Goal: Task Accomplishment & Management: Manage account settings

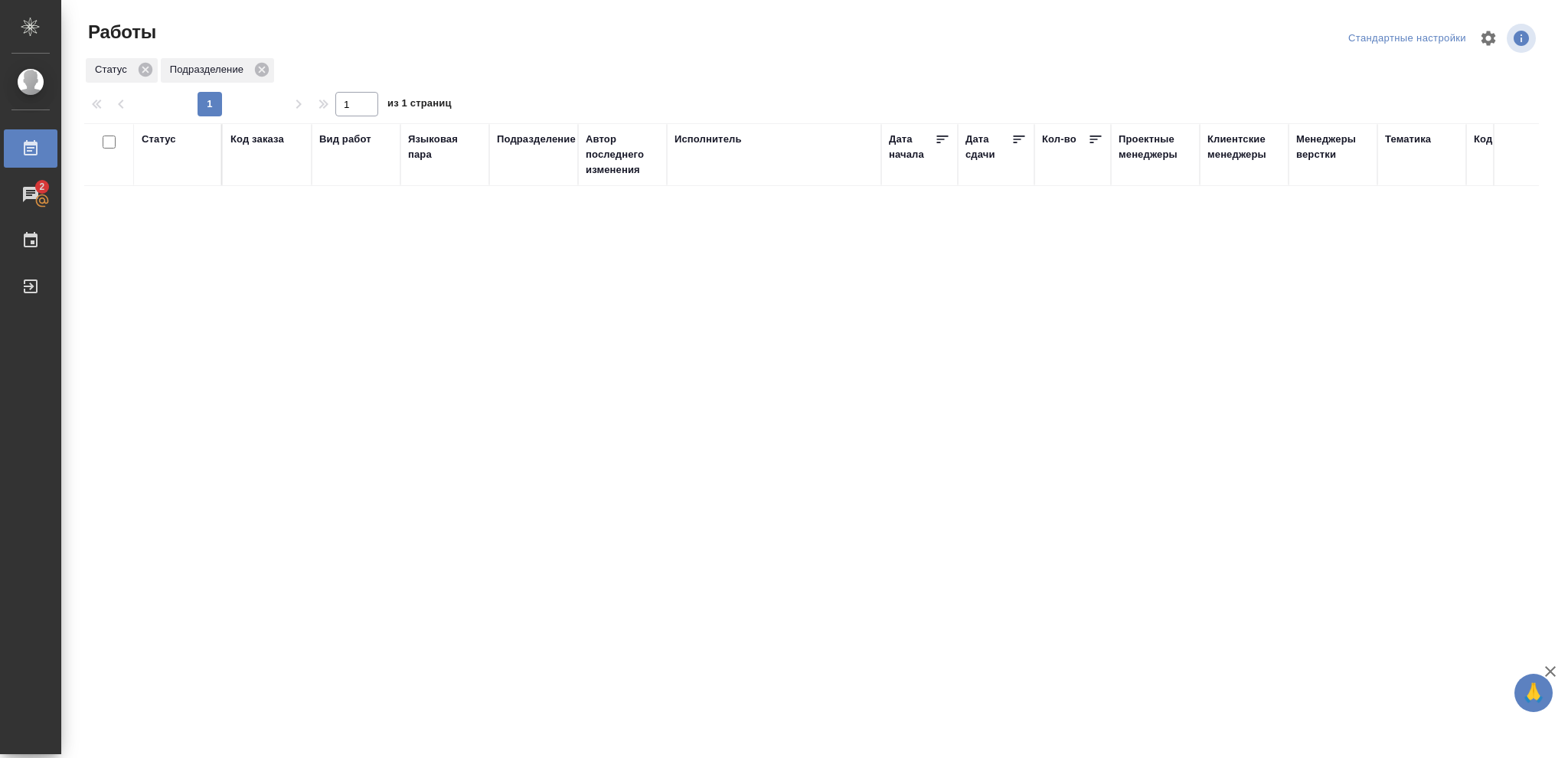
click at [153, 139] on div "Статус" at bounding box center [158, 138] width 34 height 15
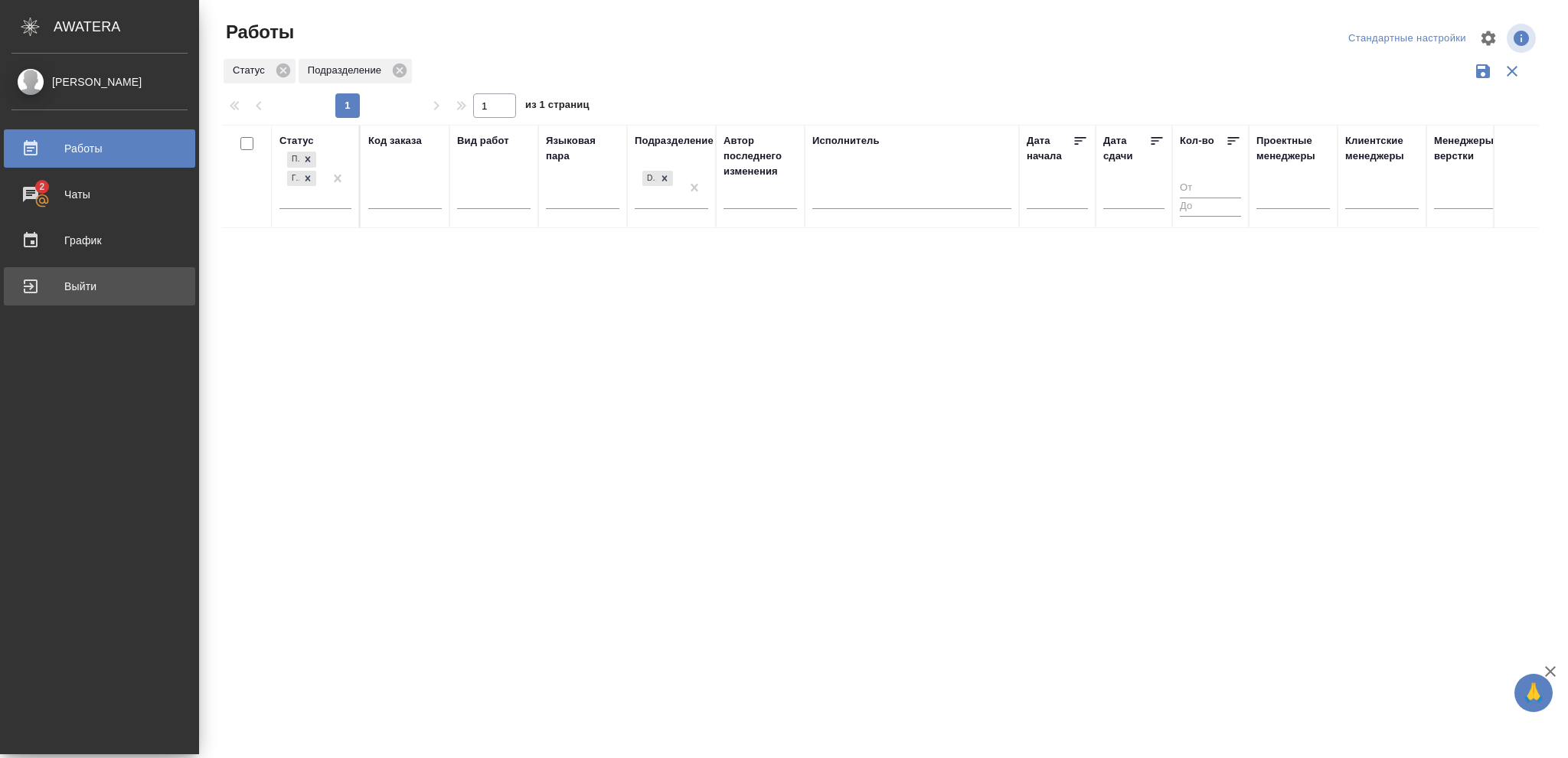
click at [75, 290] on div "Выйти" at bounding box center [99, 286] width 176 height 23
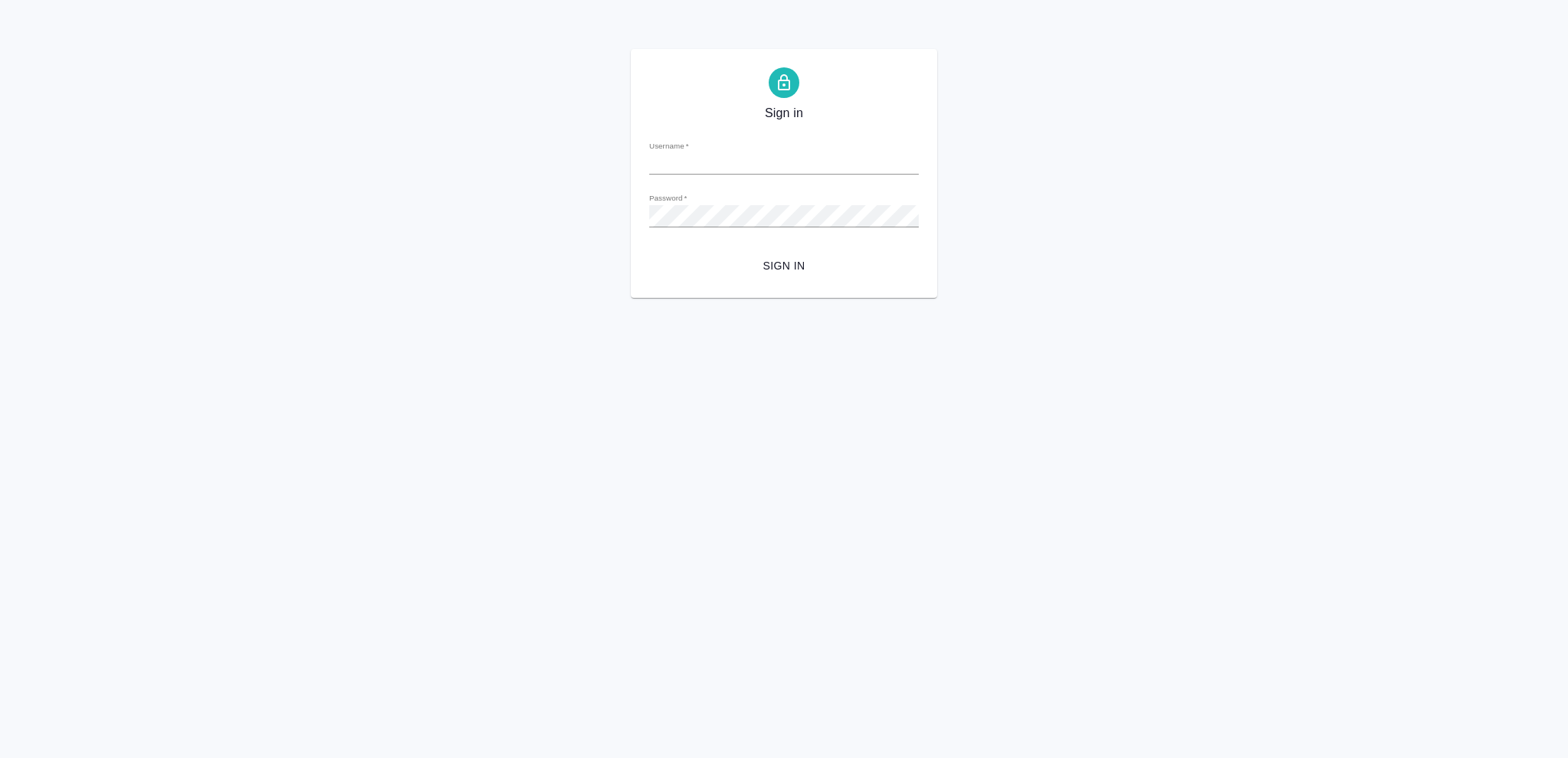
type input "o.vasileva@awatera.com"
click at [784, 266] on span "Sign in" at bounding box center [784, 266] width 245 height 19
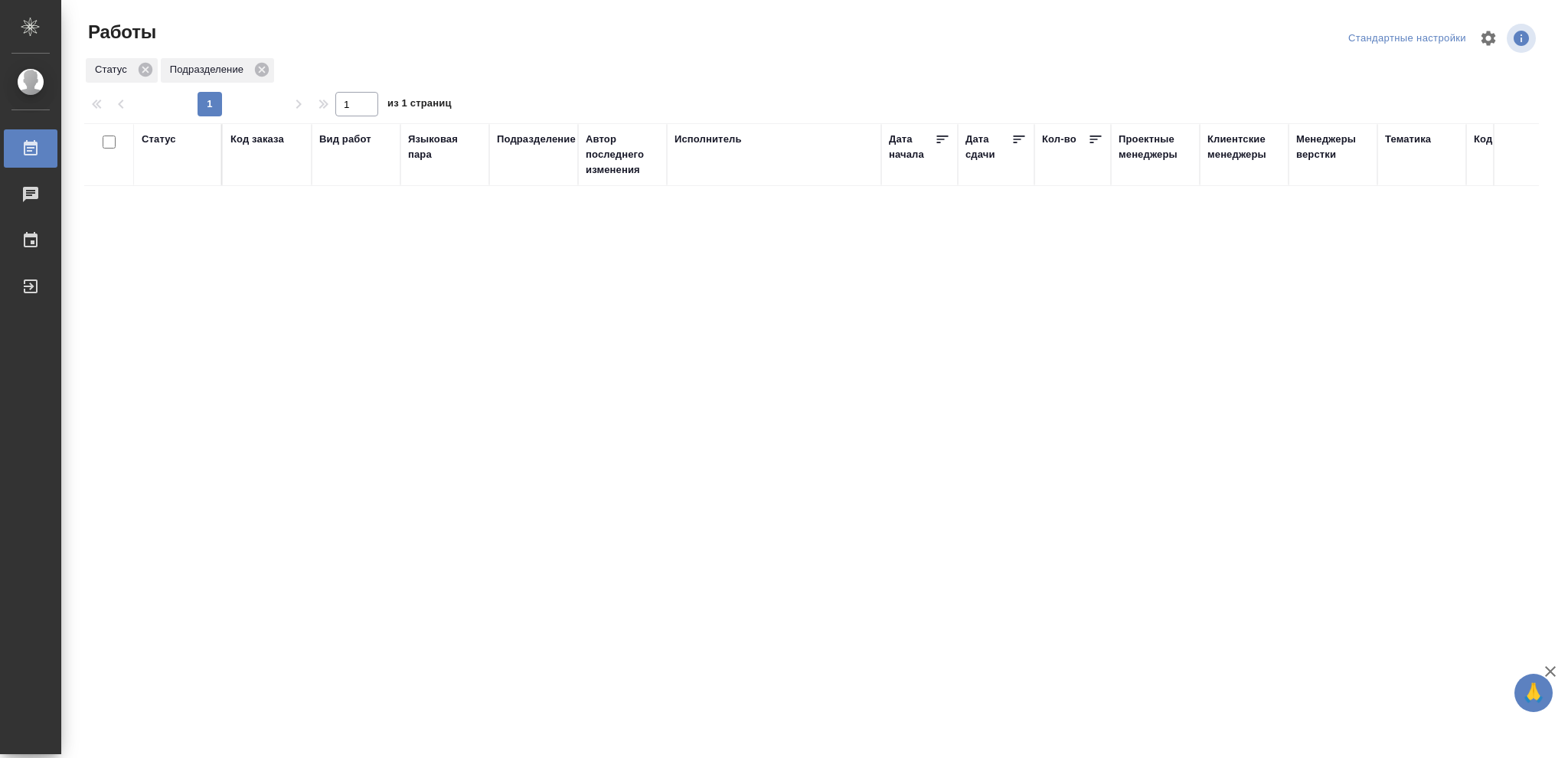
click at [784, 265] on div "Статус Код заказа Вид работ Языковая пара Подразделение Автор последнего измене…" at bounding box center [812, 399] width 1455 height 551
click at [152, 141] on div "Статус" at bounding box center [158, 138] width 34 height 15
click at [170, 181] on icon at bounding box center [170, 179] width 11 height 11
click at [523, 177] on icon at bounding box center [527, 174] width 11 height 11
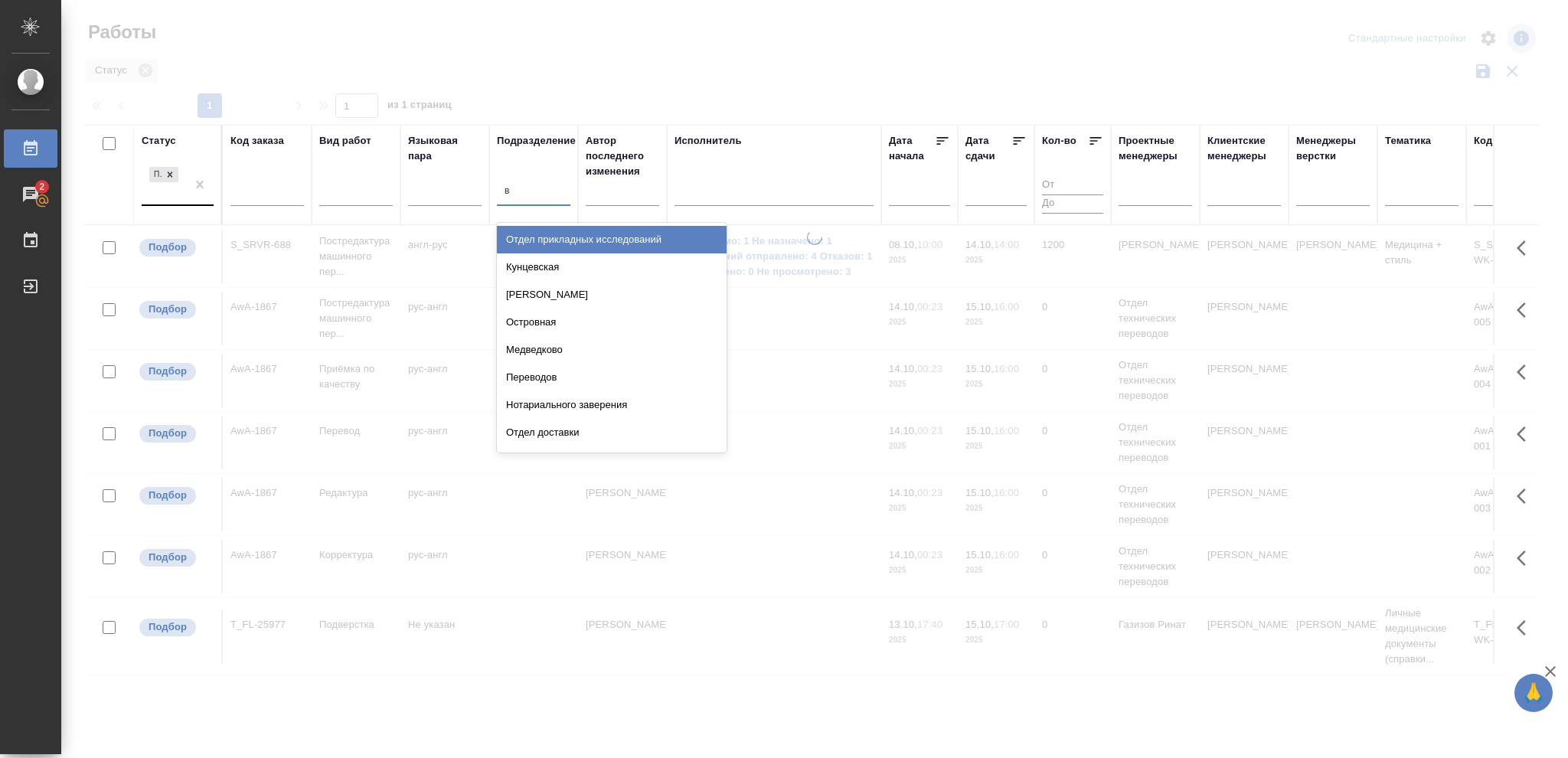
type input "ве"
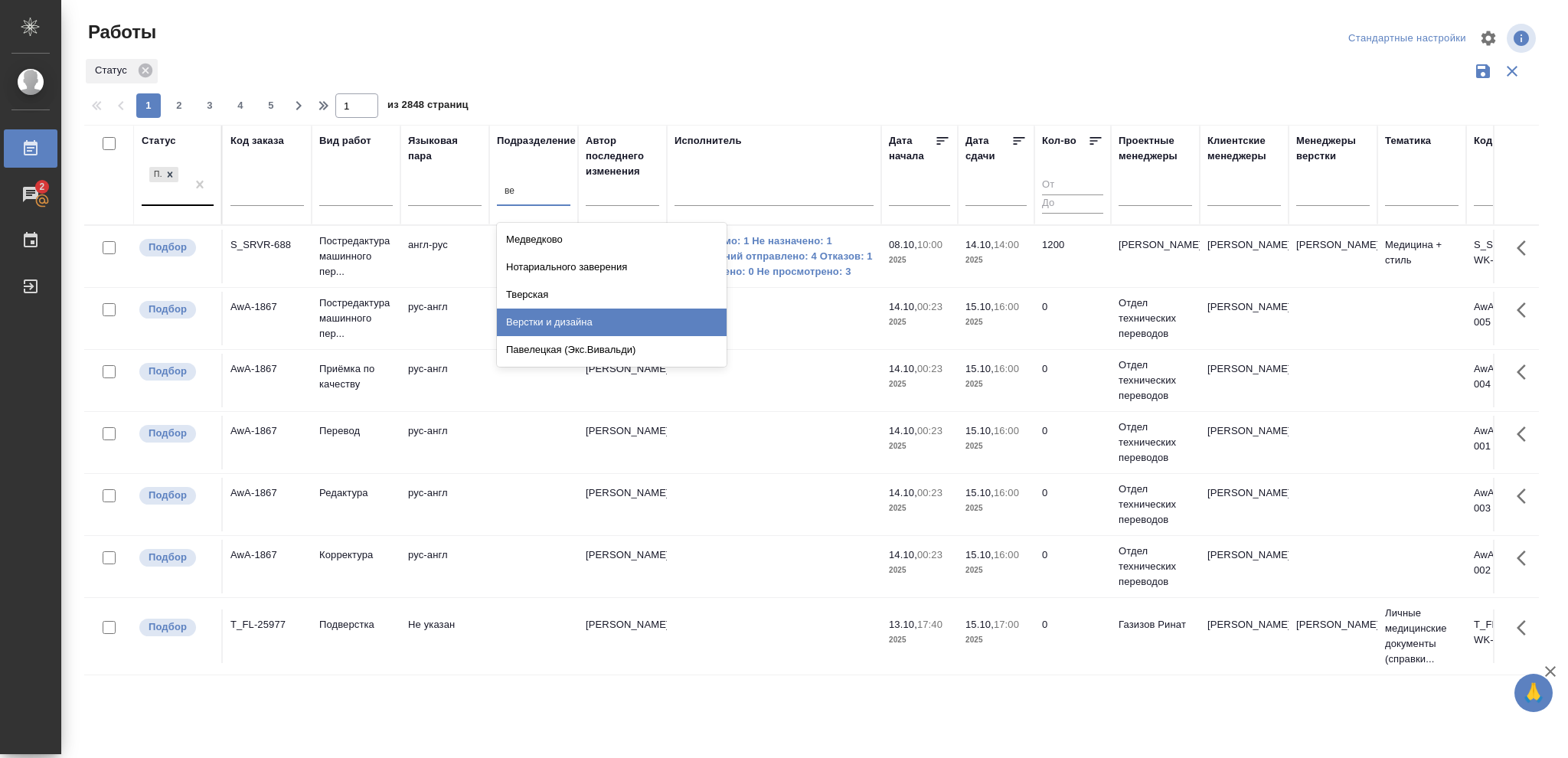
click at [567, 322] on div "Верстки и дизайна" at bounding box center [612, 321] width 229 height 27
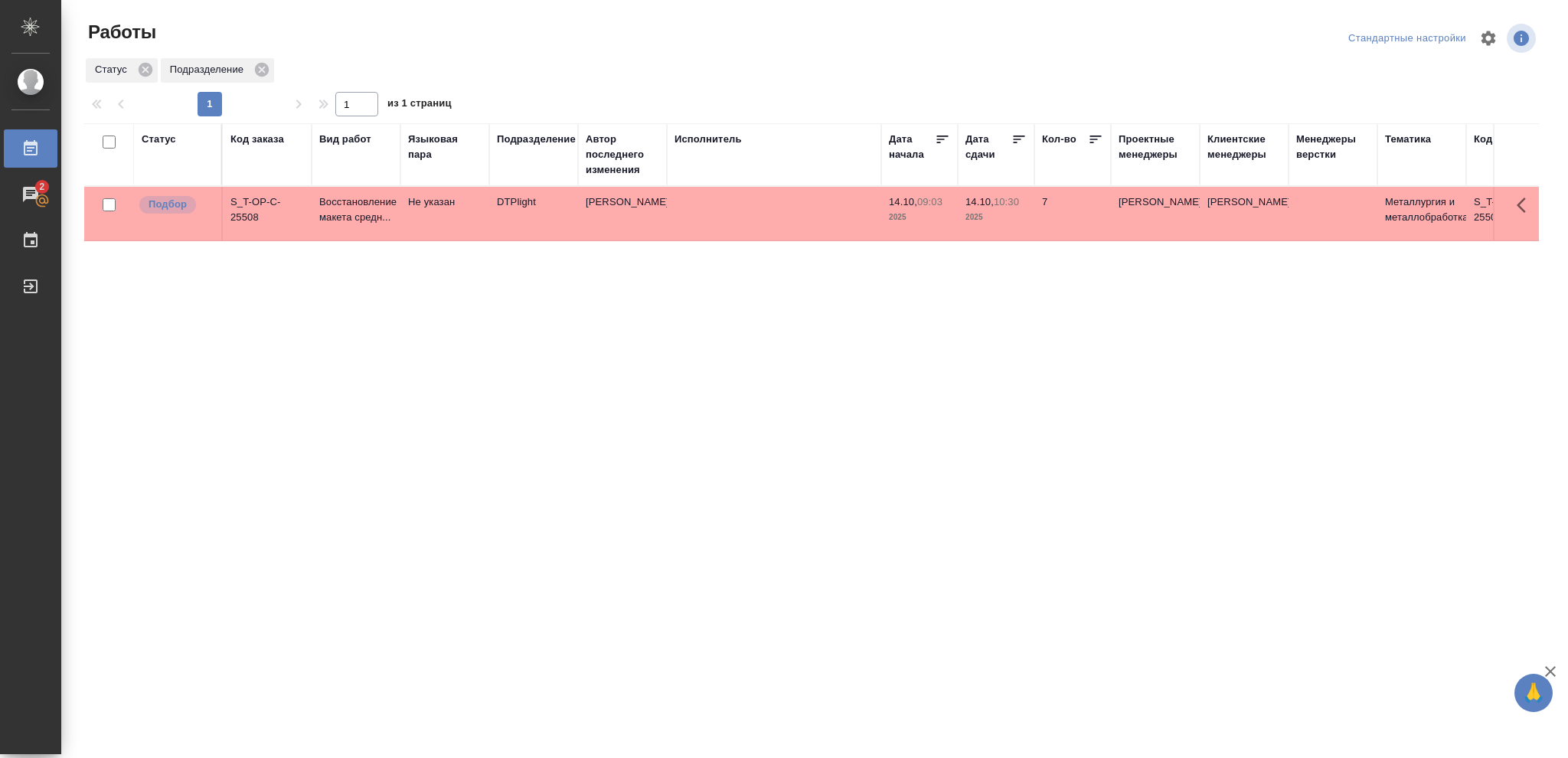
click at [990, 214] on p "2025" at bounding box center [996, 217] width 61 height 15
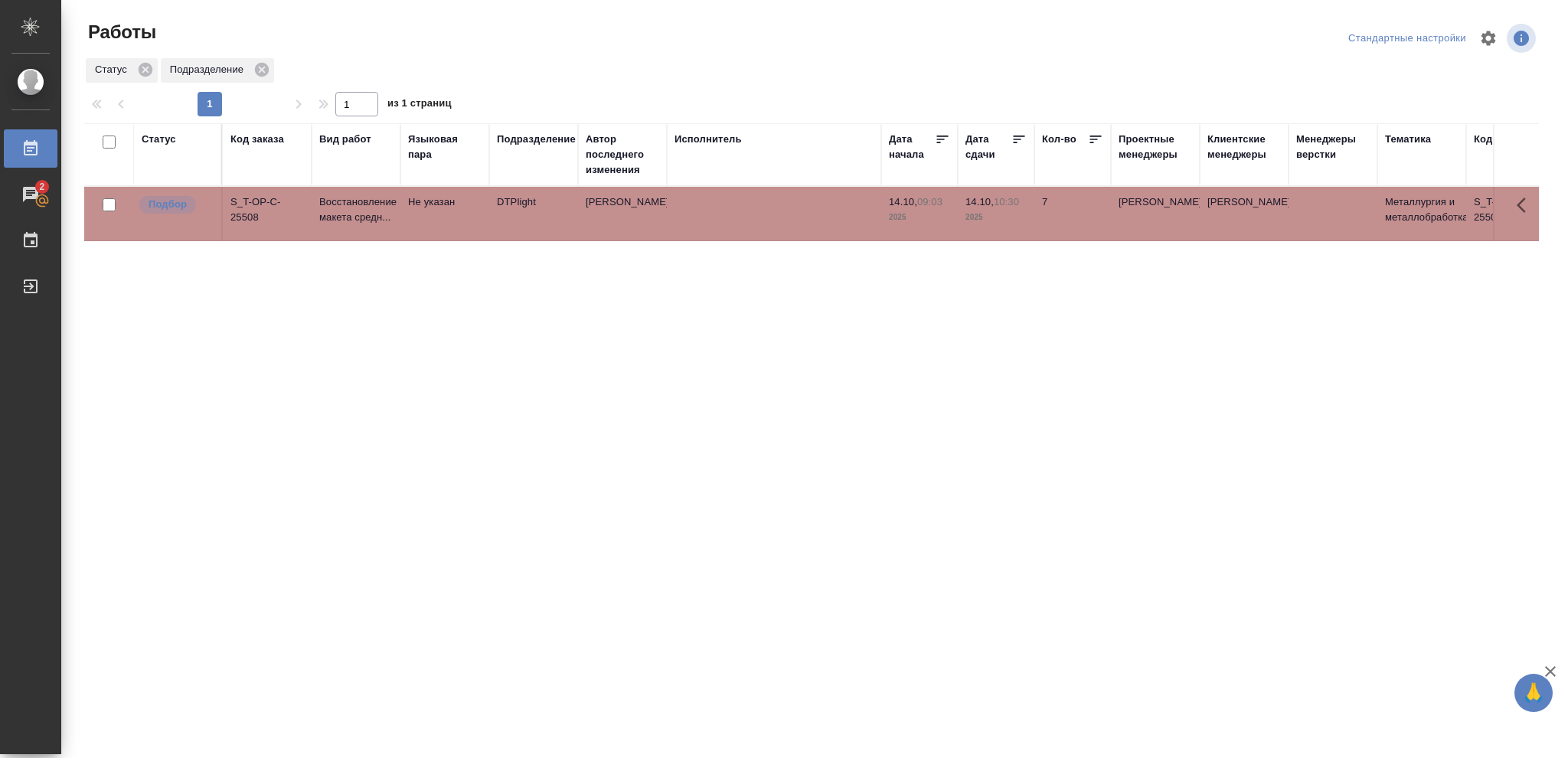
click at [990, 214] on p "2025" at bounding box center [996, 217] width 61 height 15
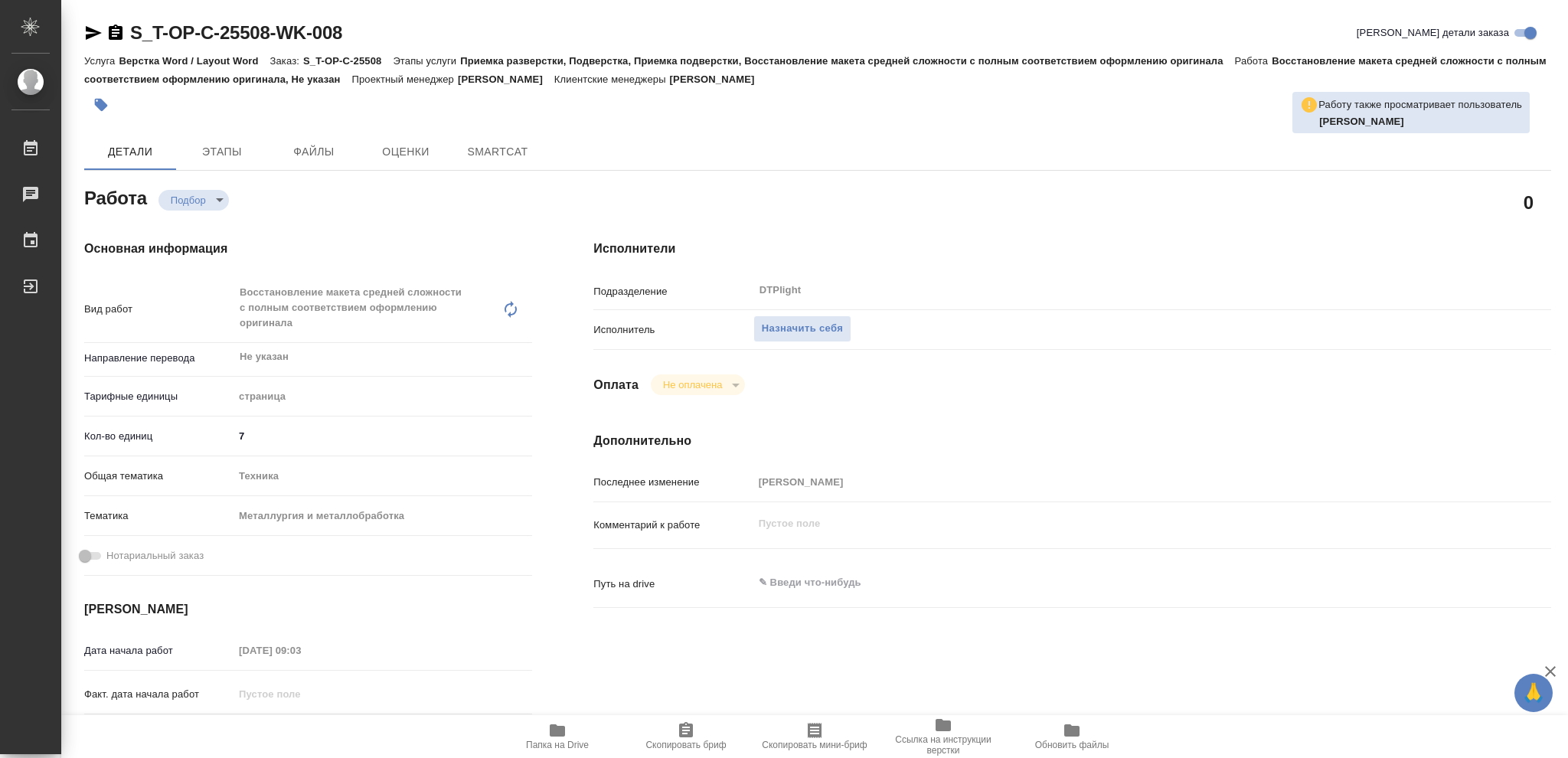
type textarea "x"
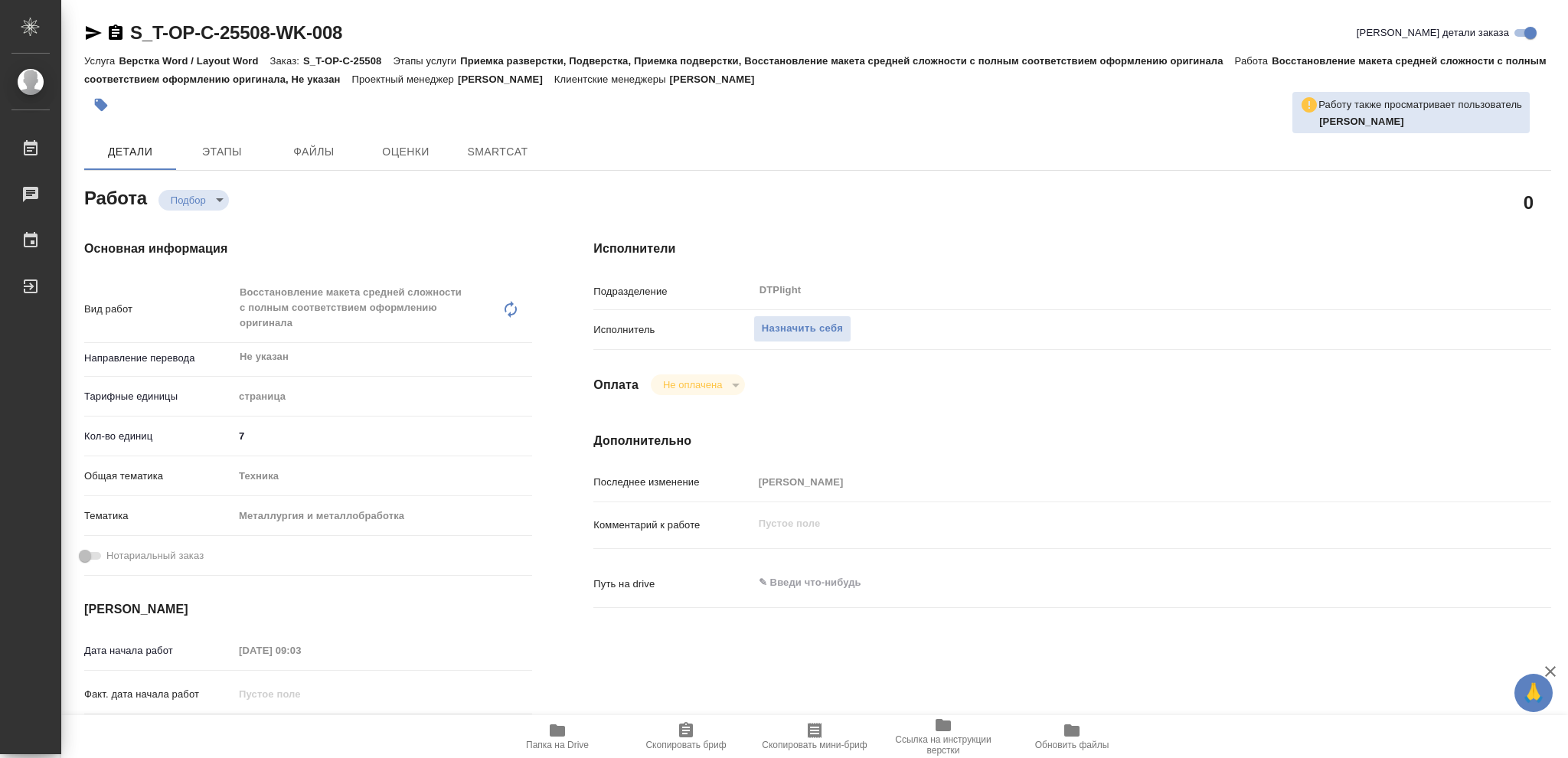
type textarea "x"
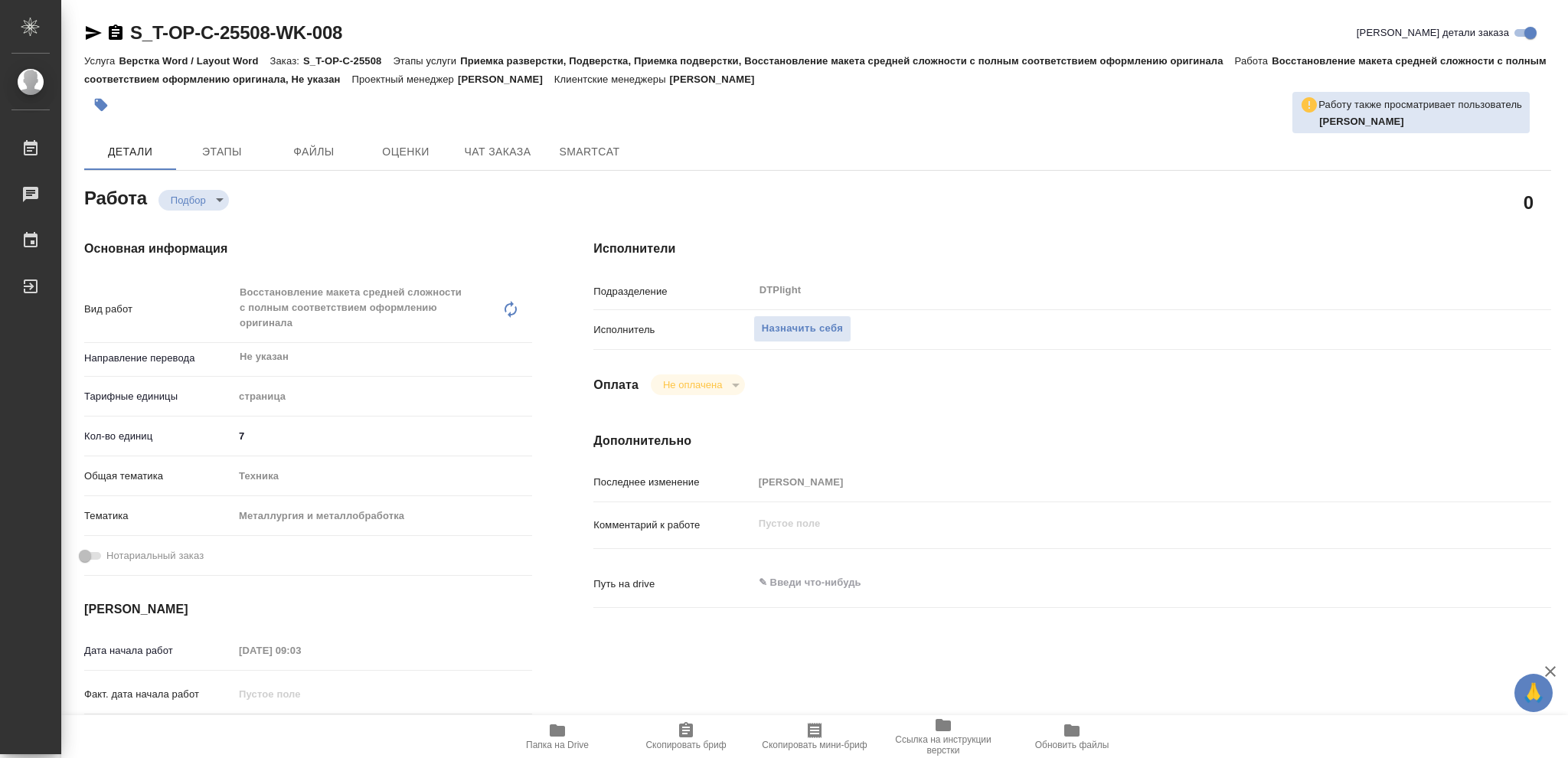
type textarea "x"
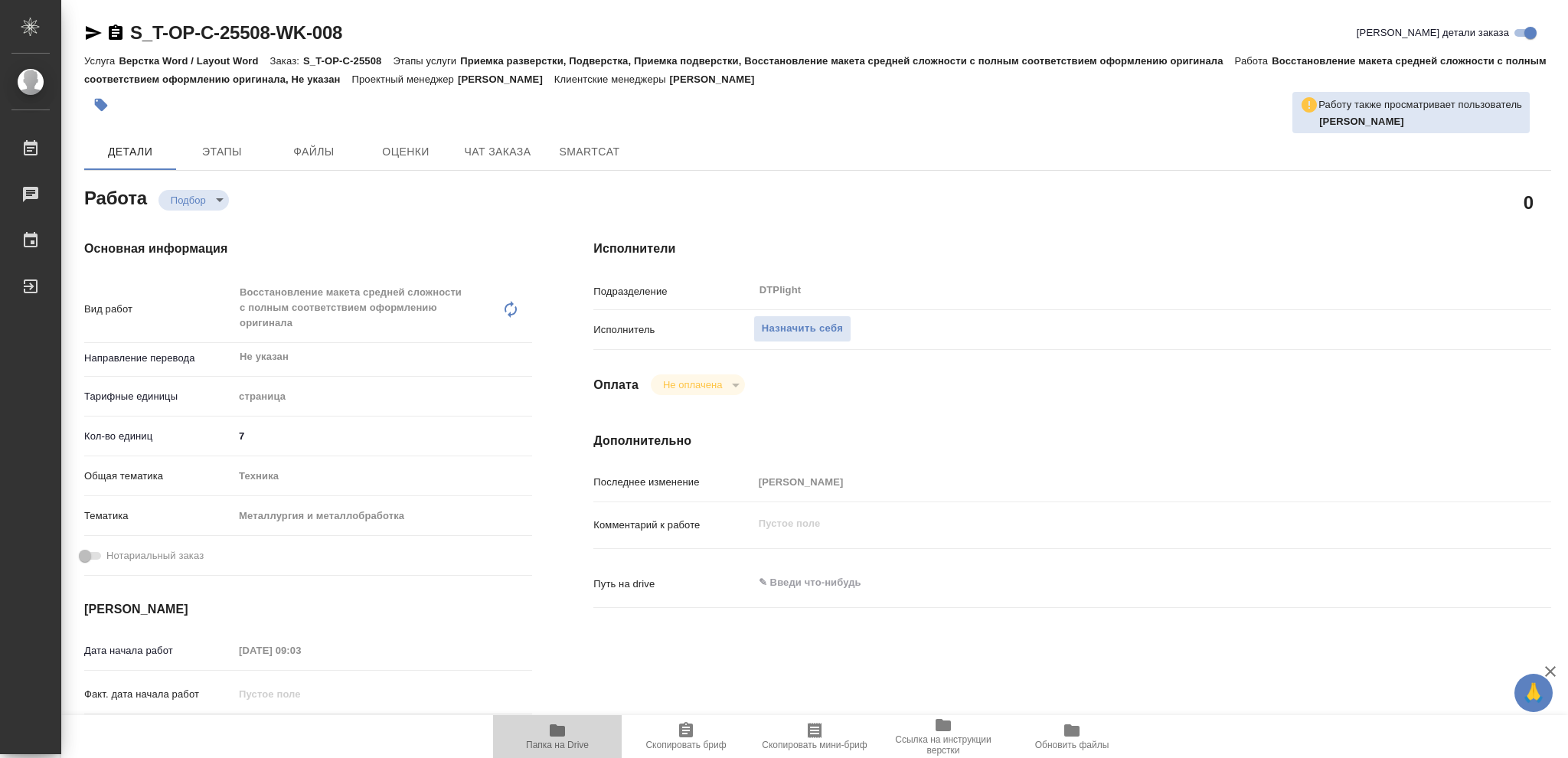
click at [556, 730] on icon "button" at bounding box center [557, 730] width 15 height 12
type textarea "x"
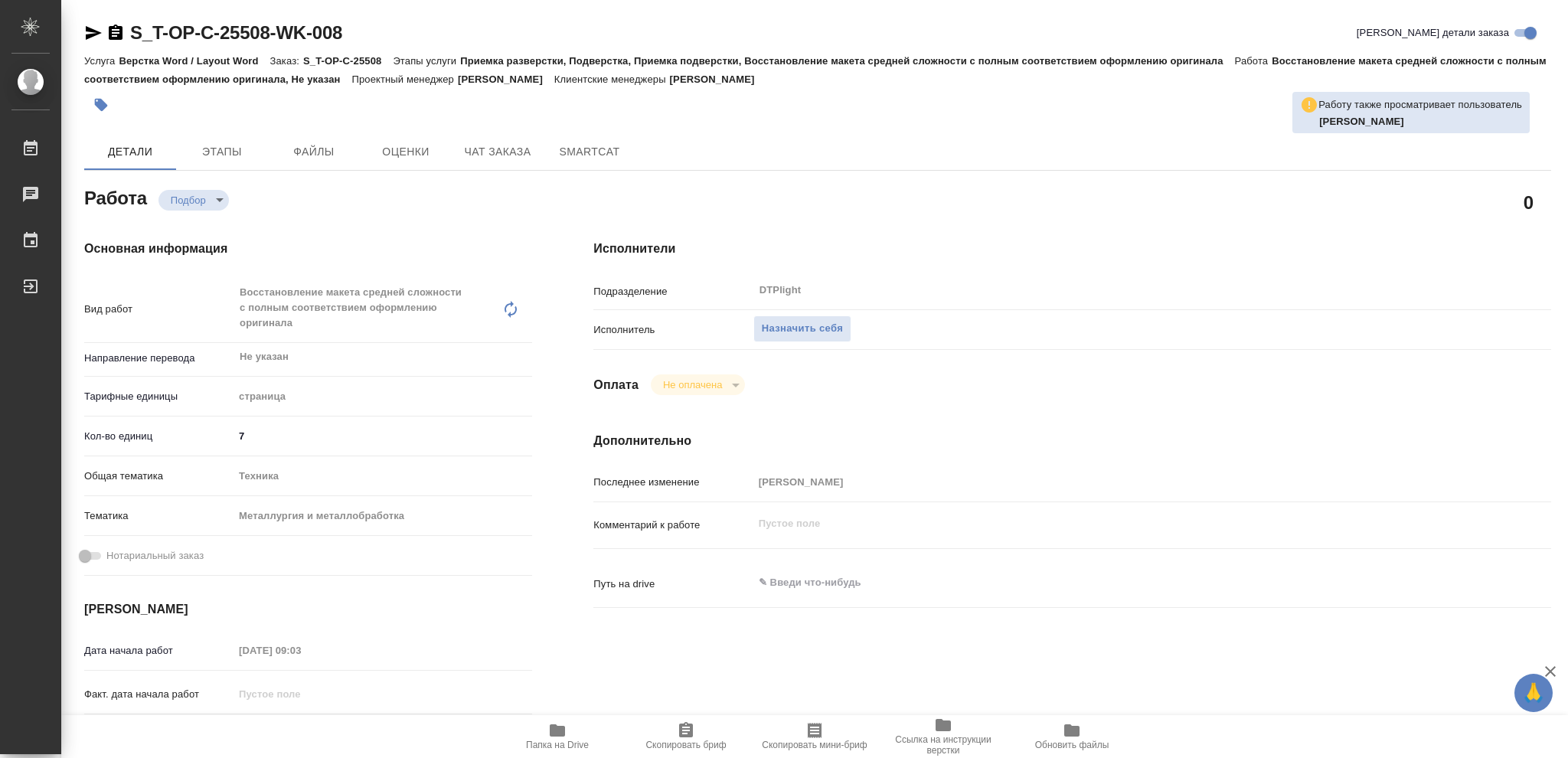
type textarea "x"
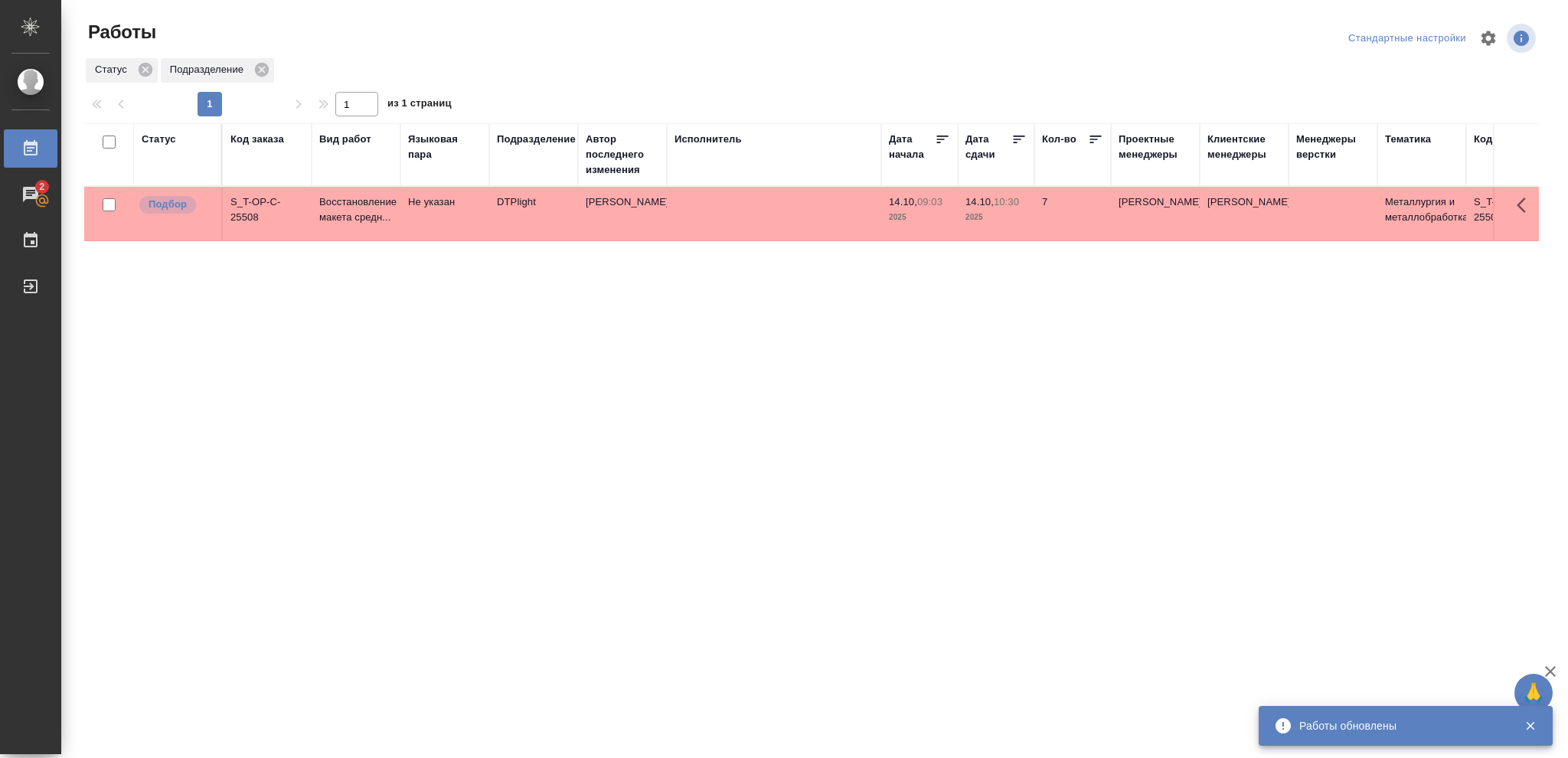
click at [1010, 216] on p "2025" at bounding box center [996, 217] width 61 height 15
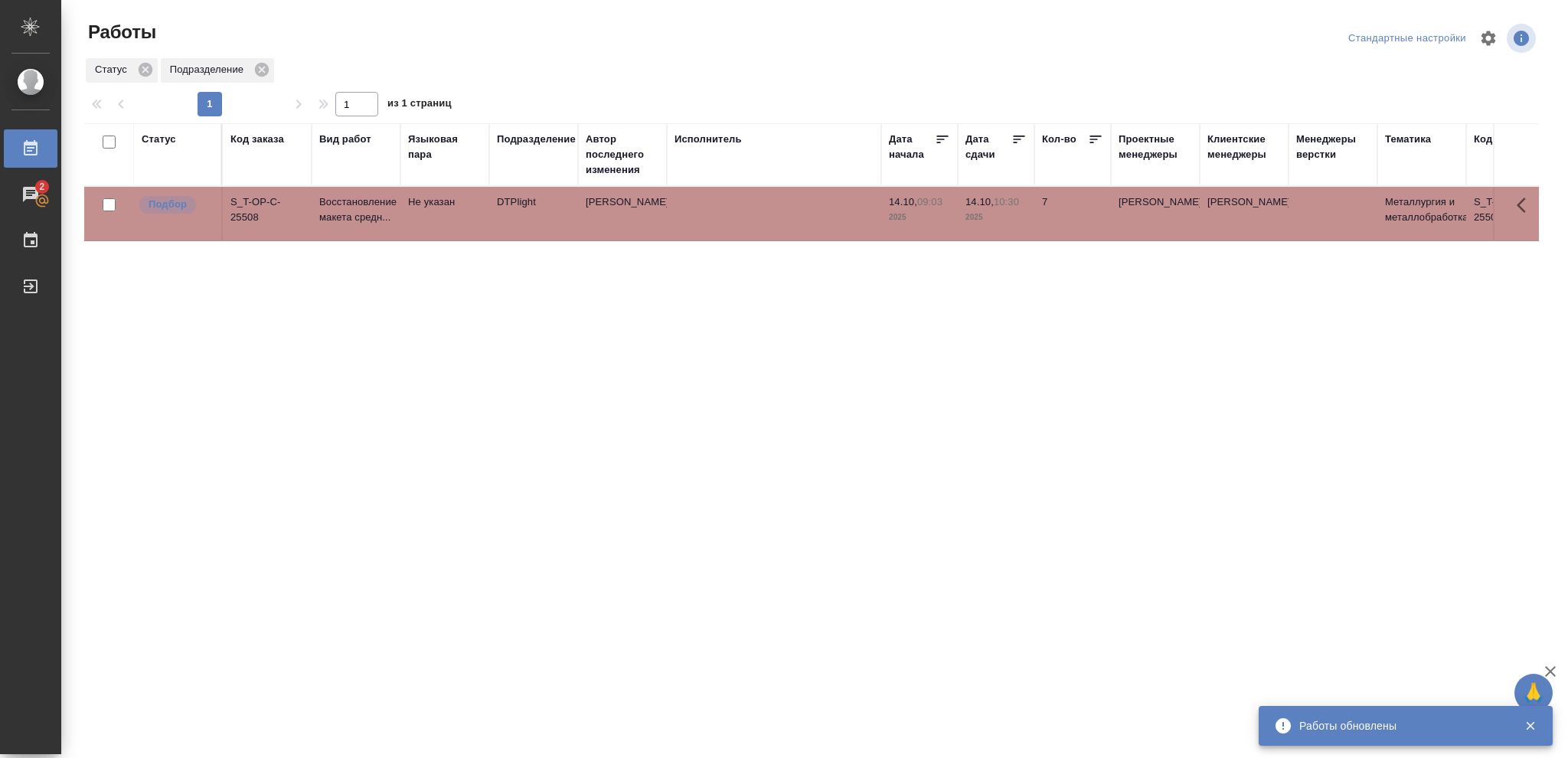
click at [1010, 216] on p "2025" at bounding box center [996, 217] width 61 height 15
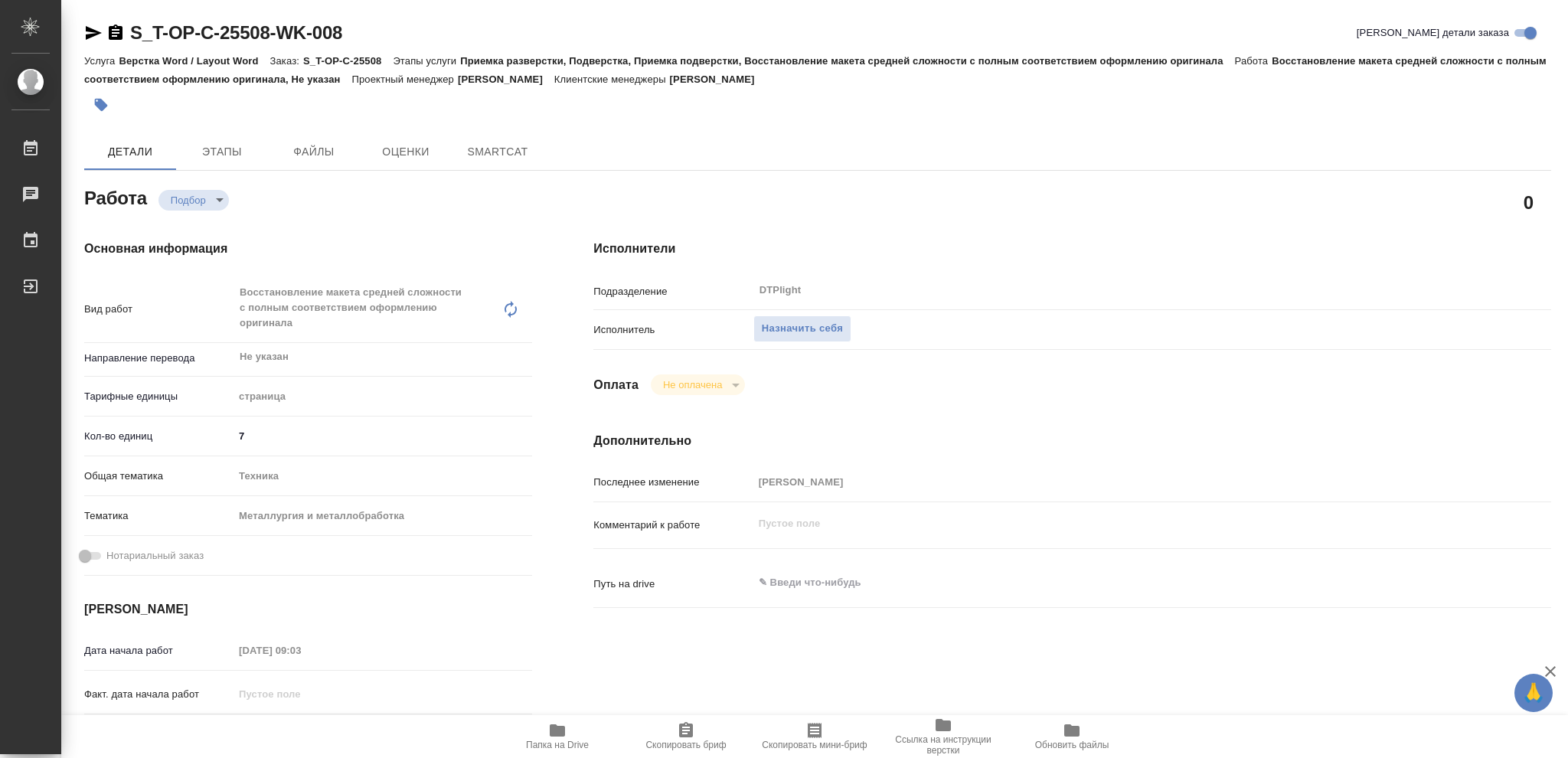
type textarea "x"
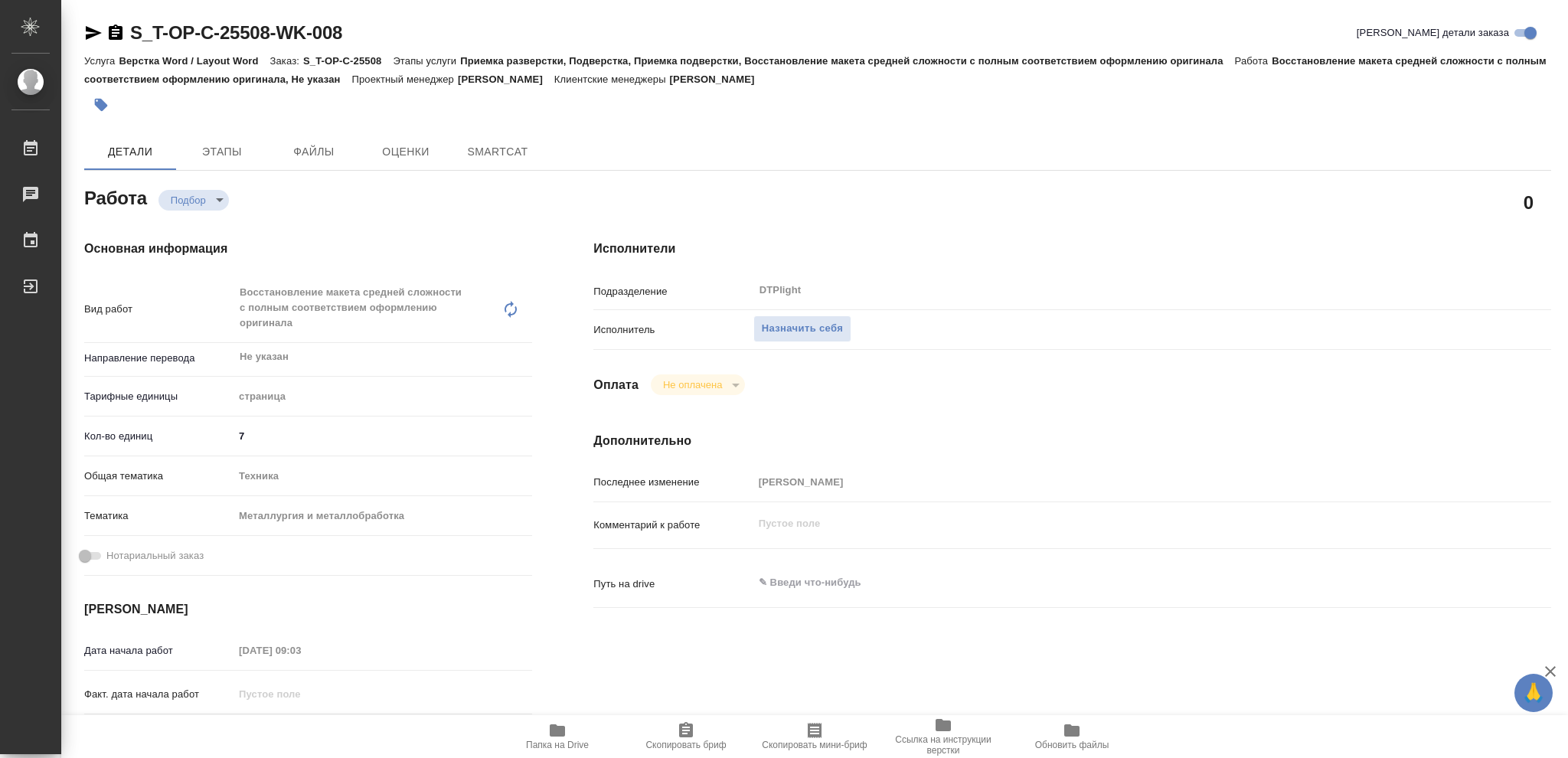
type textarea "x"
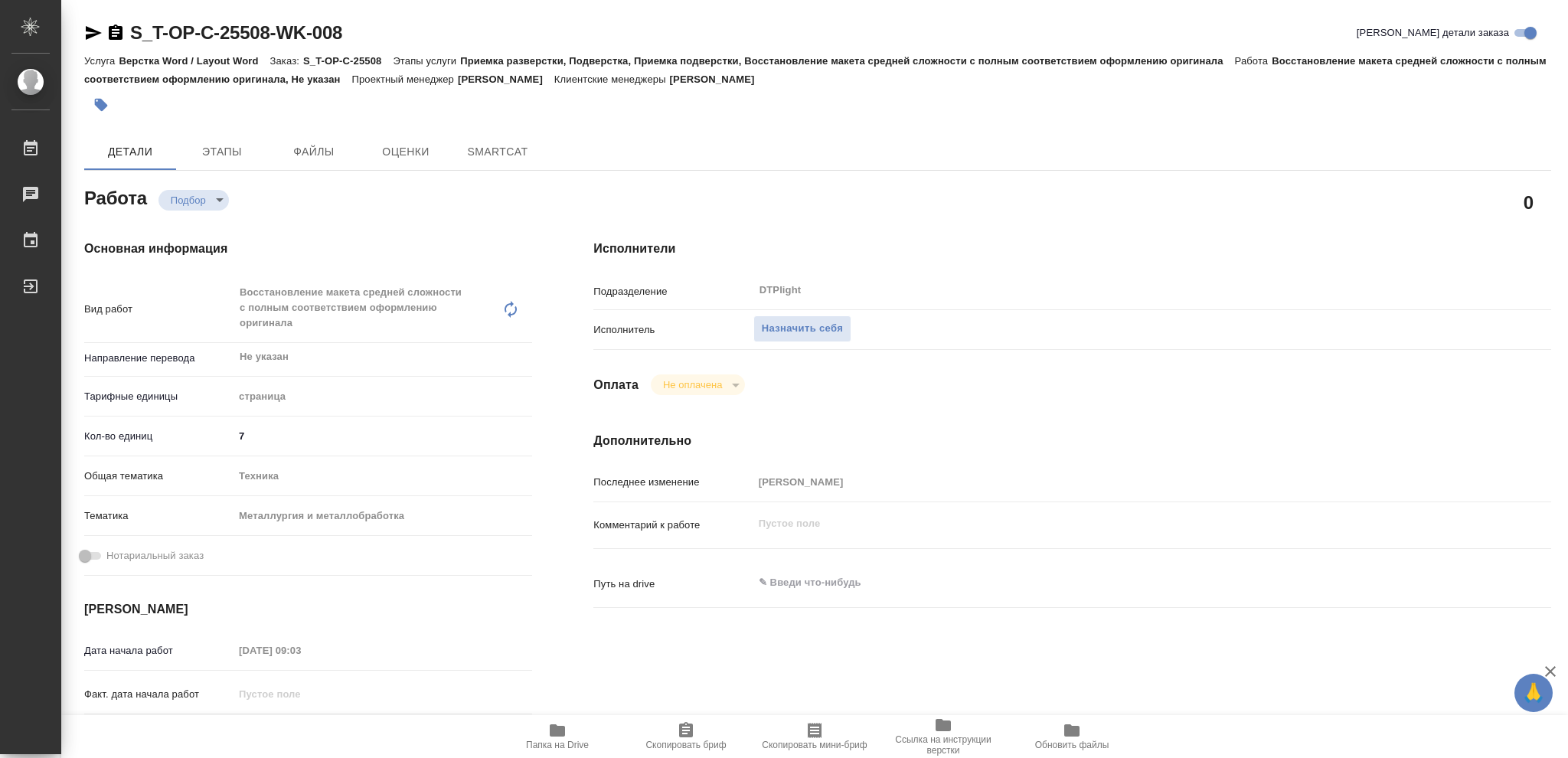
type textarea "x"
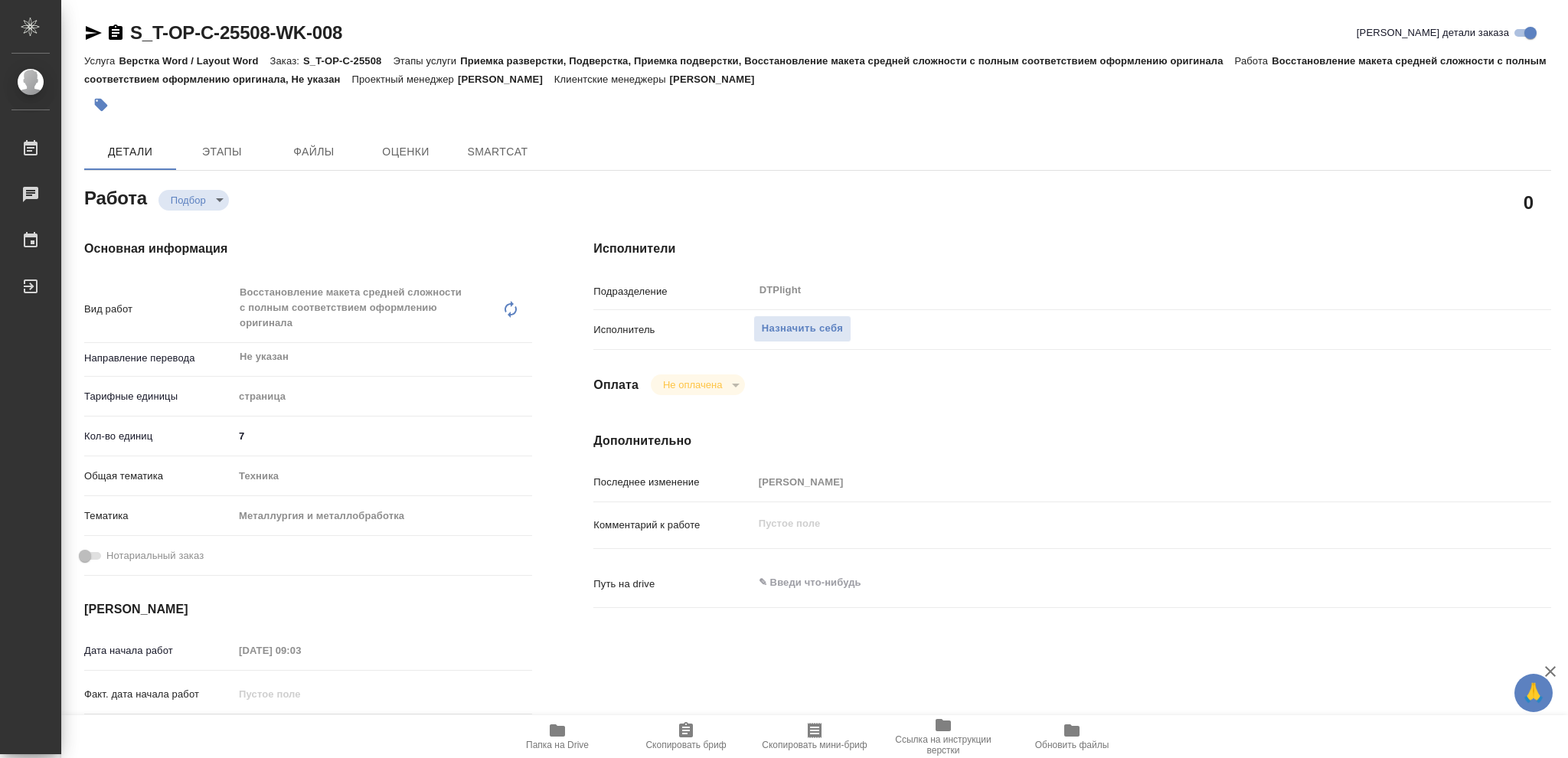
type textarea "x"
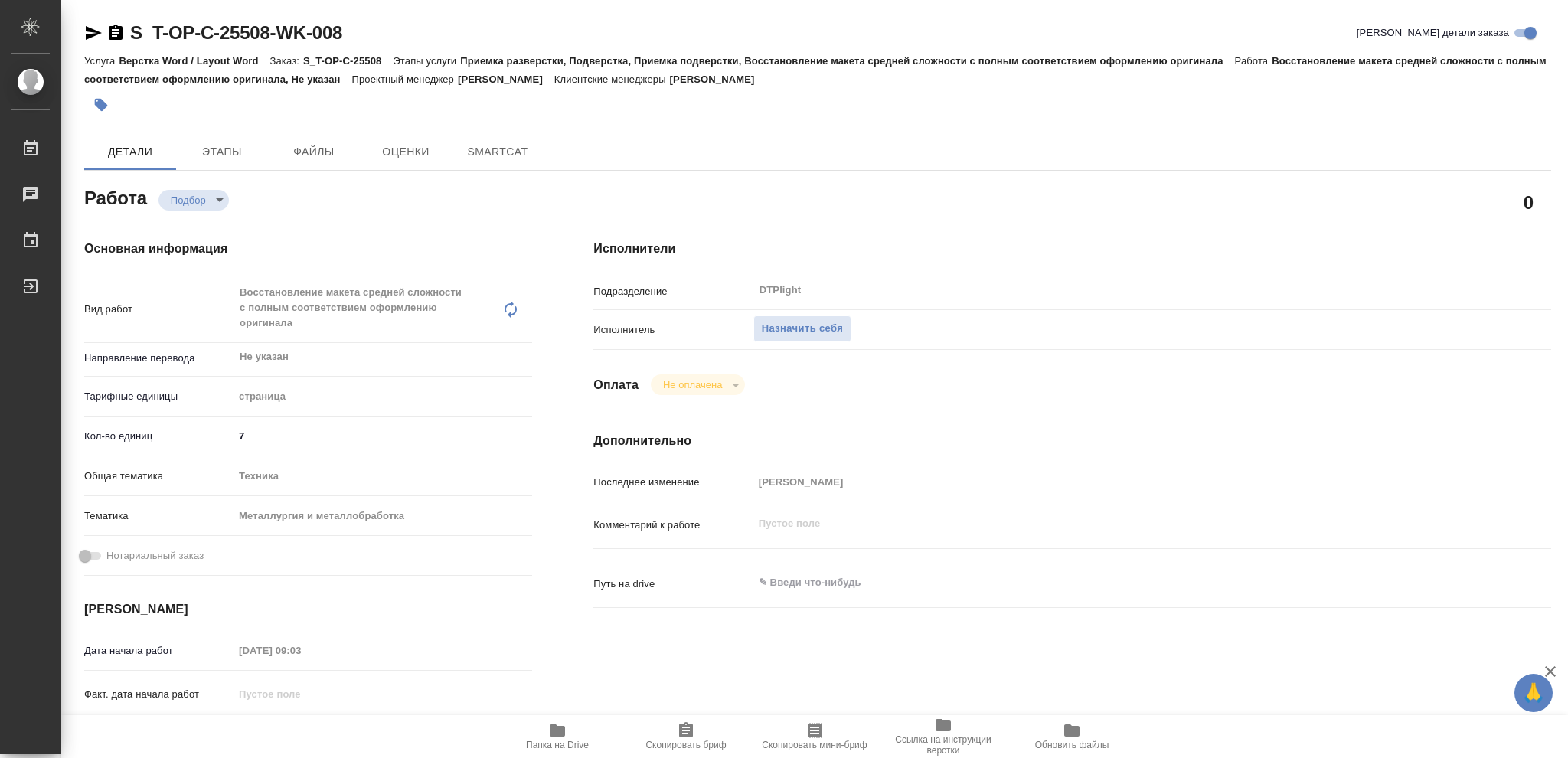
type textarea "x"
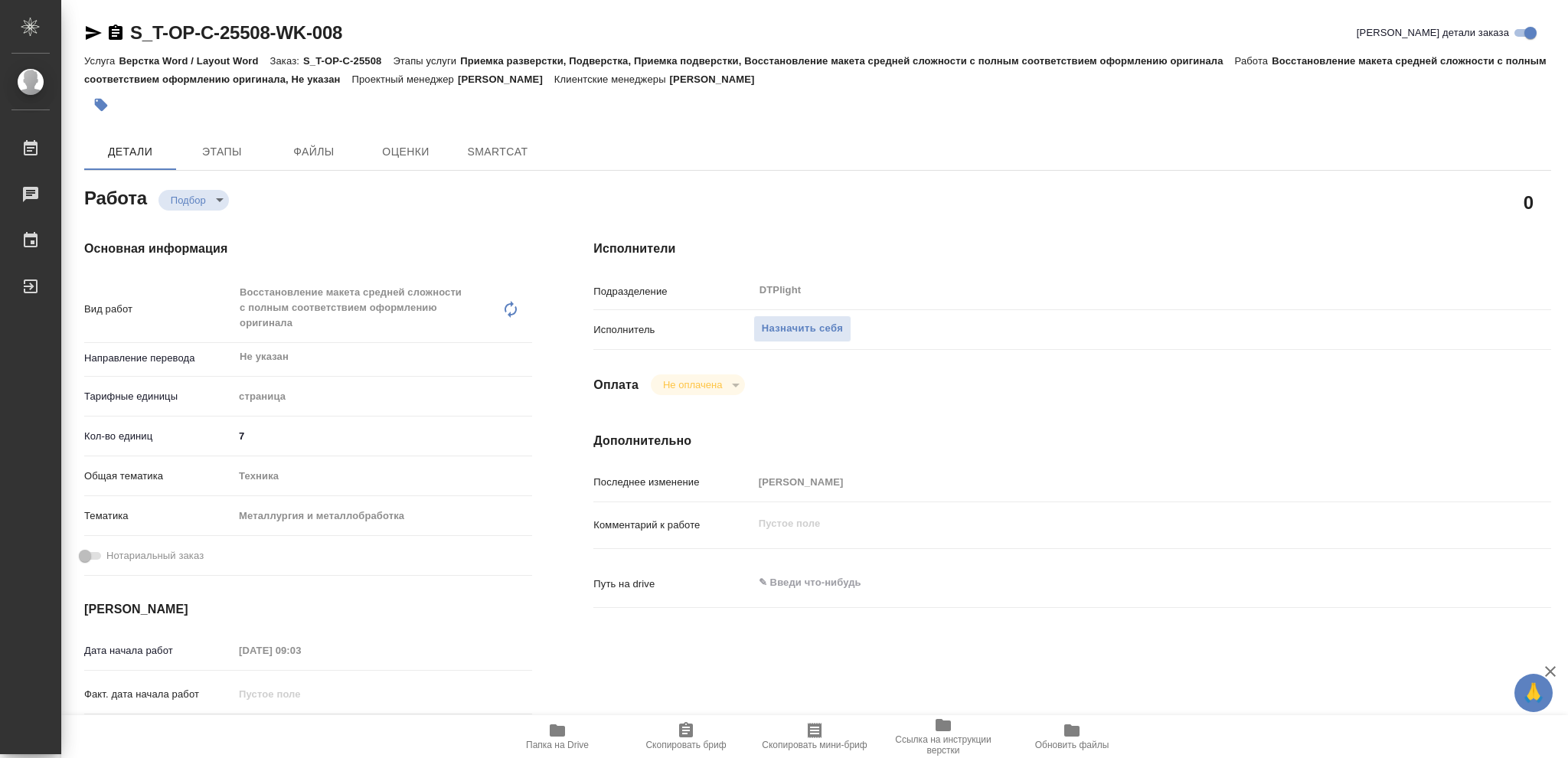
type textarea "x"
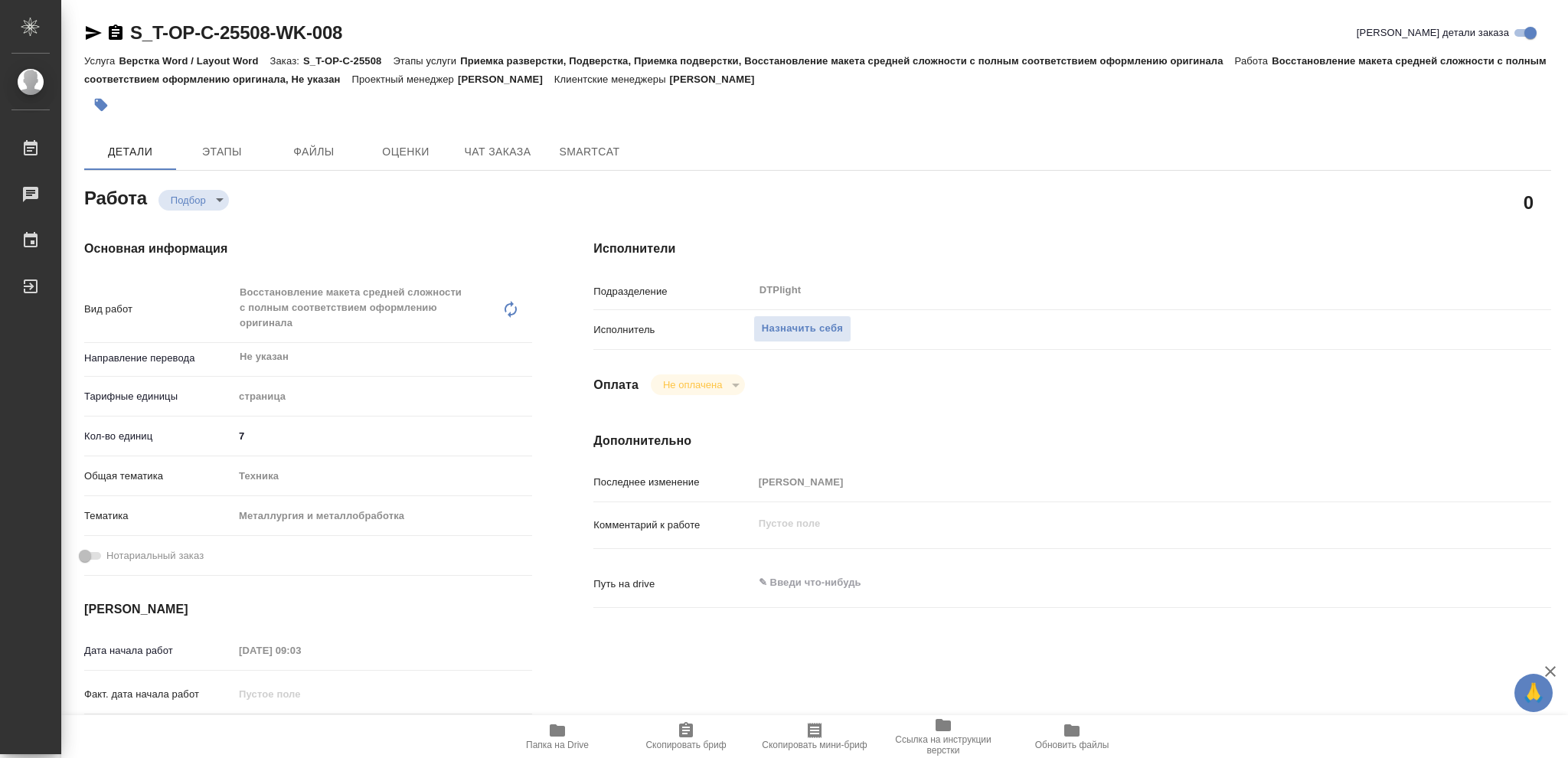
type textarea "x"
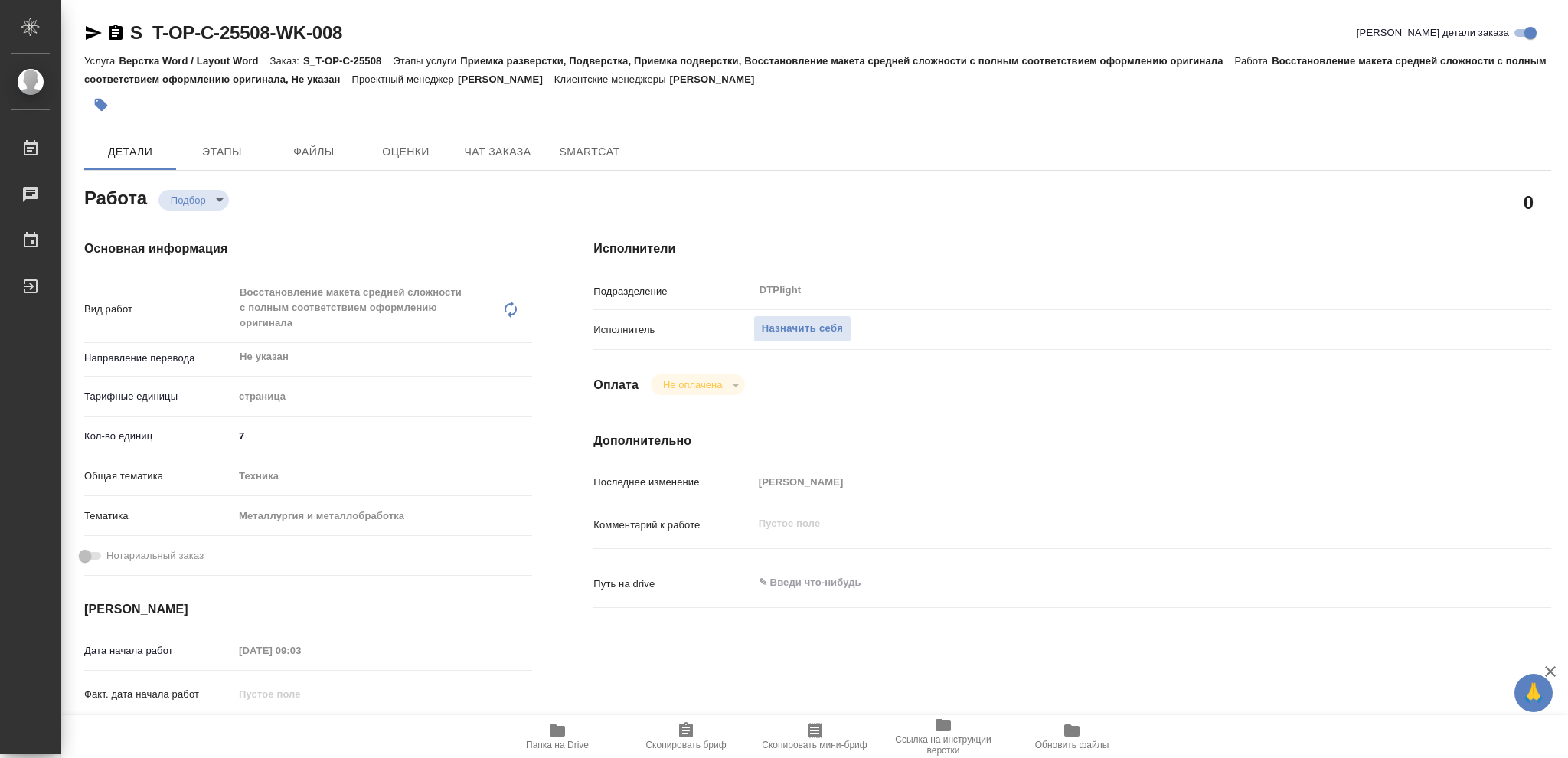
type textarea "x"
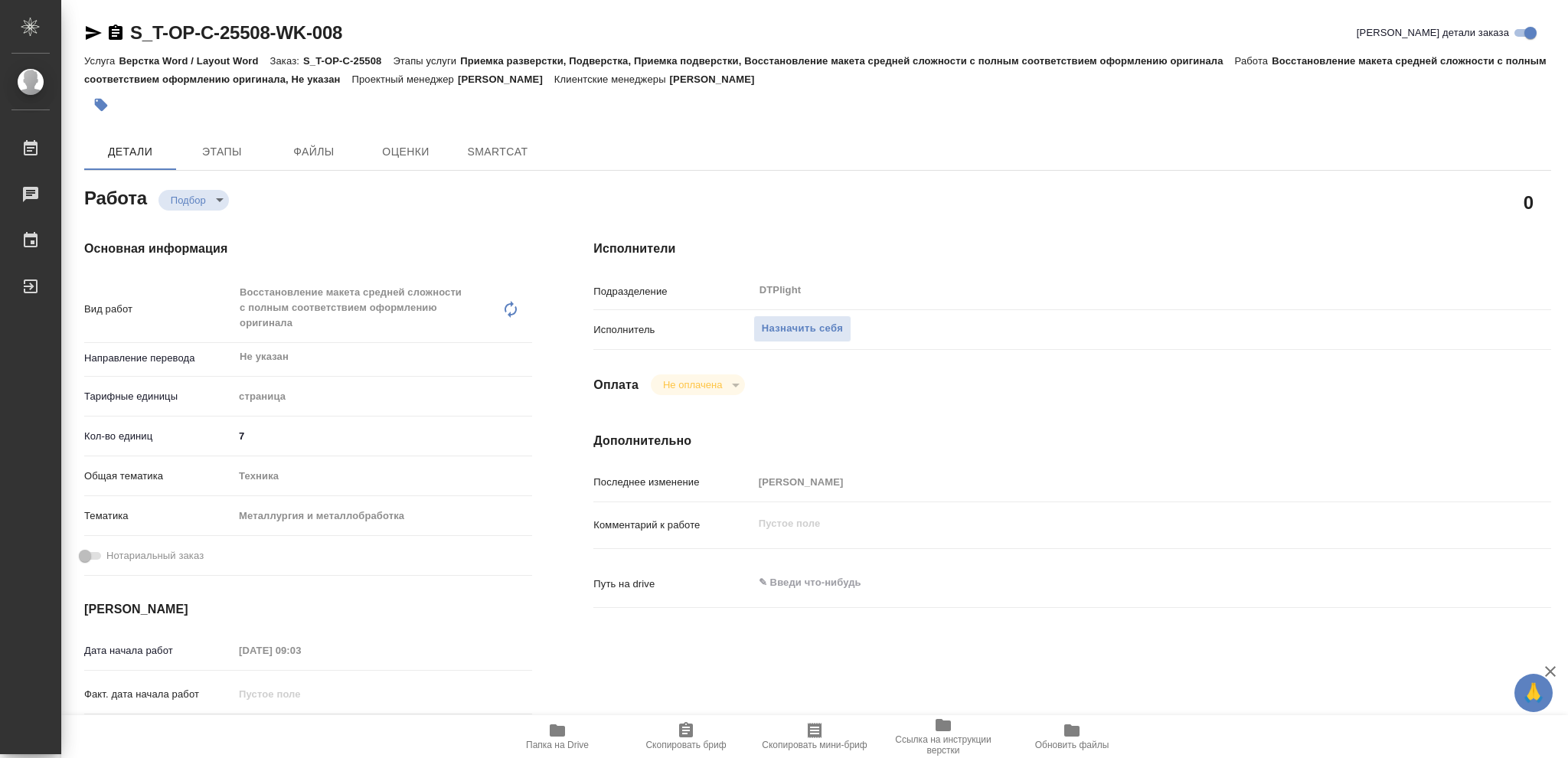
type textarea "x"
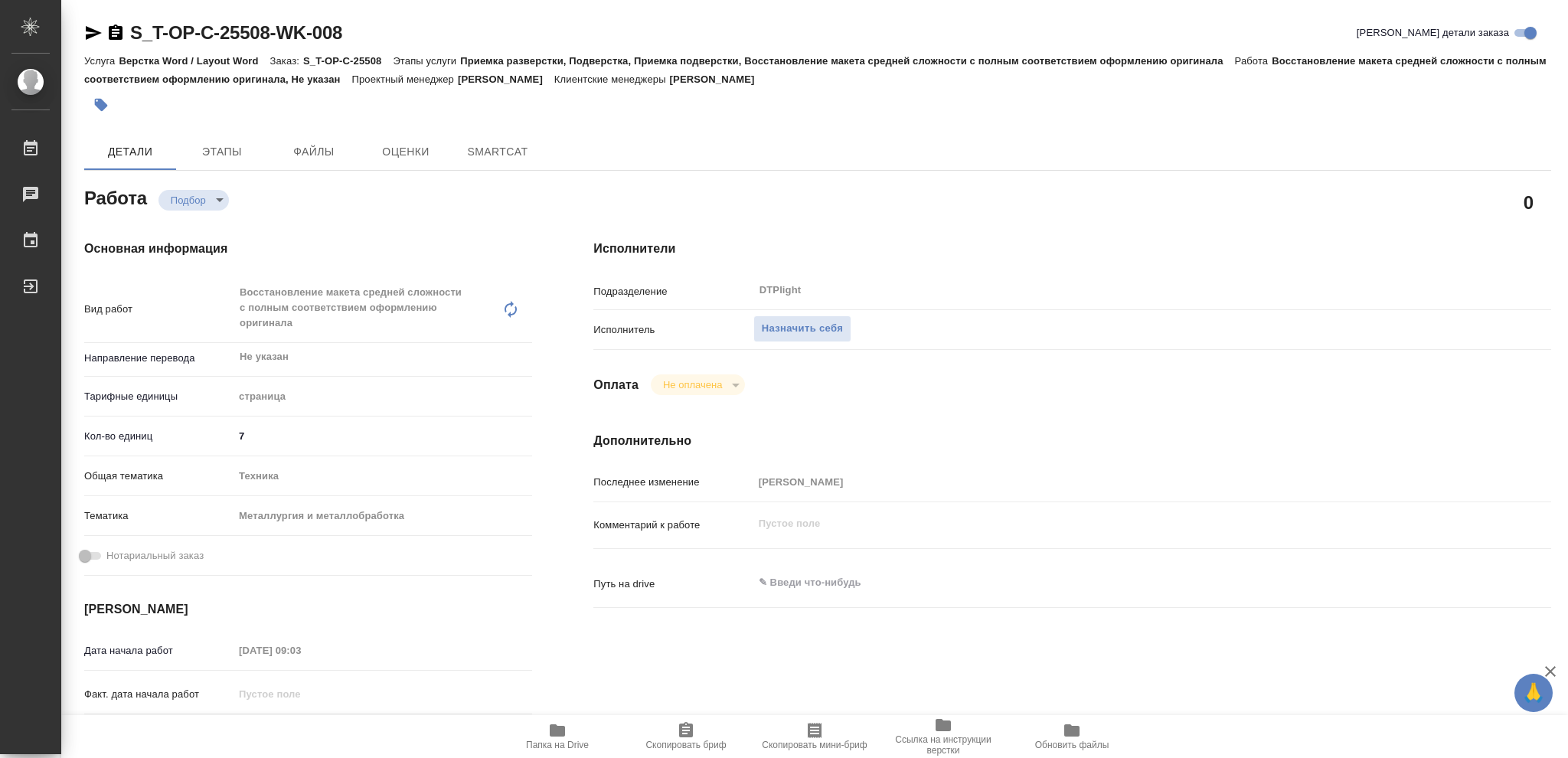
type textarea "x"
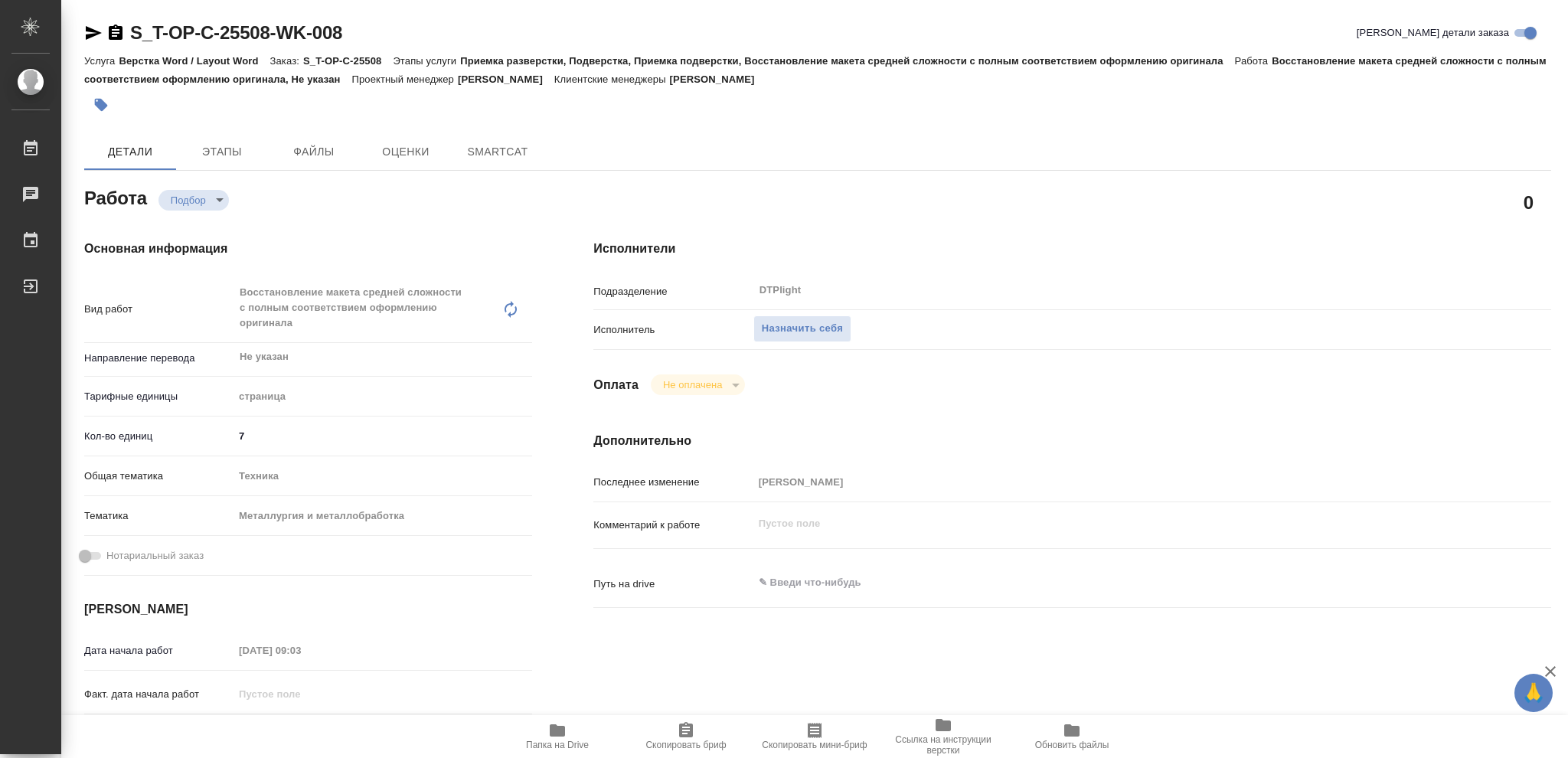
type textarea "x"
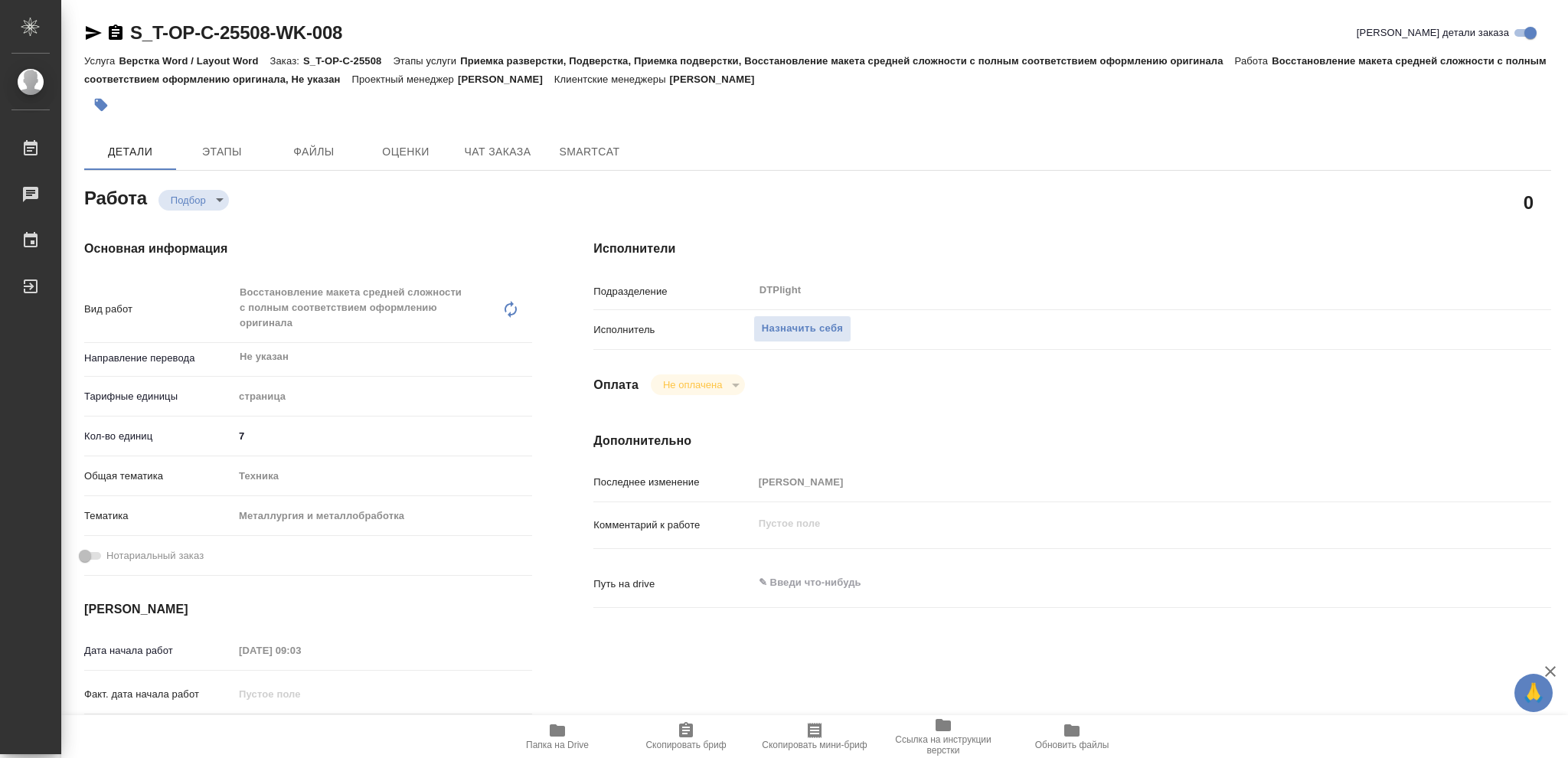
type textarea "x"
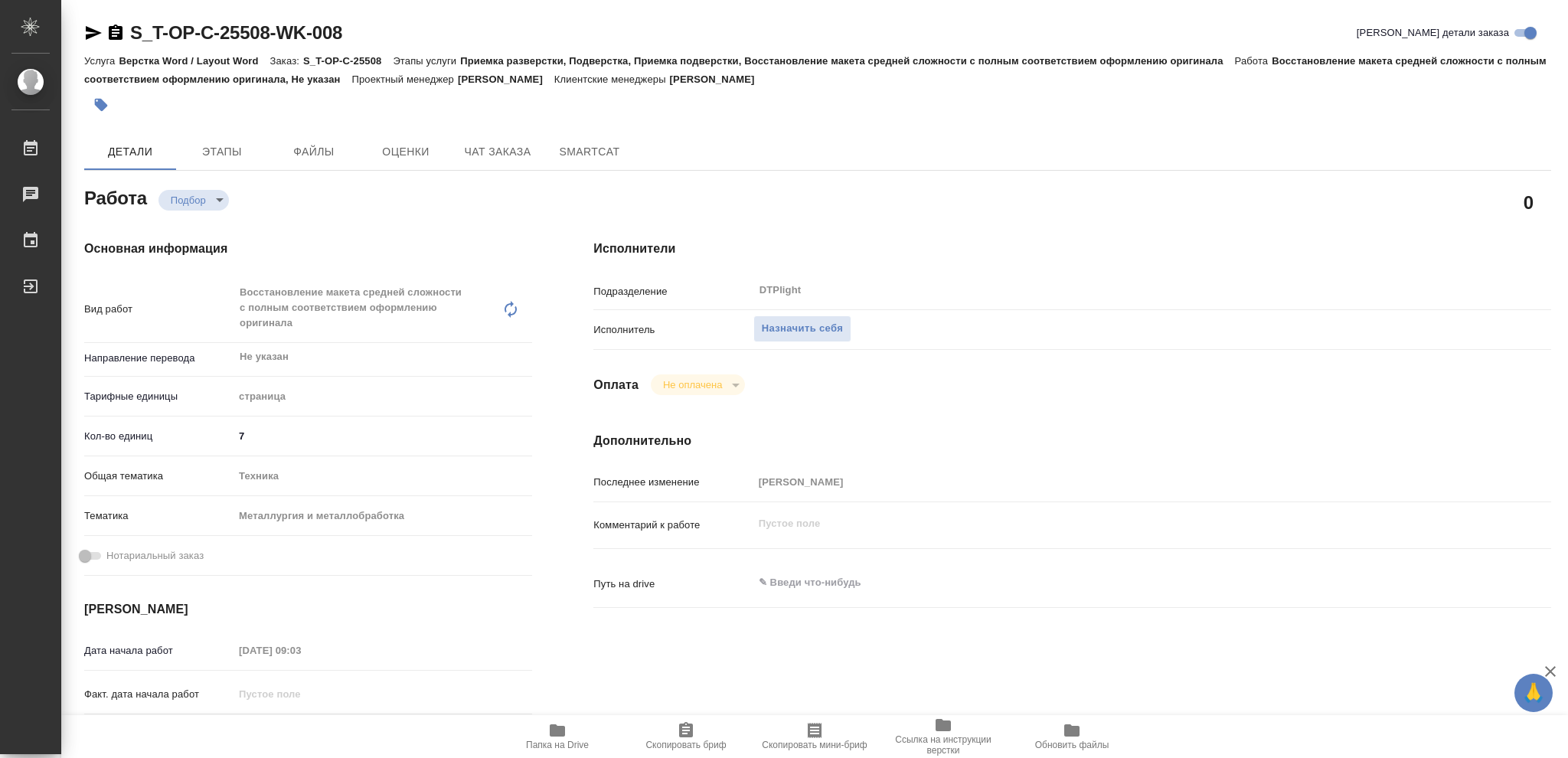
type textarea "x"
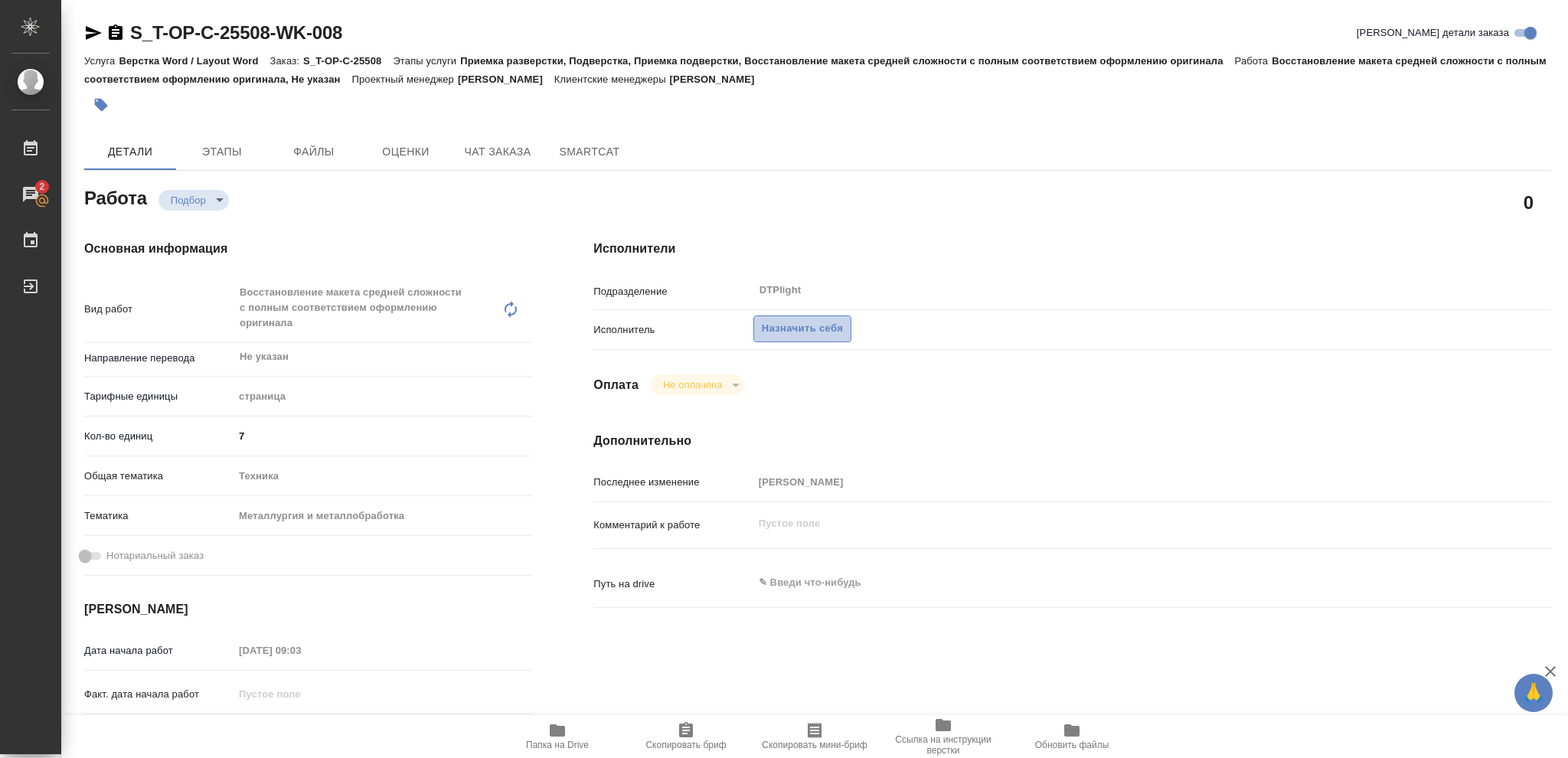
click at [813, 327] on span "Назначить себя" at bounding box center [802, 329] width 81 height 18
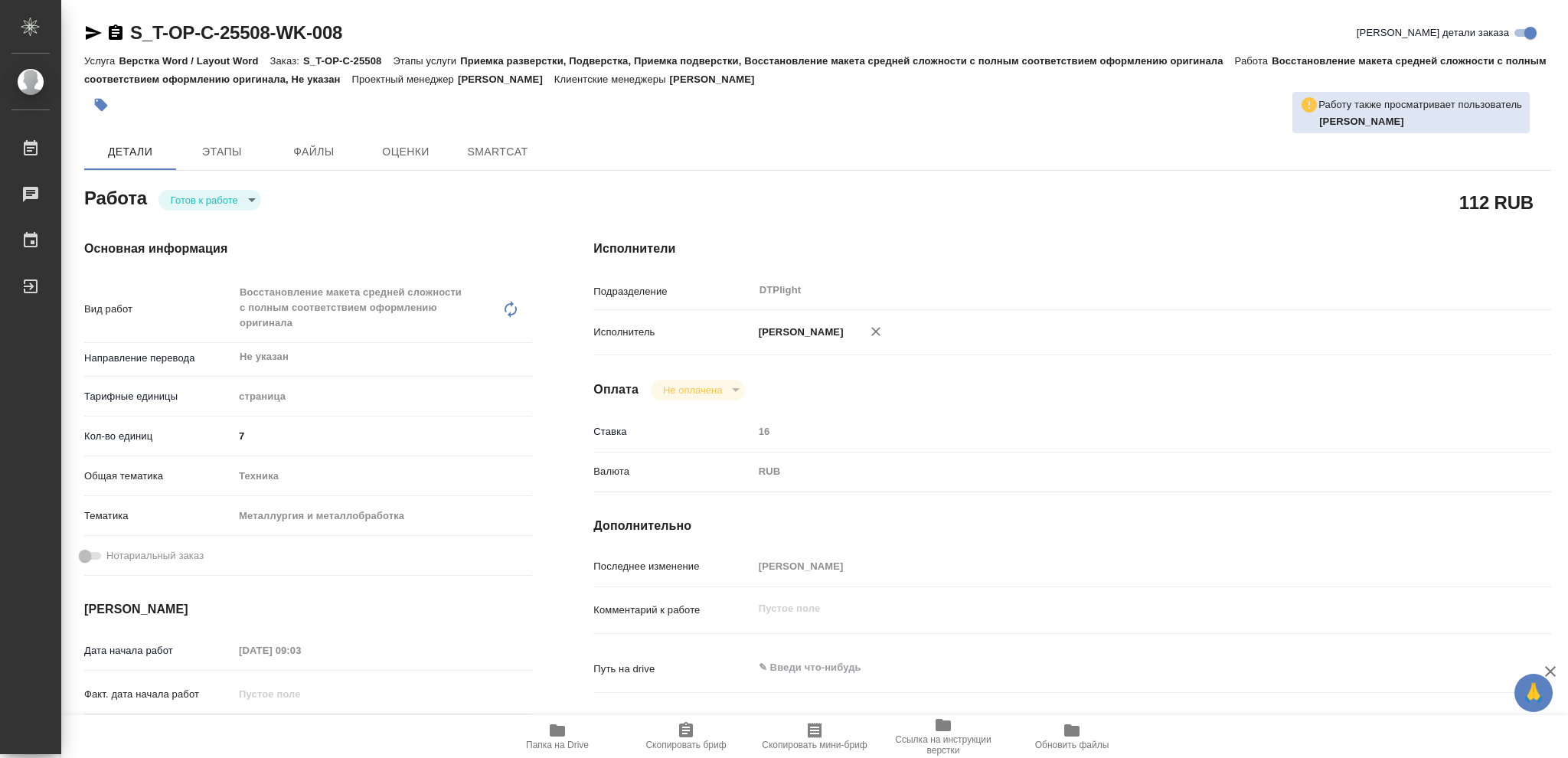
type textarea "x"
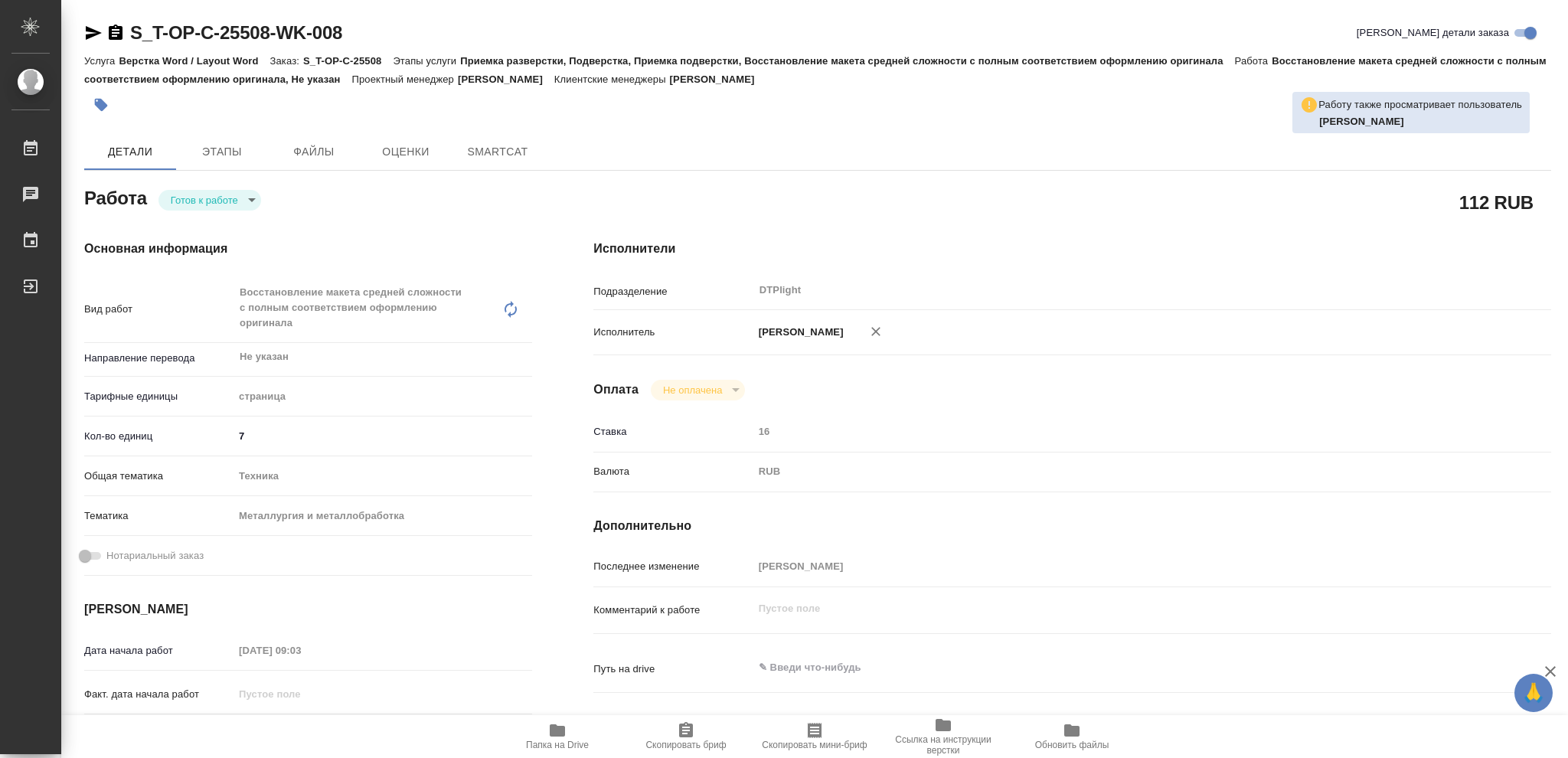
type textarea "x"
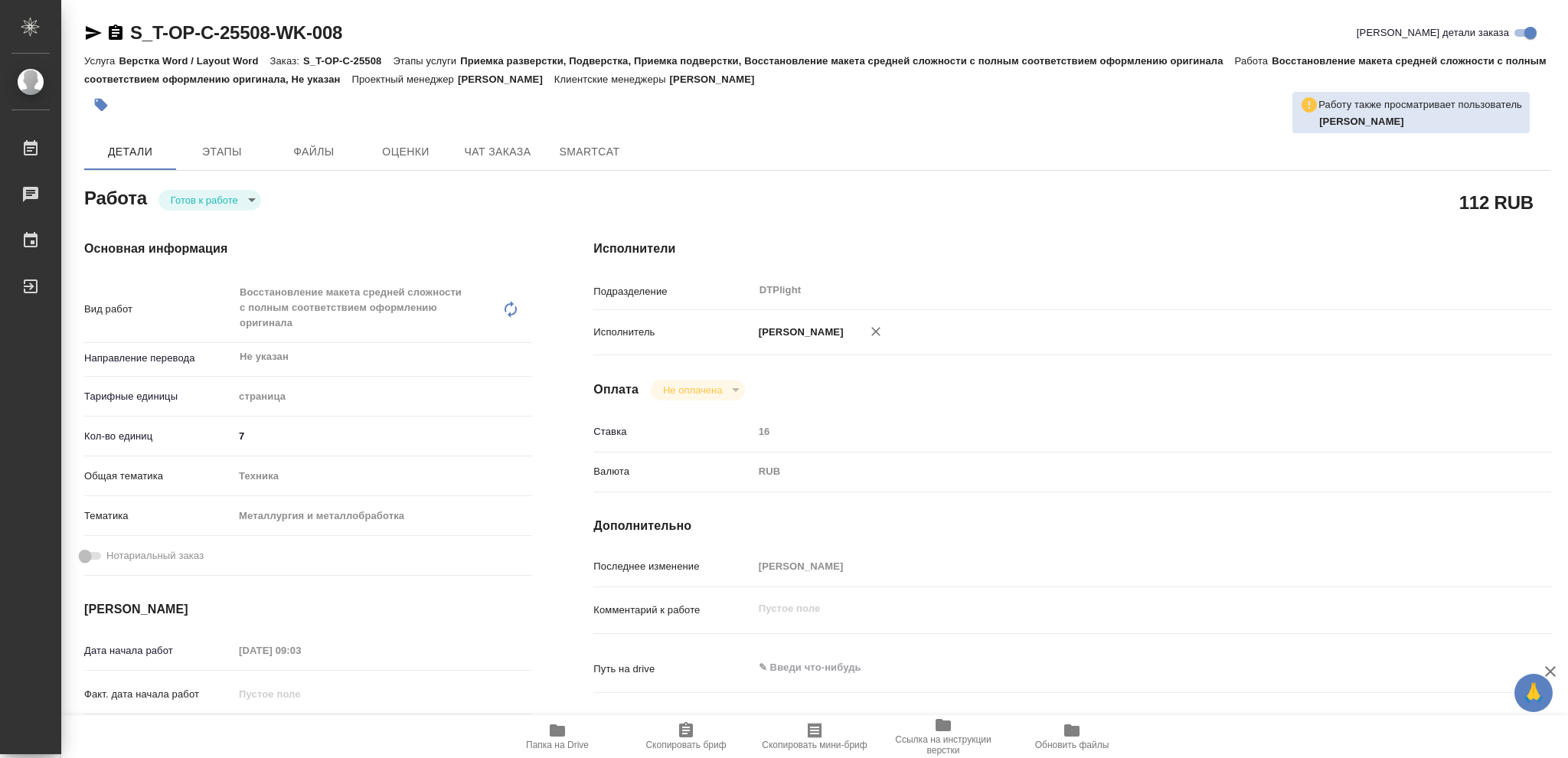
type textarea "x"
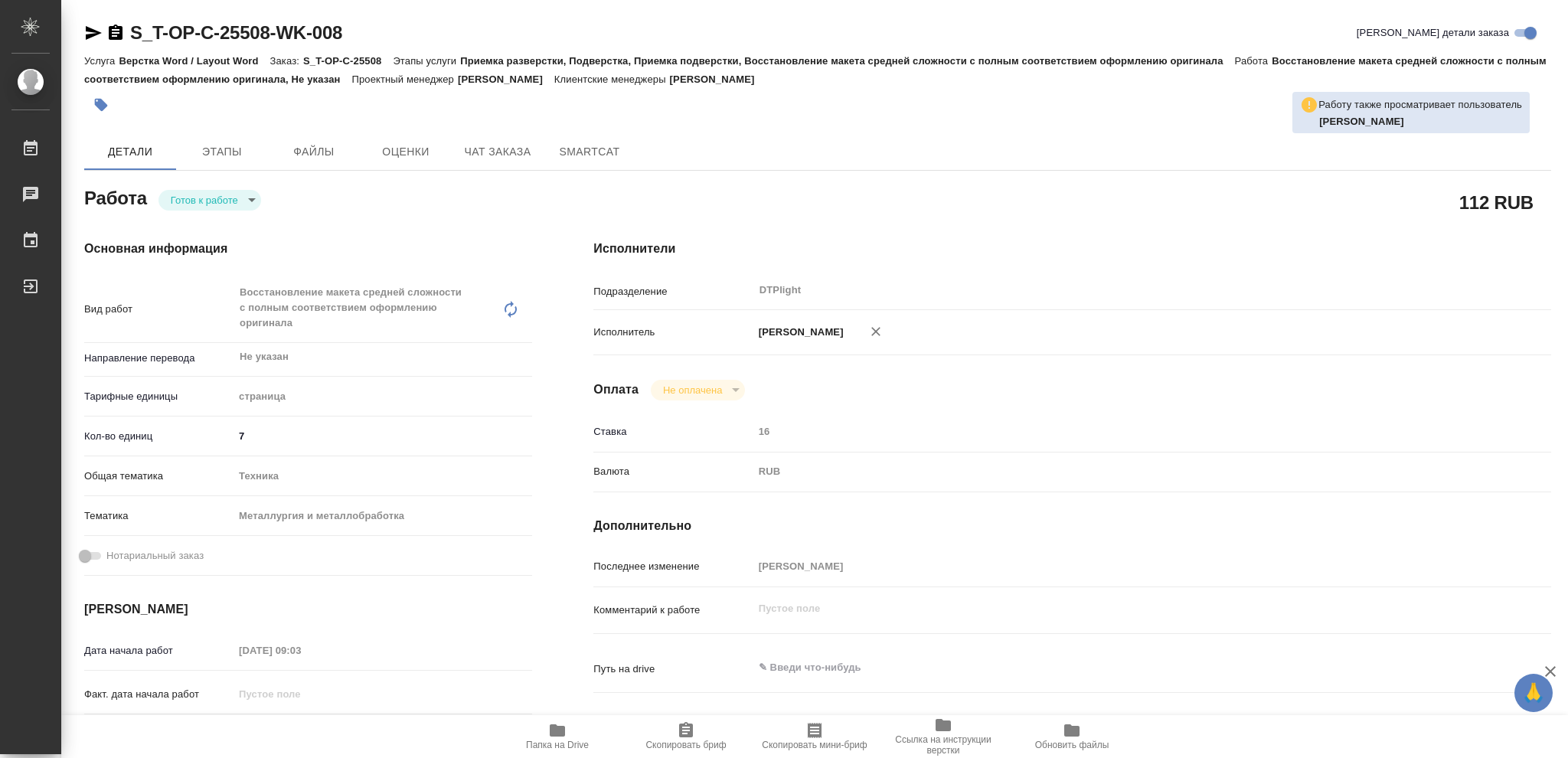
type textarea "x"
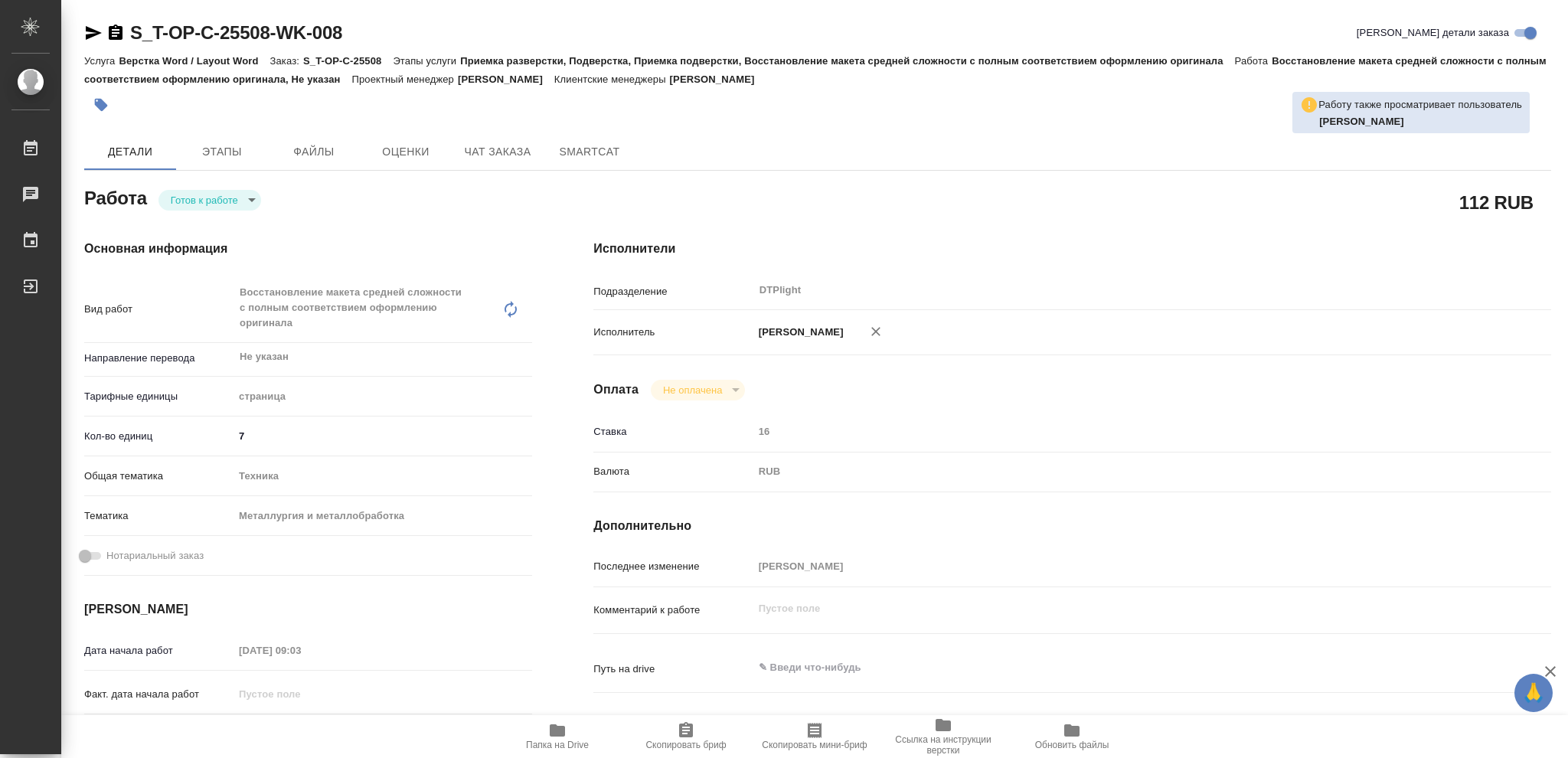
click at [252, 200] on body "🙏 .cls-1 fill:#fff; AWATERA Vasileva Olga Работы Чаты График Выйти S_T-OP-C-255…" at bounding box center [784, 379] width 1568 height 758
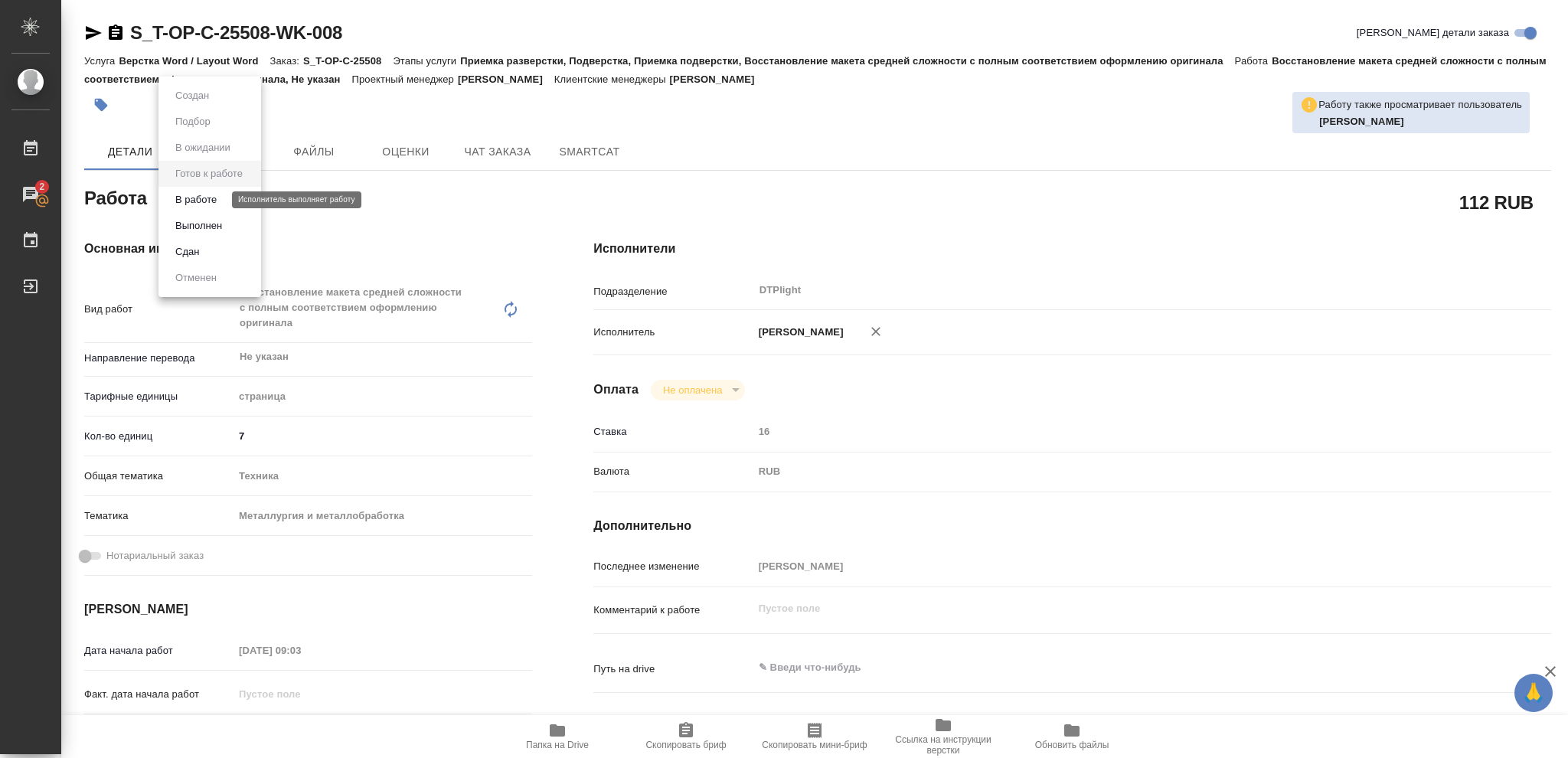
click at [206, 202] on button "В работе" at bounding box center [196, 200] width 51 height 17
type textarea "x"
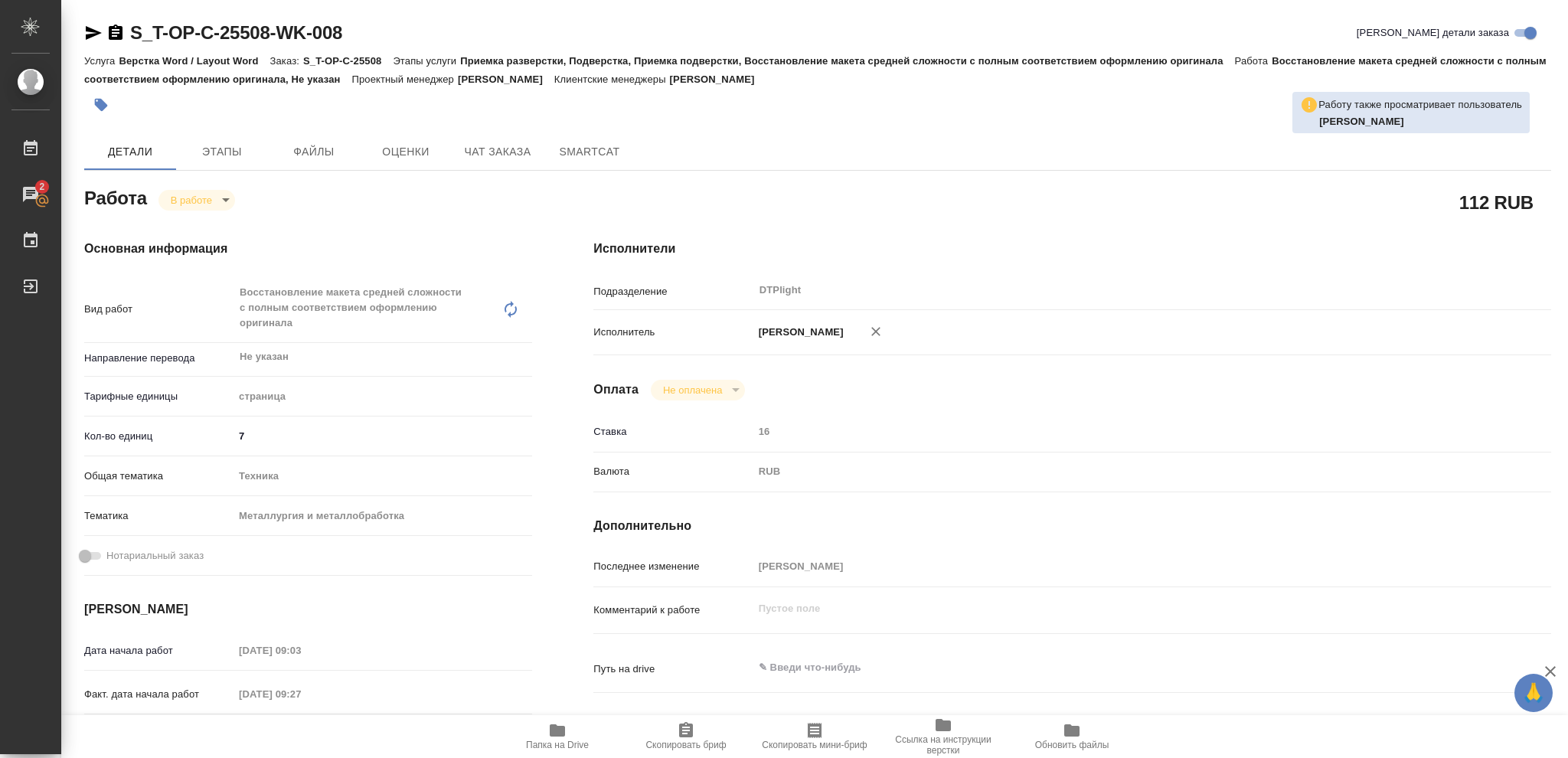
type textarea "x"
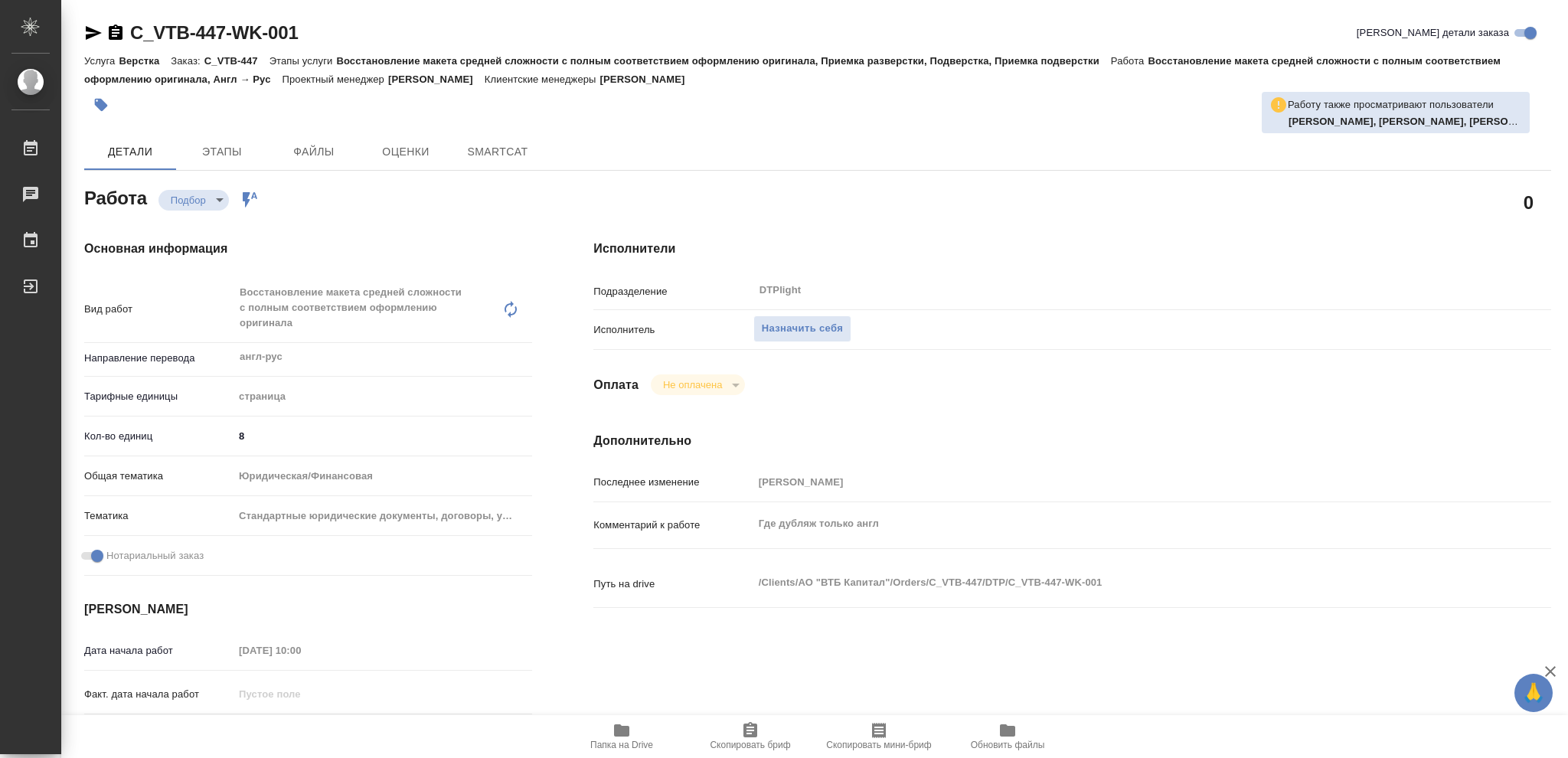
type textarea "x"
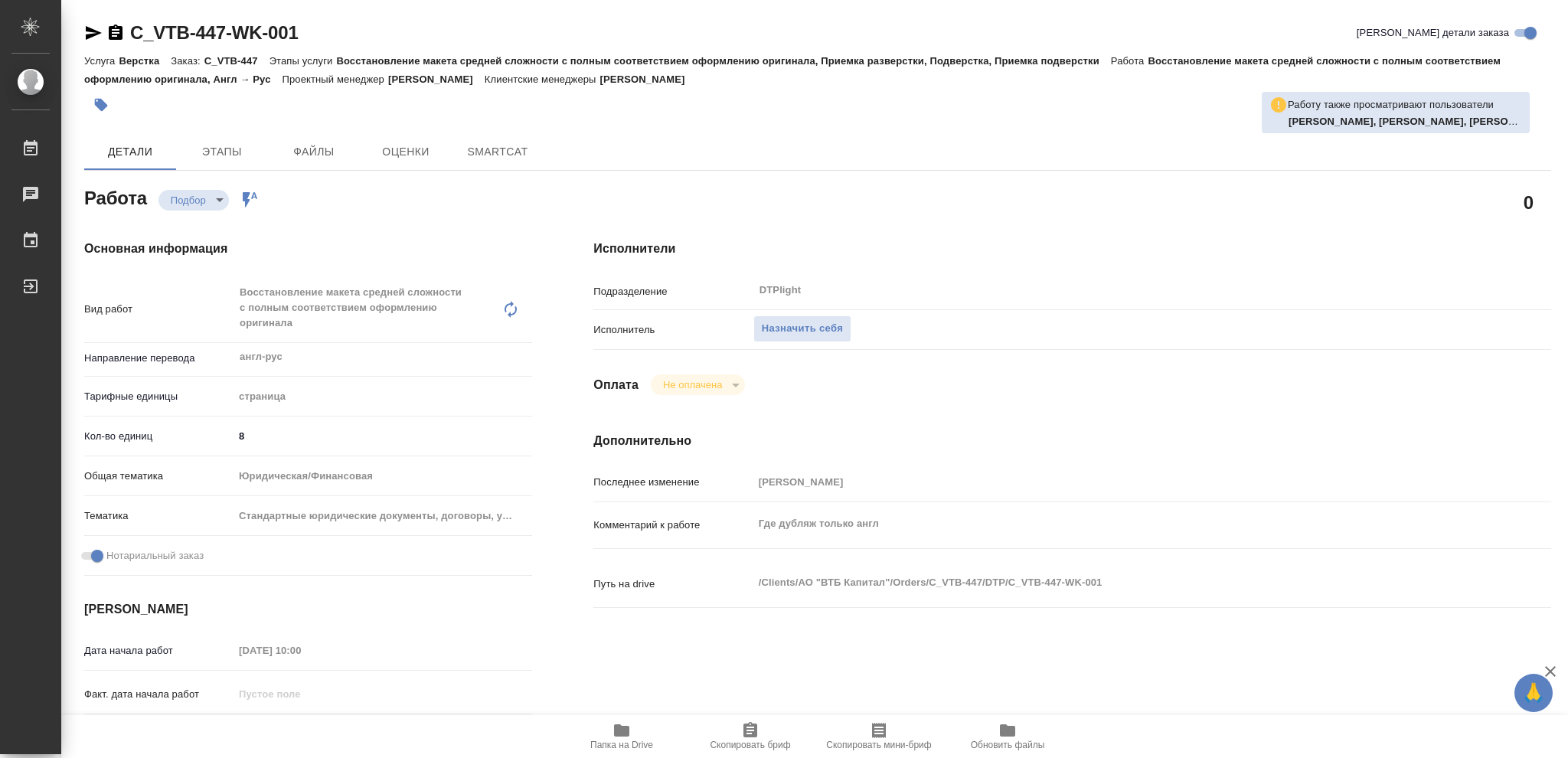
type textarea "x"
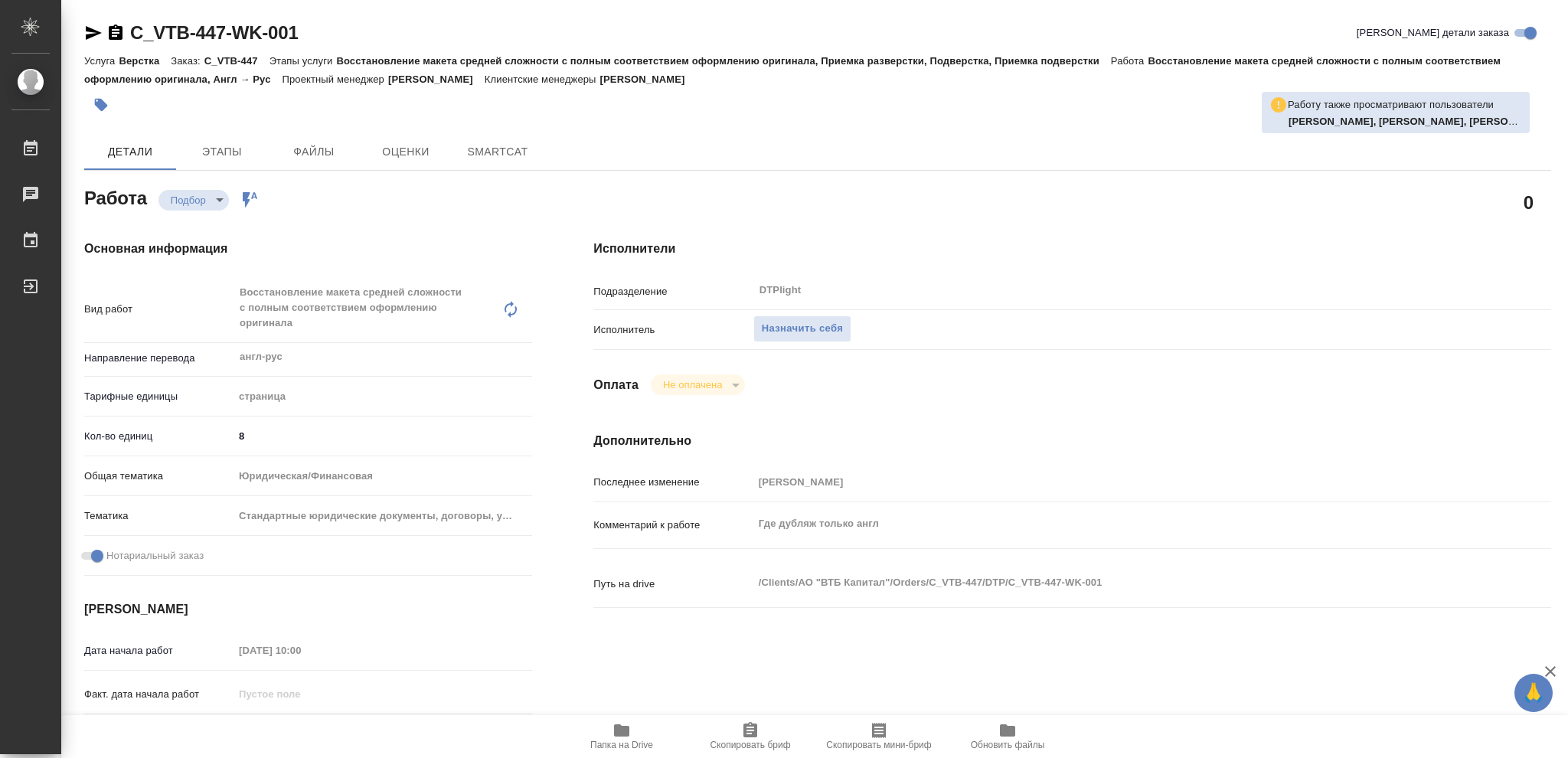
type textarea "x"
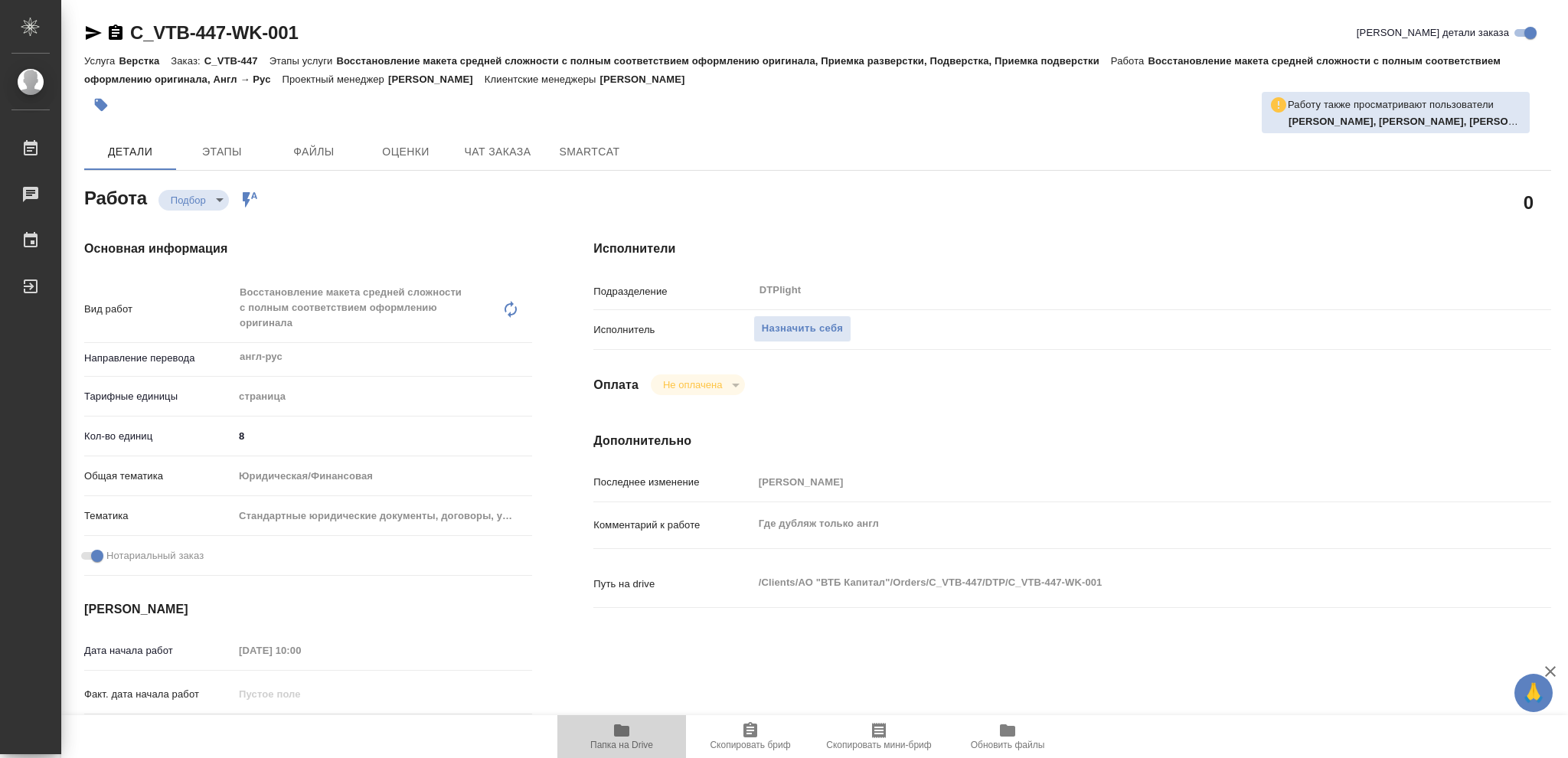
click at [618, 732] on icon "button" at bounding box center [621, 730] width 15 height 12
type textarea "x"
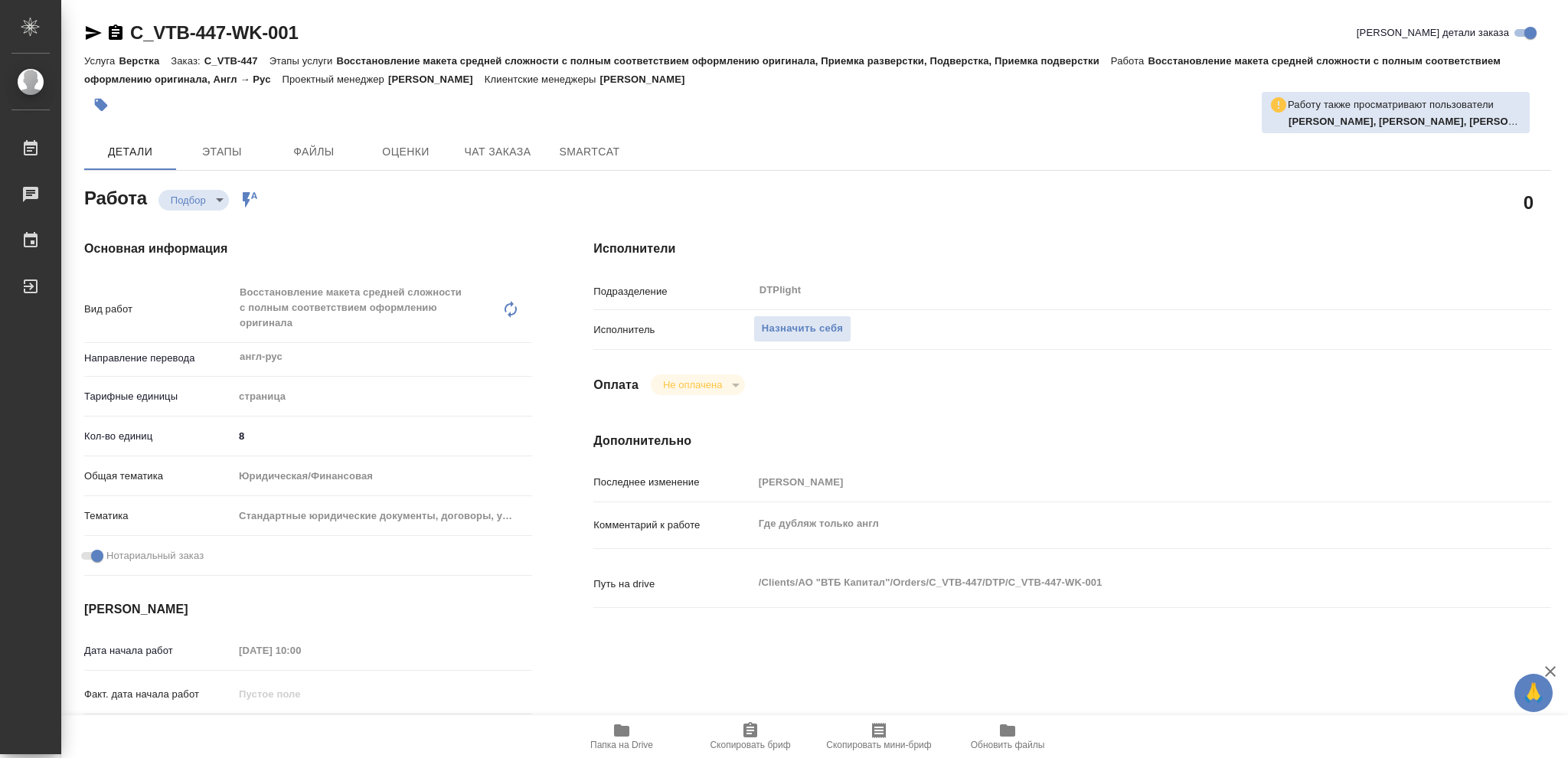
type textarea "x"
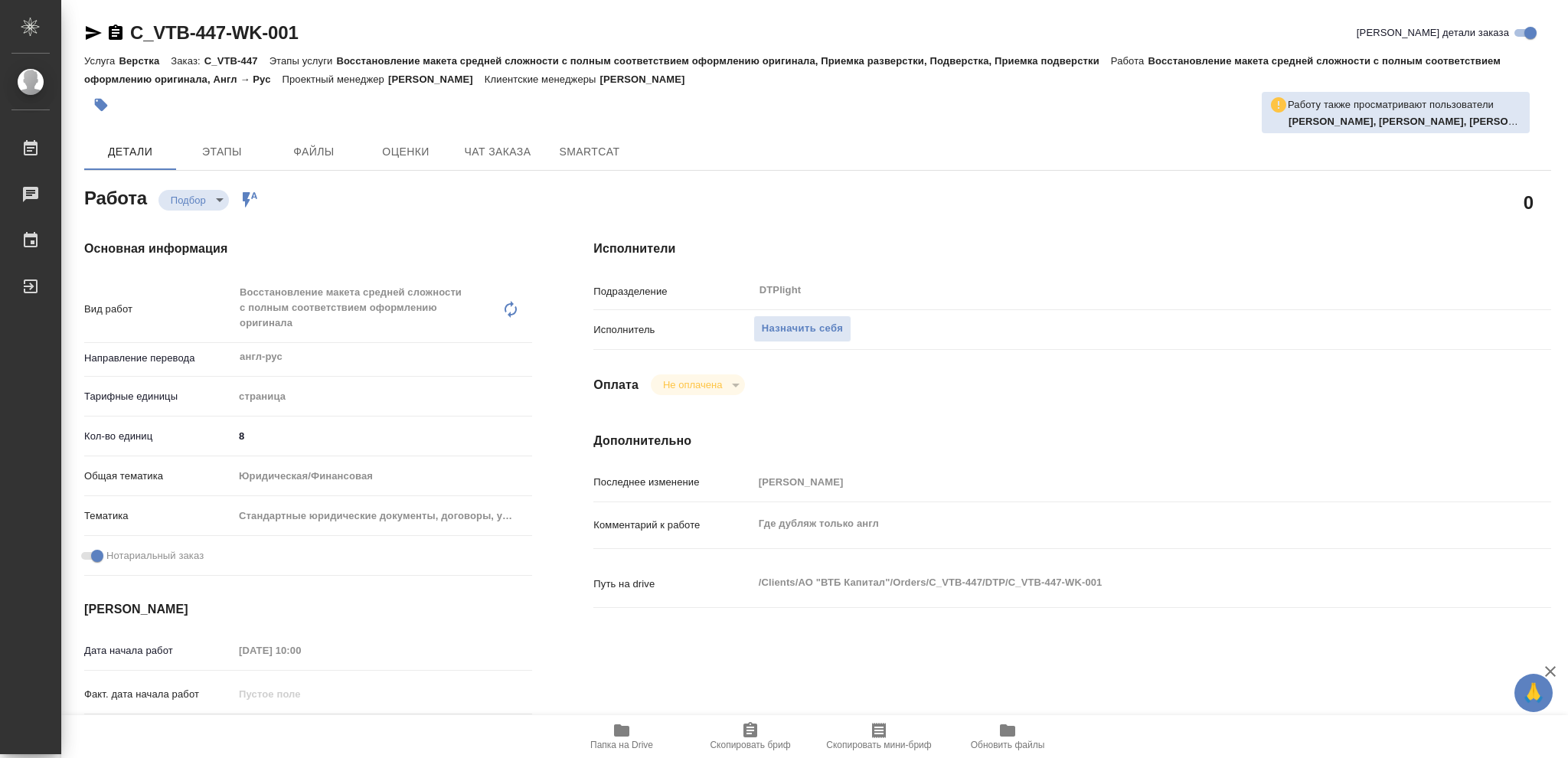
type textarea "x"
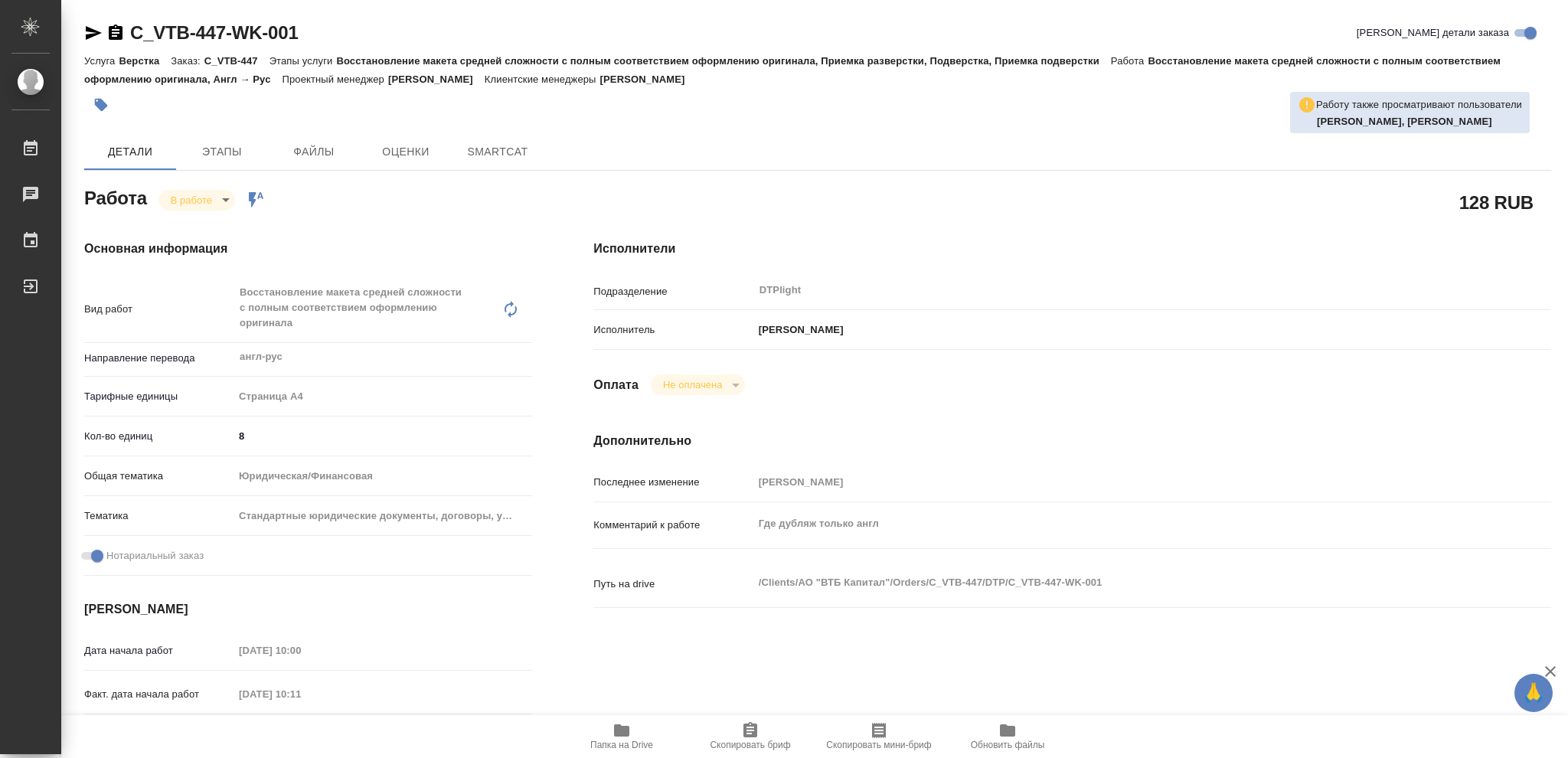
type textarea "x"
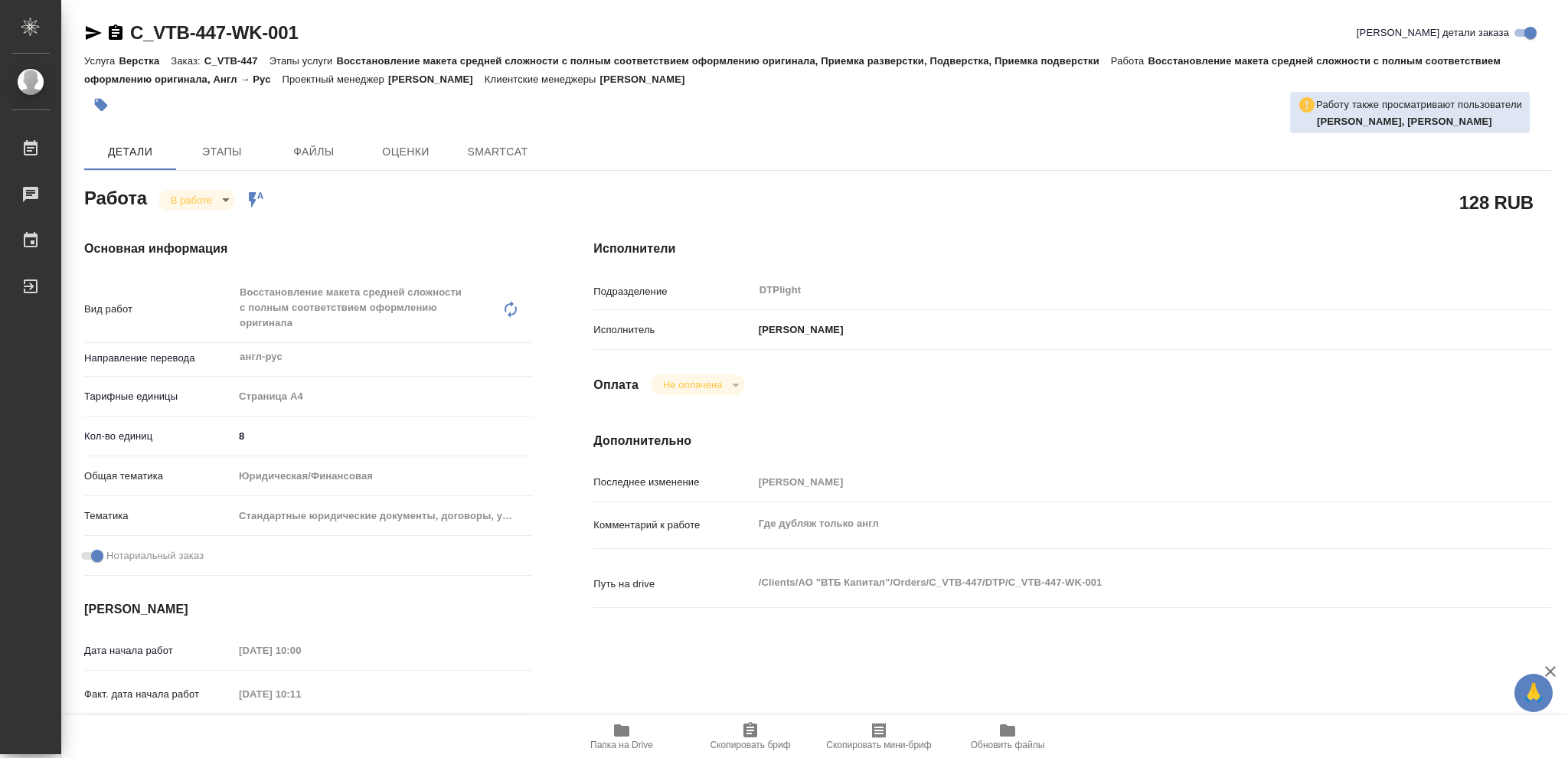
type textarea "x"
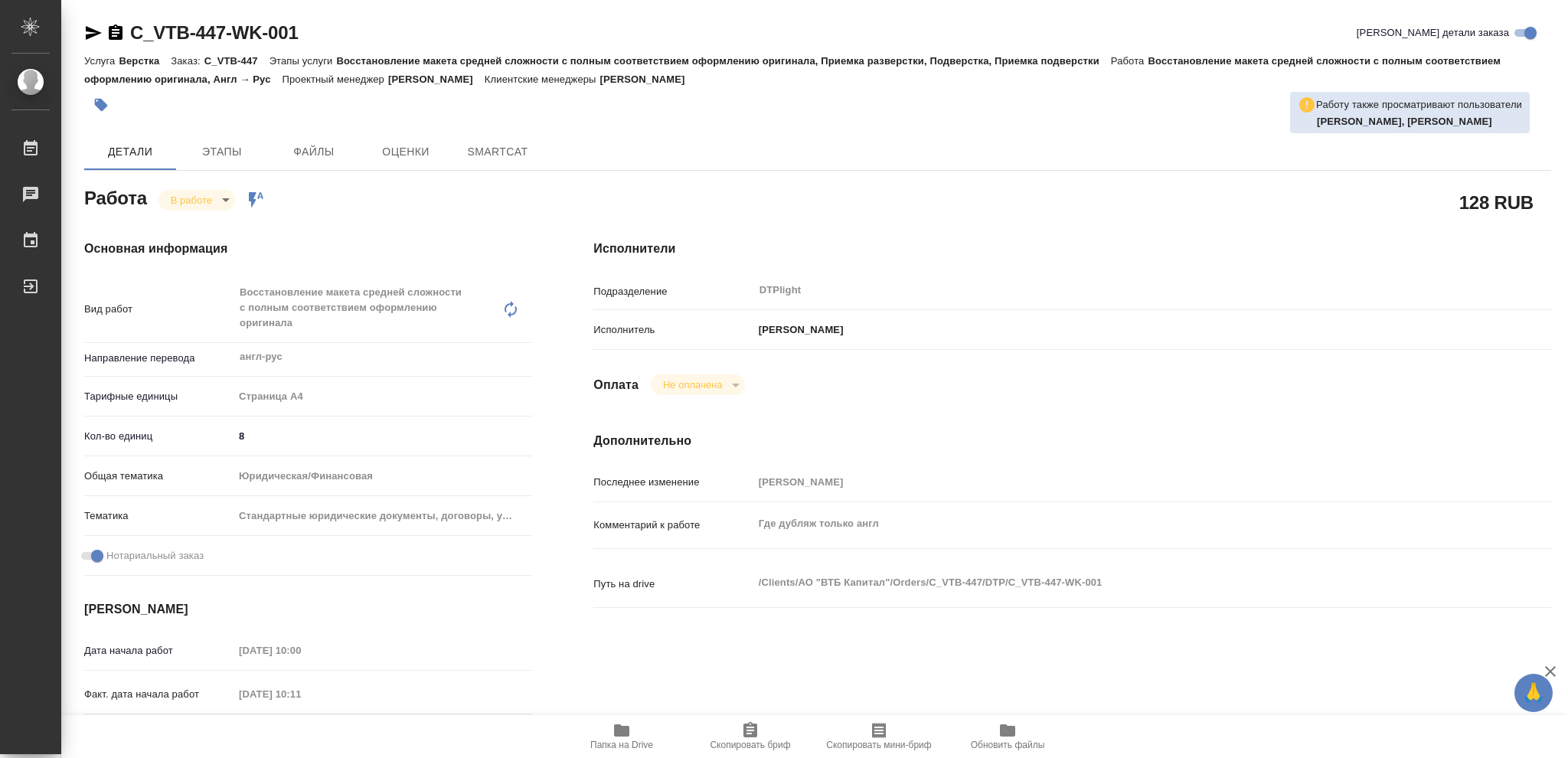
type textarea "x"
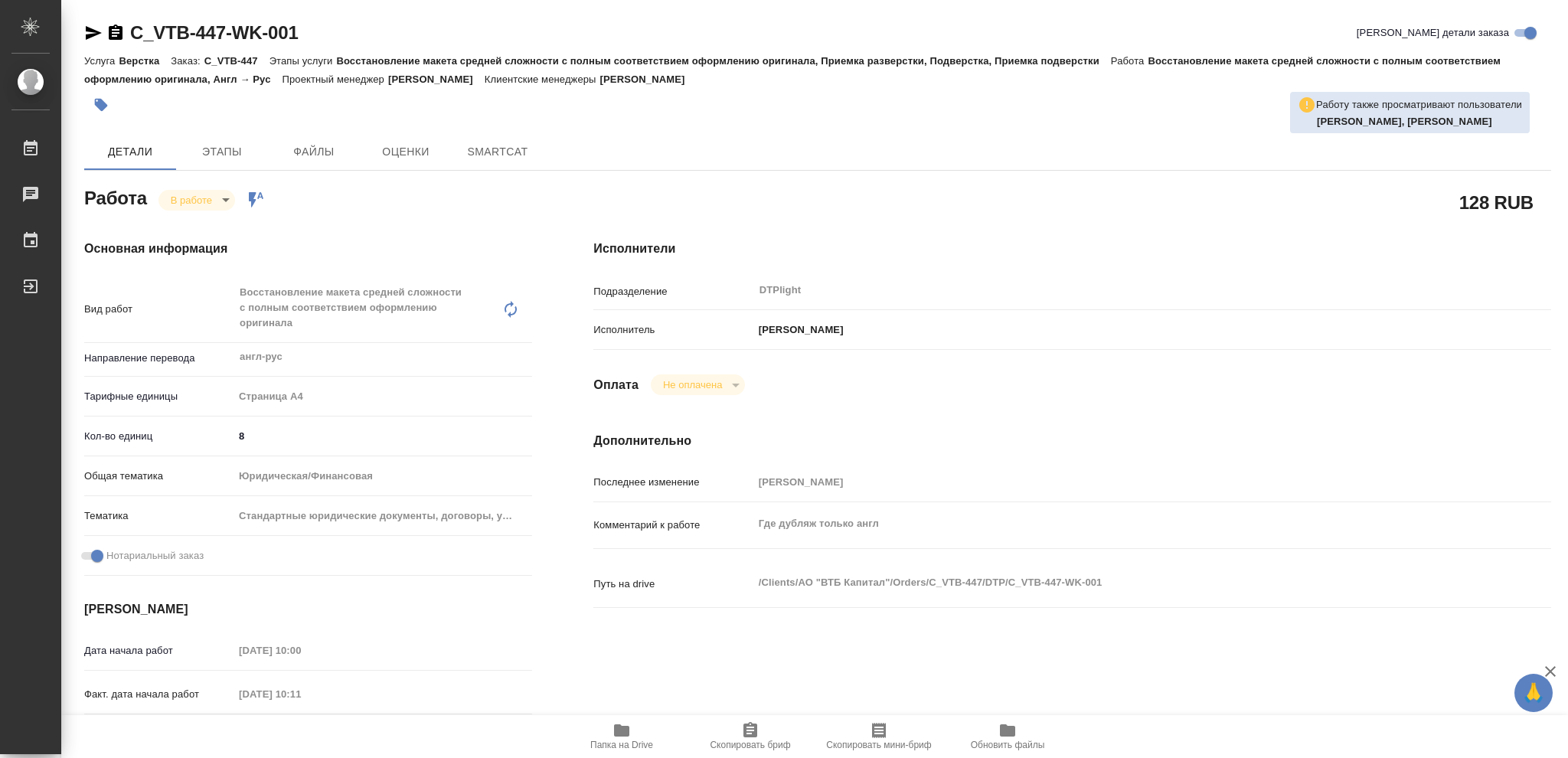
type textarea "x"
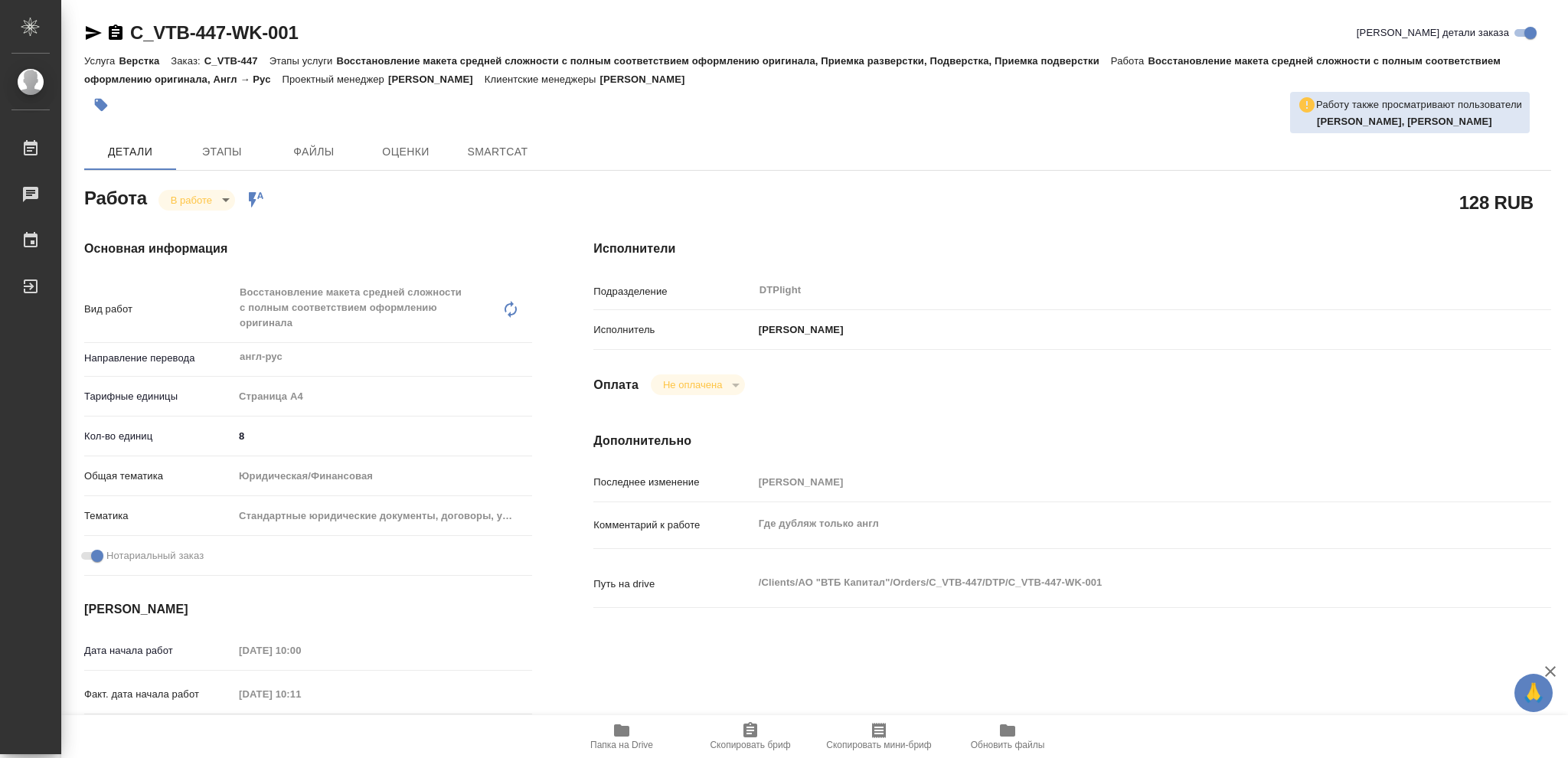
type textarea "x"
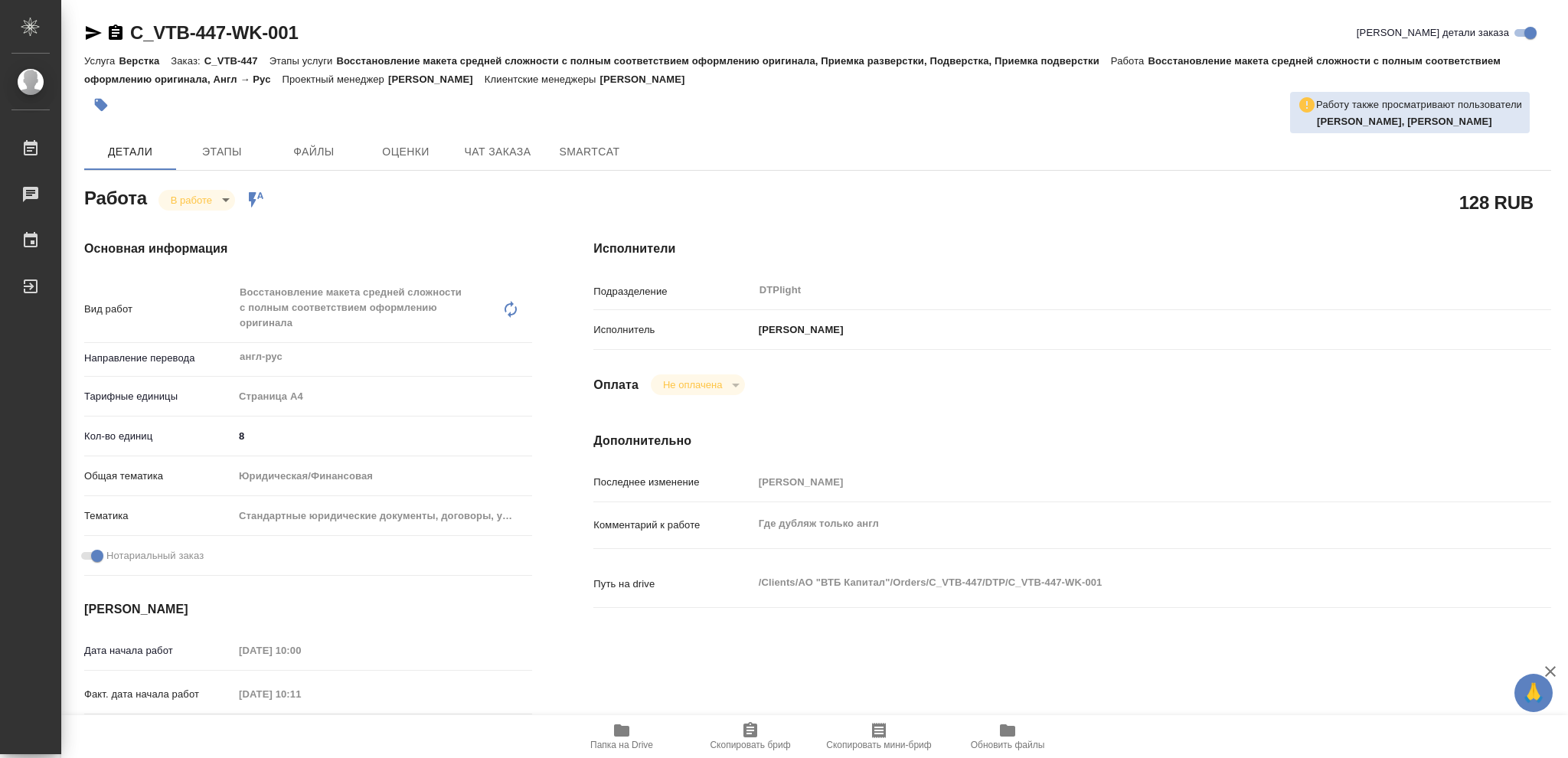
type textarea "x"
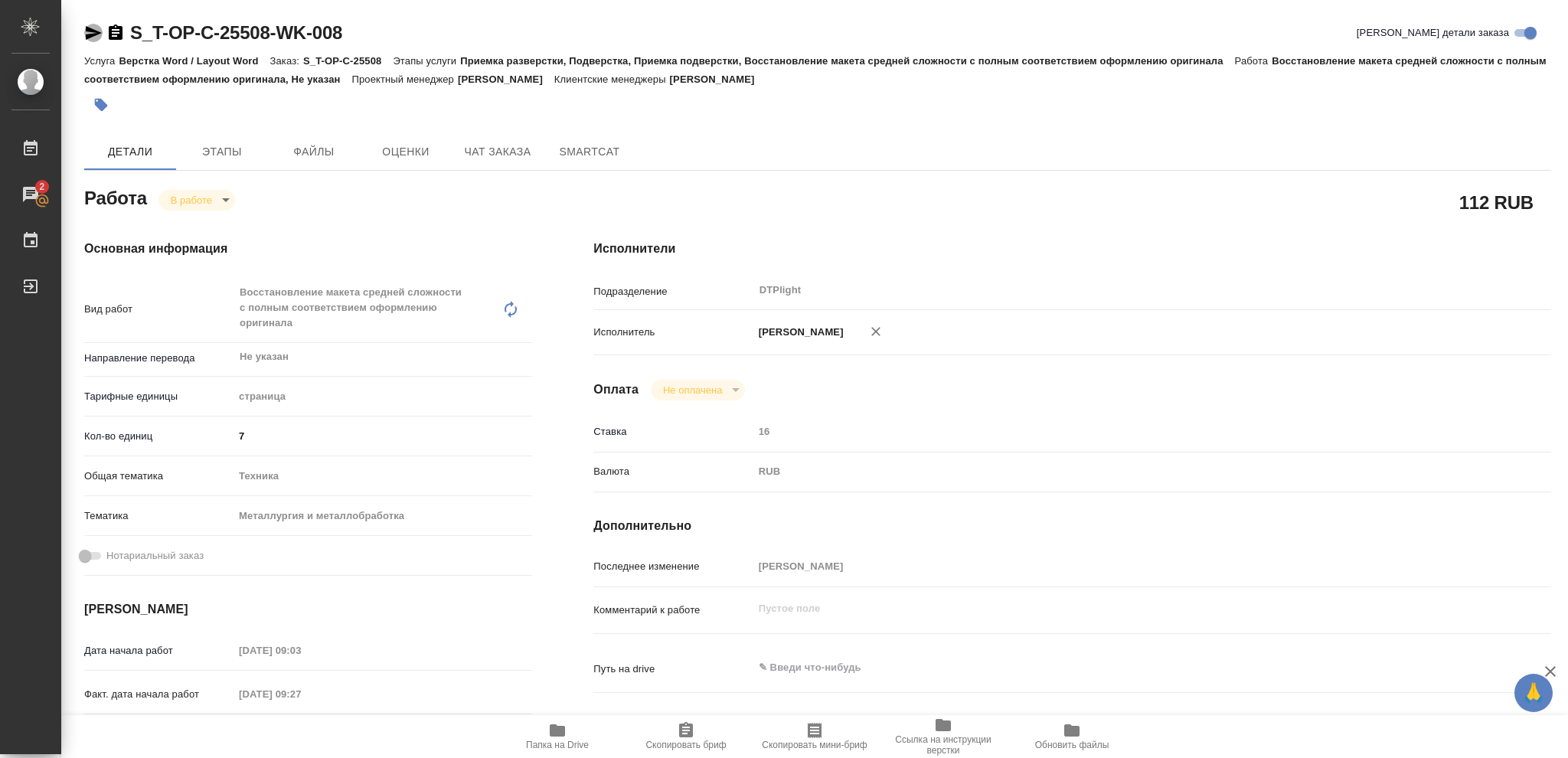
click at [89, 33] on icon "button" at bounding box center [94, 33] width 16 height 14
click at [92, 31] on icon "button" at bounding box center [94, 33] width 16 height 14
click at [89, 28] on icon "button" at bounding box center [94, 33] width 16 height 14
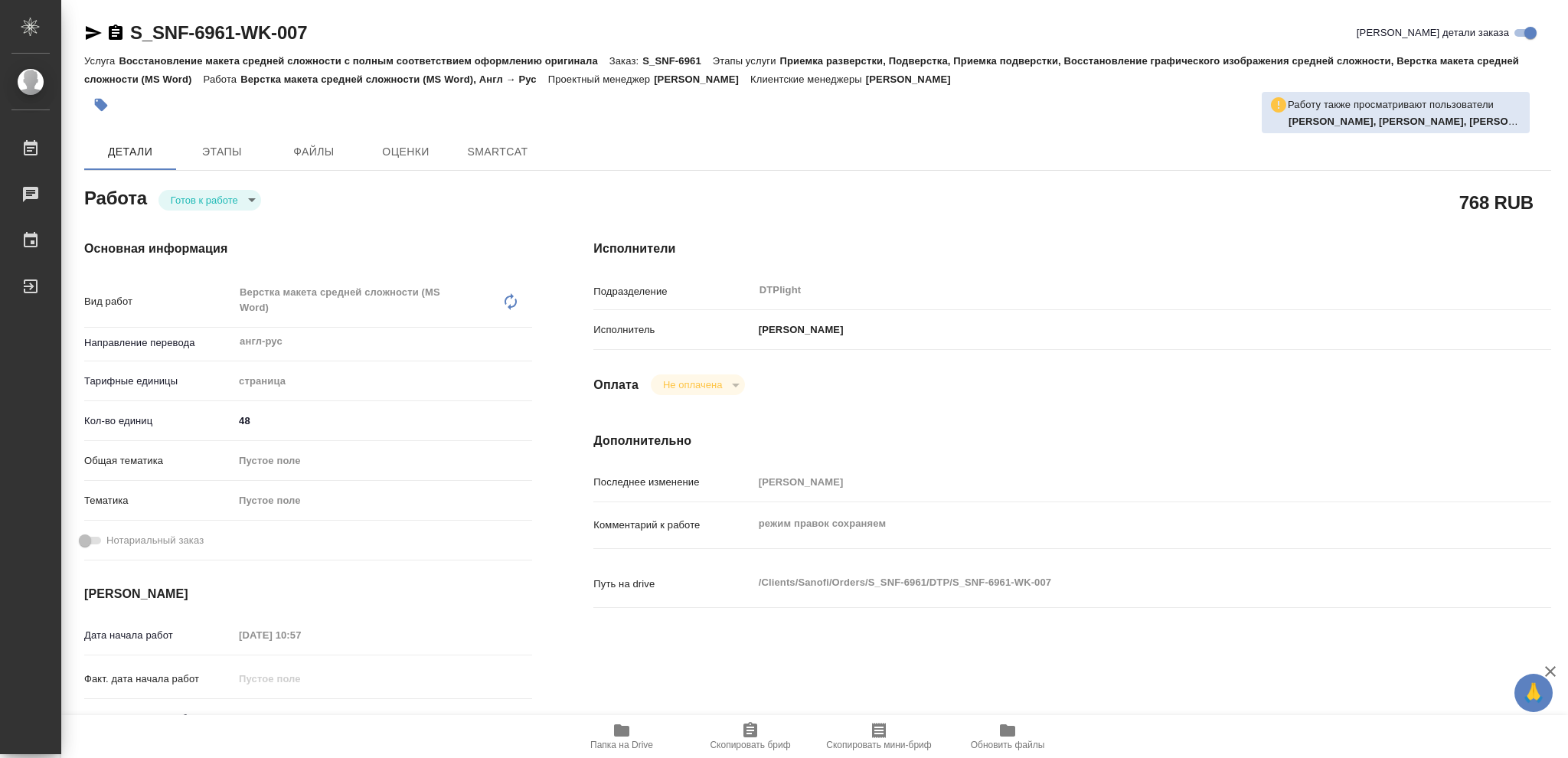
type textarea "x"
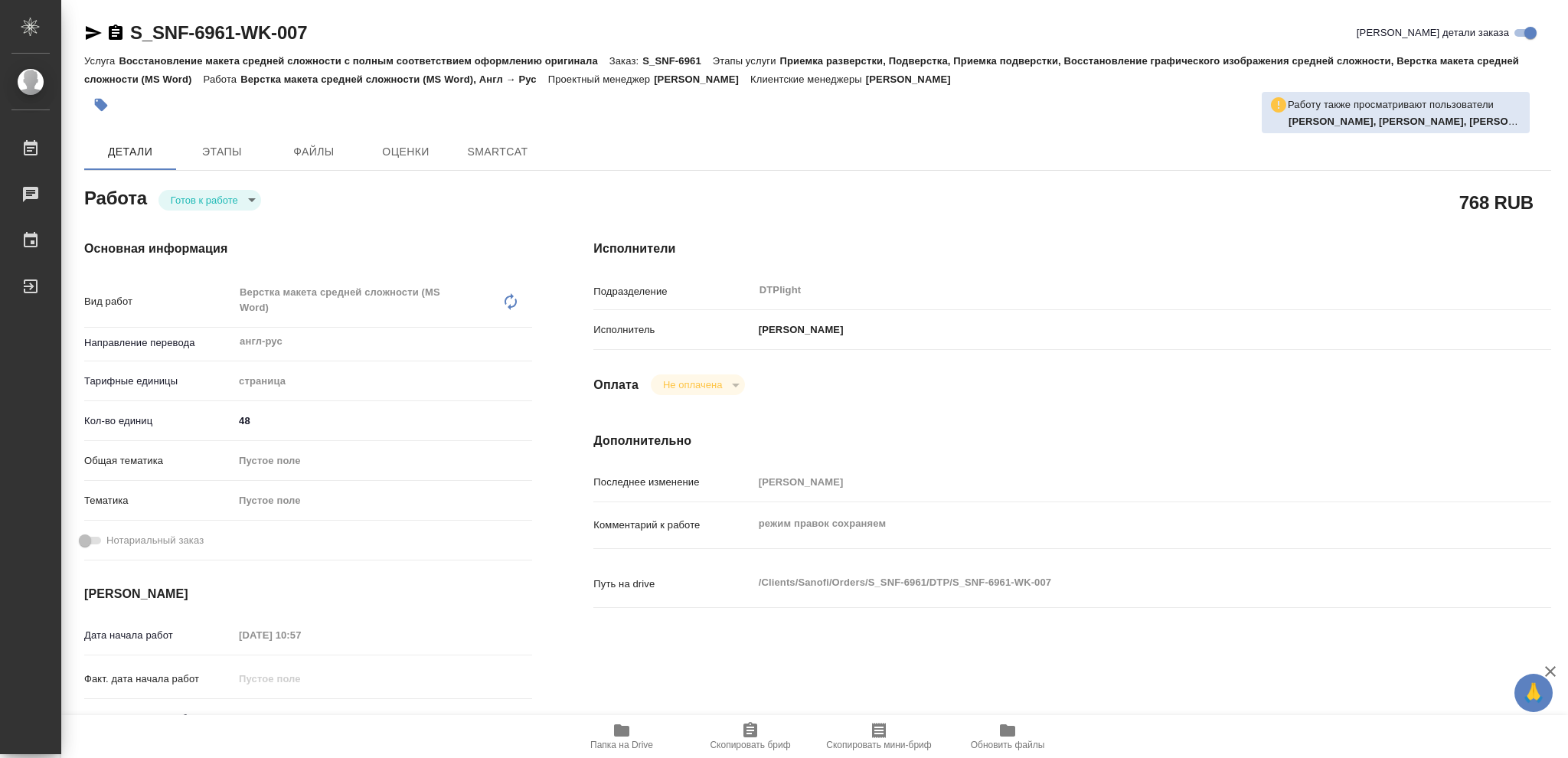
type textarea "x"
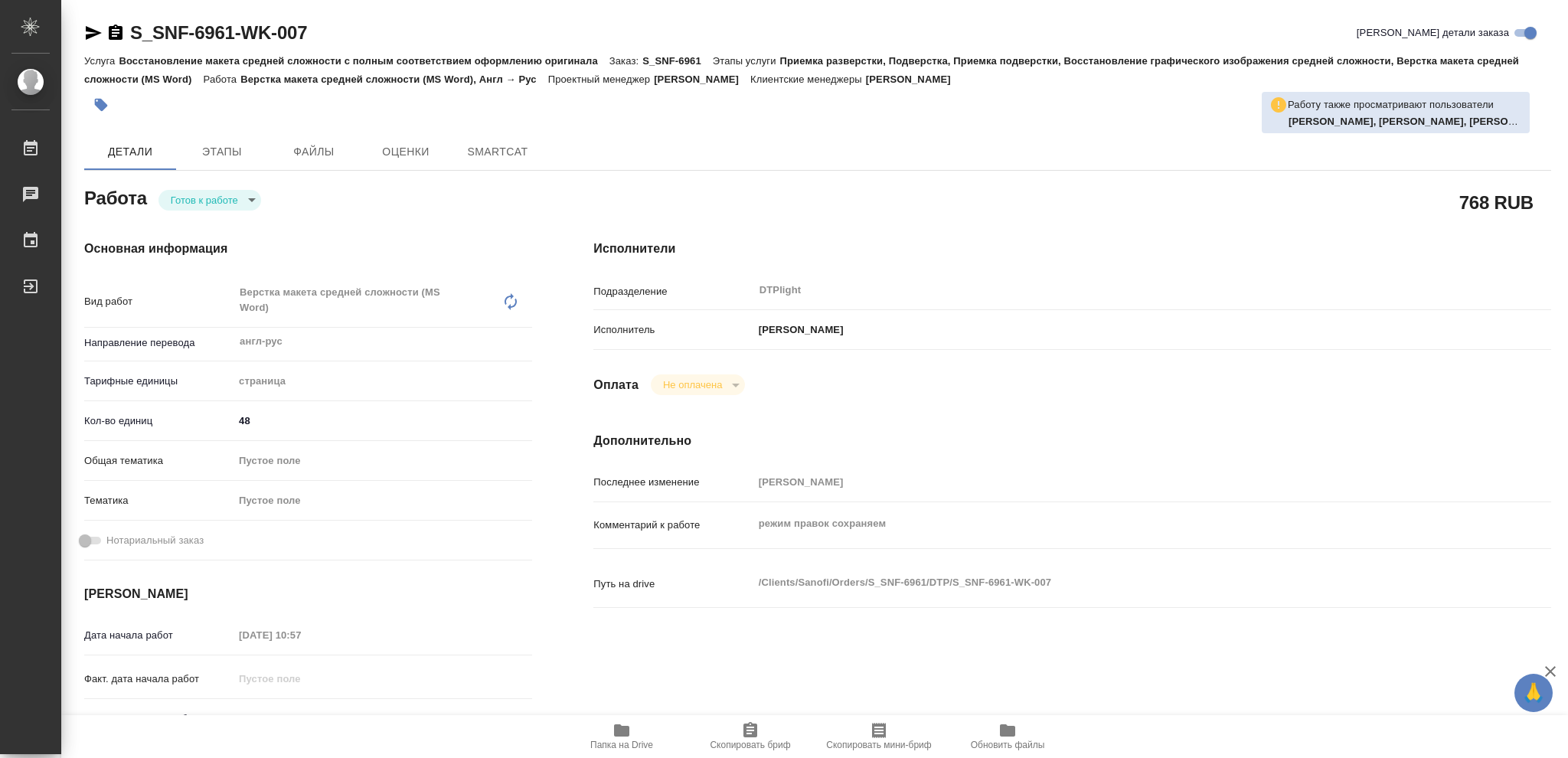
type textarea "x"
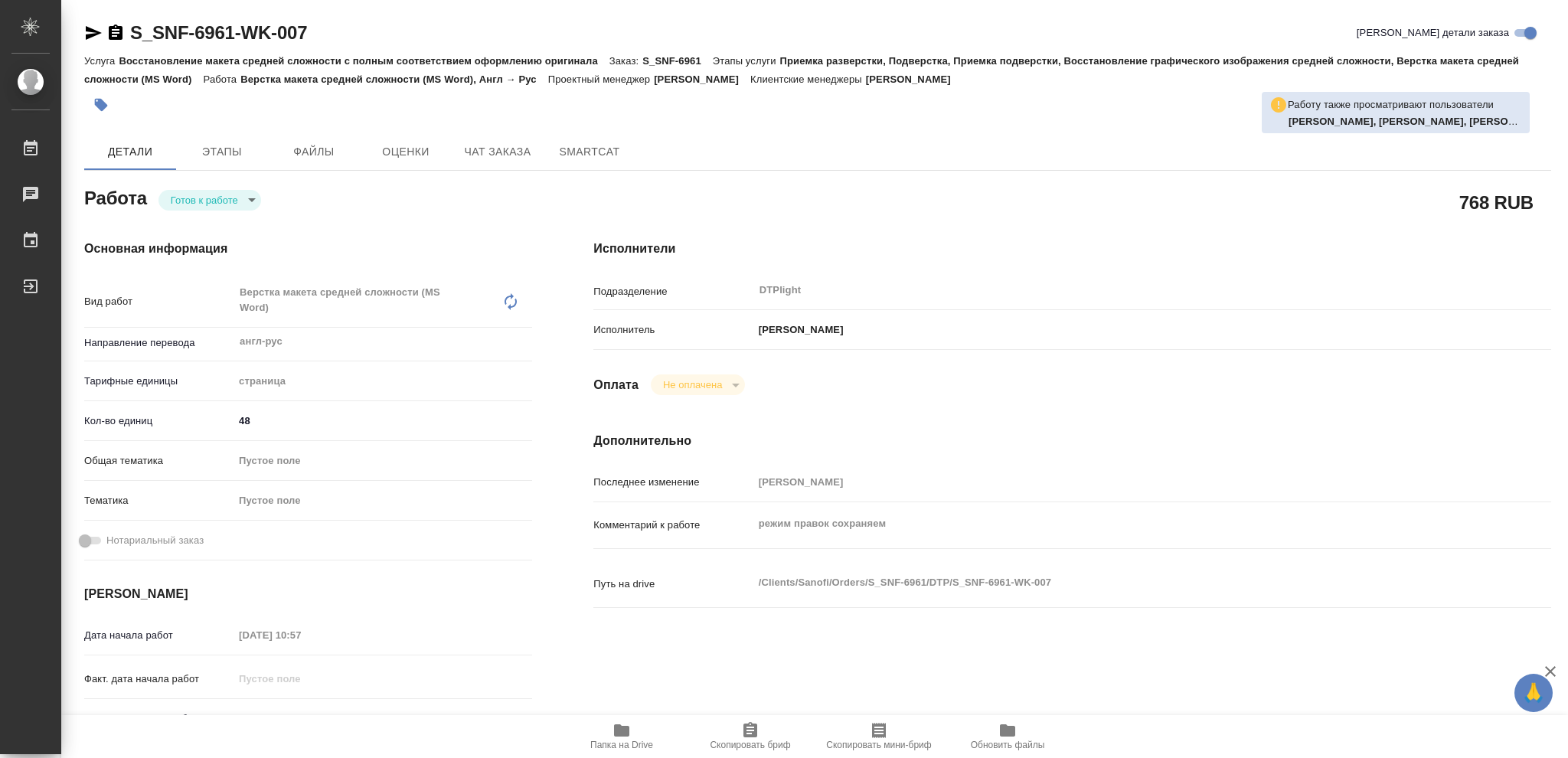
type textarea "x"
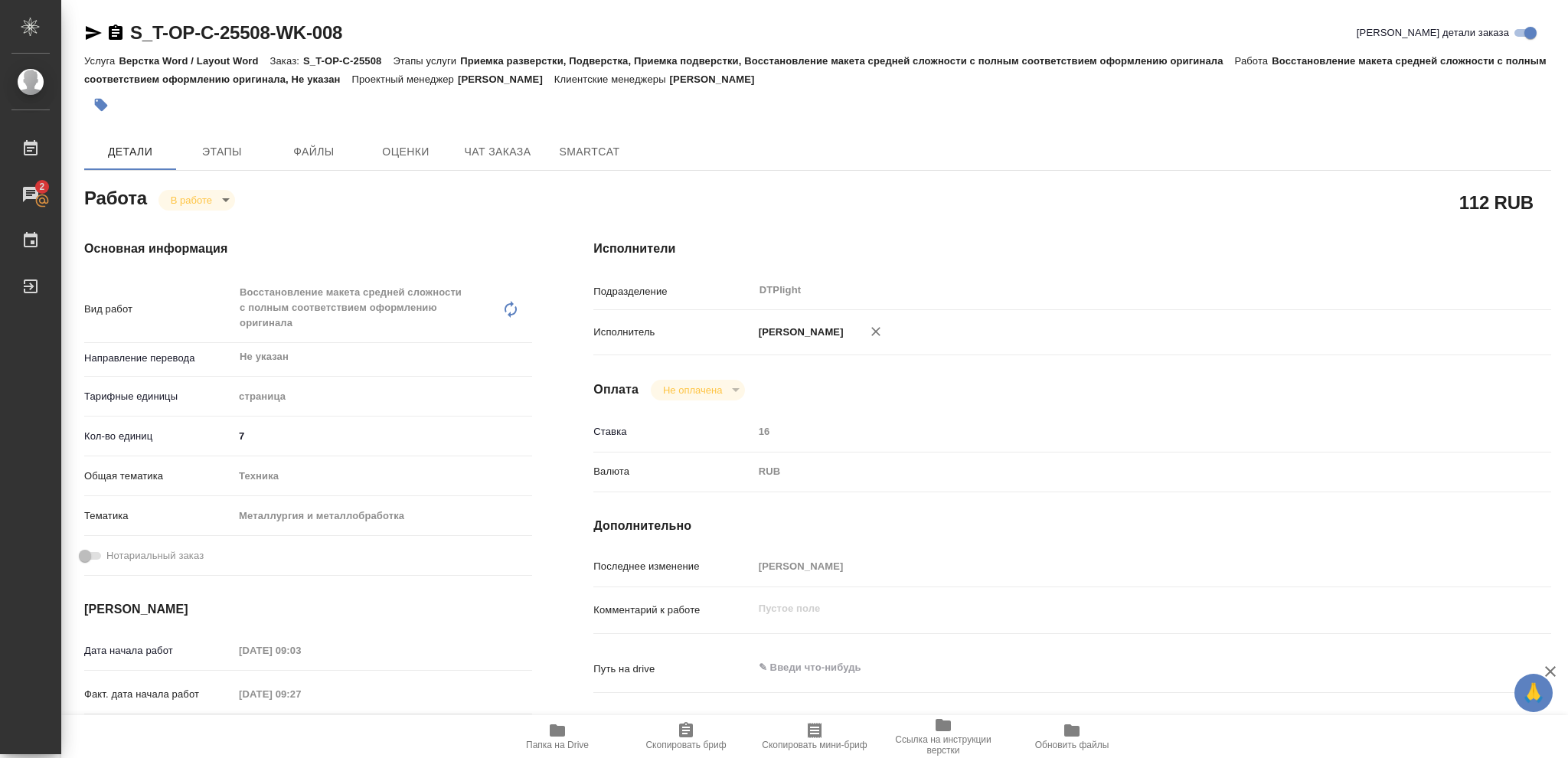
click at [553, 723] on icon "button" at bounding box center [557, 730] width 18 height 18
click at [115, 36] on icon "button" at bounding box center [116, 32] width 18 height 18
click at [223, 199] on body "🙏 .cls-1 fill:#fff; AWATERA Vasileva Olga Работы 2 Чаты График Выйти S_T-OP-C-2…" at bounding box center [784, 379] width 1568 height 758
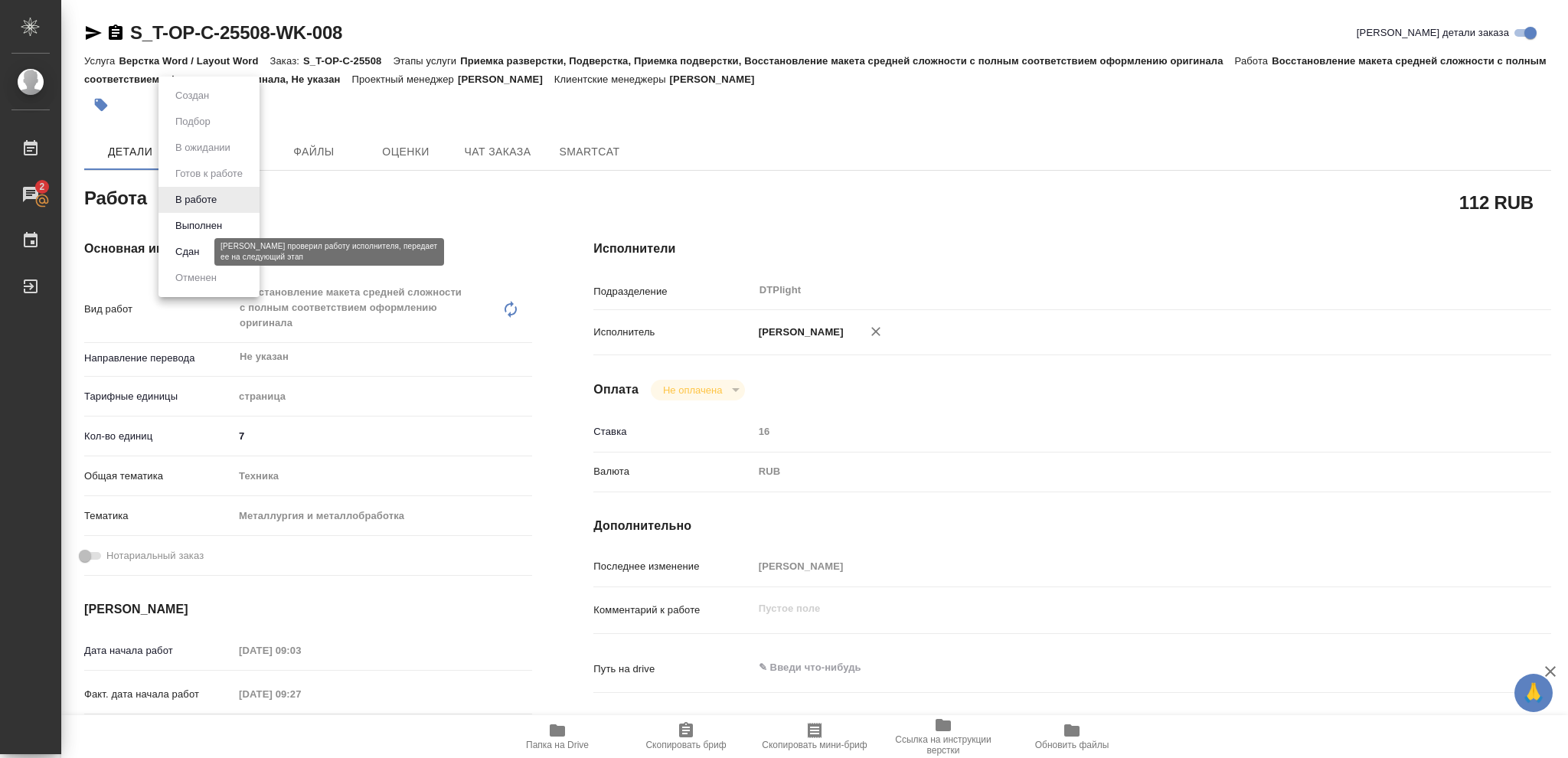
click at [200, 246] on button "Сдан" at bounding box center [187, 251] width 33 height 17
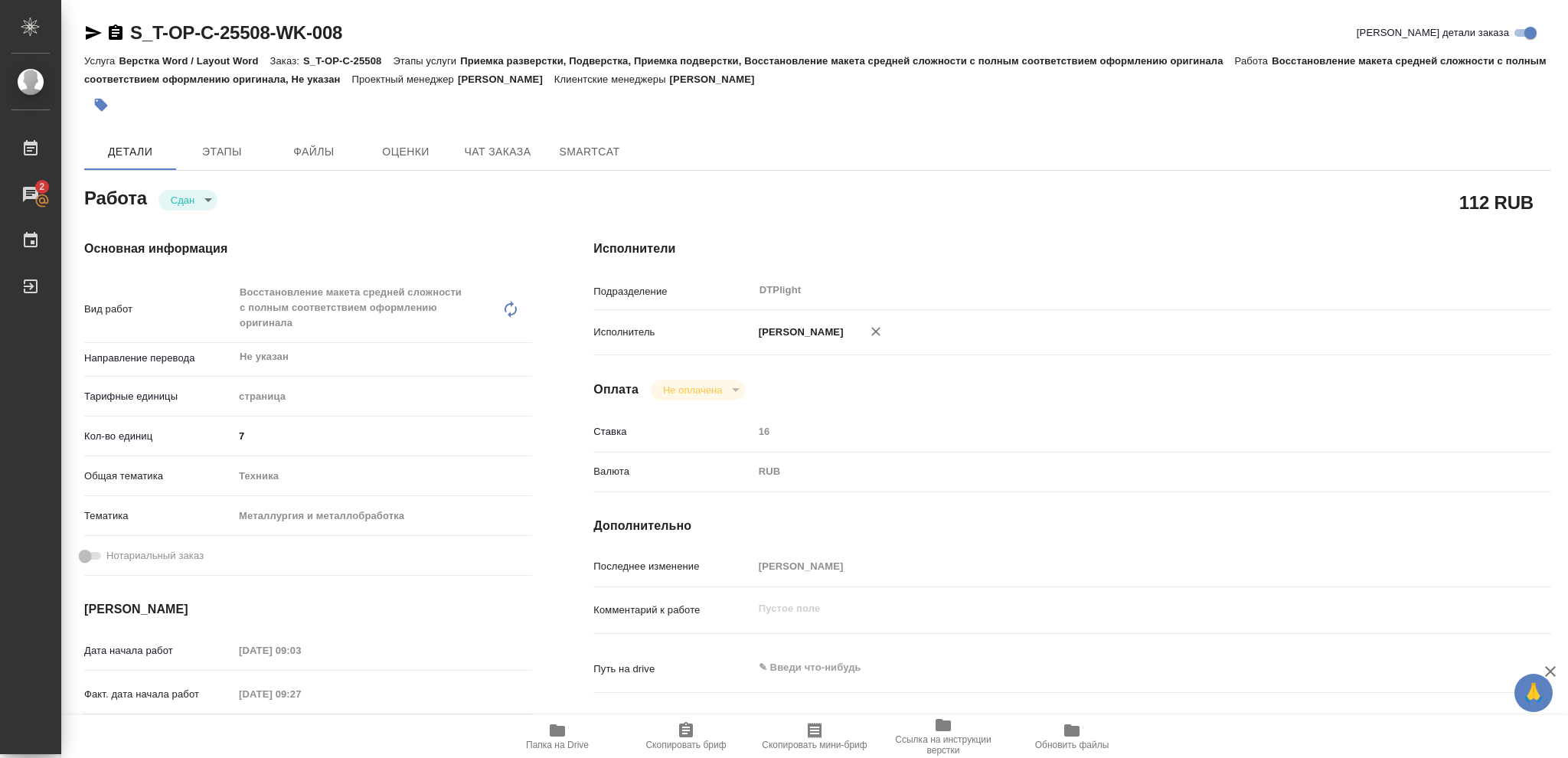
type textarea "x"
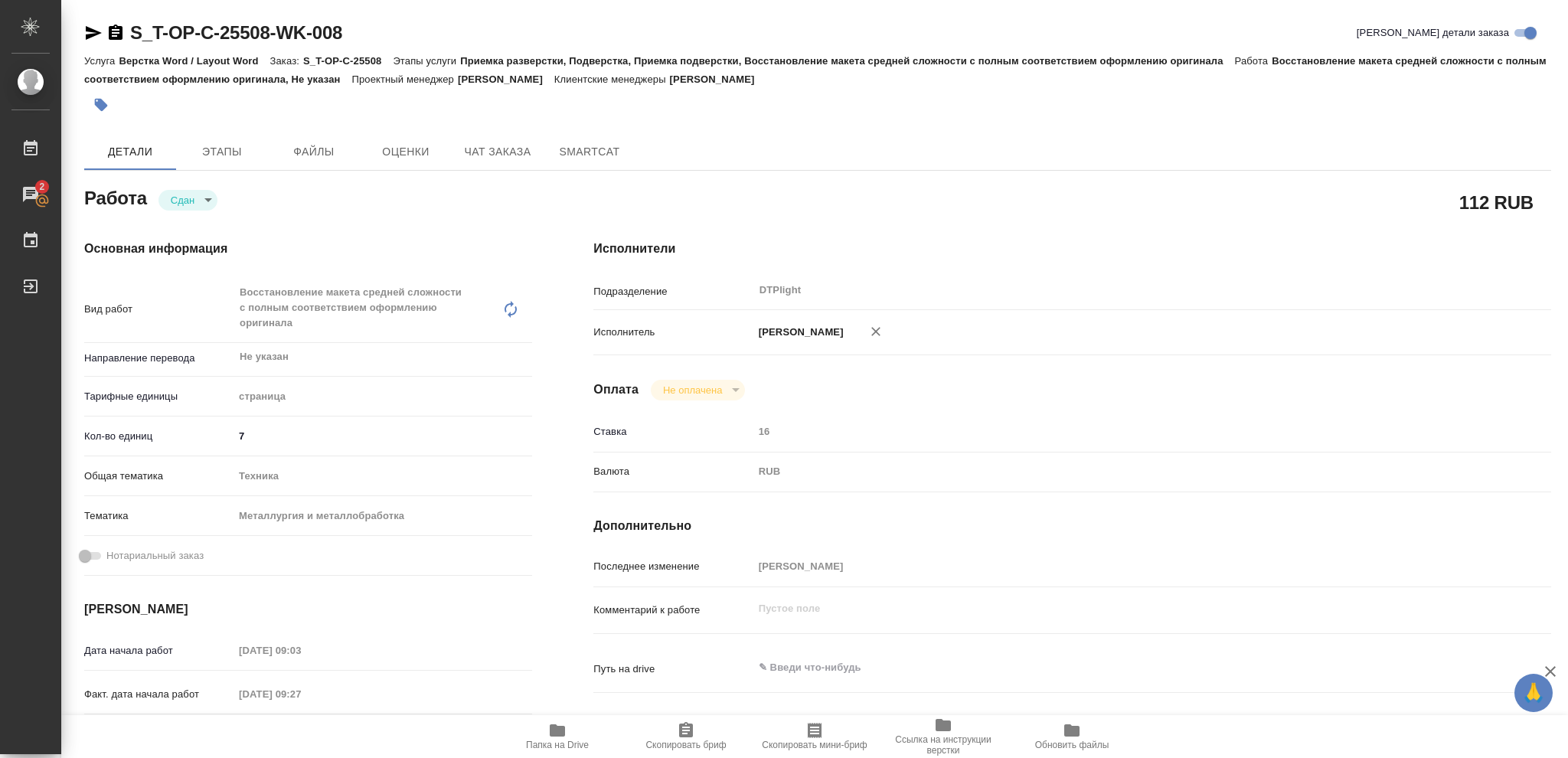
type textarea "x"
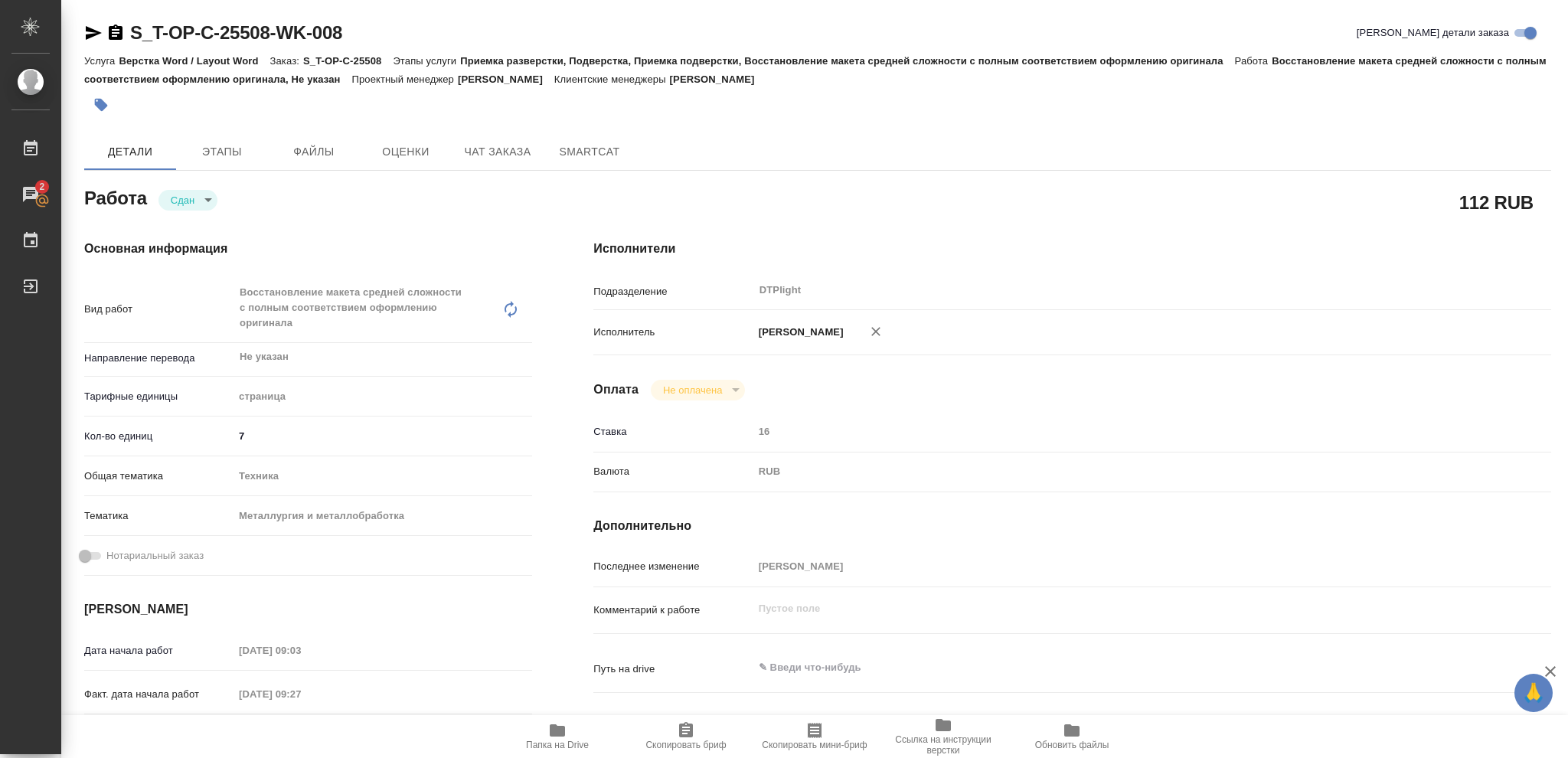
type textarea "x"
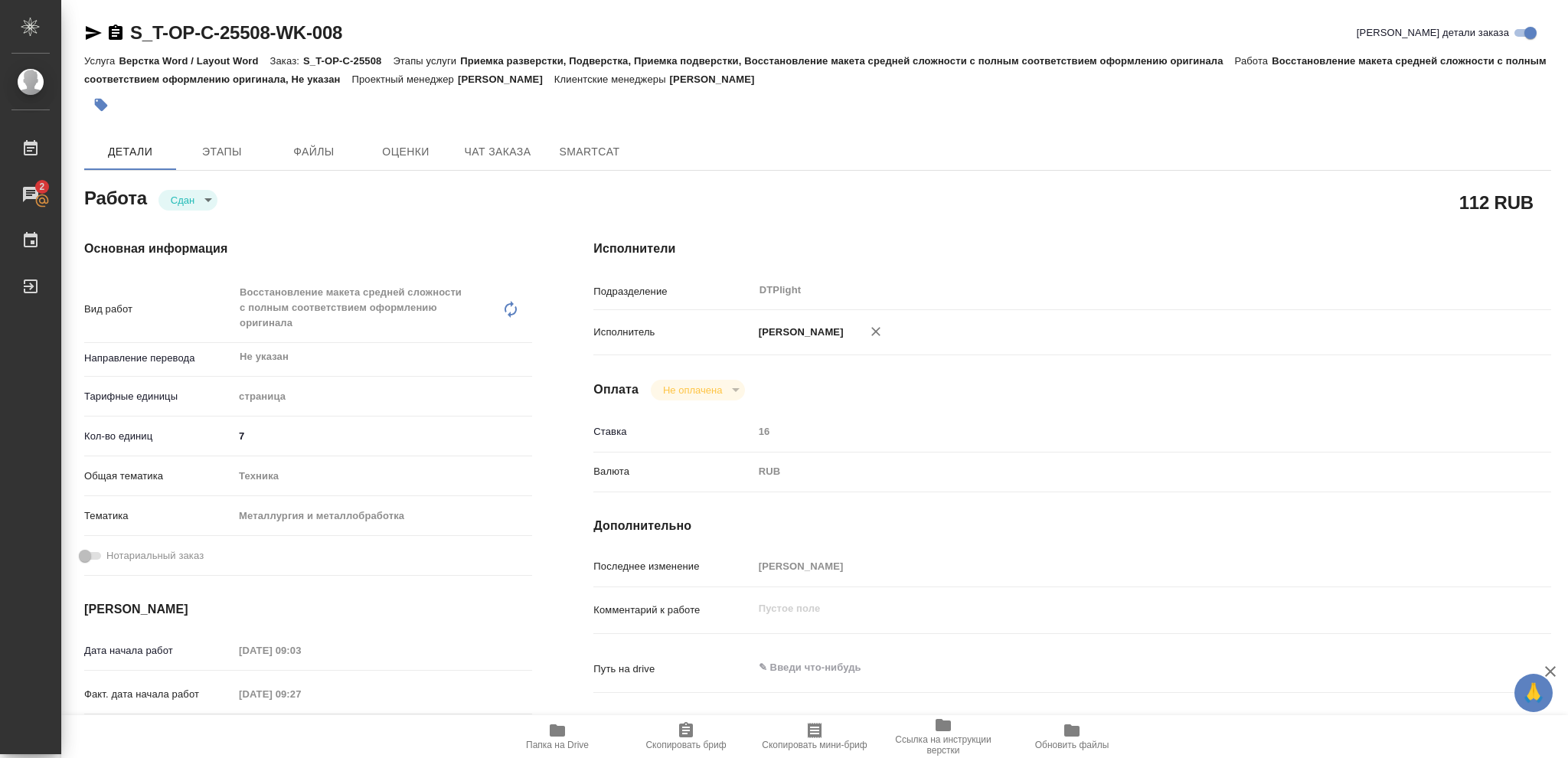
type textarea "x"
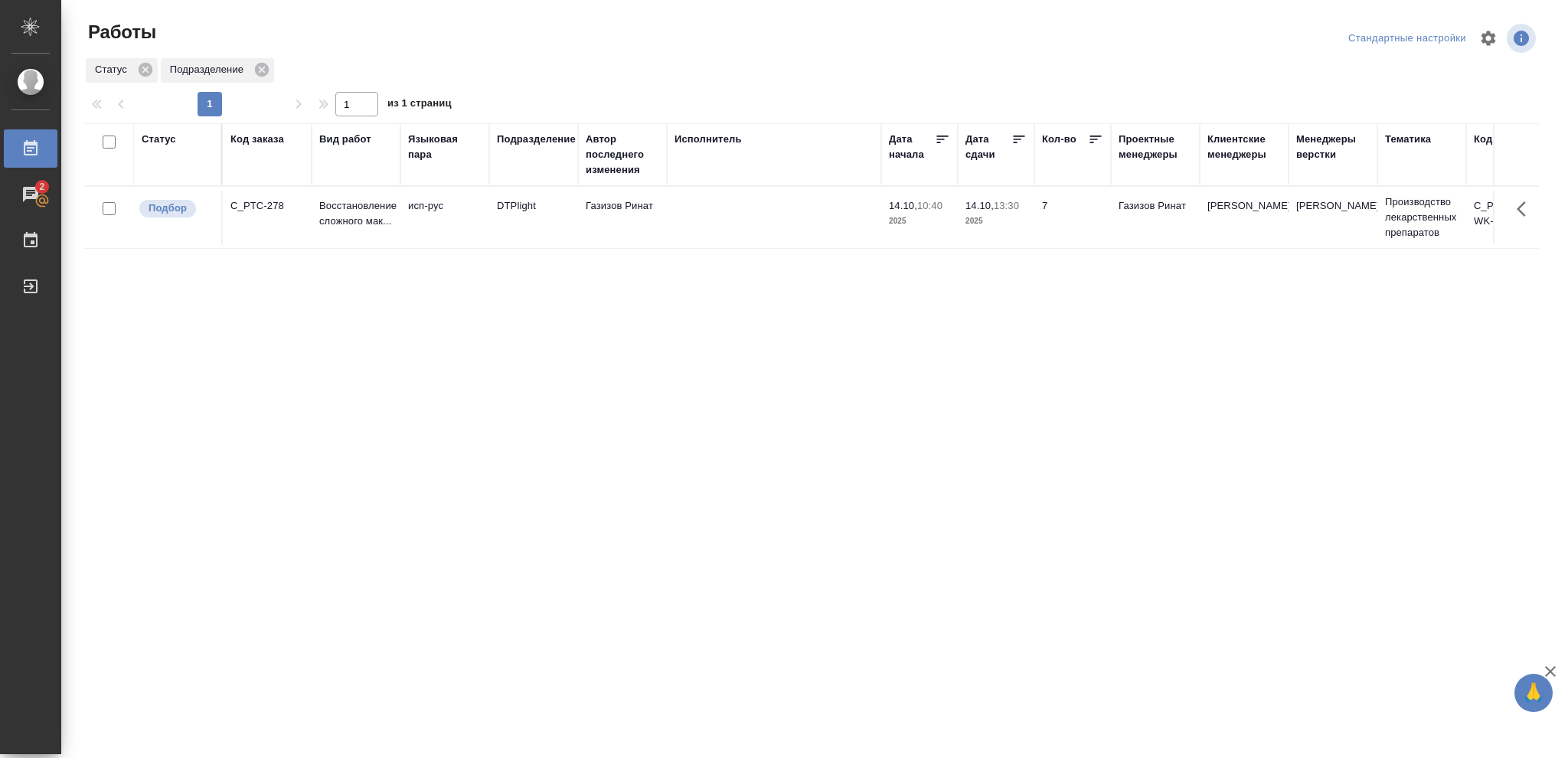
click at [1009, 228] on p "2025" at bounding box center [996, 221] width 61 height 15
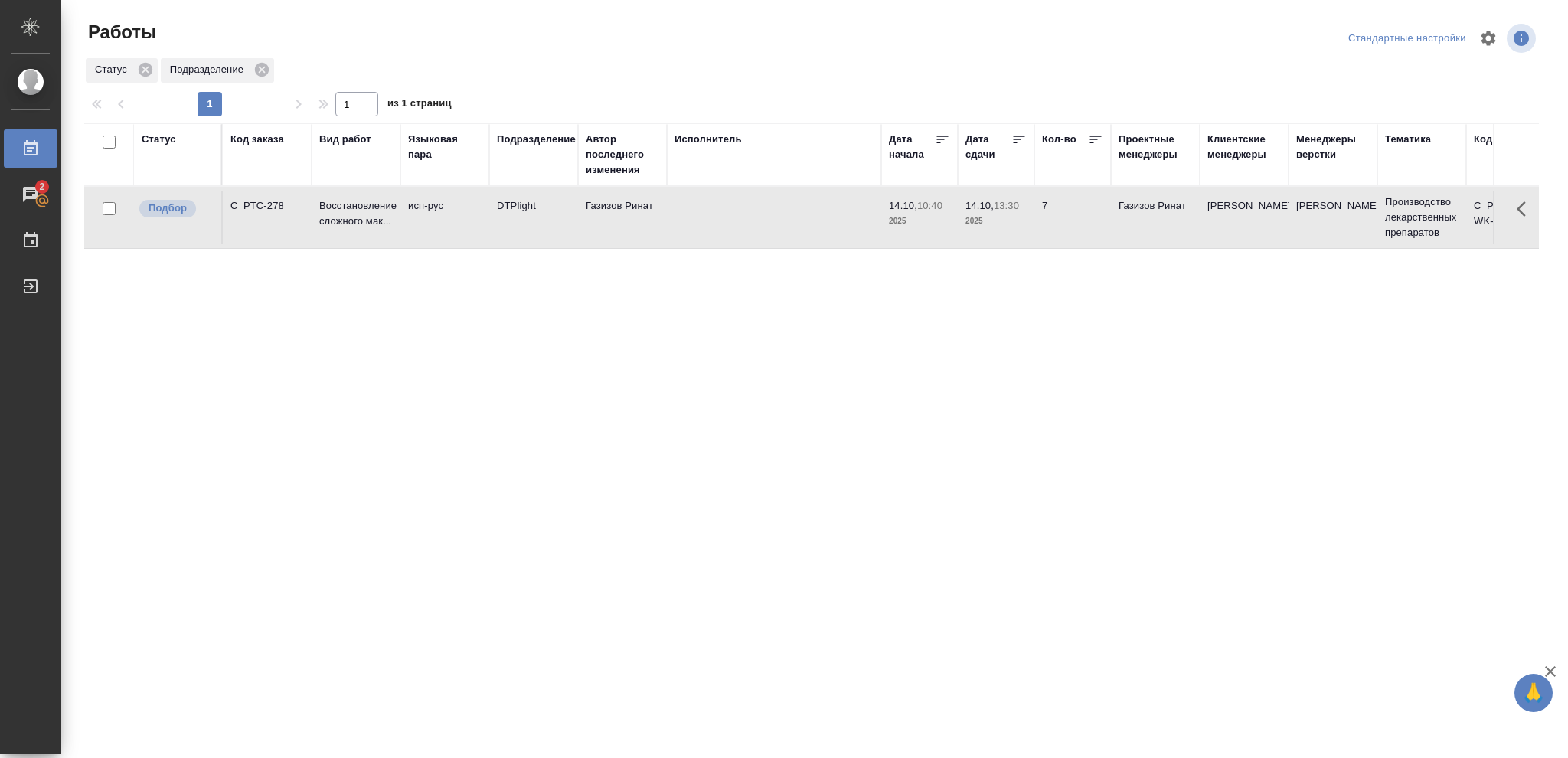
click at [1009, 228] on p "2025" at bounding box center [996, 221] width 61 height 15
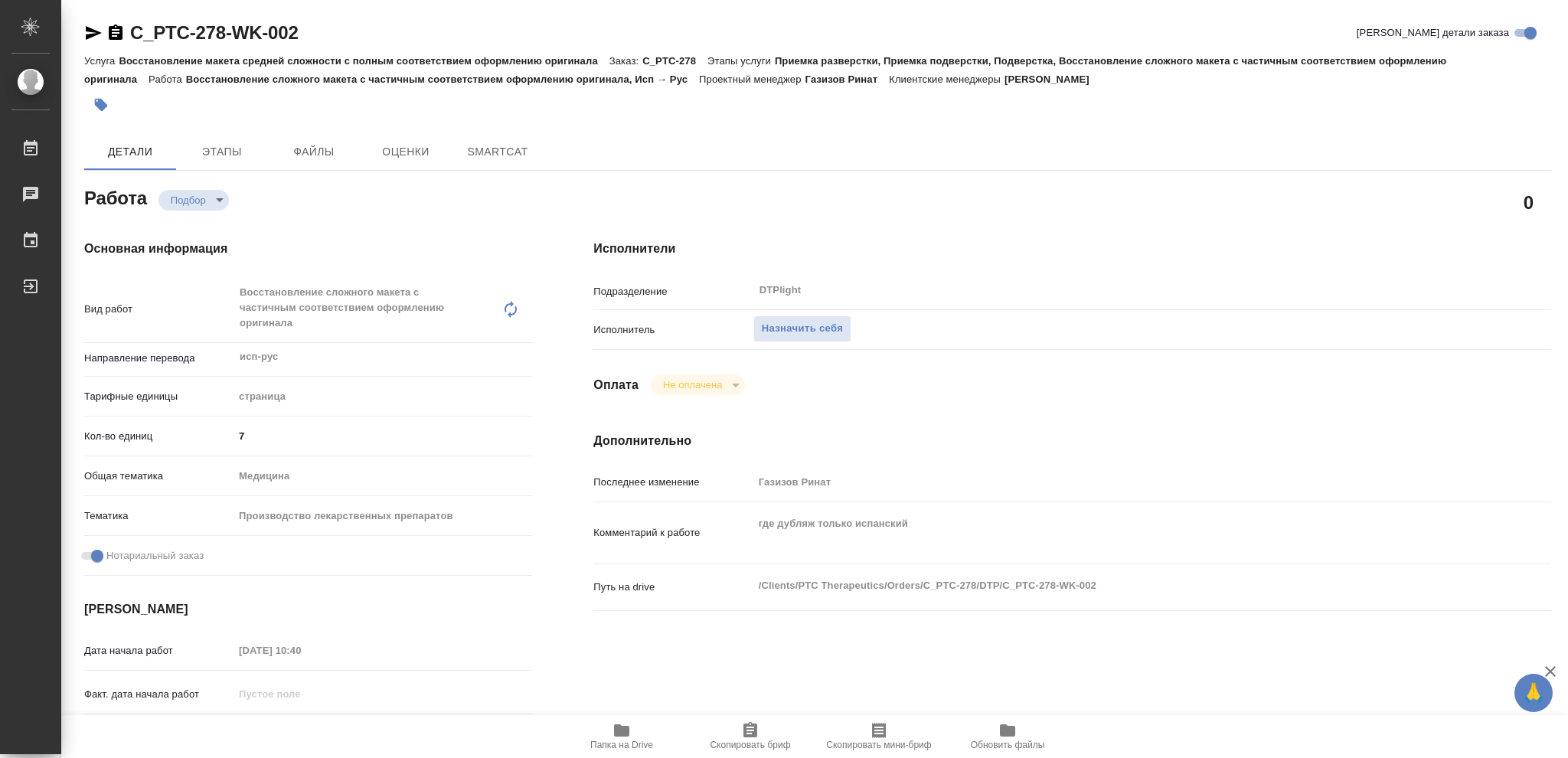
type textarea "x"
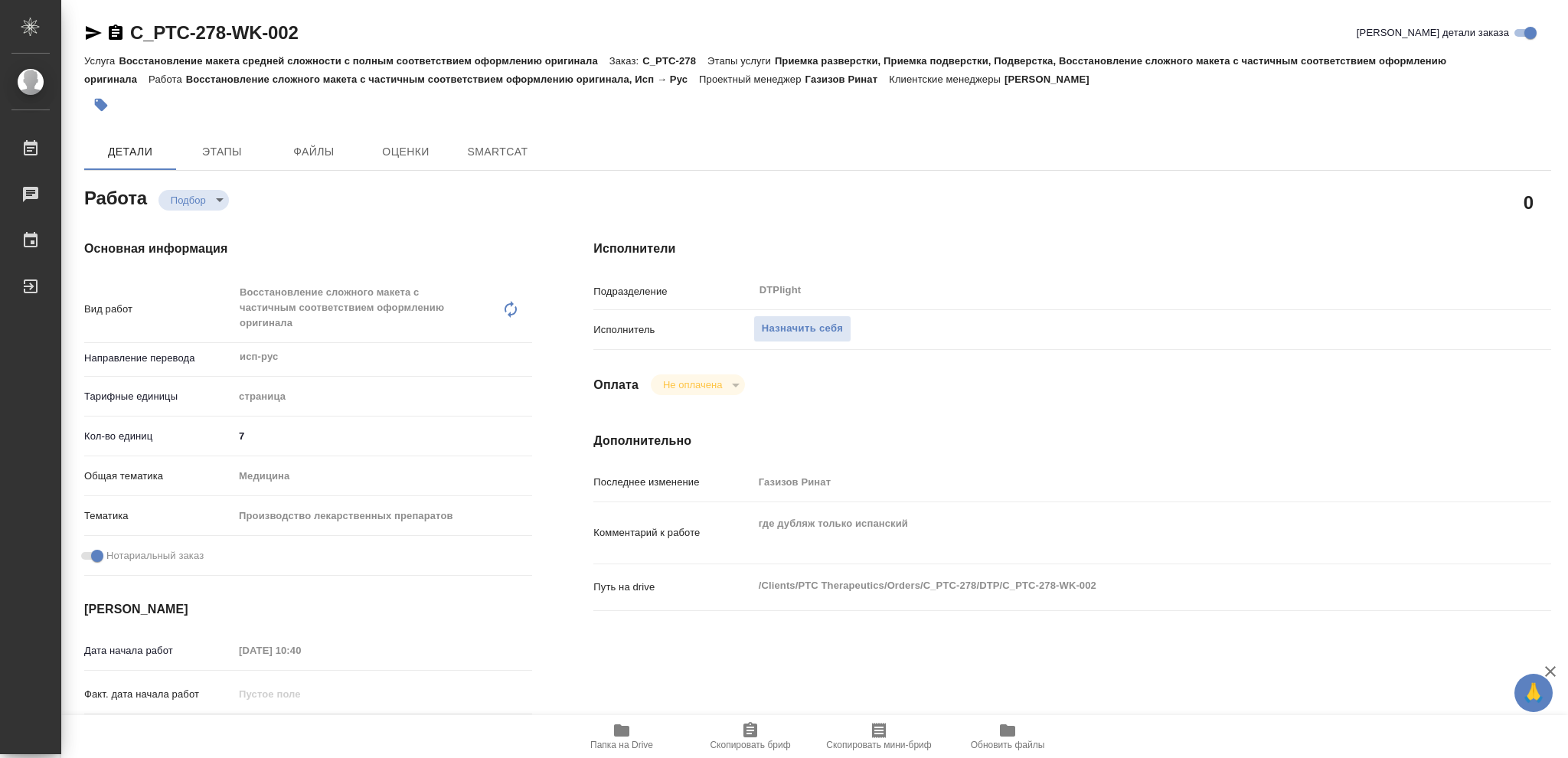
type textarea "x"
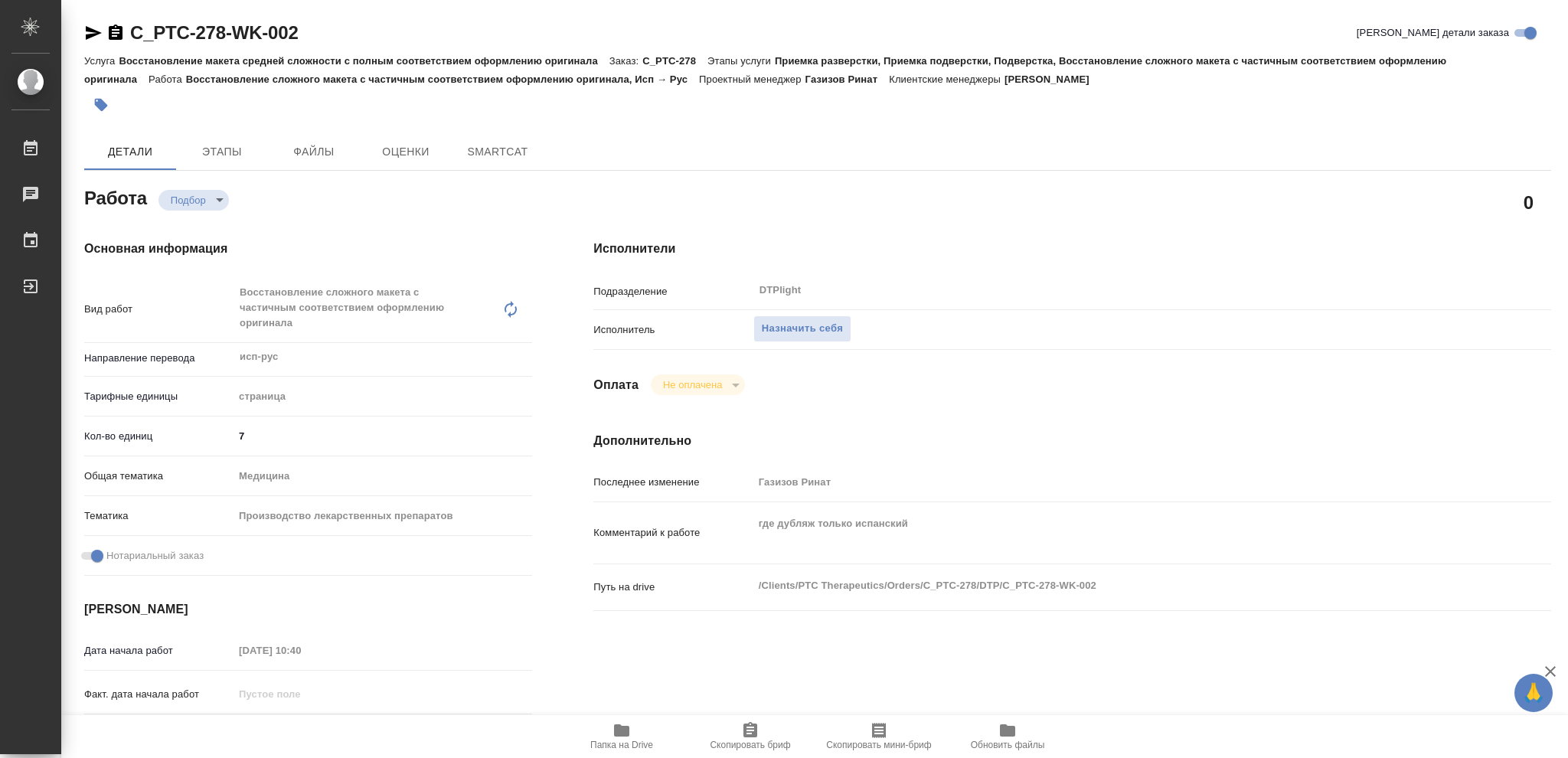
type textarea "x"
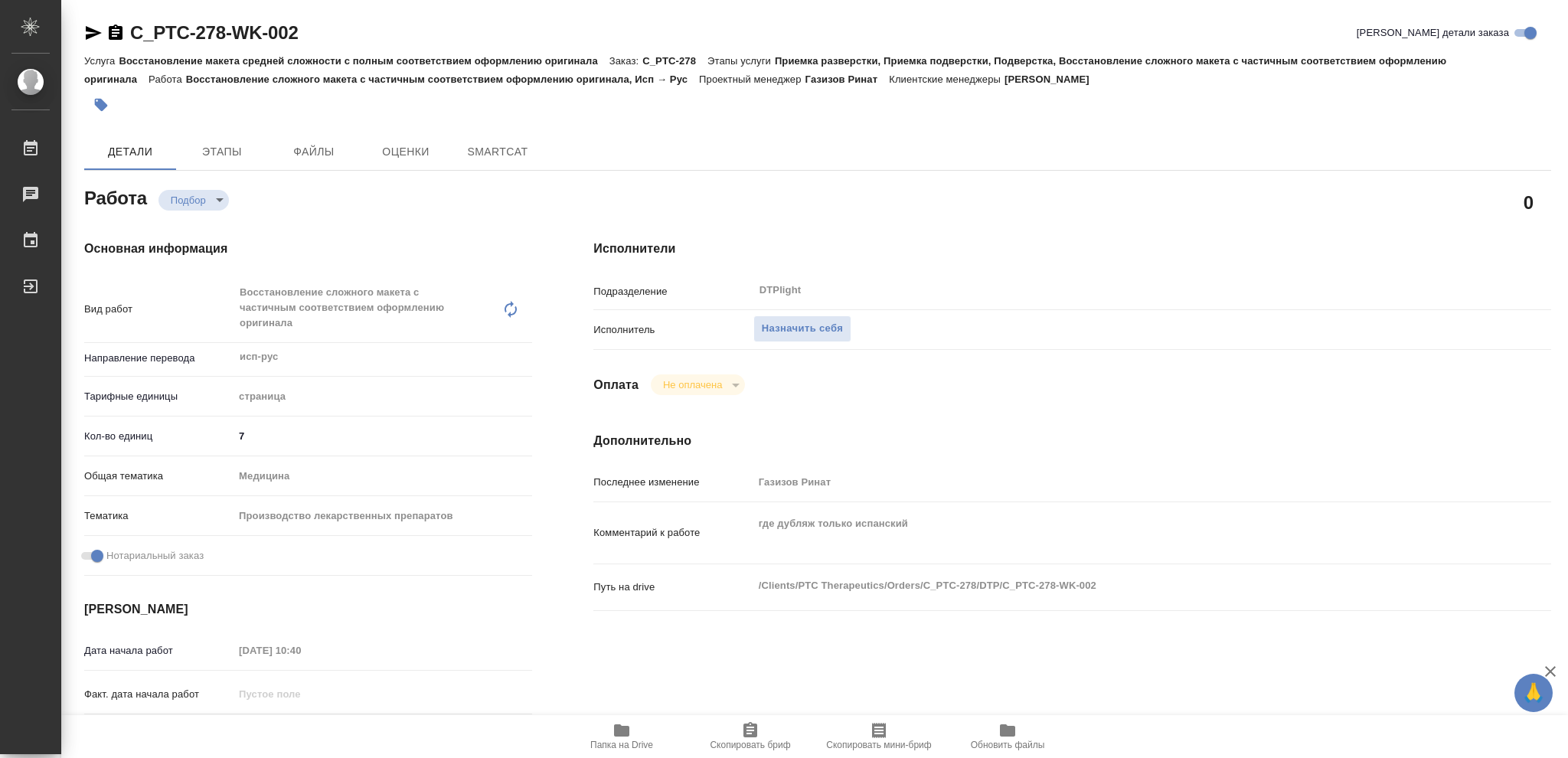
type textarea "x"
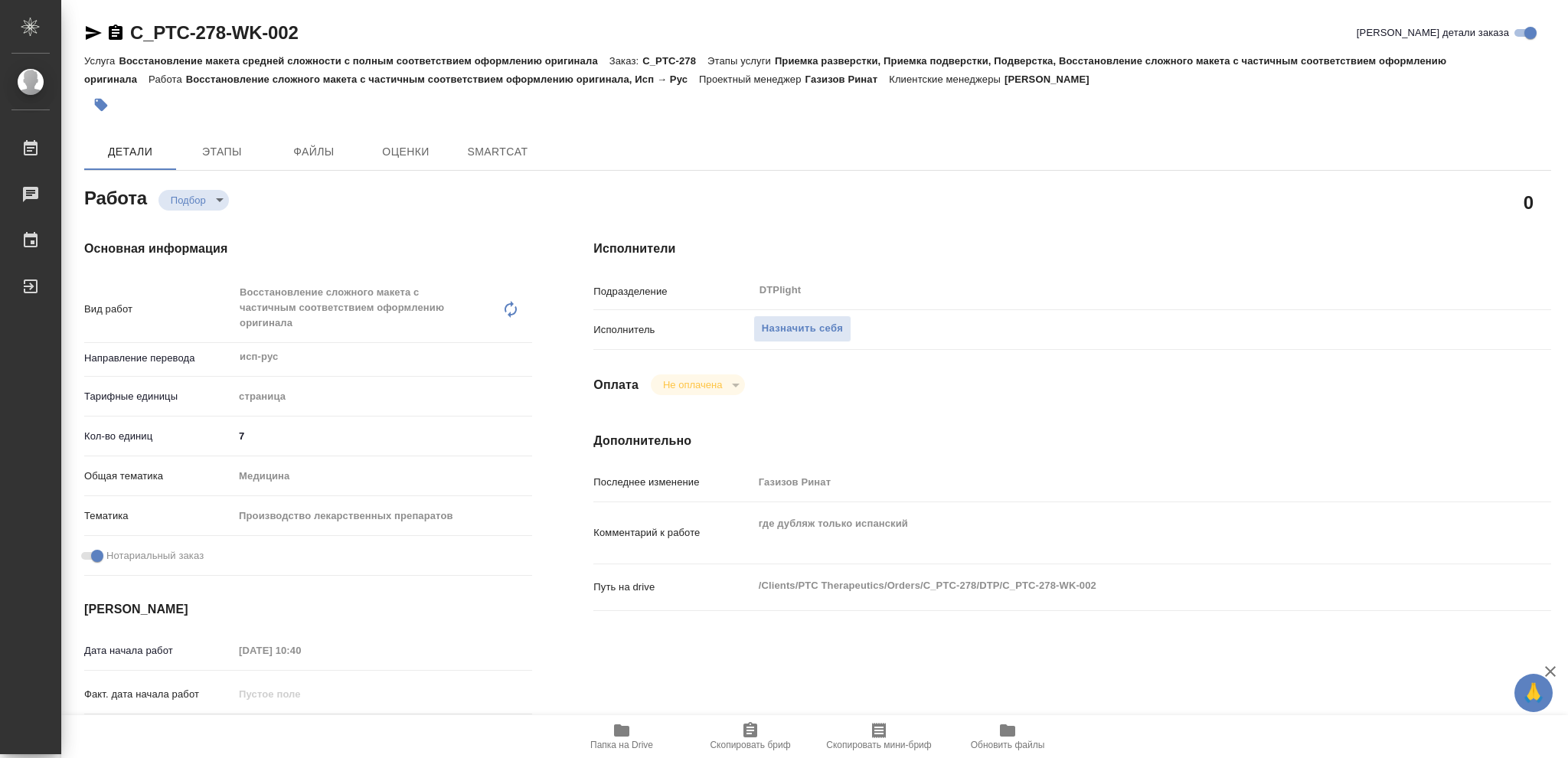
click at [620, 729] on icon "button" at bounding box center [621, 730] width 15 height 12
type textarea "x"
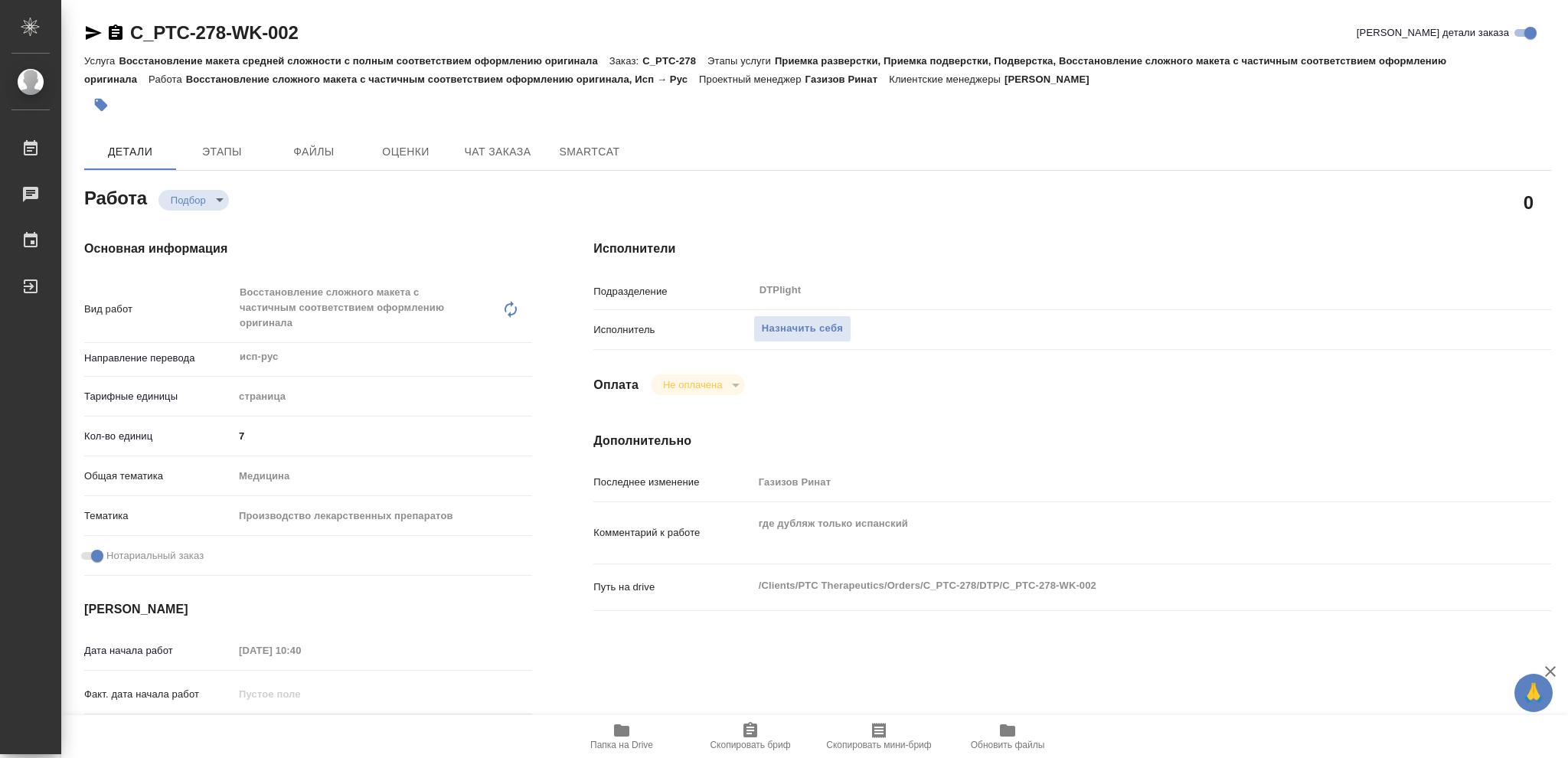
type textarea "x"
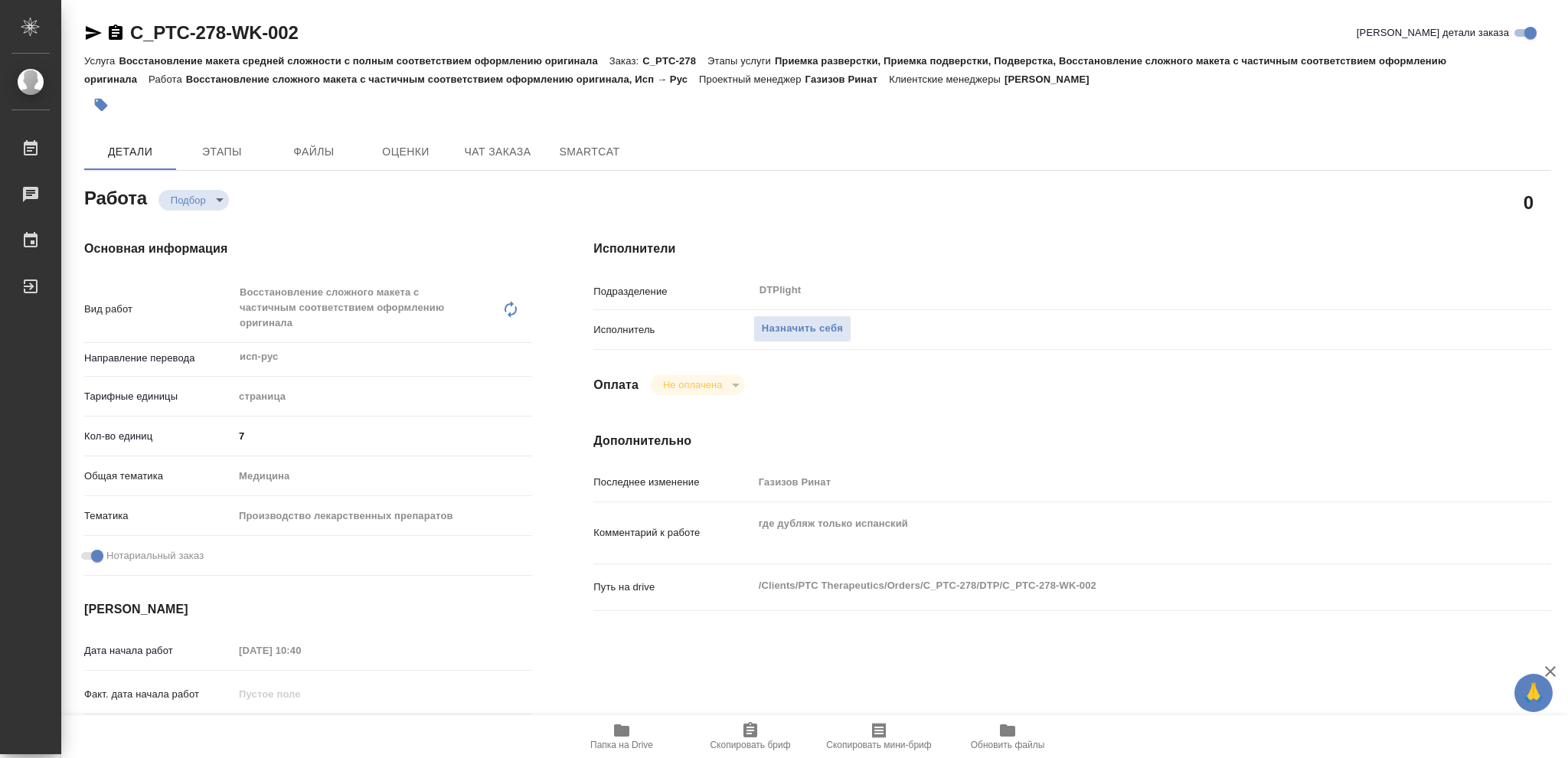
type textarea "x"
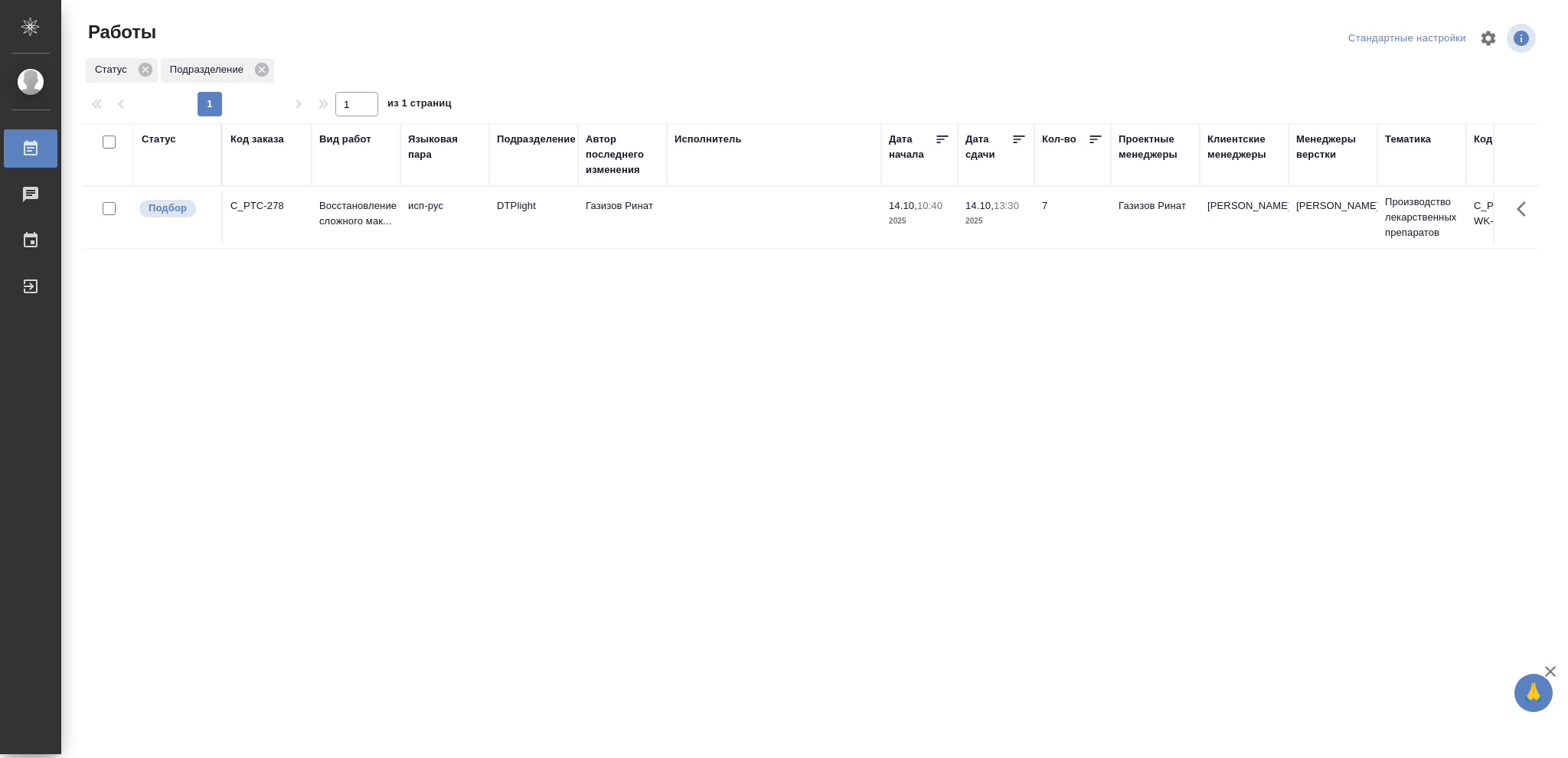
click at [163, 136] on div "Статус" at bounding box center [158, 138] width 34 height 15
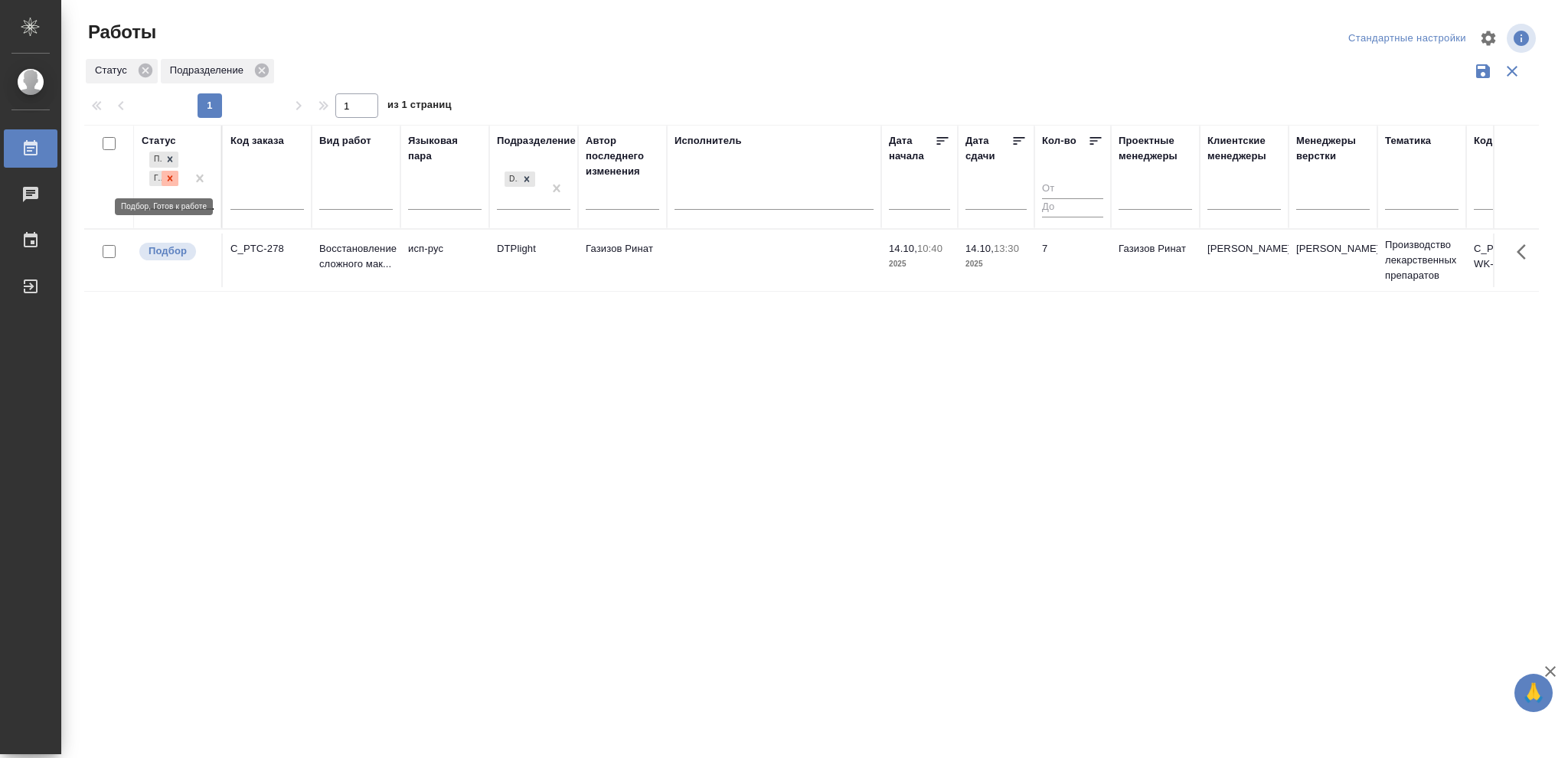
click at [168, 183] on icon at bounding box center [170, 179] width 11 height 11
click at [527, 173] on icon at bounding box center [527, 174] width 11 height 11
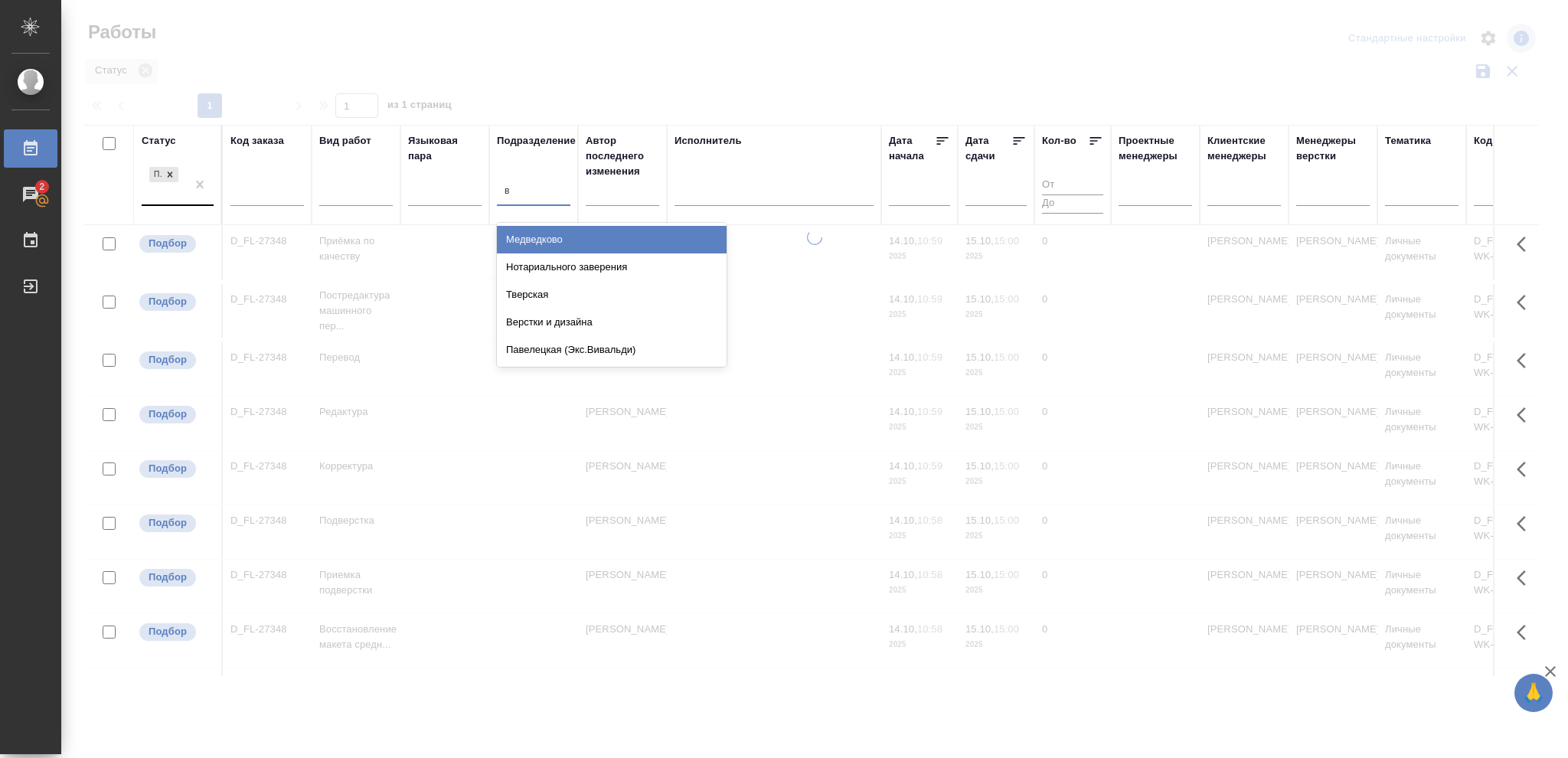
type input "ве"
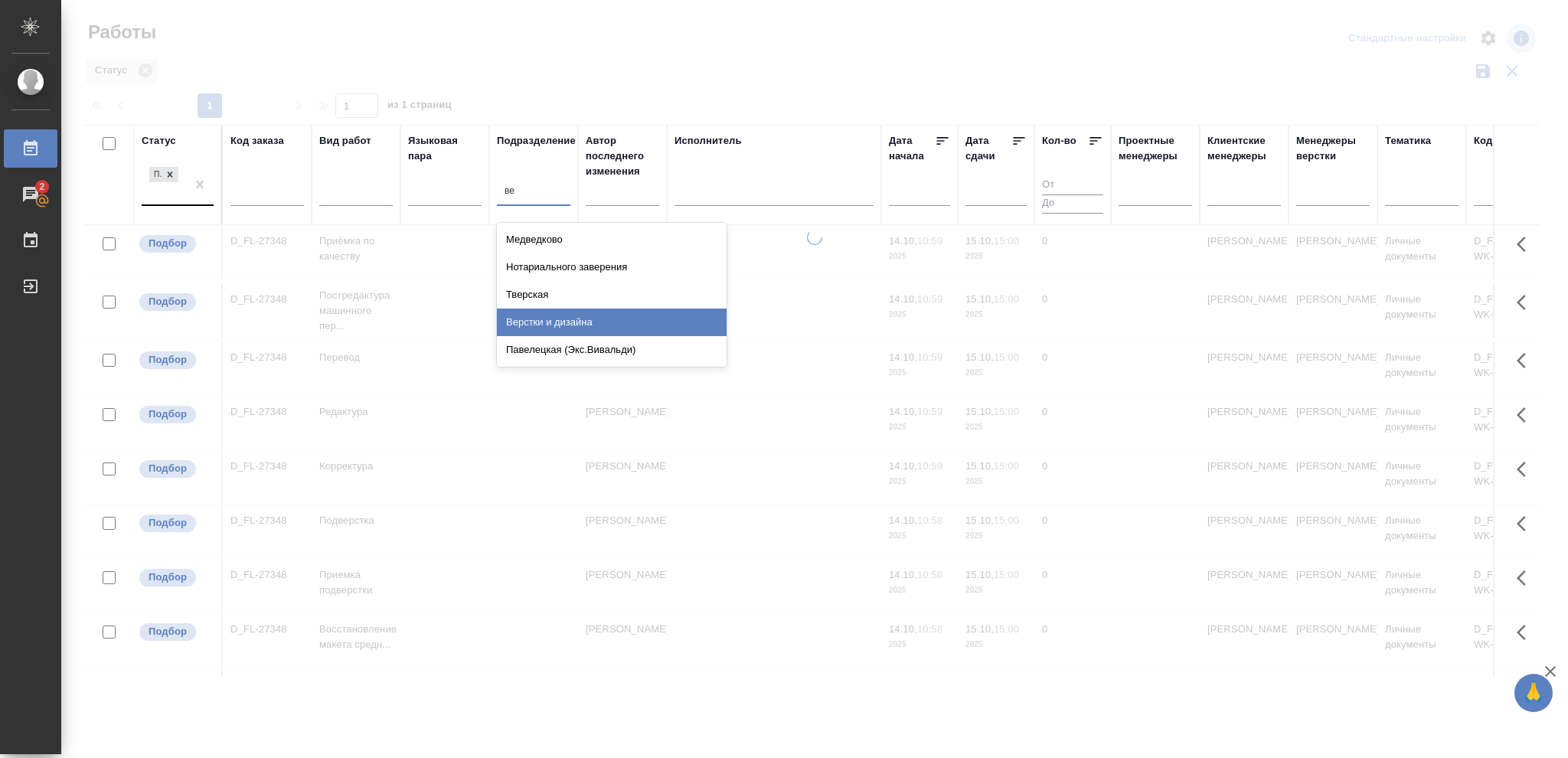
click at [594, 315] on div "Верстки и дизайна" at bounding box center [612, 321] width 229 height 27
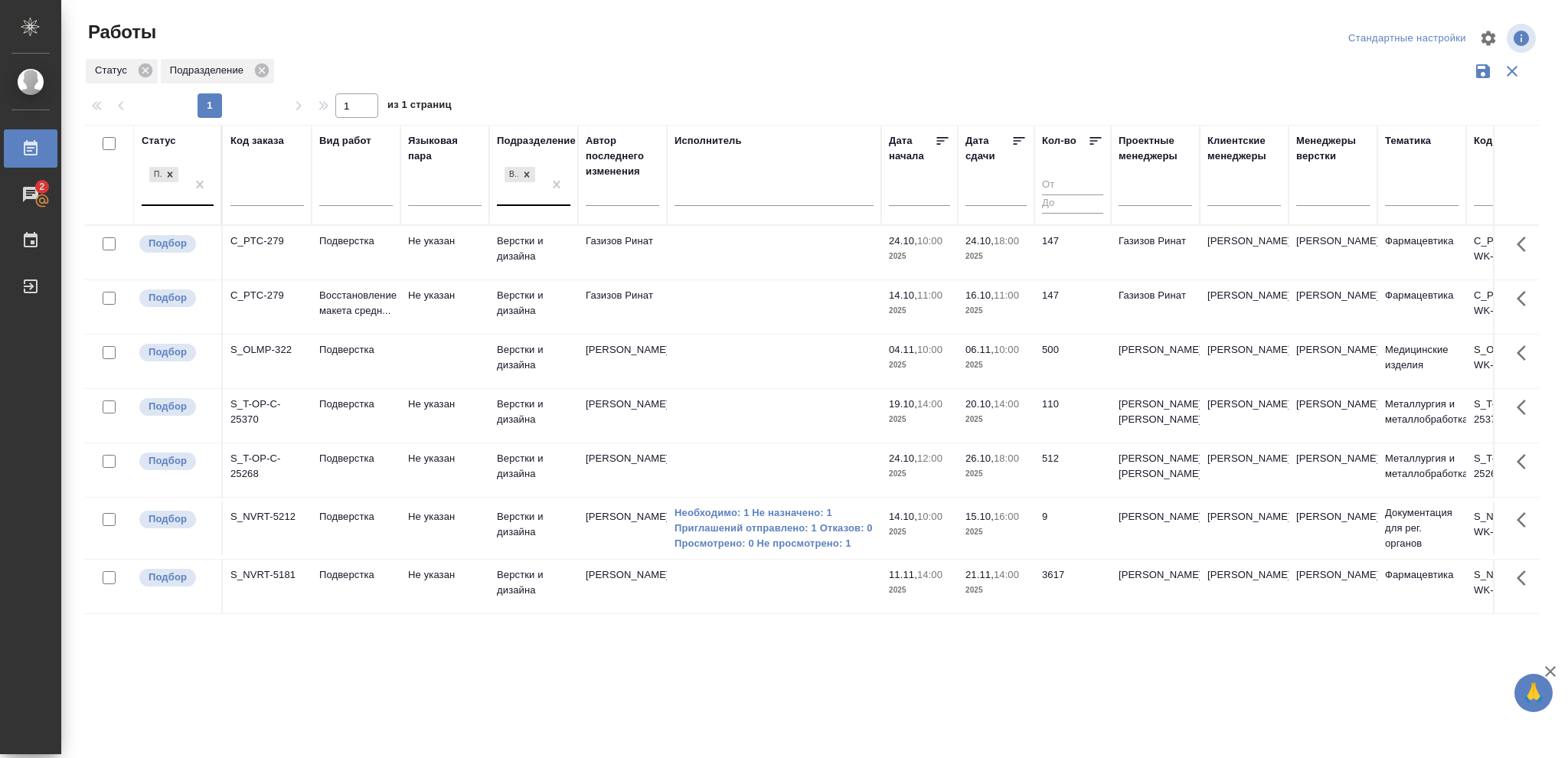
click at [1009, 314] on p "2025" at bounding box center [996, 310] width 61 height 15
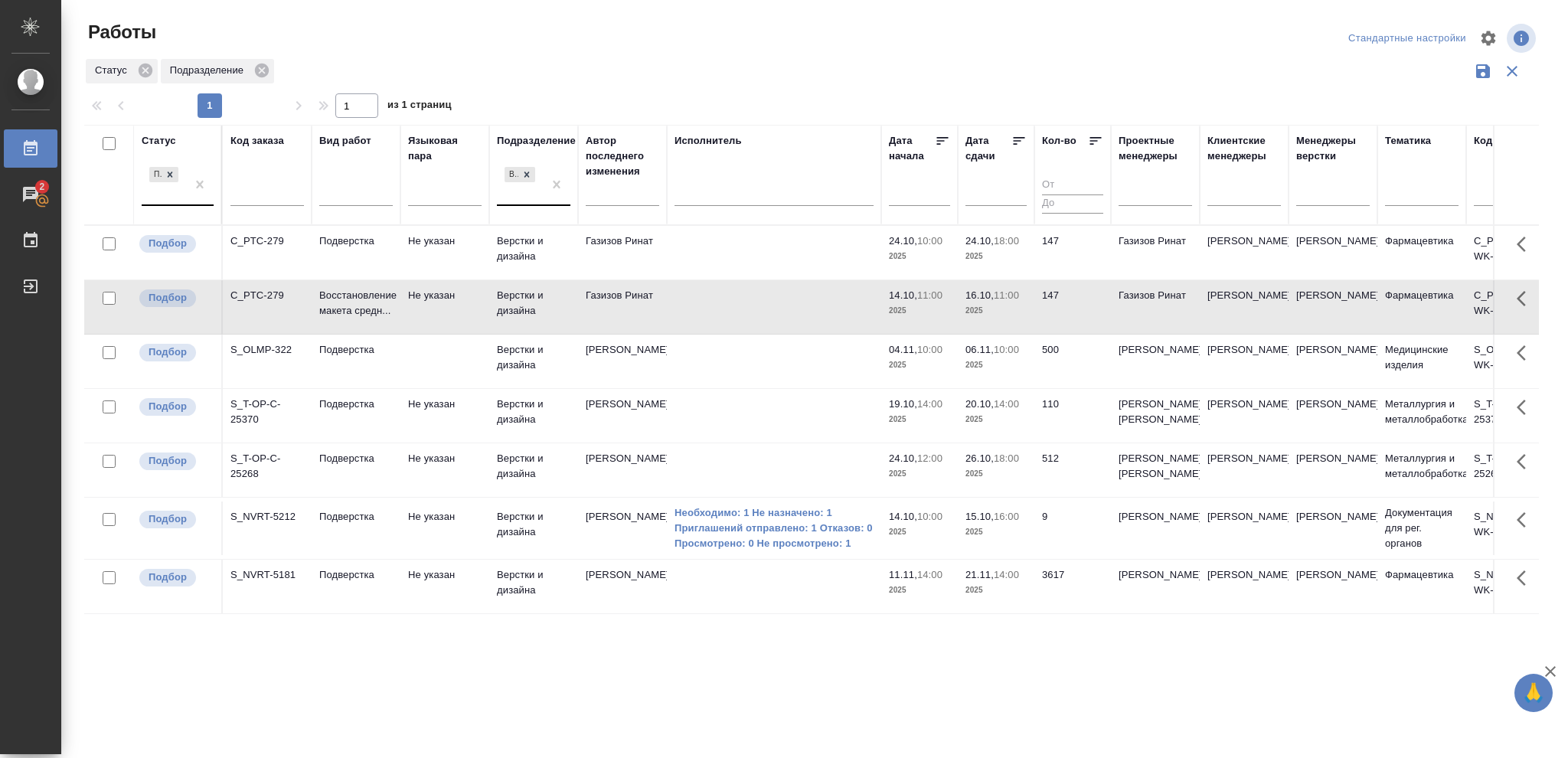
click at [1009, 314] on p "2025" at bounding box center [996, 310] width 61 height 15
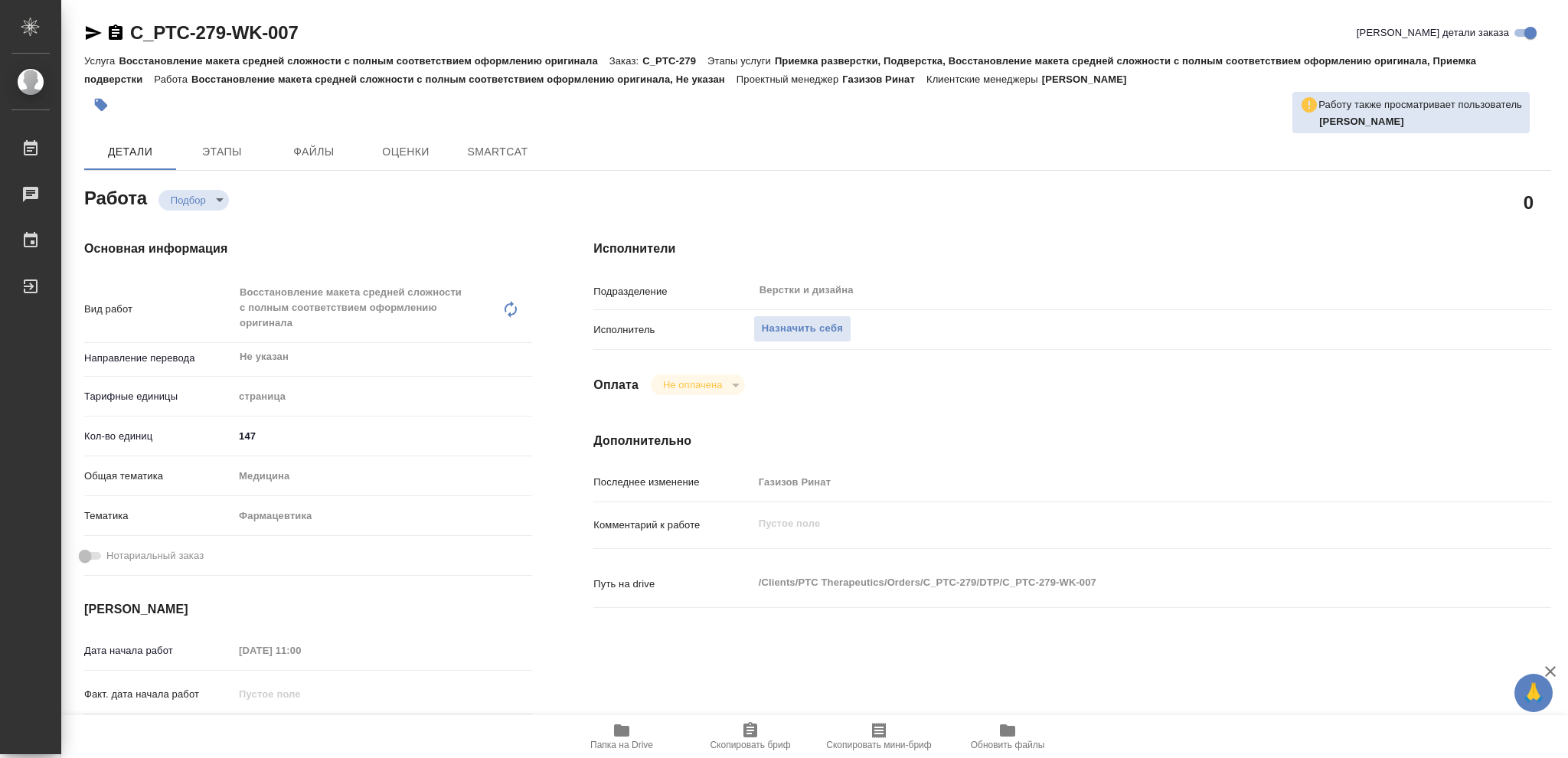
type textarea "x"
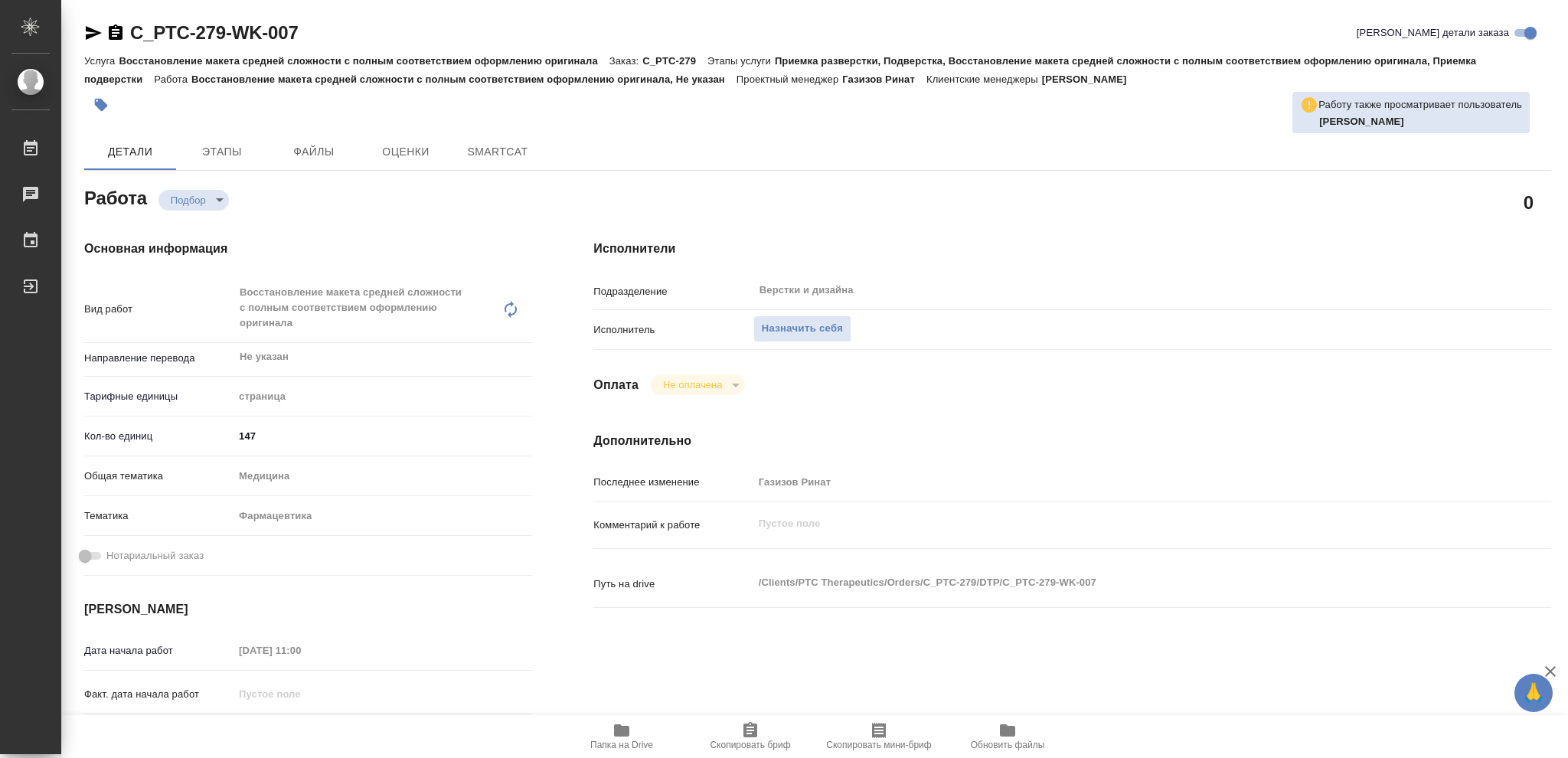
type textarea "x"
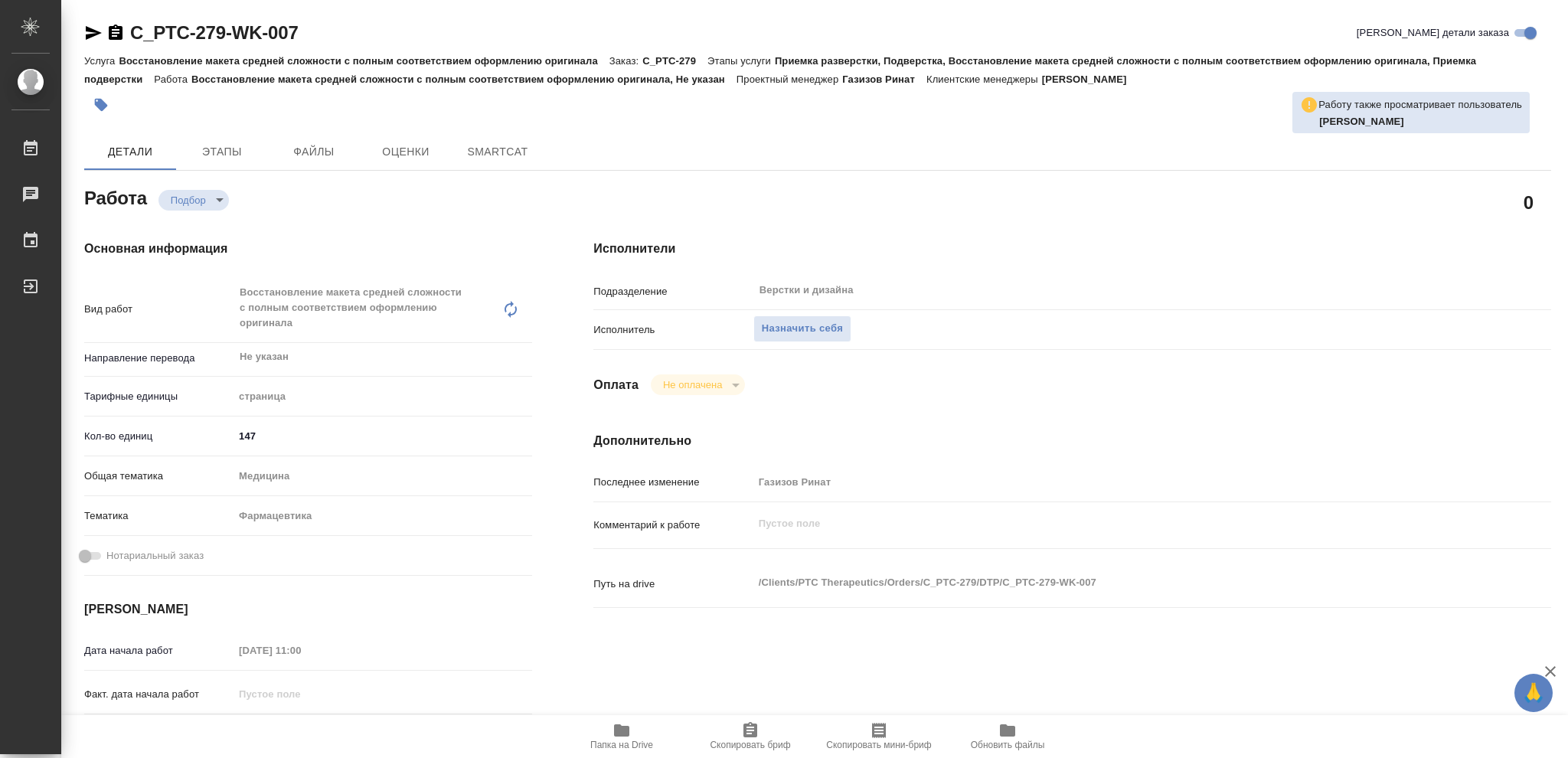
type textarea "x"
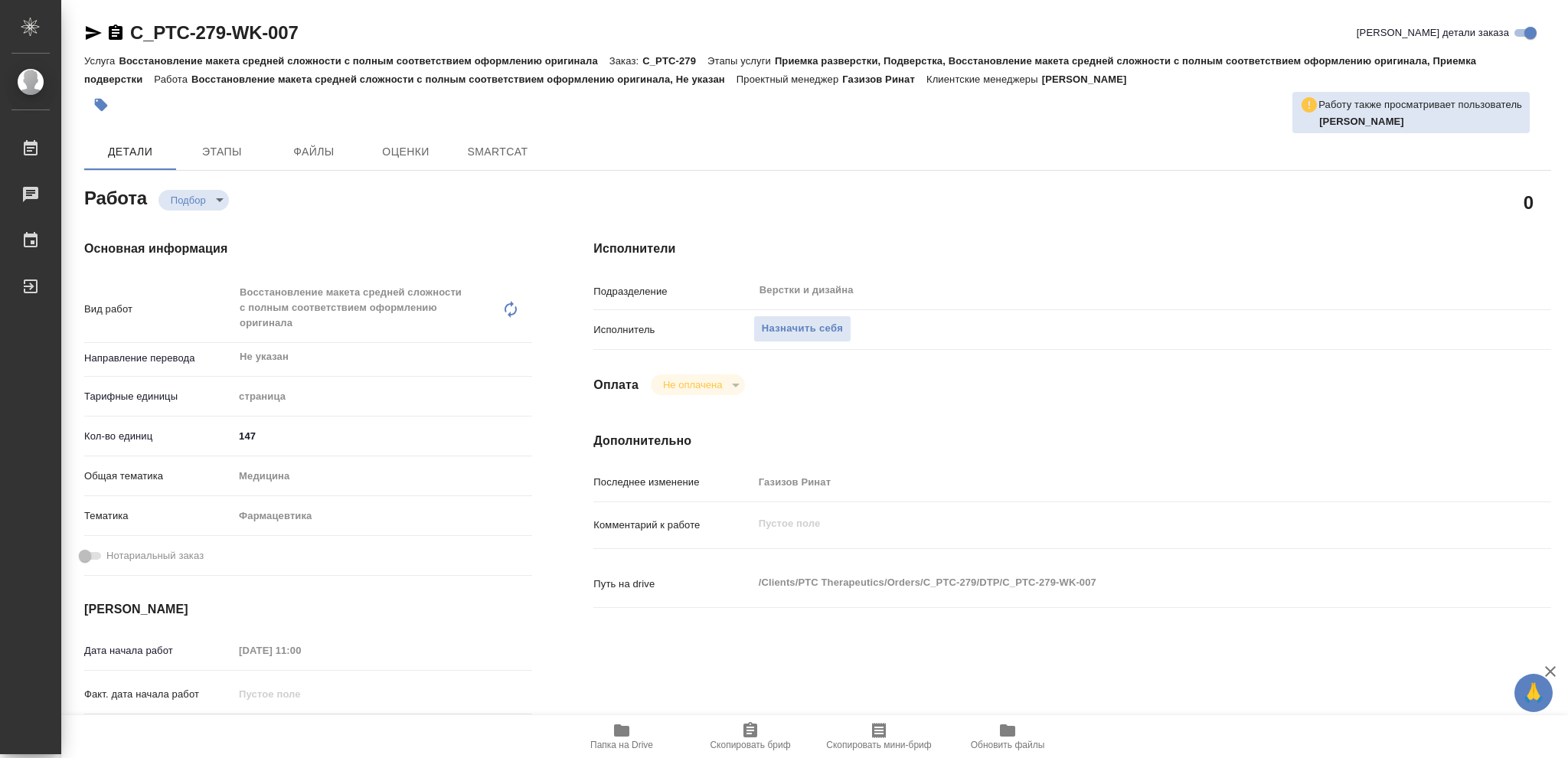
type textarea "x"
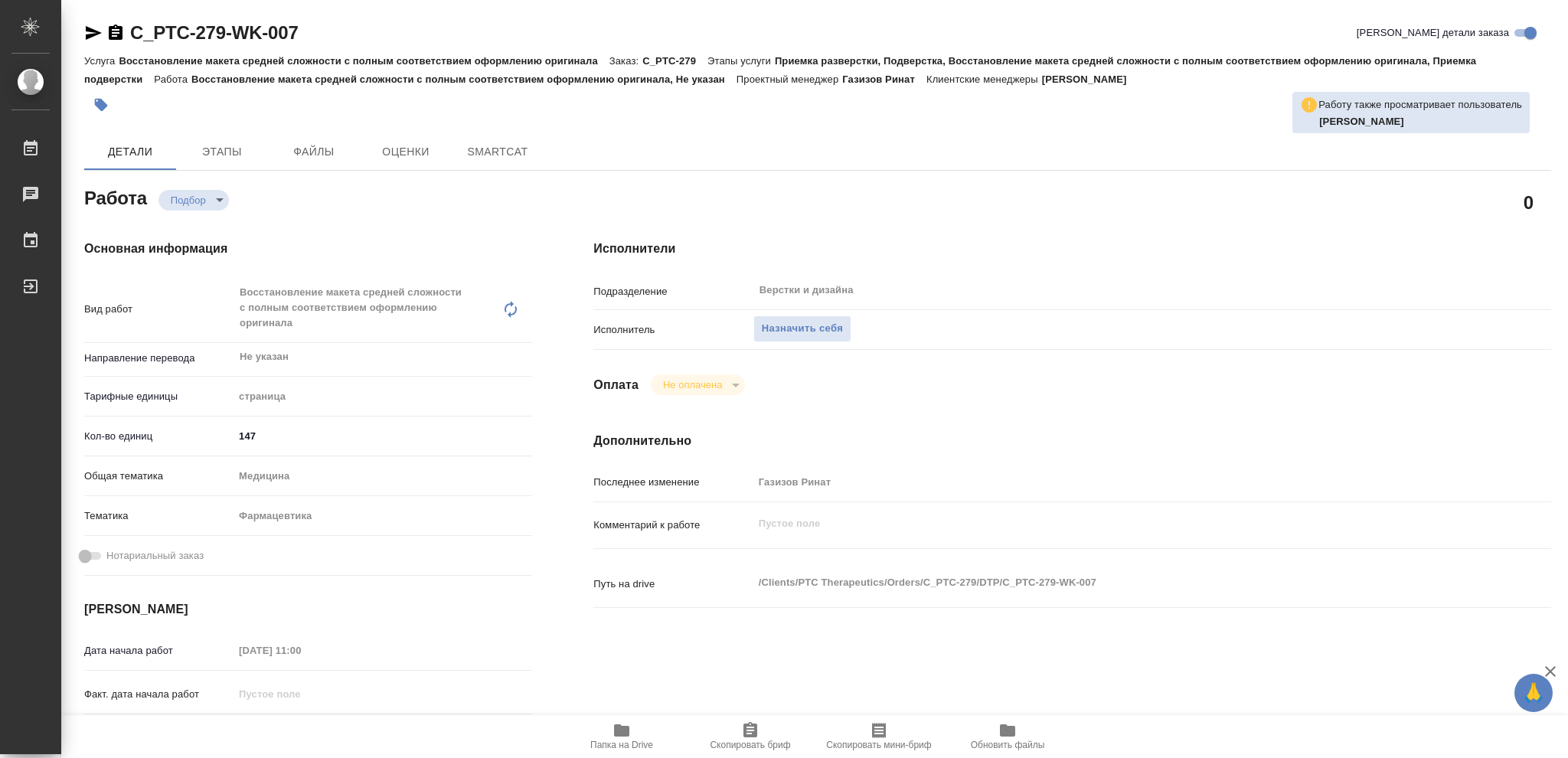
click at [625, 731] on icon "button" at bounding box center [621, 730] width 15 height 12
type textarea "x"
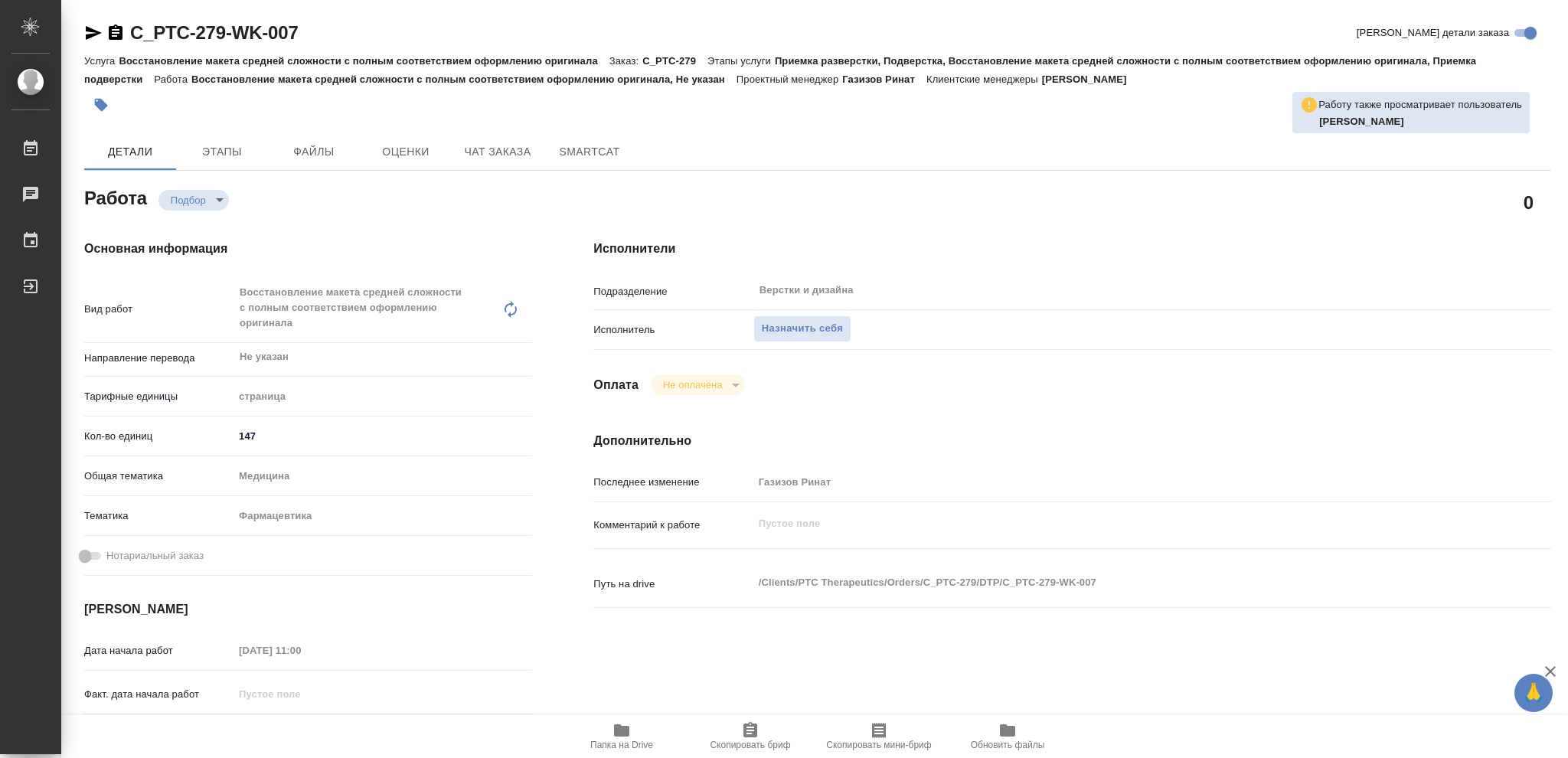
type textarea "x"
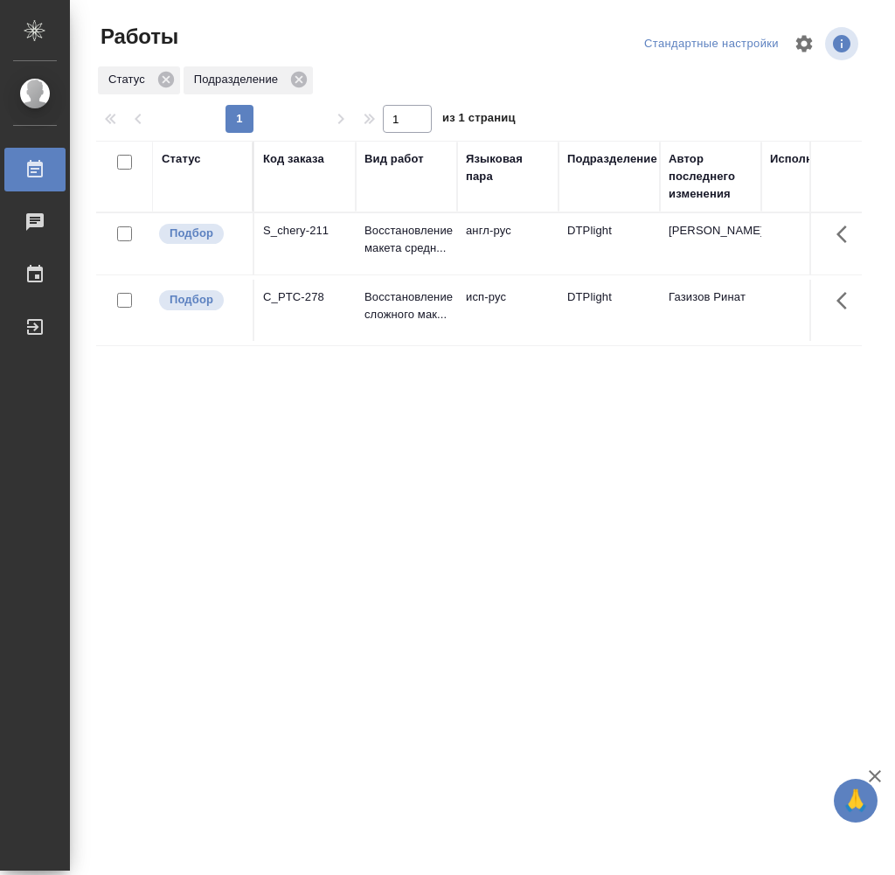
click at [667, 377] on div "Статус Код заказа Вид работ [PERSON_NAME] пара Подразделение Автор последнего и…" at bounding box center [479, 456] width 766 height 630
click at [779, 259] on td at bounding box center [884, 243] width 245 height 61
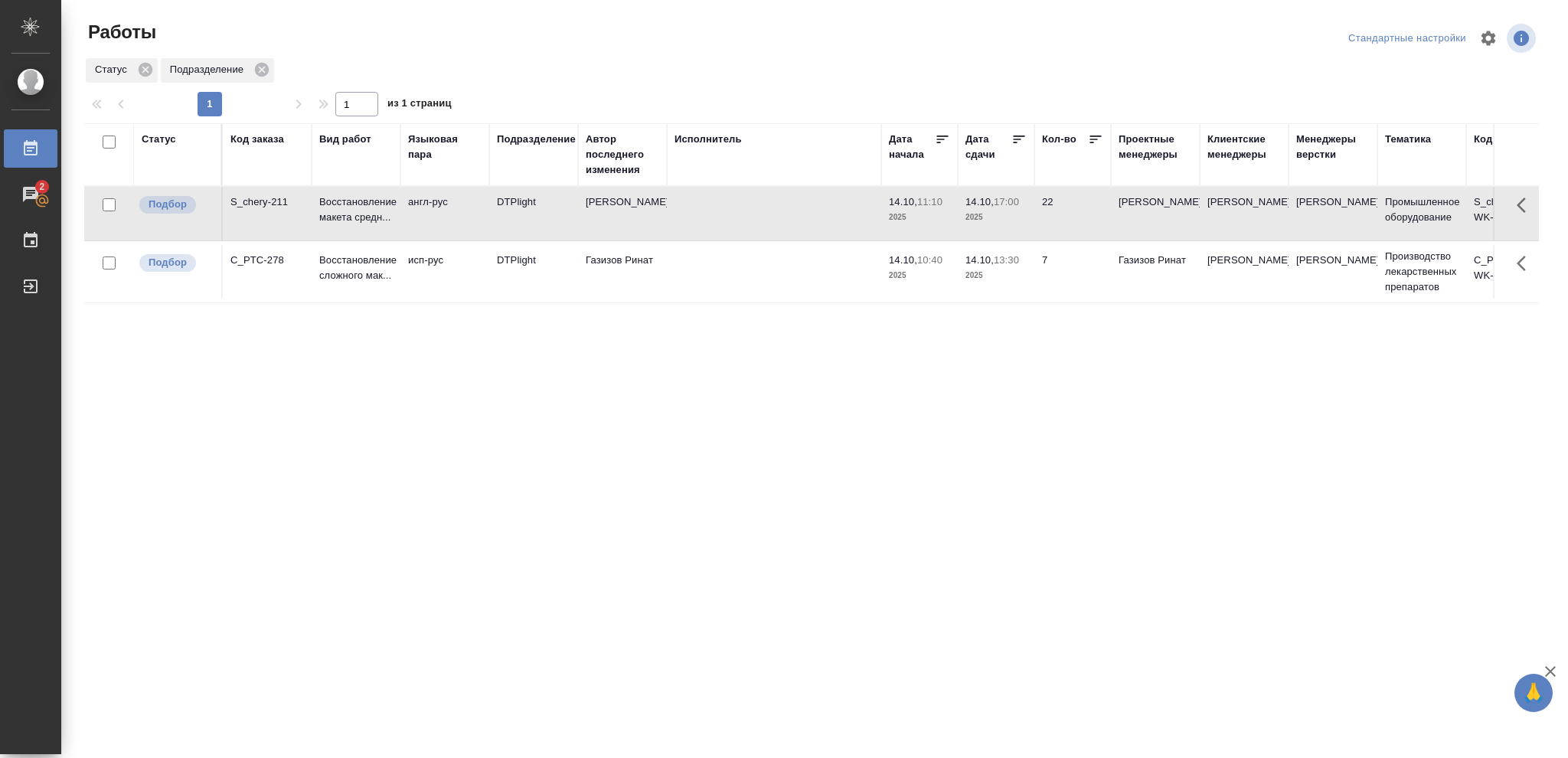
click at [784, 221] on td "14.10, 17:00 2025" at bounding box center [995, 213] width 76 height 53
click at [784, 208] on span "14.10, 17:00" at bounding box center [996, 201] width 61 height 15
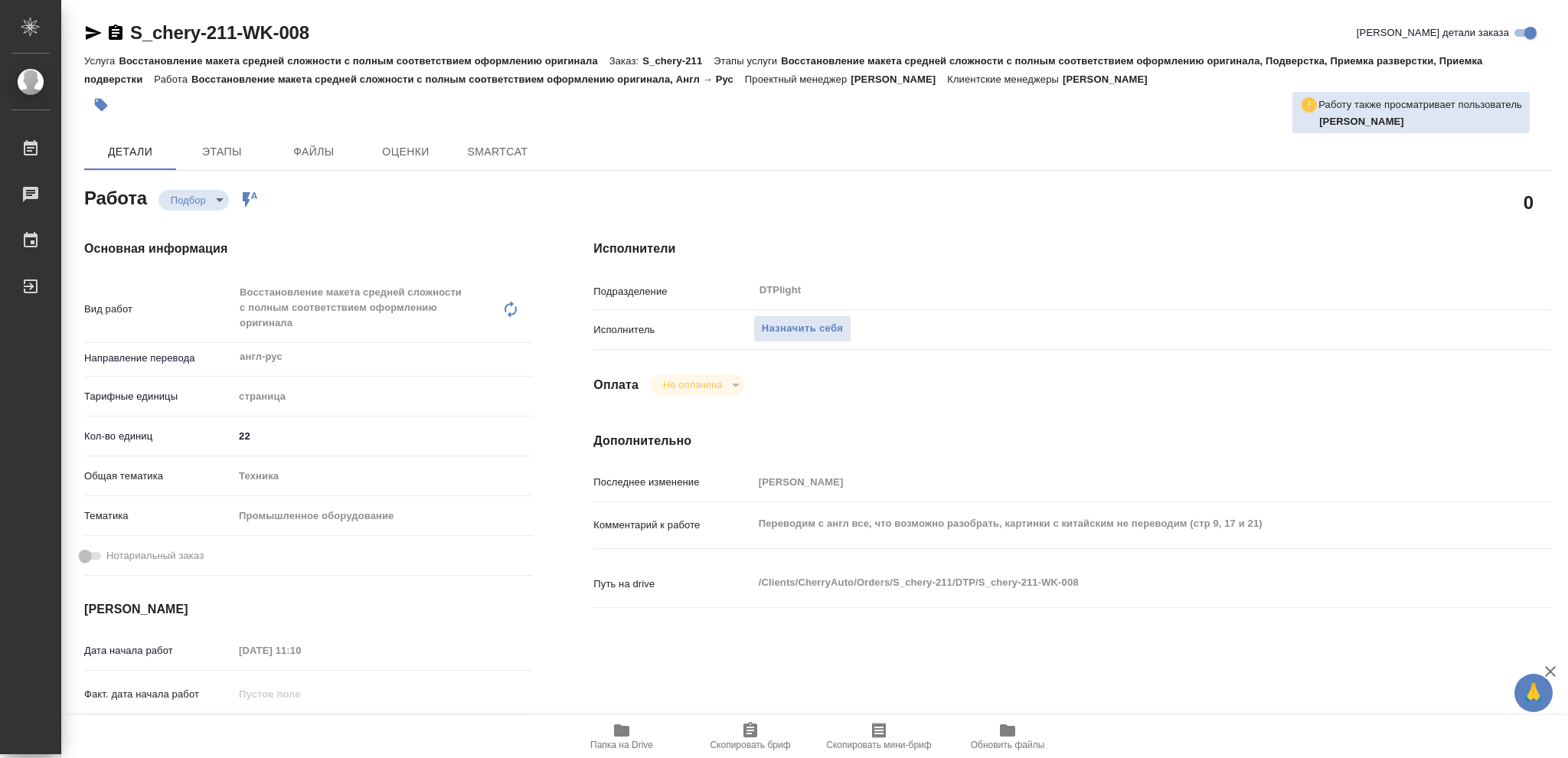
type textarea "x"
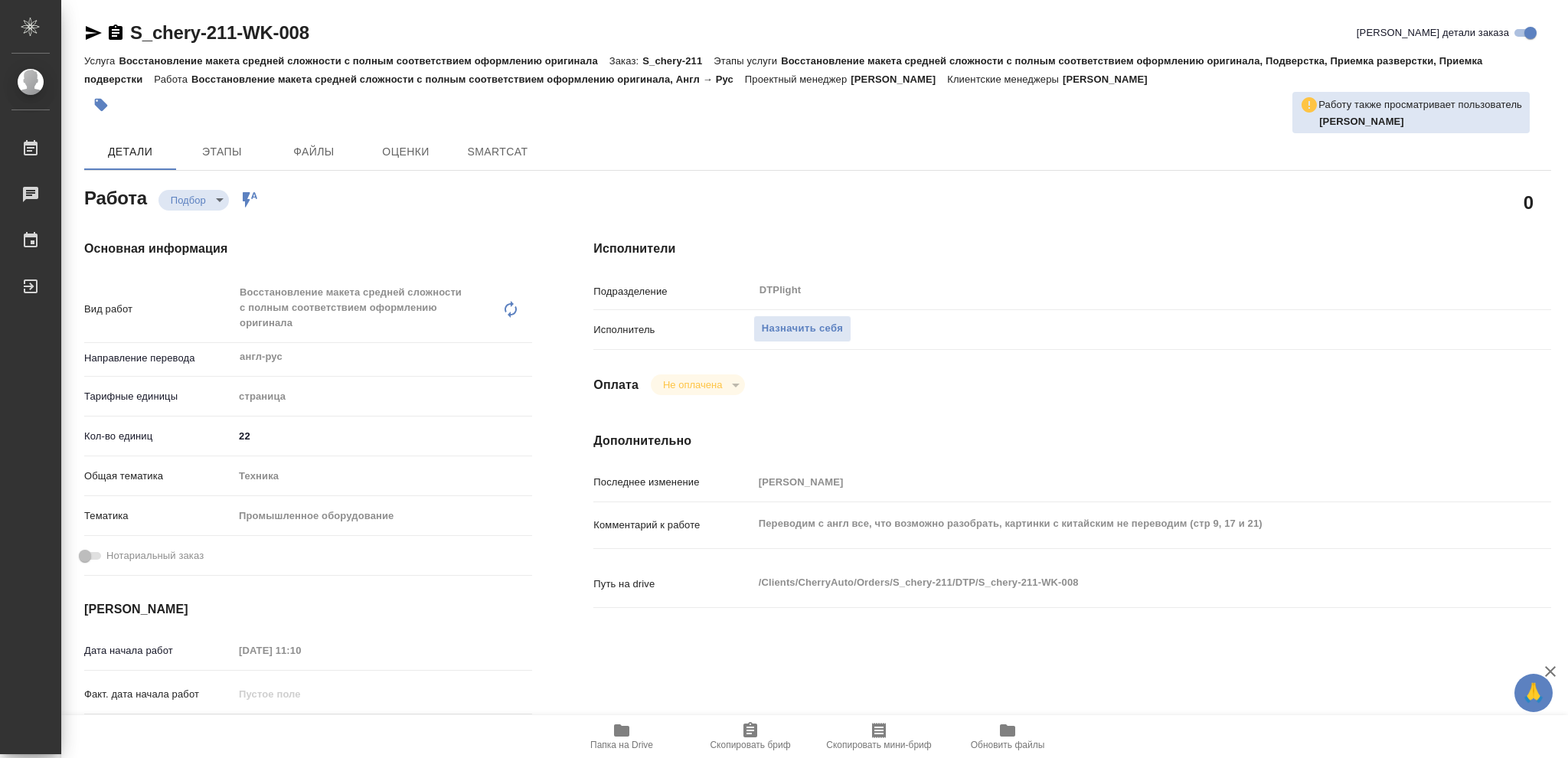
type textarea "x"
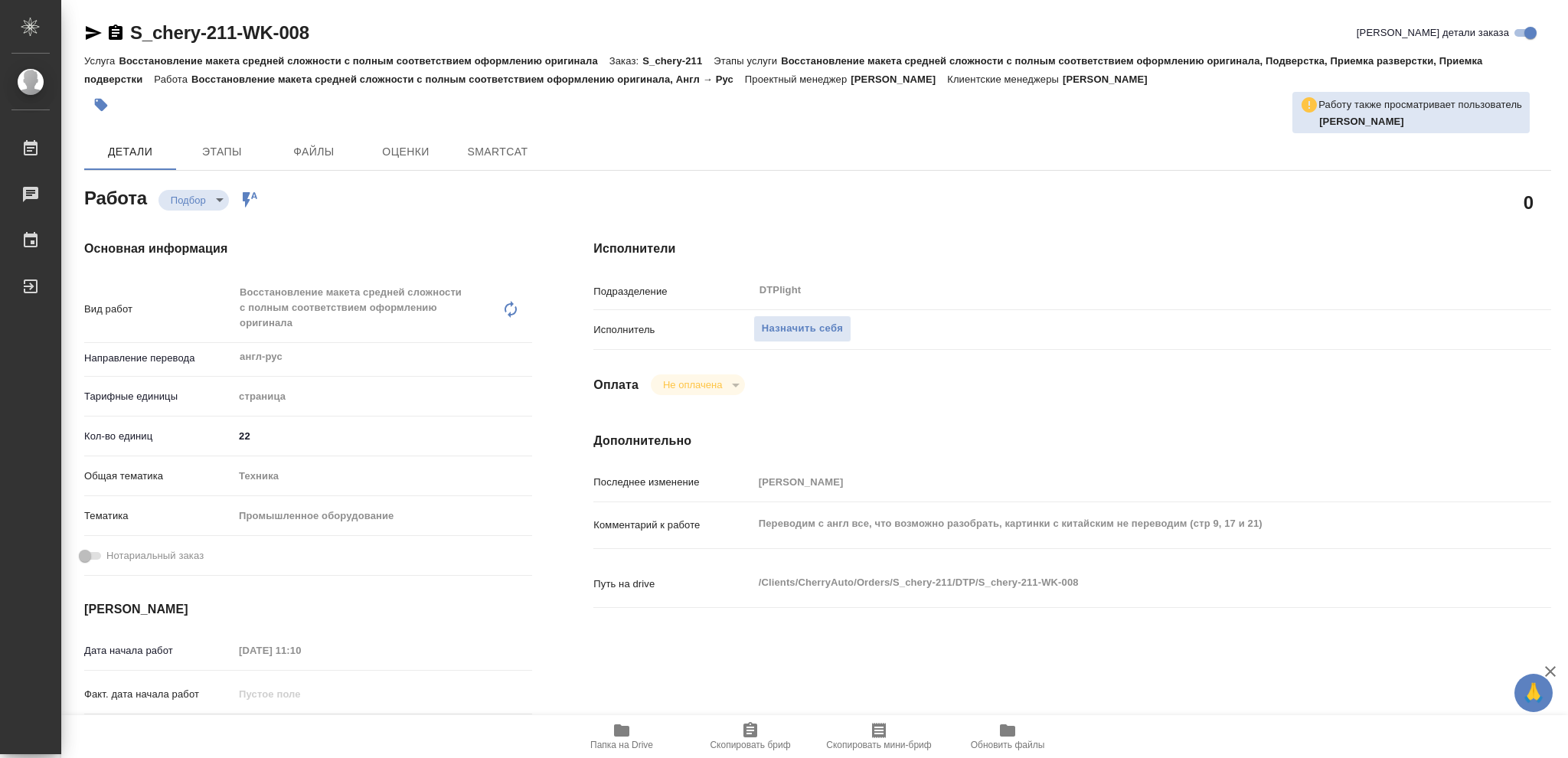
type textarea "x"
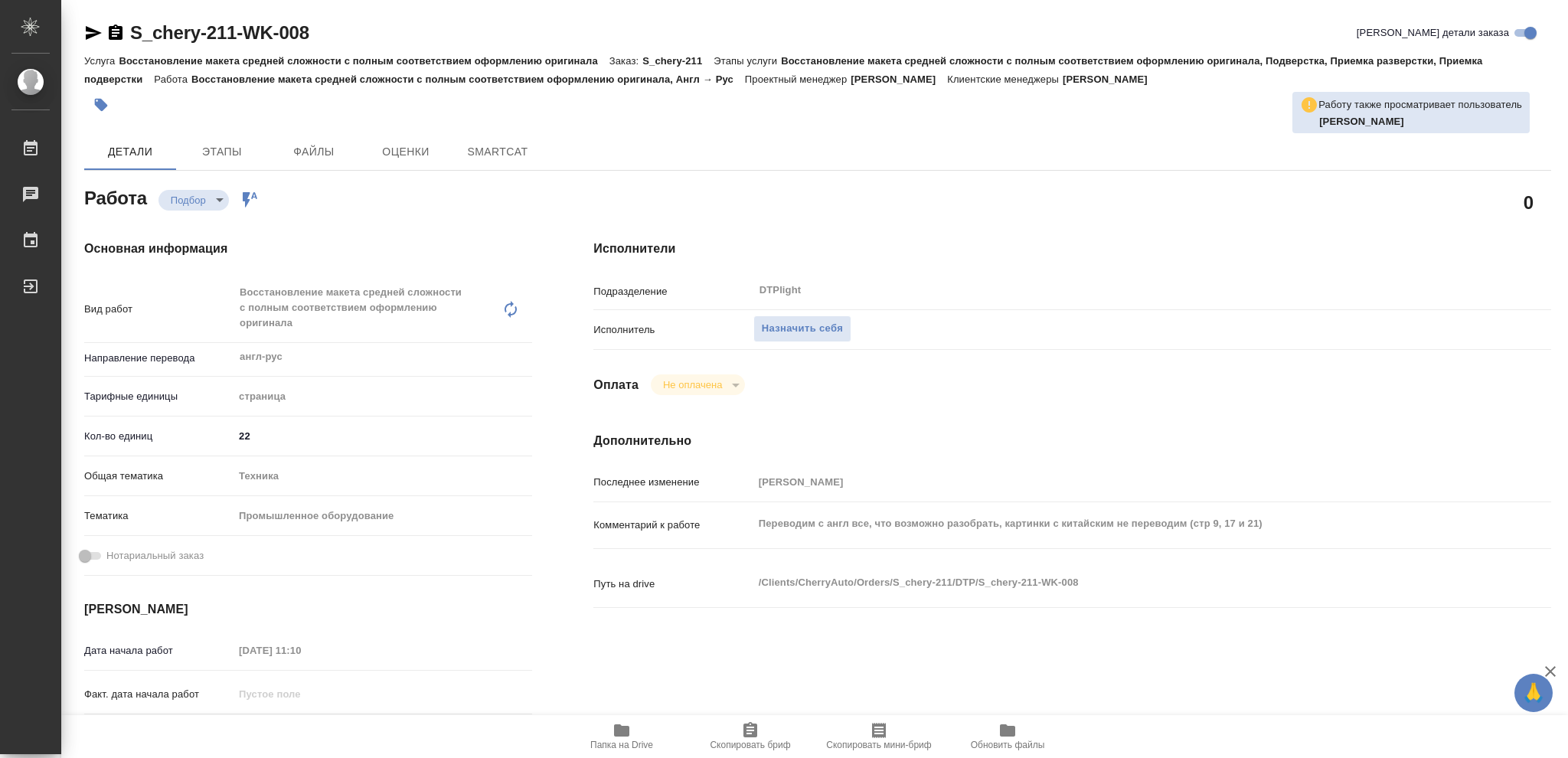
type textarea "x"
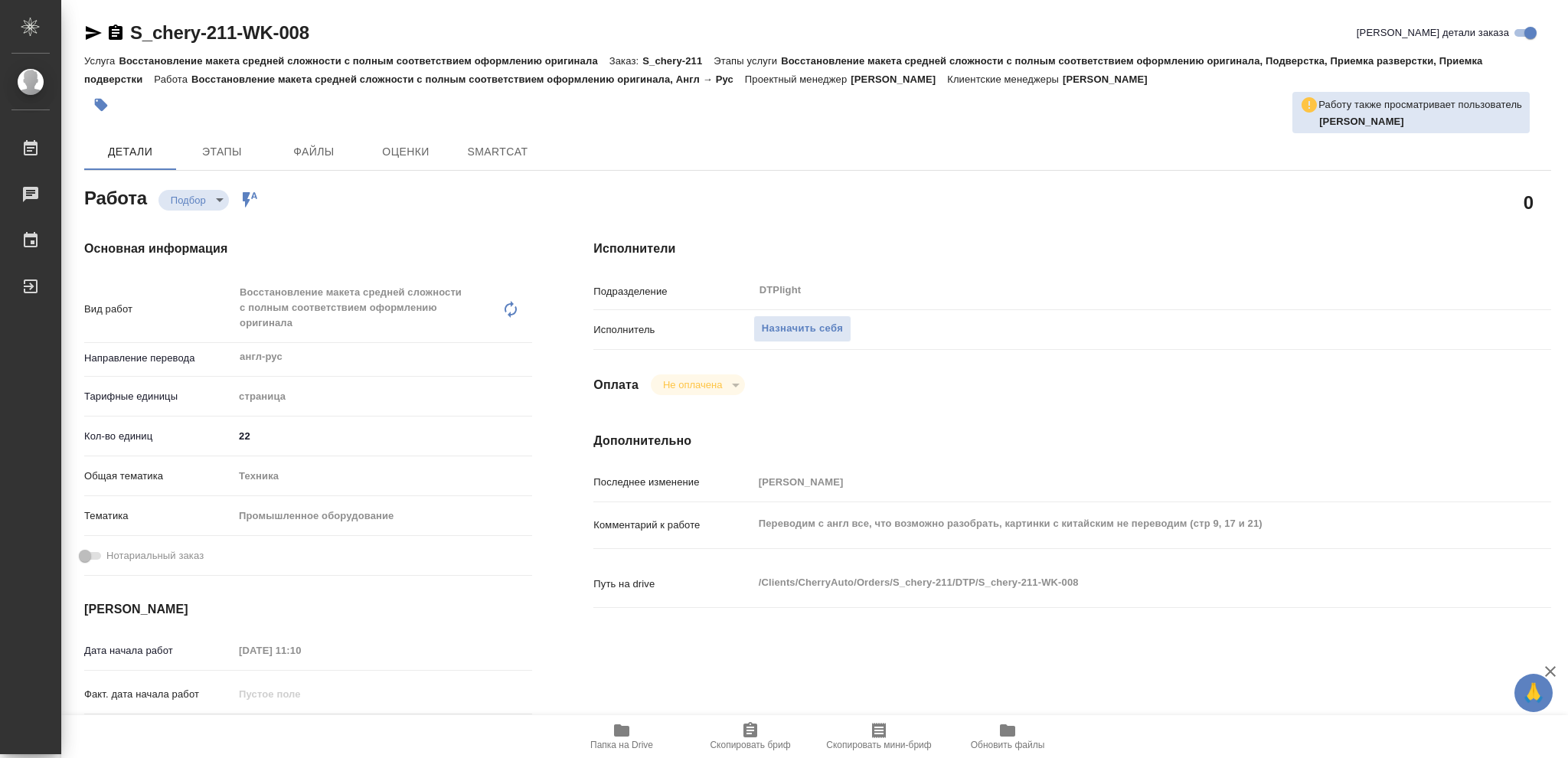
type textarea "x"
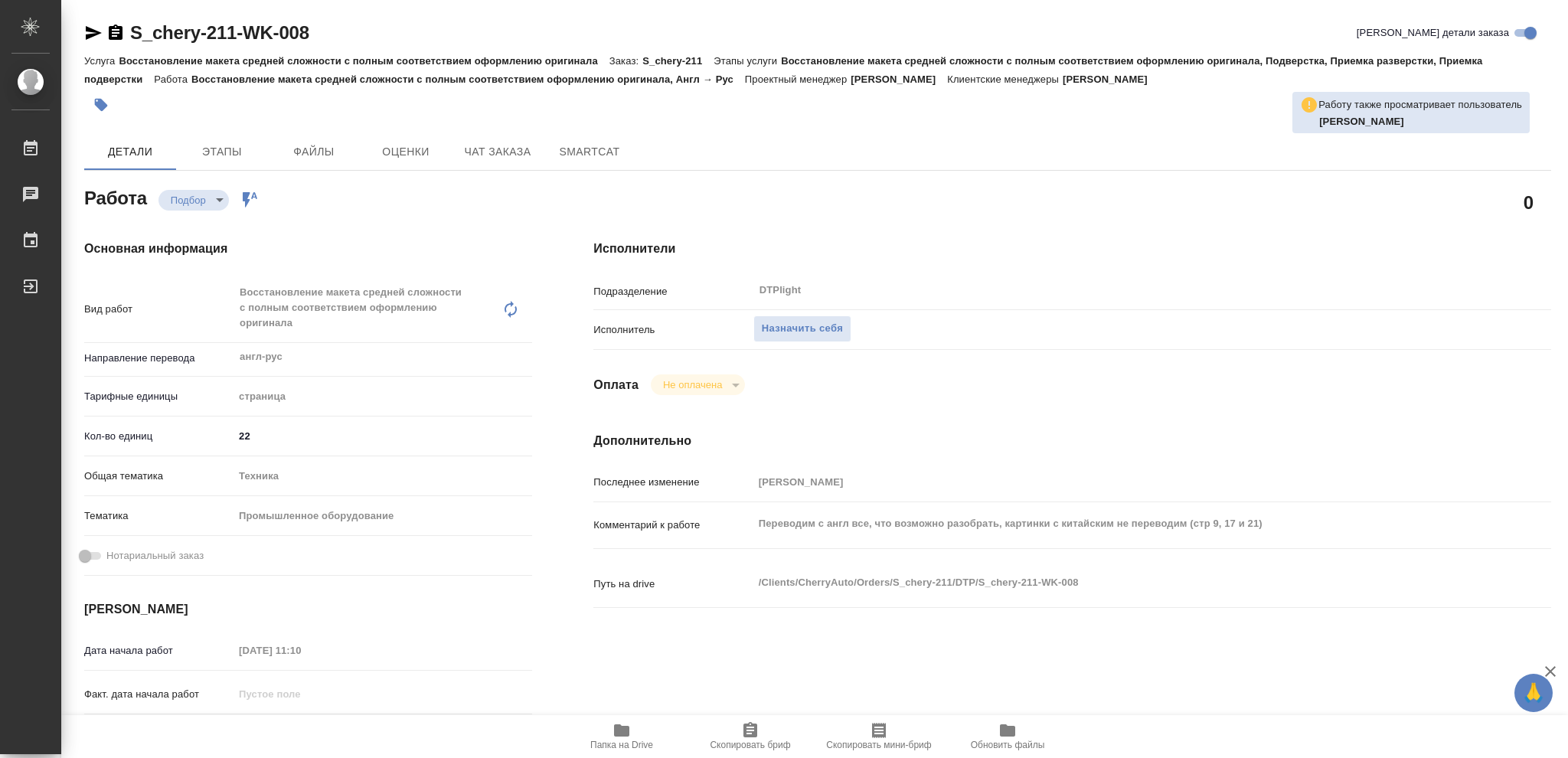
click at [615, 728] on icon "button" at bounding box center [621, 730] width 15 height 12
type textarea "x"
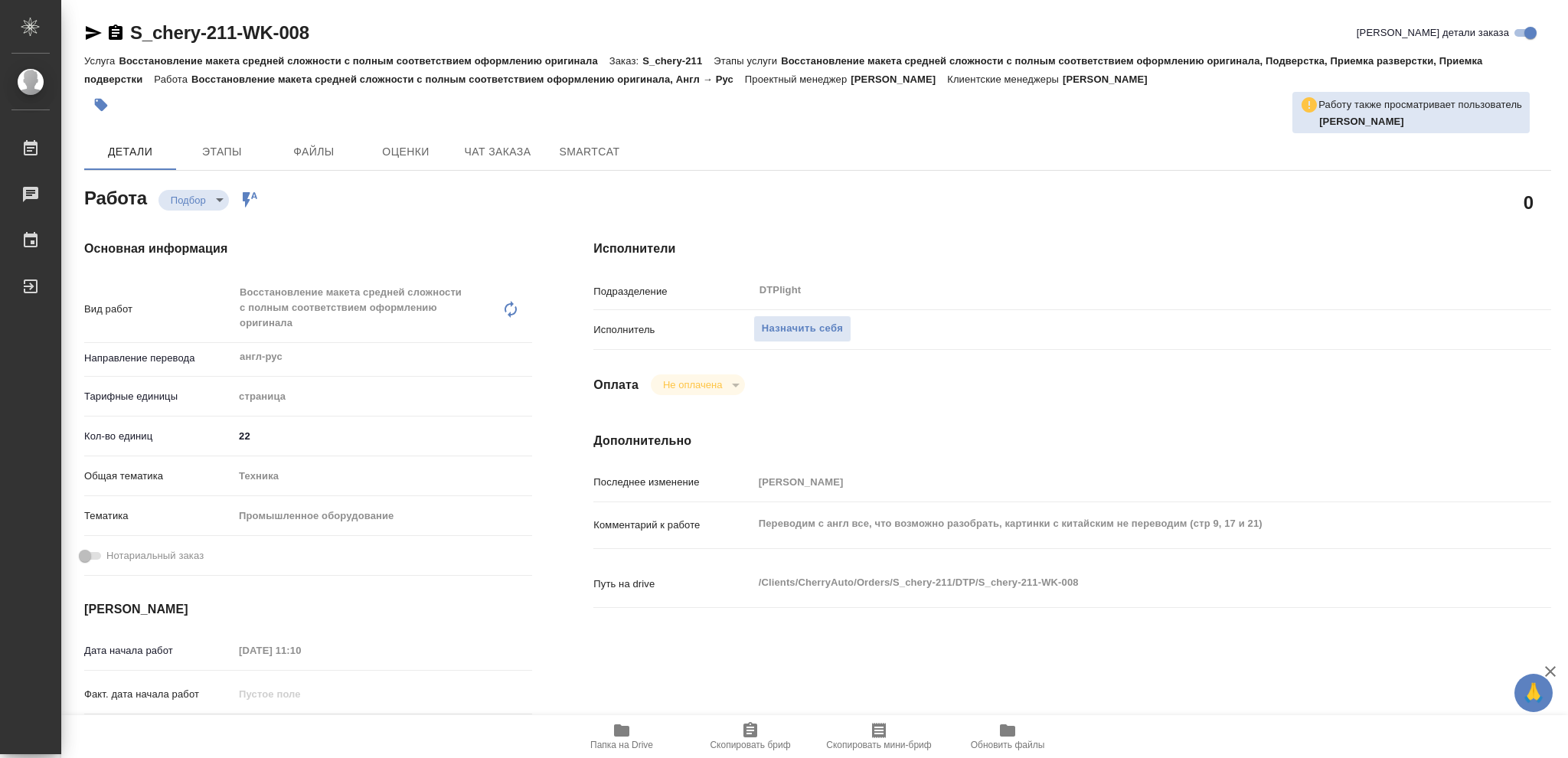
type textarea "x"
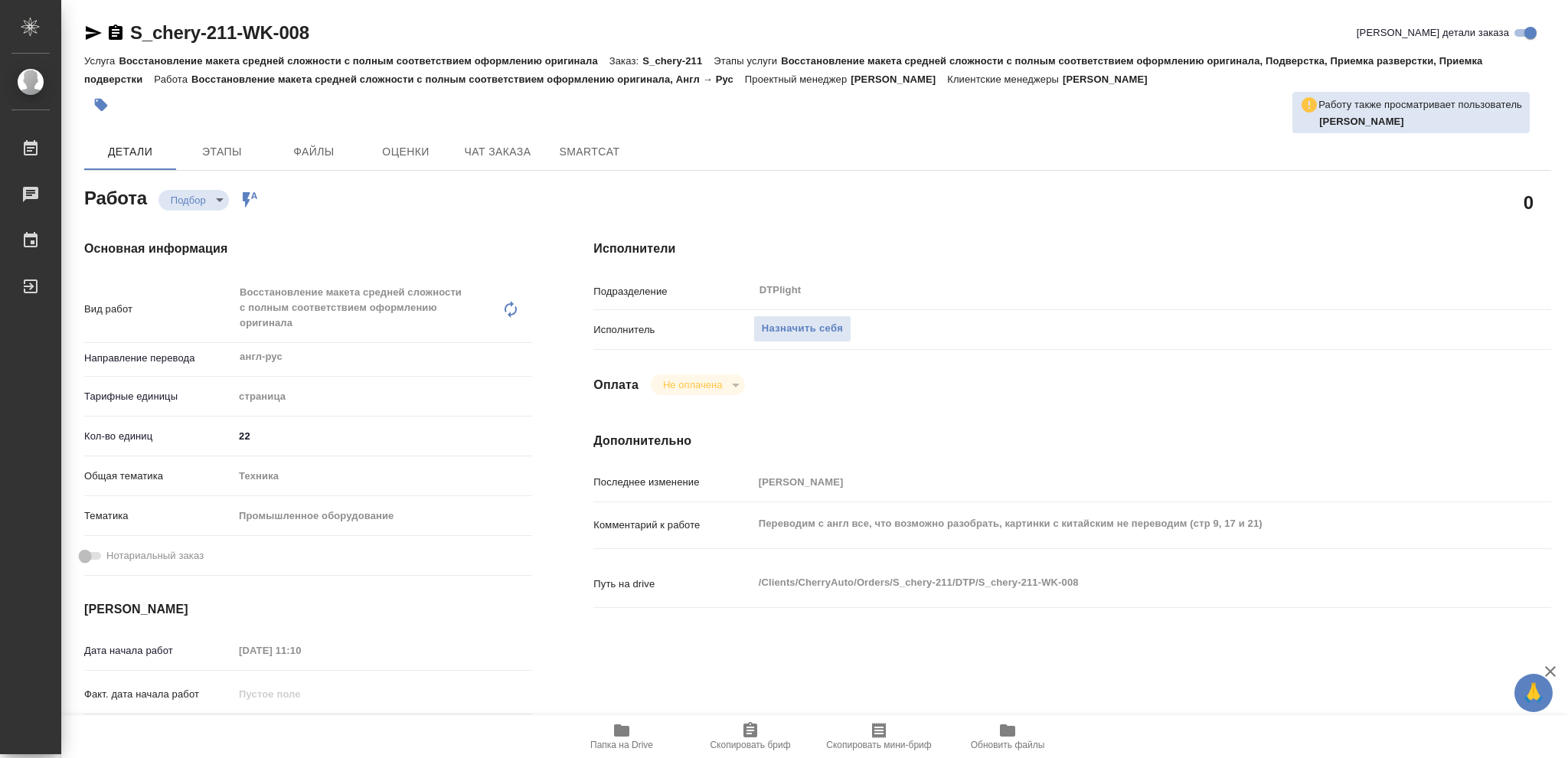
type textarea "x"
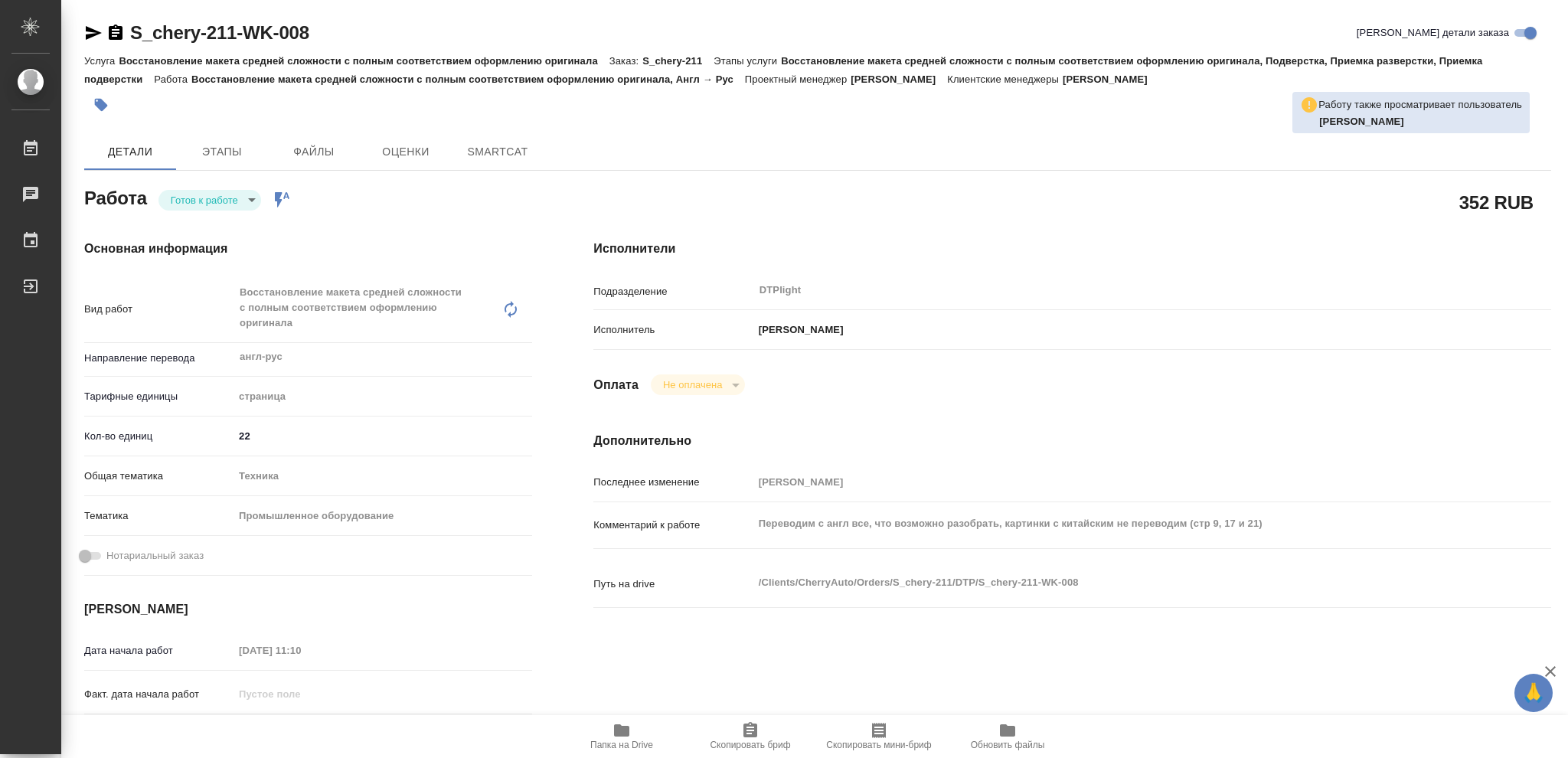
type textarea "x"
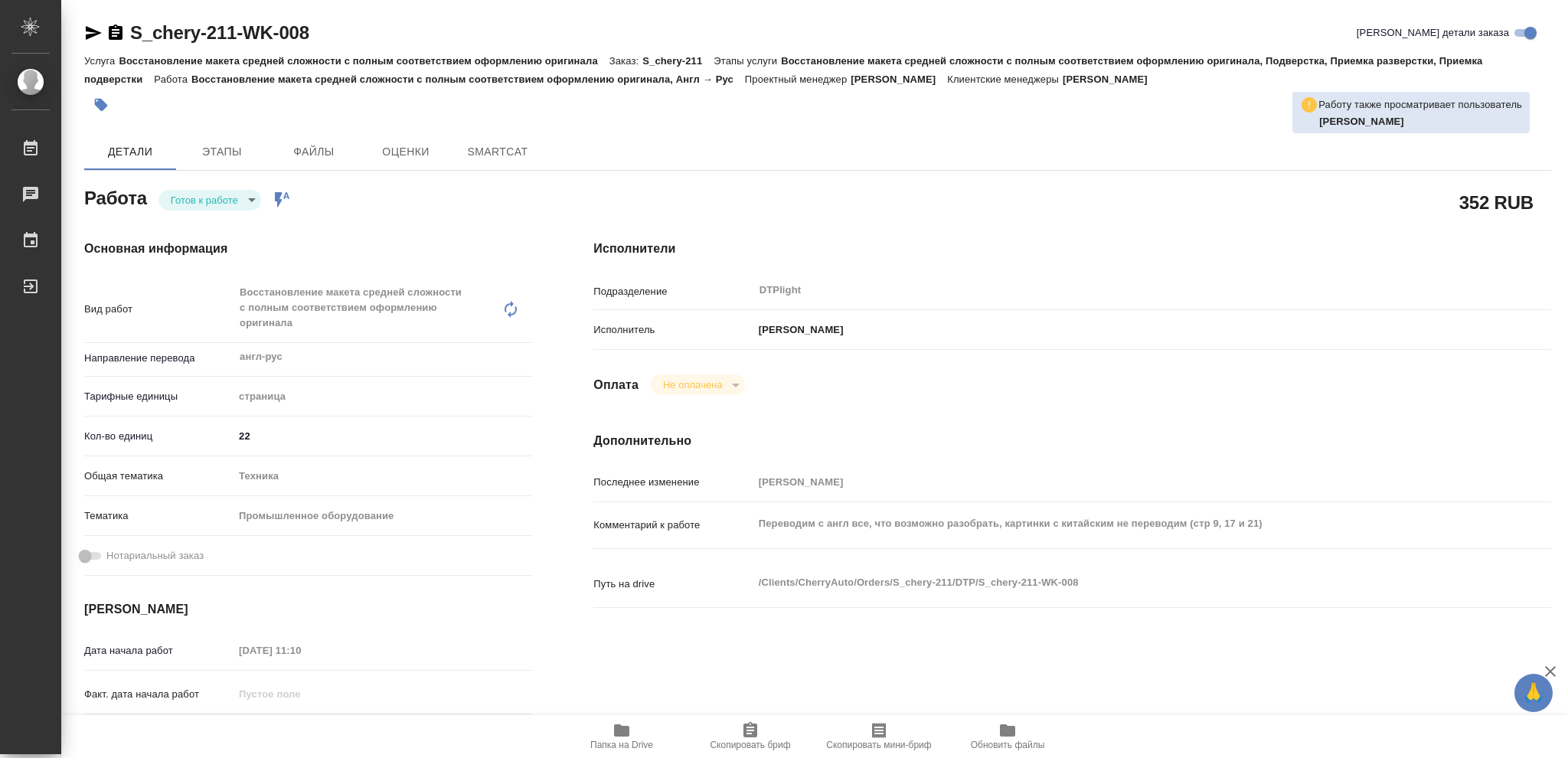
type textarea "x"
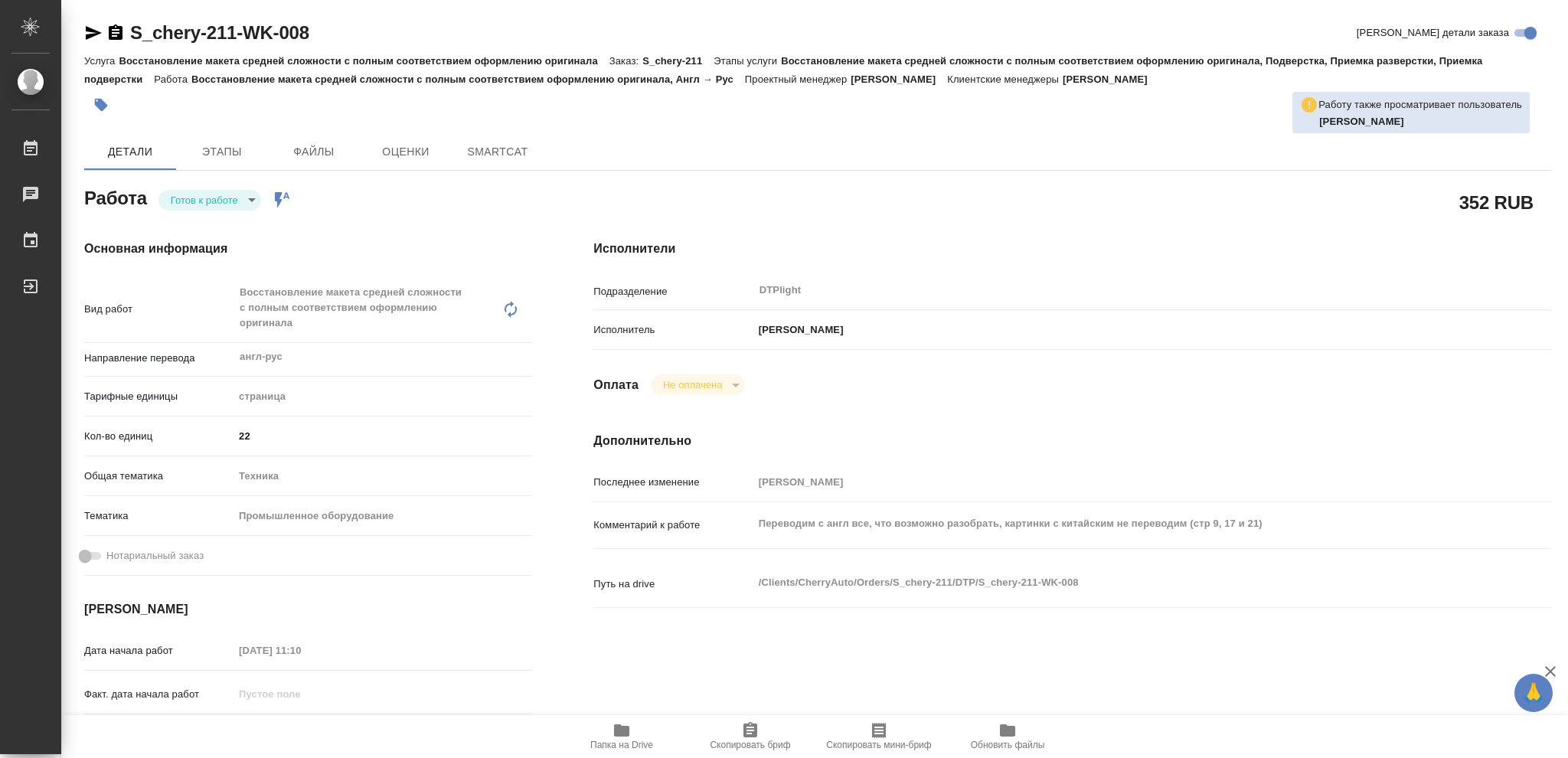
type textarea "x"
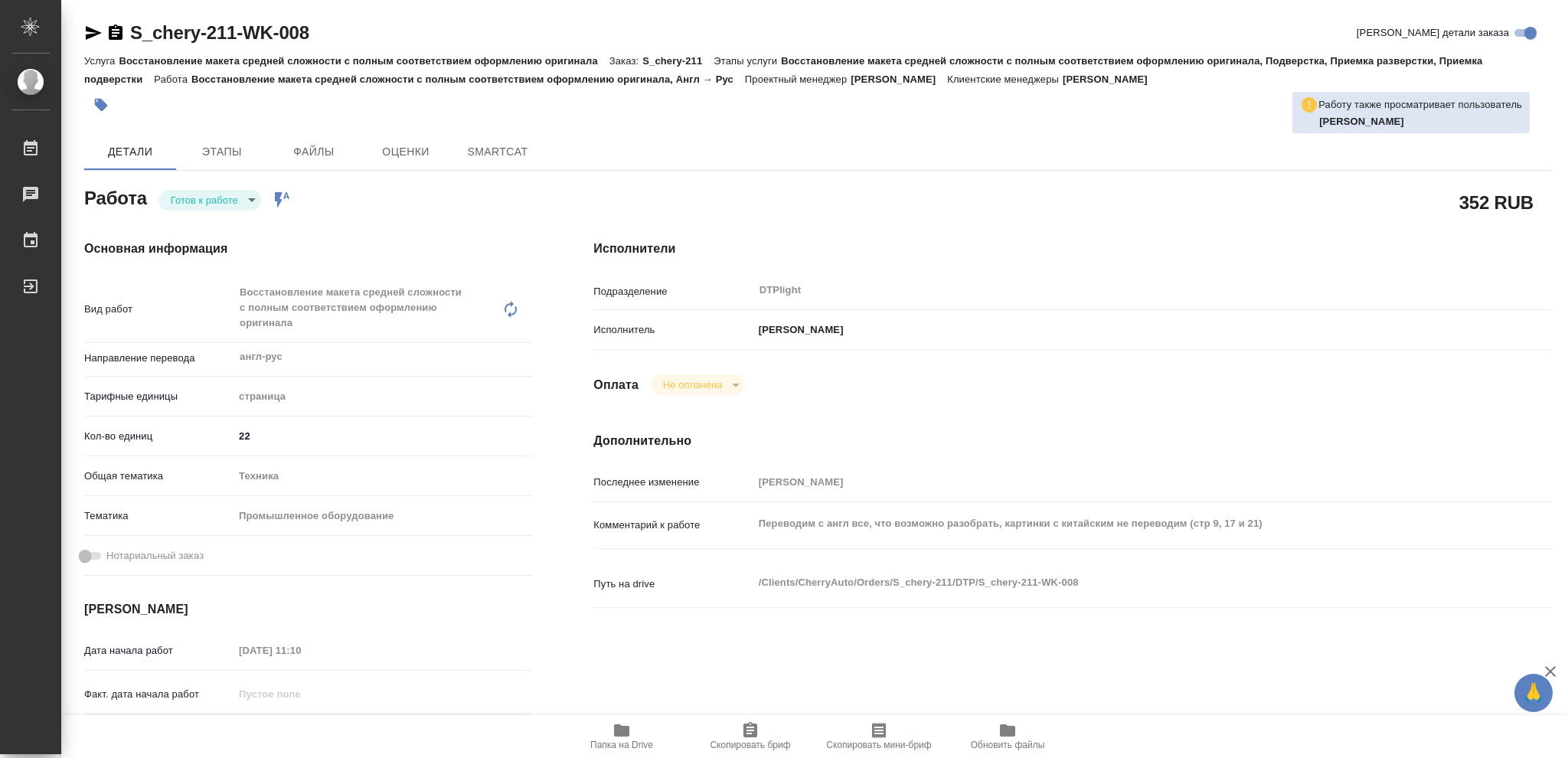
type textarea "x"
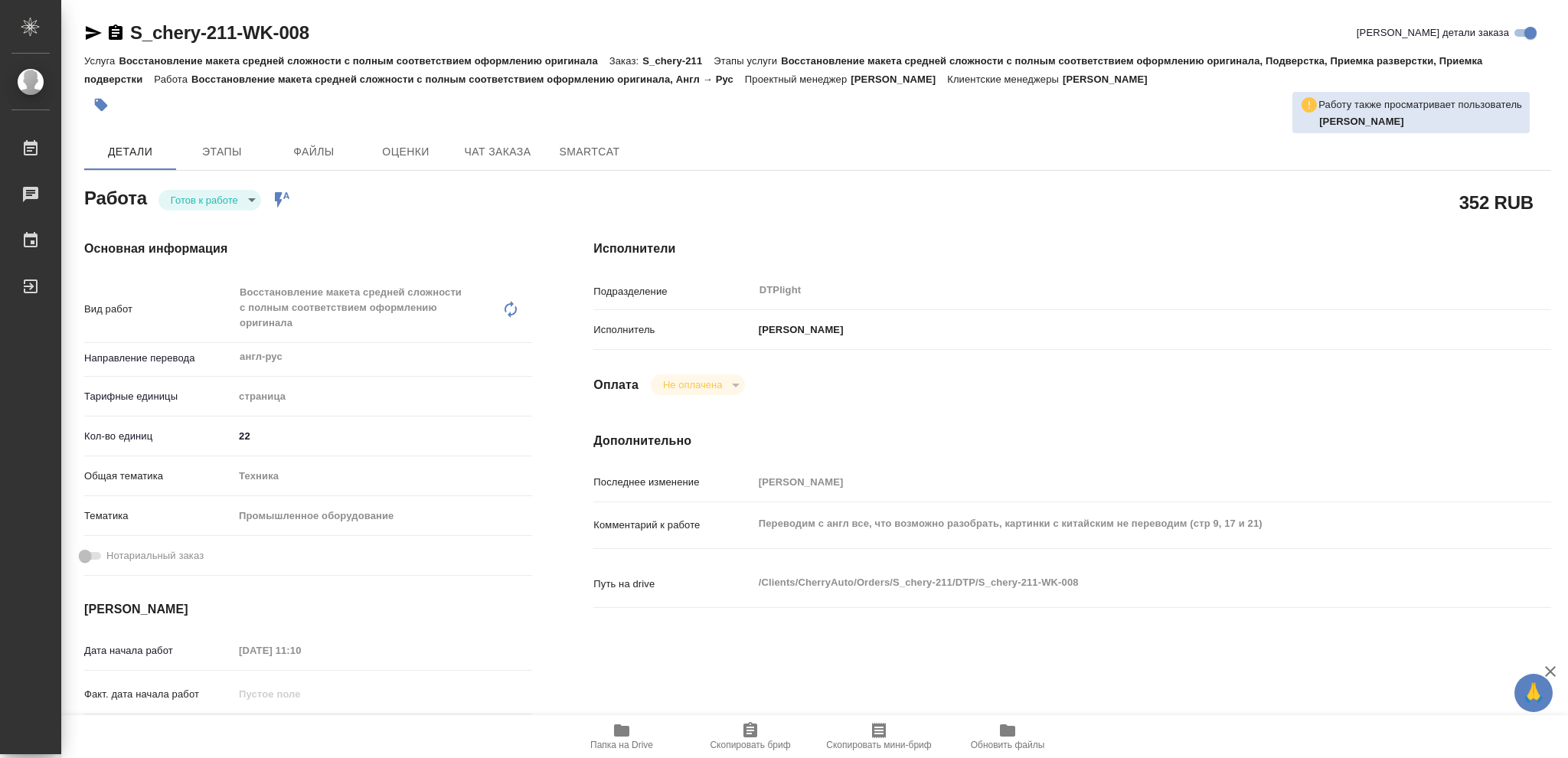
type textarea "x"
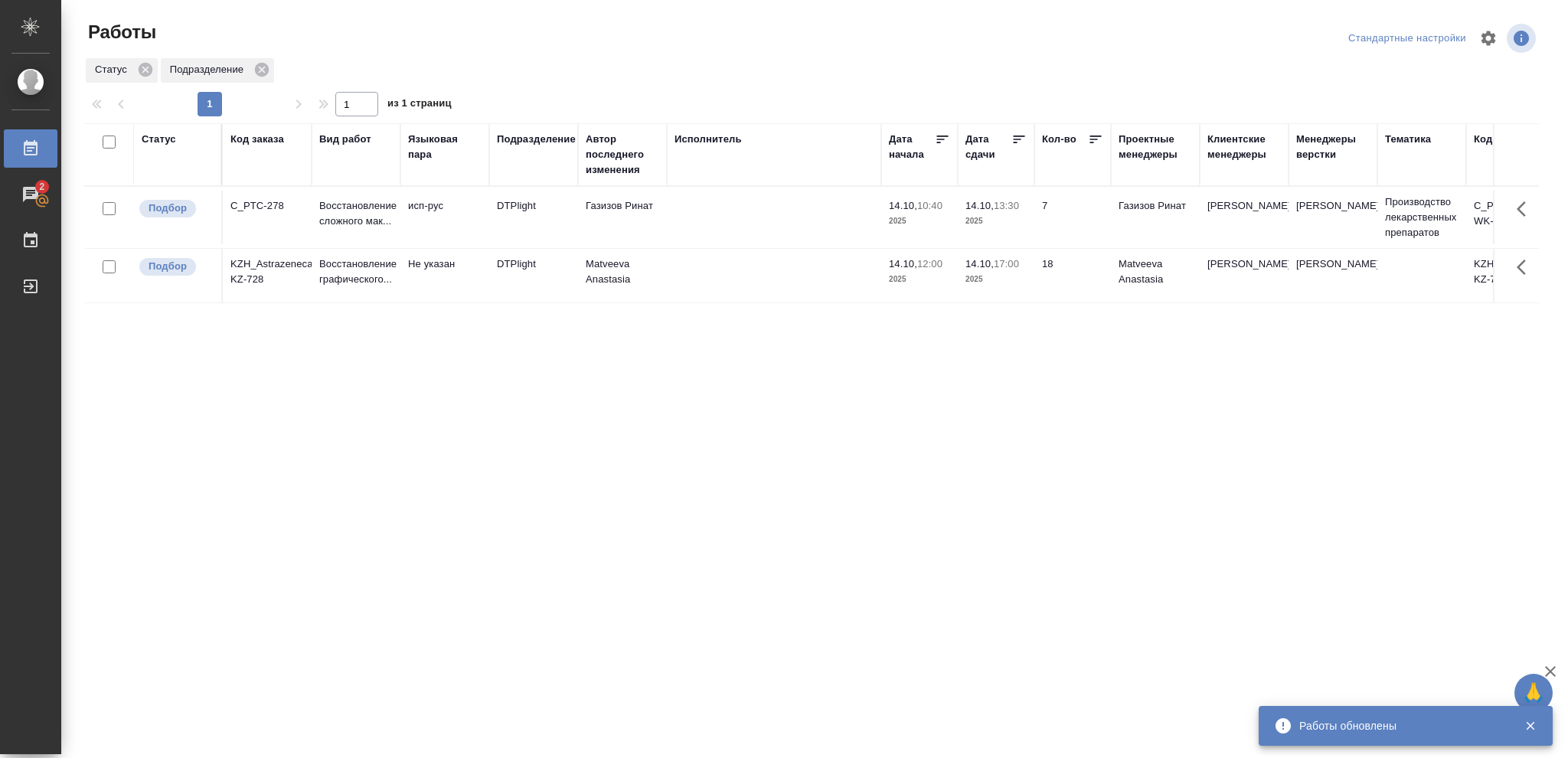
click at [1023, 279] on p "2025" at bounding box center [996, 278] width 61 height 15
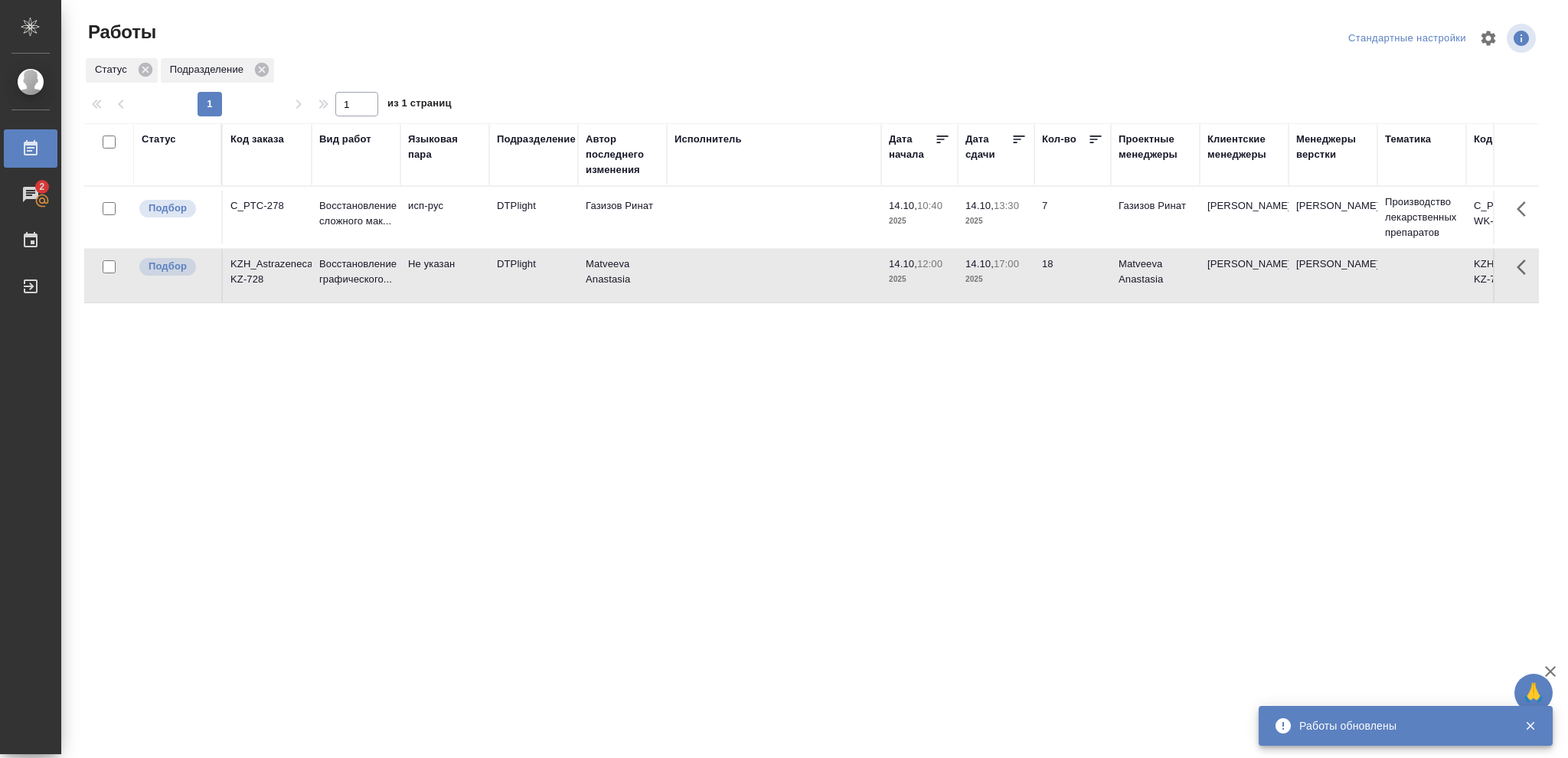
click at [1023, 279] on p "2025" at bounding box center [996, 278] width 61 height 15
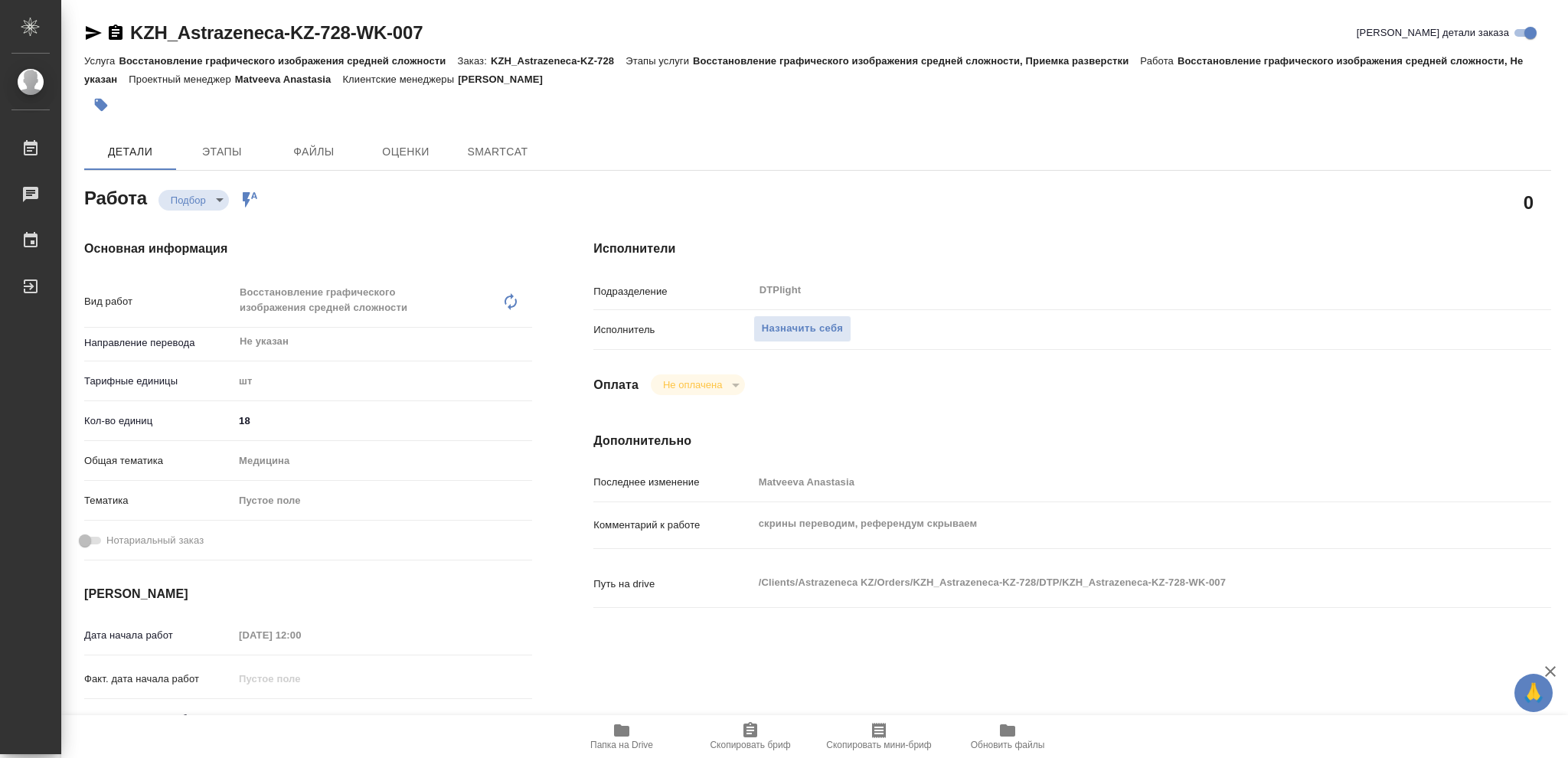
type textarea "x"
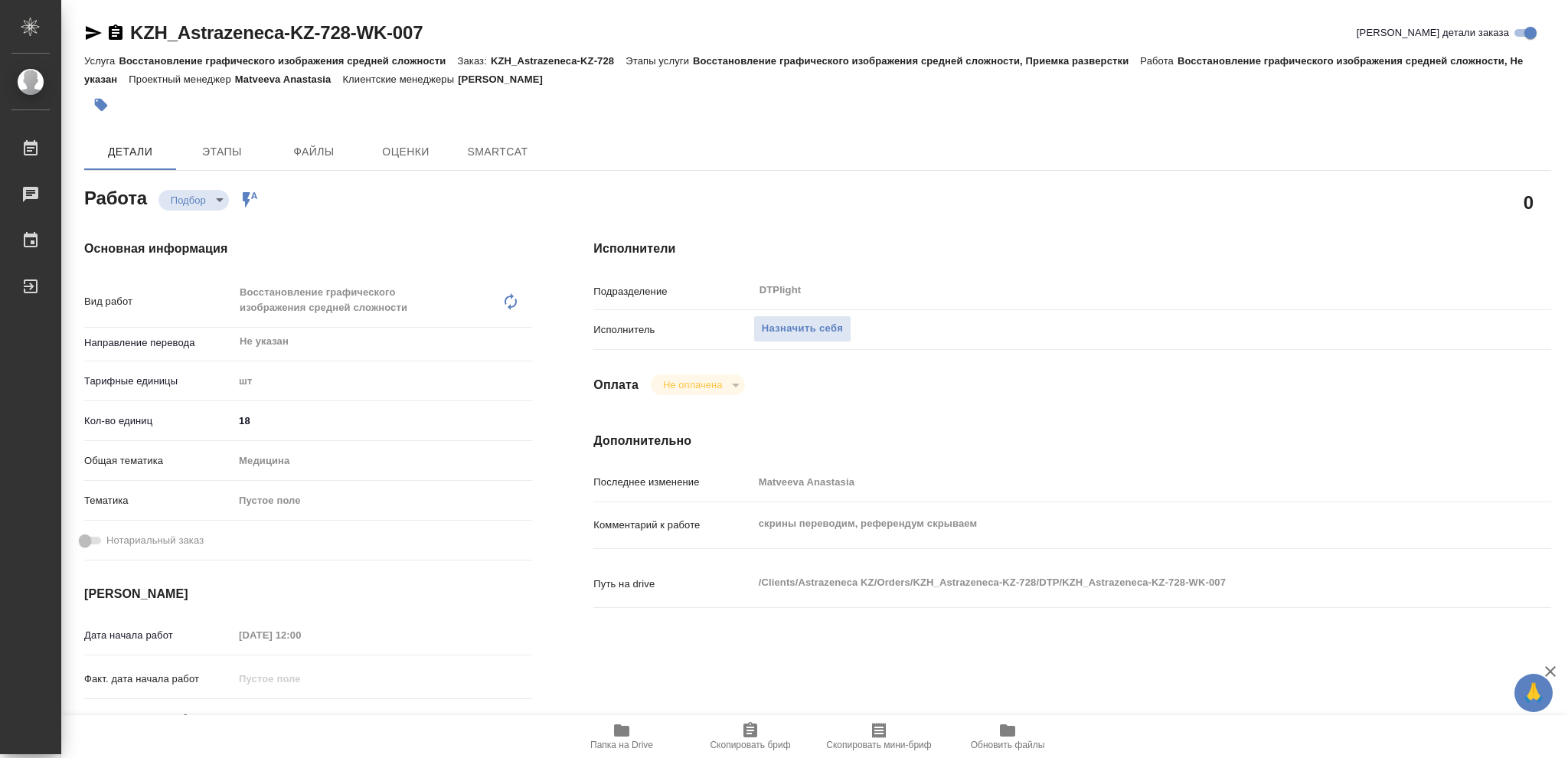
type textarea "x"
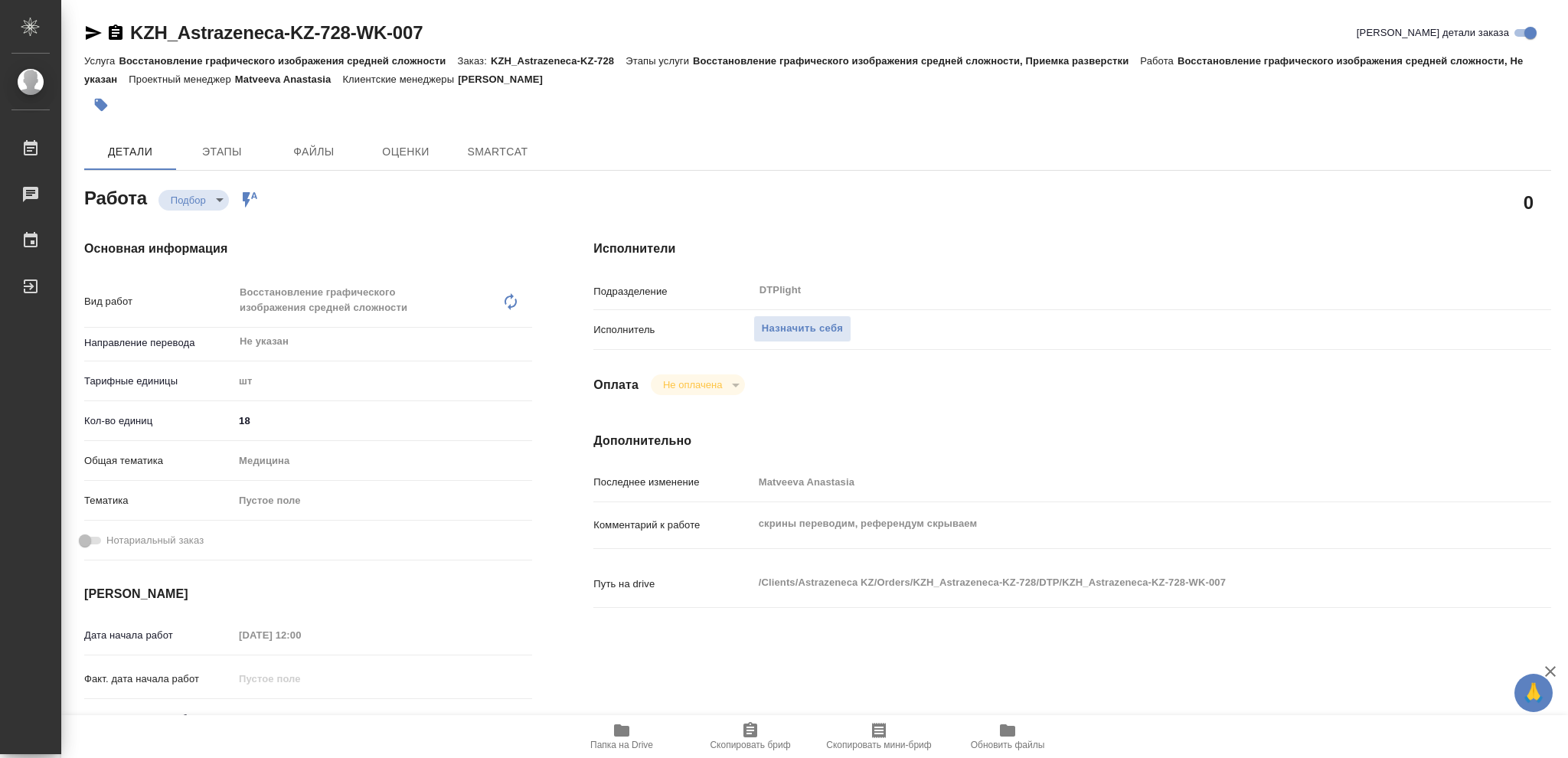
type textarea "x"
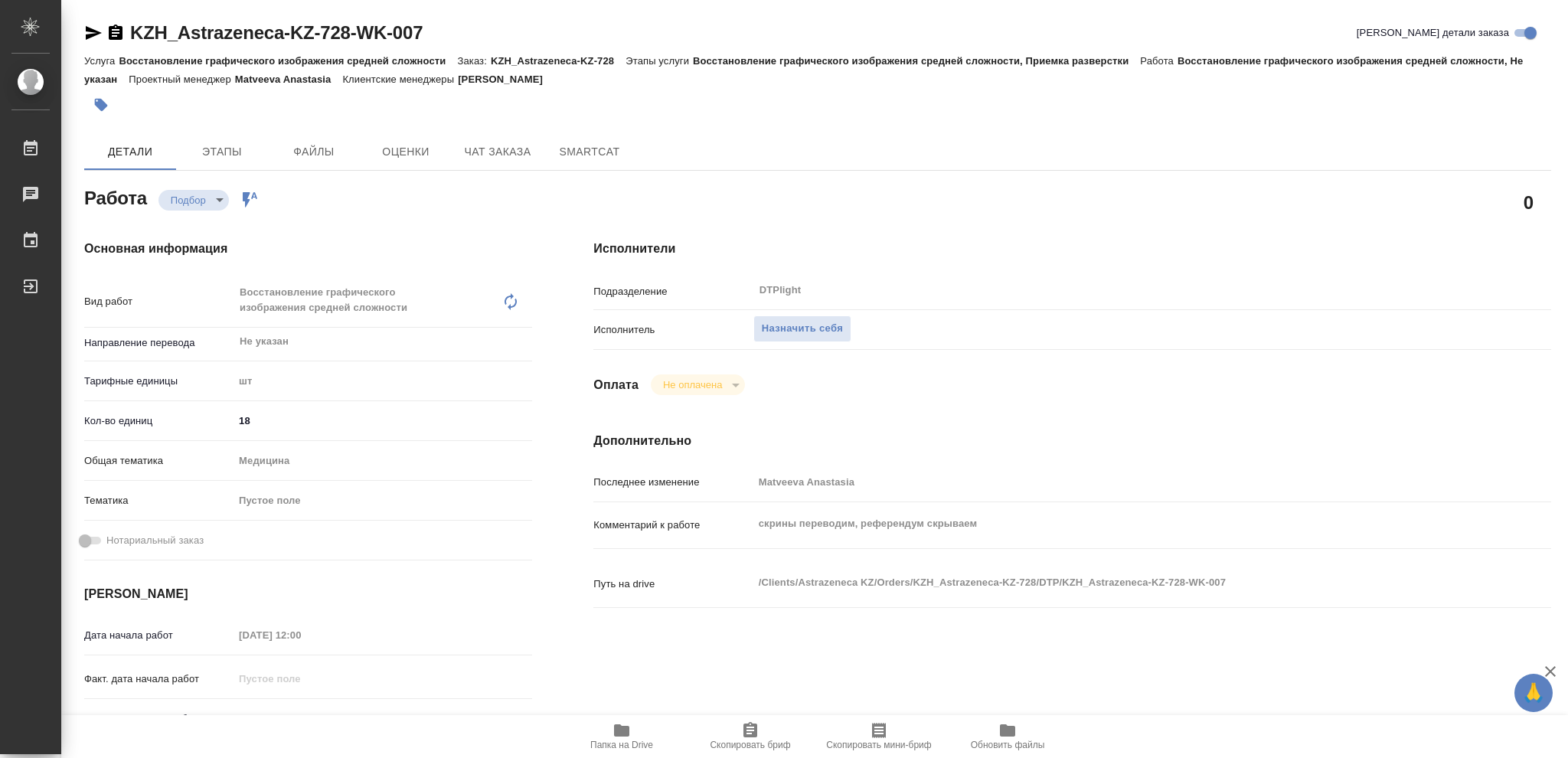
type textarea "x"
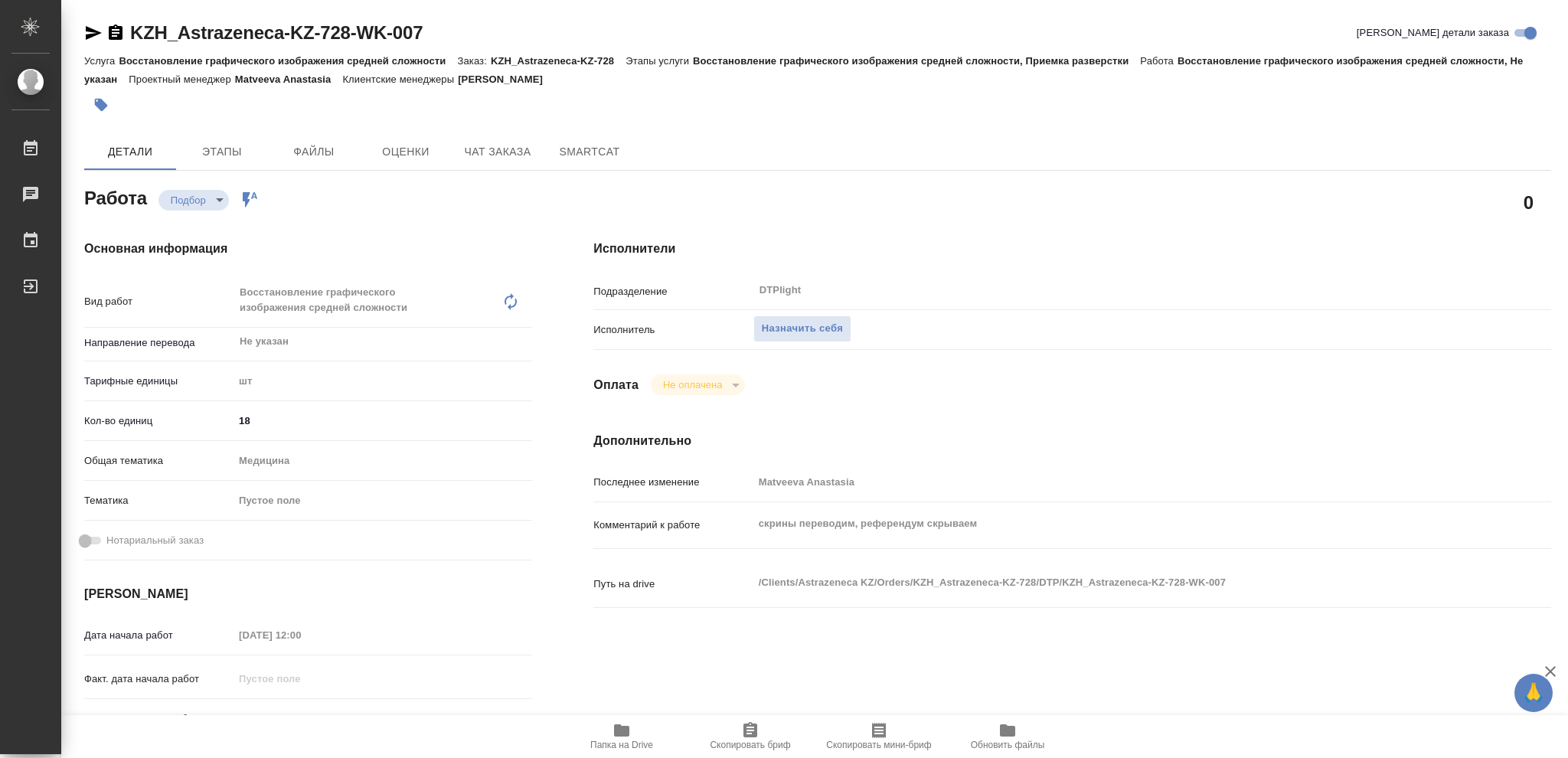
type textarea "x"
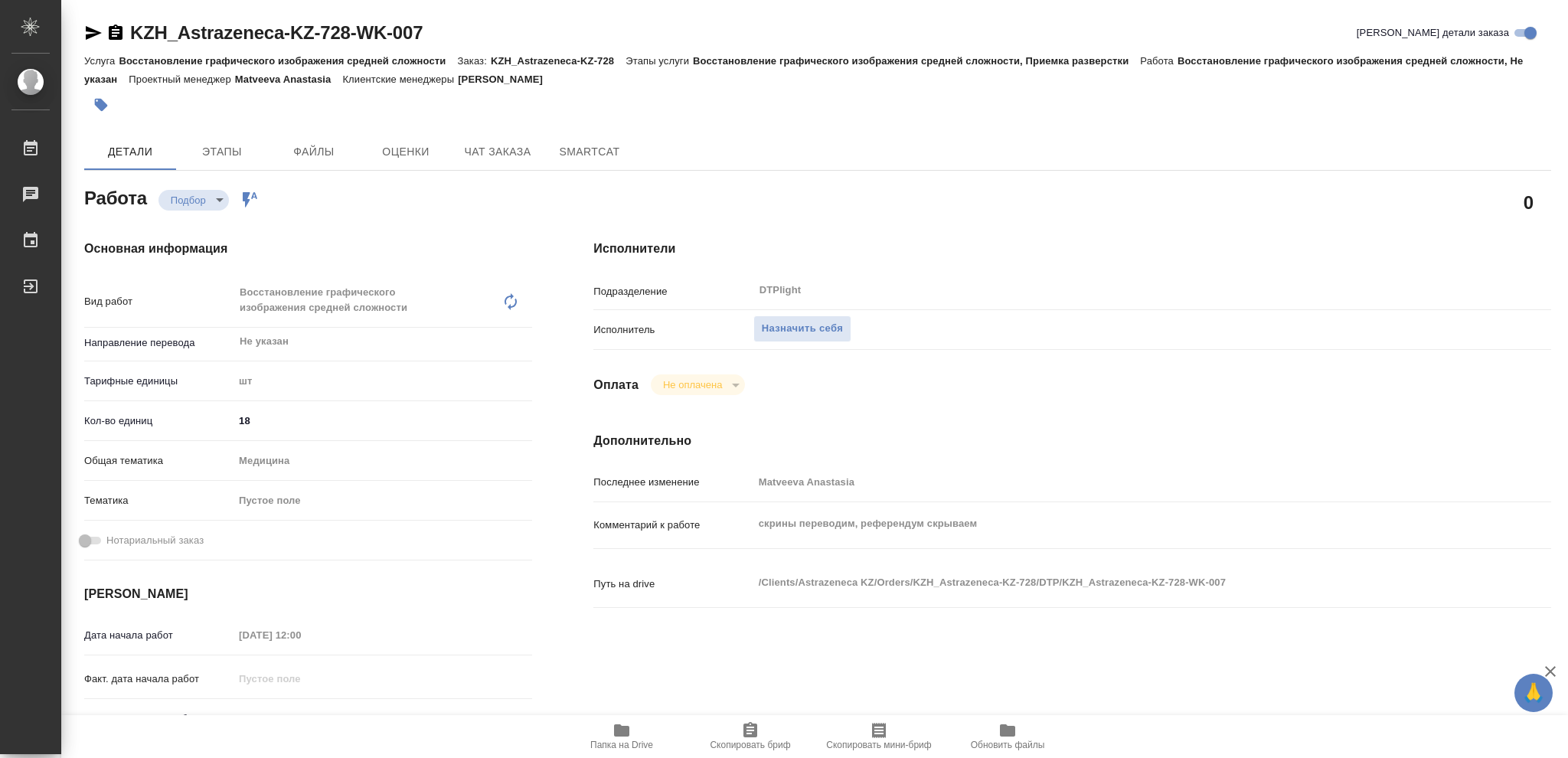
type textarea "x"
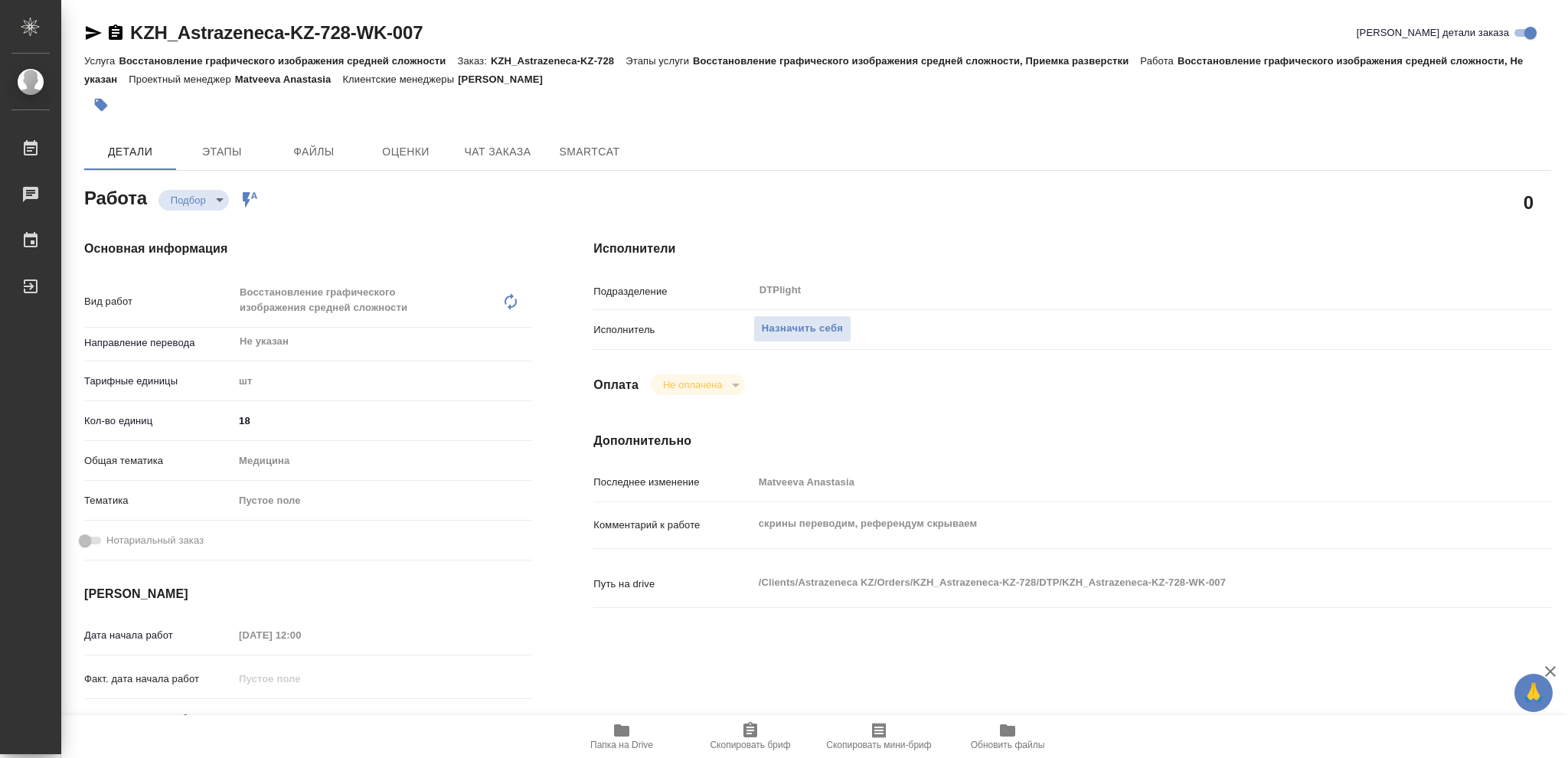
click at [617, 733] on icon "button" at bounding box center [621, 730] width 15 height 12
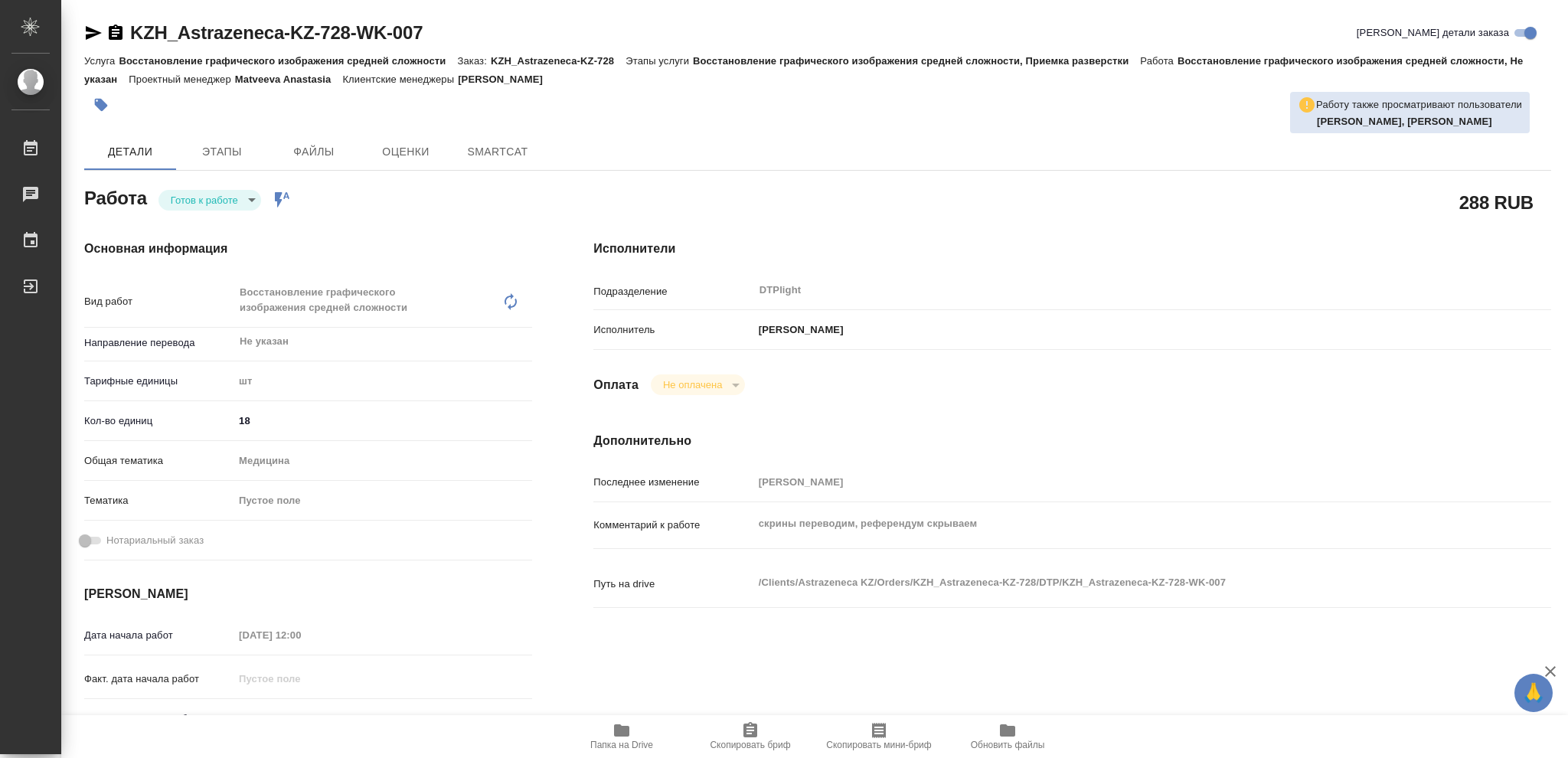
type textarea "x"
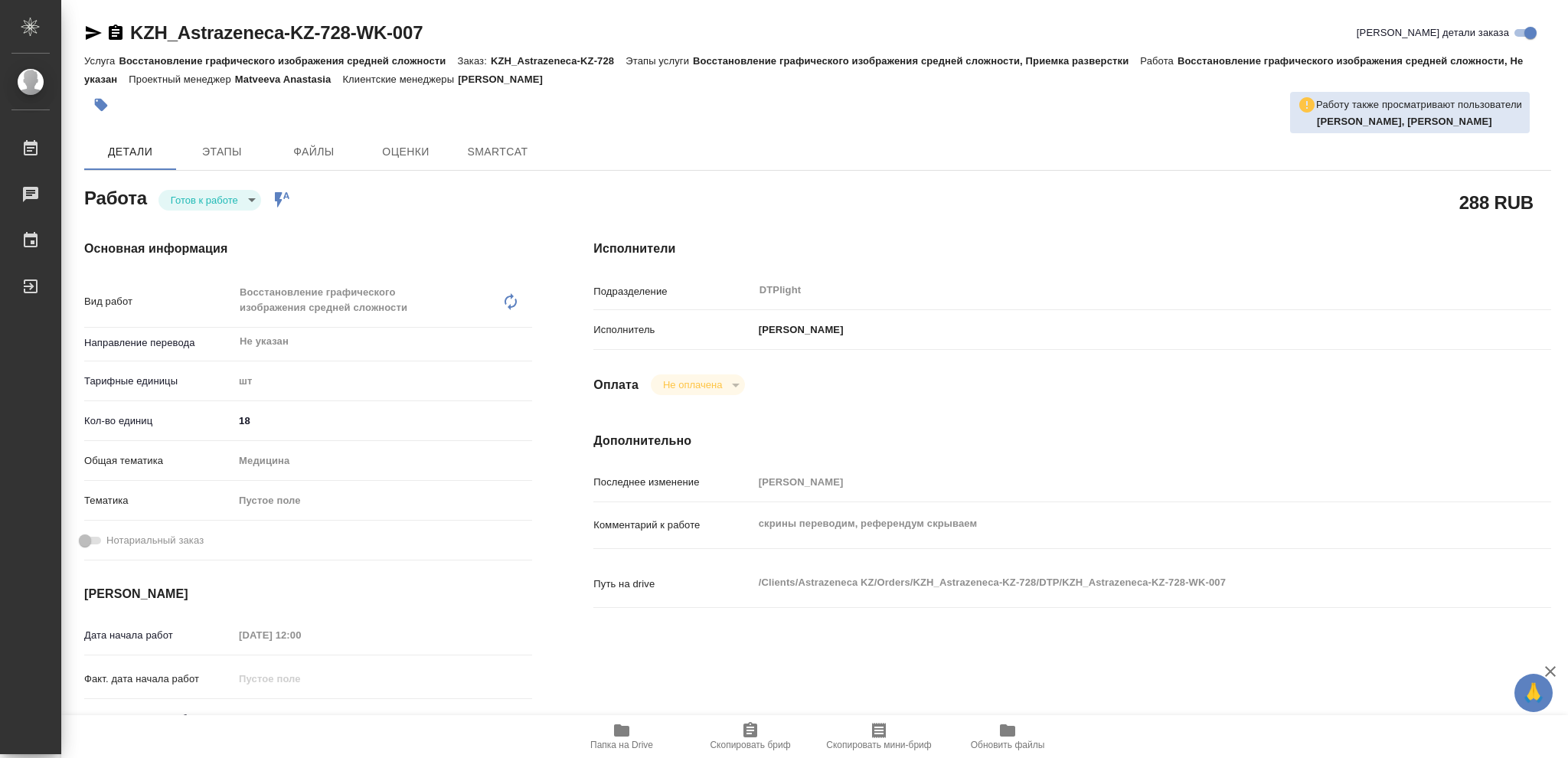
type textarea "x"
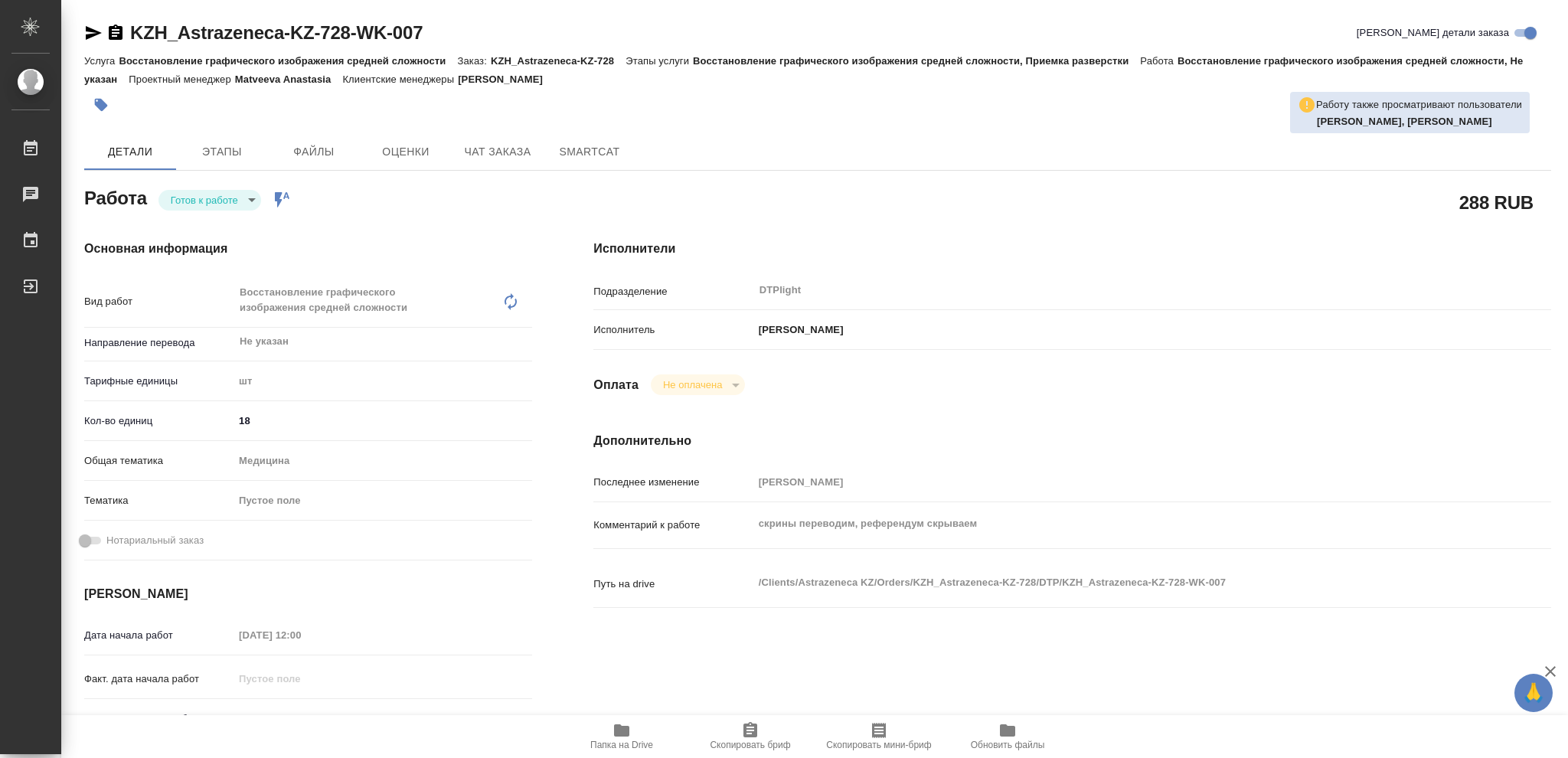
type textarea "x"
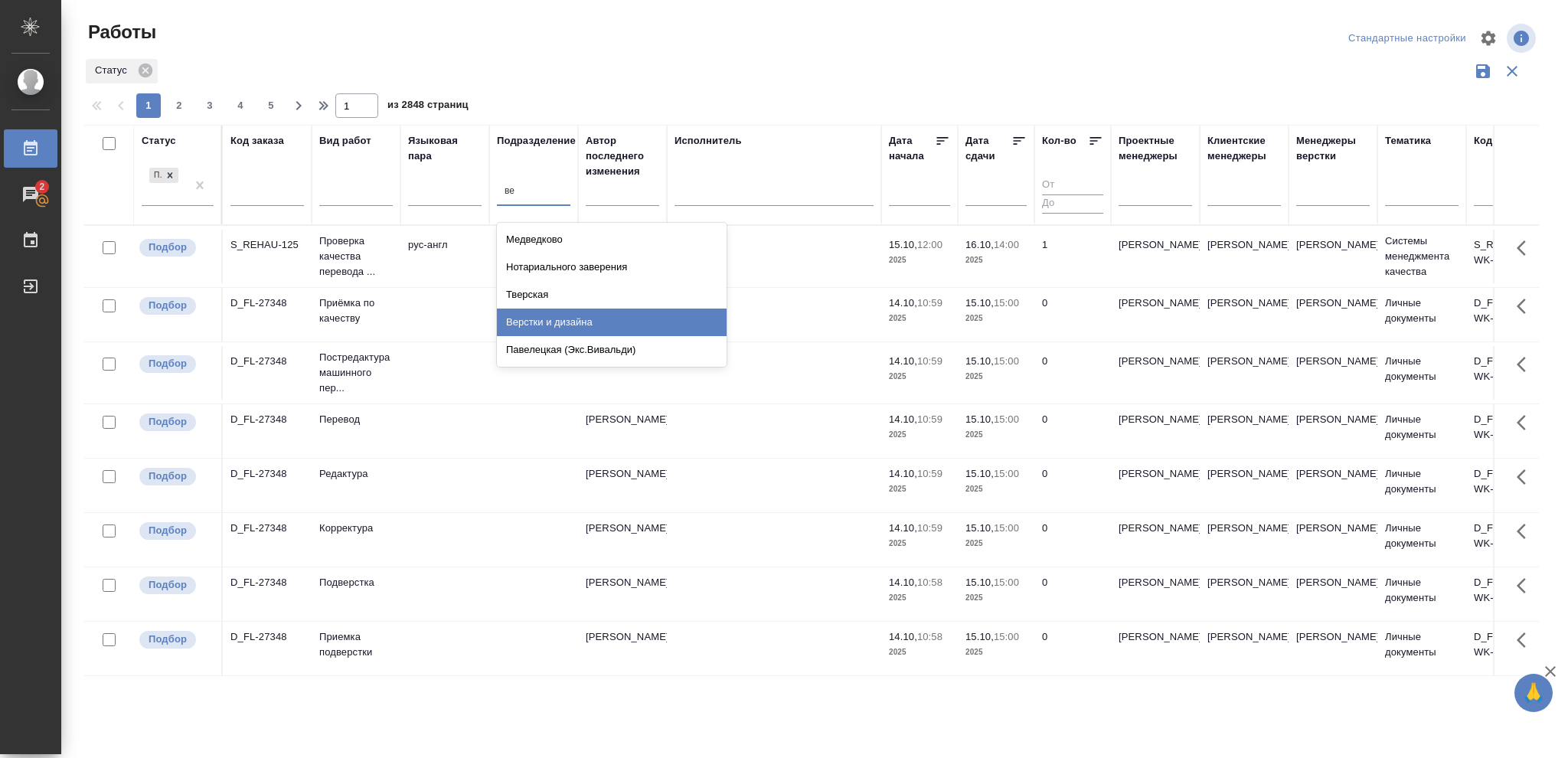
click at [558, 324] on div "Верстки и дизайна" at bounding box center [612, 321] width 229 height 27
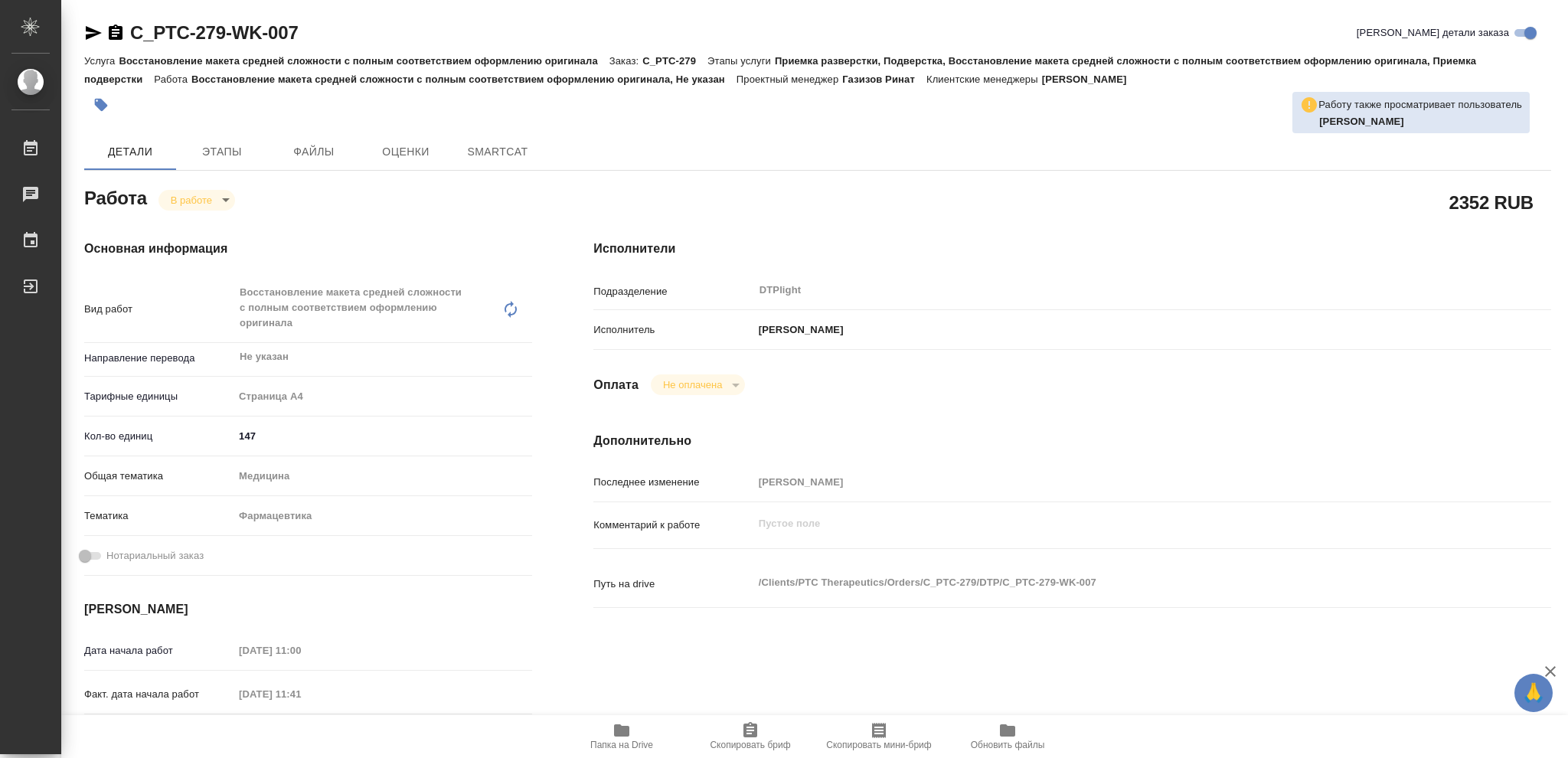
type textarea "x"
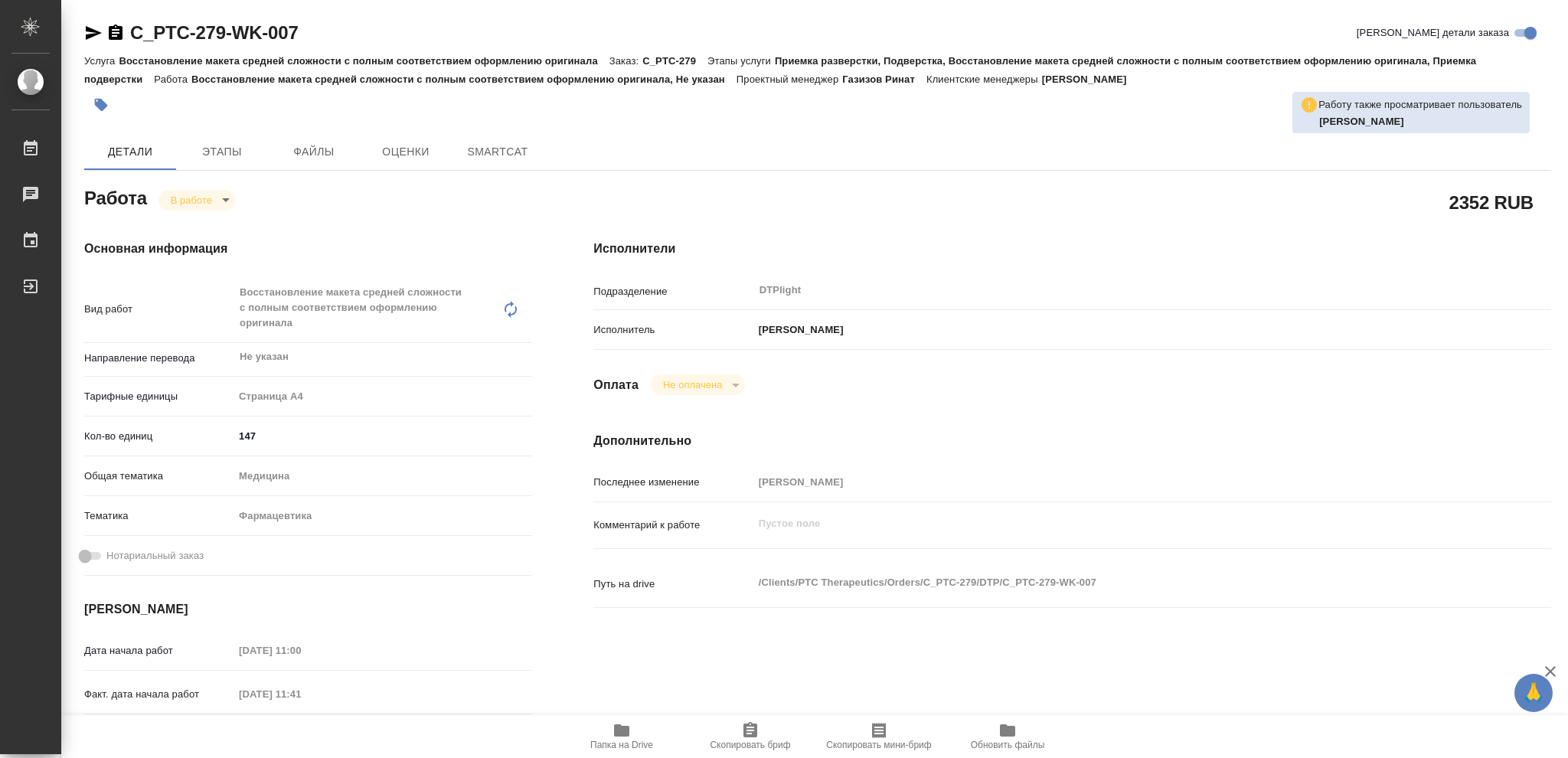
type textarea "x"
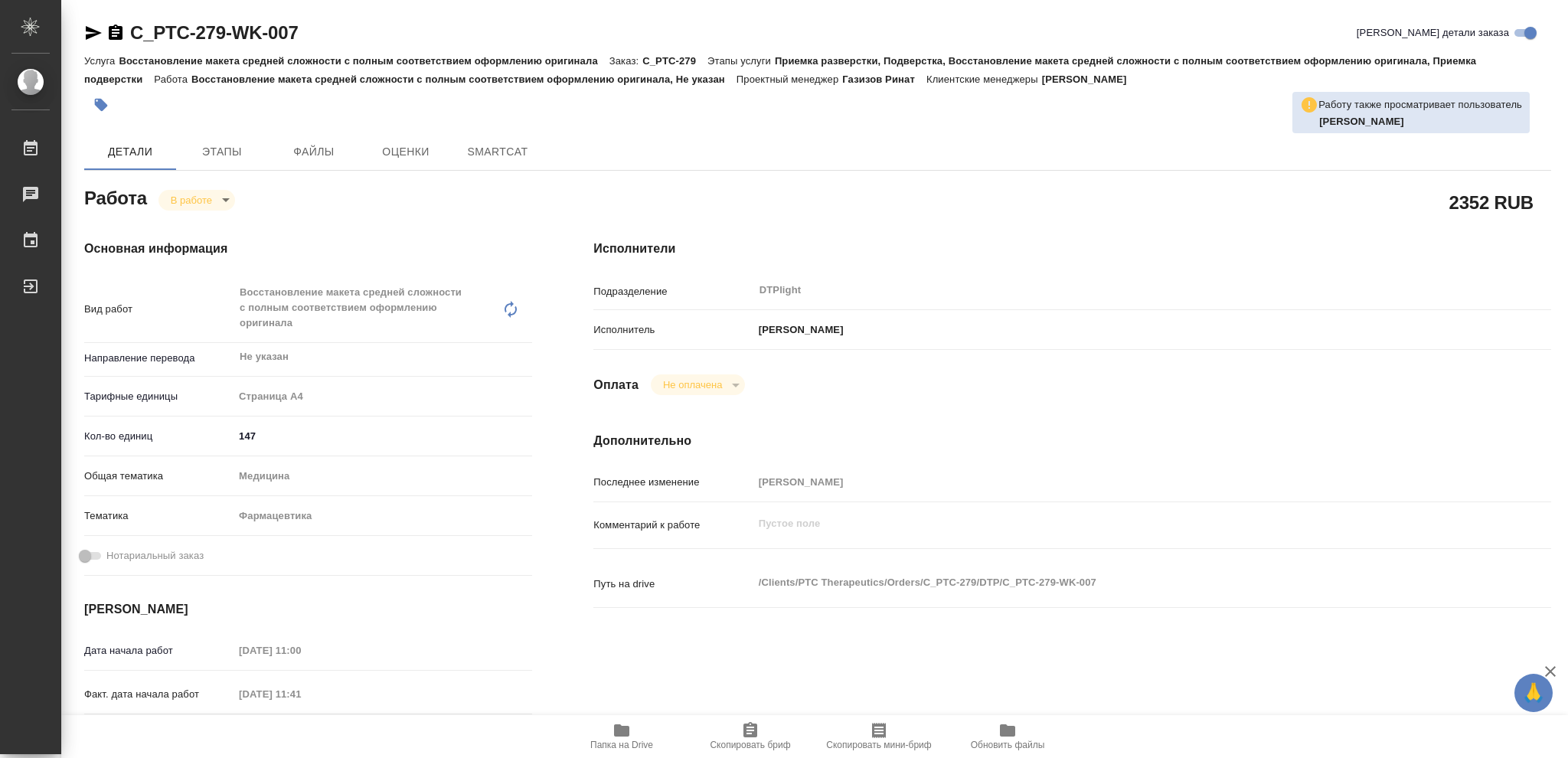
type textarea "x"
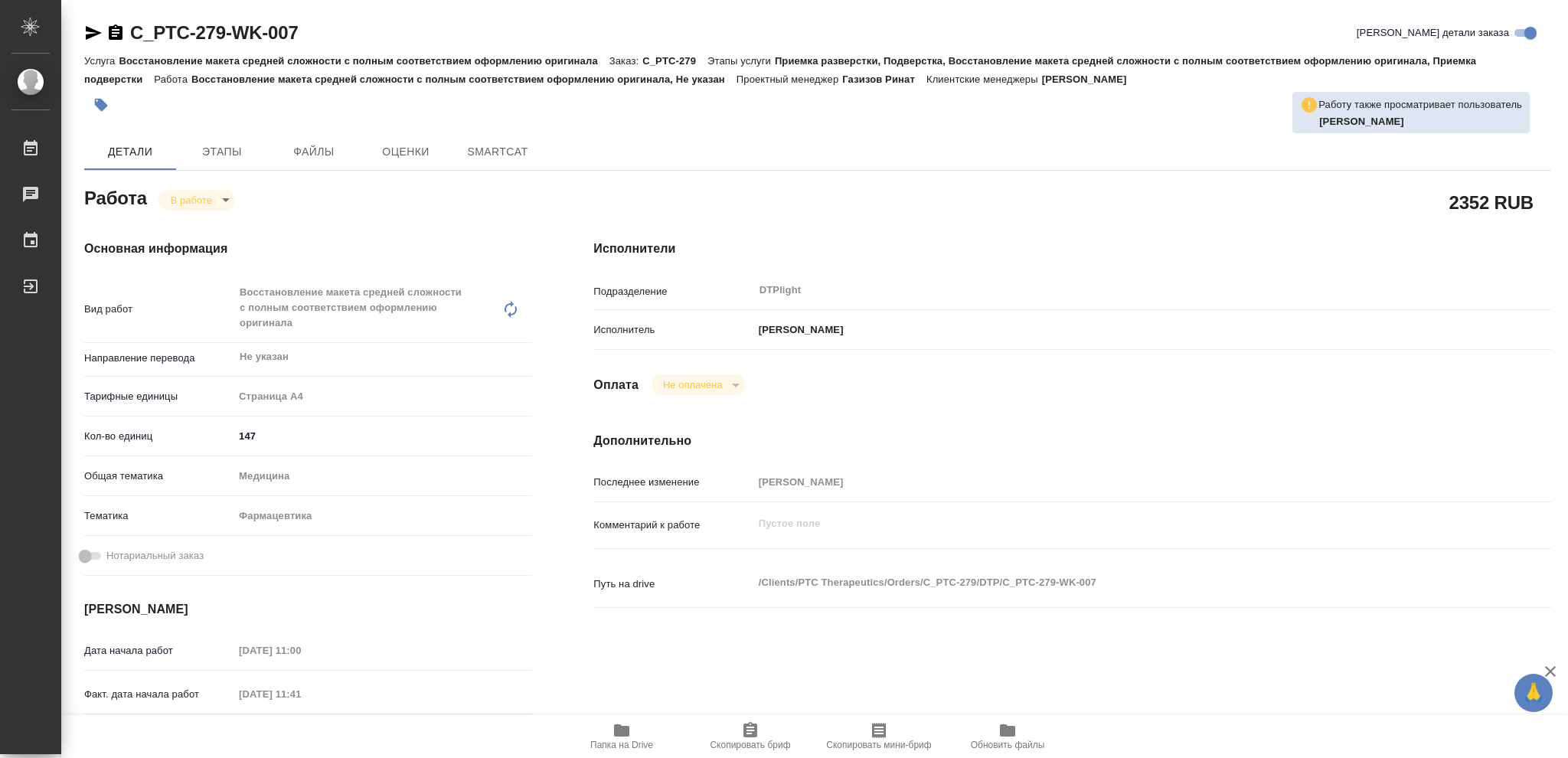
type textarea "x"
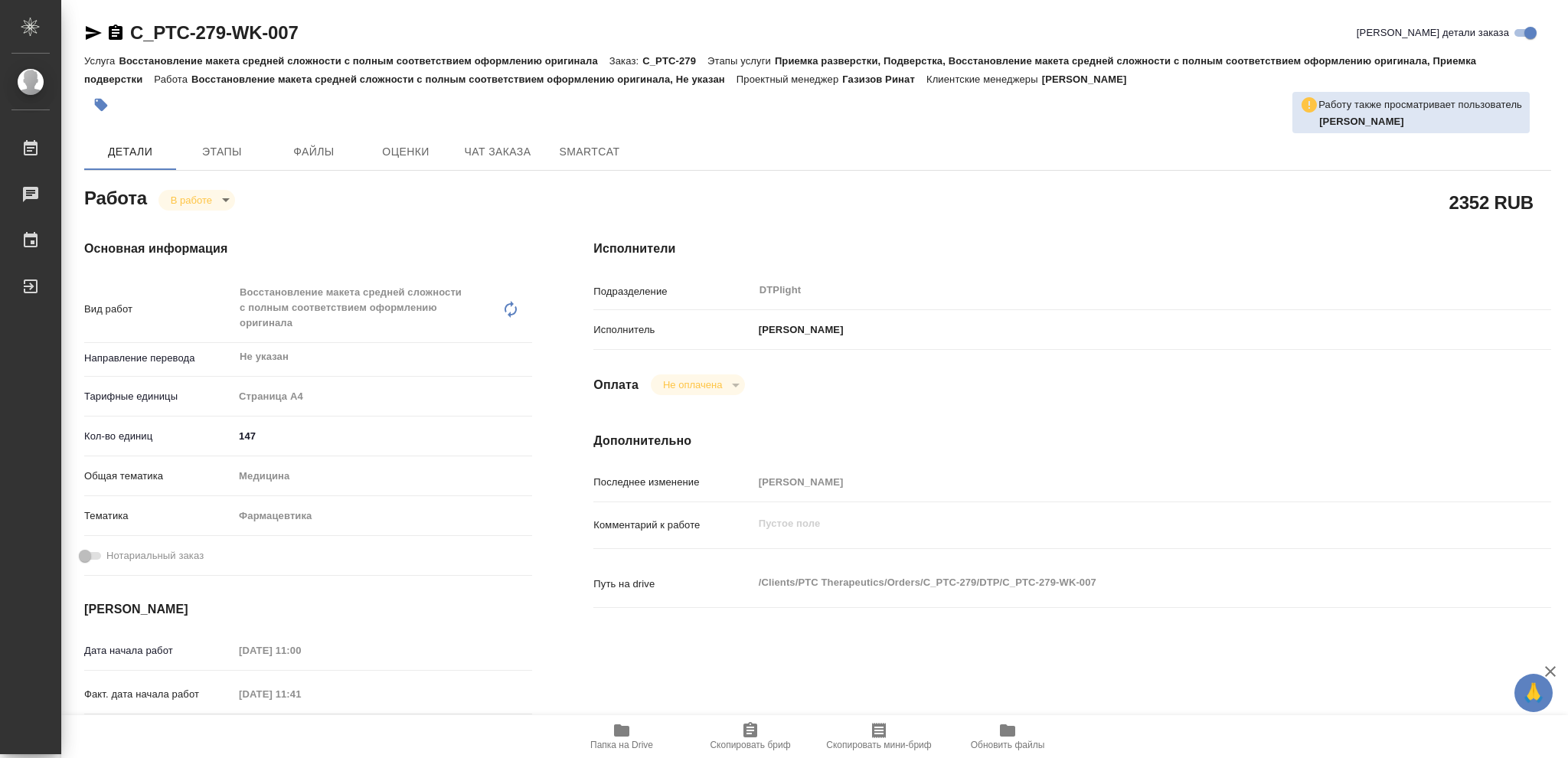
type textarea "x"
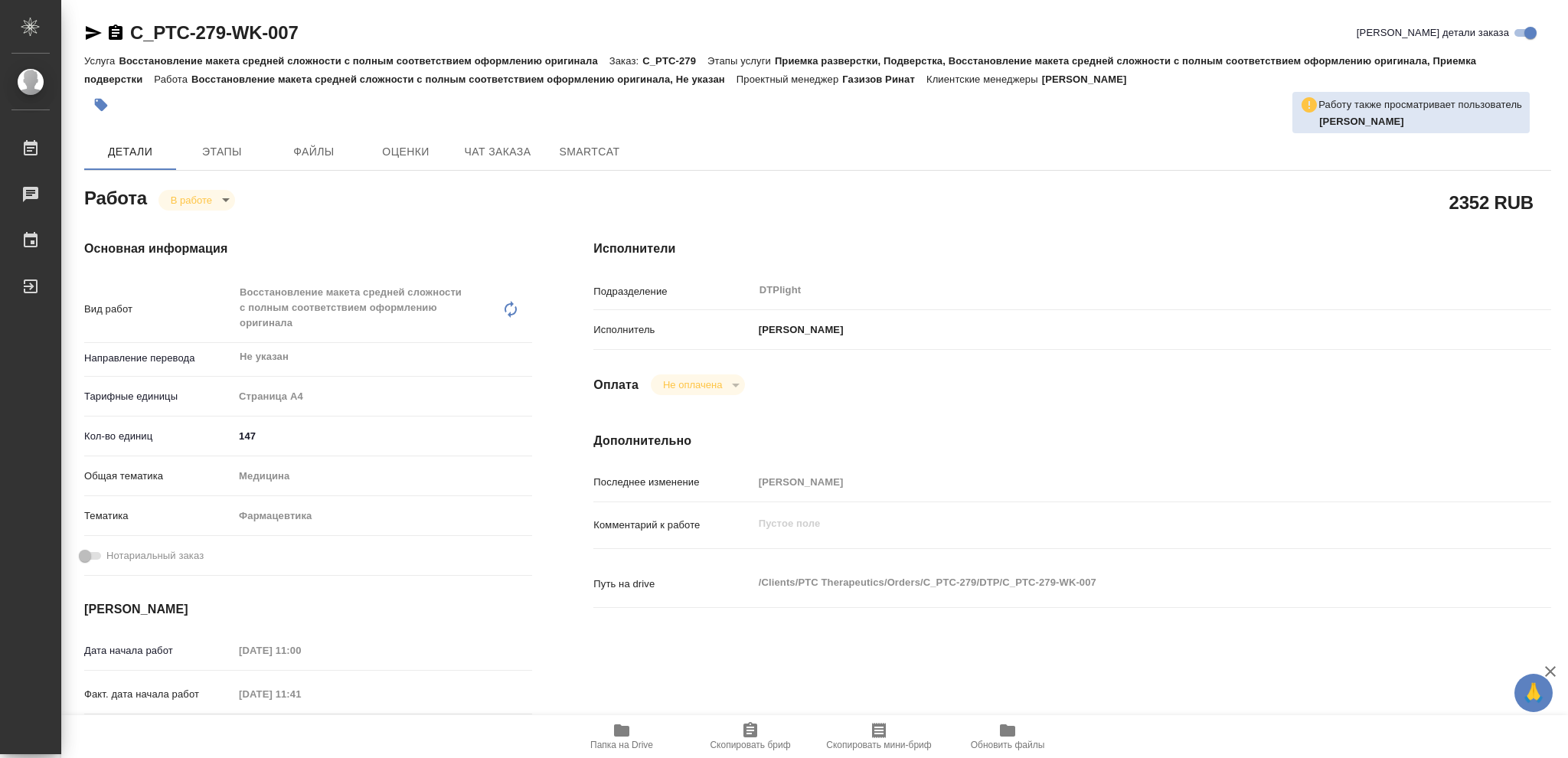
type textarea "x"
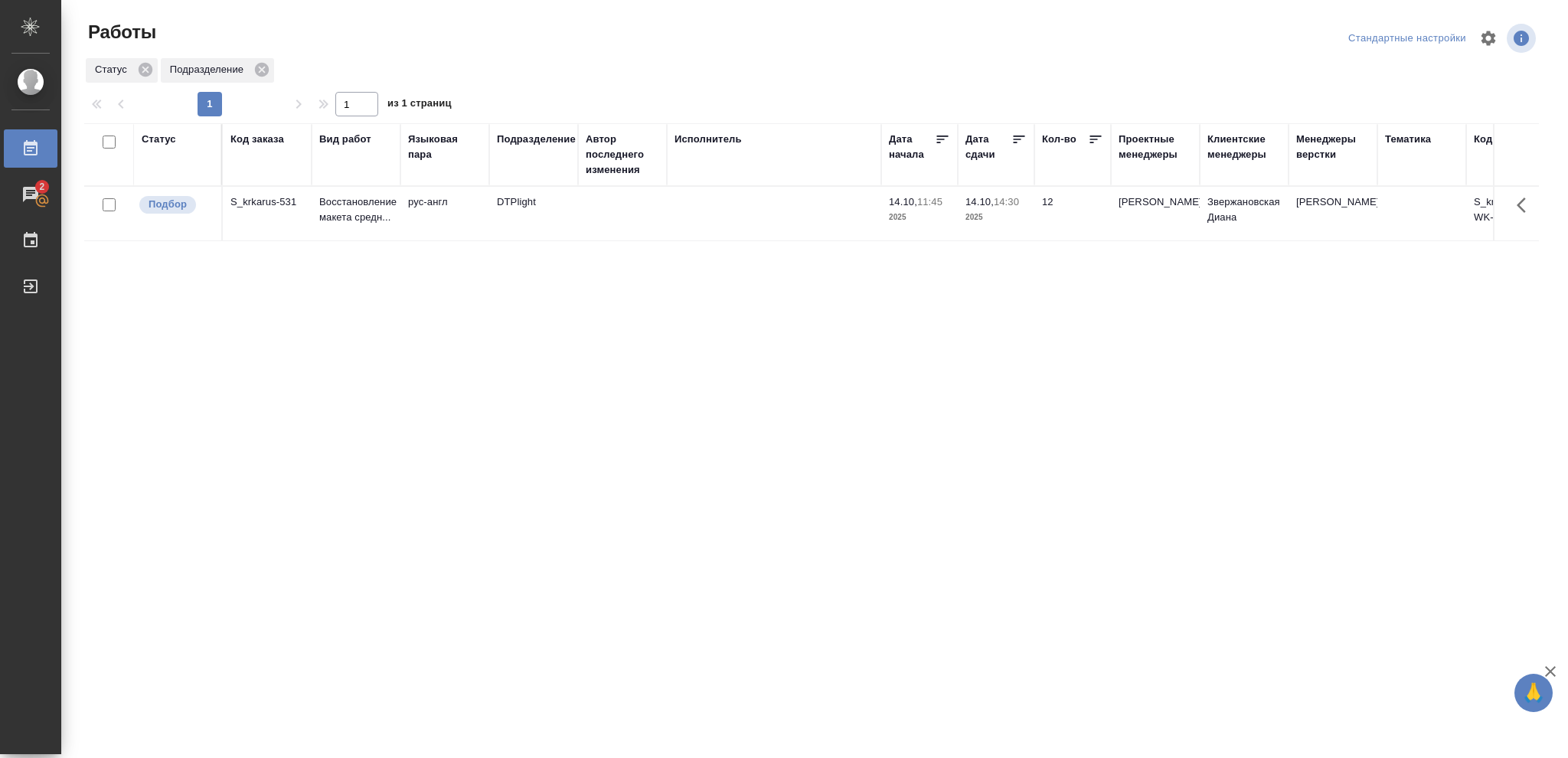
click at [964, 213] on td "14.10, 14:30 2025" at bounding box center [995, 213] width 76 height 53
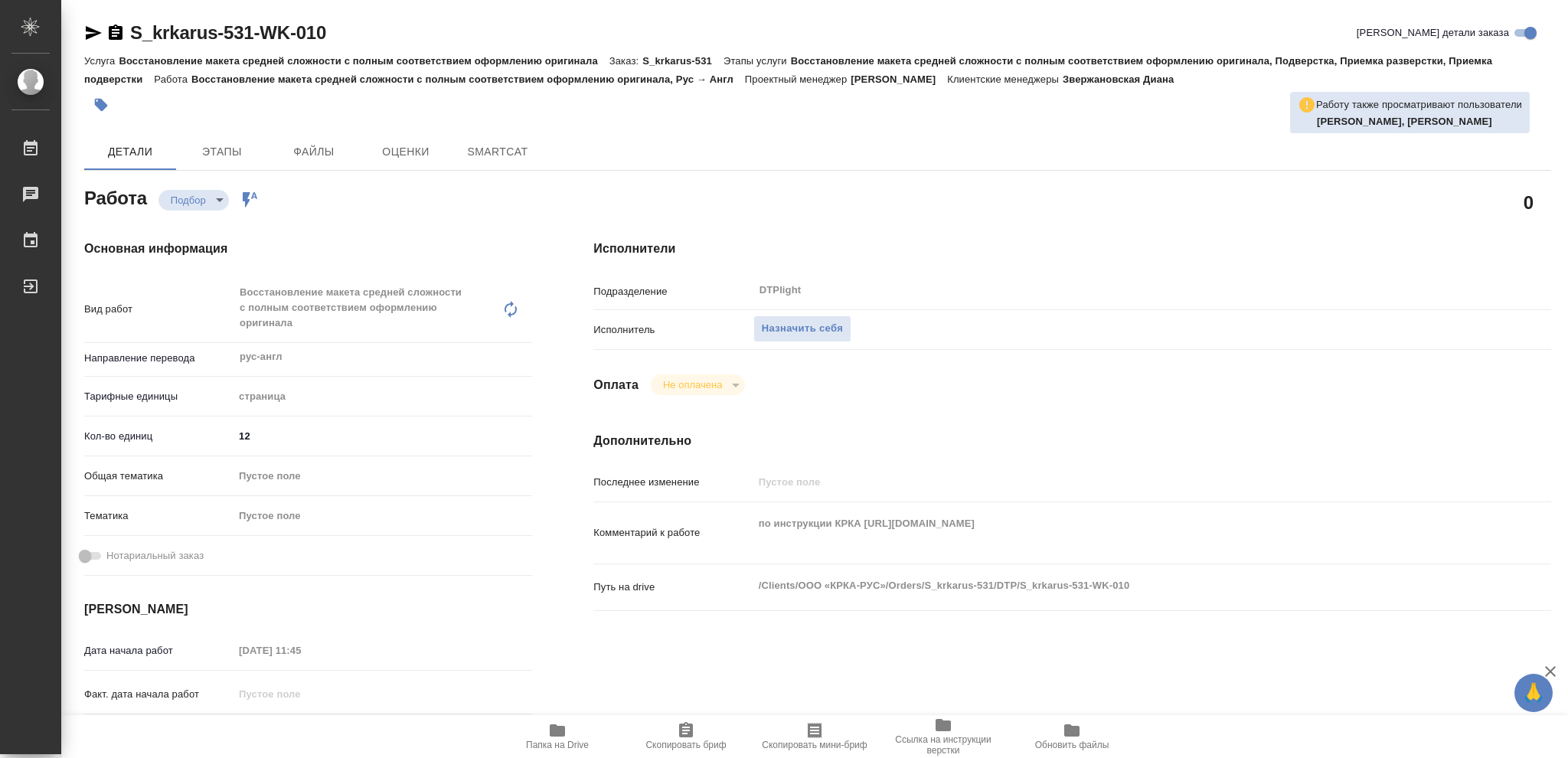
type textarea "x"
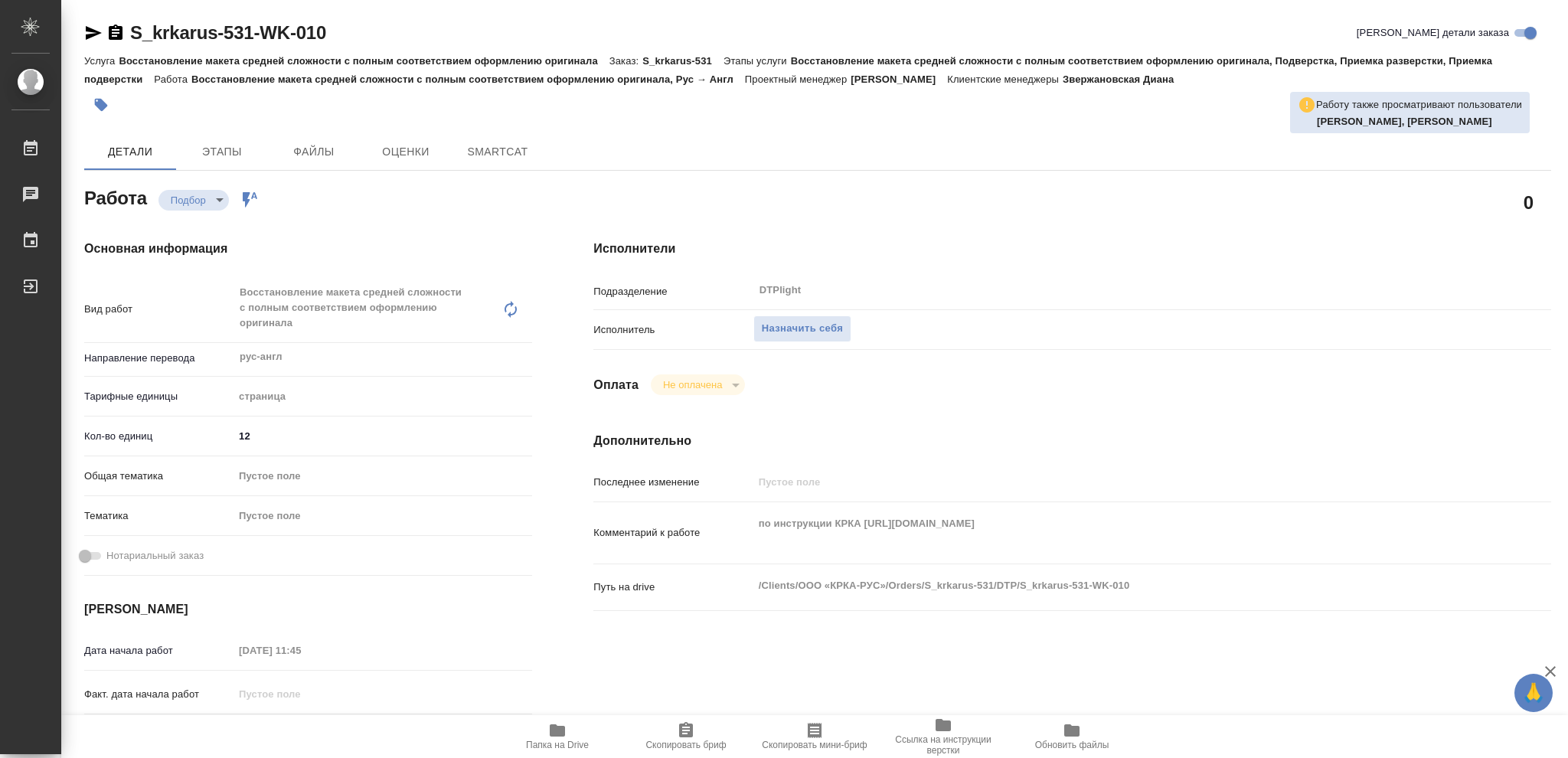
type textarea "x"
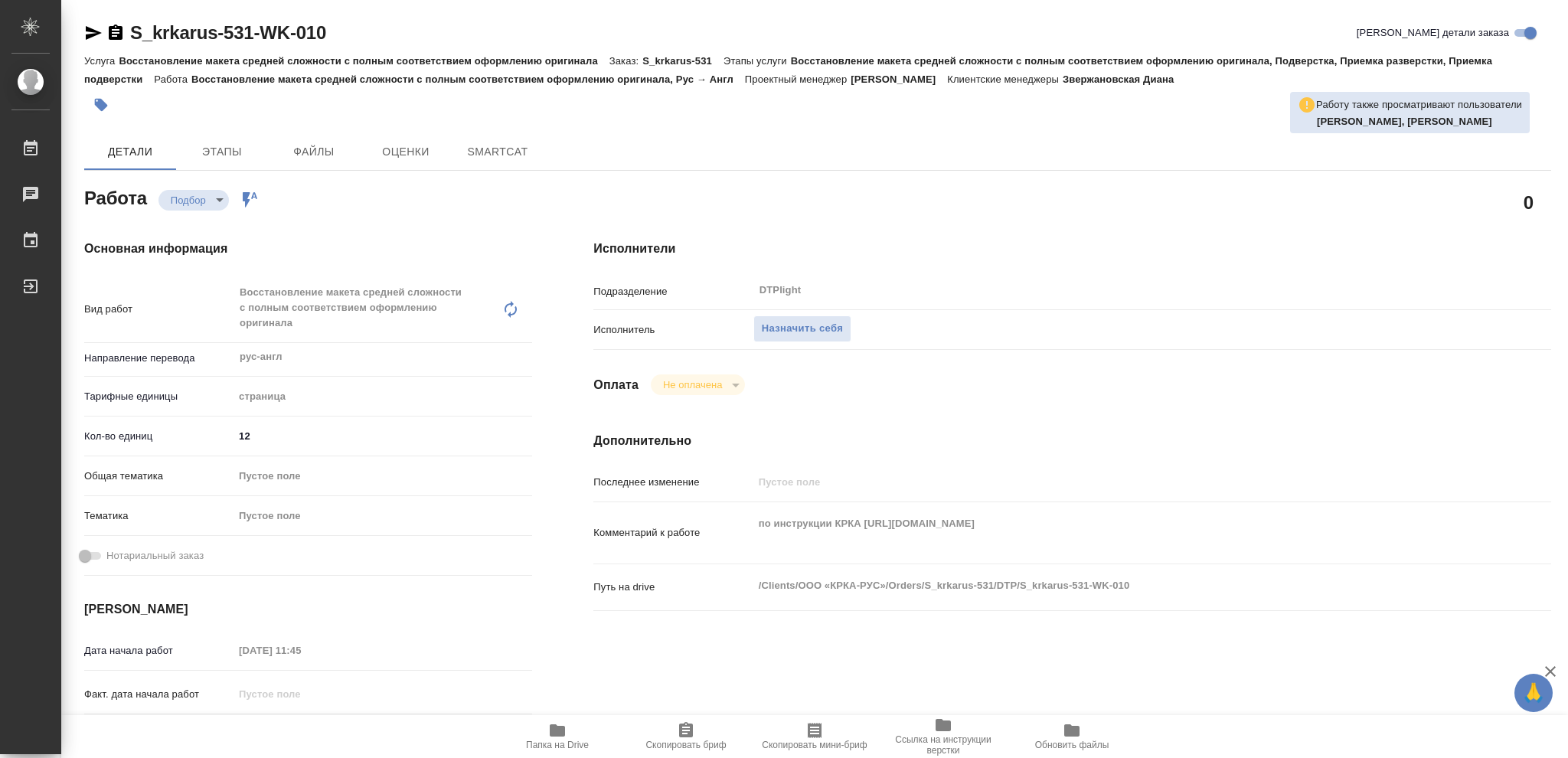
type textarea "x"
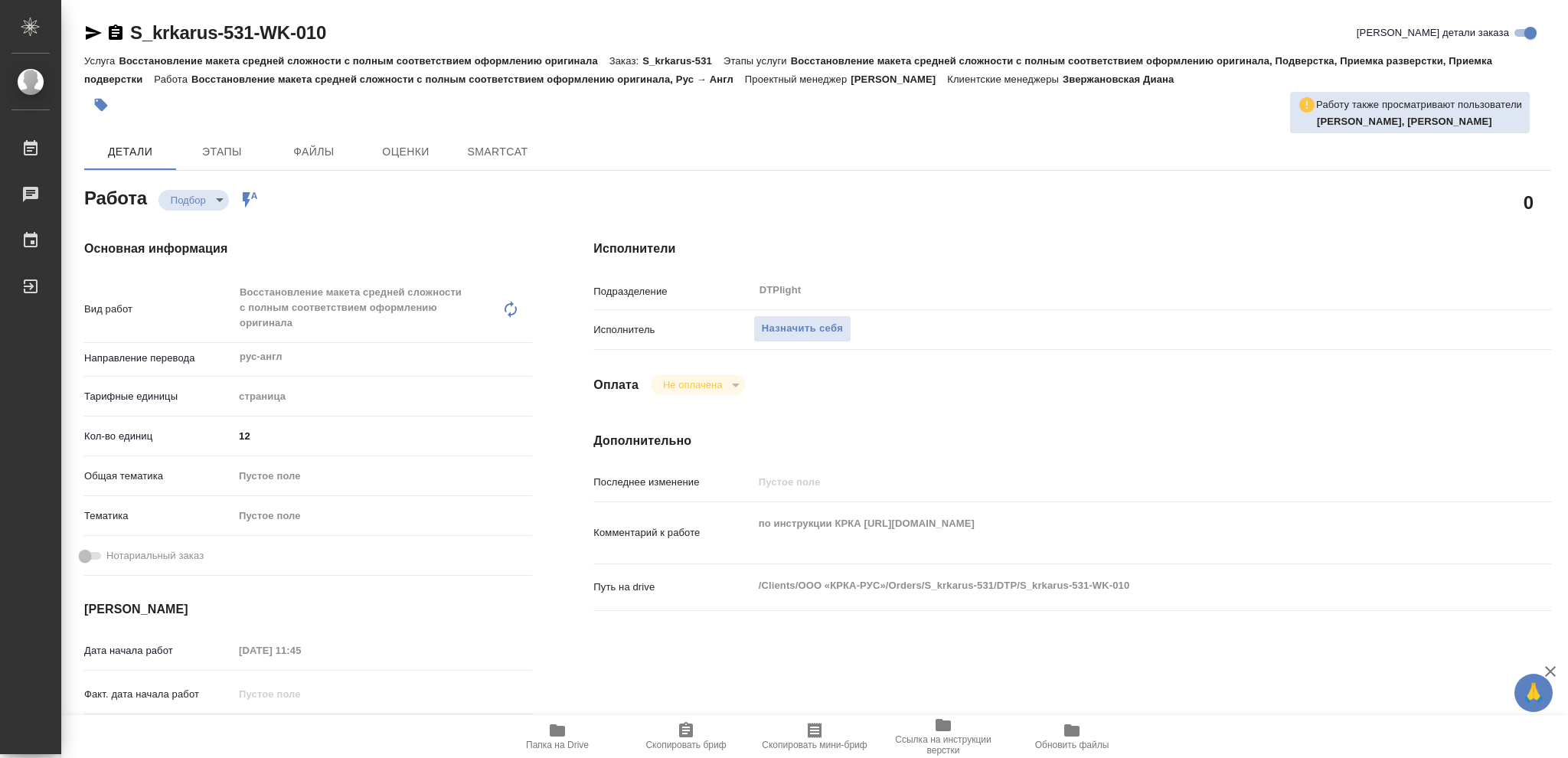
type textarea "x"
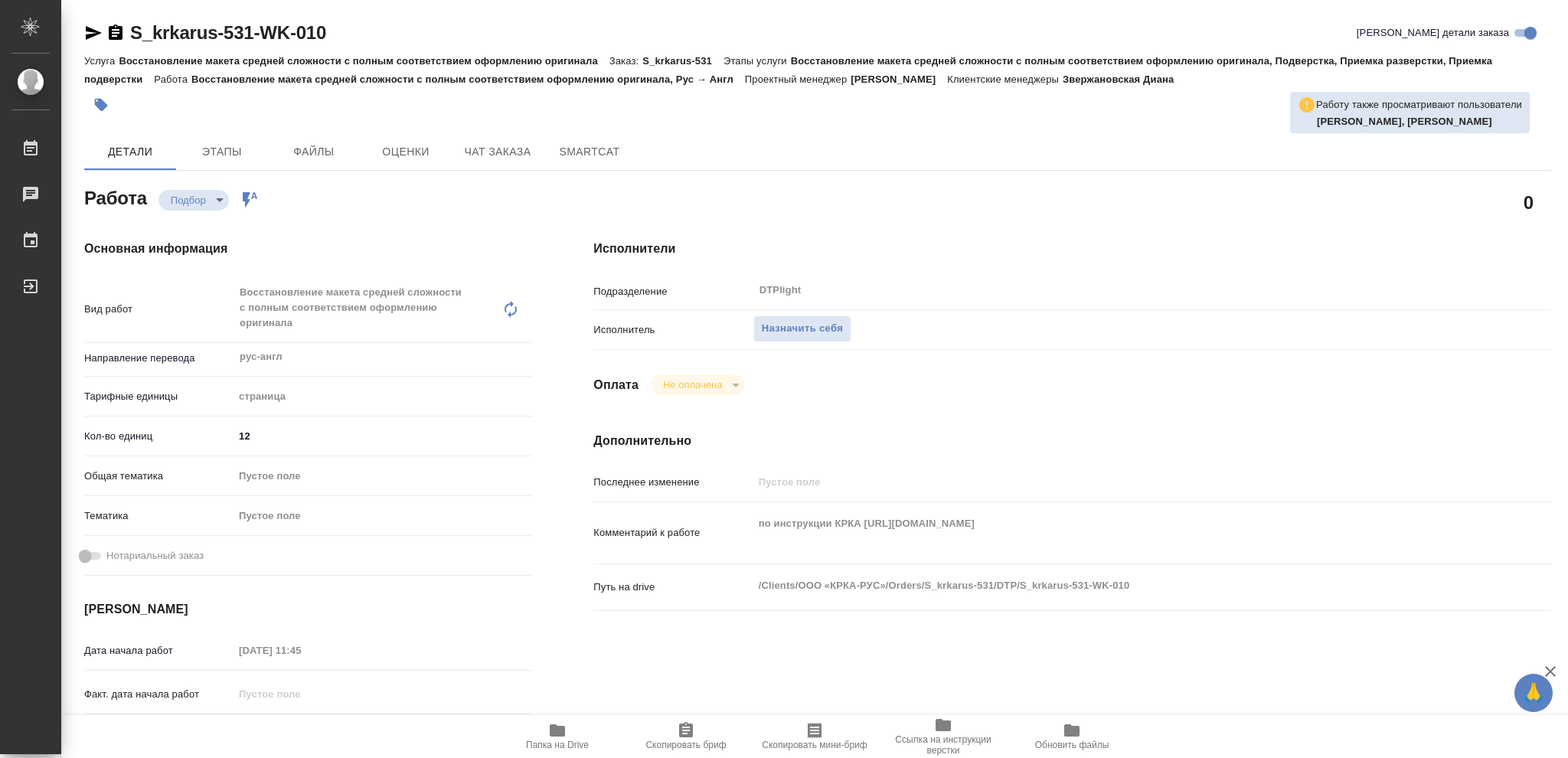
type textarea "x"
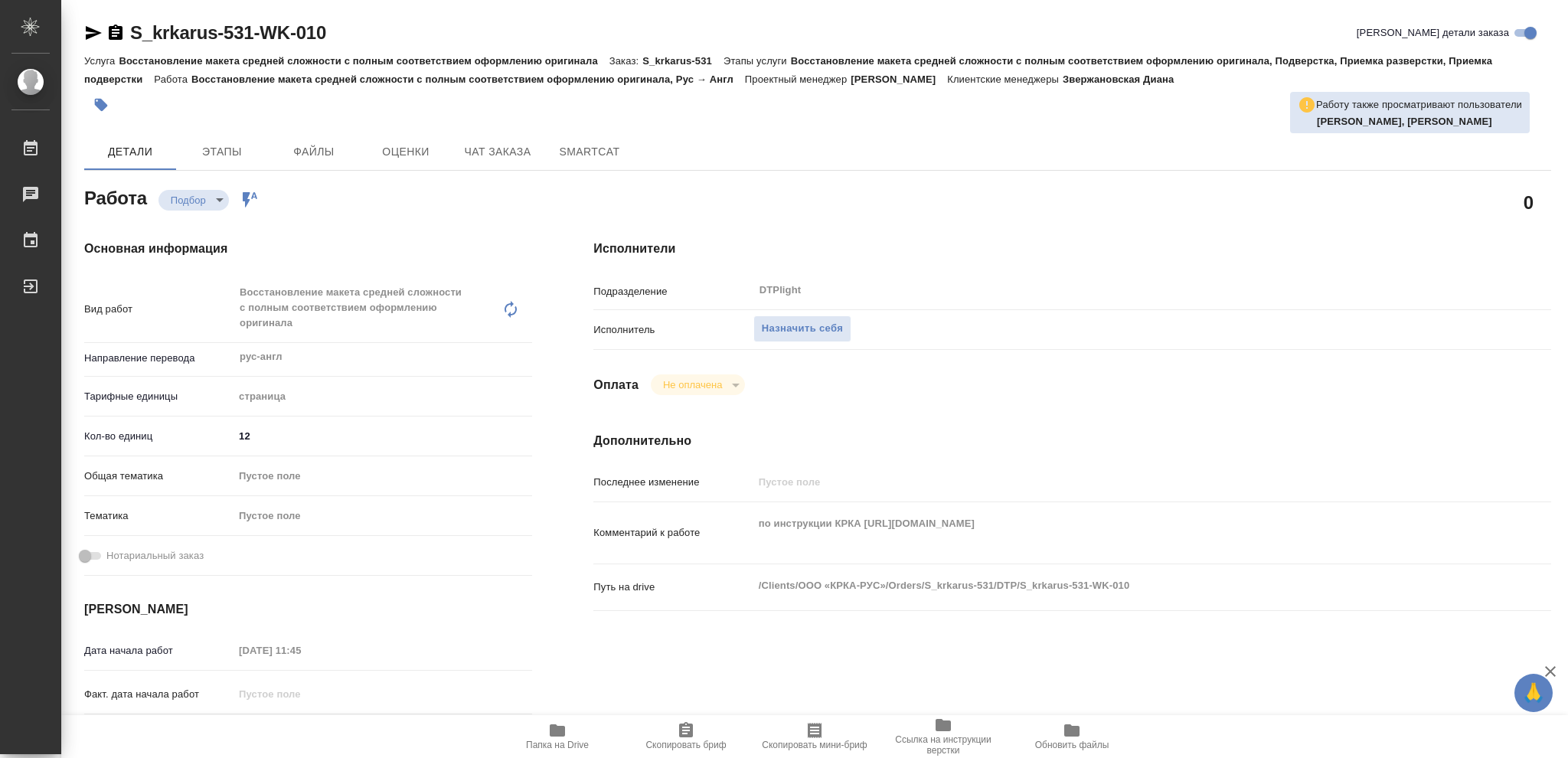
click at [561, 731] on icon "button" at bounding box center [557, 730] width 15 height 12
type textarea "x"
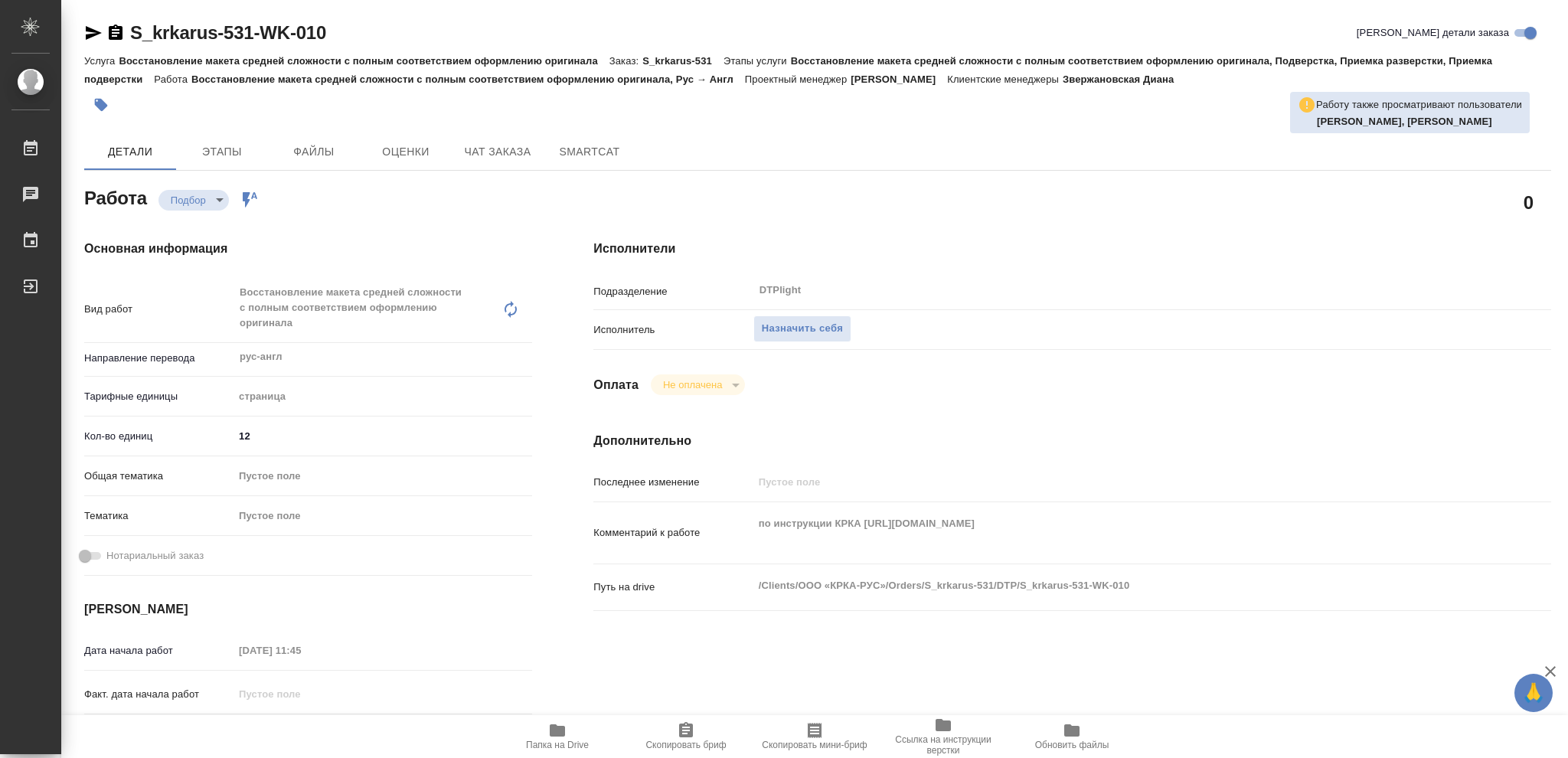
type textarea "x"
drag, startPoint x: 794, startPoint y: 326, endPoint x: 928, endPoint y: 331, distance: 134.1
click at [805, 326] on span "Назначить себя" at bounding box center [802, 329] width 81 height 18
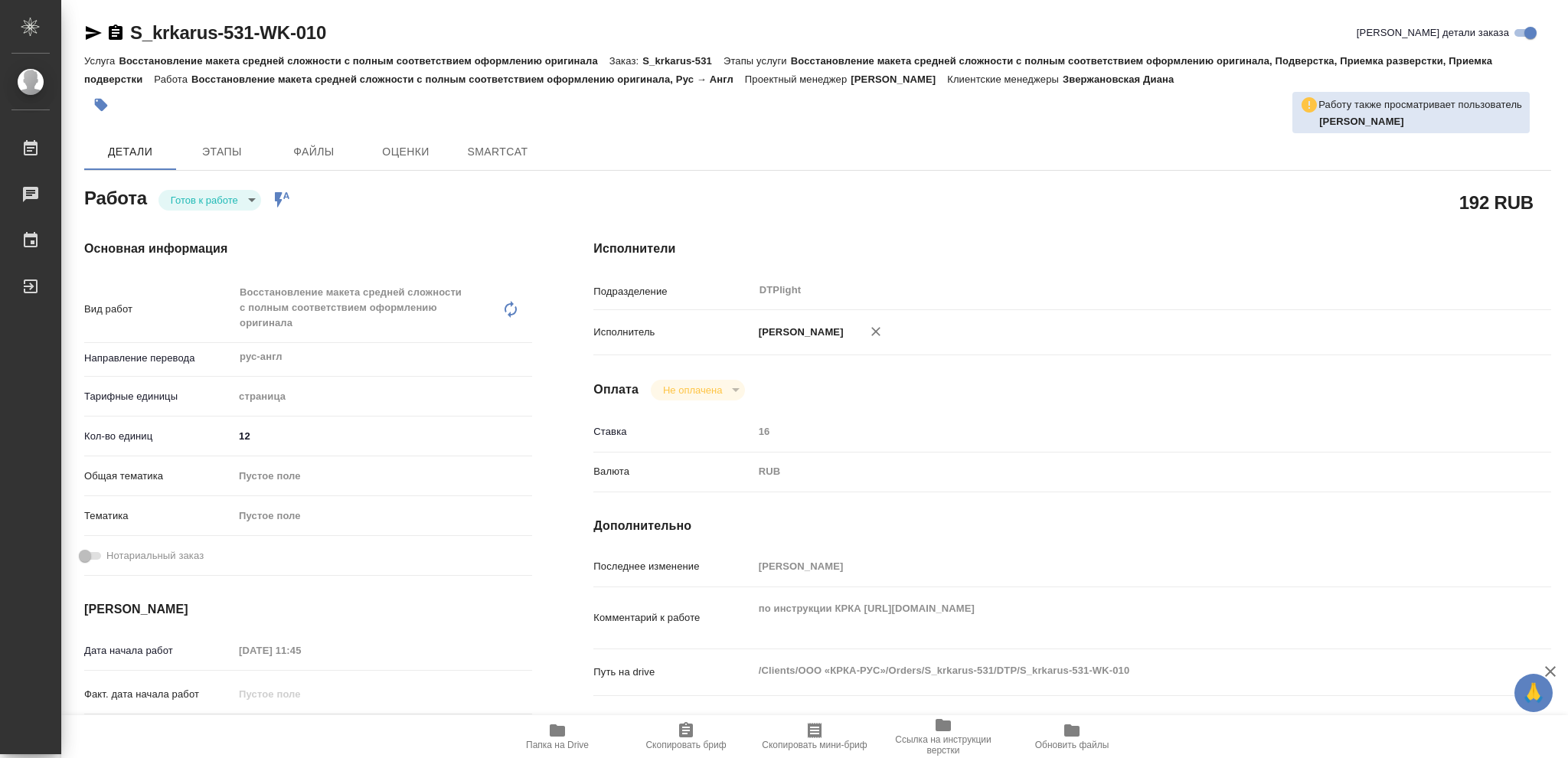
type textarea "x"
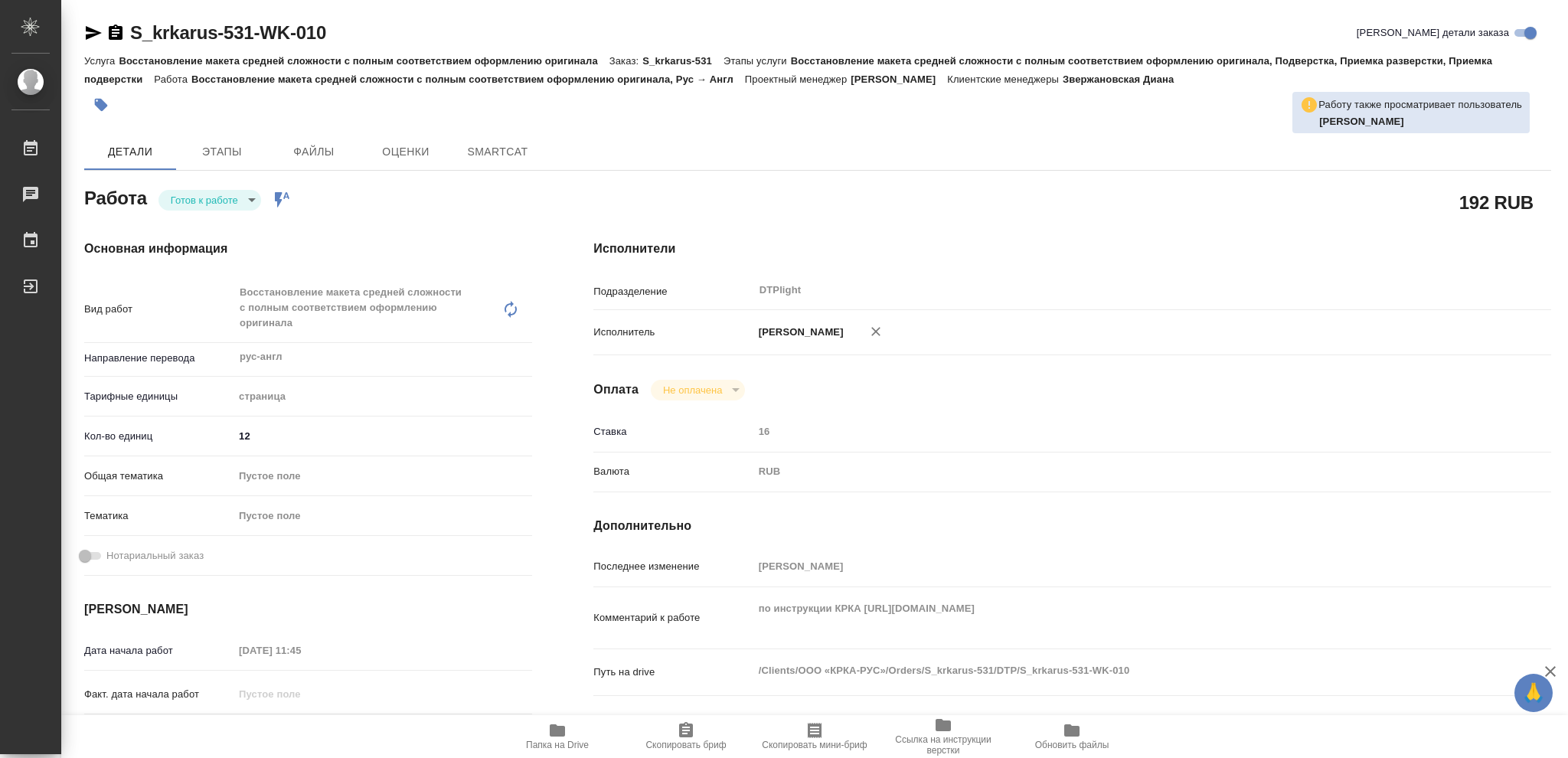
type textarea "x"
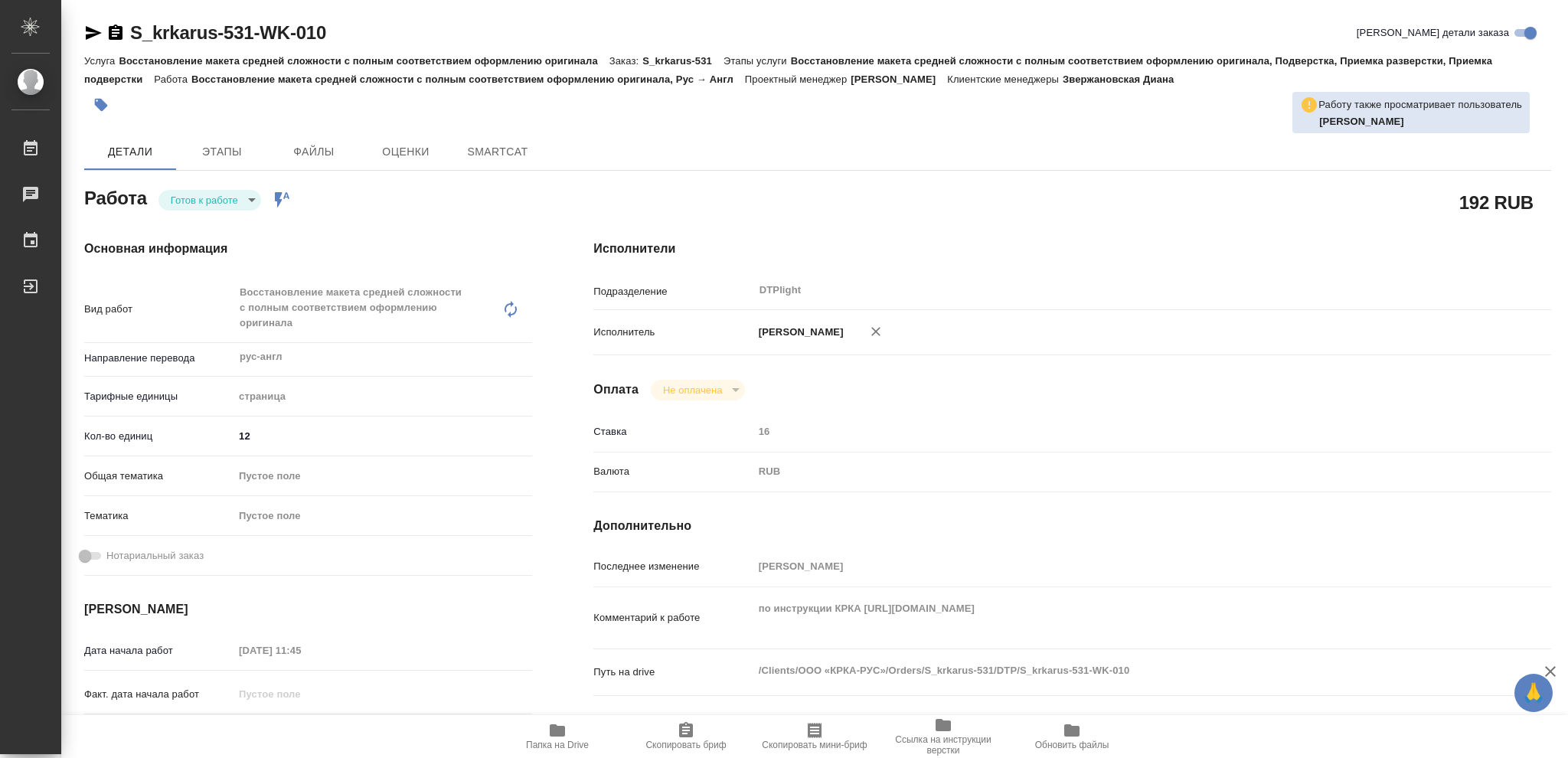
type textarea "x"
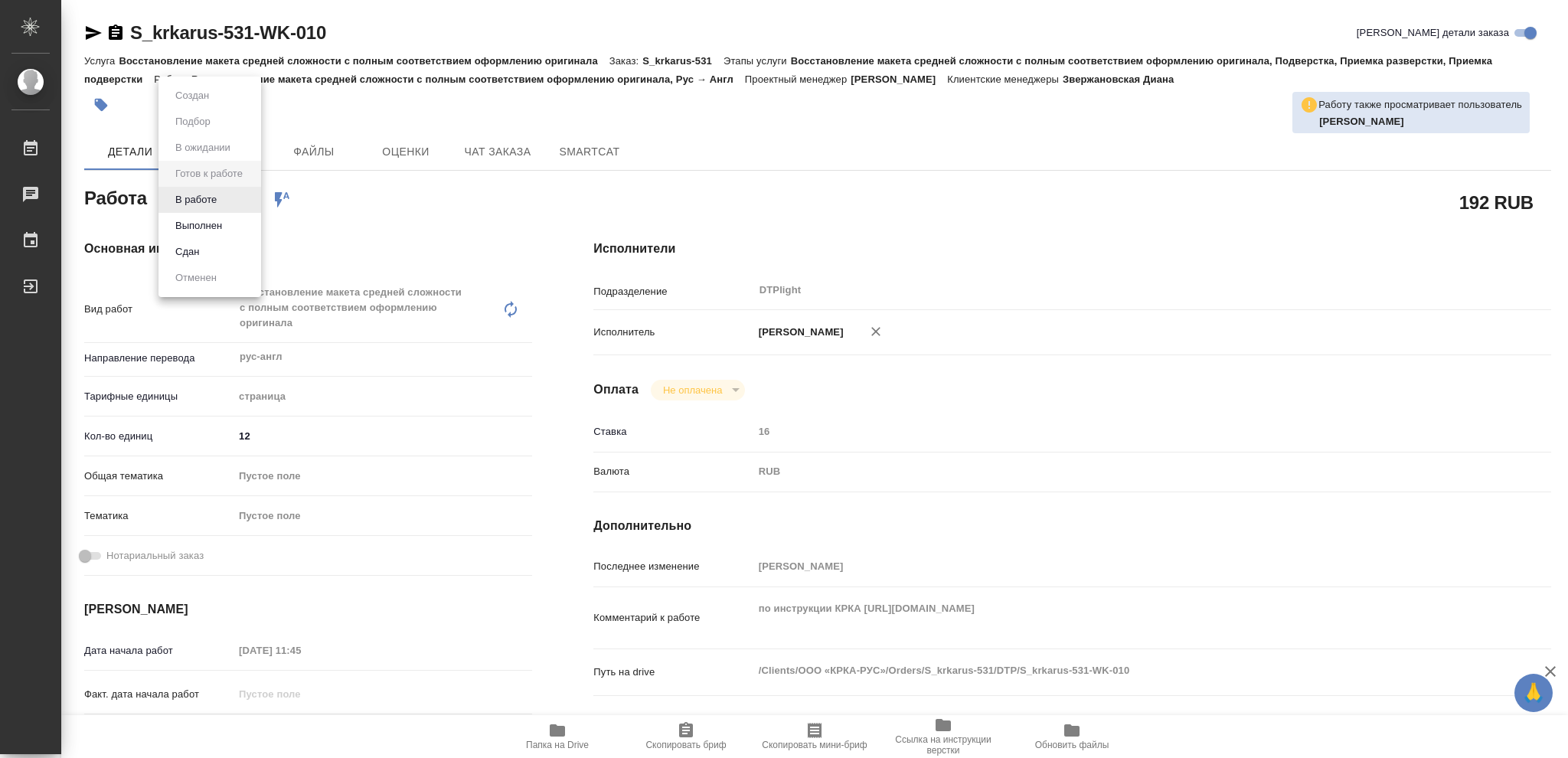
click at [250, 197] on body "🙏 .cls-1 fill:#fff; AWATERA Vasileva Olga Работы Чаты График Выйти S_krkarus-53…" at bounding box center [784, 379] width 1568 height 758
type textarea "x"
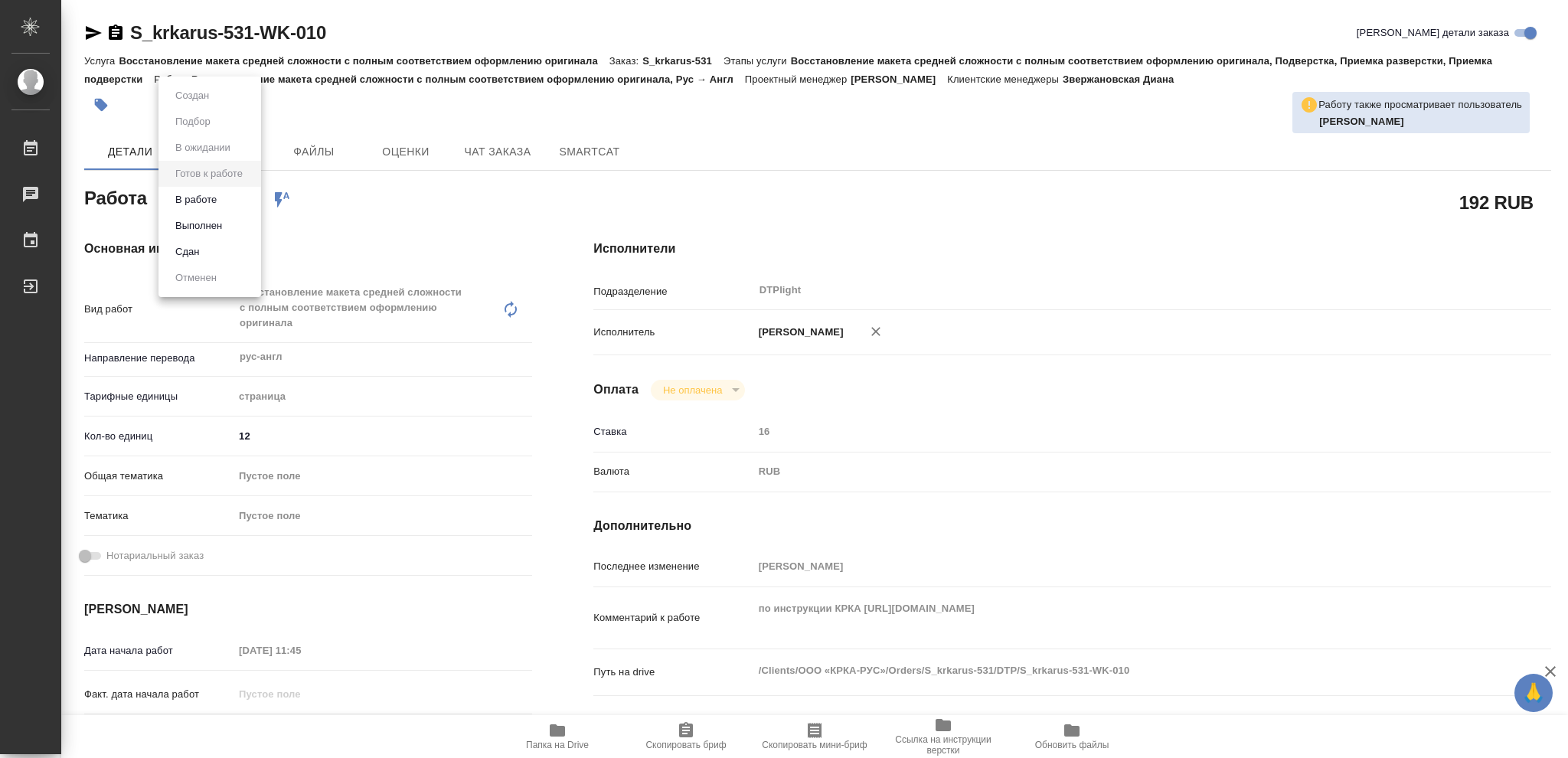
type textarea "x"
click at [203, 199] on button "В работе" at bounding box center [196, 200] width 51 height 17
type textarea "x"
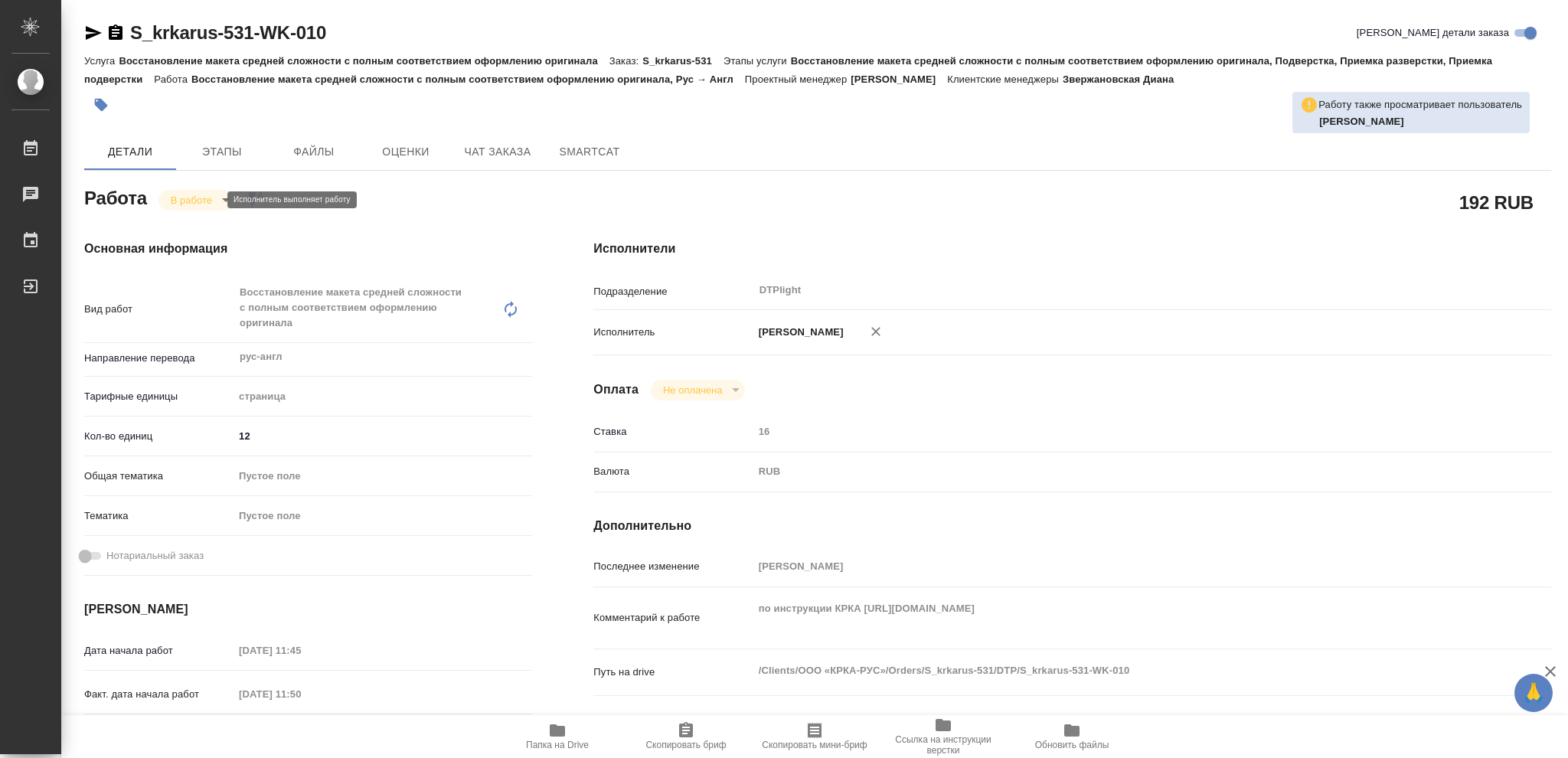
type textarea "x"
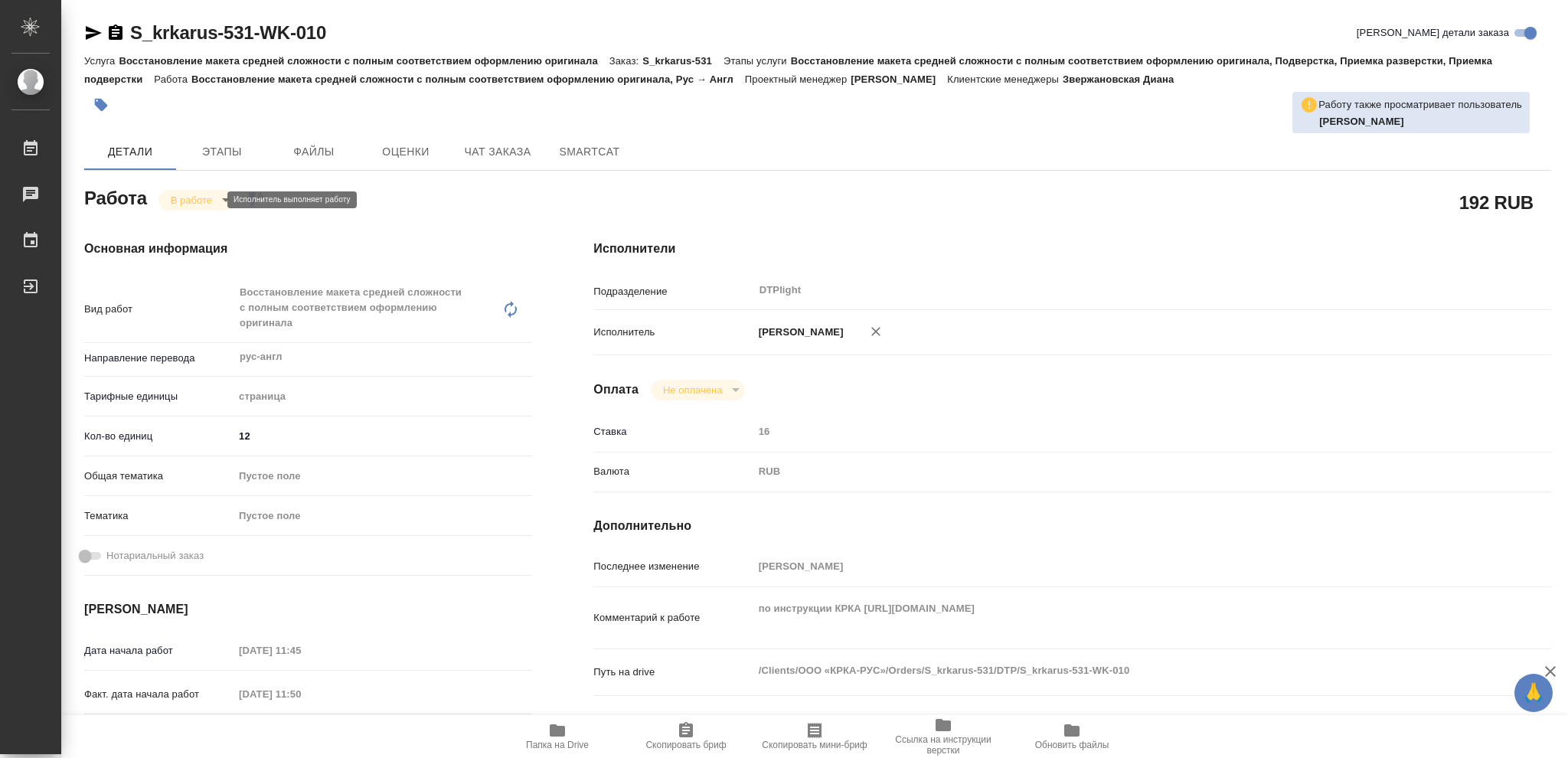
type textarea "x"
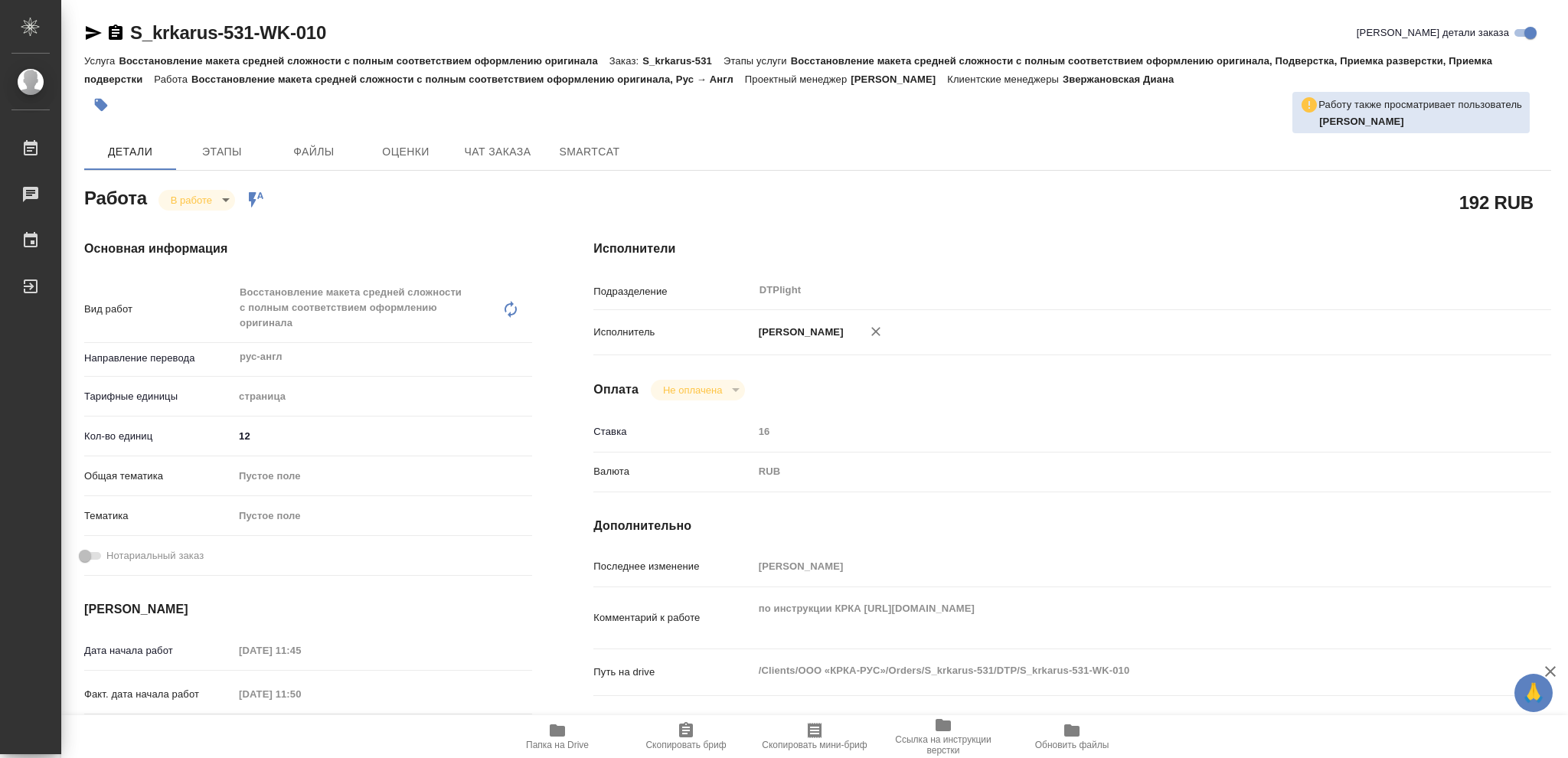
type textarea "x"
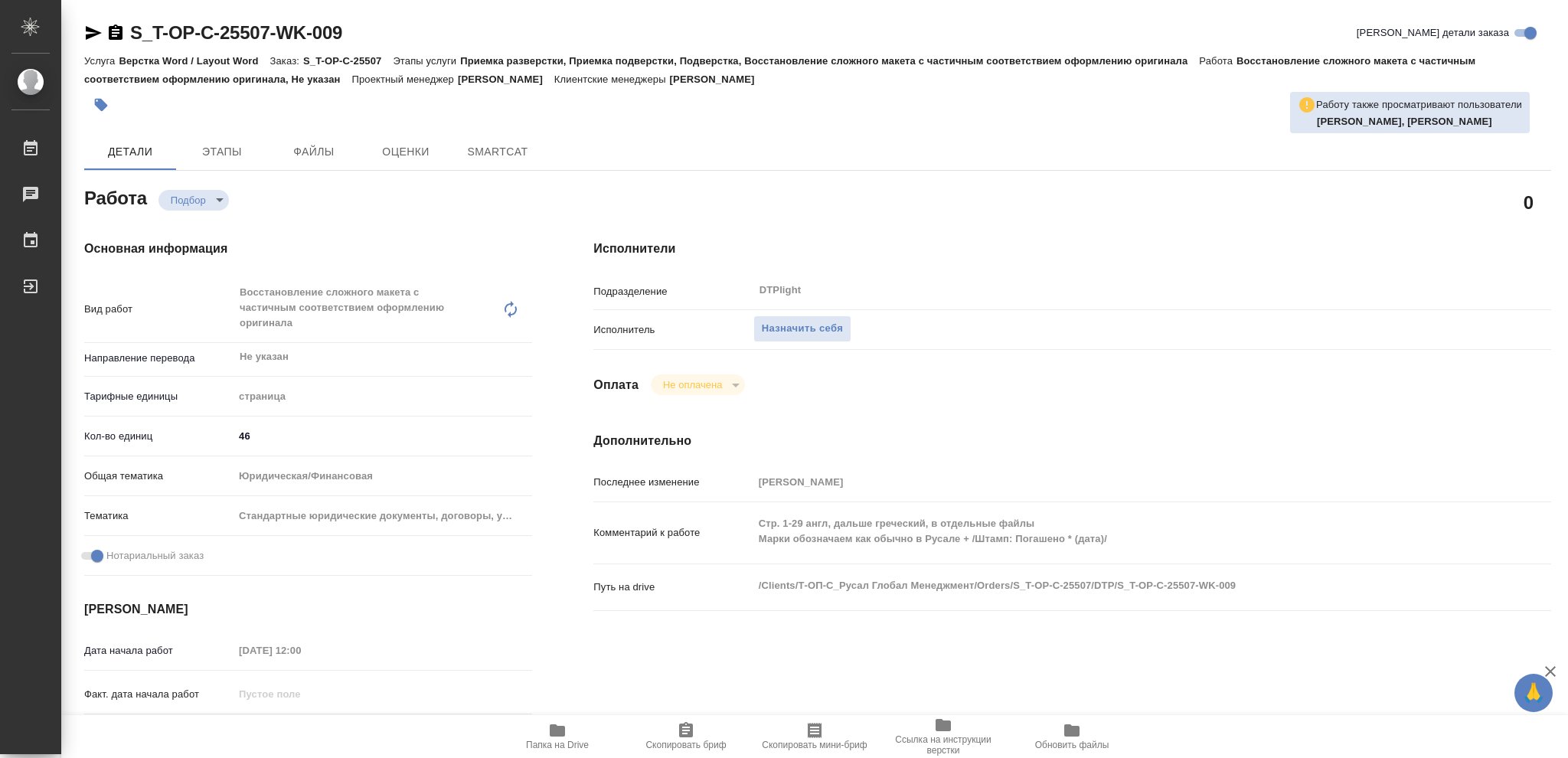
type textarea "x"
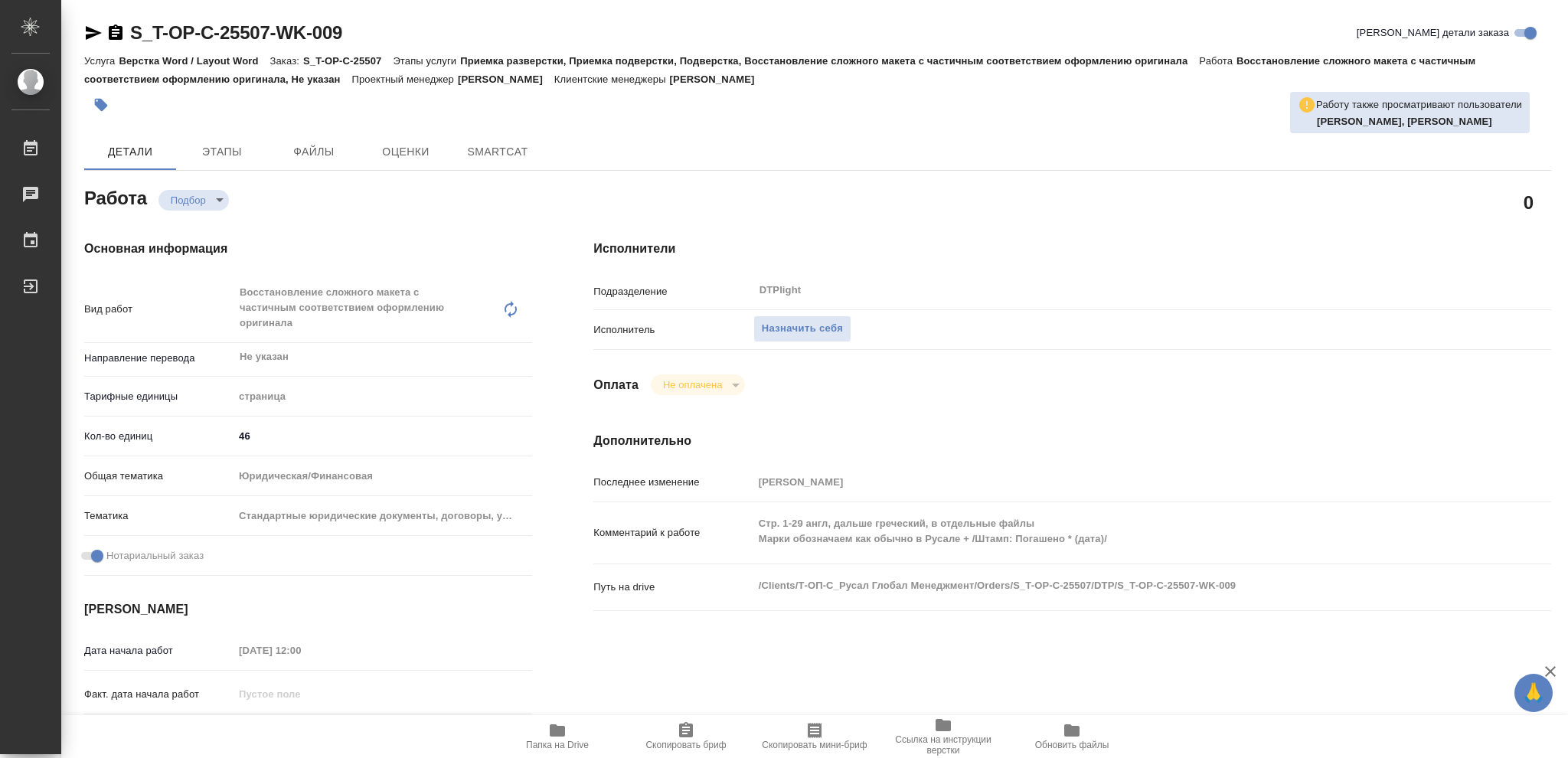
type textarea "x"
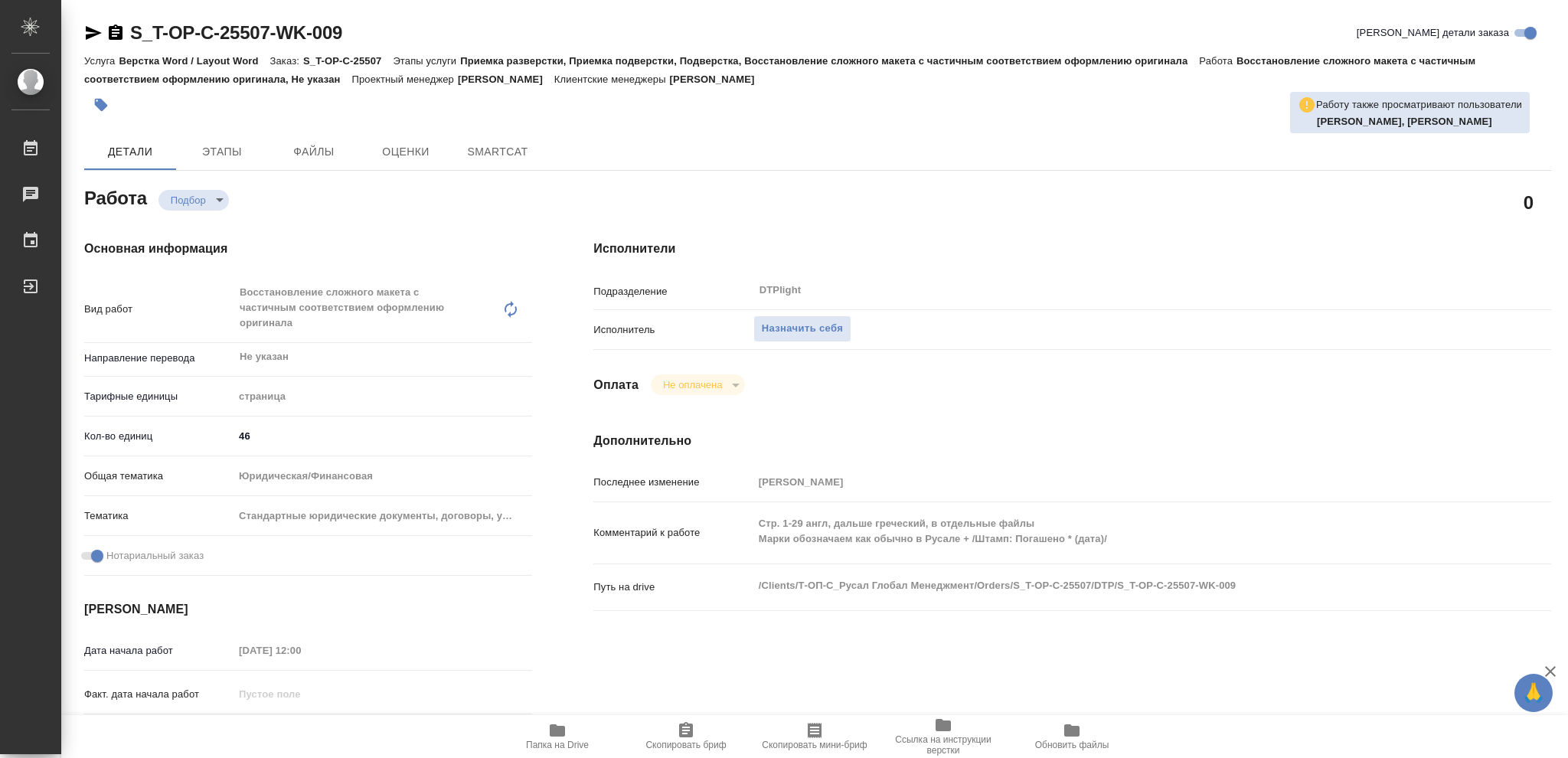
type textarea "x"
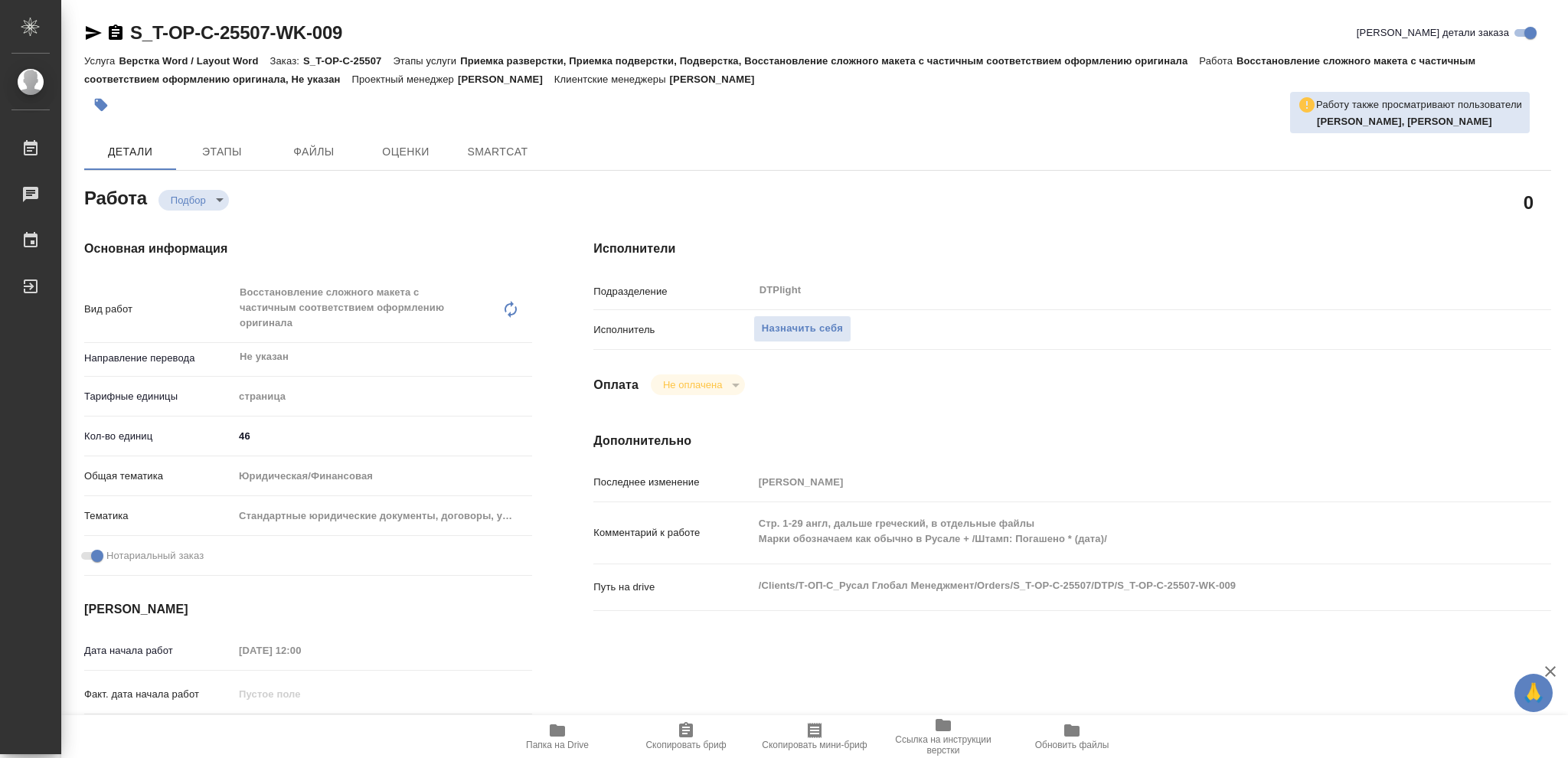
type textarea "x"
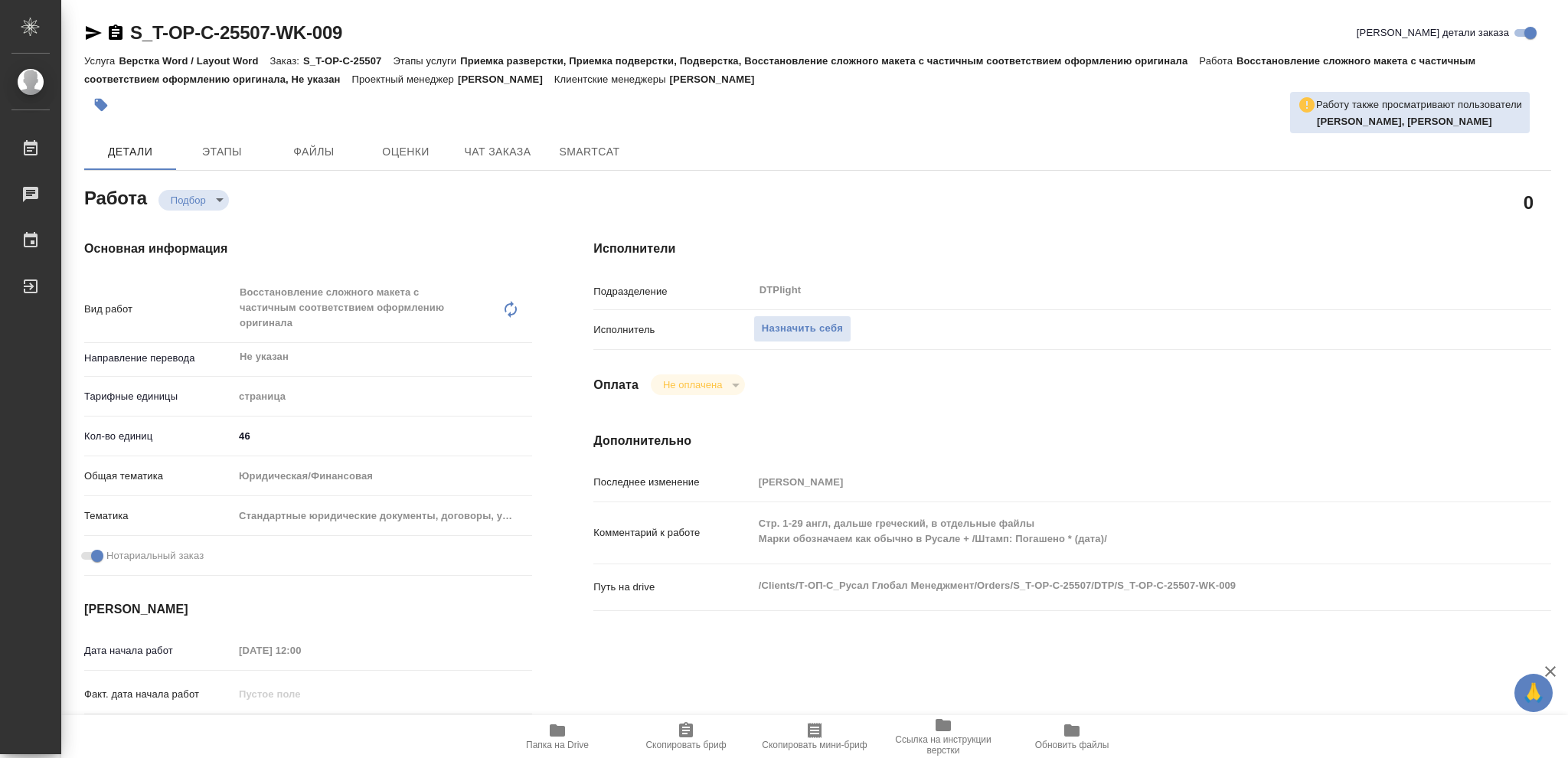
type textarea "x"
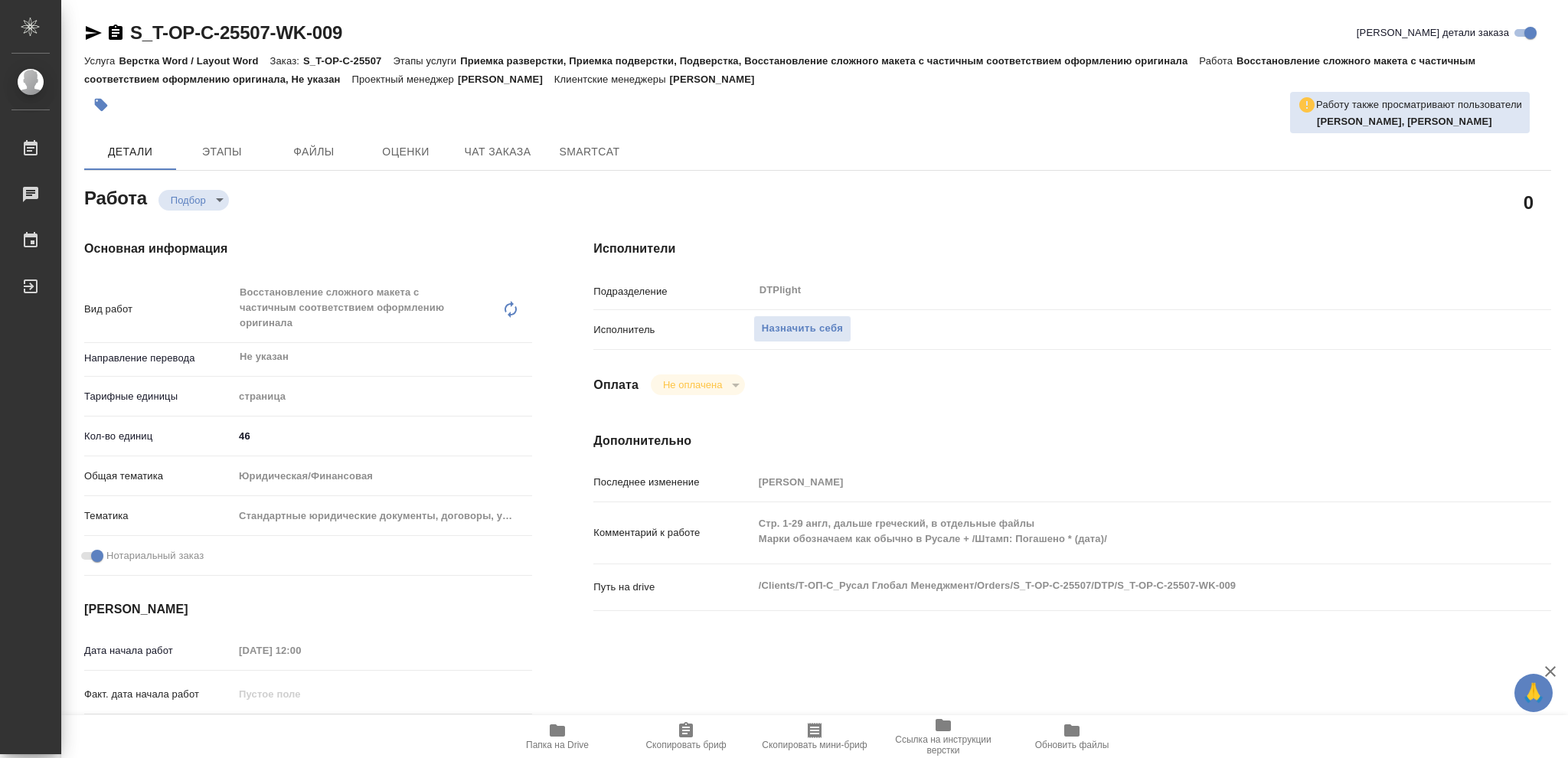
type textarea "x"
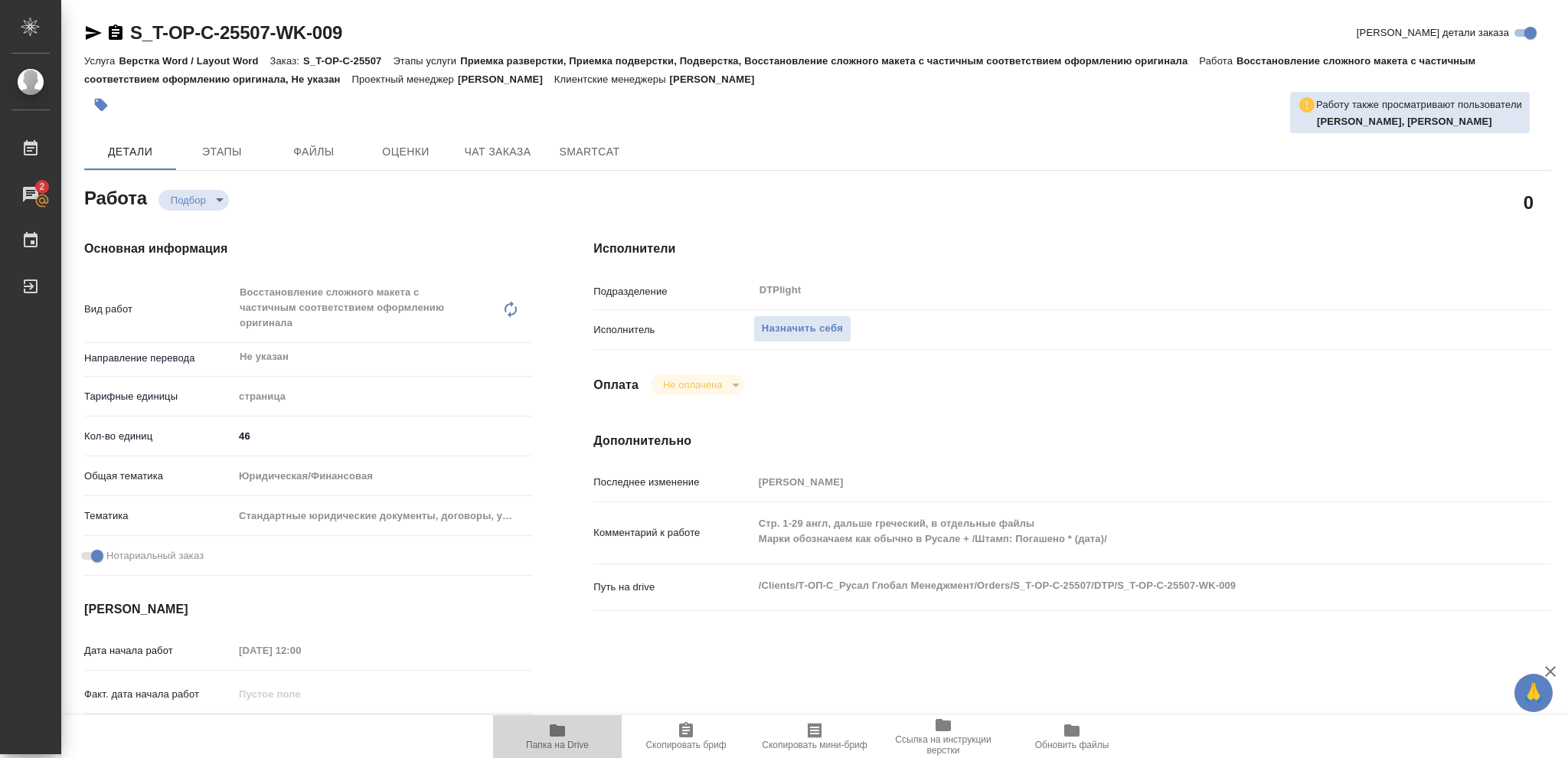
click at [557, 732] on icon "button" at bounding box center [557, 730] width 15 height 12
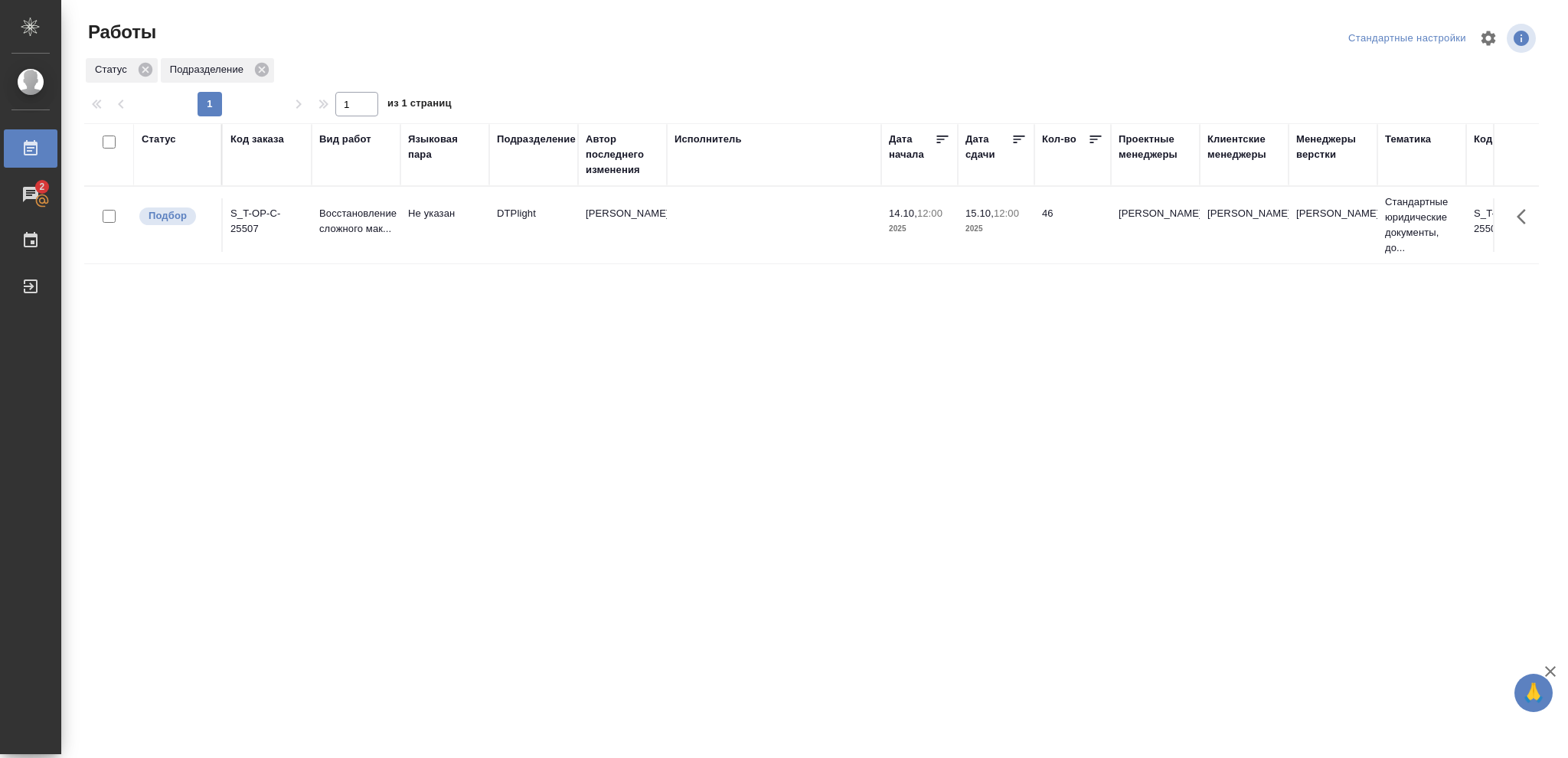
click at [1001, 228] on p "2025" at bounding box center [996, 228] width 61 height 15
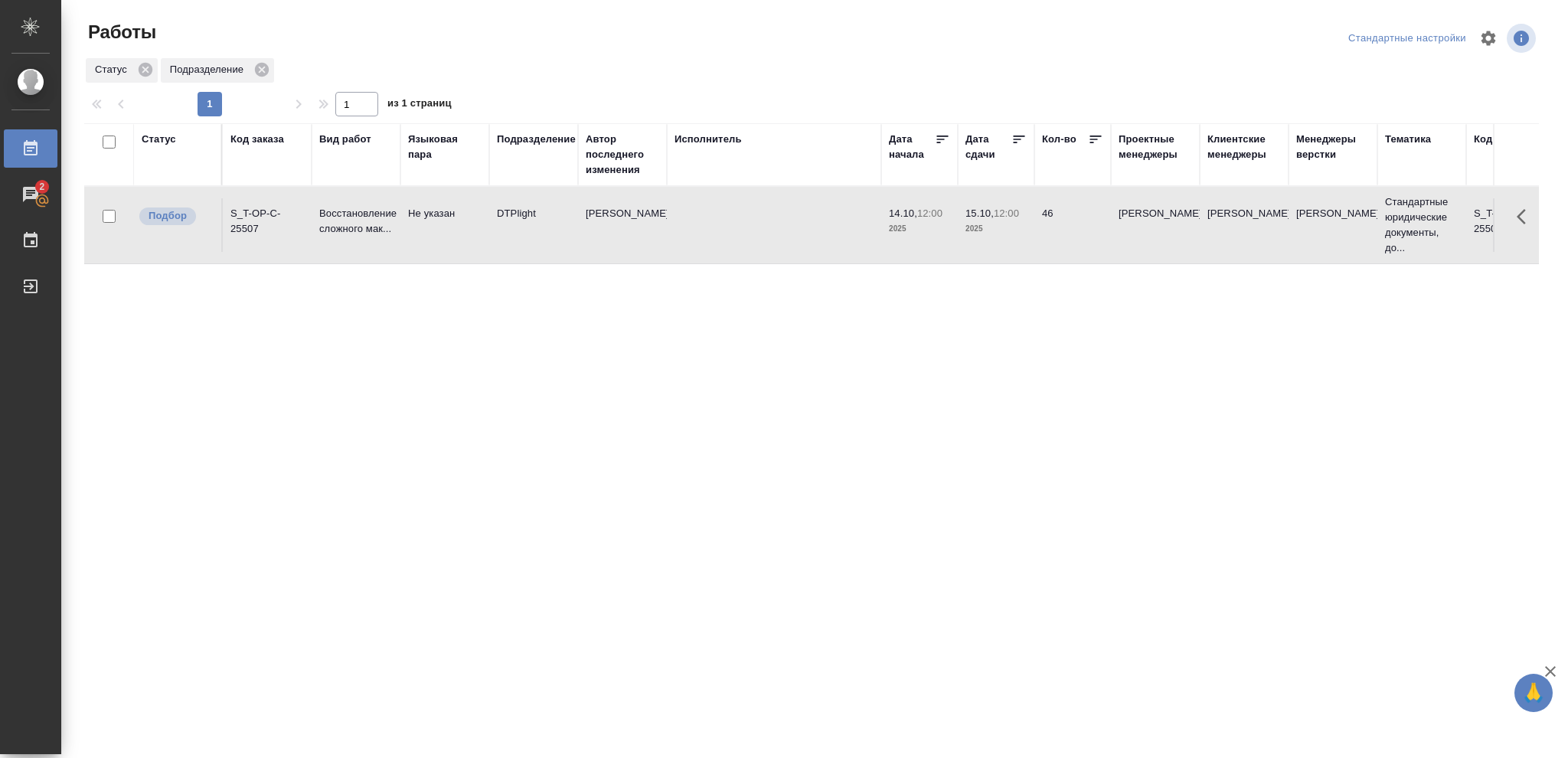
click at [1001, 228] on p "2025" at bounding box center [996, 228] width 61 height 15
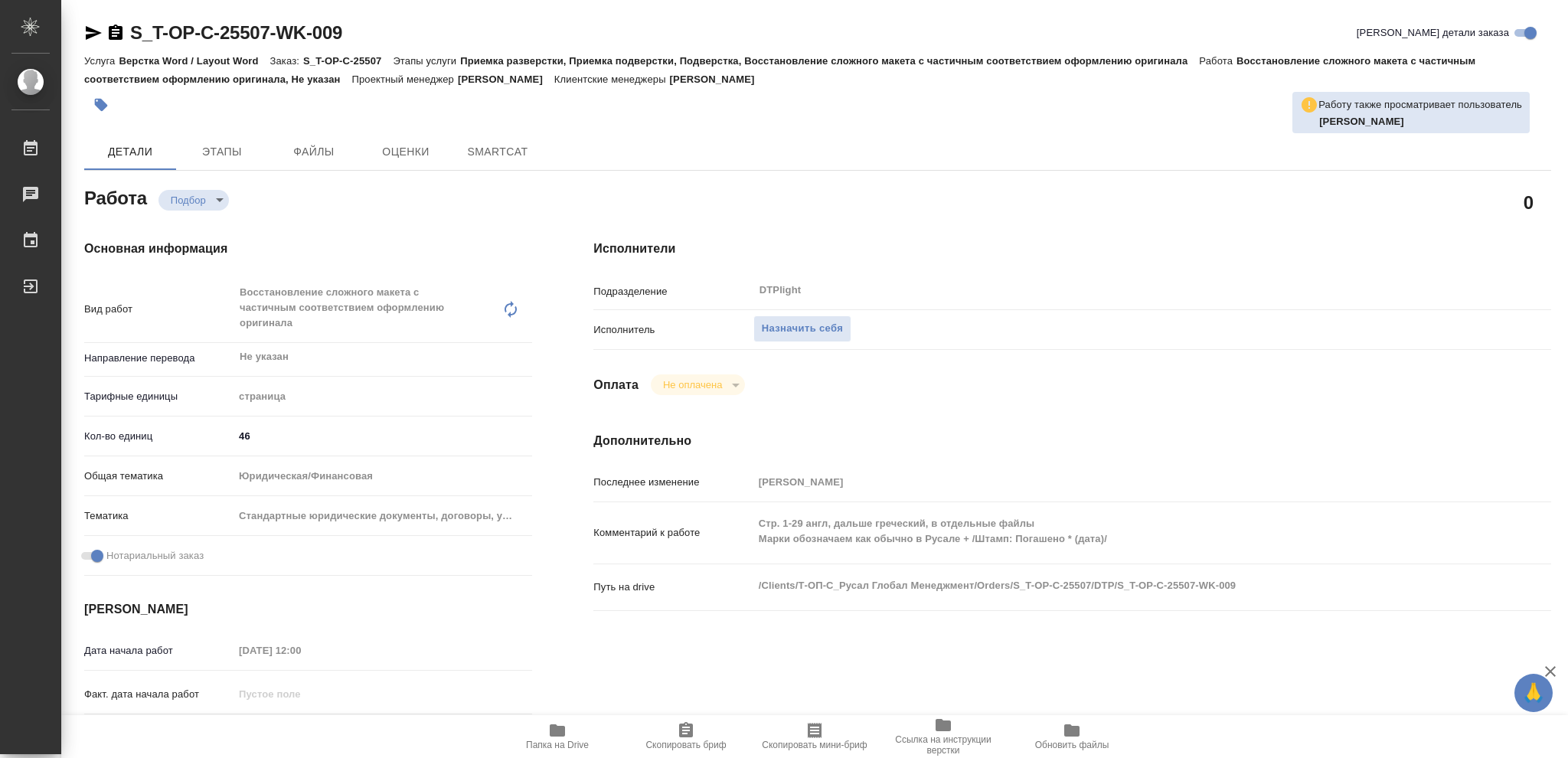
type textarea "x"
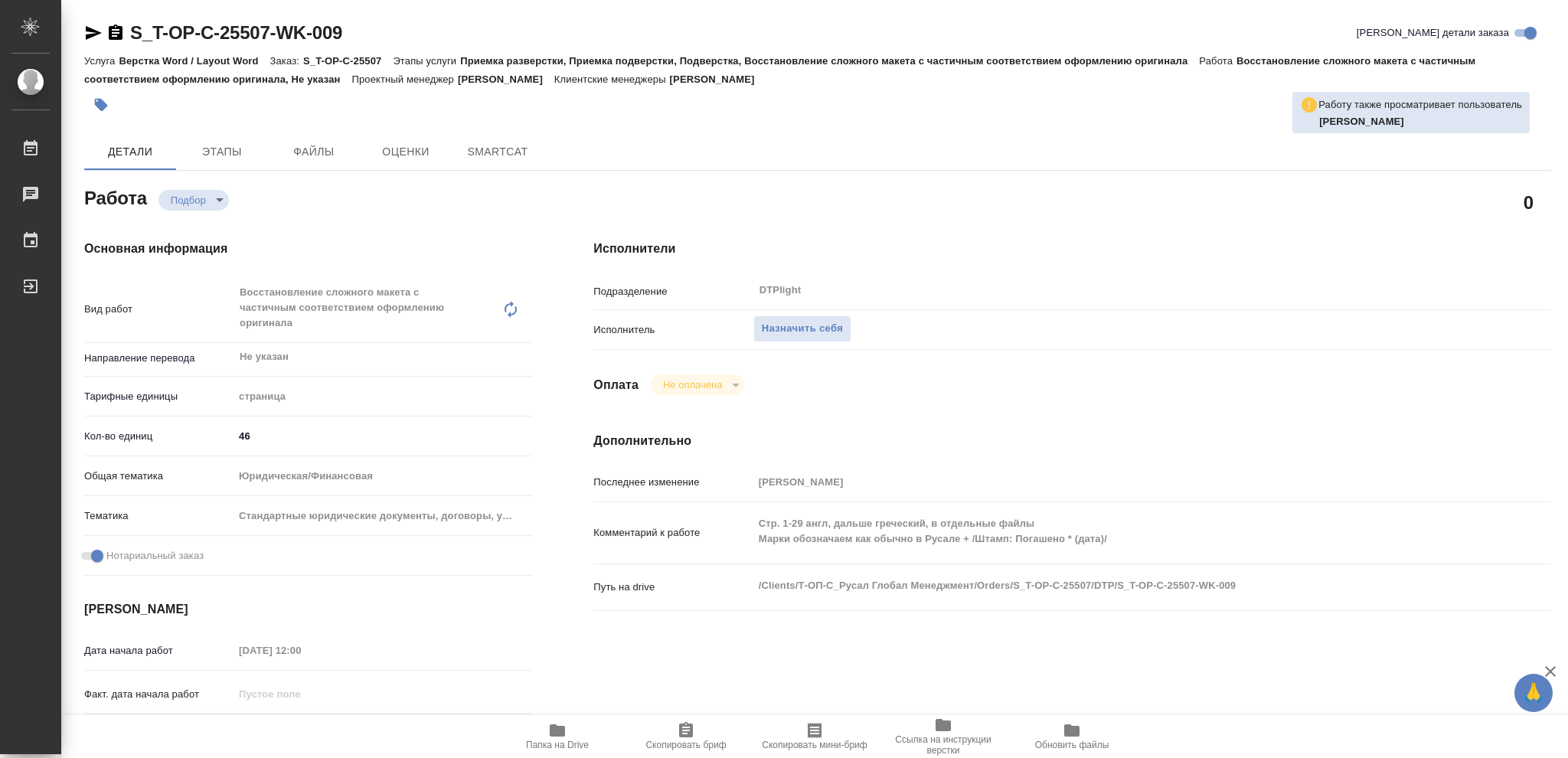
type textarea "x"
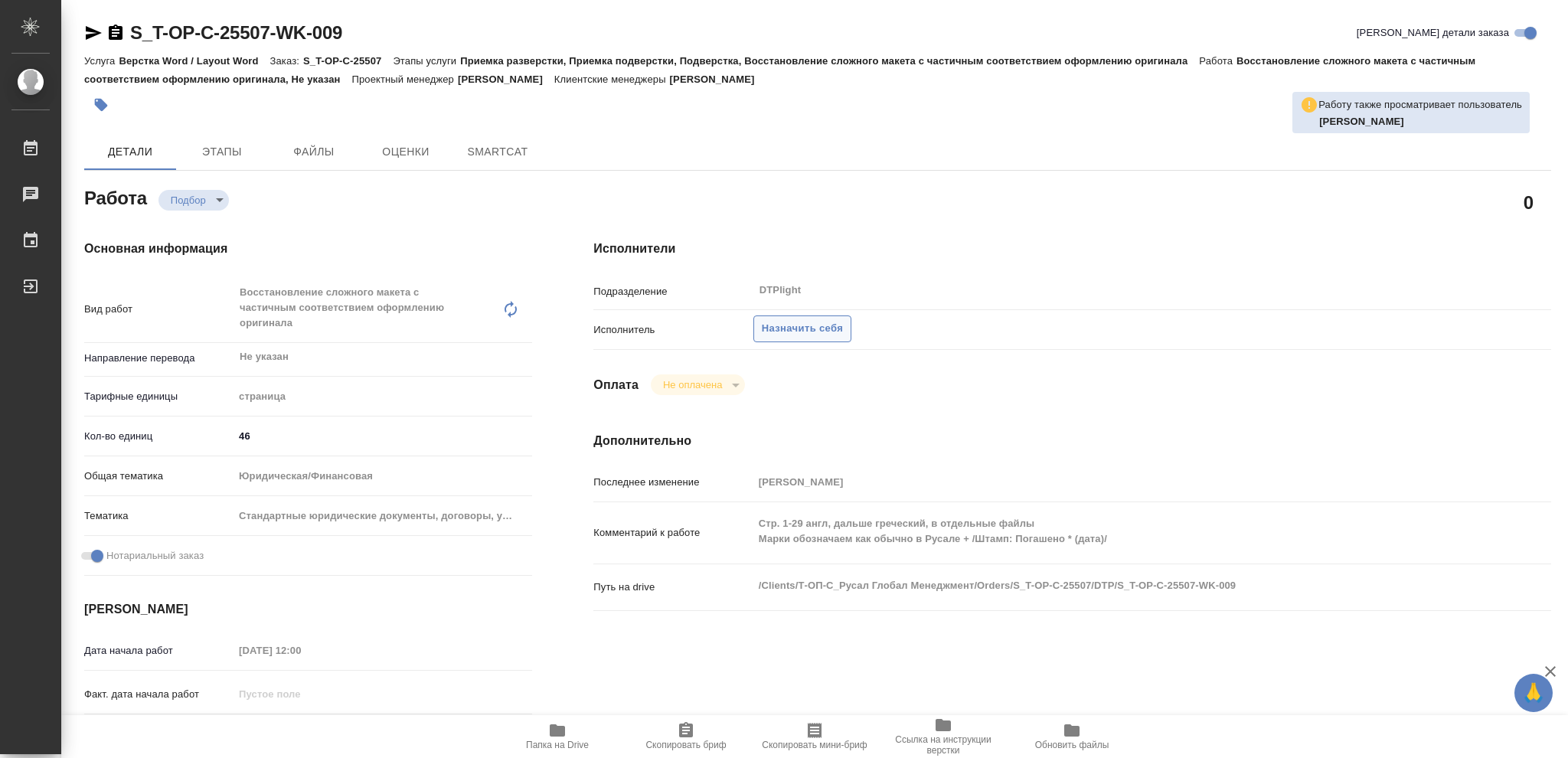
type textarea "x"
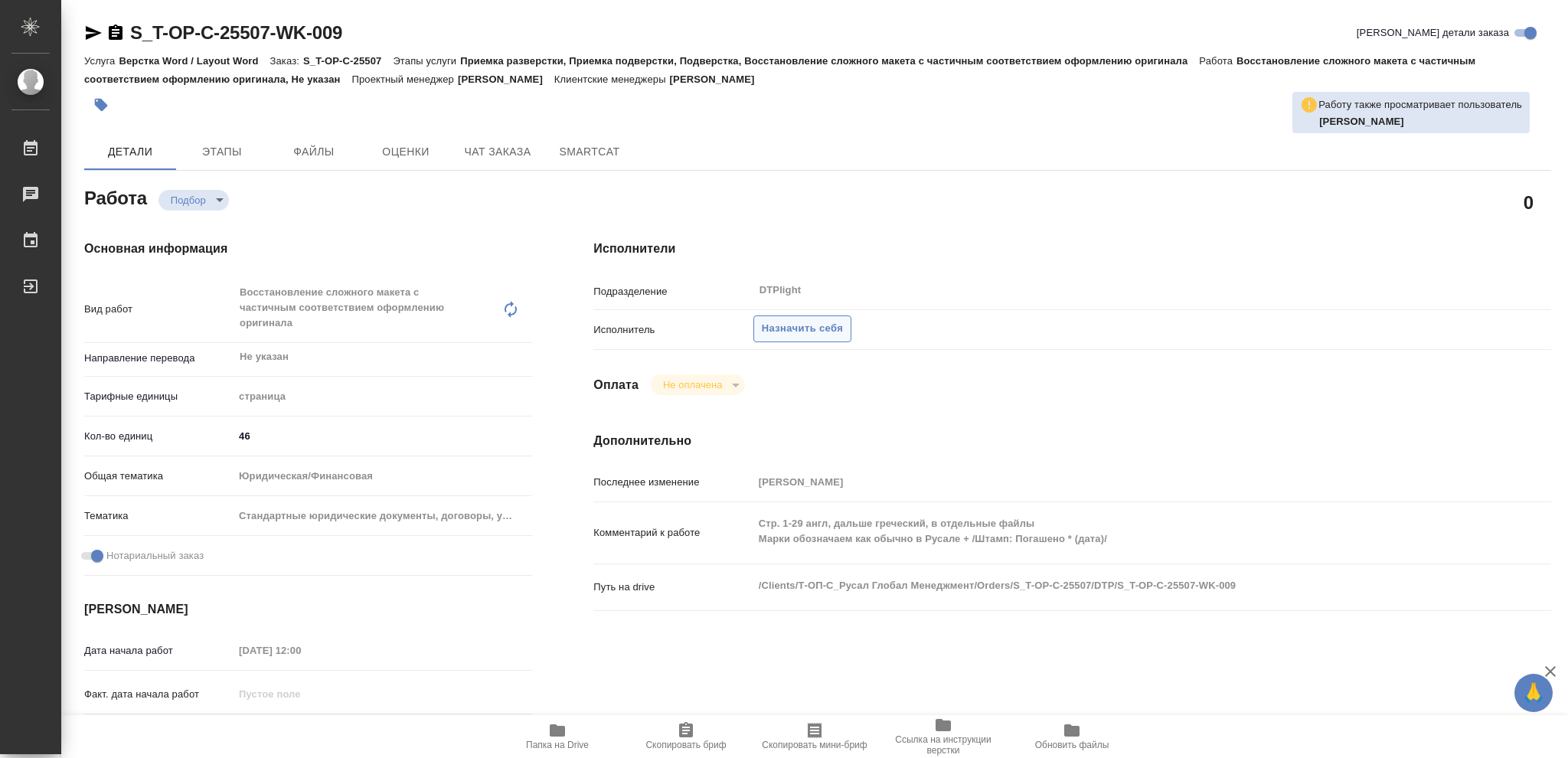
click at [805, 322] on span "Назначить себя" at bounding box center [802, 329] width 81 height 18
type textarea "x"
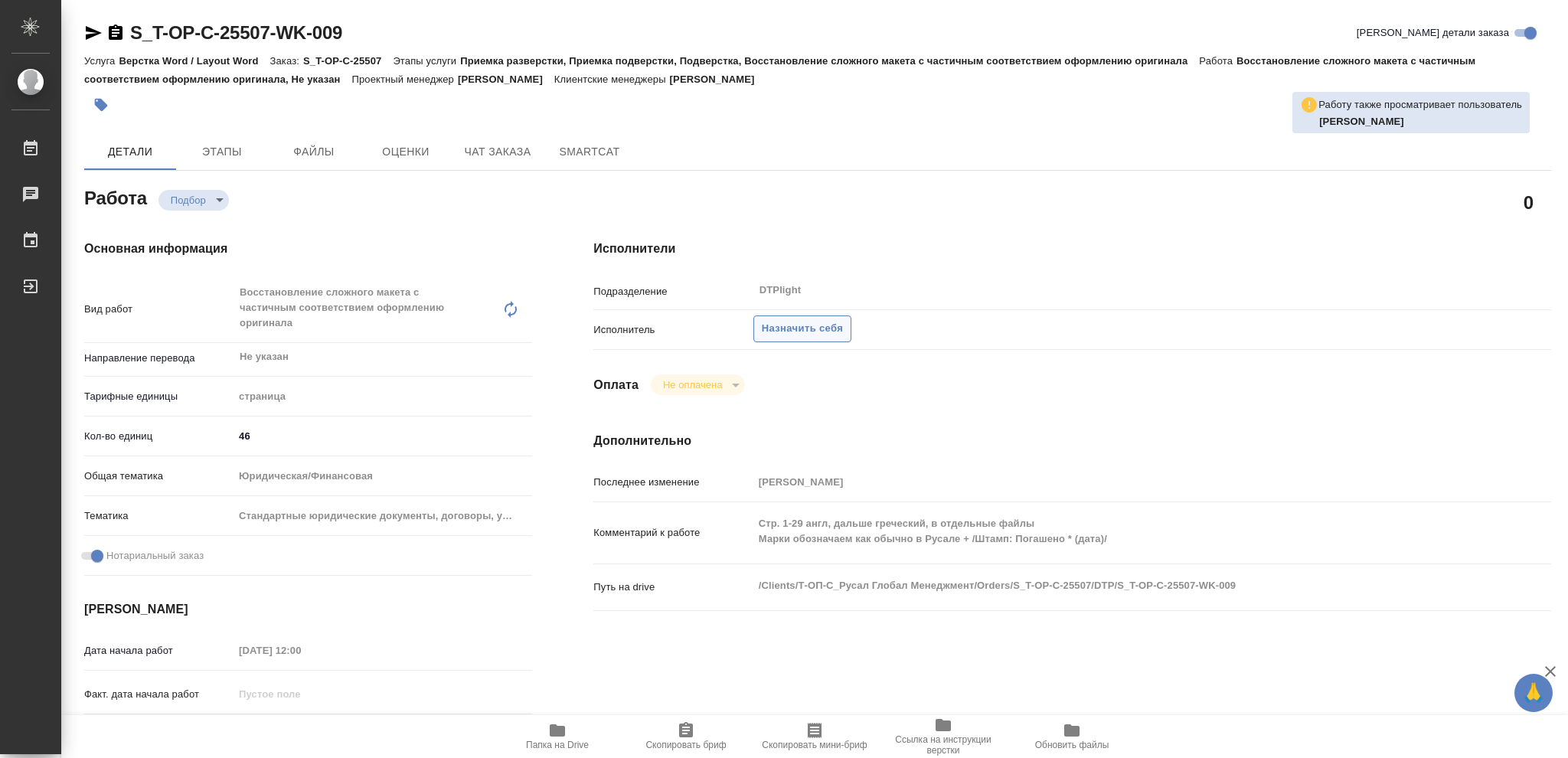
type textarea "x"
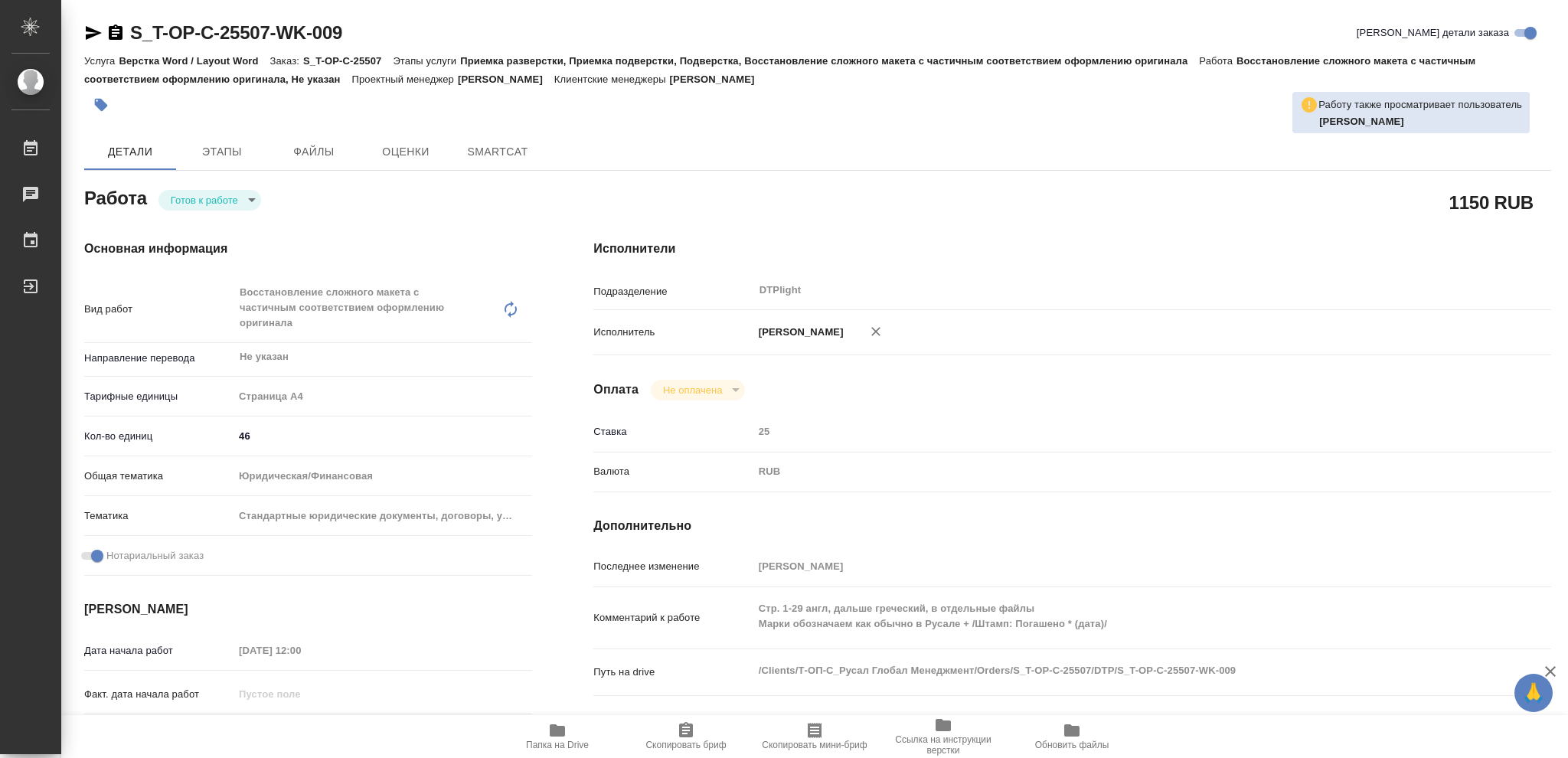
type textarea "x"
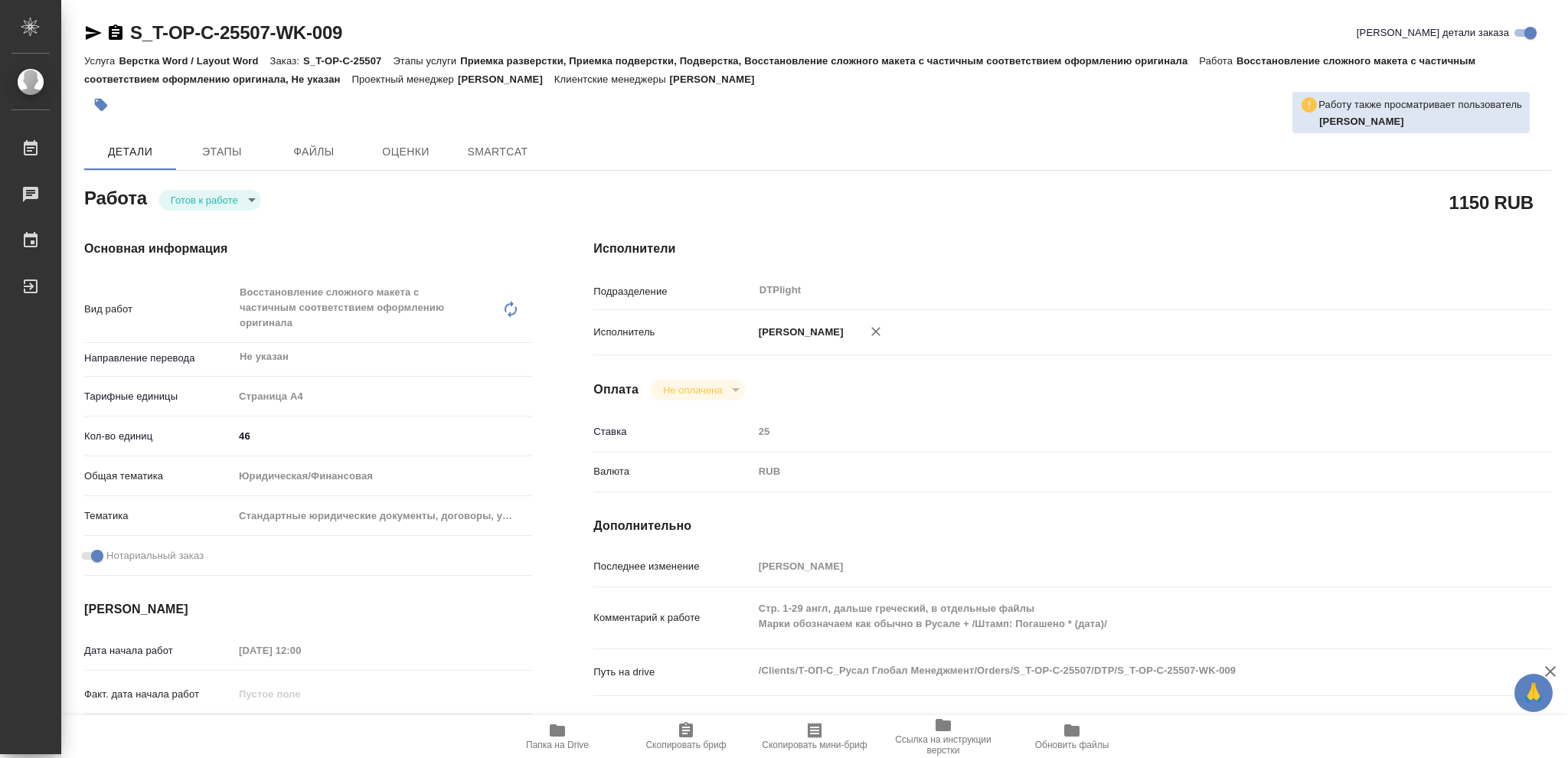
type textarea "x"
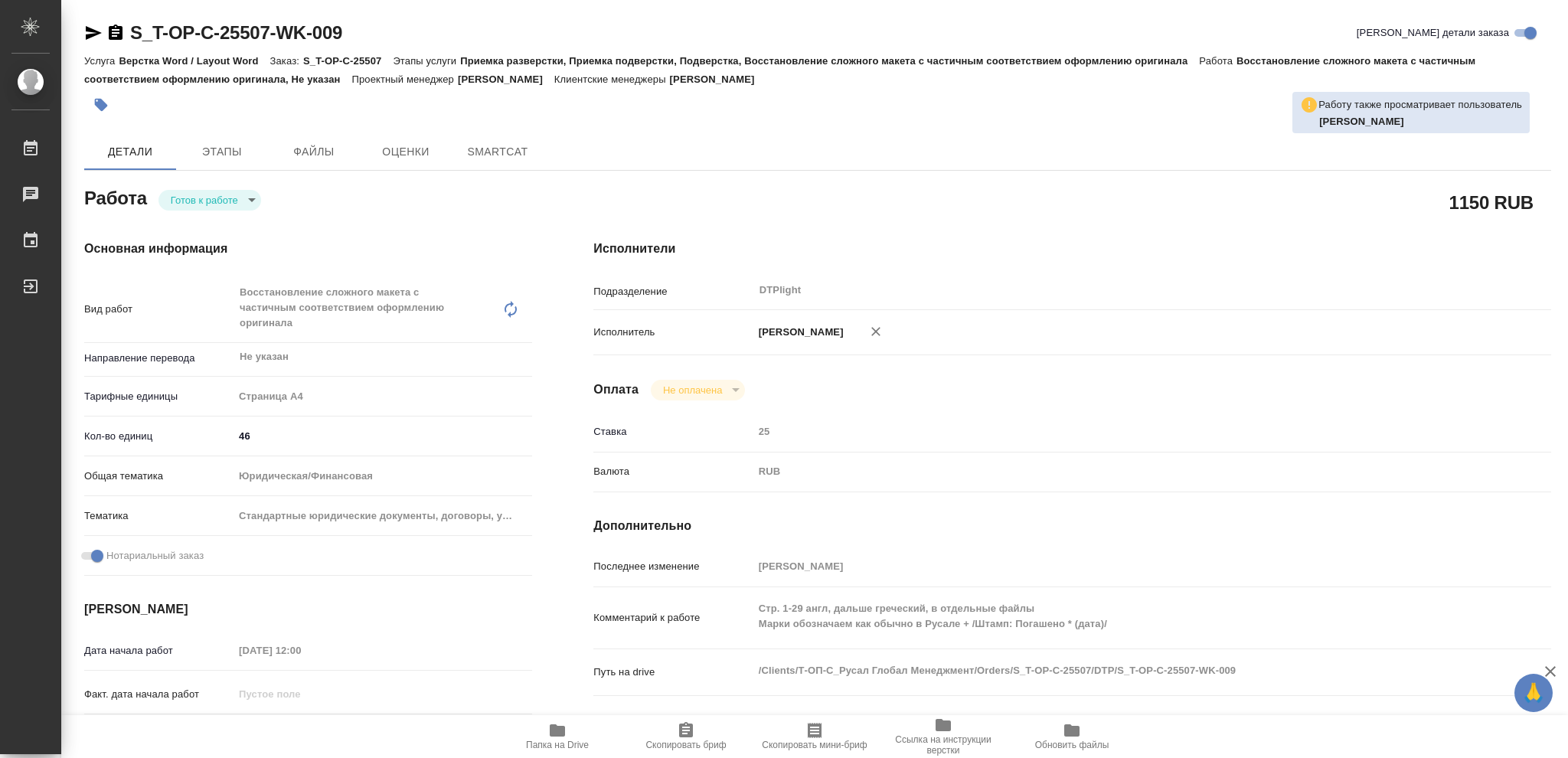
type textarea "x"
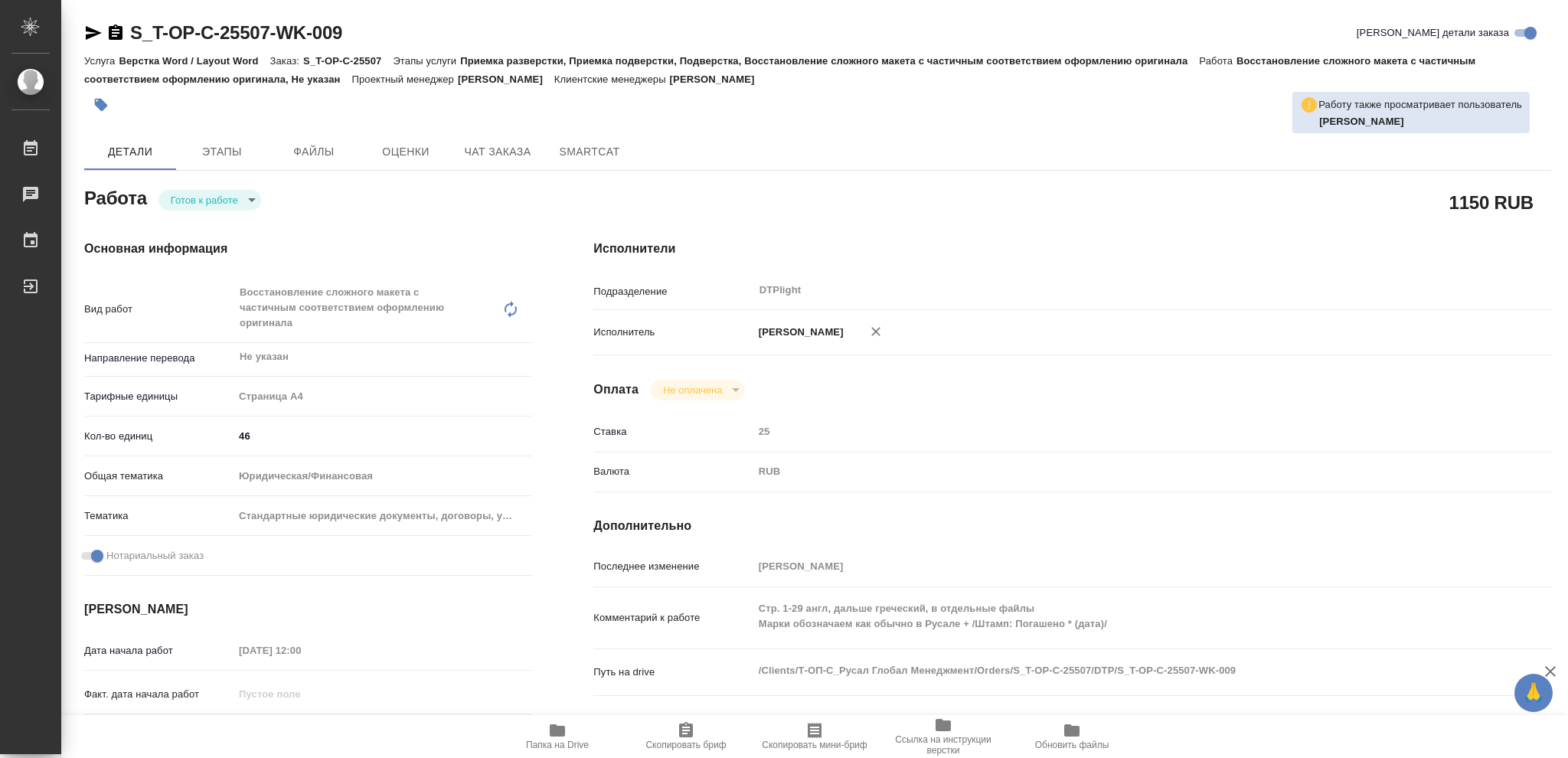
click at [248, 197] on body "🙏 .cls-1 fill:#fff; AWATERA Vasileva Olga Работы Чаты График Выйти S_T-OP-C-255…" at bounding box center [784, 379] width 1568 height 758
type textarea "x"
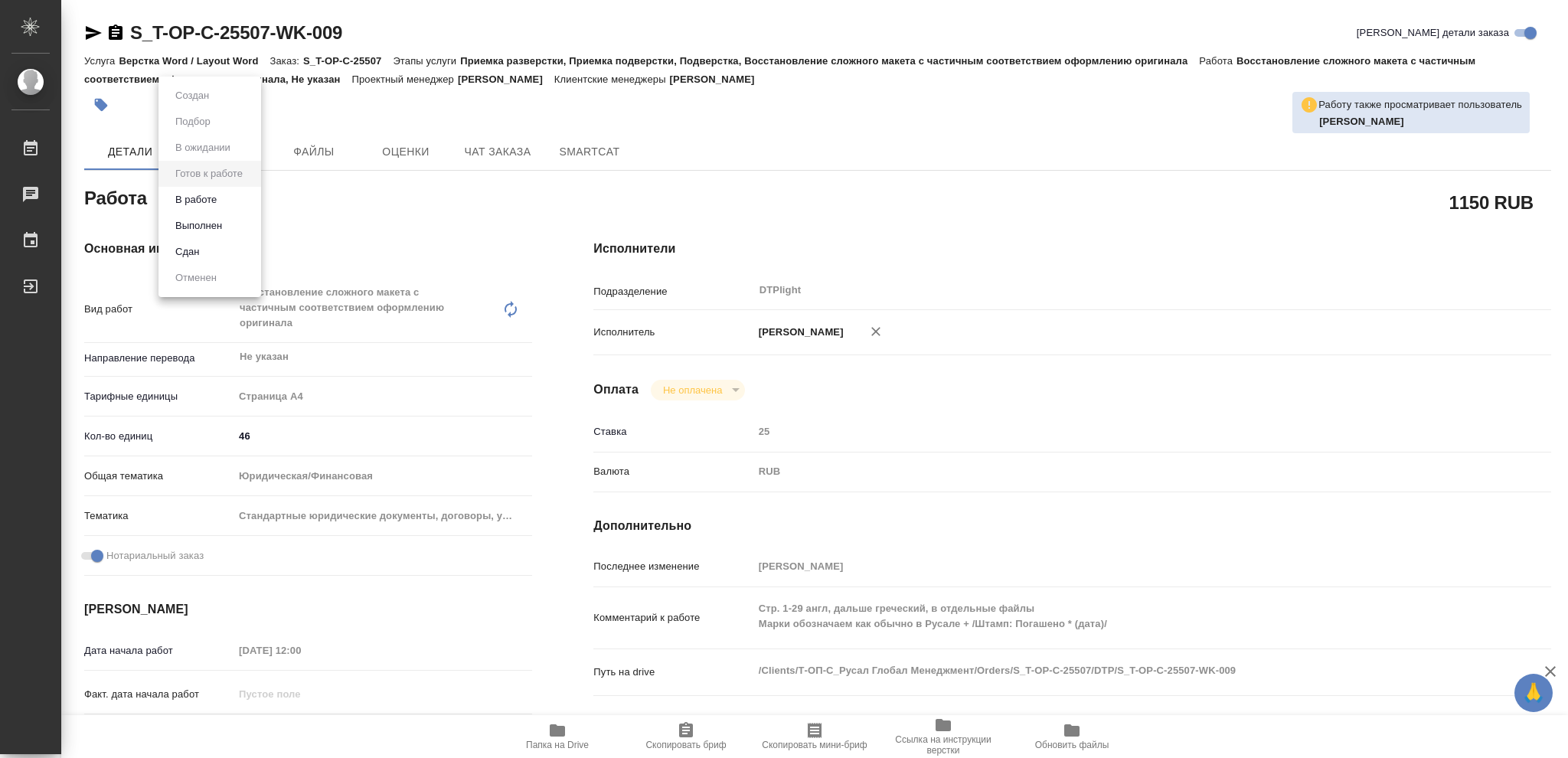
type textarea "x"
click at [206, 201] on button "В работе" at bounding box center [196, 200] width 51 height 17
type textarea "x"
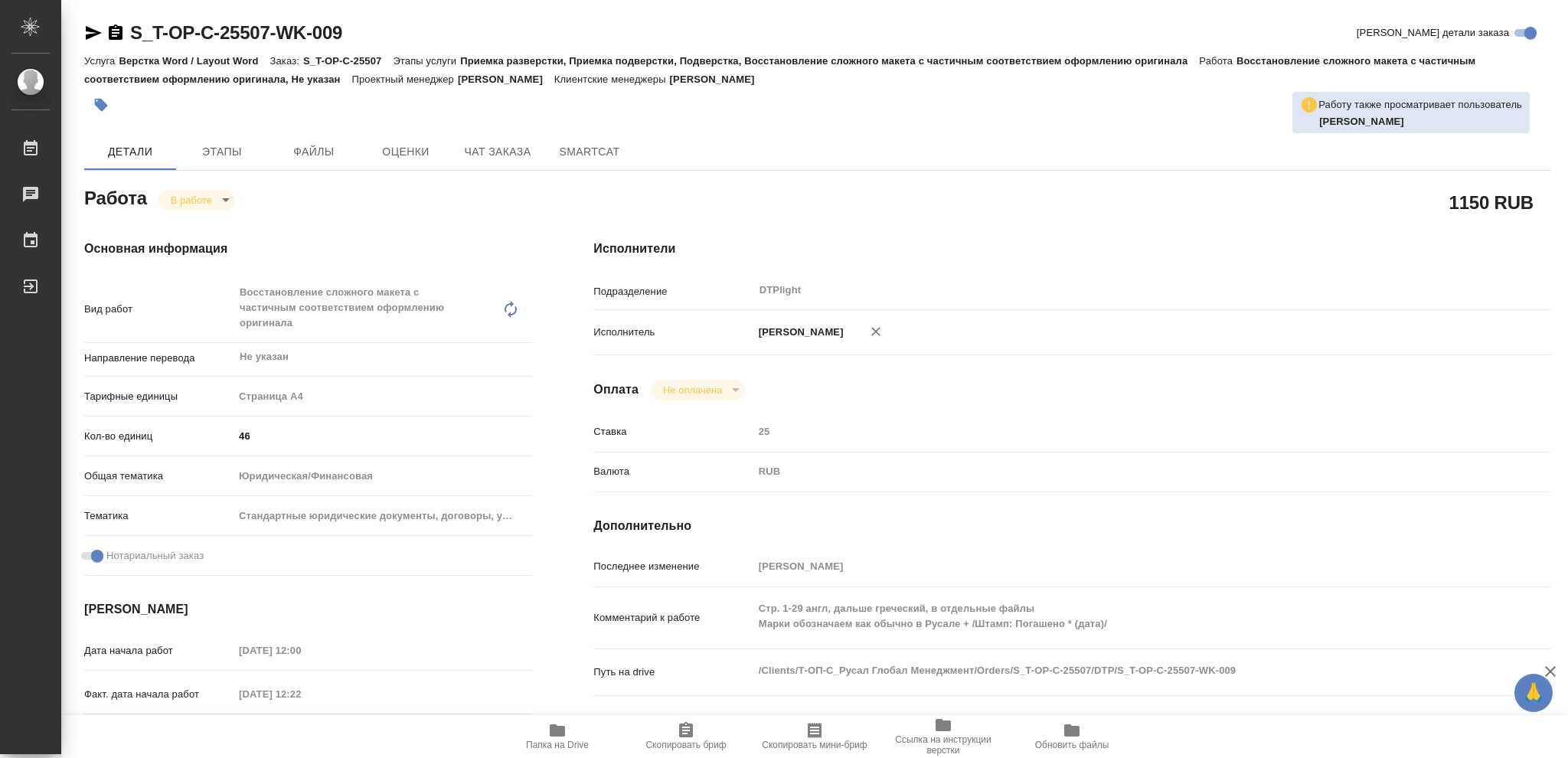
type textarea "x"
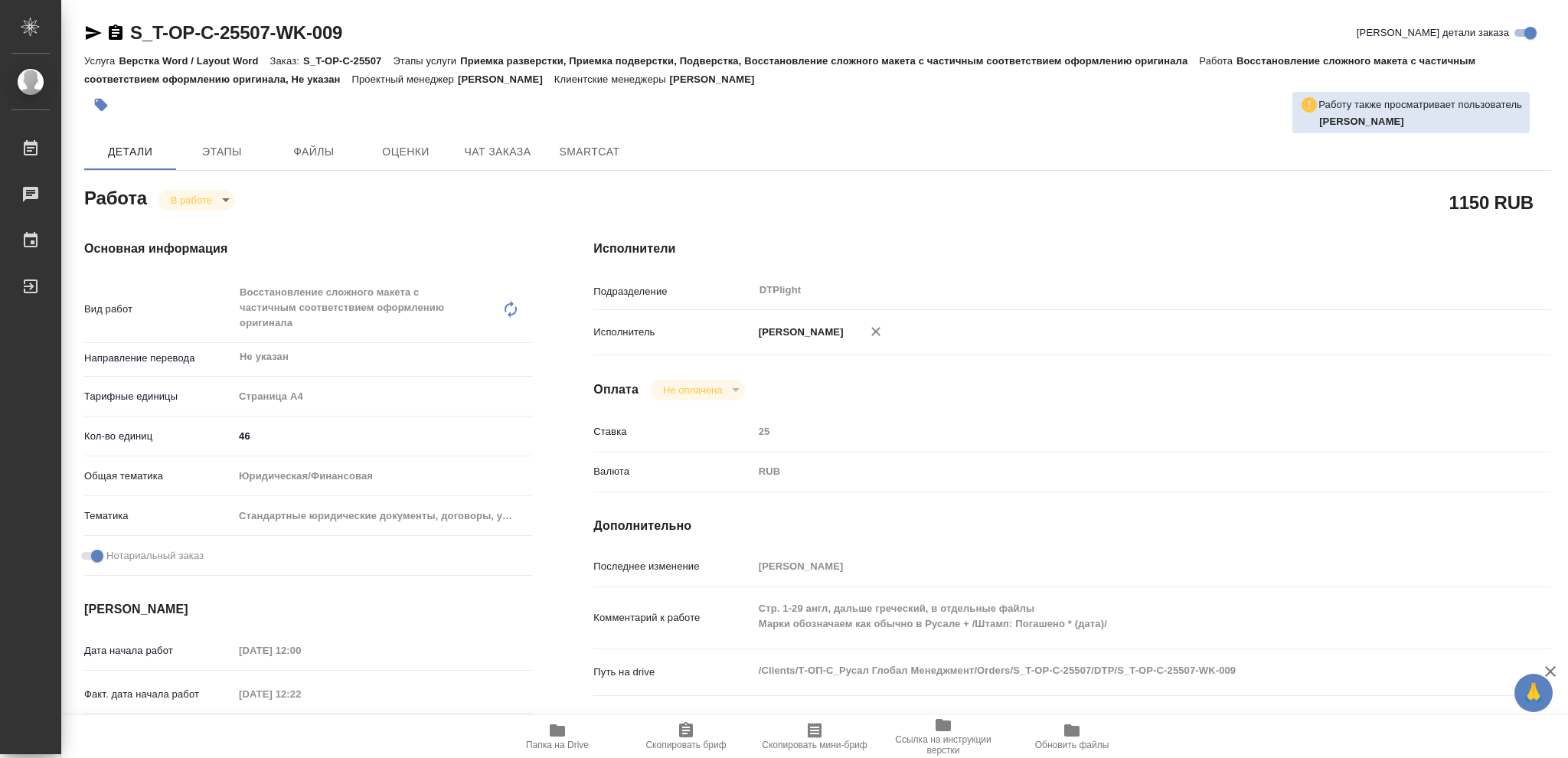
type textarea "x"
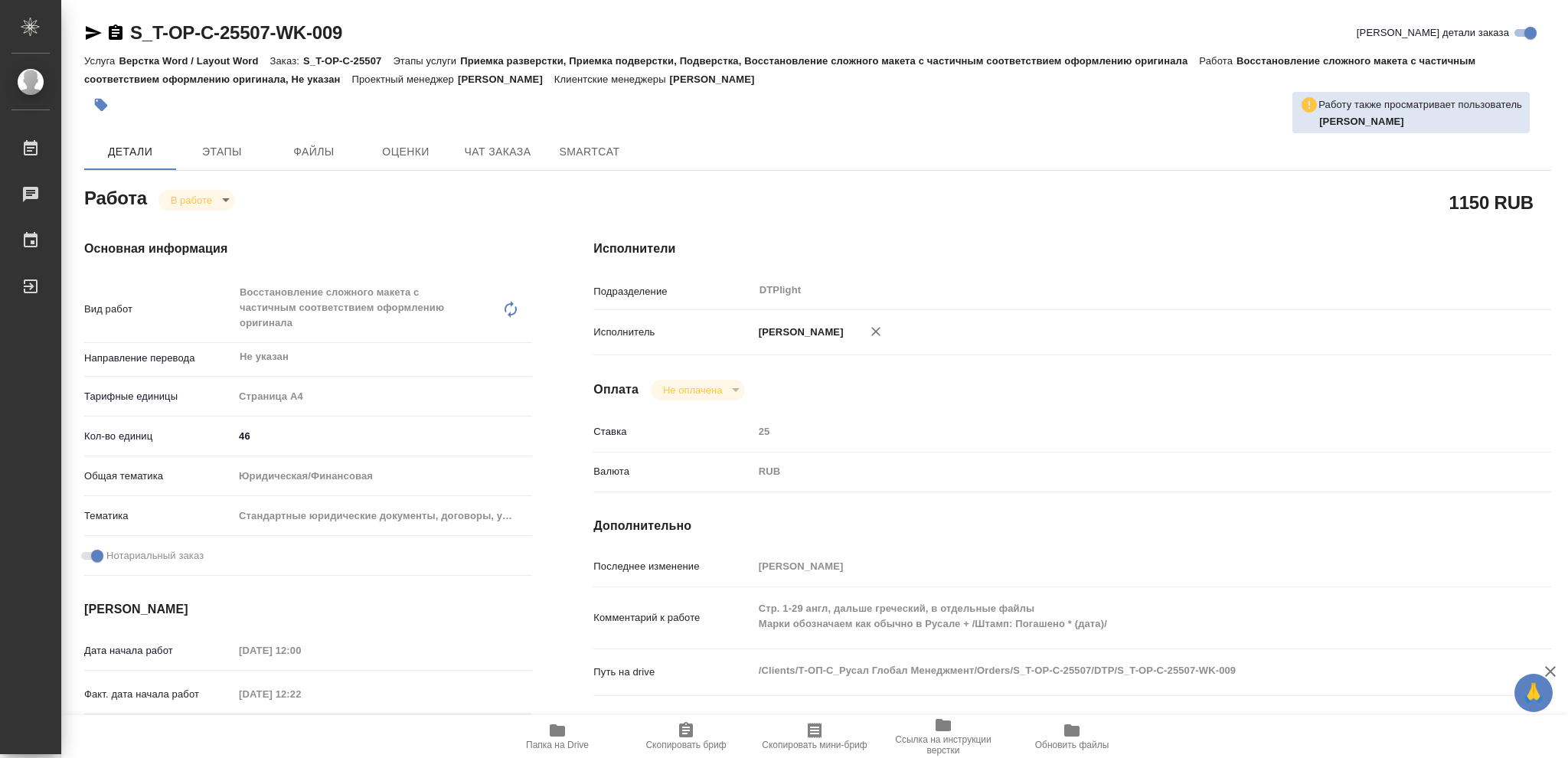
type textarea "x"
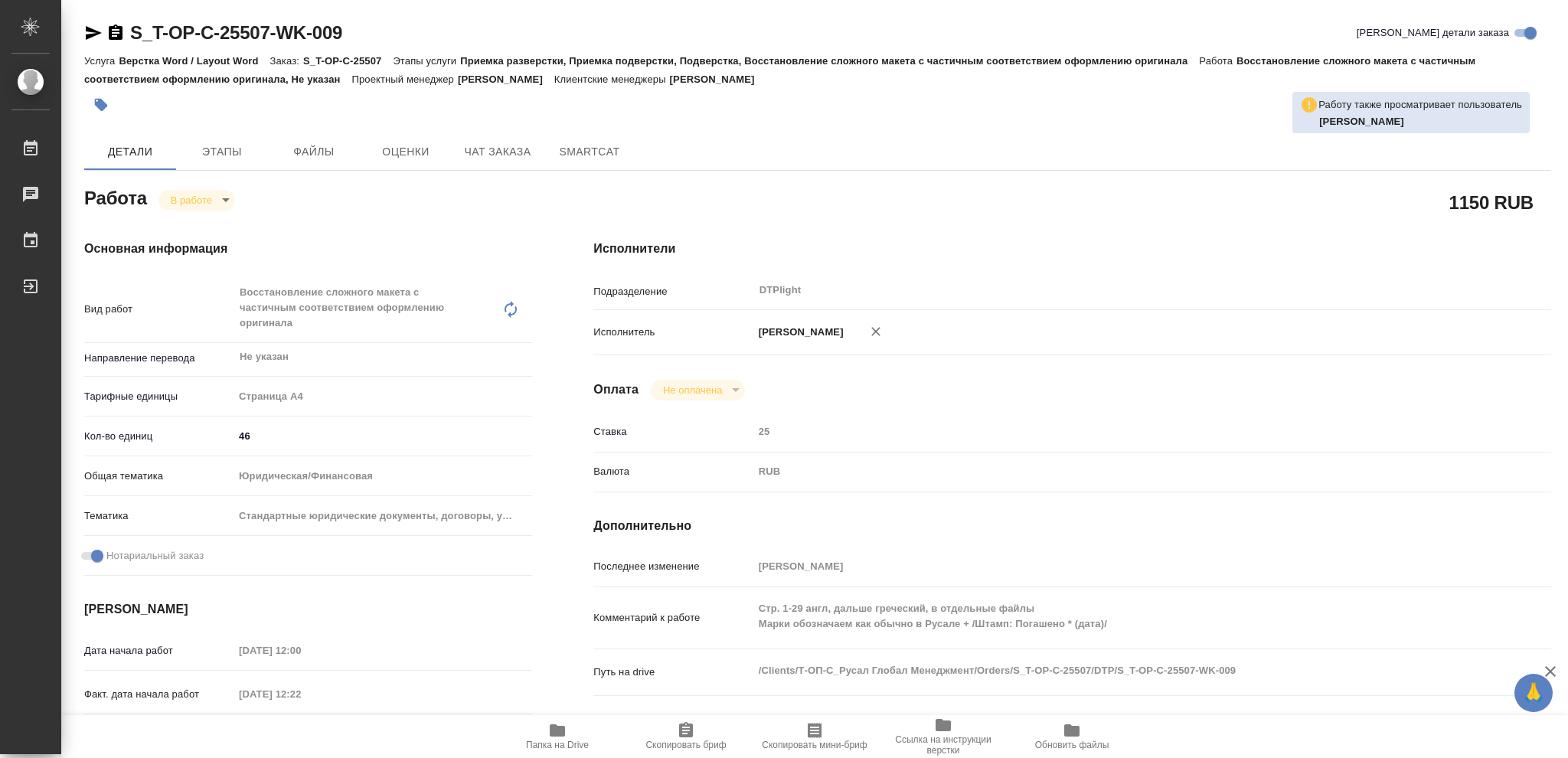
type textarea "x"
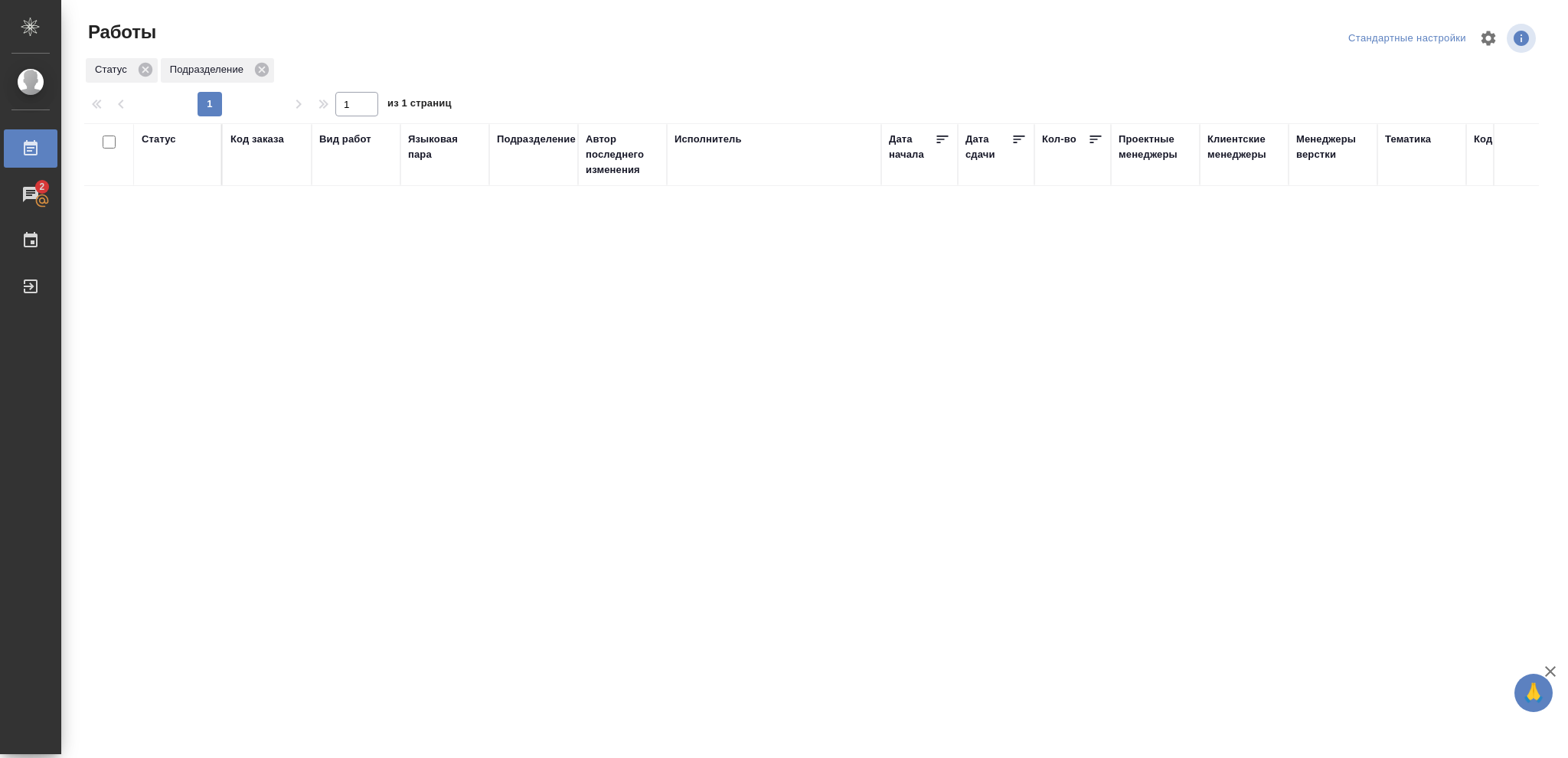
click at [154, 140] on div "Статус" at bounding box center [158, 138] width 34 height 15
click at [168, 179] on icon at bounding box center [170, 179] width 11 height 11
click at [170, 178] on icon at bounding box center [170, 174] width 11 height 11
click at [170, 189] on div at bounding box center [178, 191] width 72 height 22
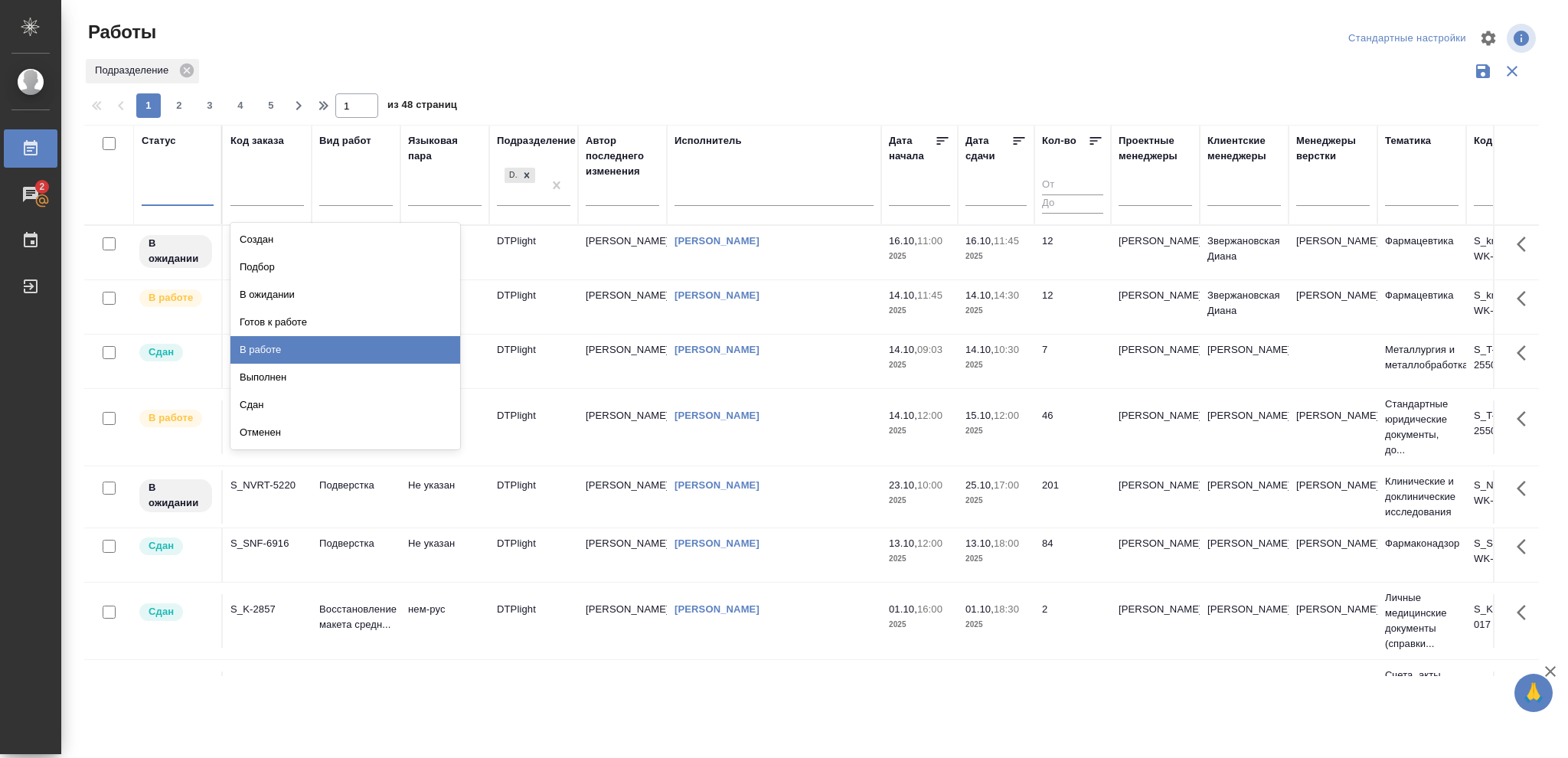
click at [271, 352] on div "В работе" at bounding box center [345, 349] width 229 height 27
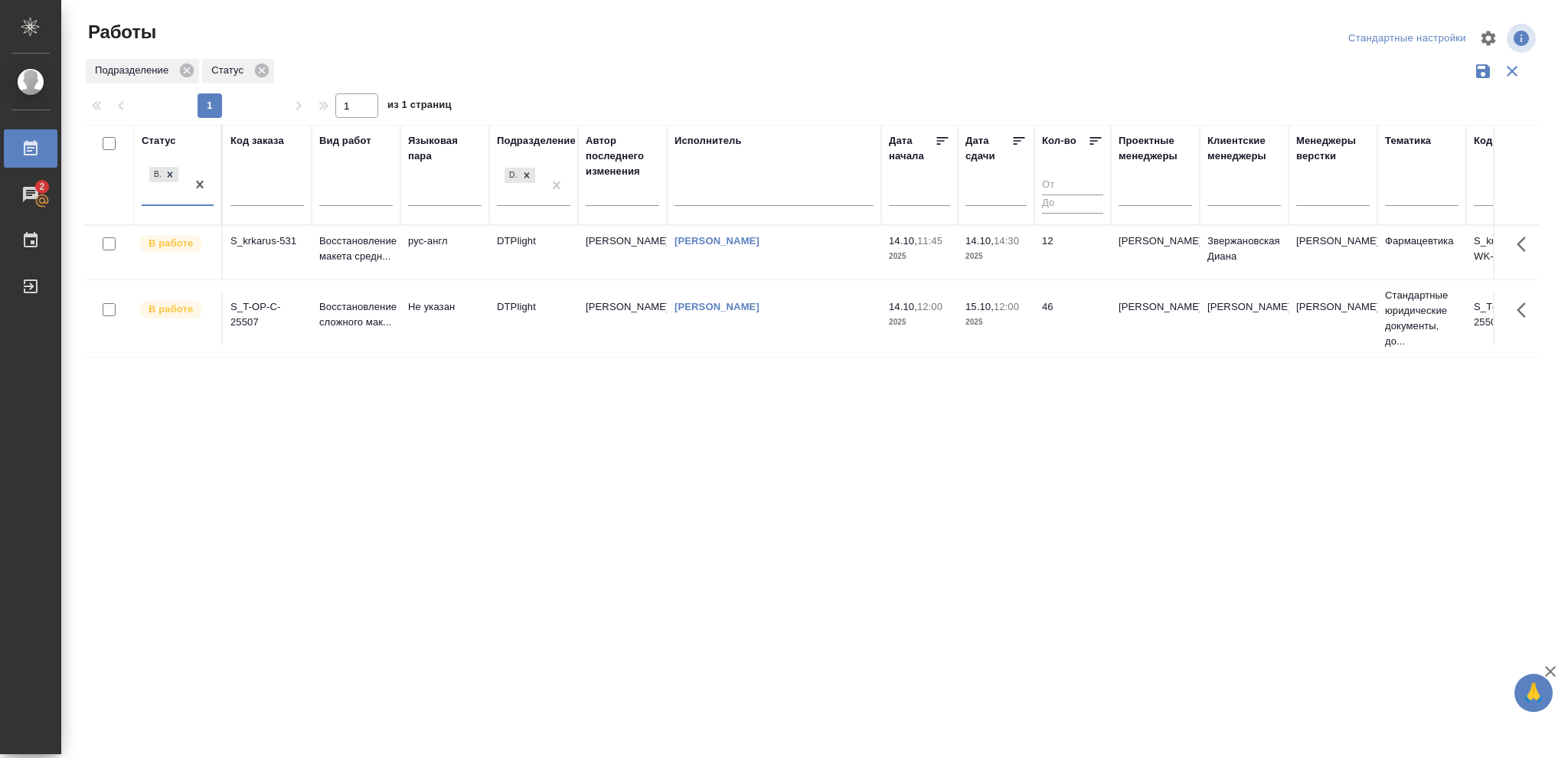
click at [1007, 260] on p "2025" at bounding box center [996, 256] width 61 height 15
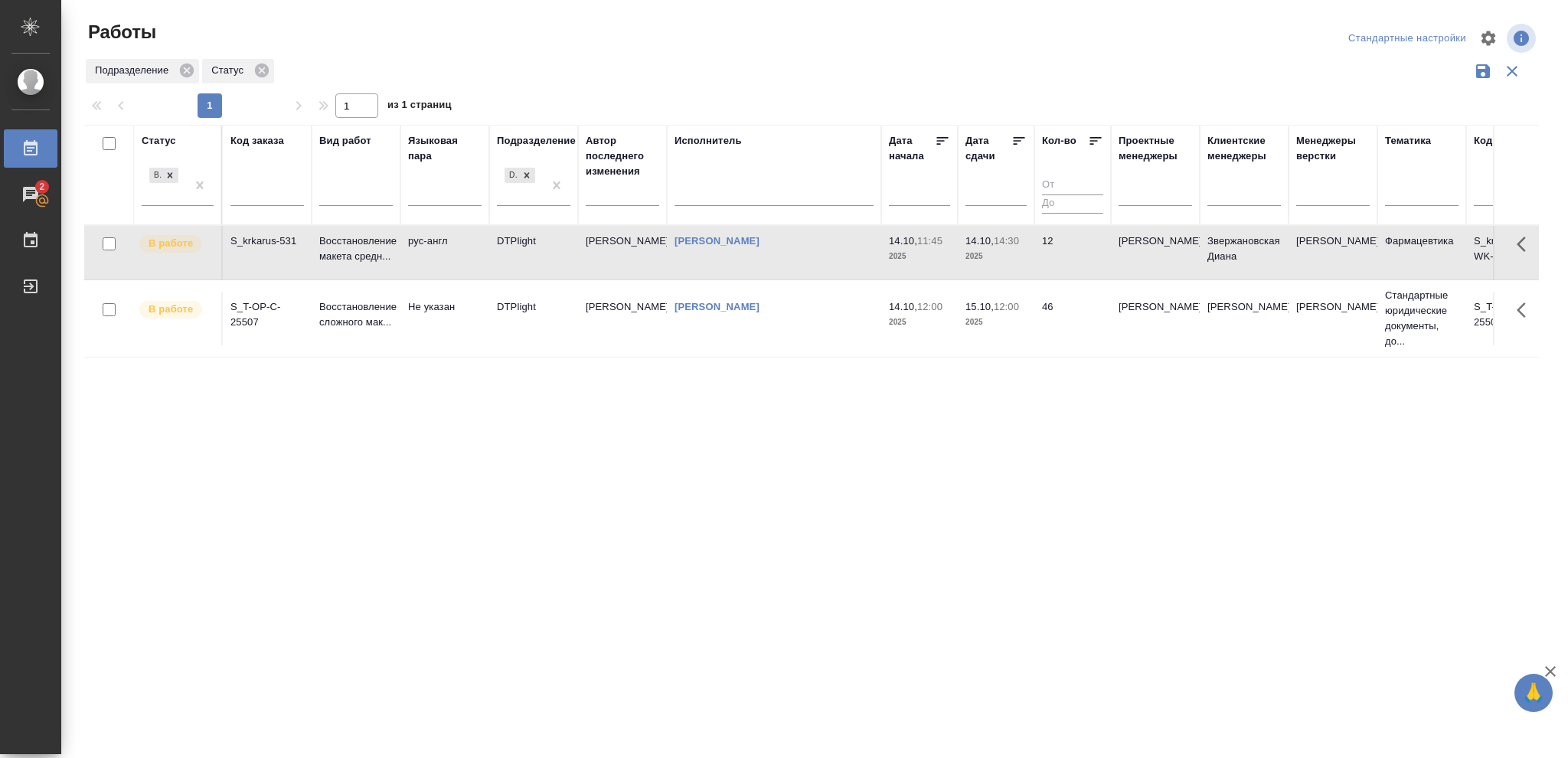
click at [1006, 260] on p "2025" at bounding box center [996, 256] width 61 height 15
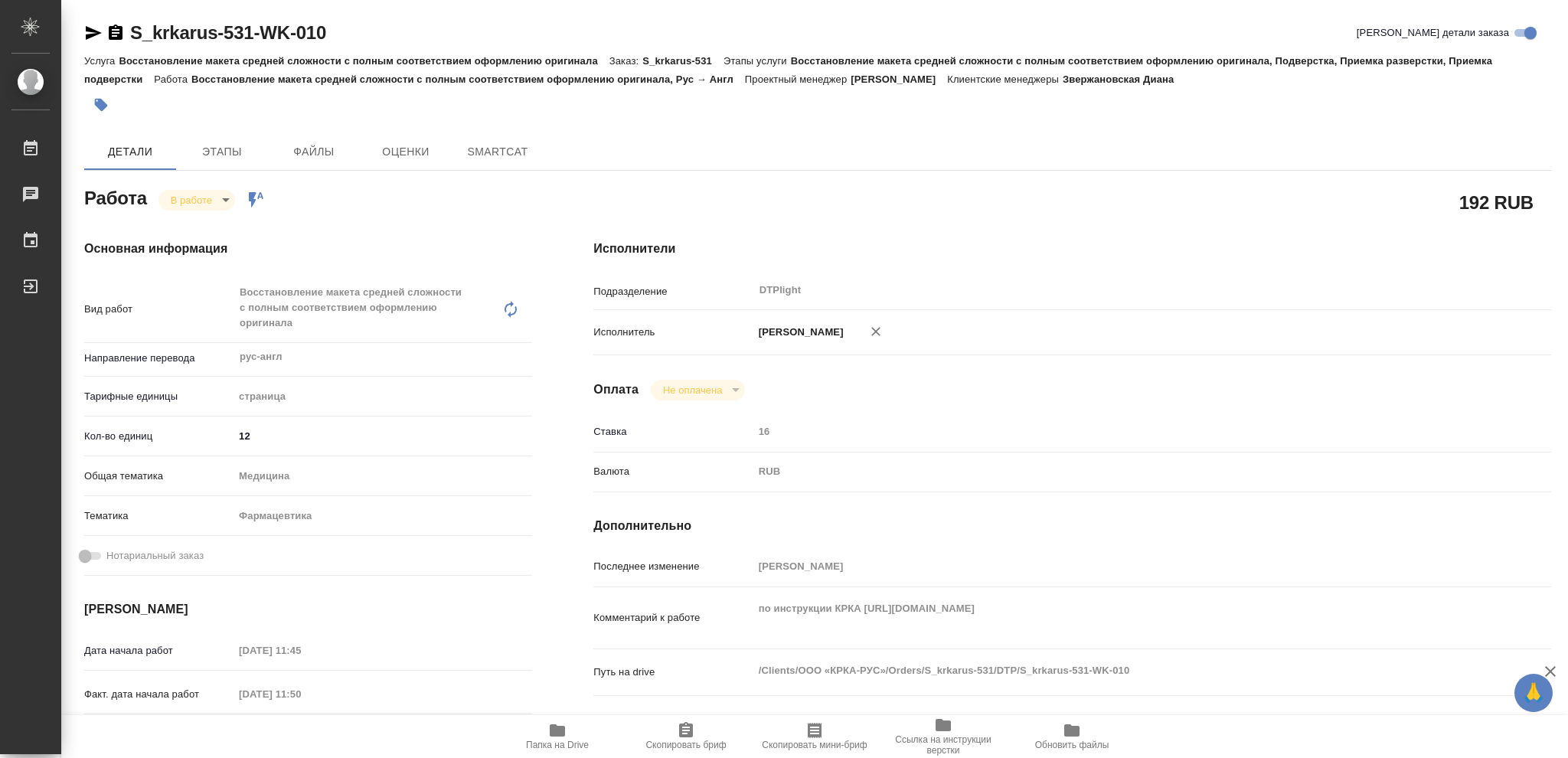
type textarea "x"
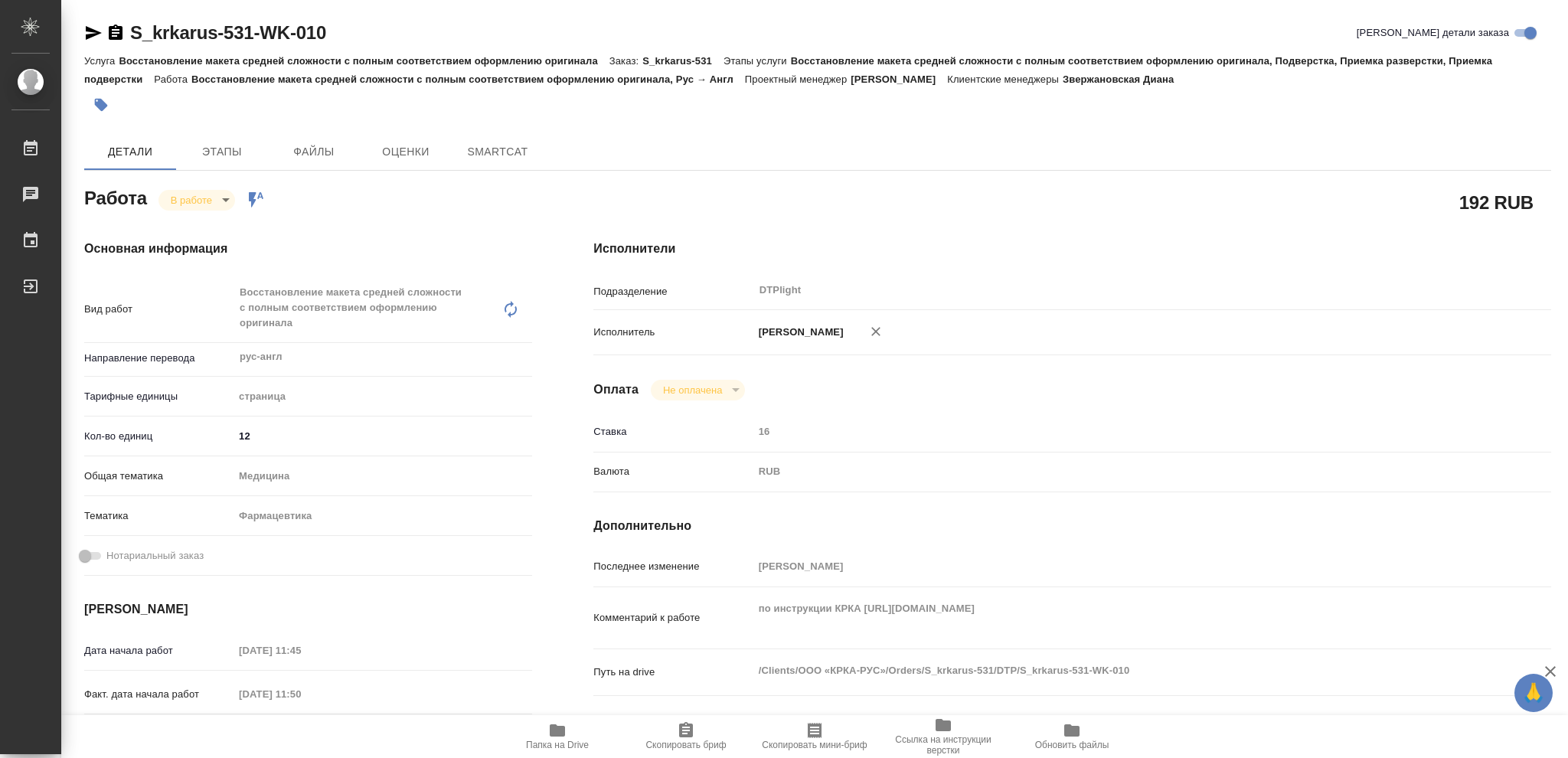
type textarea "x"
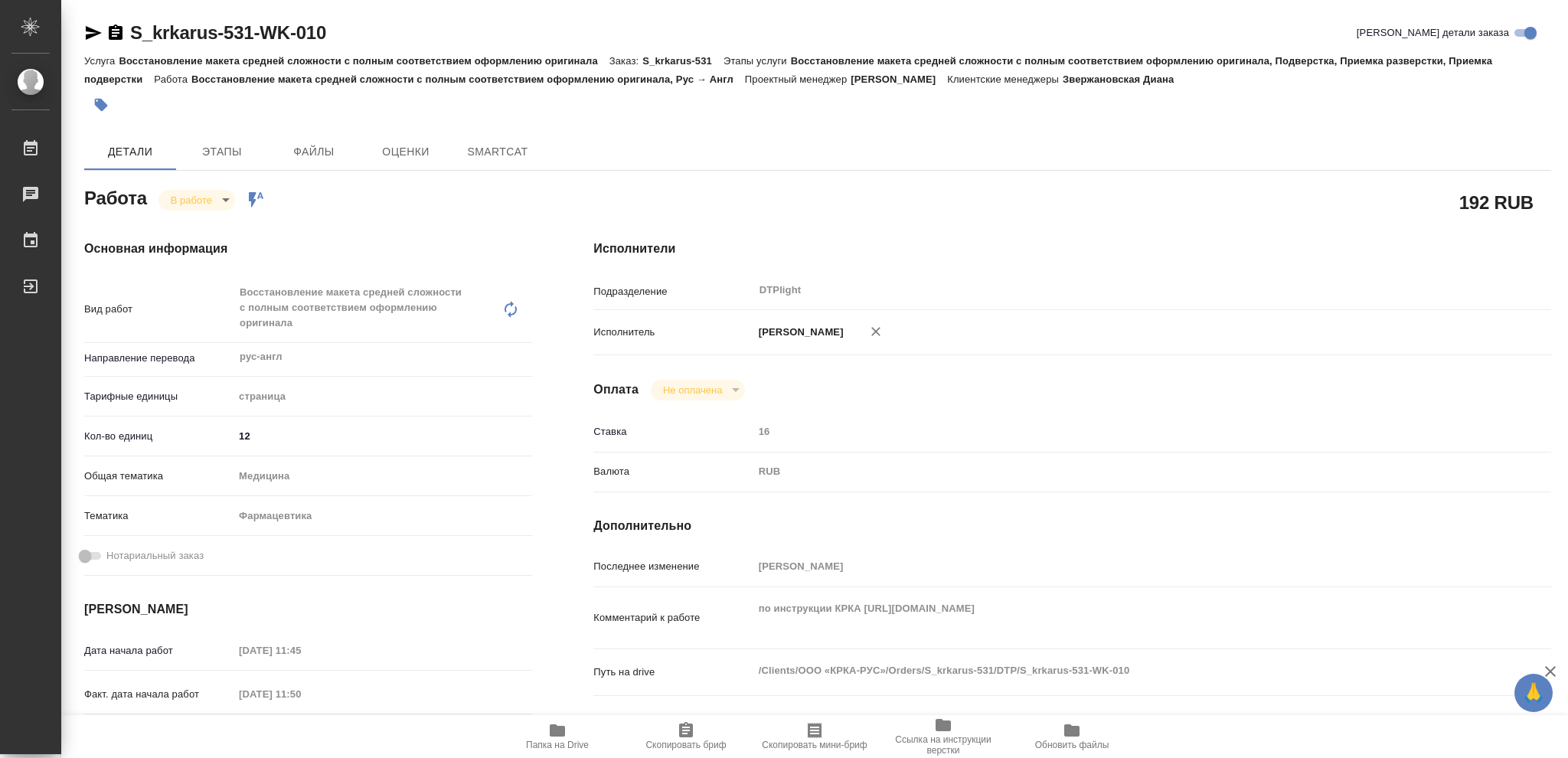
type textarea "x"
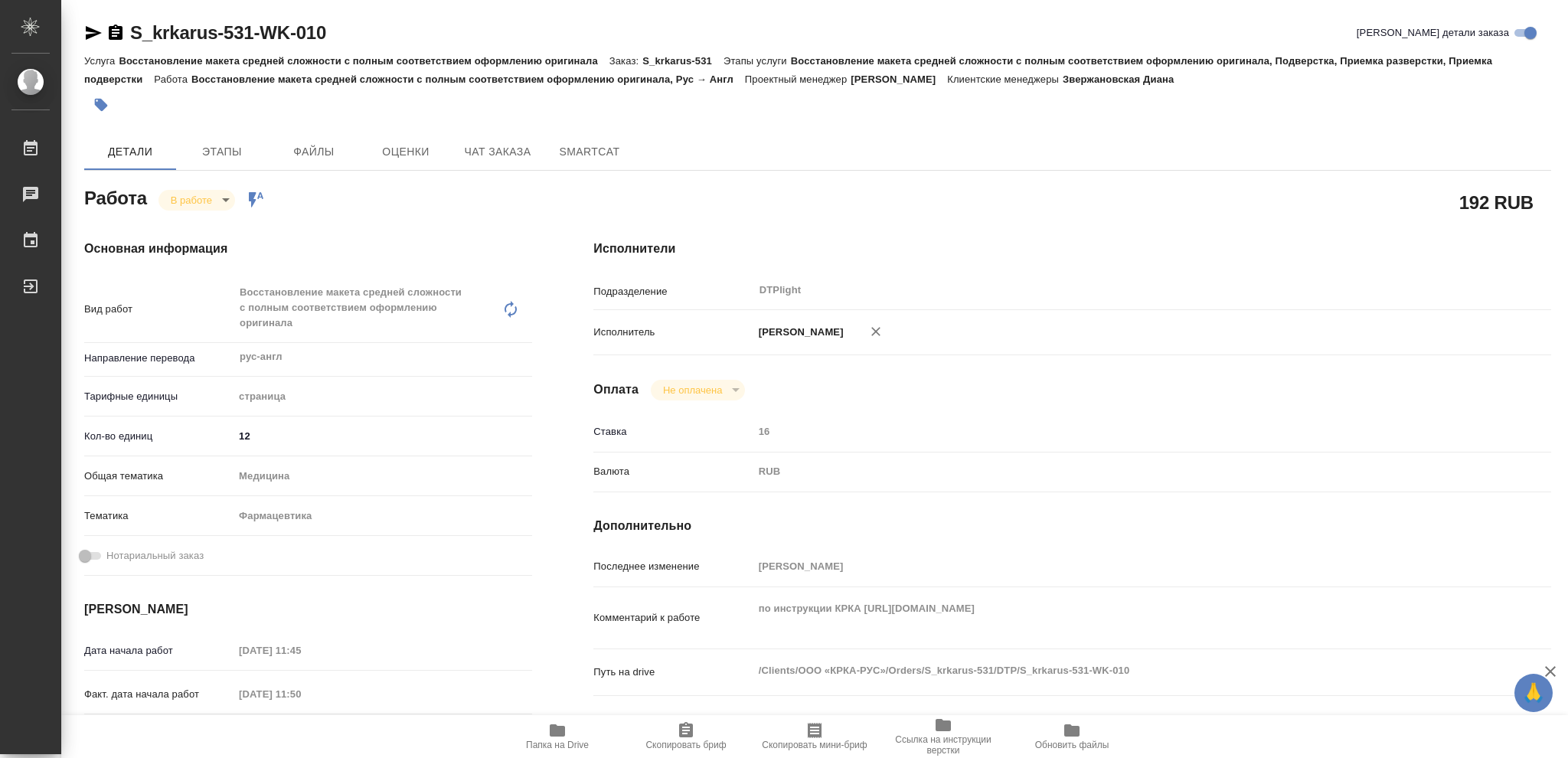
type textarea "x"
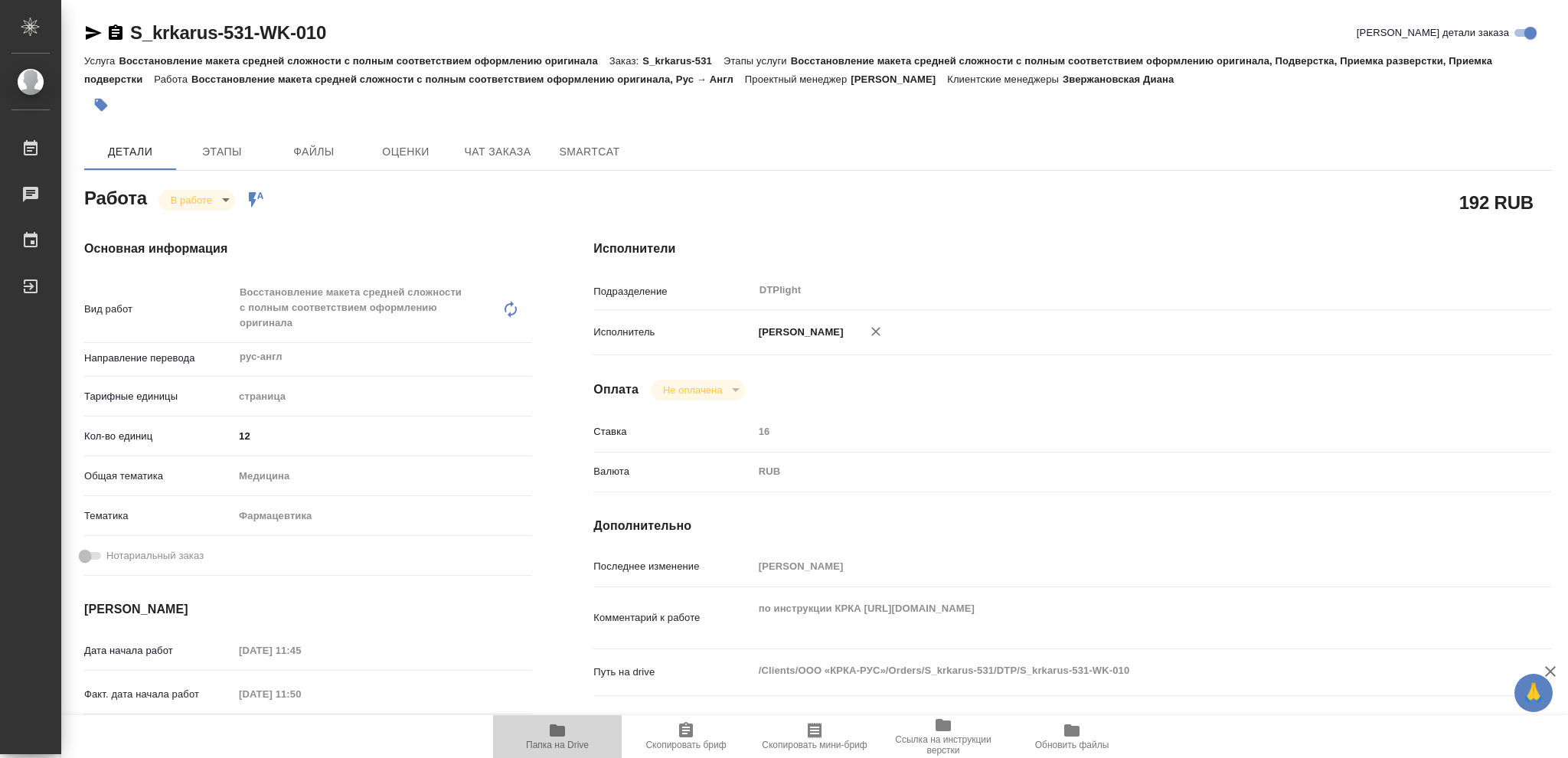
click at [558, 729] on icon "button" at bounding box center [557, 730] width 15 height 12
type textarea "x"
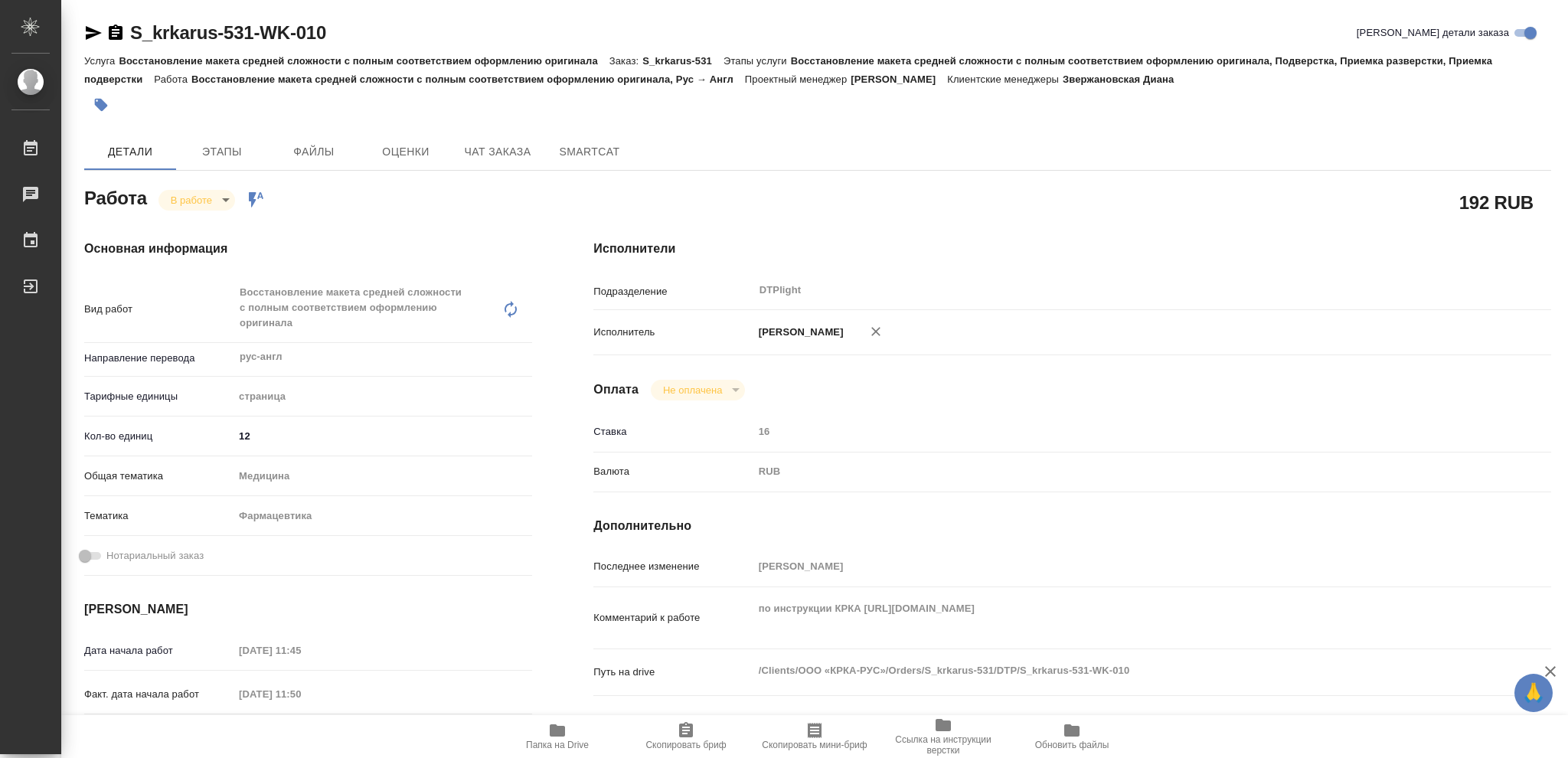
type textarea "x"
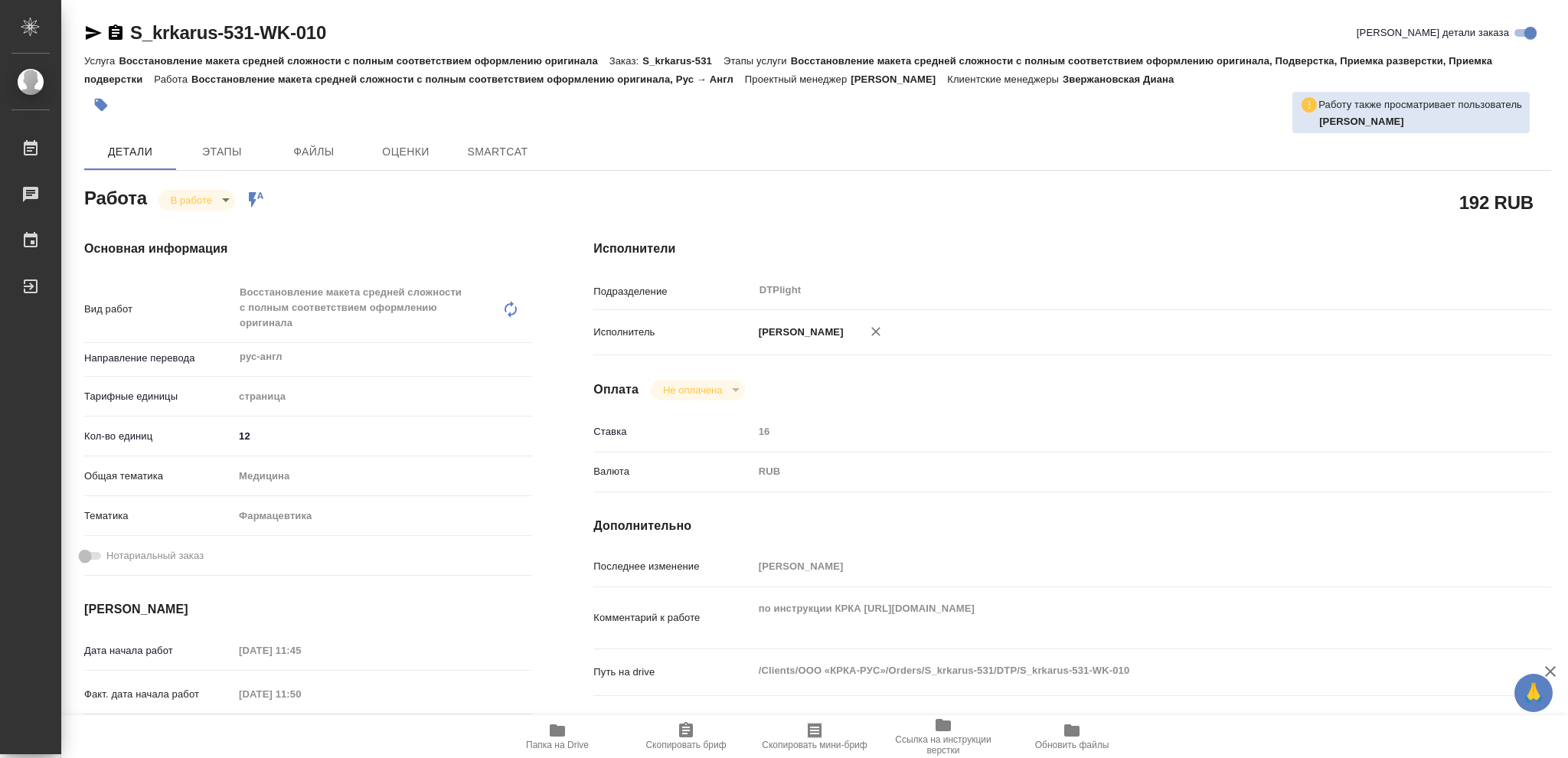
type textarea "x"
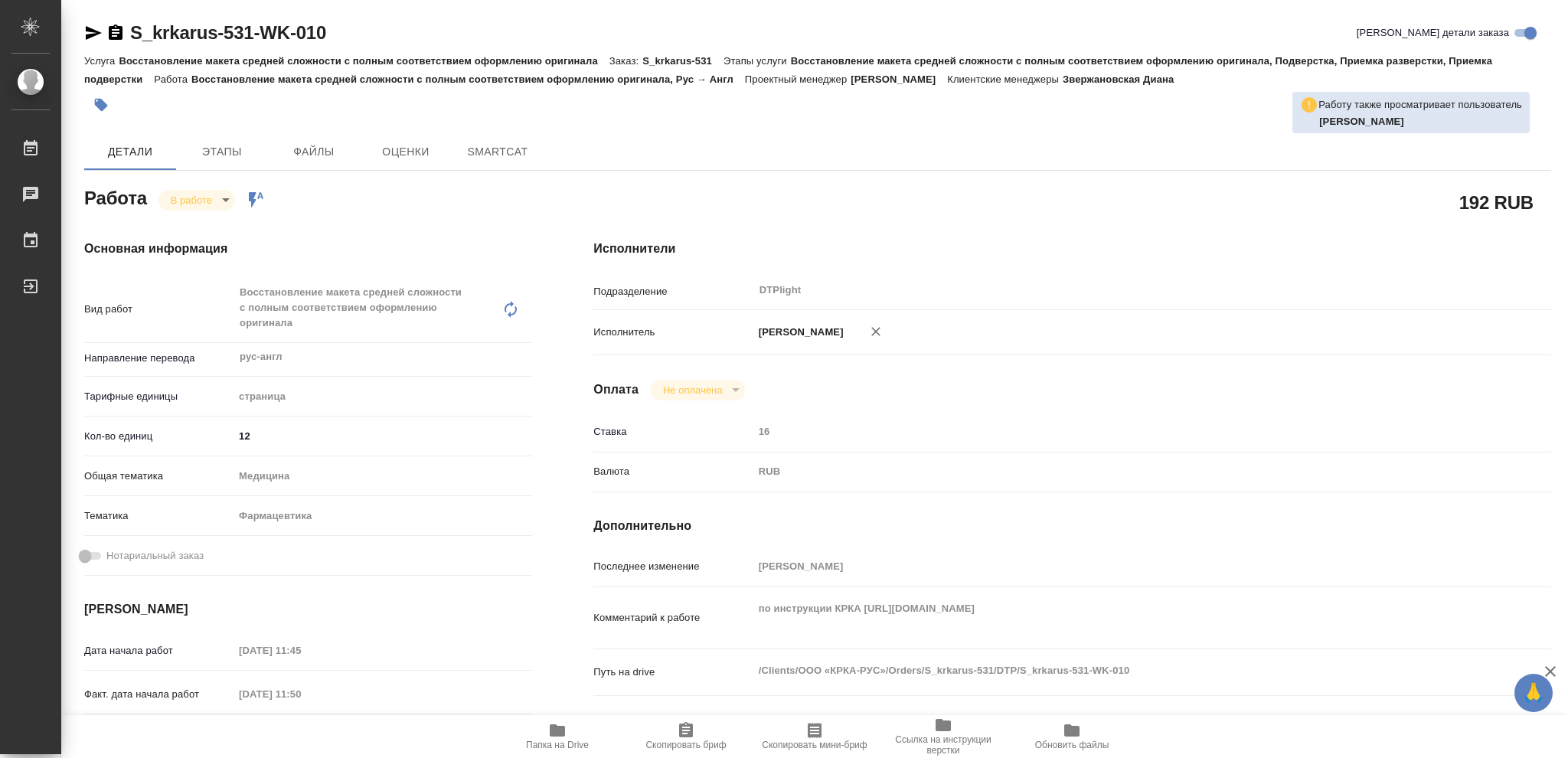
type textarea "x"
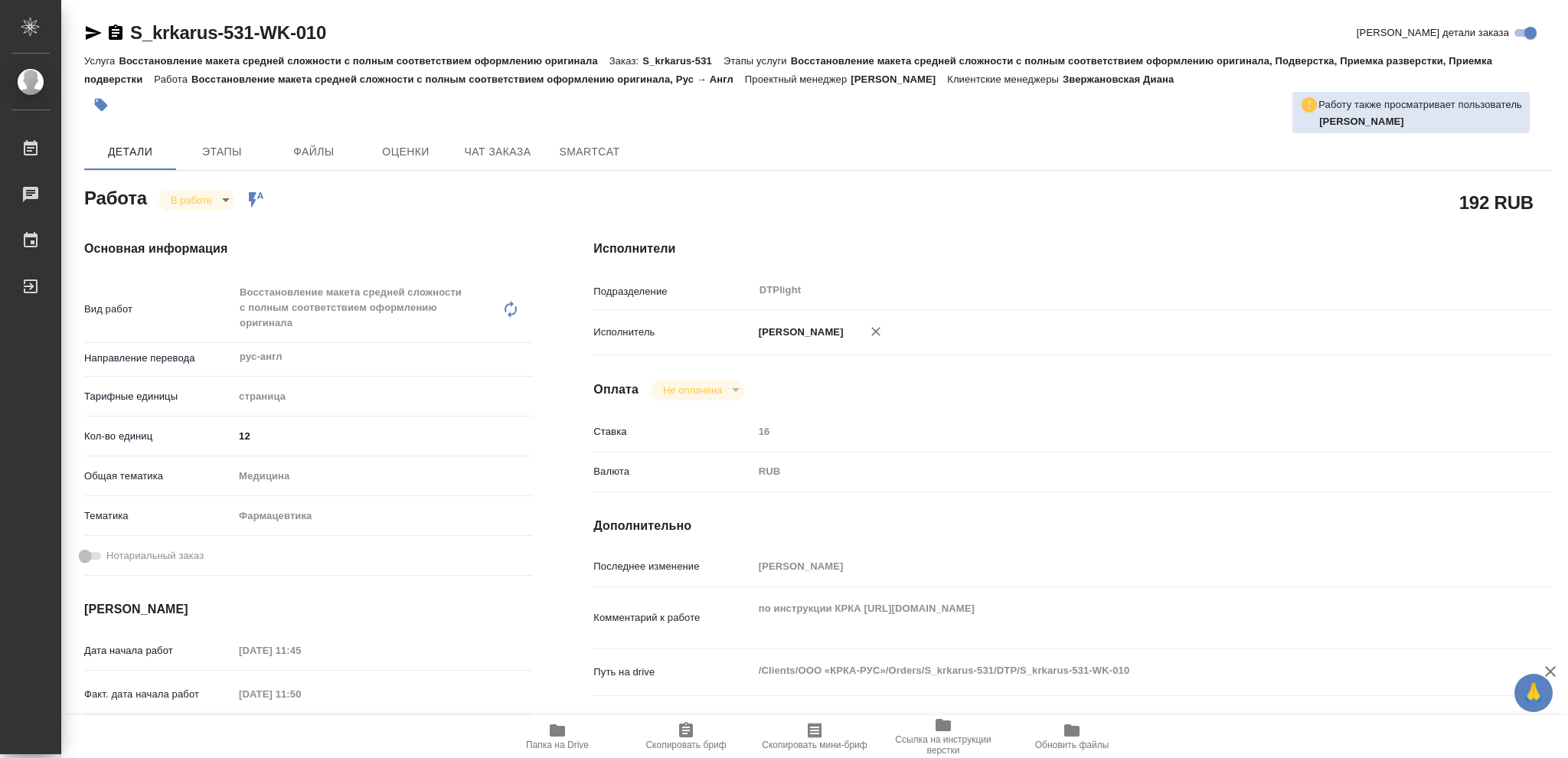
type textarea "x"
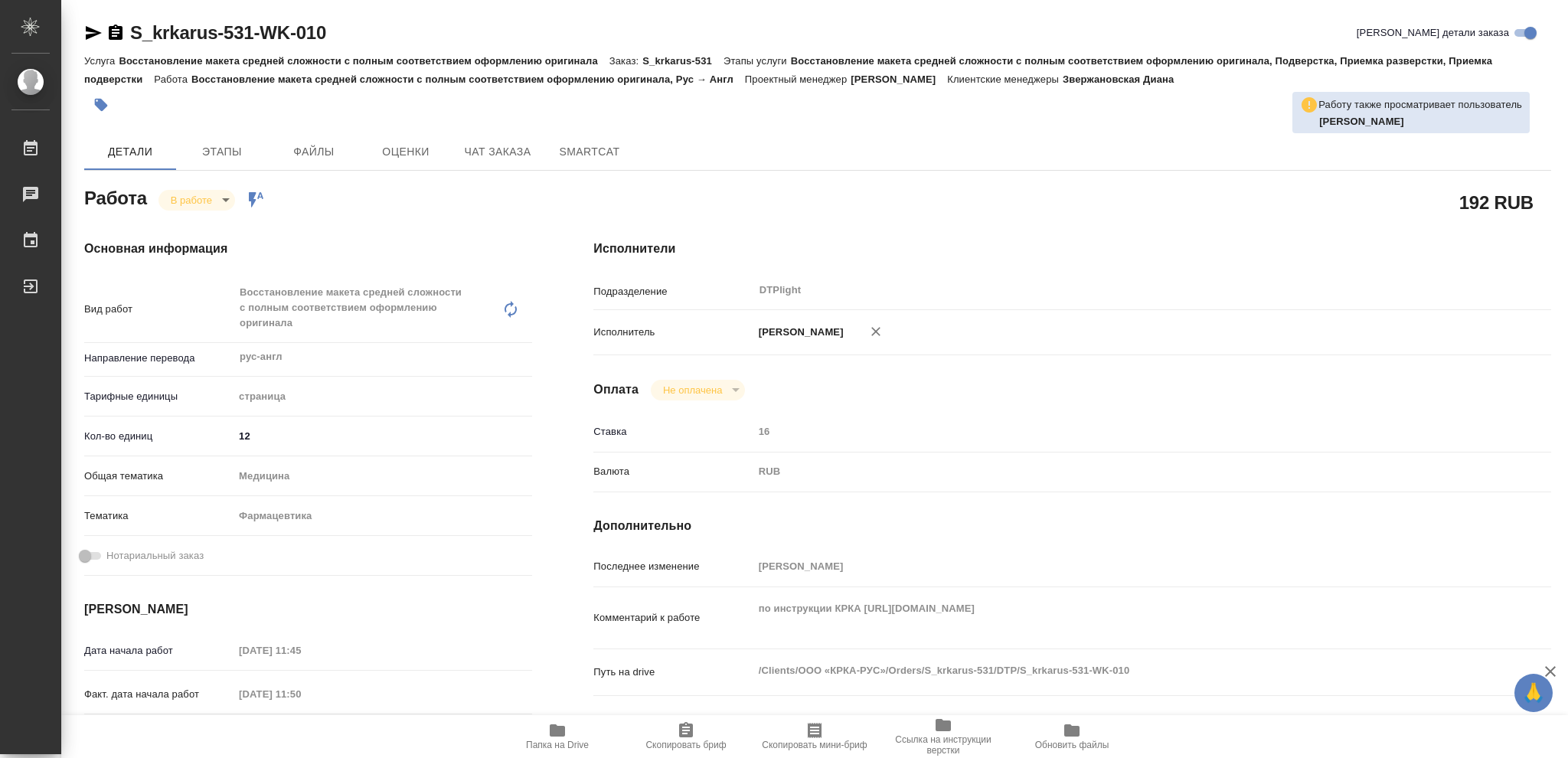
type textarea "x"
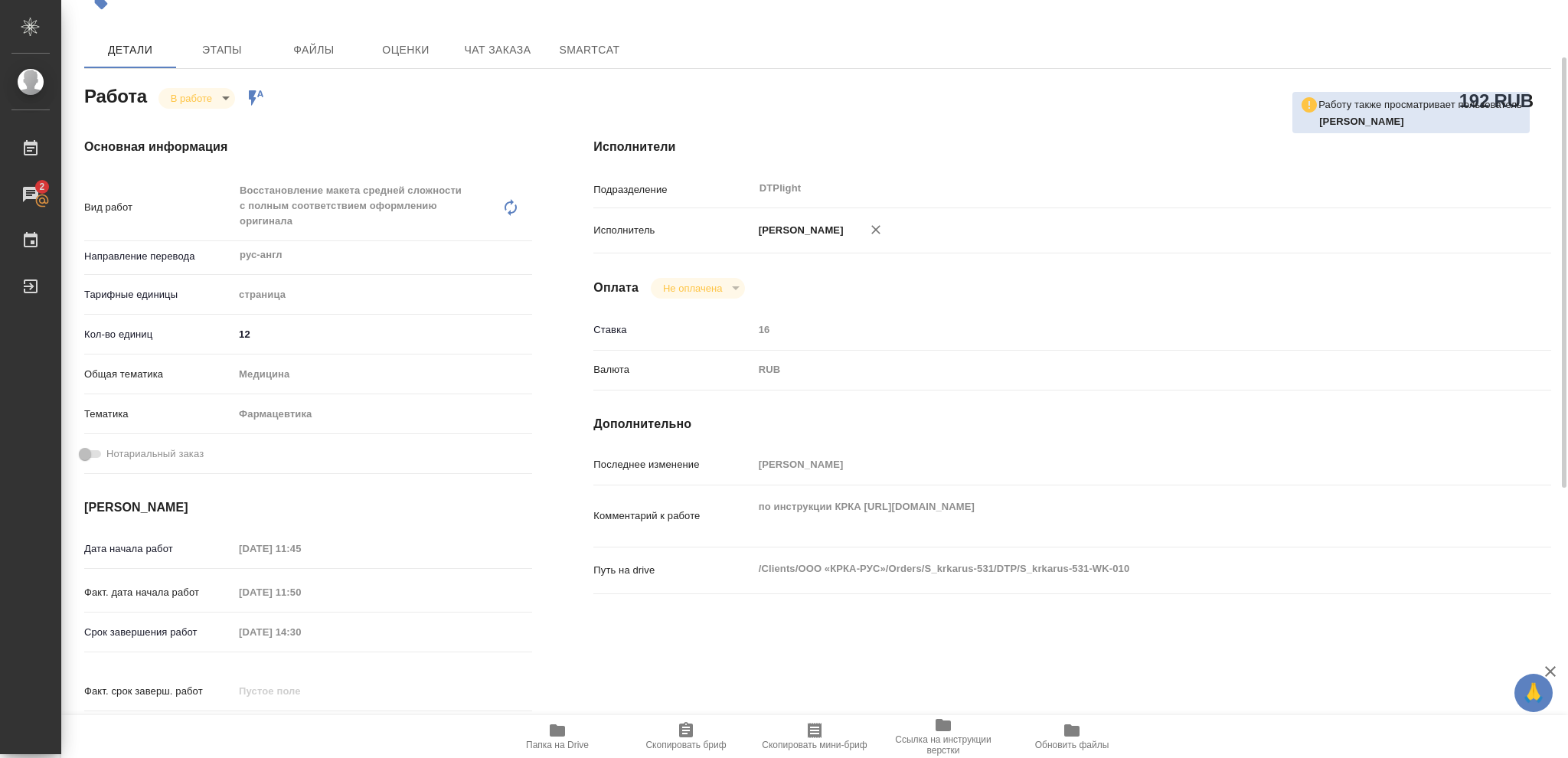
click at [554, 735] on icon "button" at bounding box center [557, 730] width 15 height 12
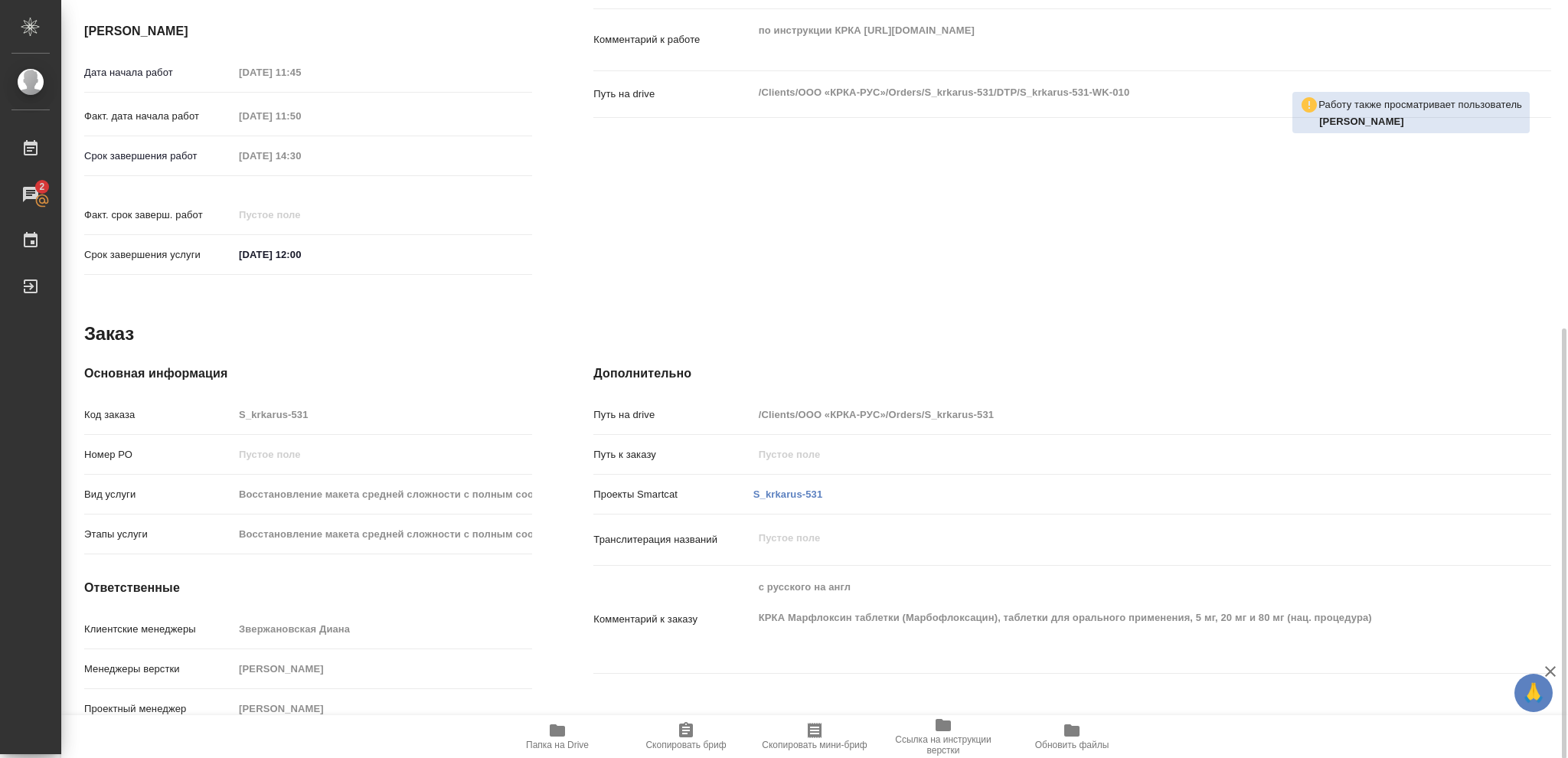
scroll to position [169, 0]
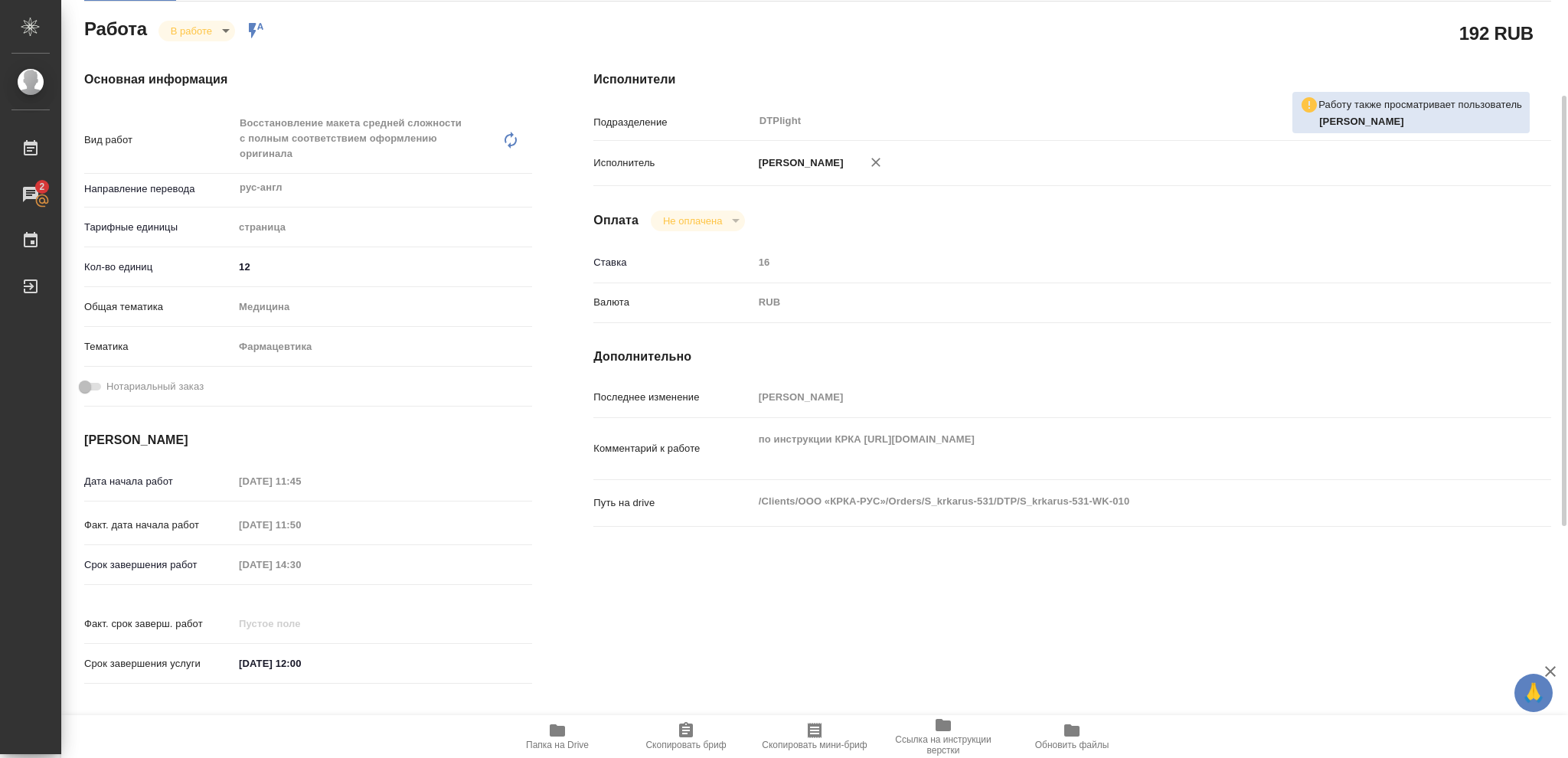
click at [226, 28] on body "🙏 .cls-1 fill:#fff; AWATERA Vasileva Olga Работы 2 Чаты График Выйти S_krkarus-…" at bounding box center [784, 379] width 1568 height 758
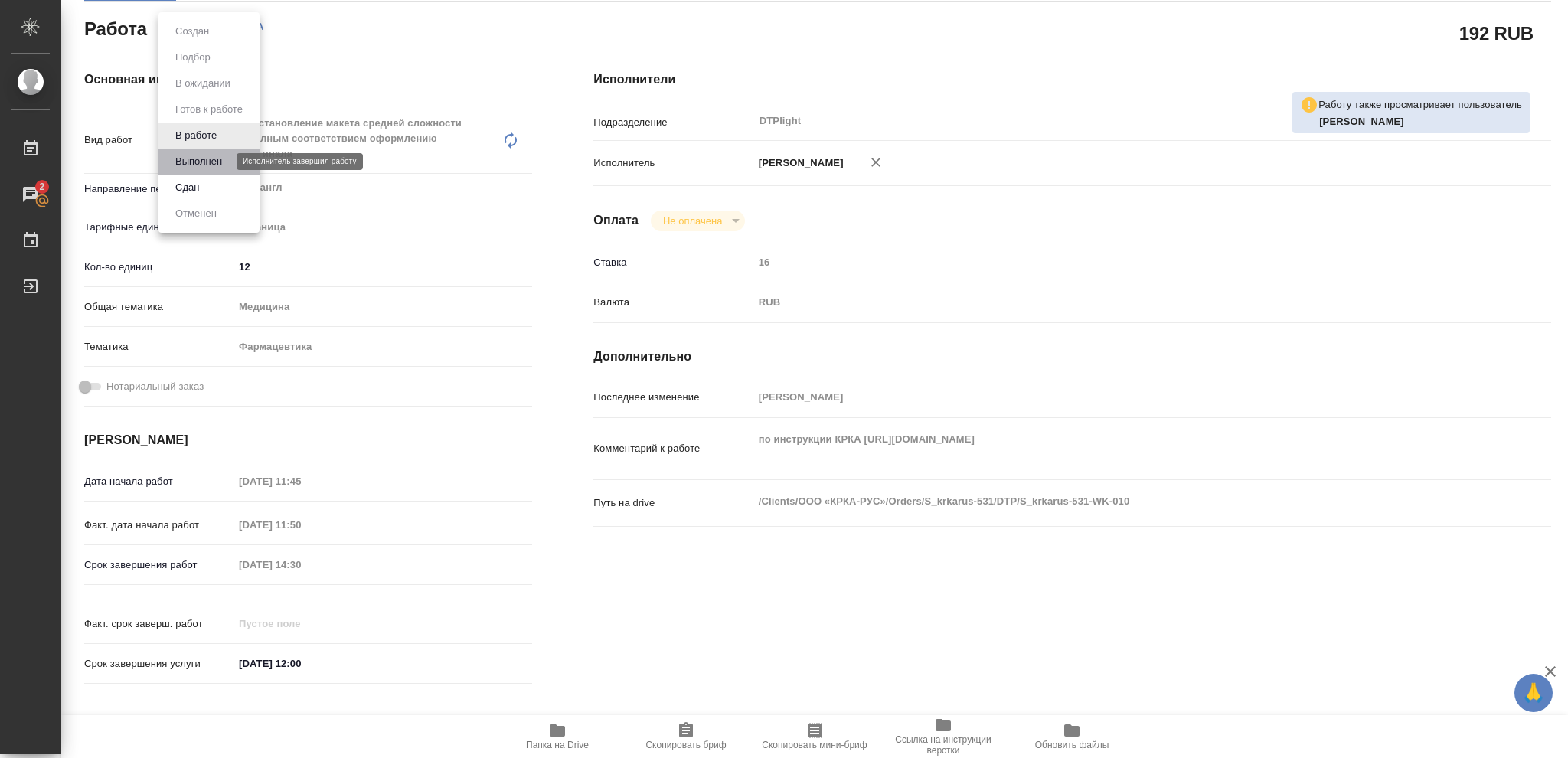
click at [201, 158] on button "Выполнен" at bounding box center [199, 161] width 56 height 17
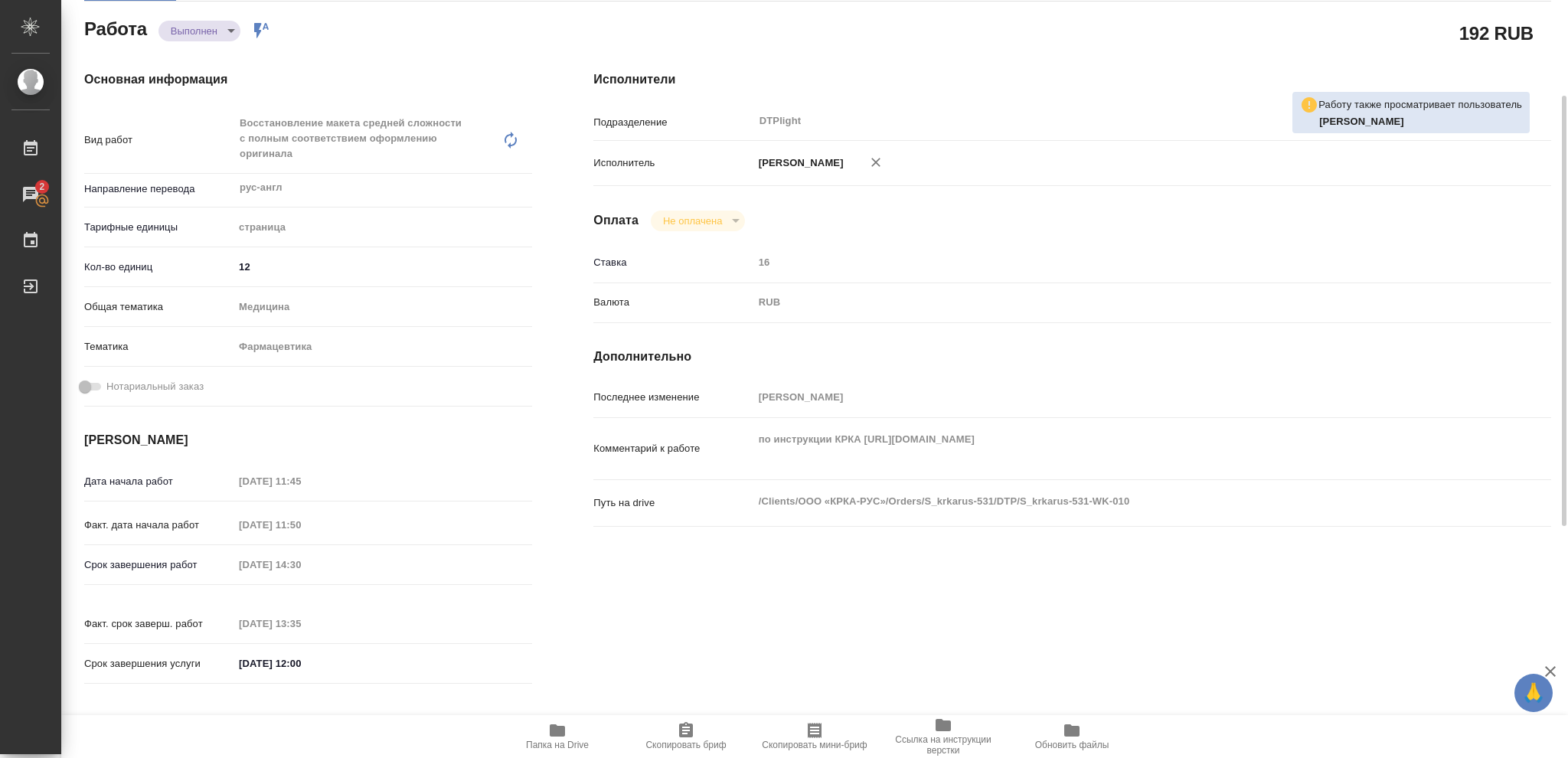
type textarea "x"
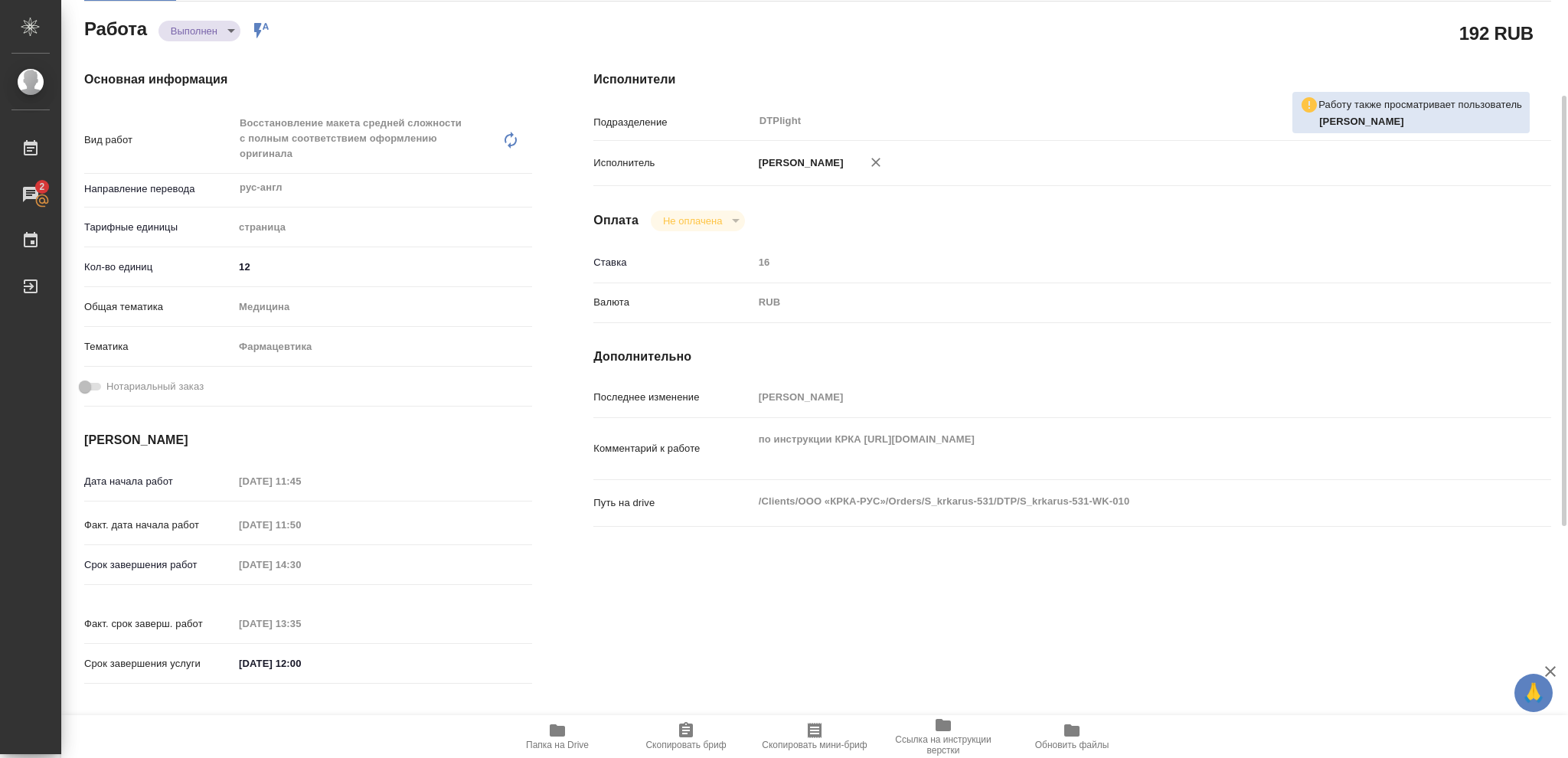
type textarea "x"
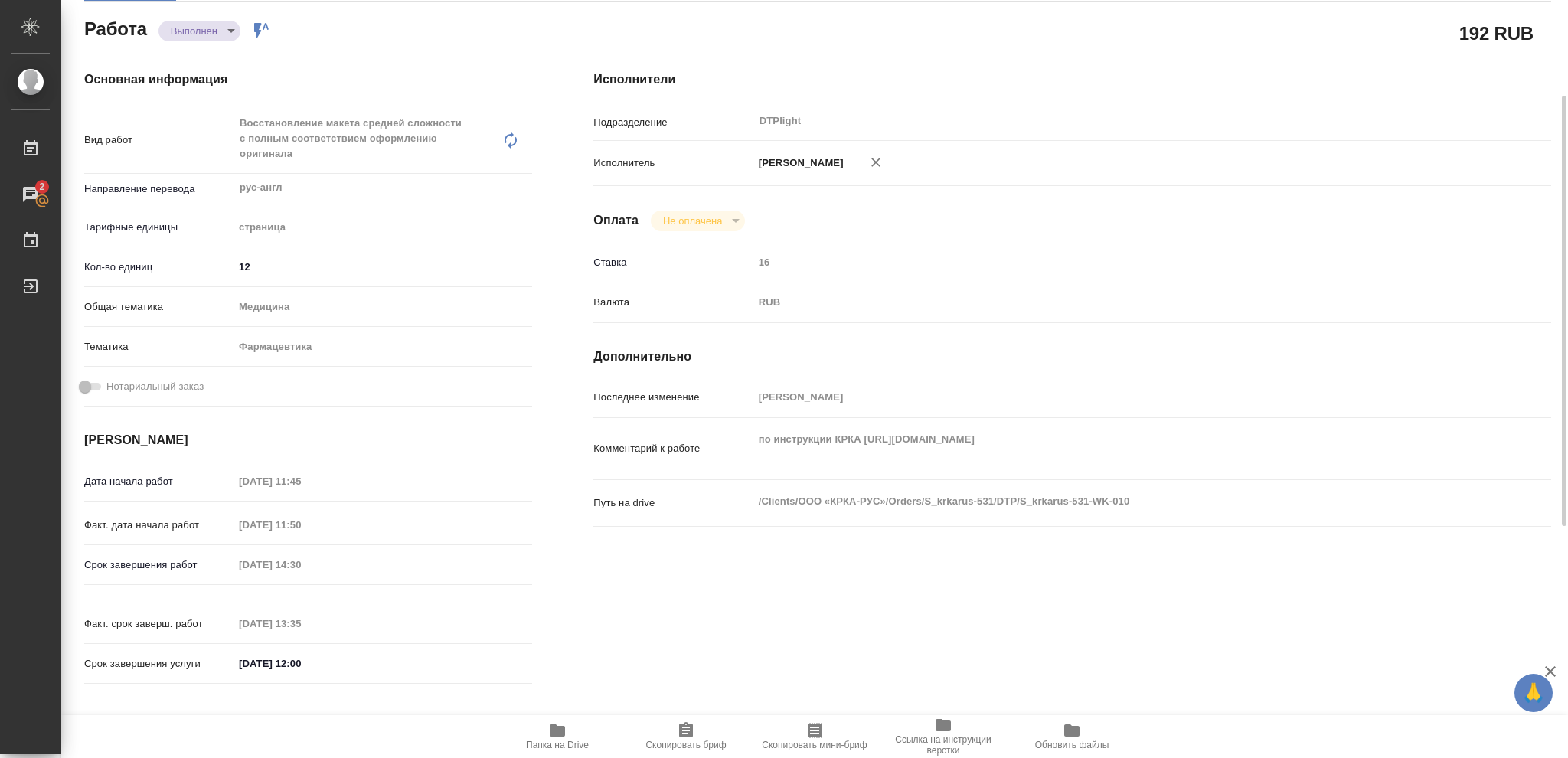
type textarea "x"
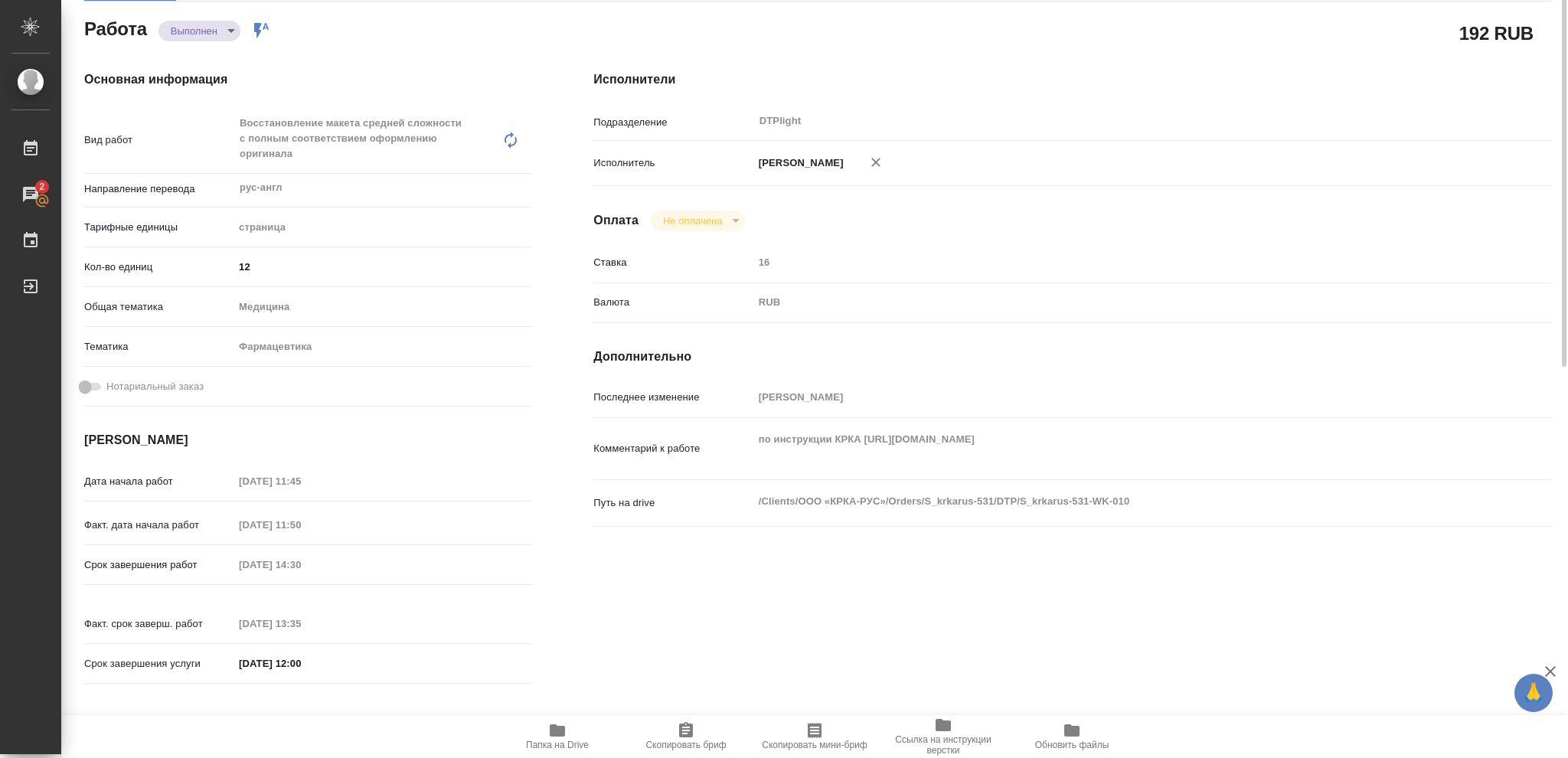
scroll to position [0, 0]
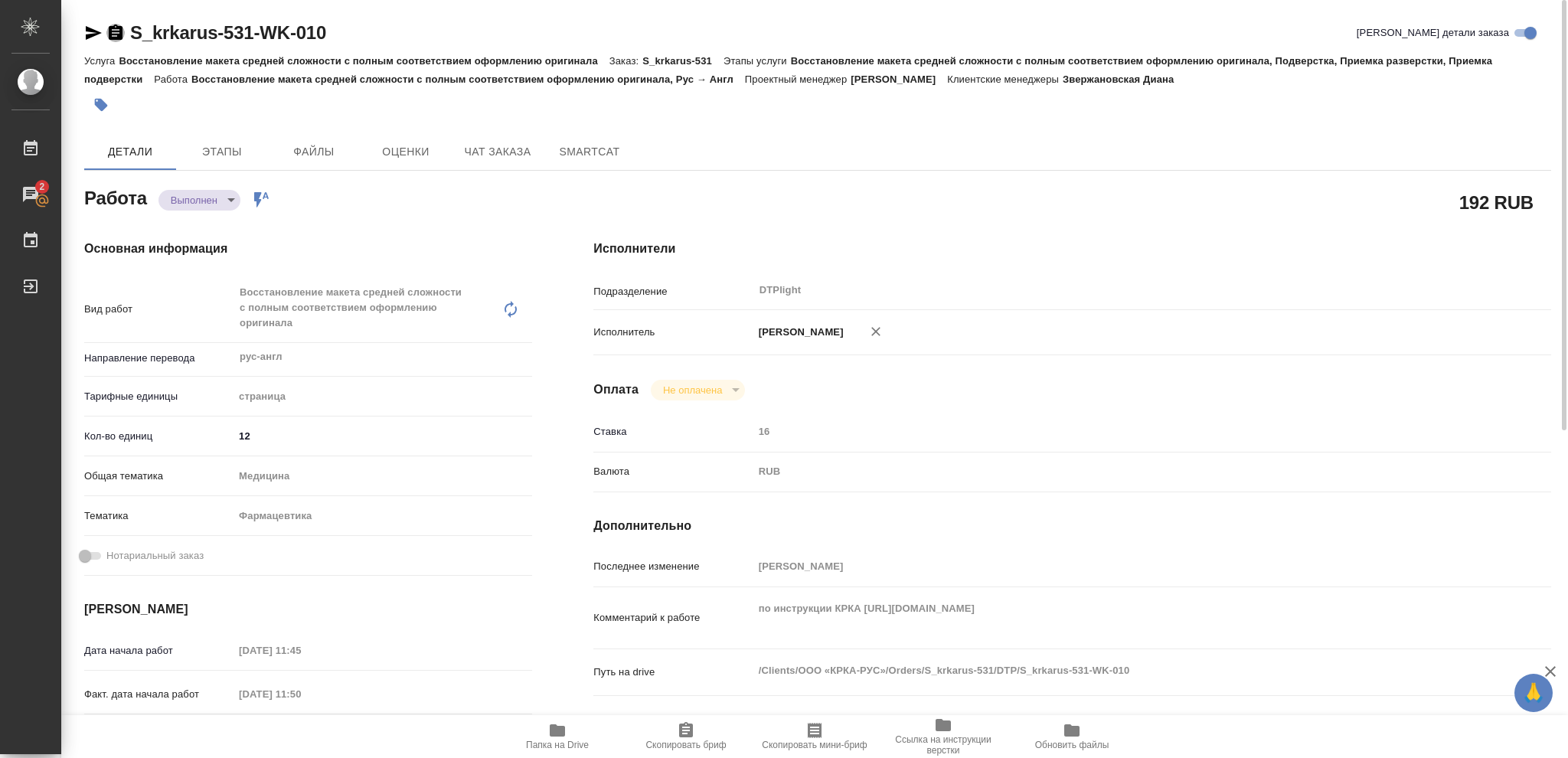
click at [116, 33] on icon "button" at bounding box center [116, 32] width 18 height 18
click at [116, 32] on icon "button" at bounding box center [116, 32] width 14 height 15
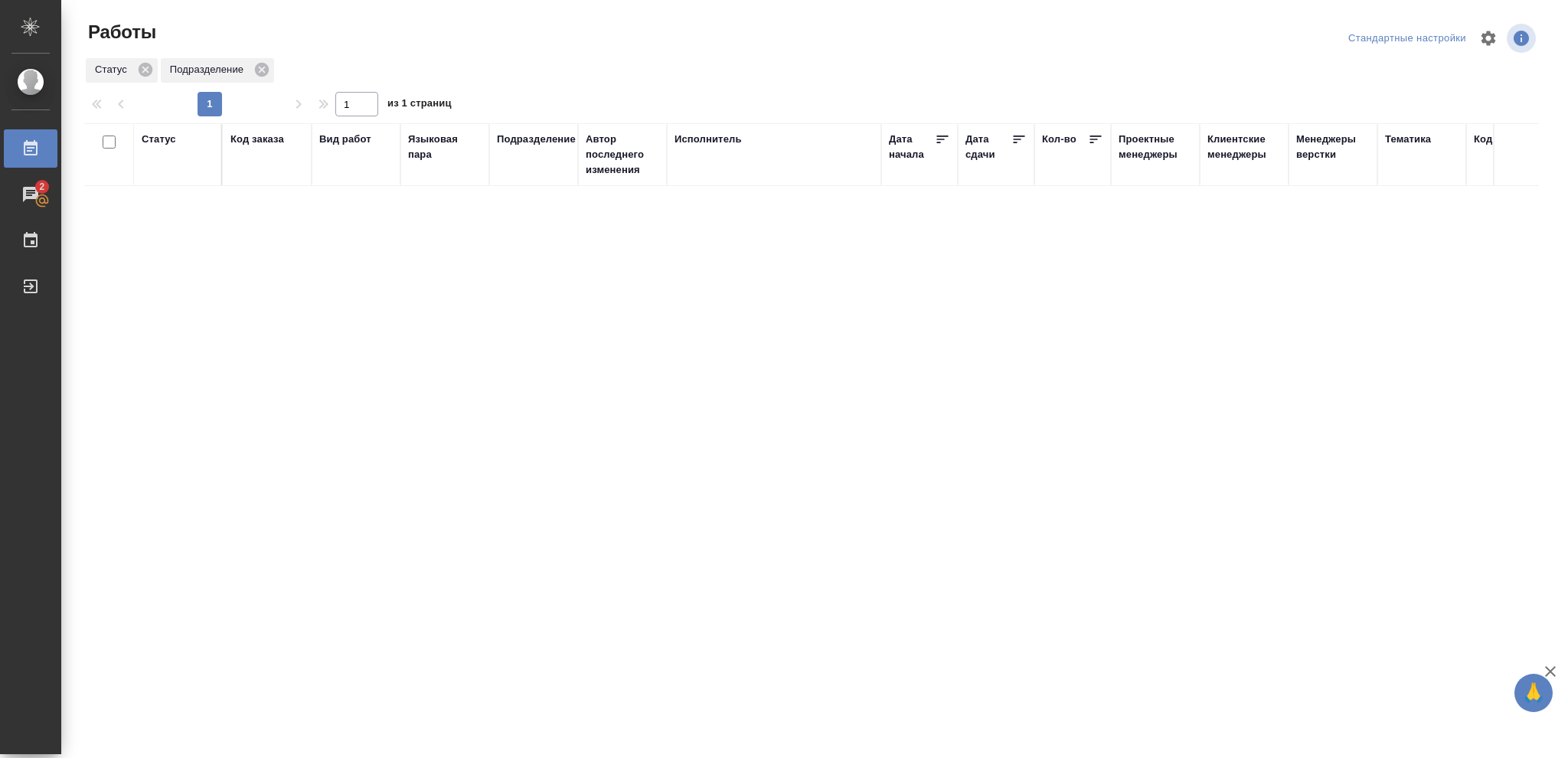
click at [156, 137] on div "Статус" at bounding box center [158, 138] width 34 height 15
click at [169, 181] on icon at bounding box center [170, 179] width 11 height 11
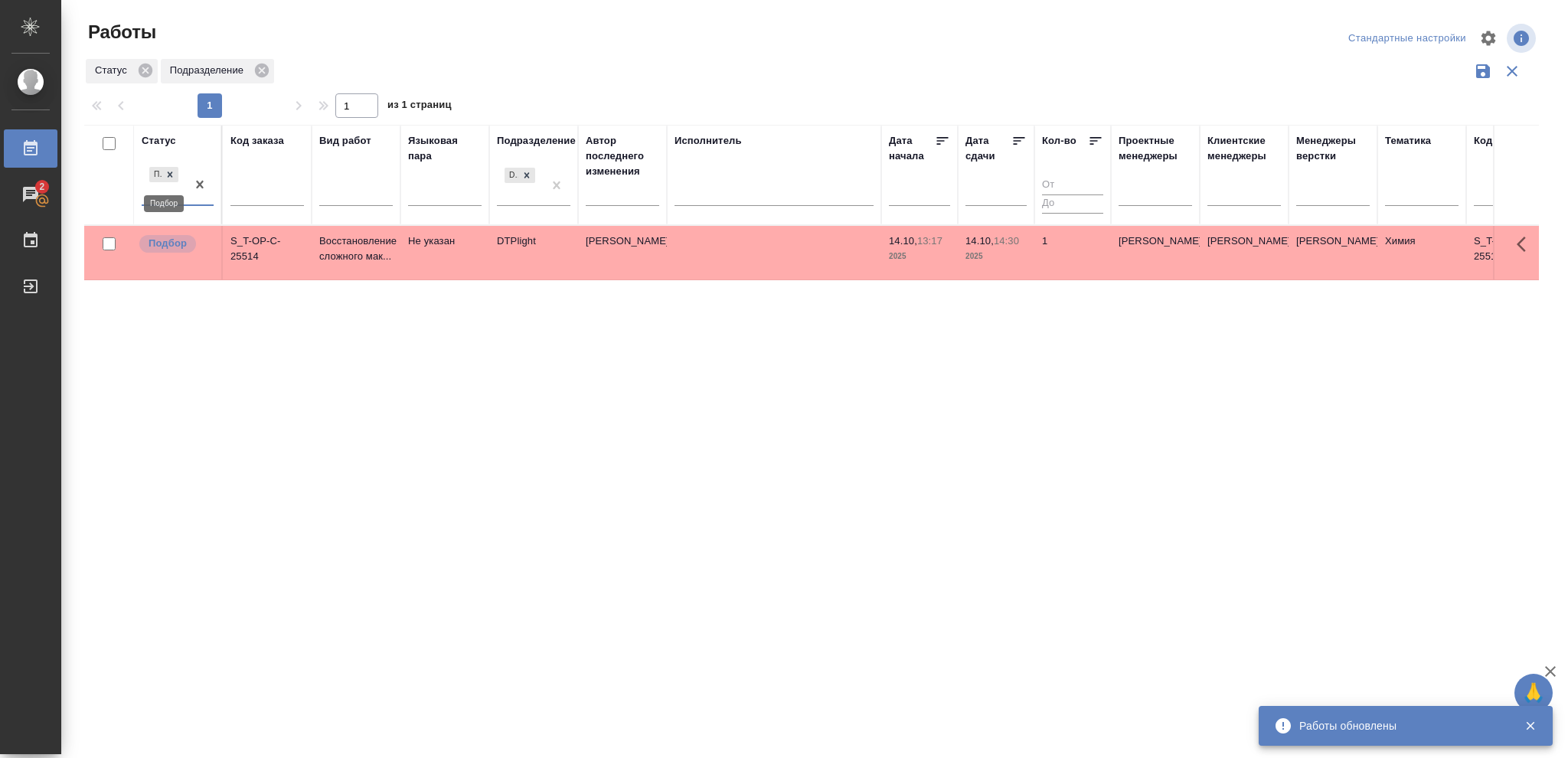
click at [173, 178] on icon at bounding box center [170, 174] width 11 height 11
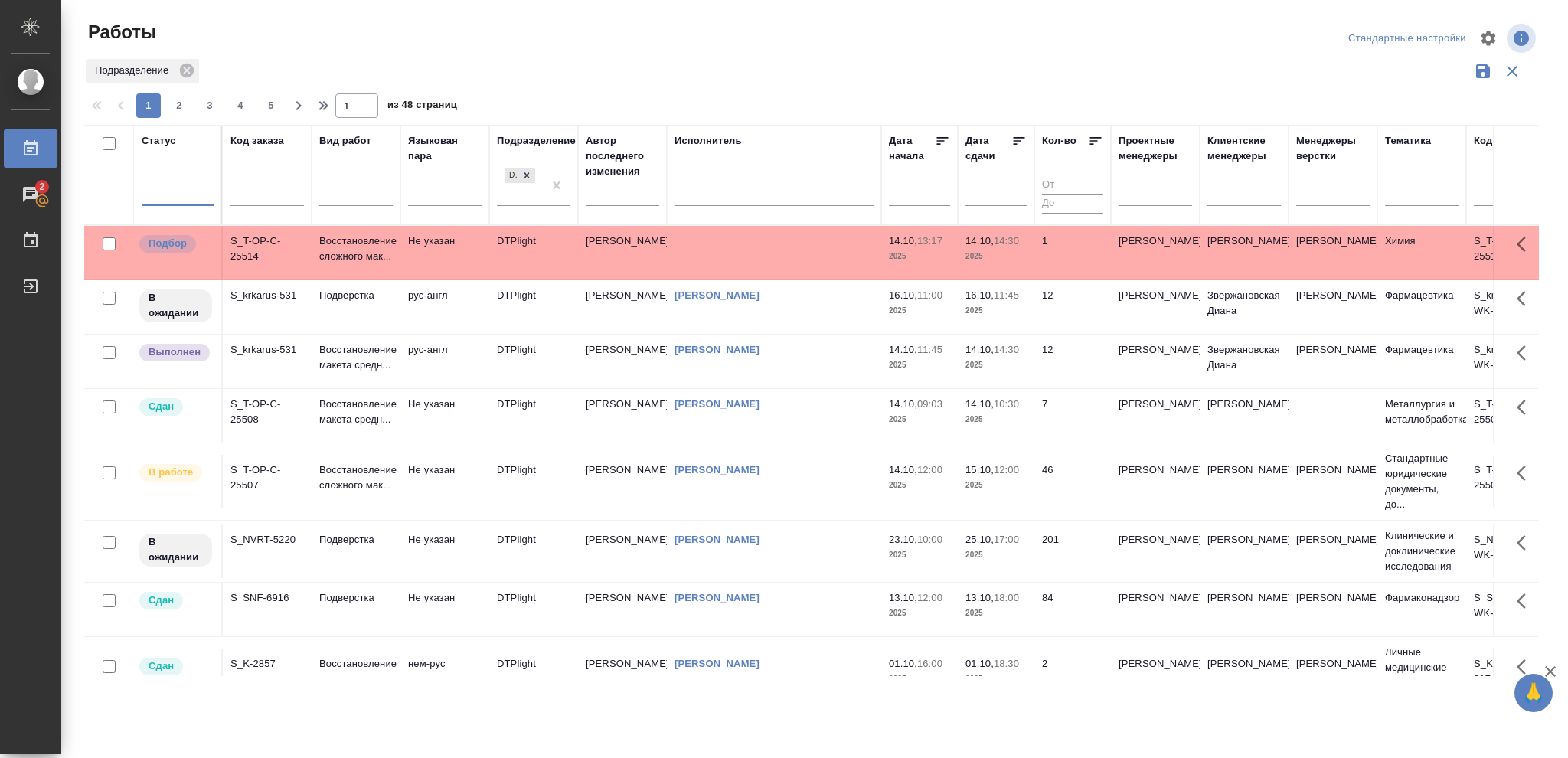
click at [1008, 419] on p "2025" at bounding box center [996, 418] width 61 height 15
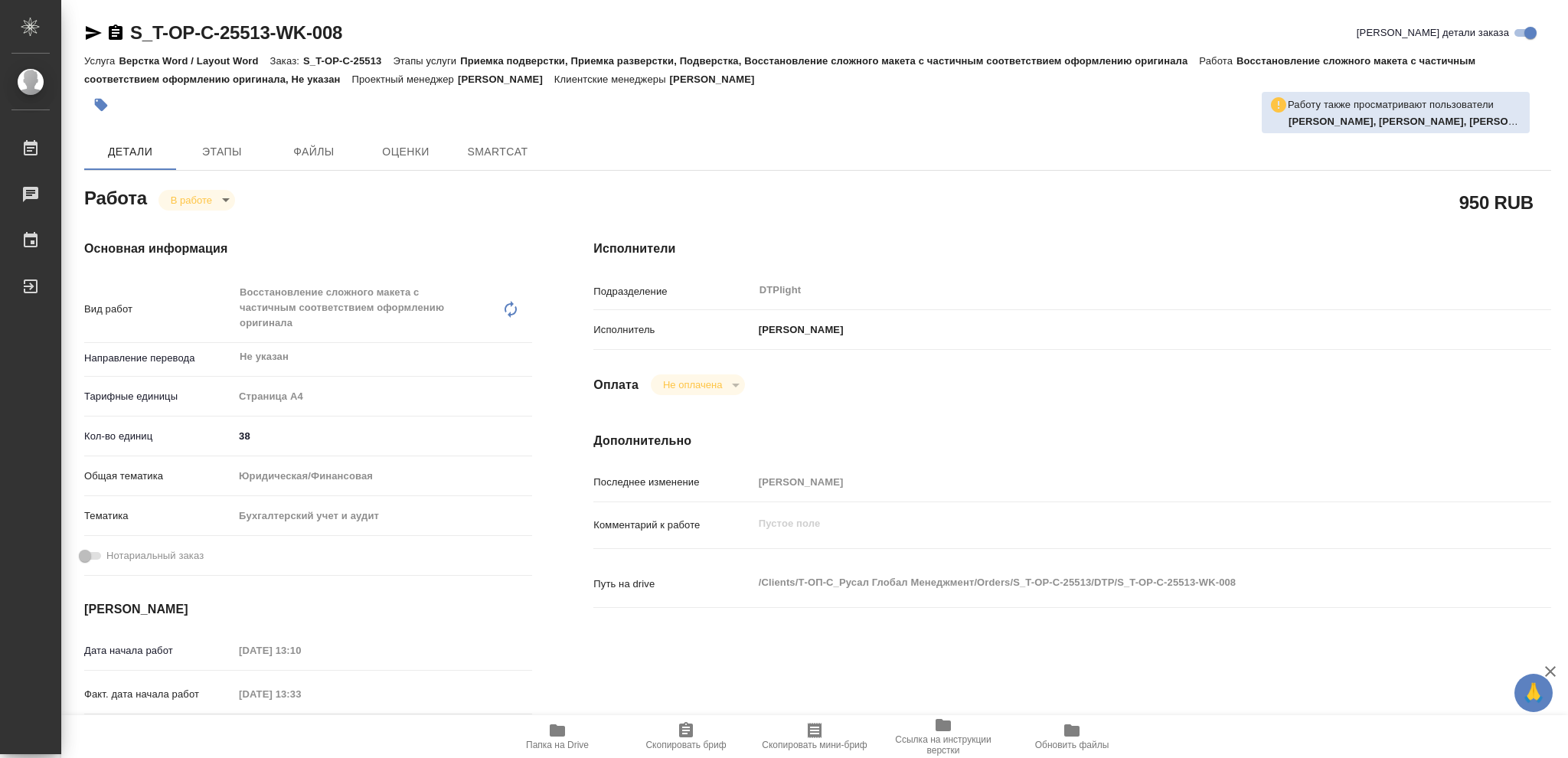
type textarea "x"
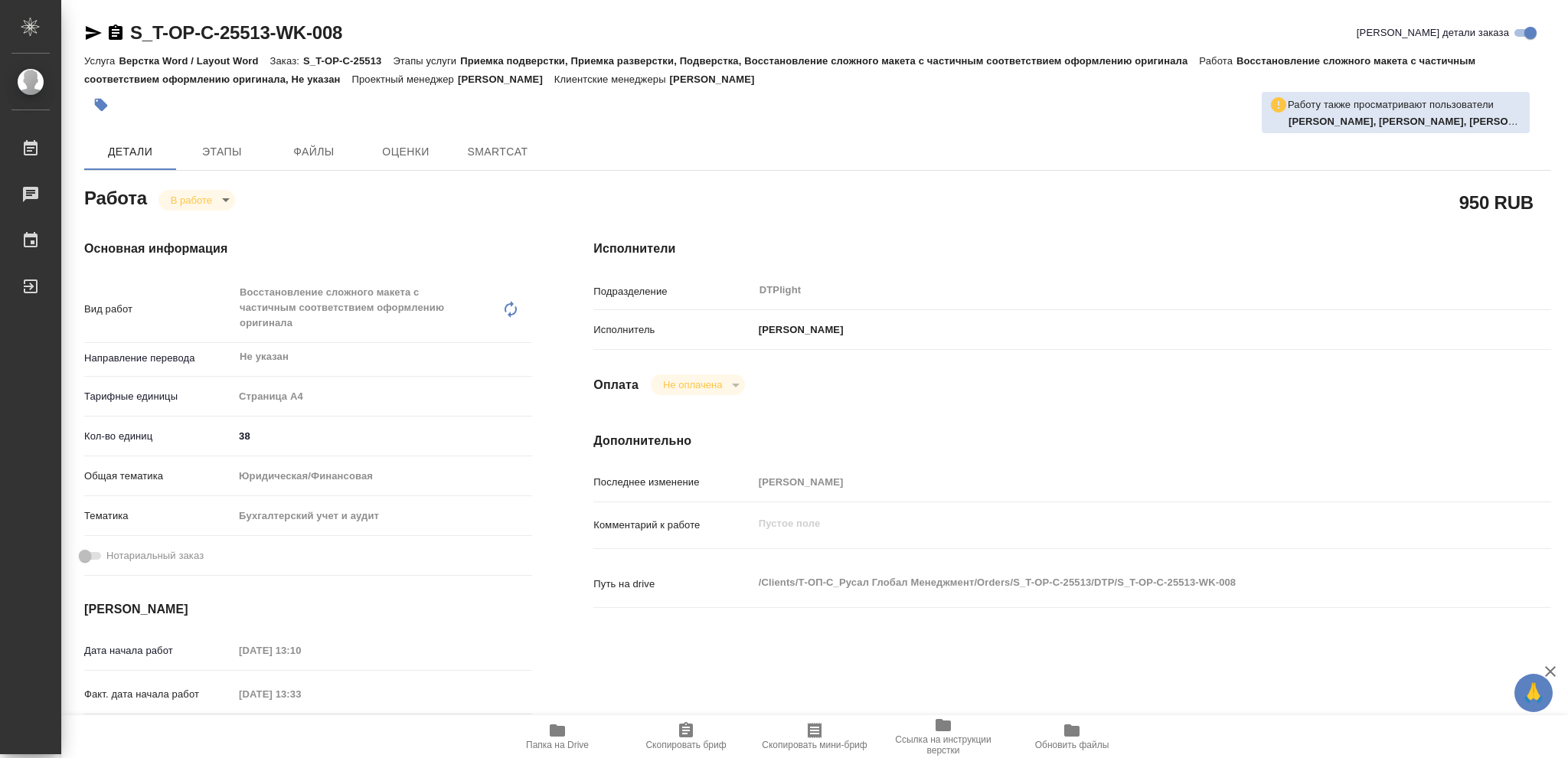
type textarea "x"
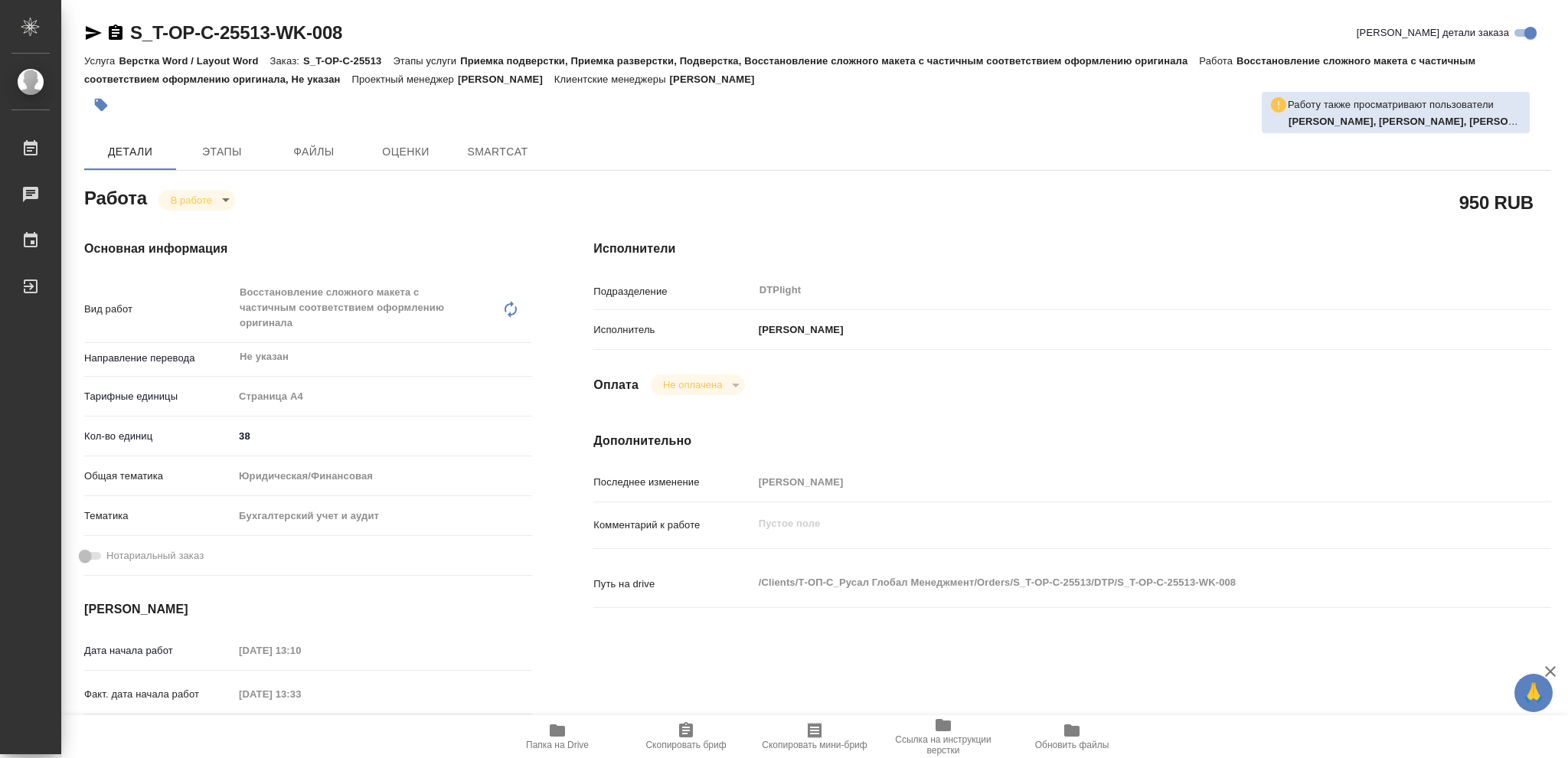
type textarea "x"
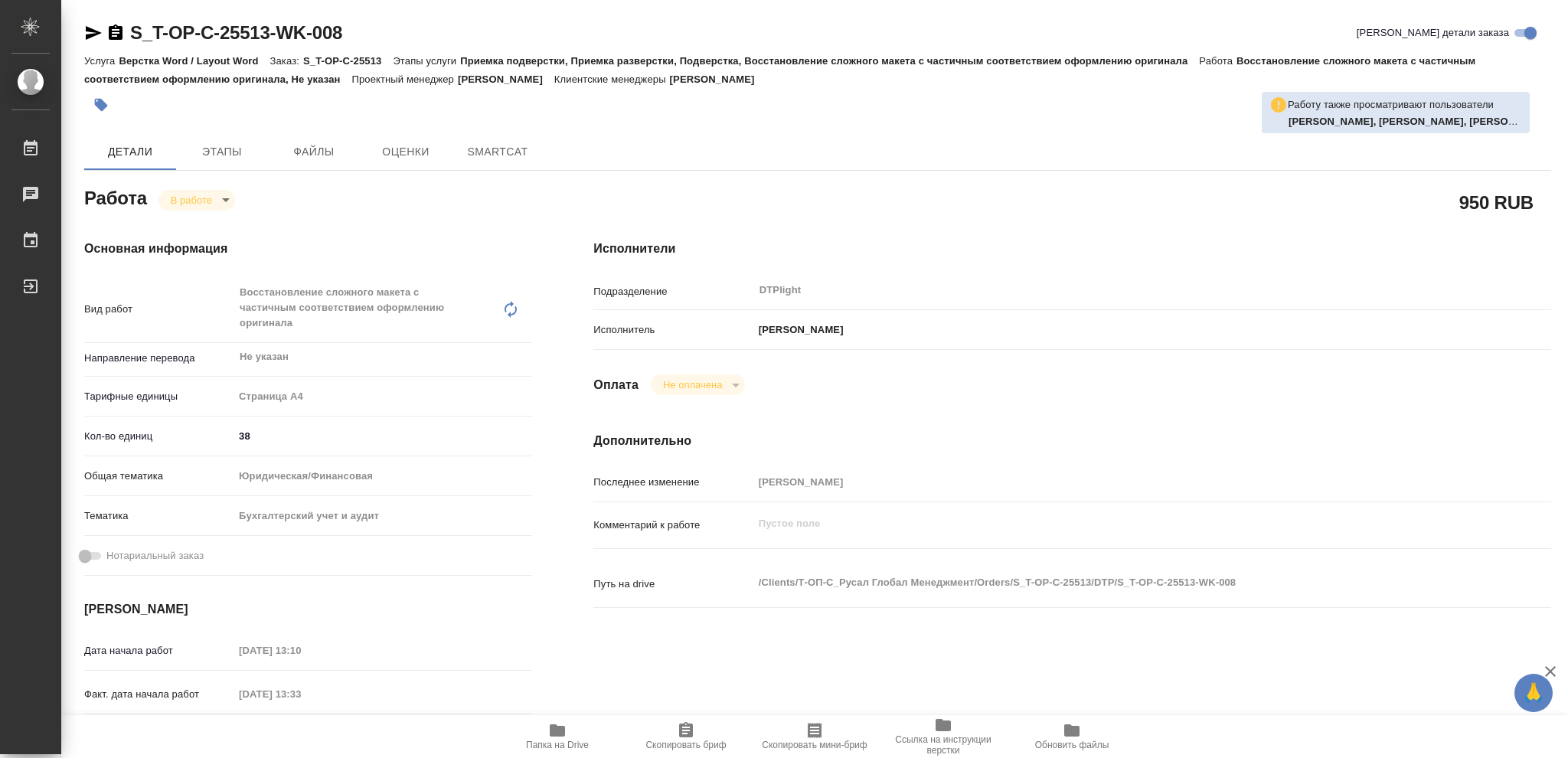
type textarea "x"
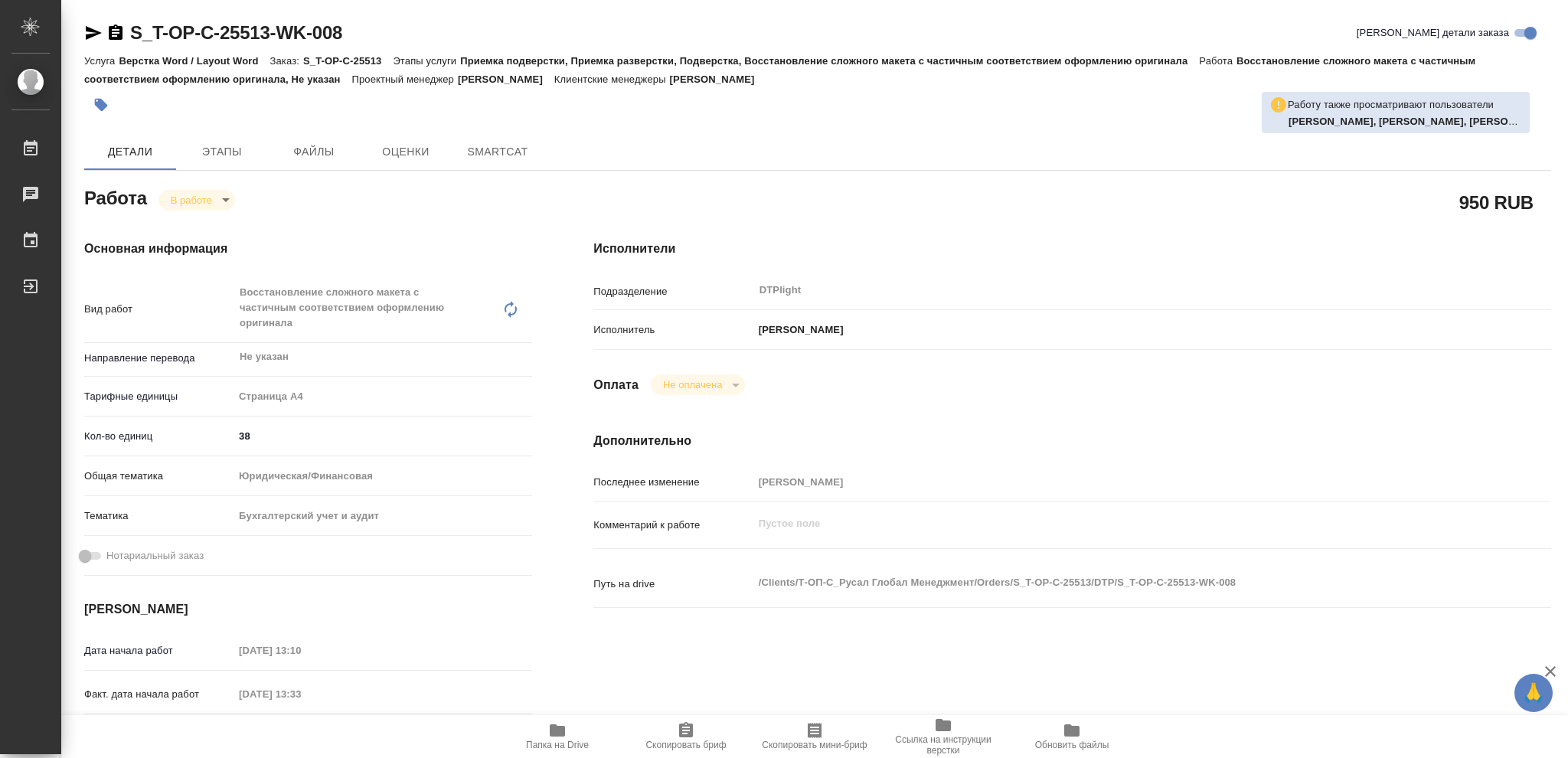
type textarea "x"
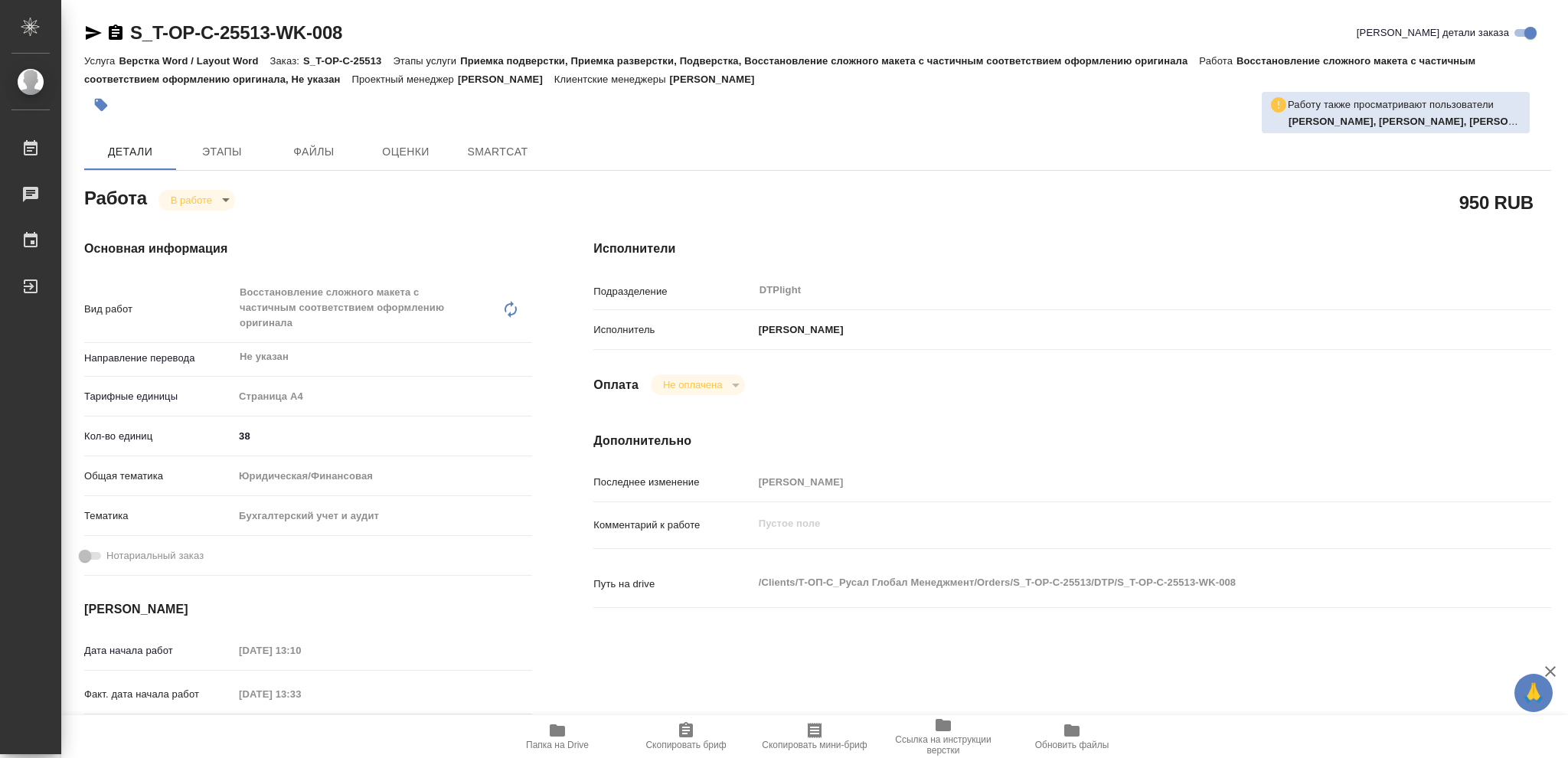
click at [552, 726] on icon "button" at bounding box center [557, 730] width 15 height 12
type textarea "x"
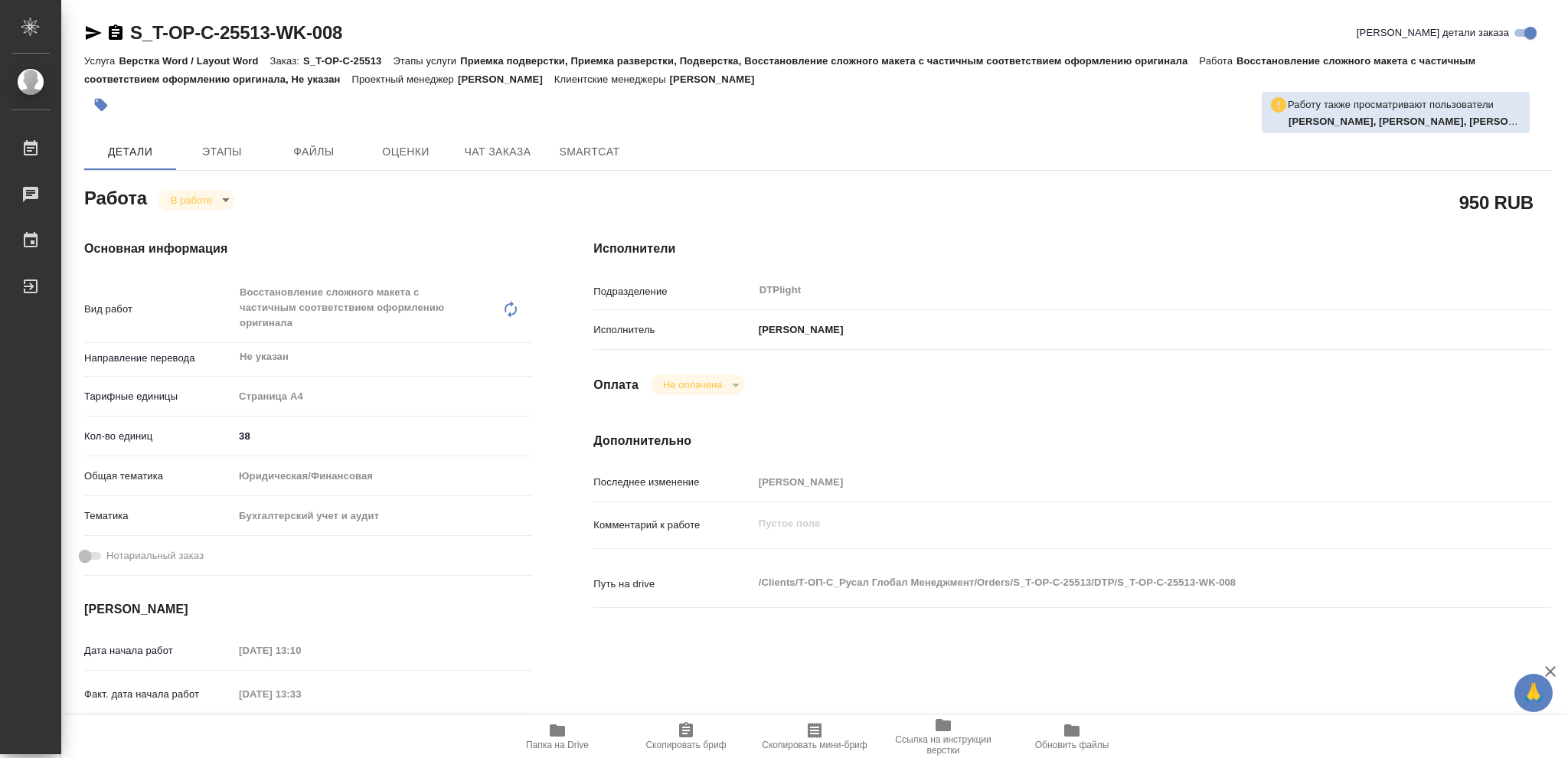
type textarea "x"
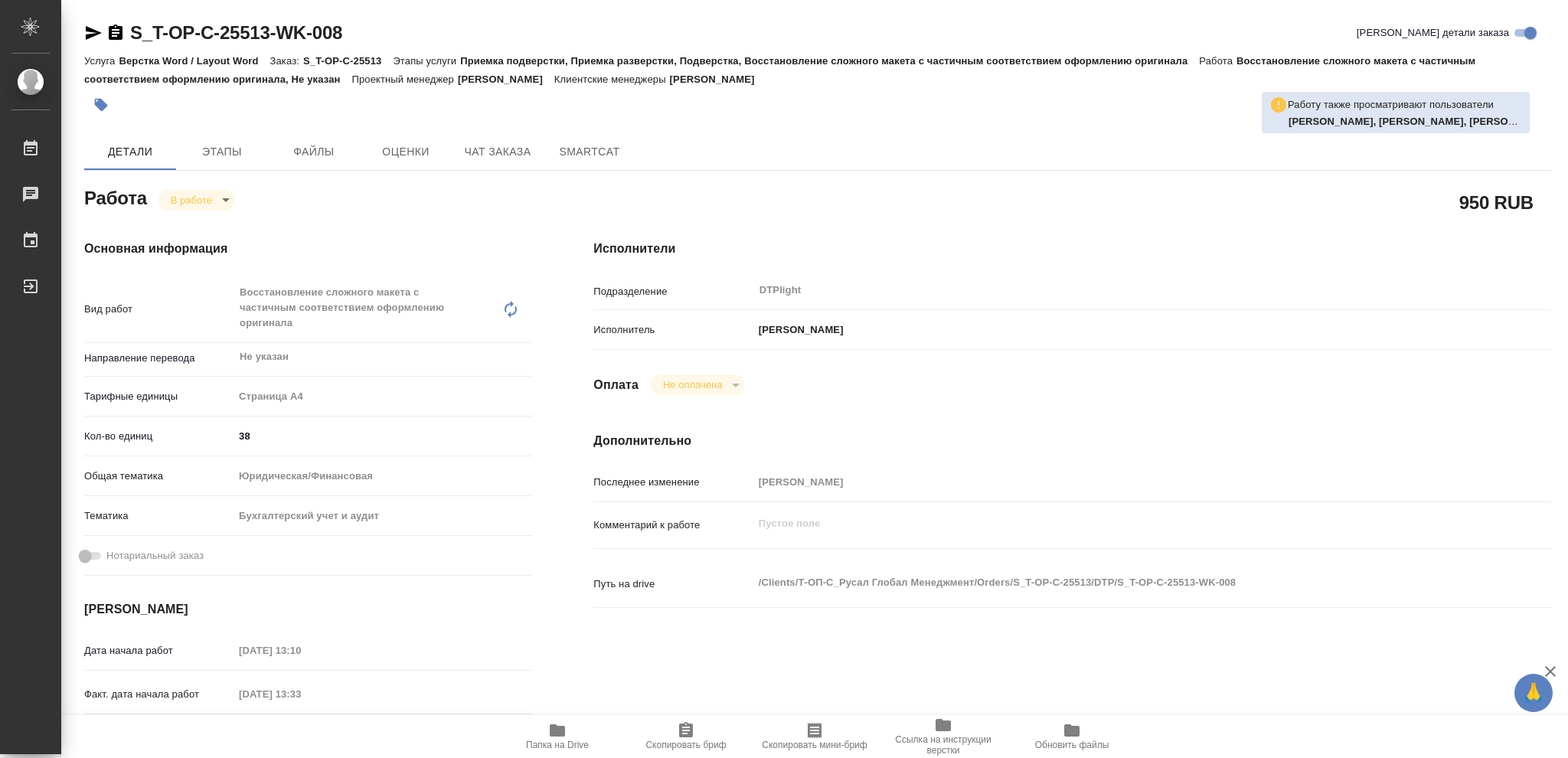
type textarea "x"
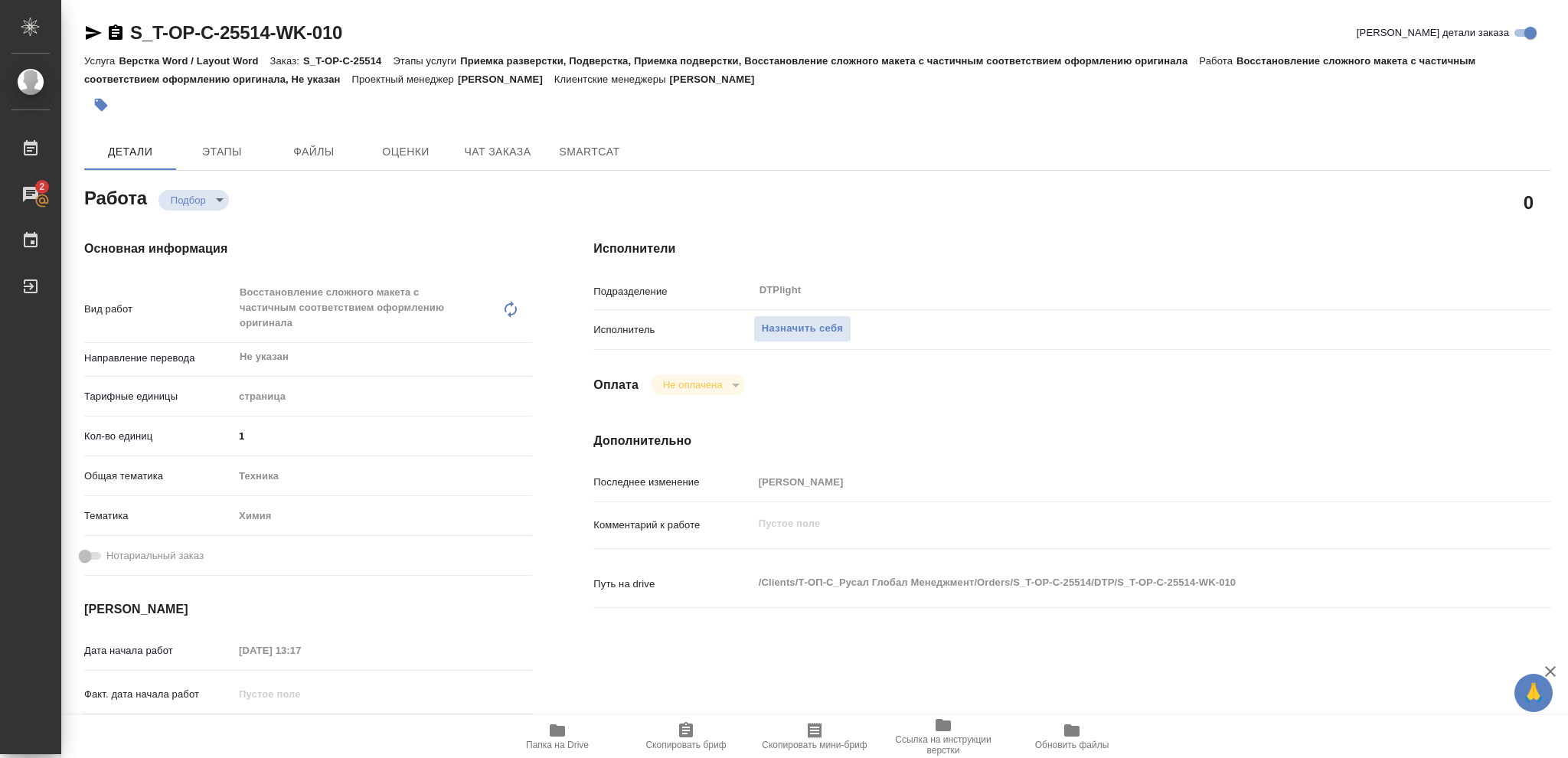
click at [552, 568] on icon "button" at bounding box center [557, 730] width 15 height 12
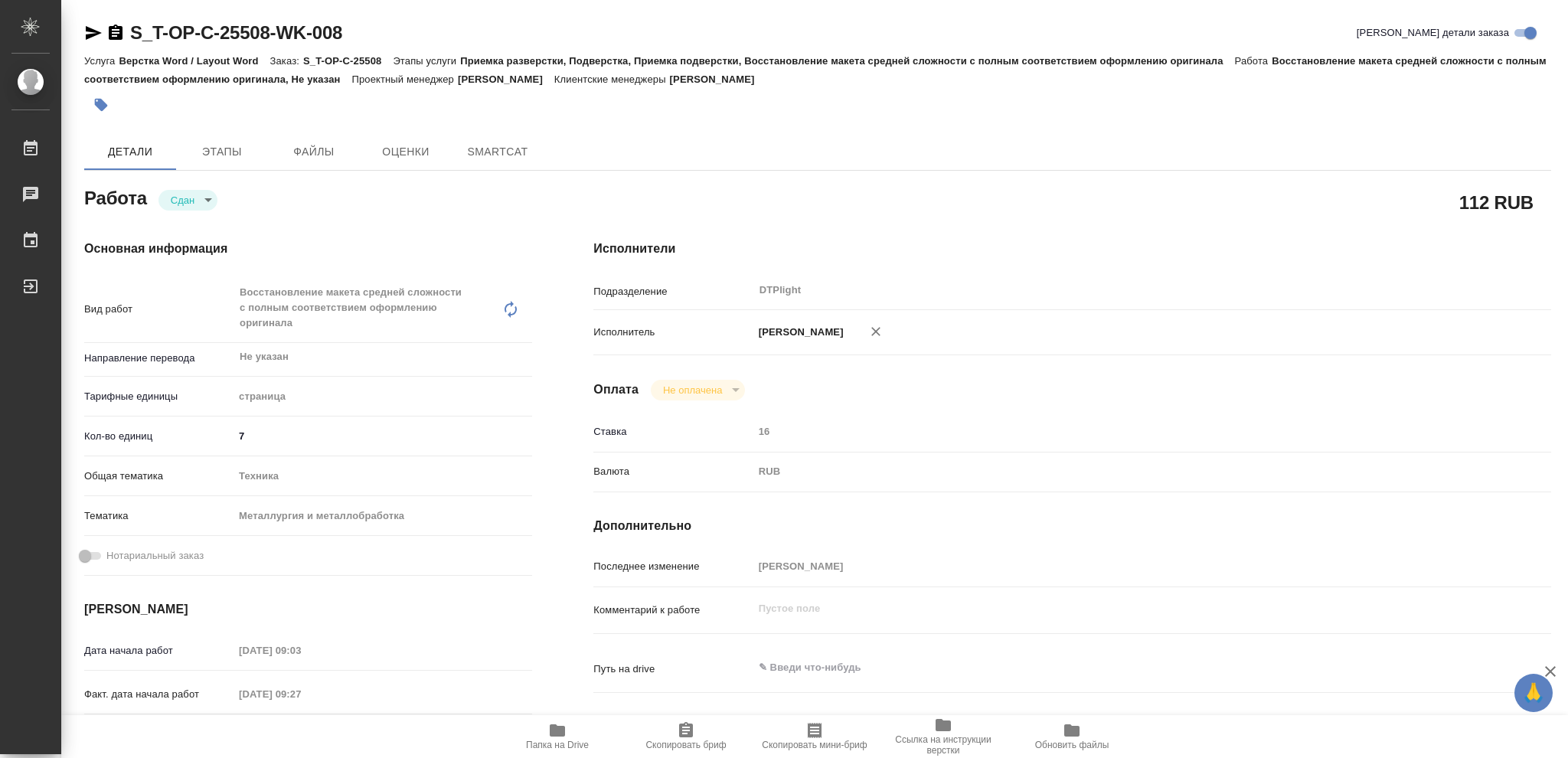
type textarea "x"
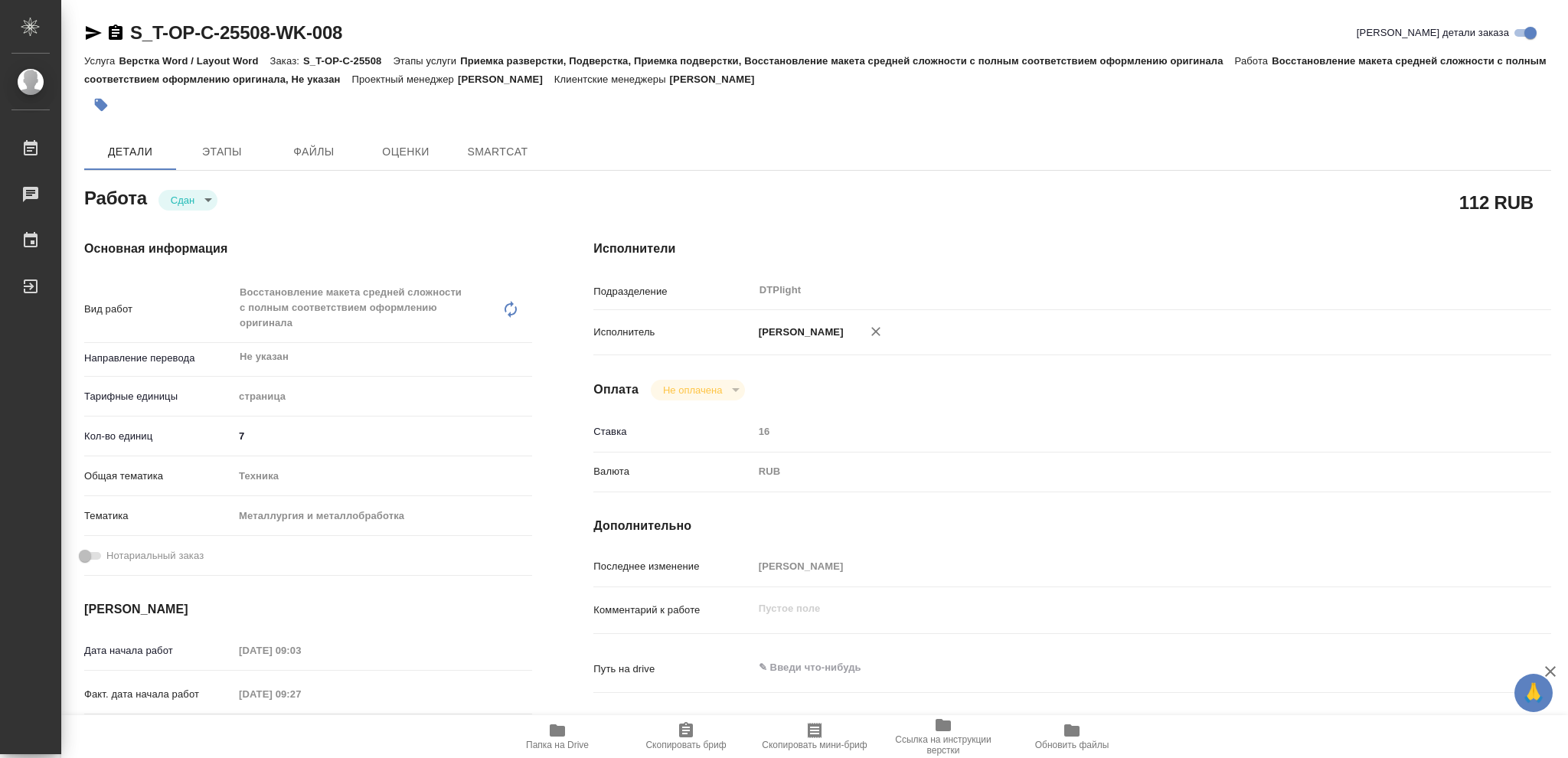
type textarea "x"
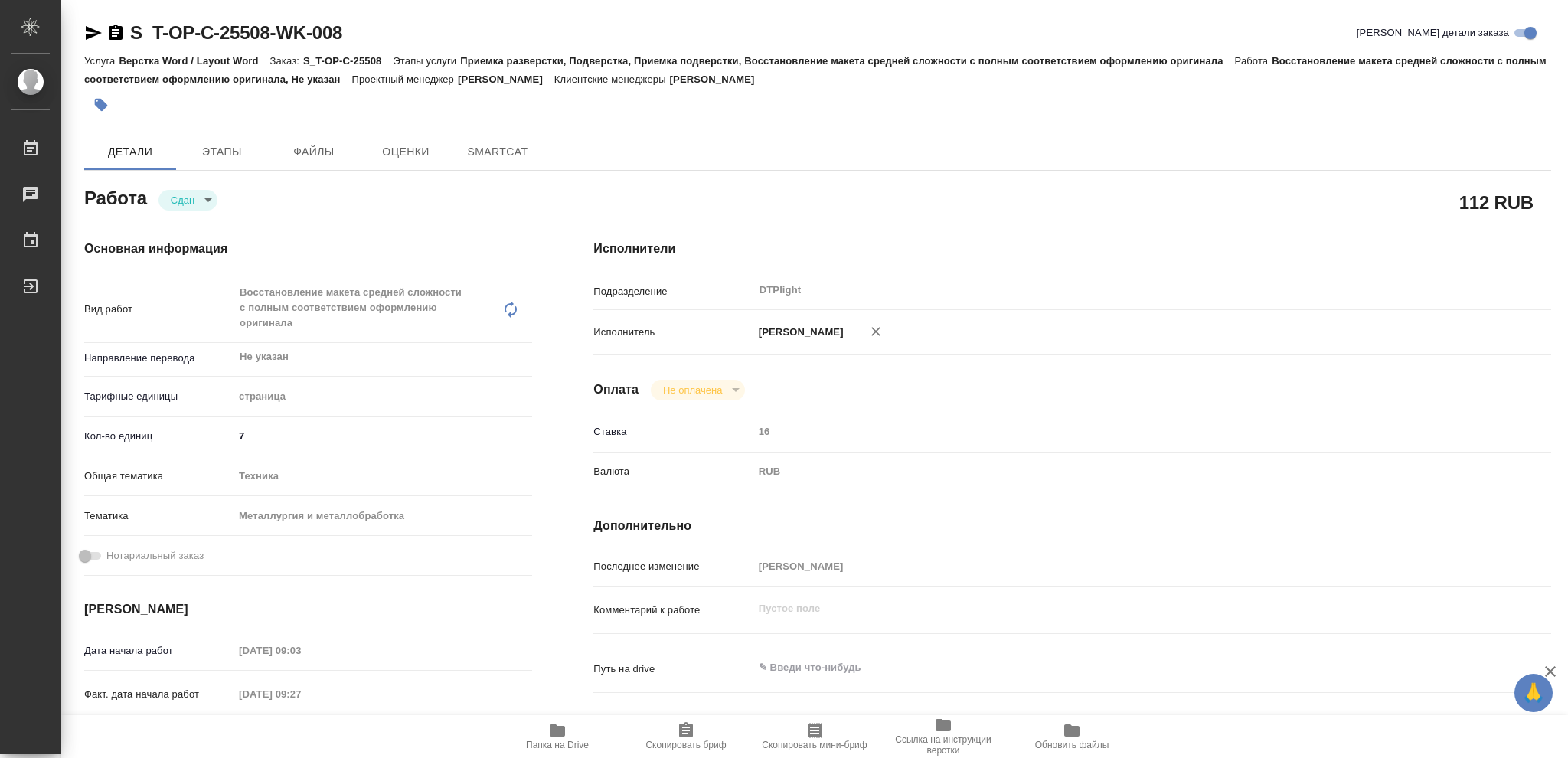
type textarea "x"
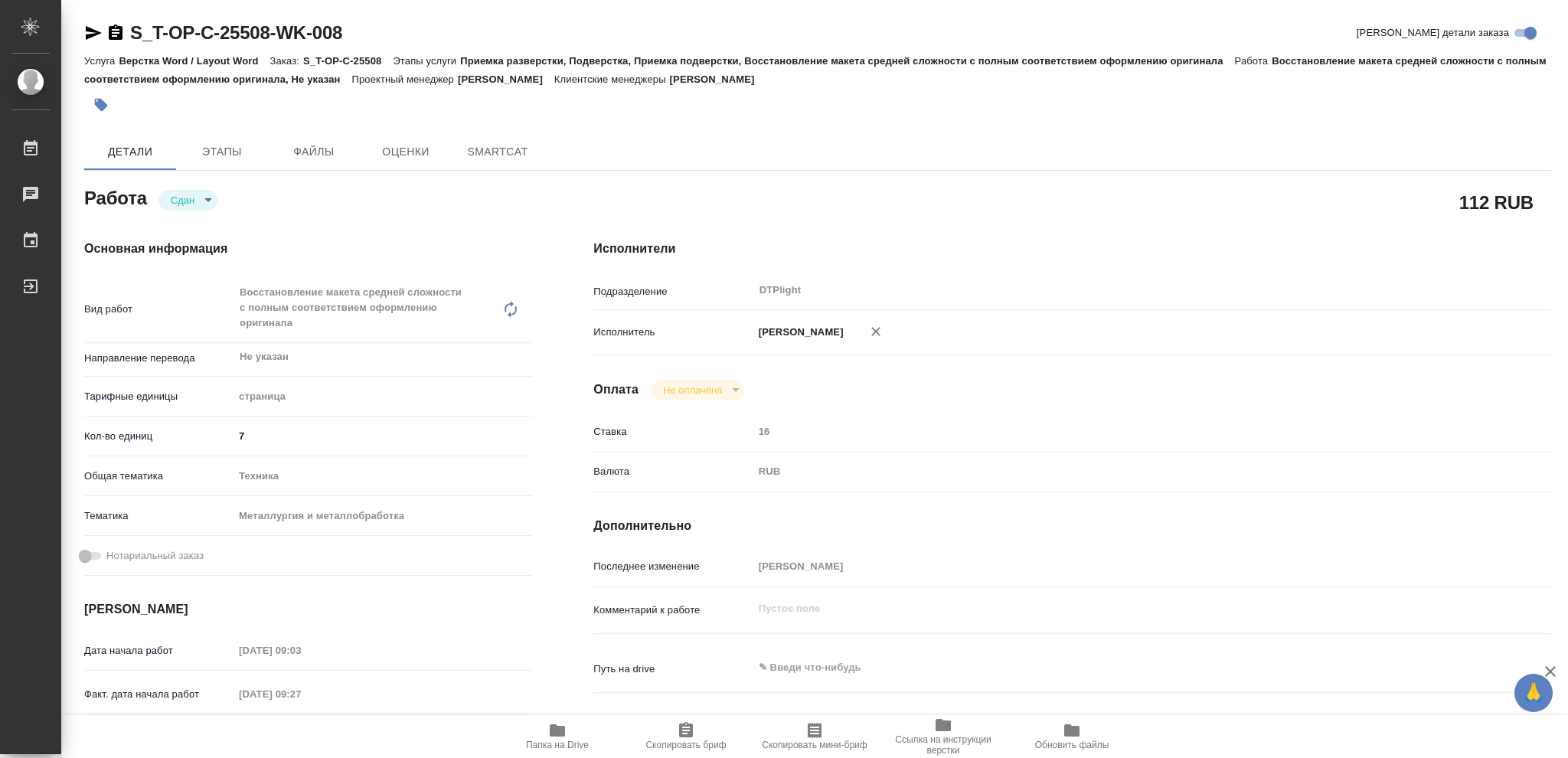
type textarea "x"
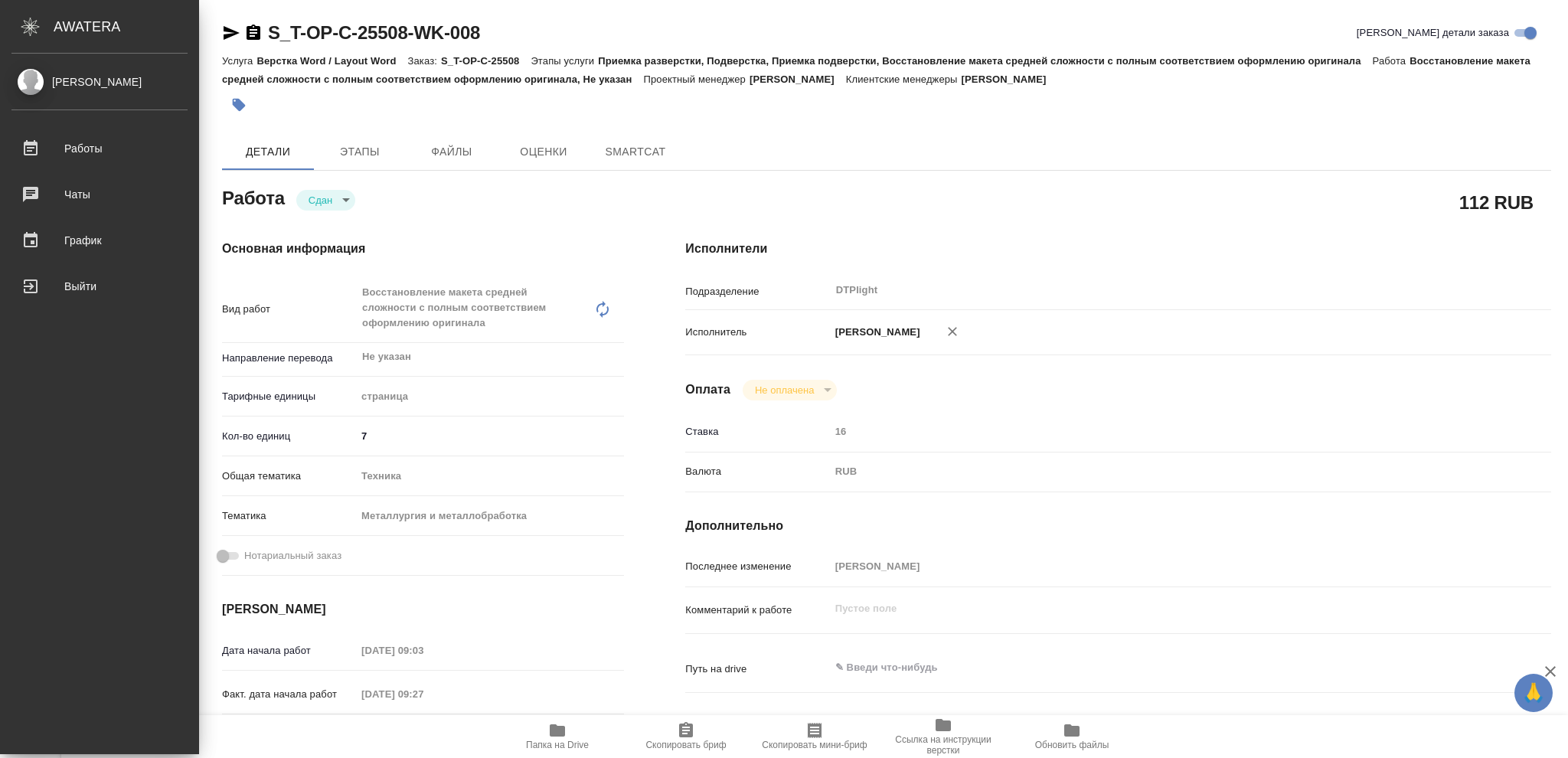
type textarea "x"
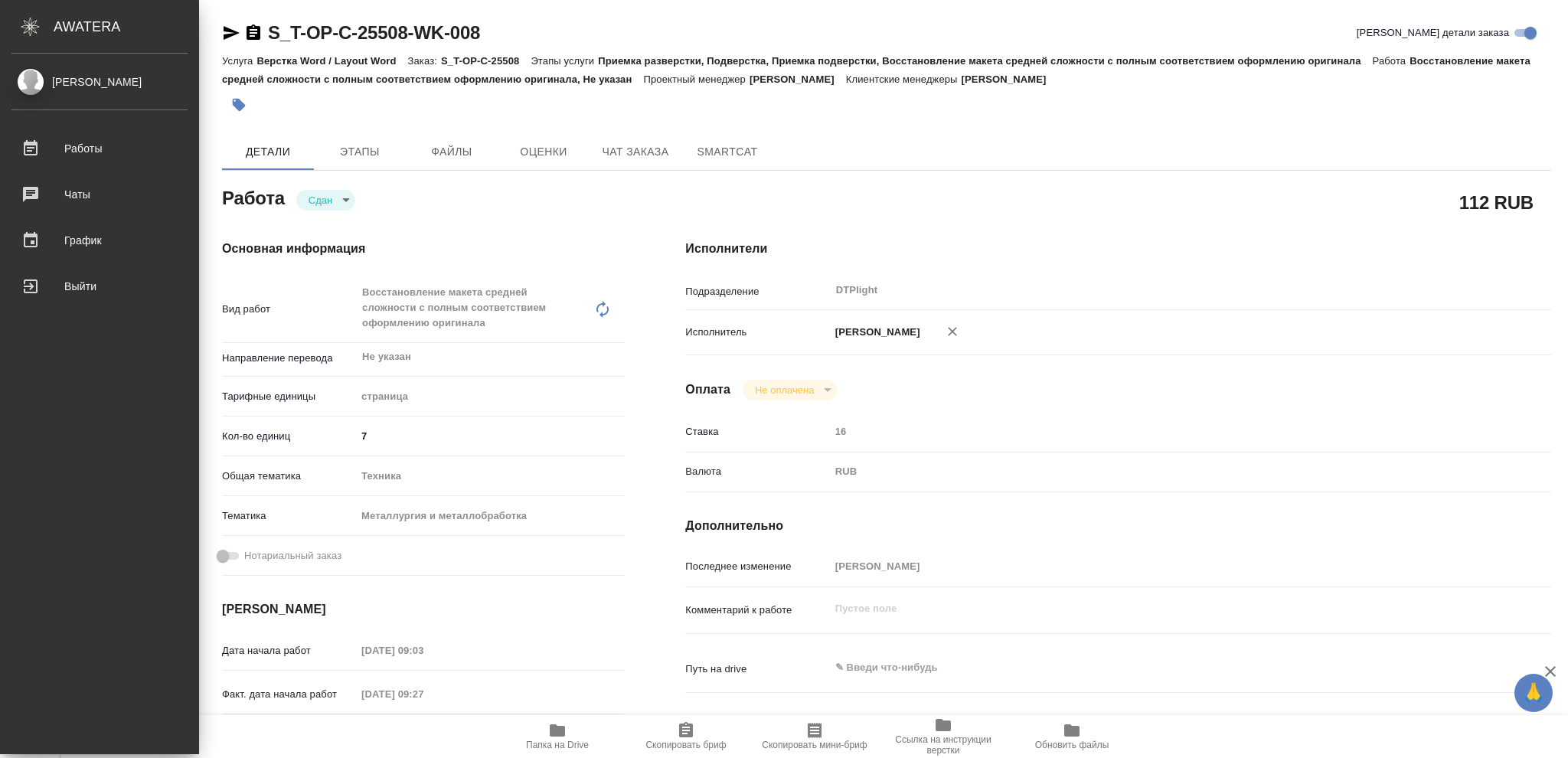
type textarea "x"
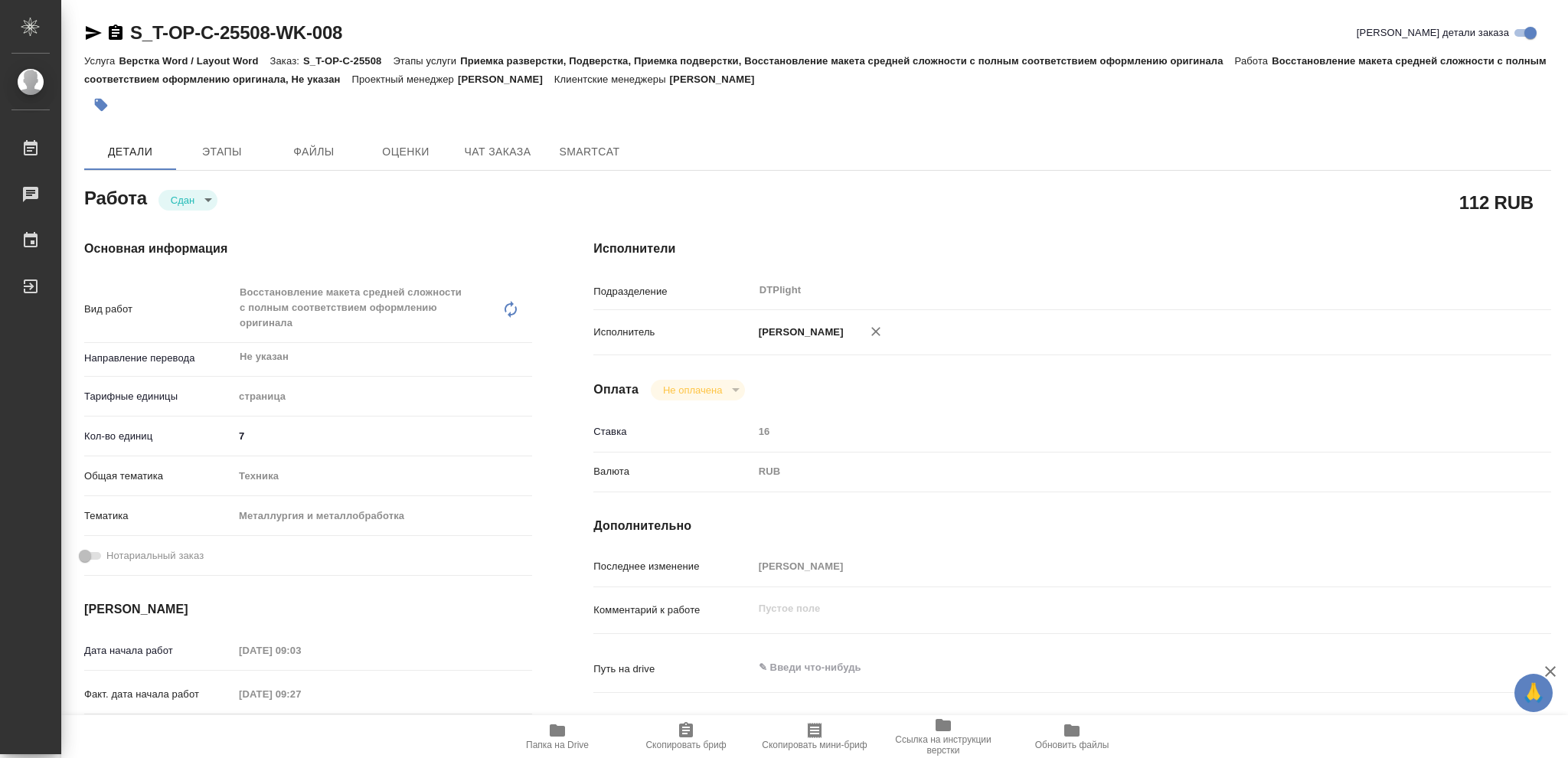
type textarea "x"
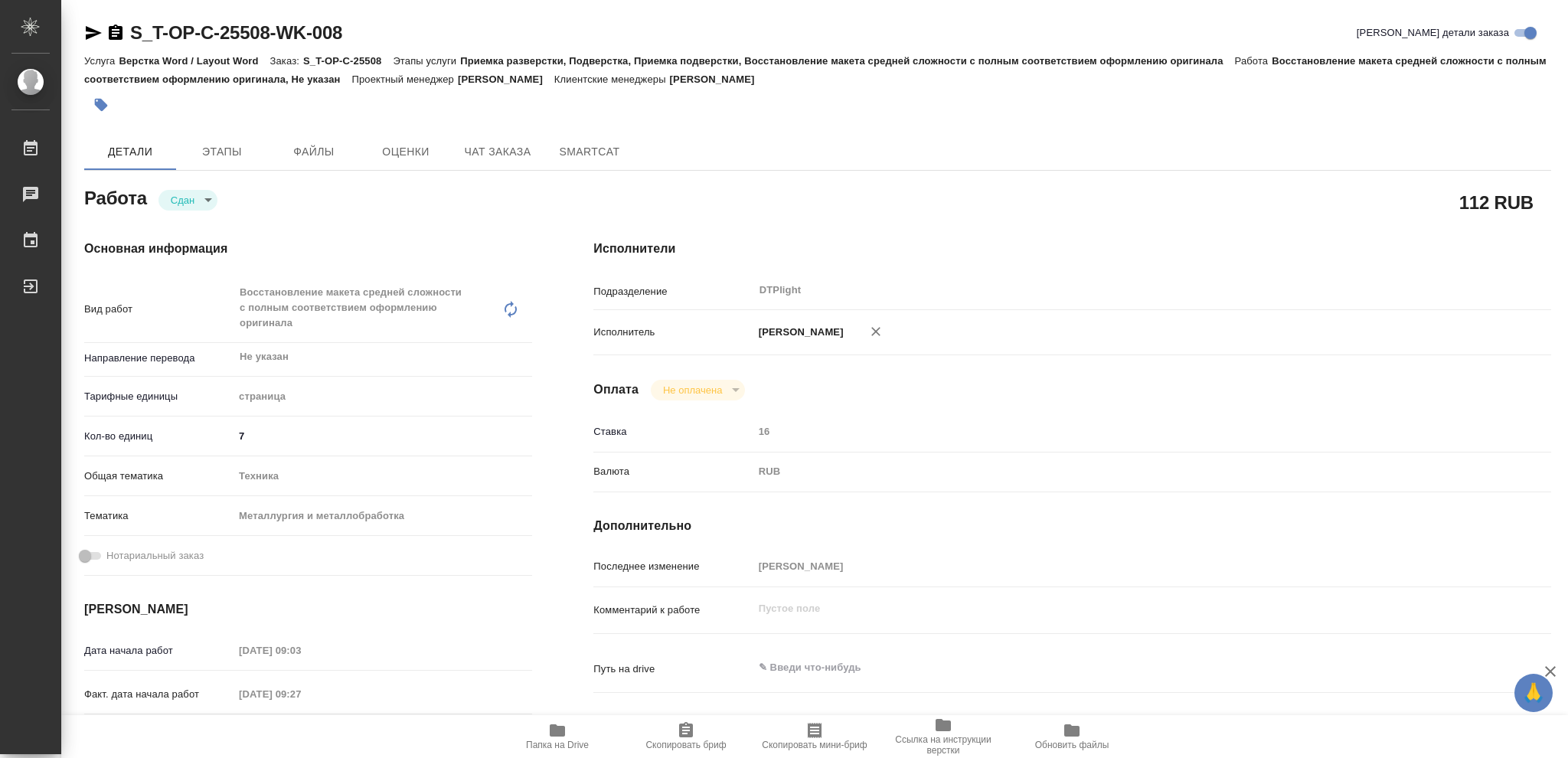
type textarea "x"
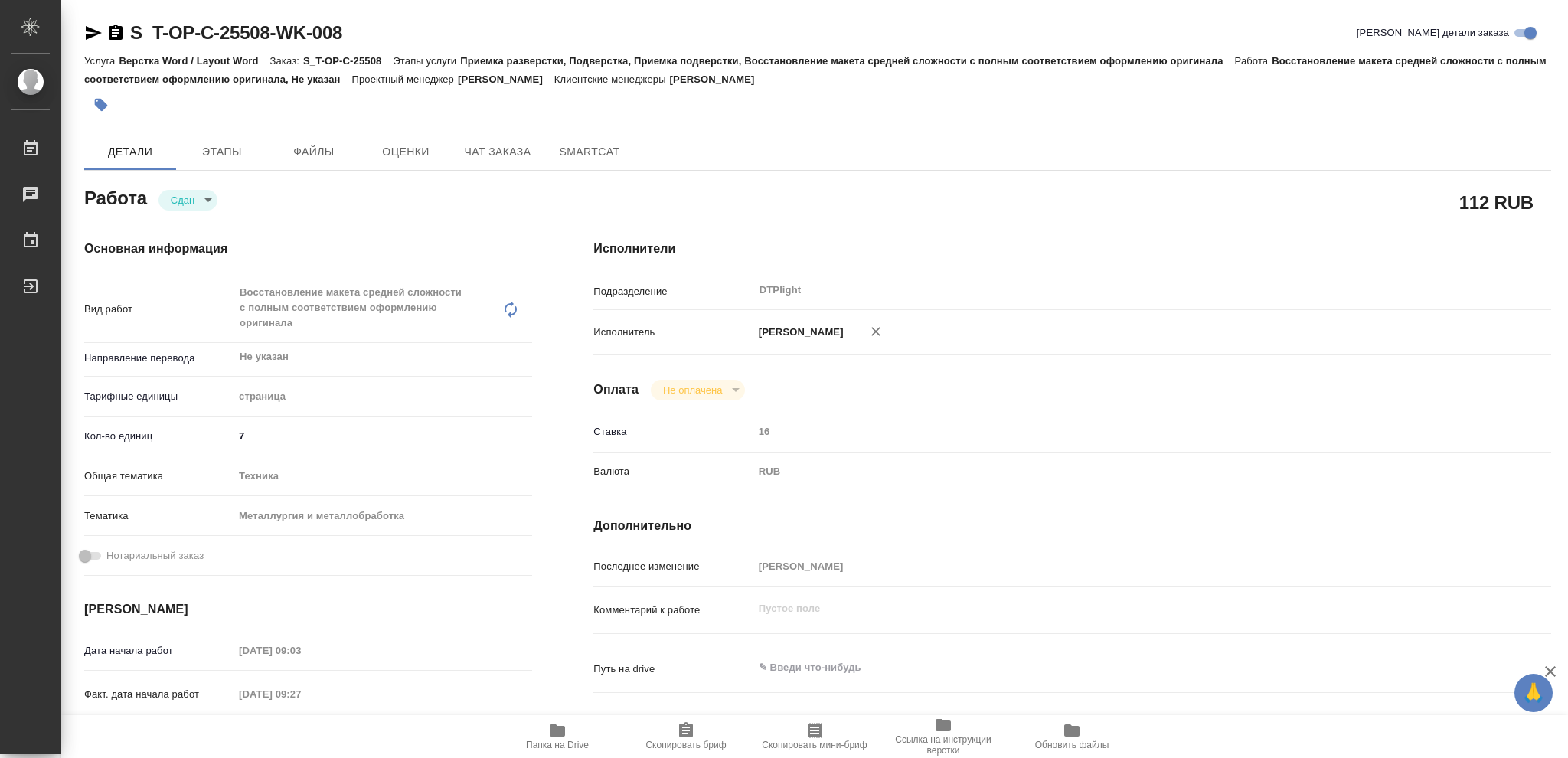
click at [114, 32] on icon "button" at bounding box center [116, 32] width 18 height 18
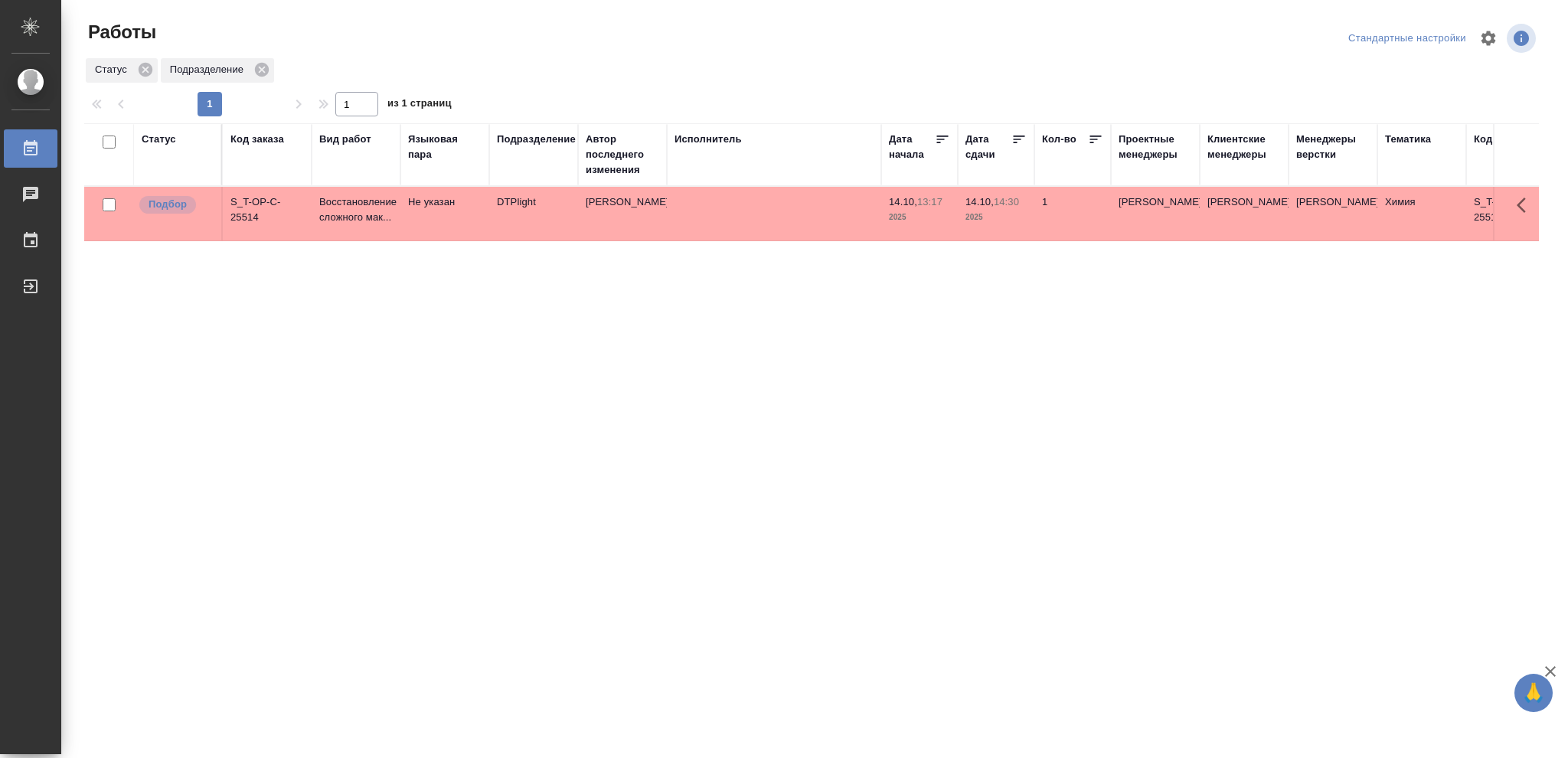
click at [173, 137] on div "Статус" at bounding box center [158, 138] width 34 height 15
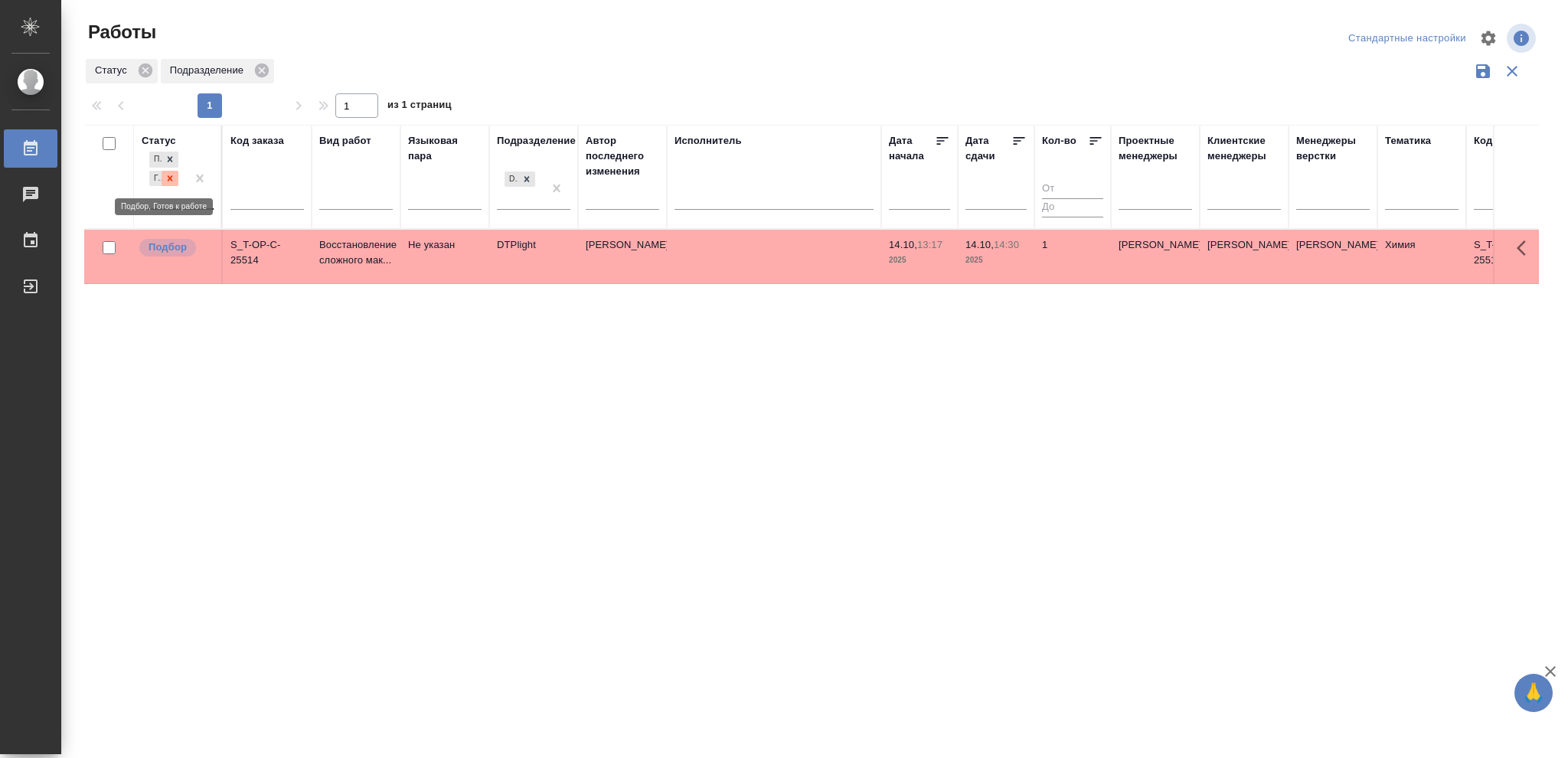
click at [174, 177] on icon at bounding box center [170, 179] width 11 height 11
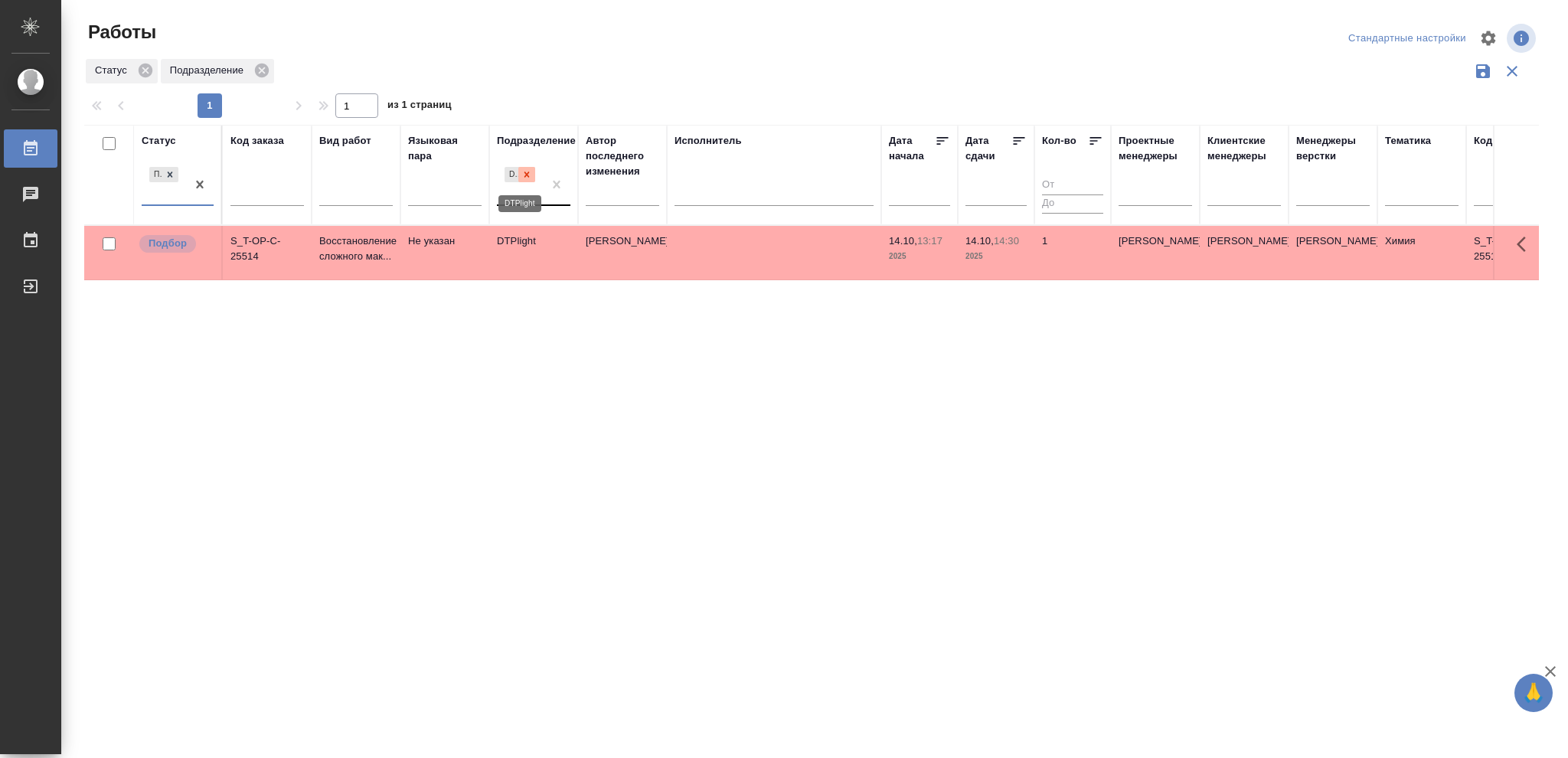
click at [528, 174] on icon at bounding box center [527, 174] width 11 height 11
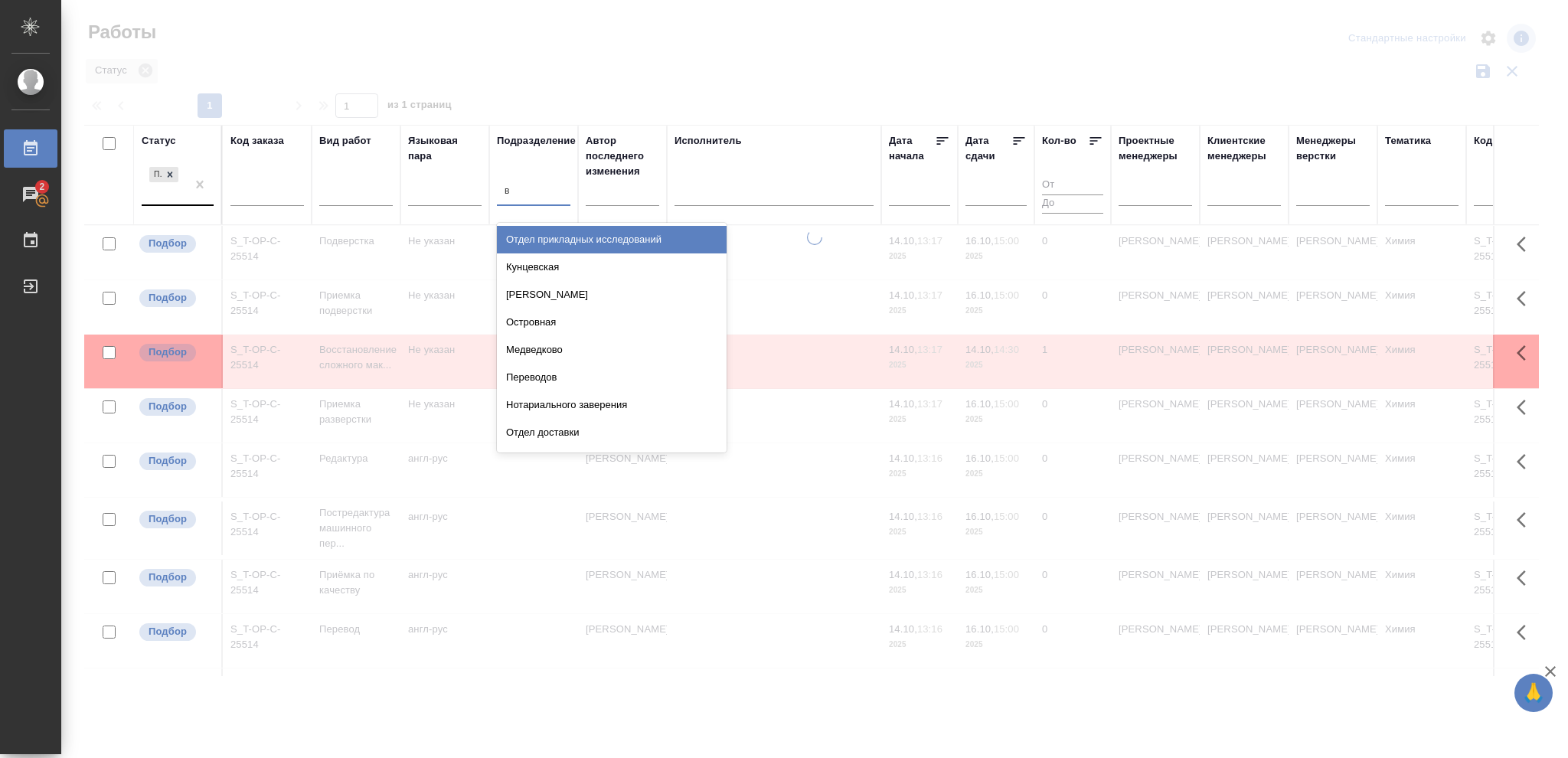
type input "ве"
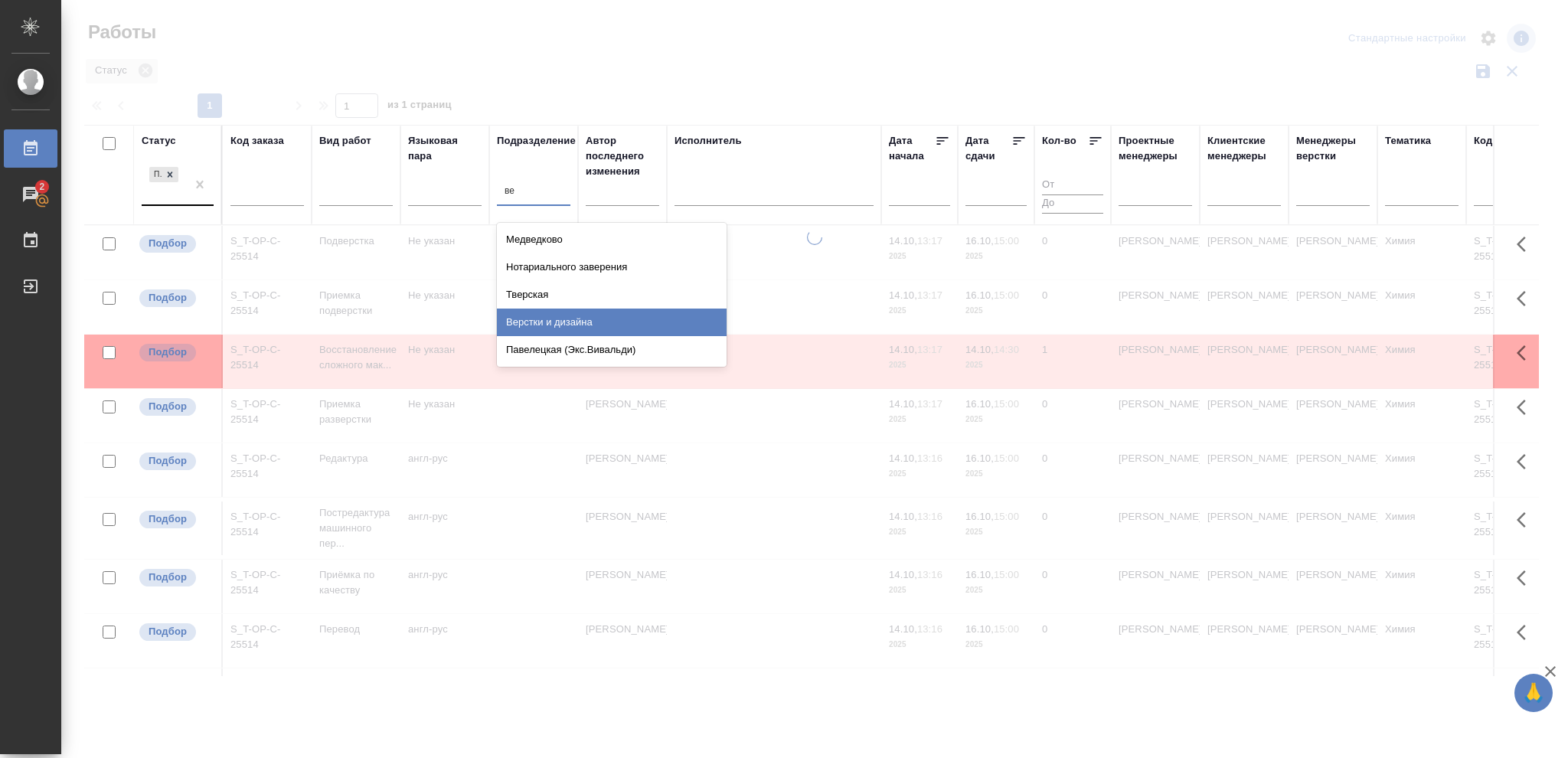
click at [594, 325] on div "Верстки и дизайна" at bounding box center [612, 321] width 229 height 27
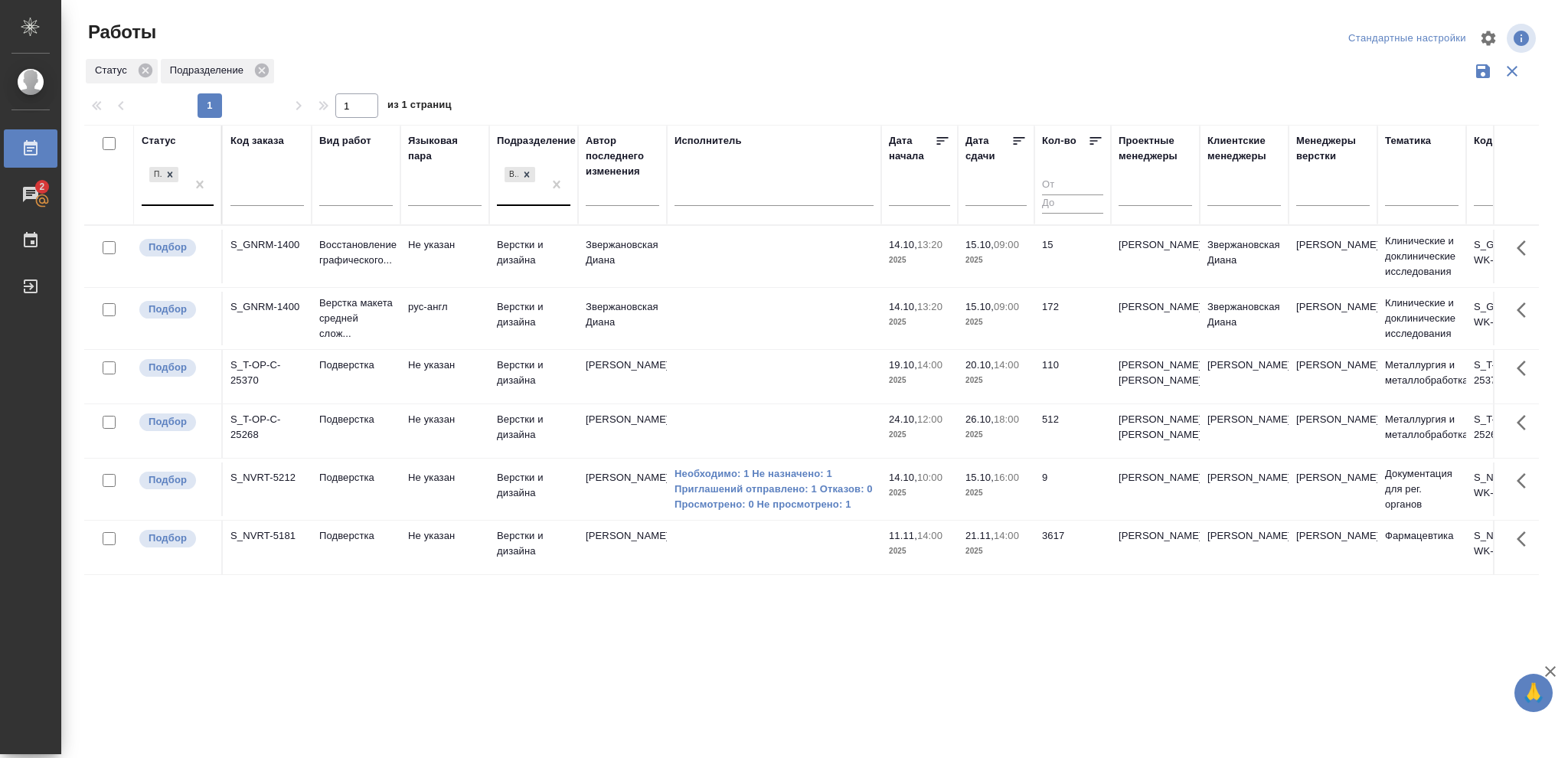
click at [1009, 319] on p "2025" at bounding box center [996, 321] width 61 height 15
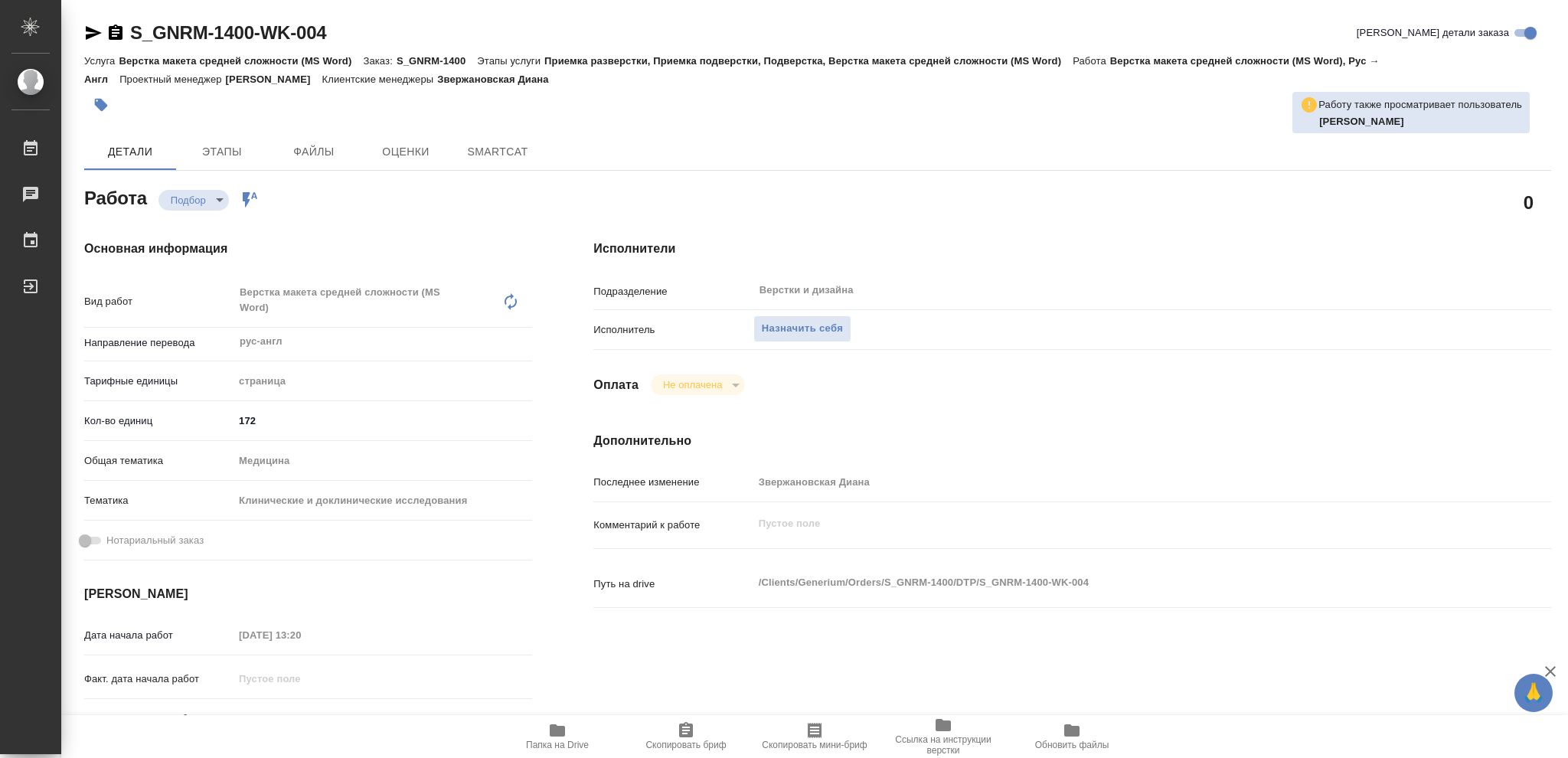
type textarea "x"
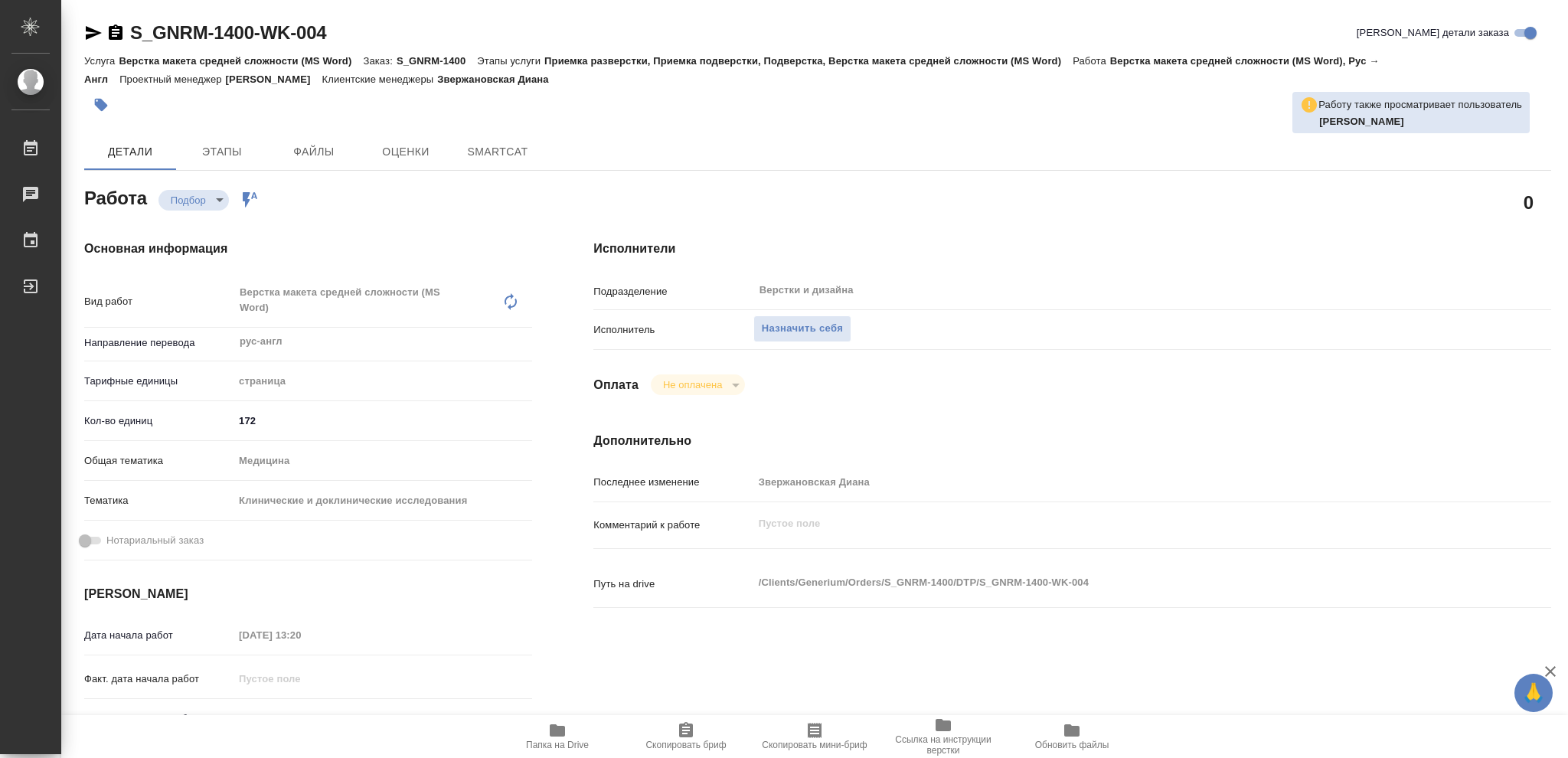
type textarea "x"
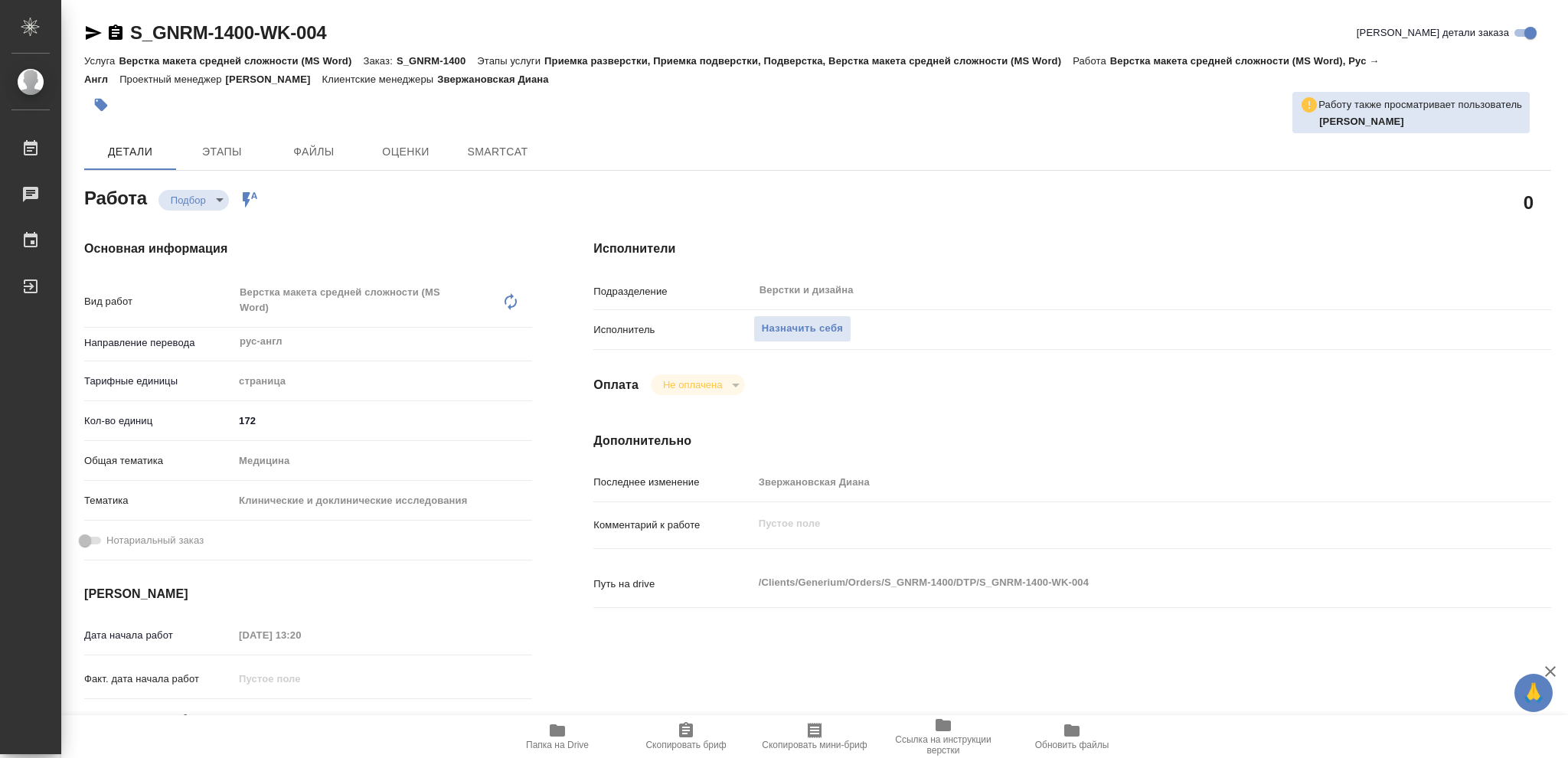
type textarea "x"
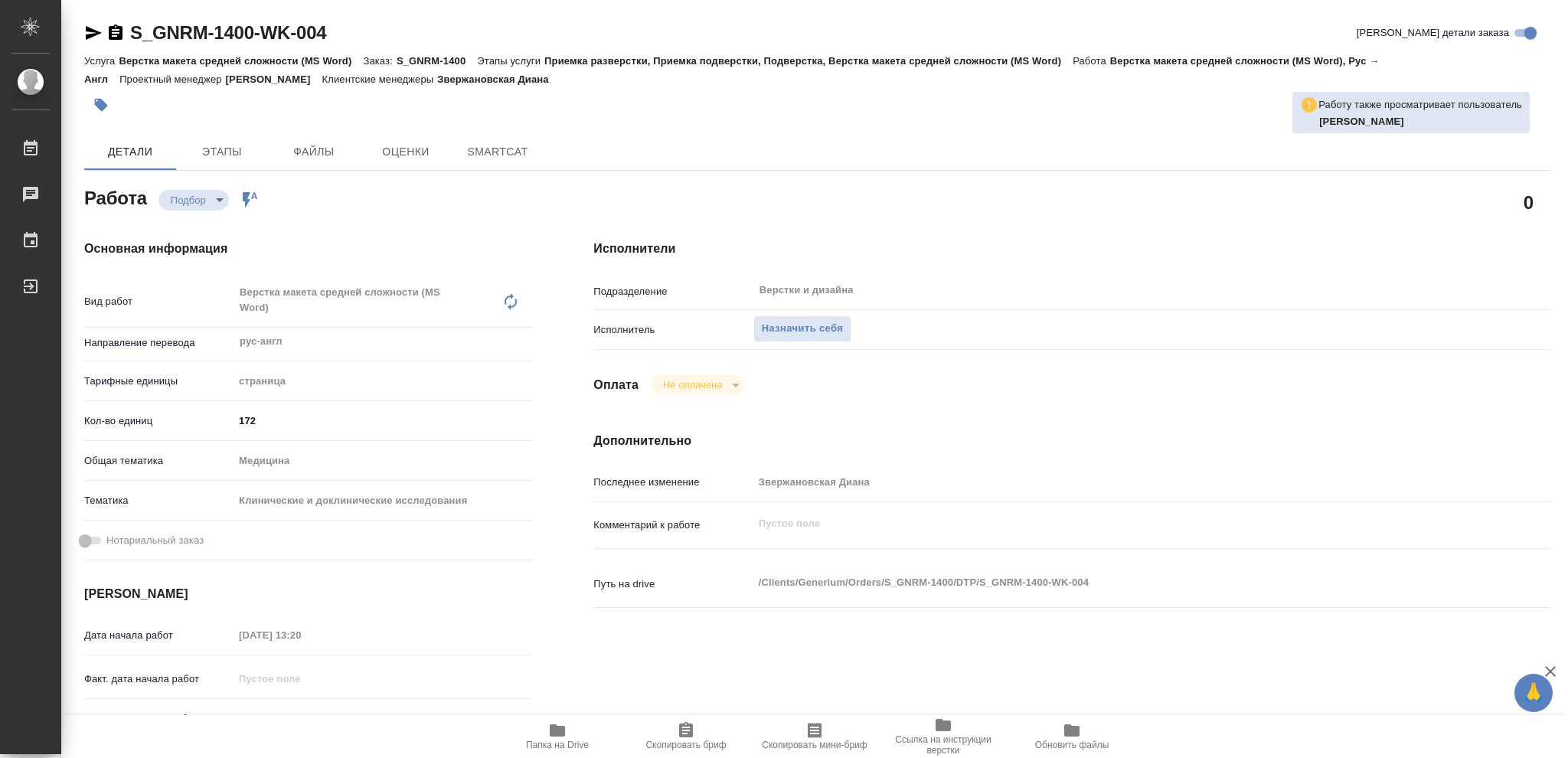
type textarea "x"
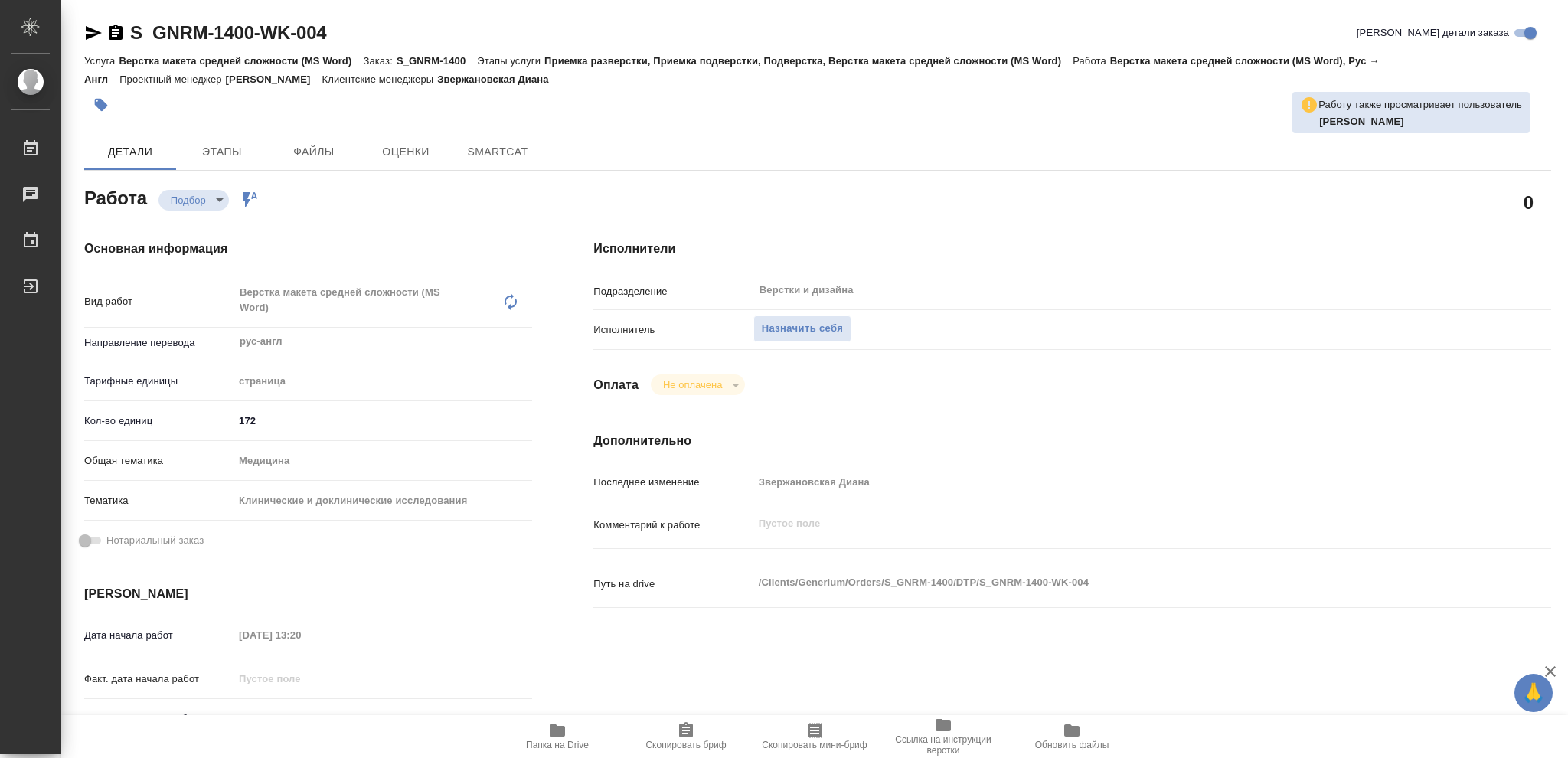
type textarea "x"
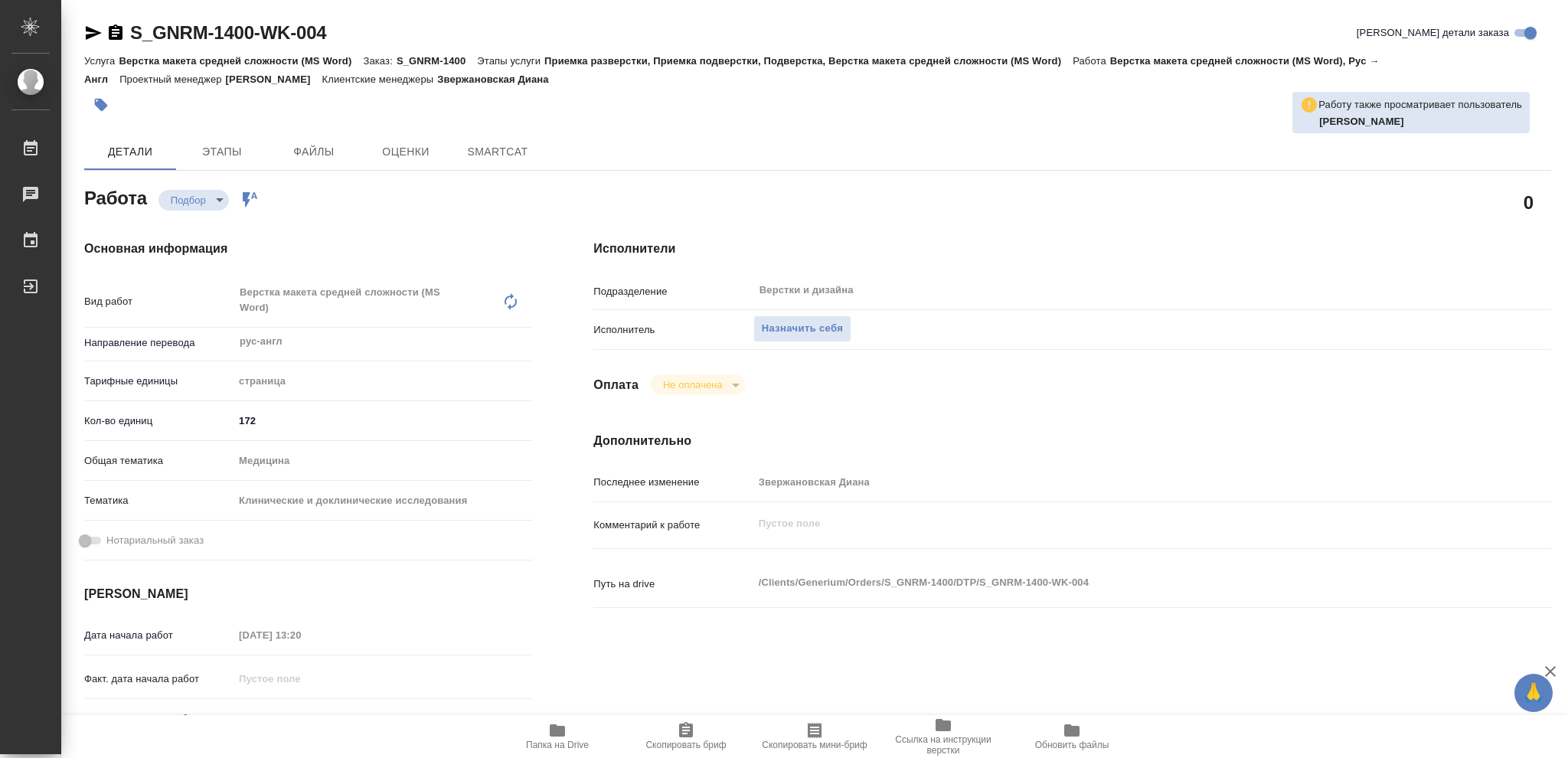
click at [557, 730] on icon "button" at bounding box center [557, 730] width 15 height 12
type textarea "x"
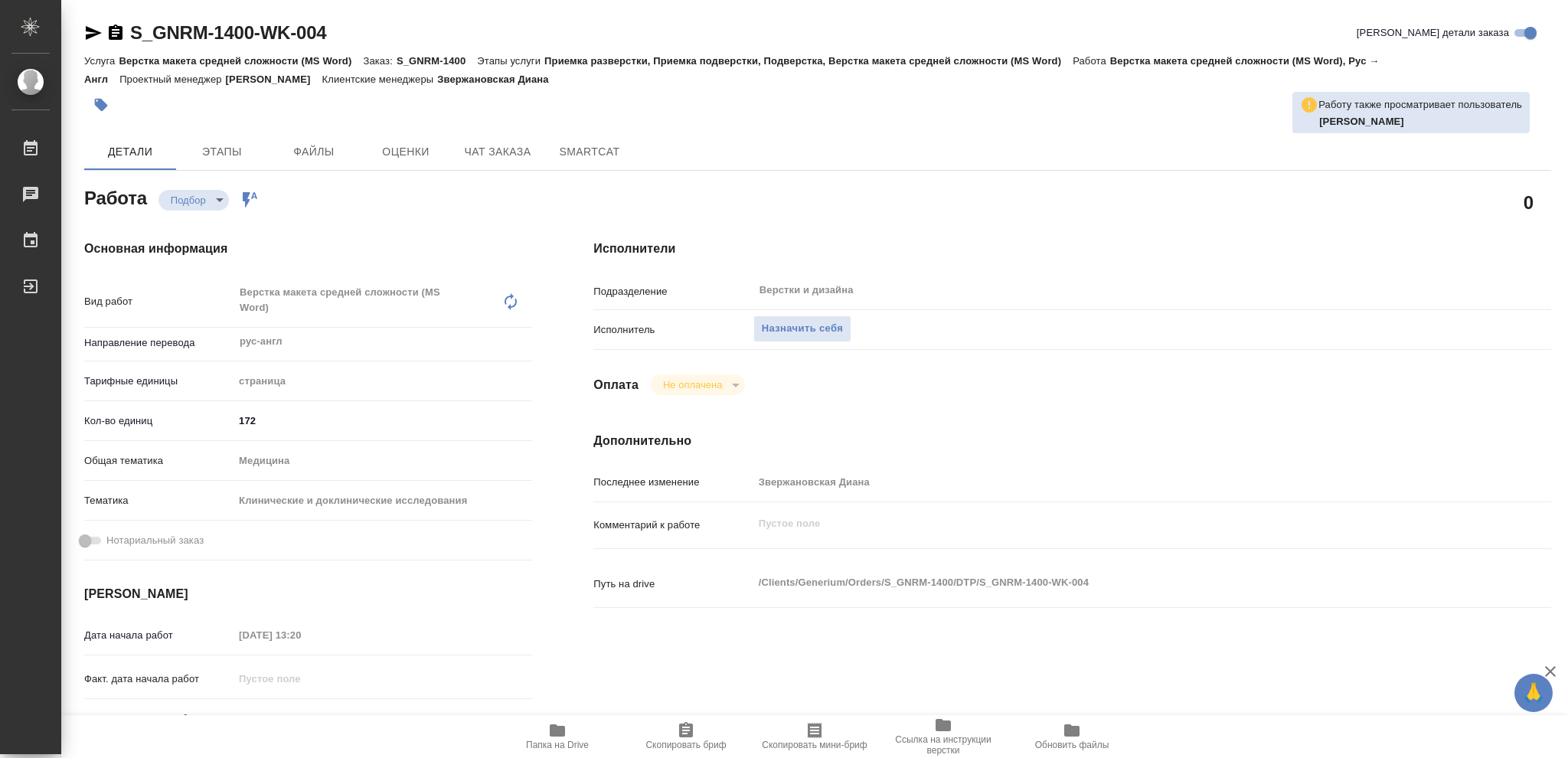
type textarea "x"
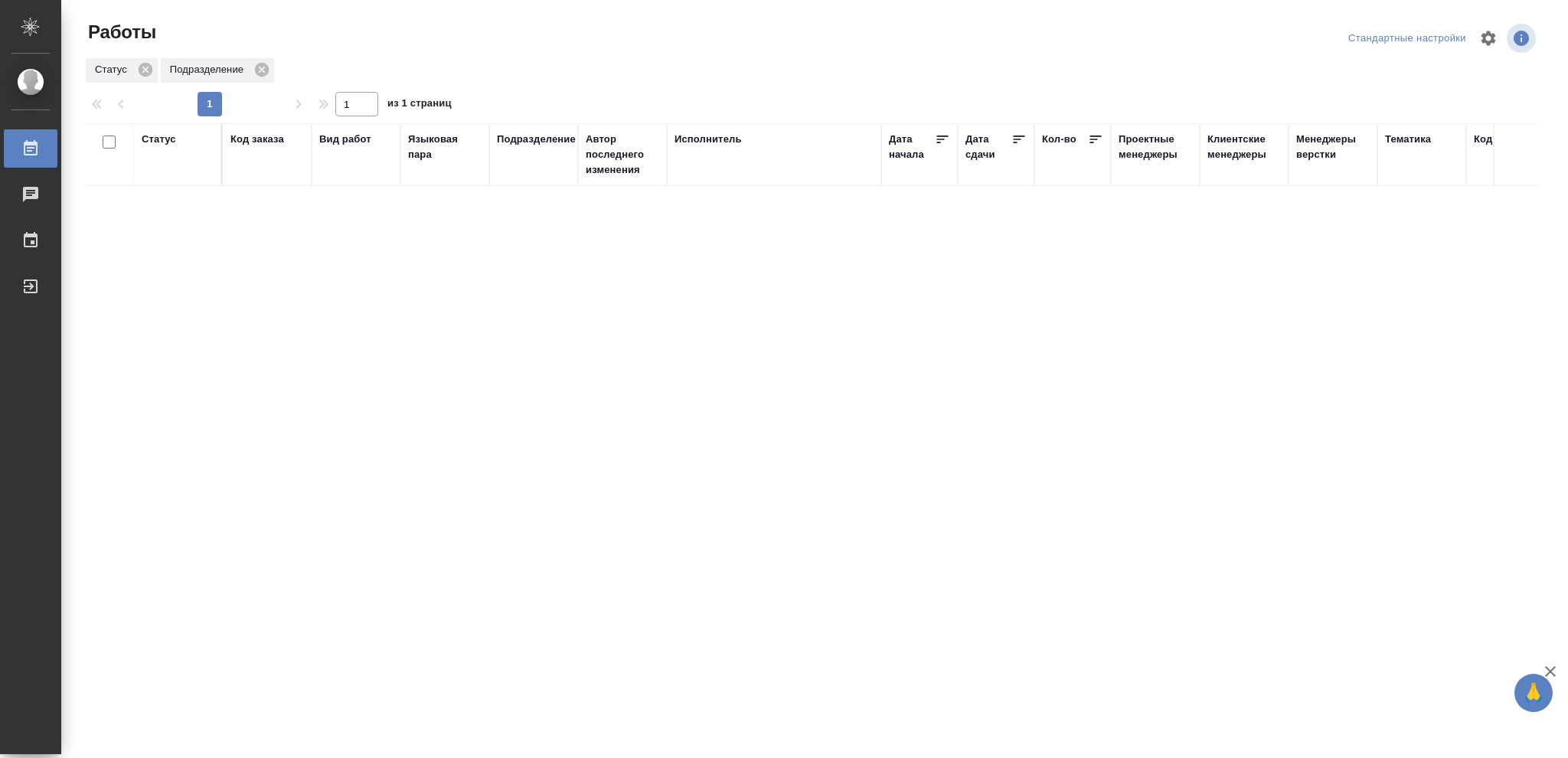
click at [161, 139] on div "Статус" at bounding box center [158, 138] width 34 height 15
click at [167, 178] on icon at bounding box center [170, 179] width 11 height 11
click at [170, 176] on icon at bounding box center [171, 174] width 5 height 5
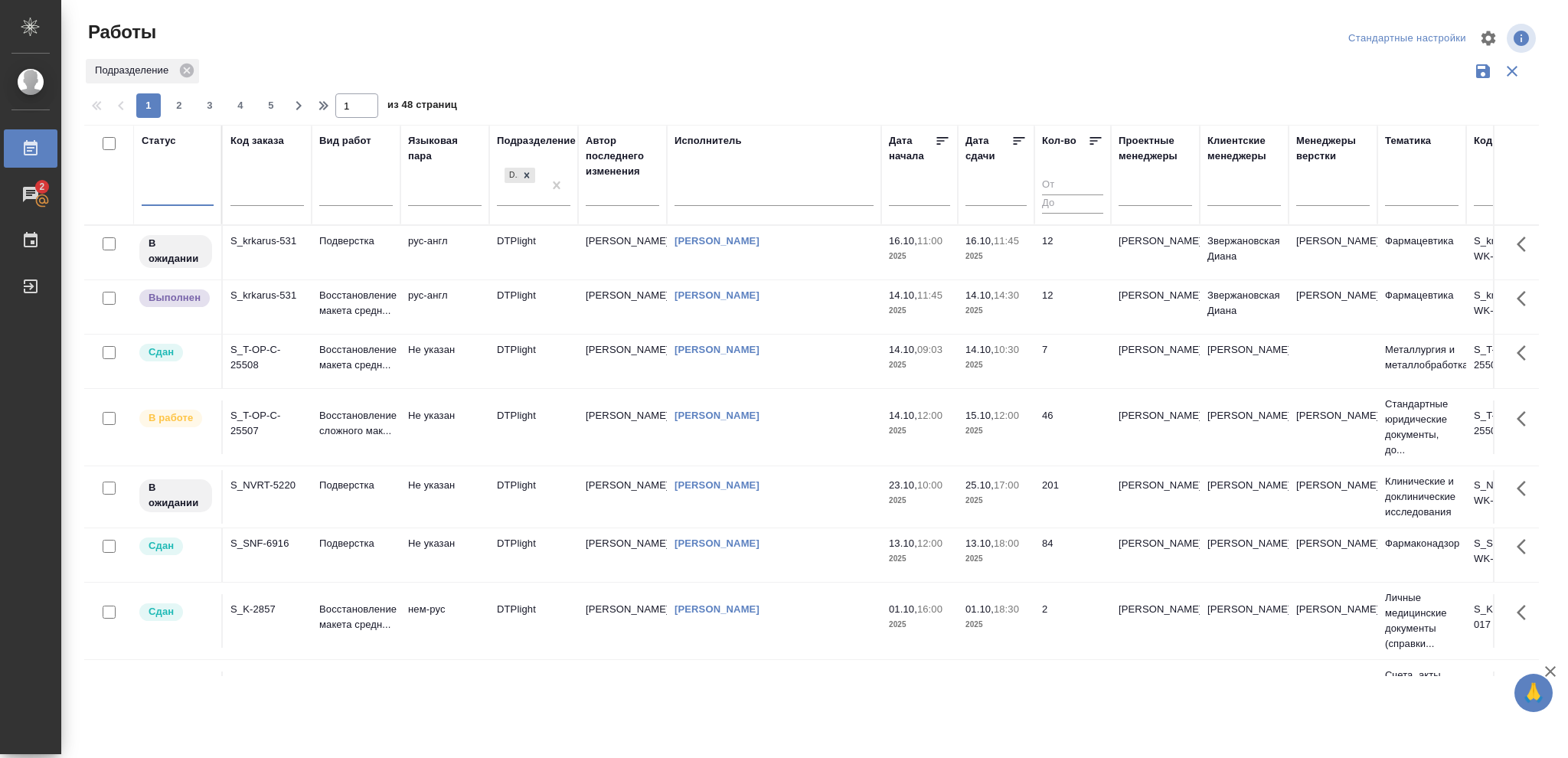
click at [165, 189] on div at bounding box center [178, 191] width 72 height 22
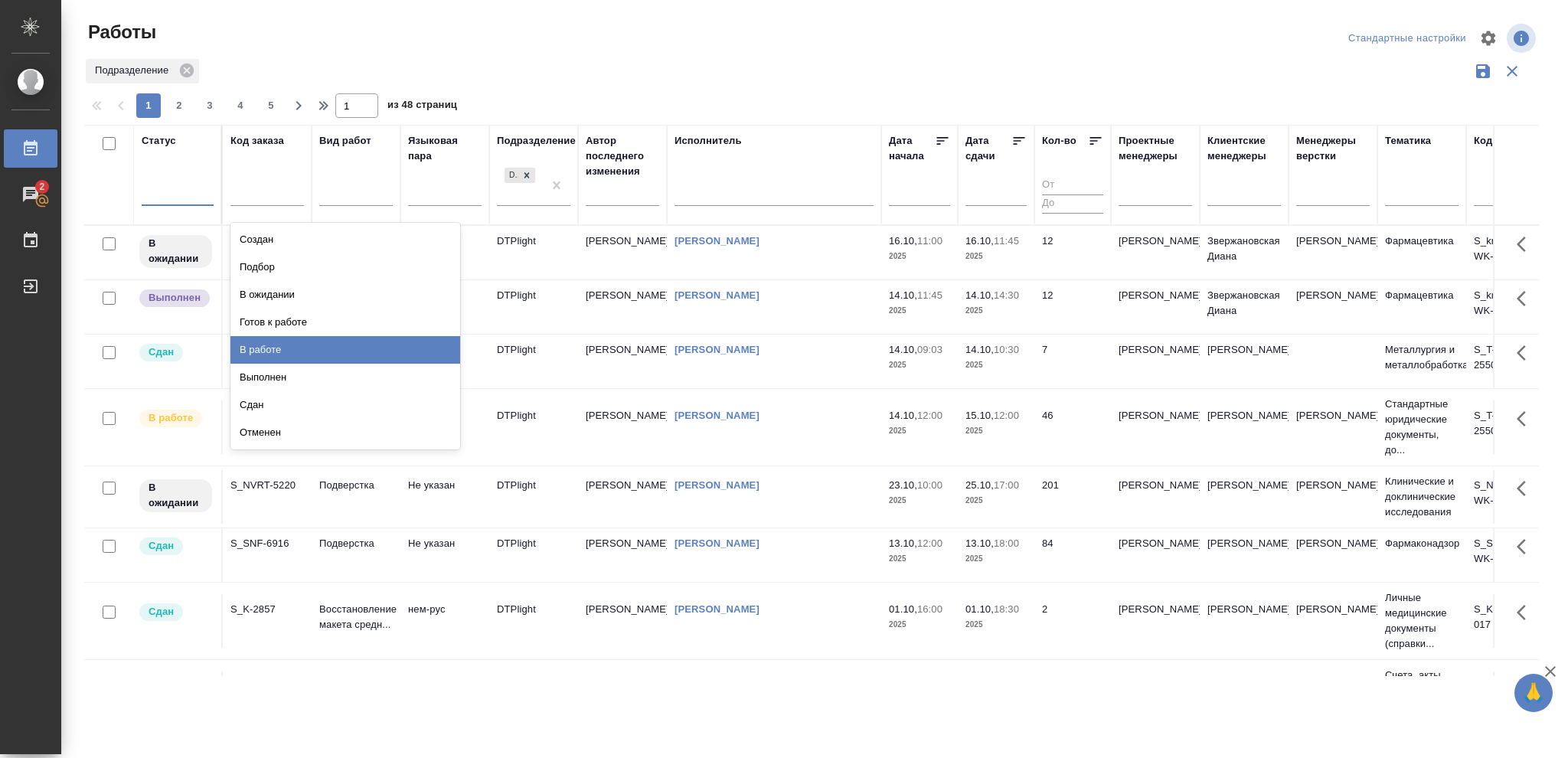
click at [264, 351] on div "В работе" at bounding box center [345, 349] width 229 height 27
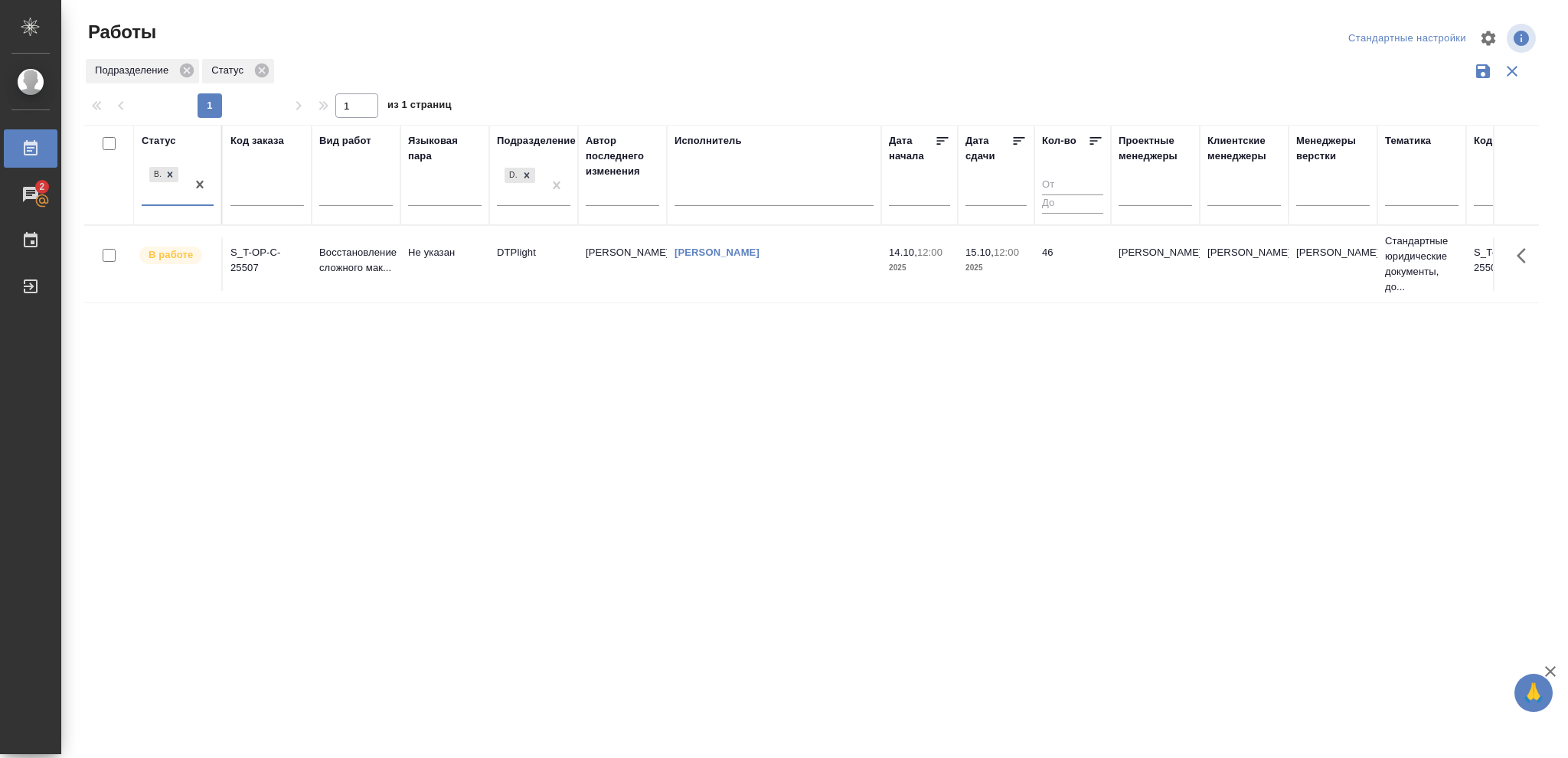
click at [1002, 268] on p "2025" at bounding box center [996, 267] width 61 height 15
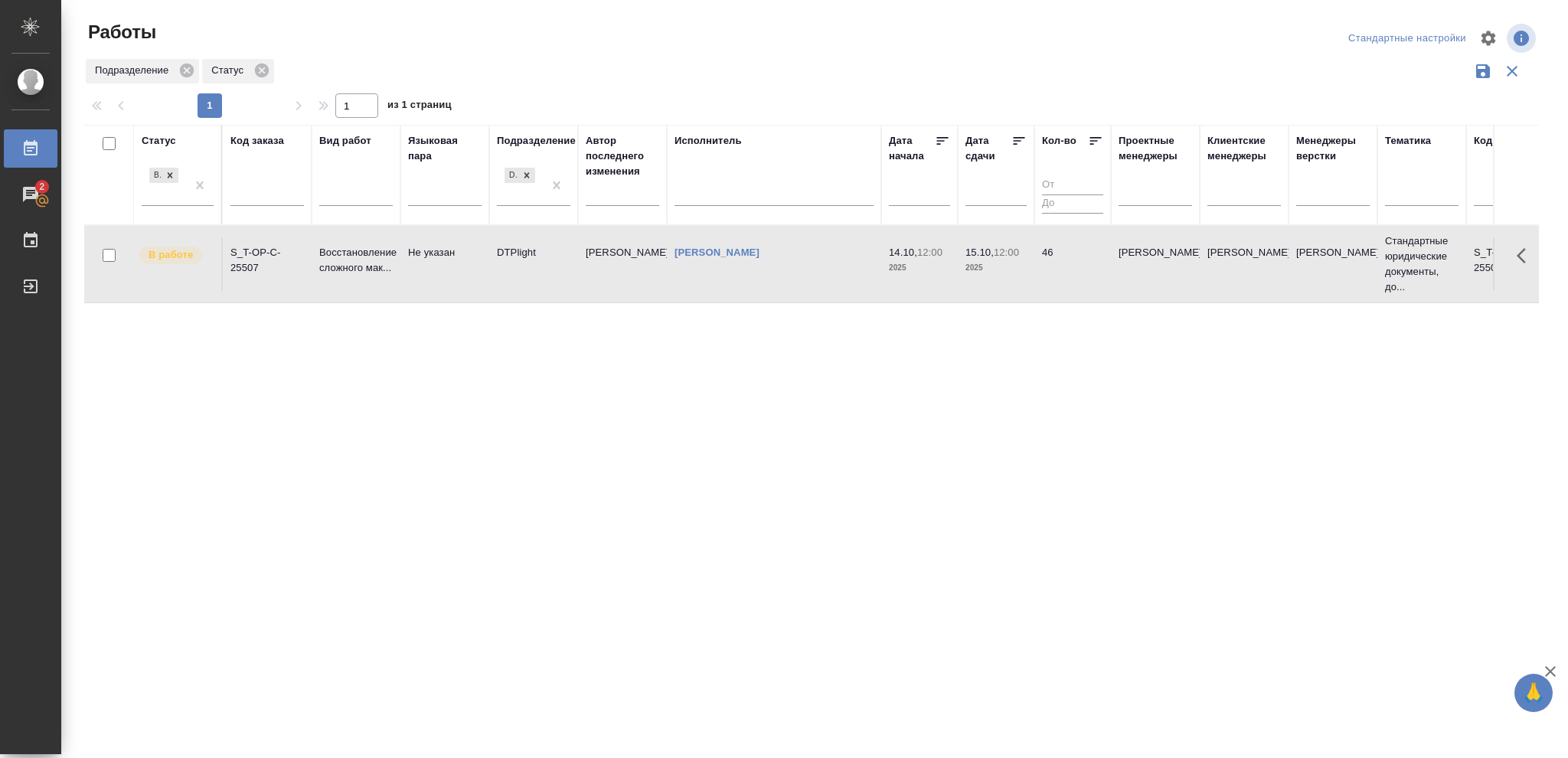
click at [1002, 268] on p "2025" at bounding box center [996, 267] width 61 height 15
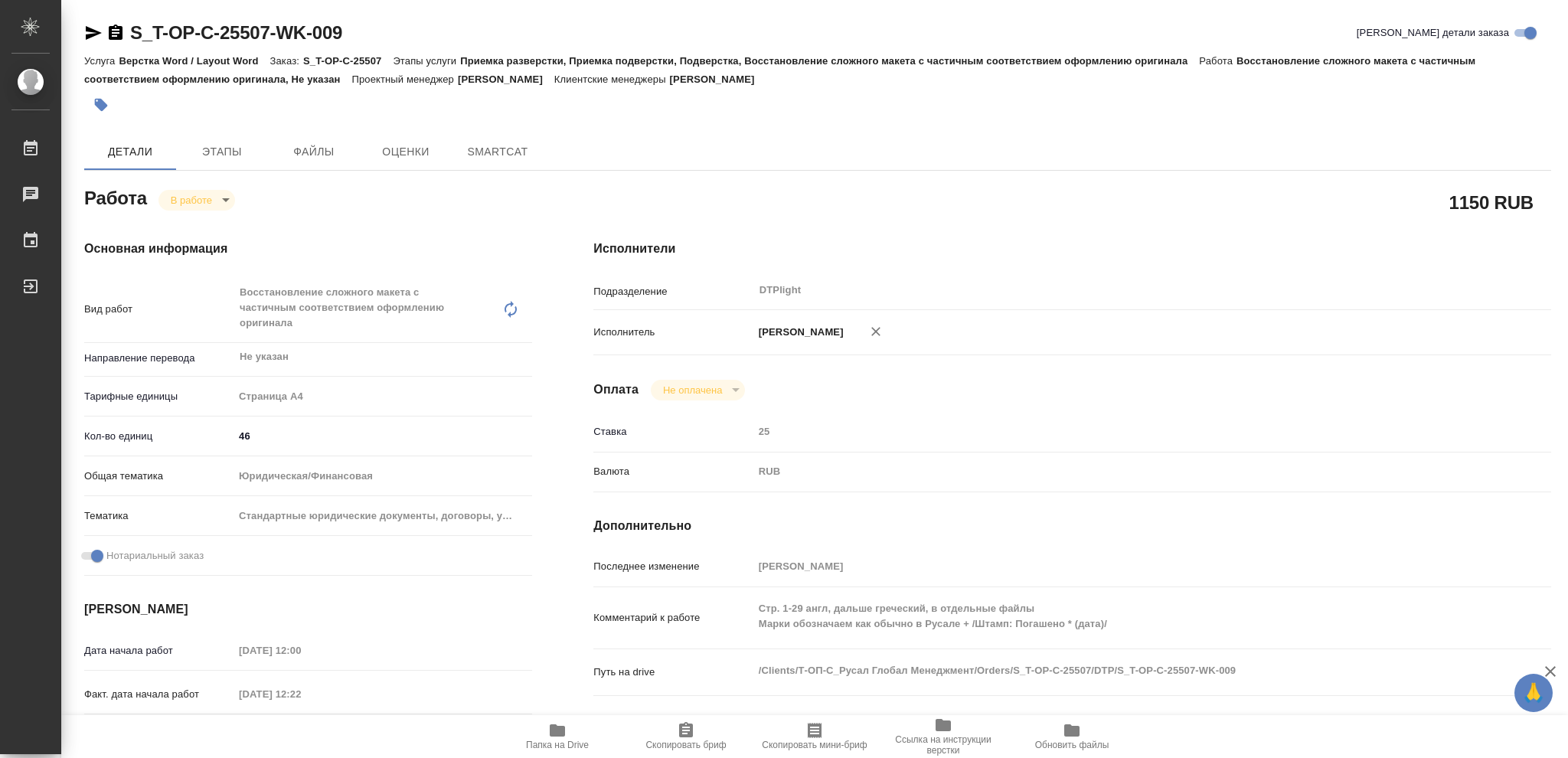
type textarea "x"
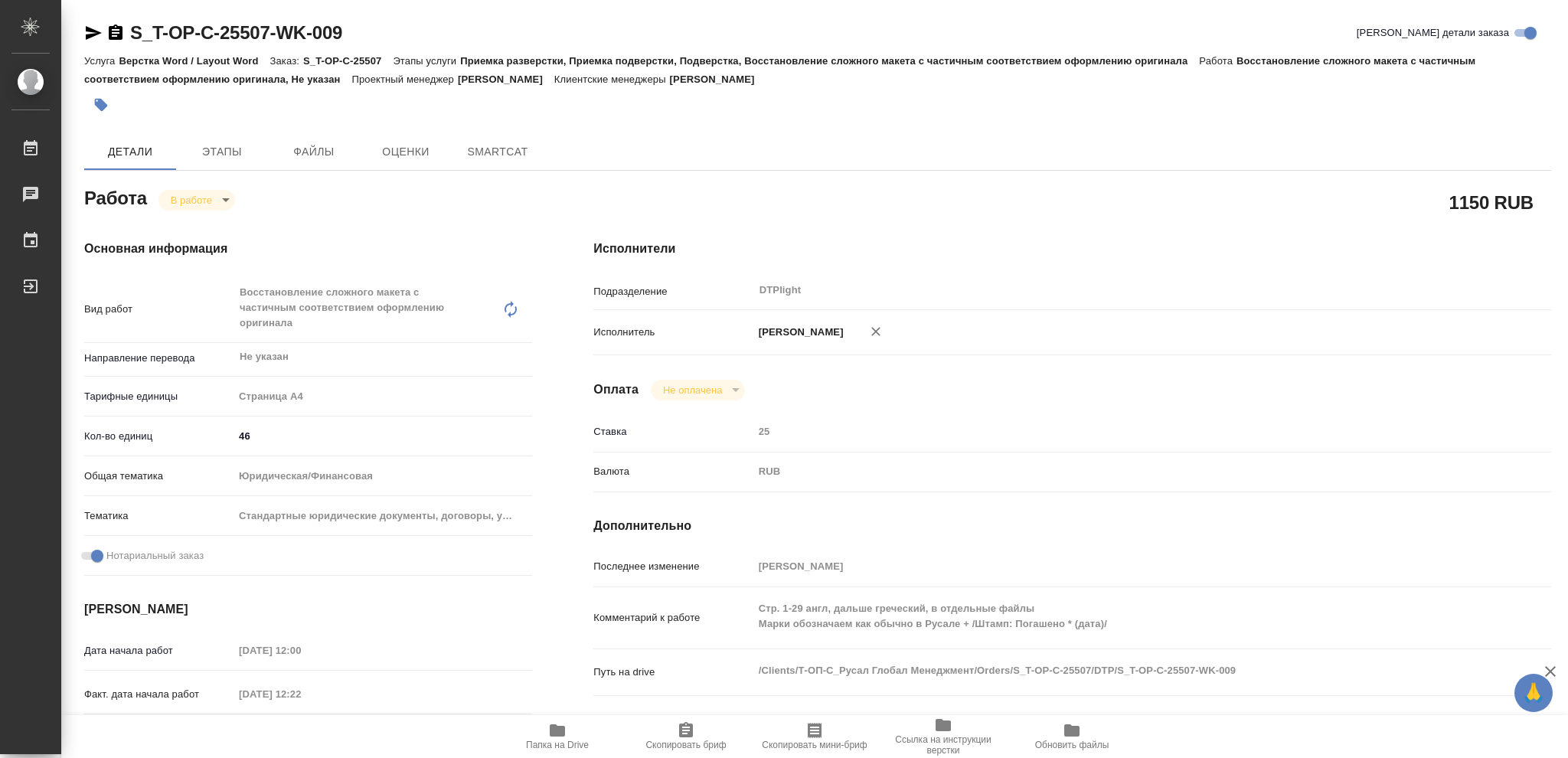
type textarea "x"
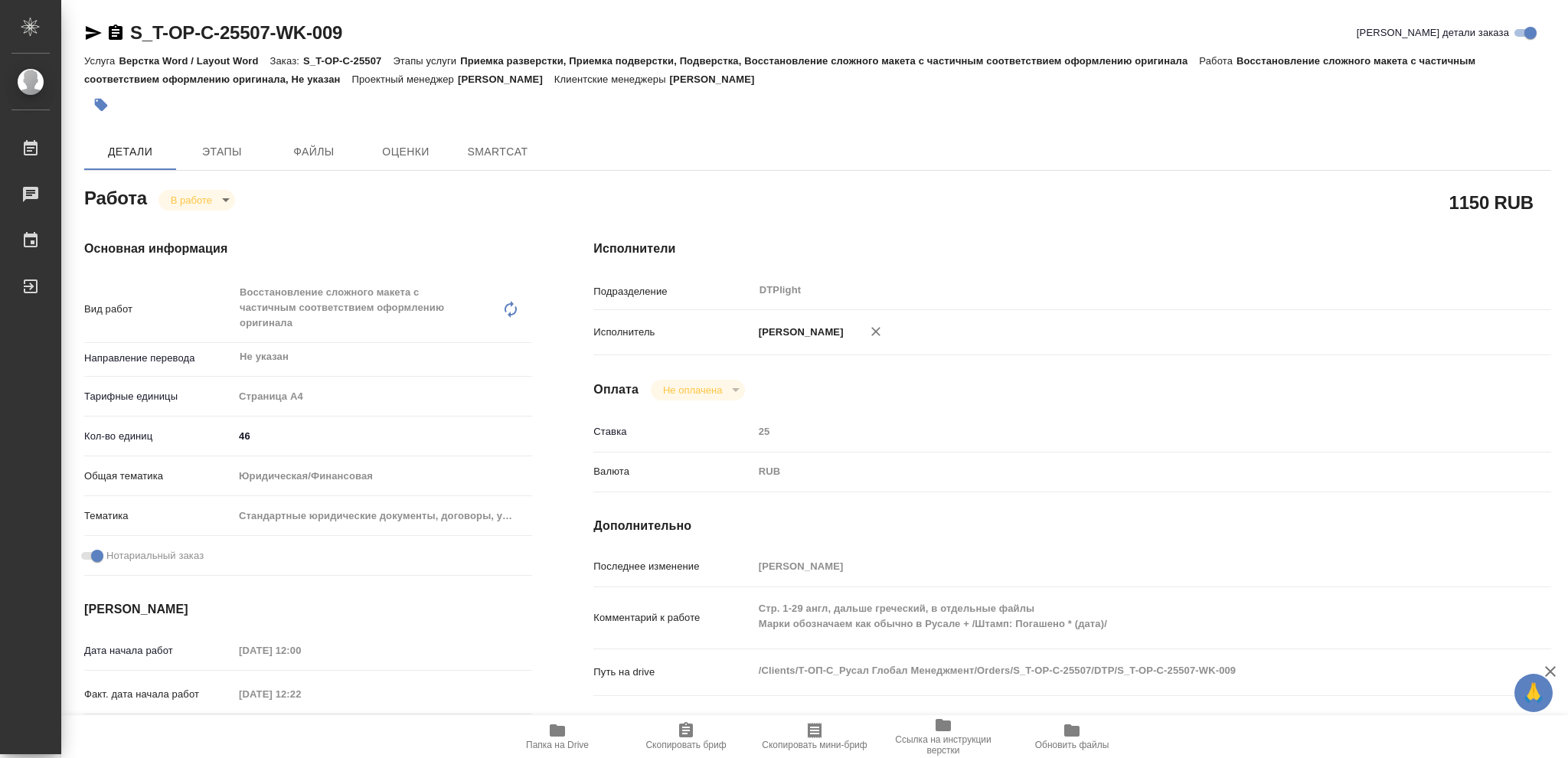
type textarea "x"
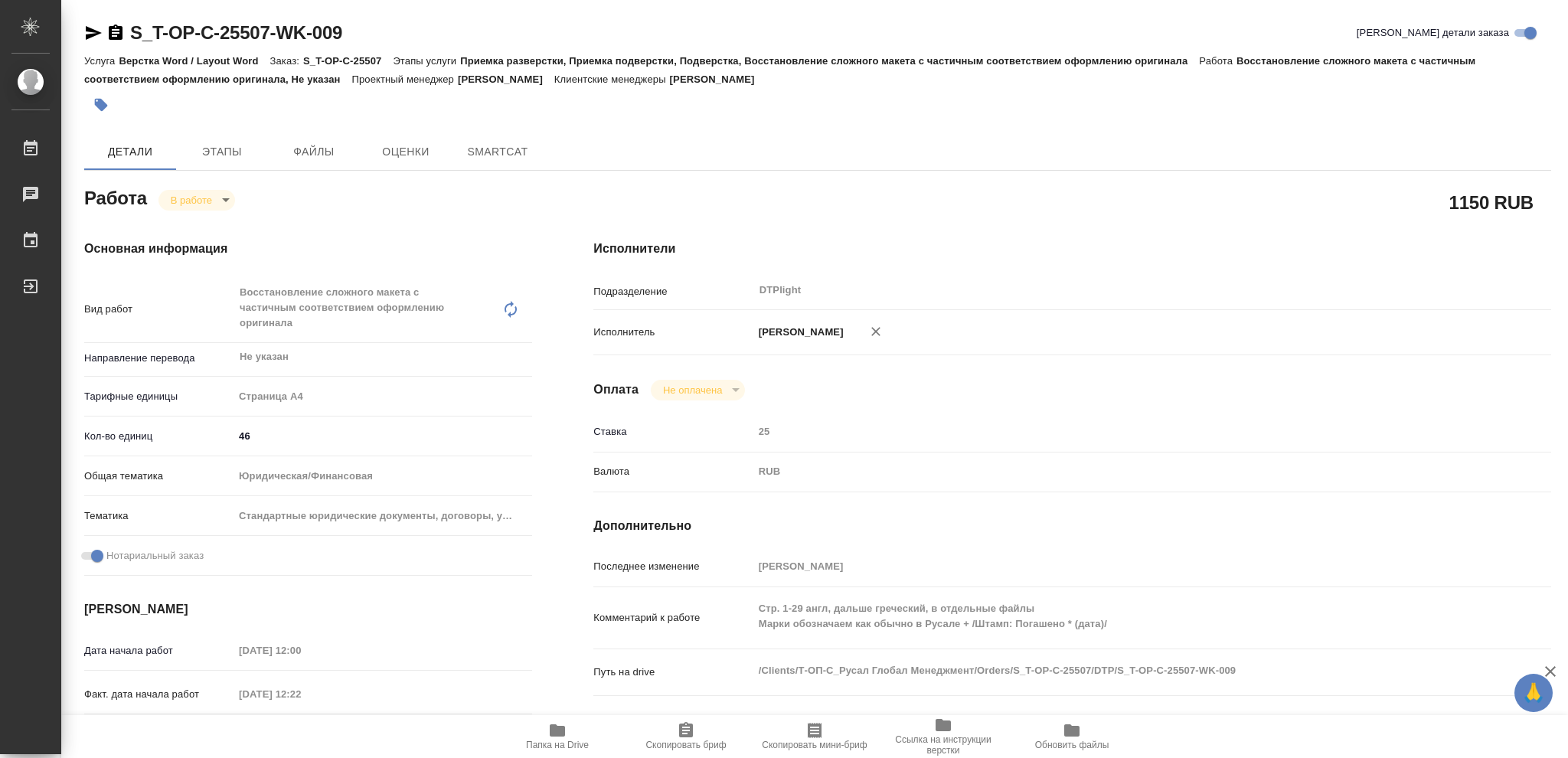
type textarea "x"
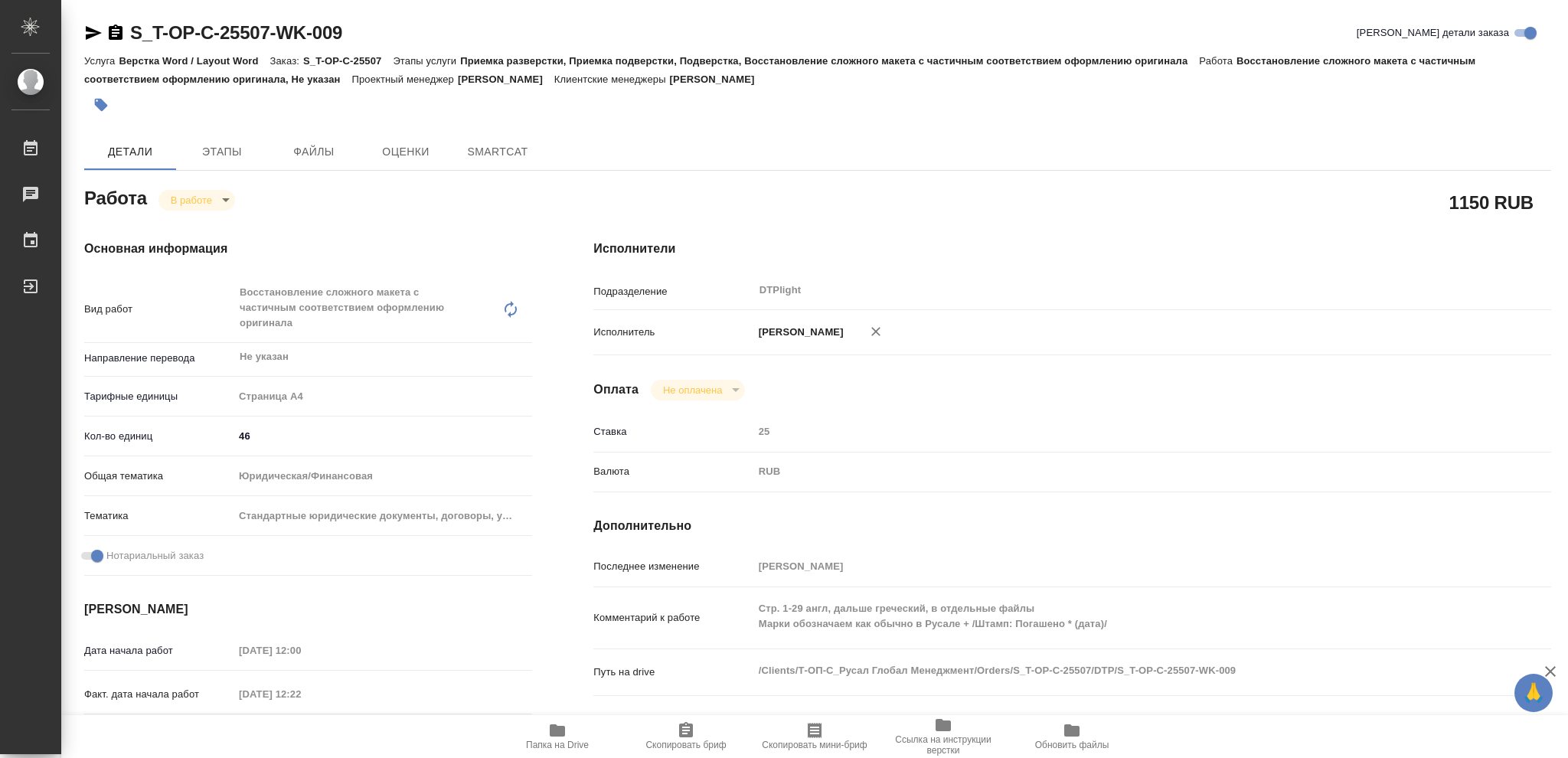
type textarea "x"
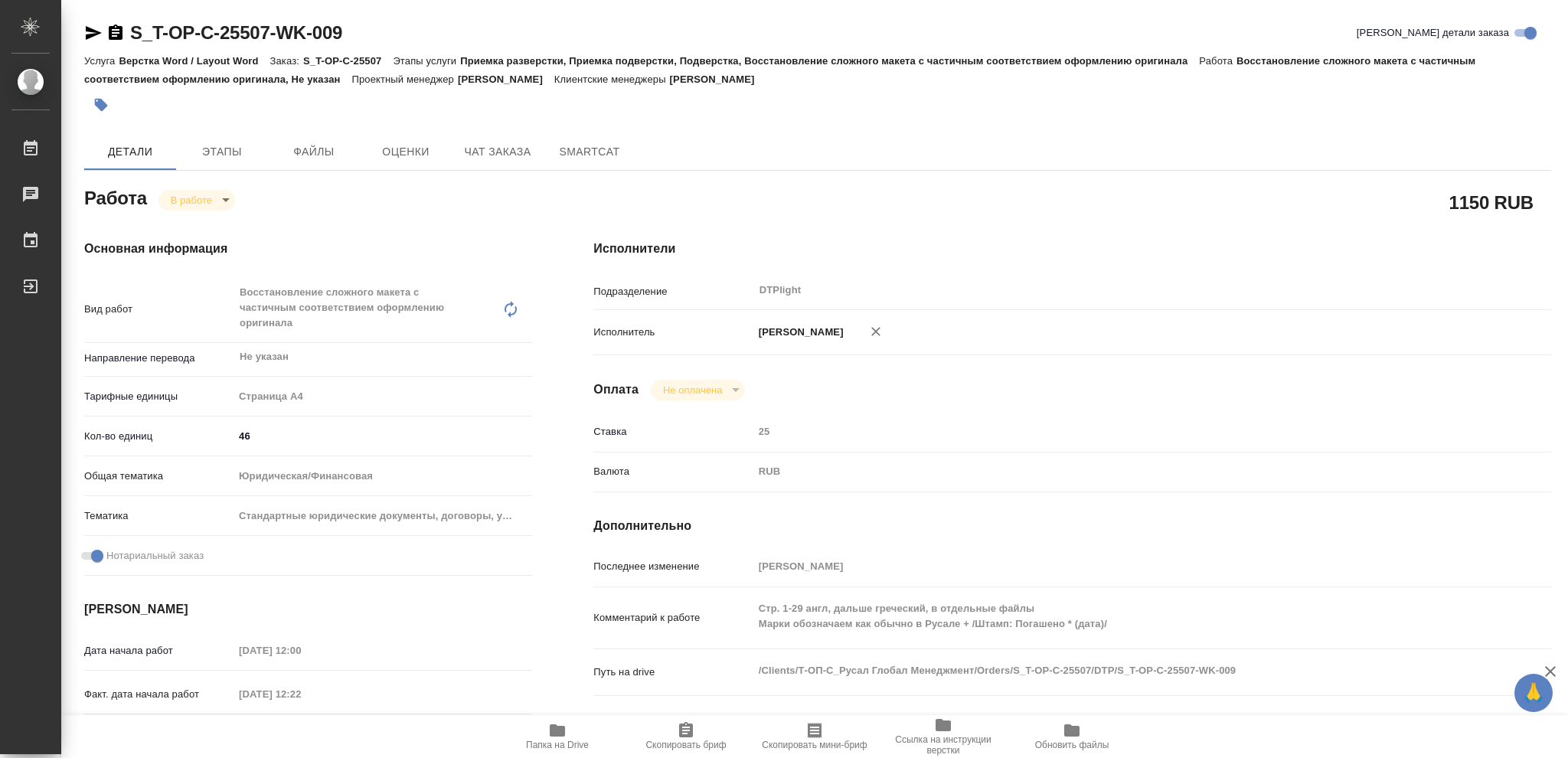
type textarea "x"
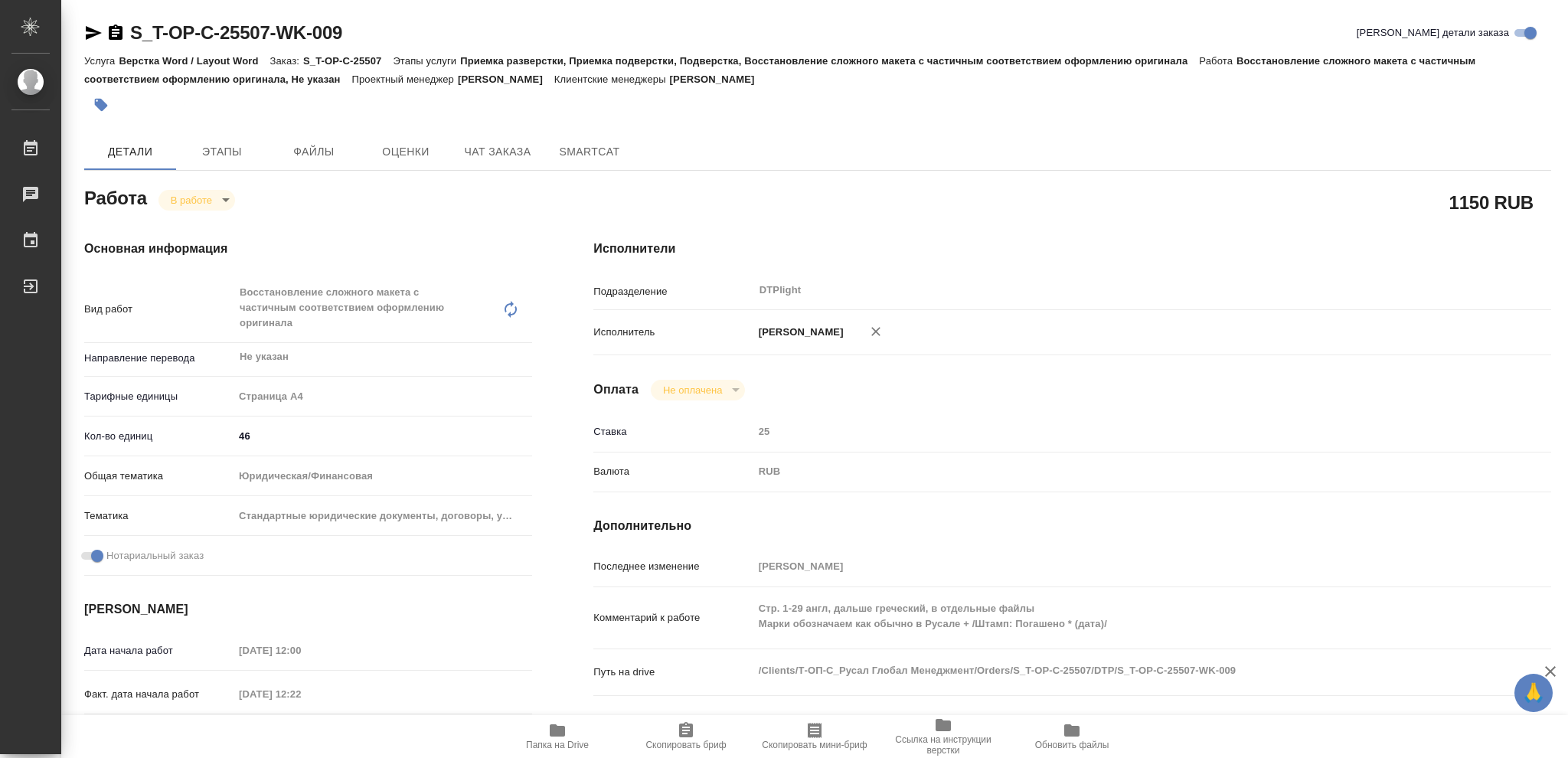
type textarea "x"
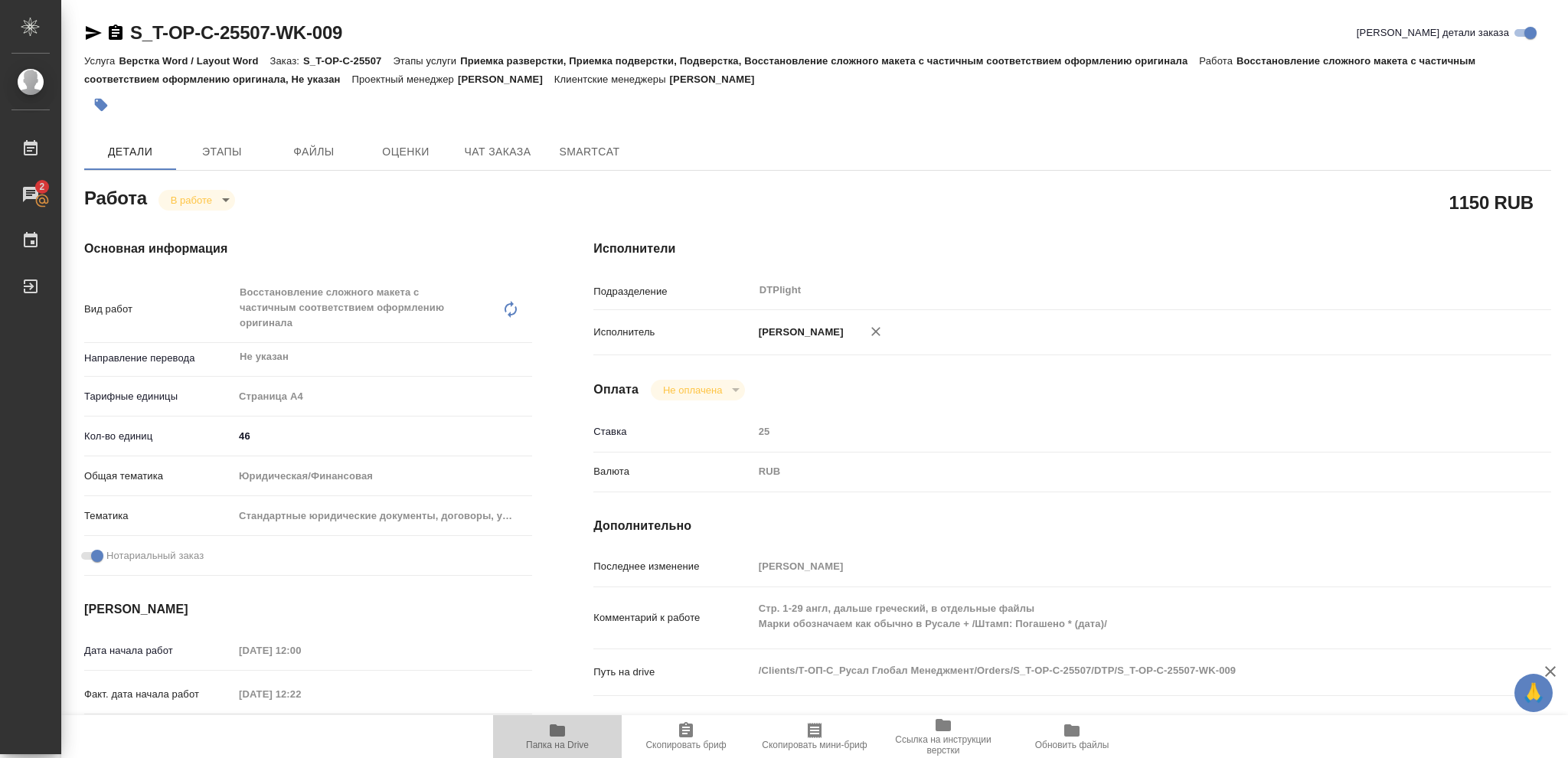
click at [552, 733] on icon "button" at bounding box center [557, 730] width 15 height 12
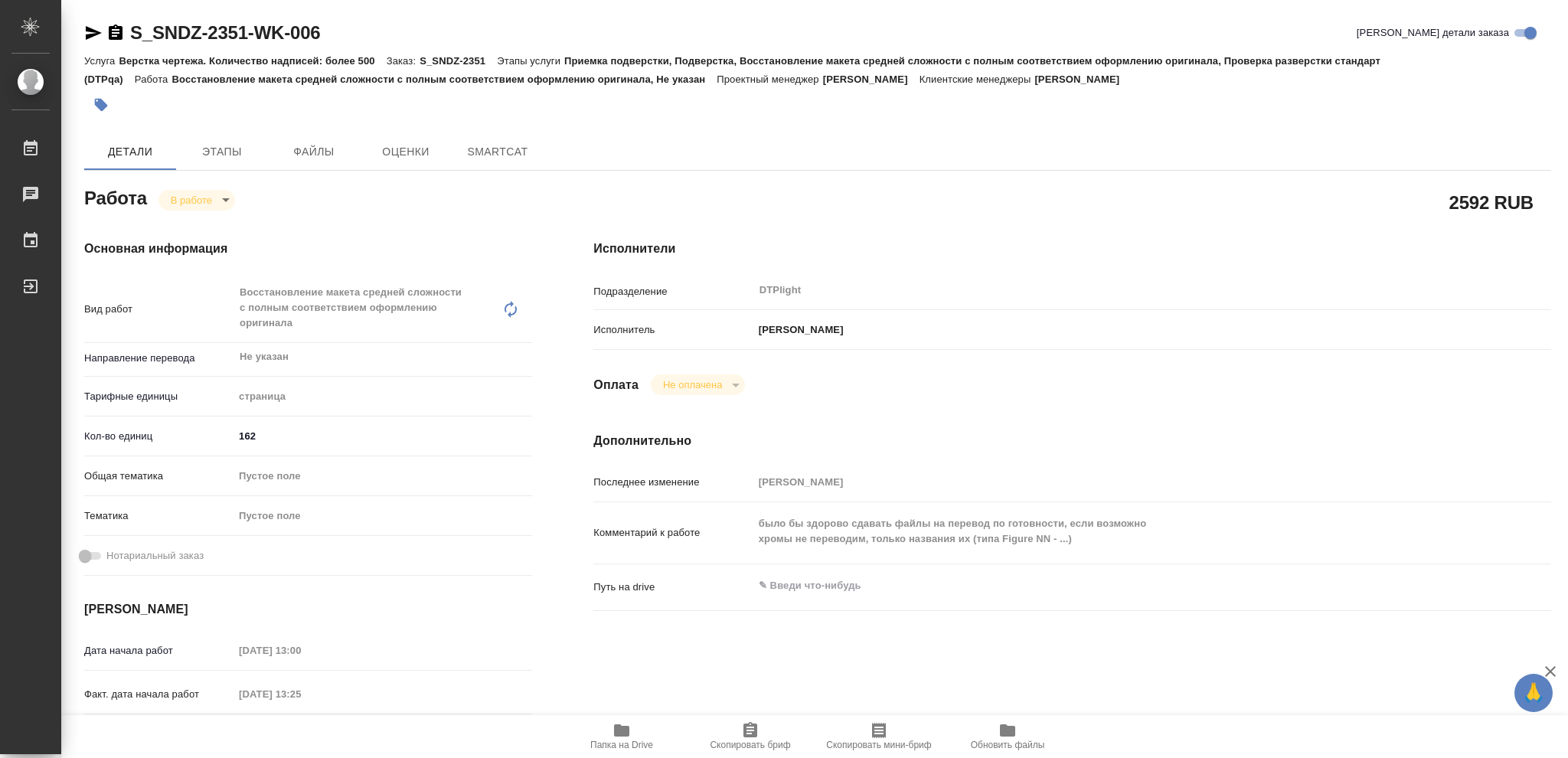
type textarea "x"
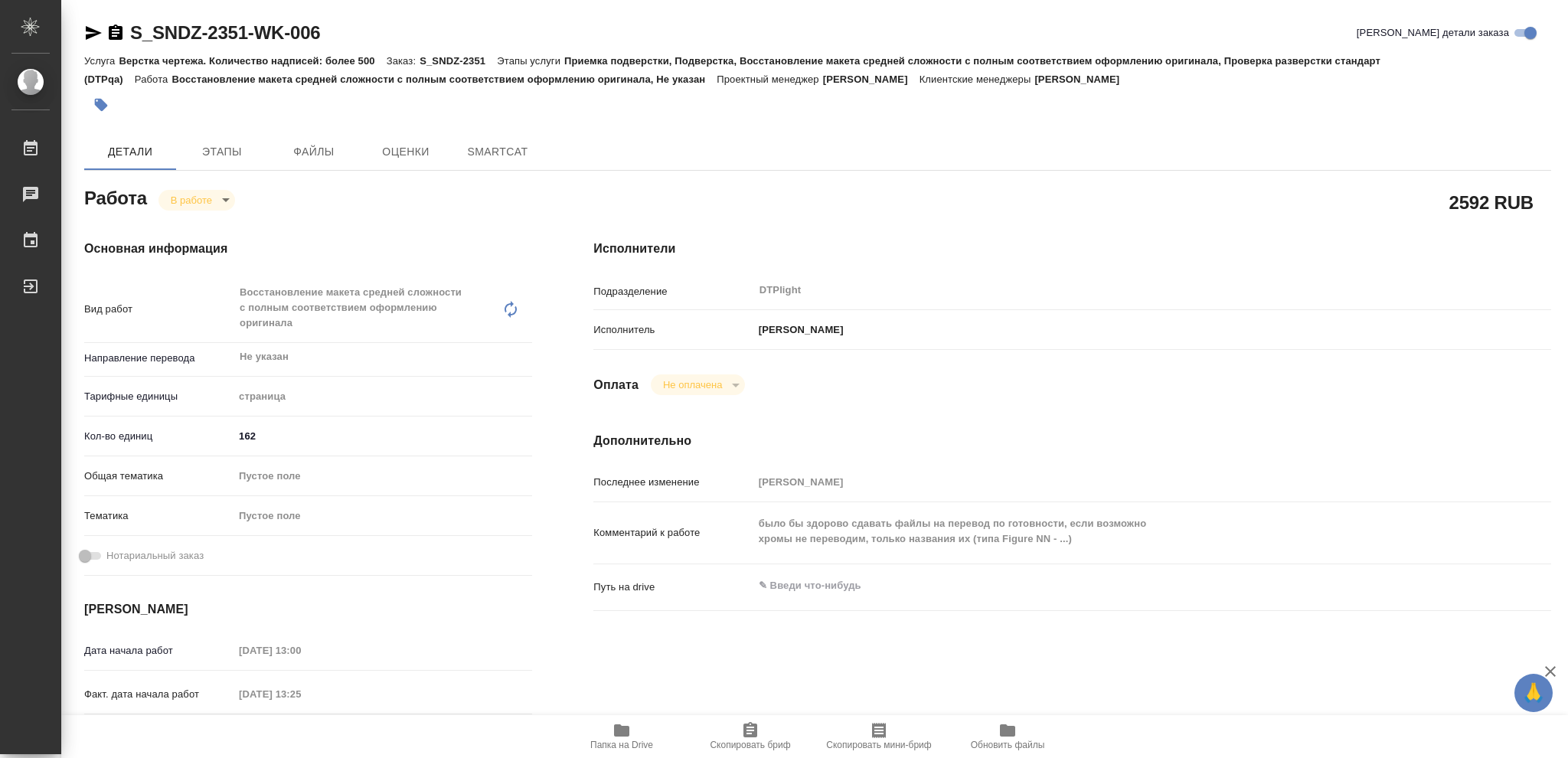
type textarea "x"
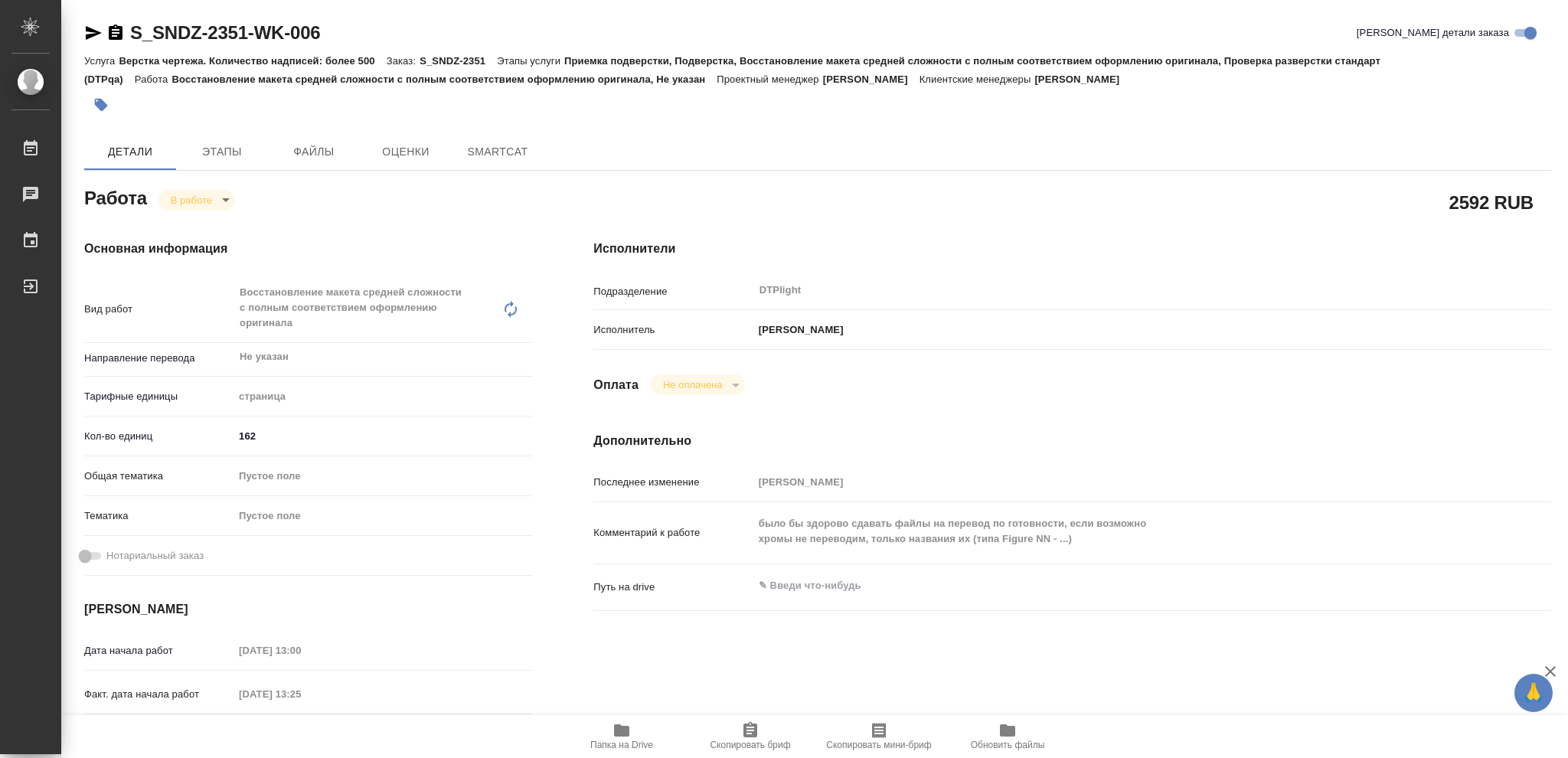
type textarea "x"
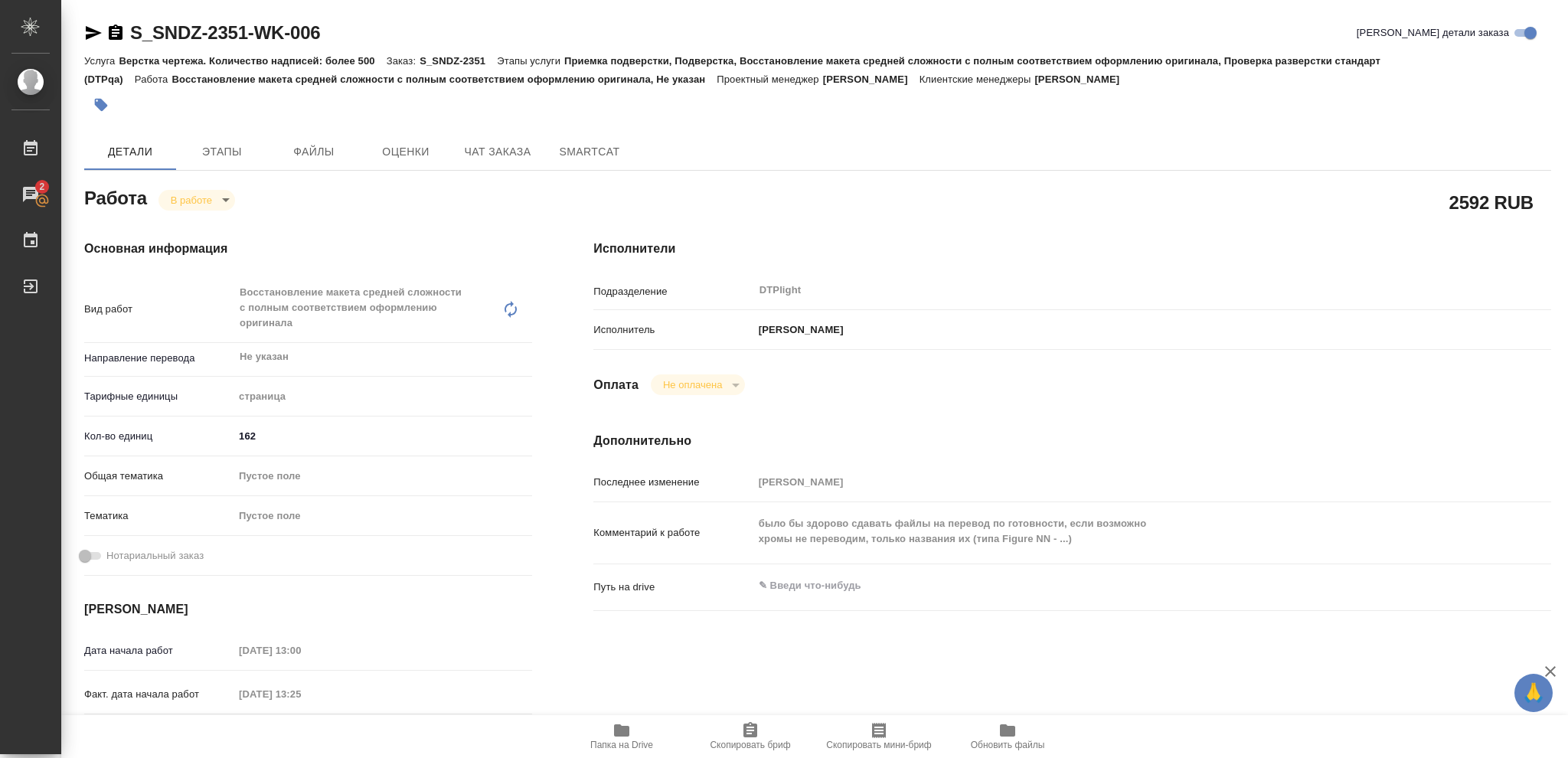
type textarea "x"
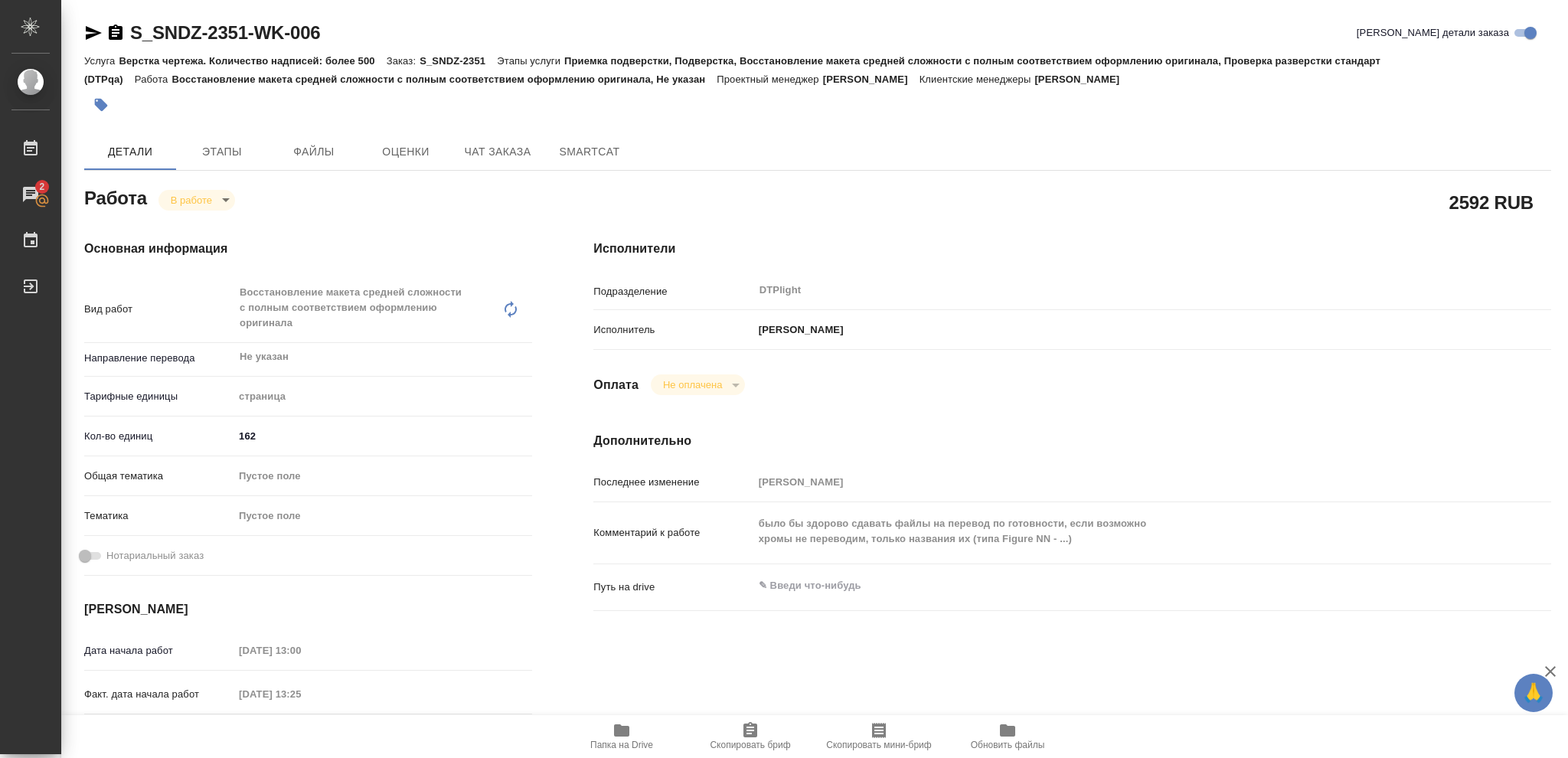
type textarea "x"
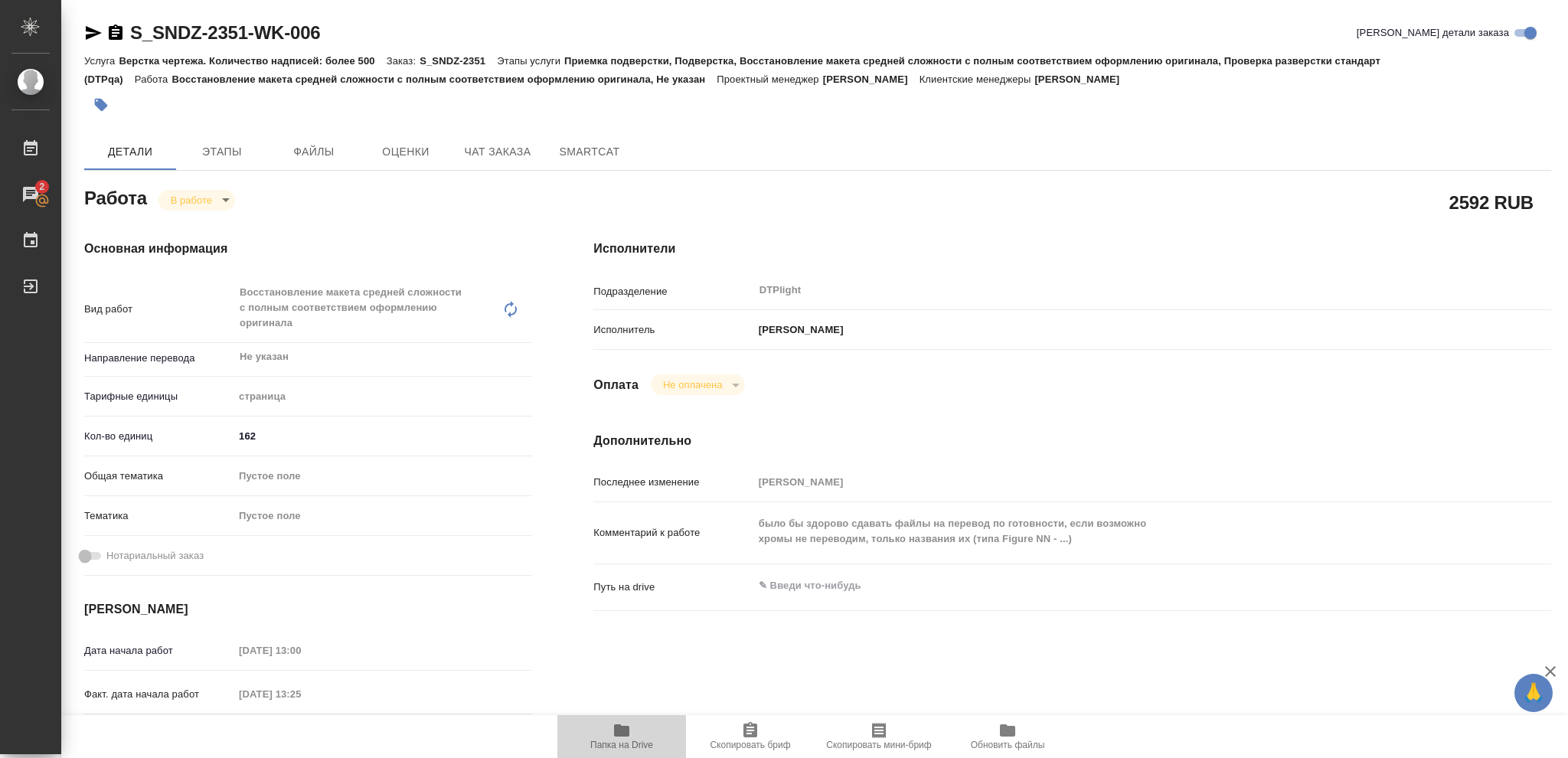
click at [622, 733] on icon "button" at bounding box center [621, 730] width 15 height 12
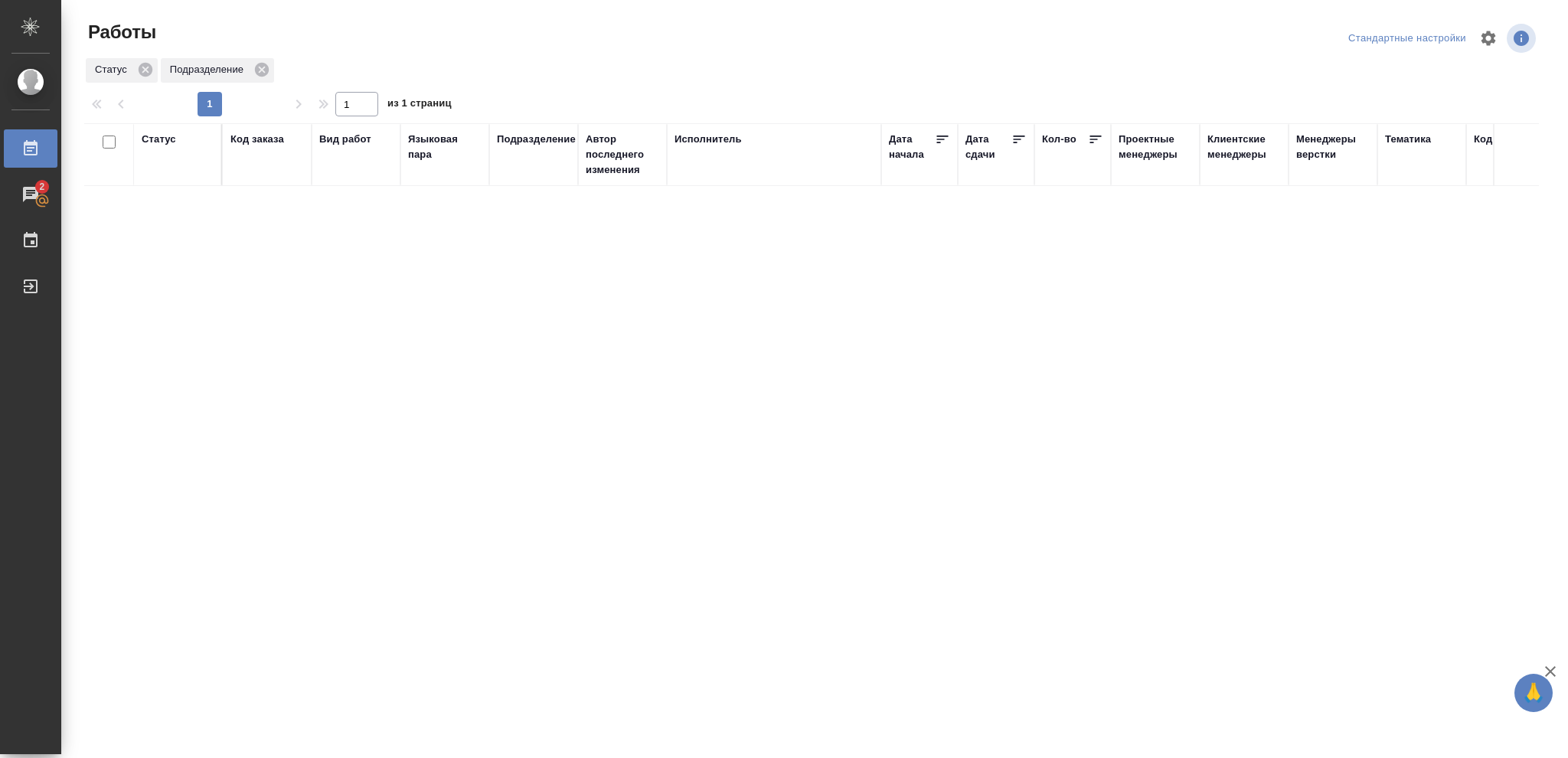
click at [166, 138] on div "Статус" at bounding box center [158, 138] width 34 height 15
click at [174, 180] on icon at bounding box center [170, 179] width 11 height 11
click at [174, 173] on icon at bounding box center [170, 174] width 11 height 11
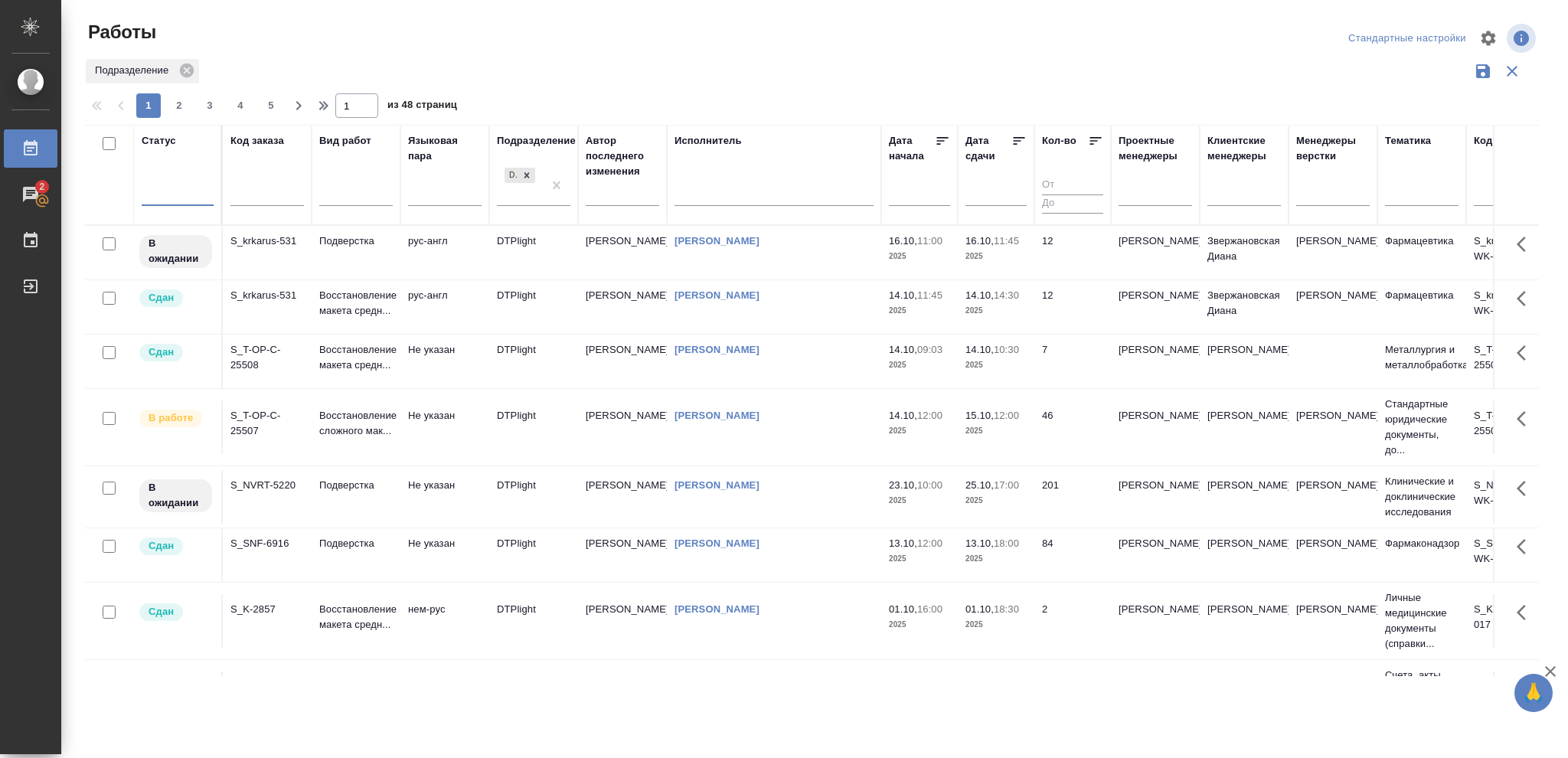
click at [170, 189] on div at bounding box center [178, 191] width 72 height 22
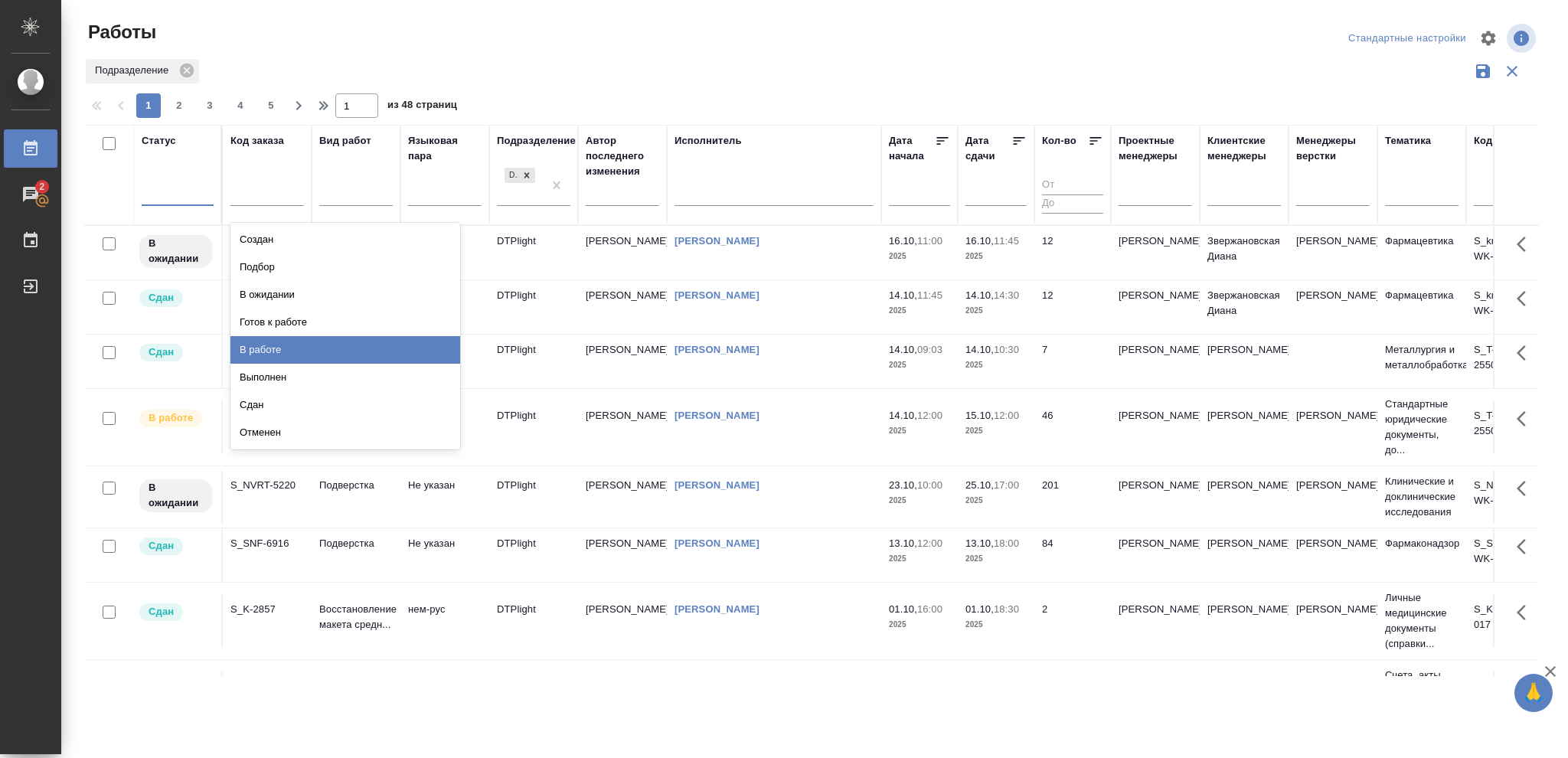
click at [257, 351] on div "В работе" at bounding box center [345, 349] width 229 height 27
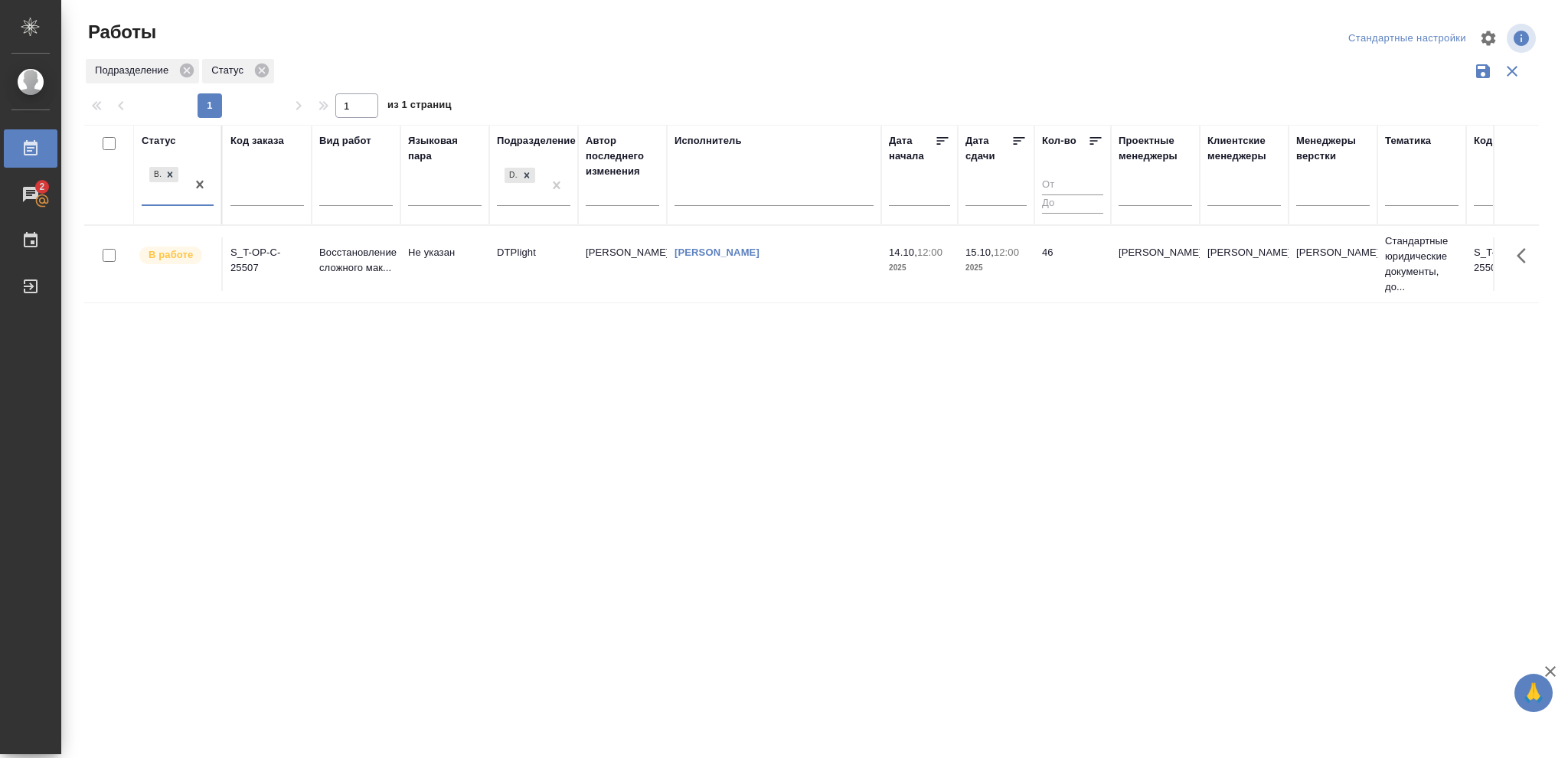
click at [997, 265] on p "2025" at bounding box center [996, 267] width 61 height 15
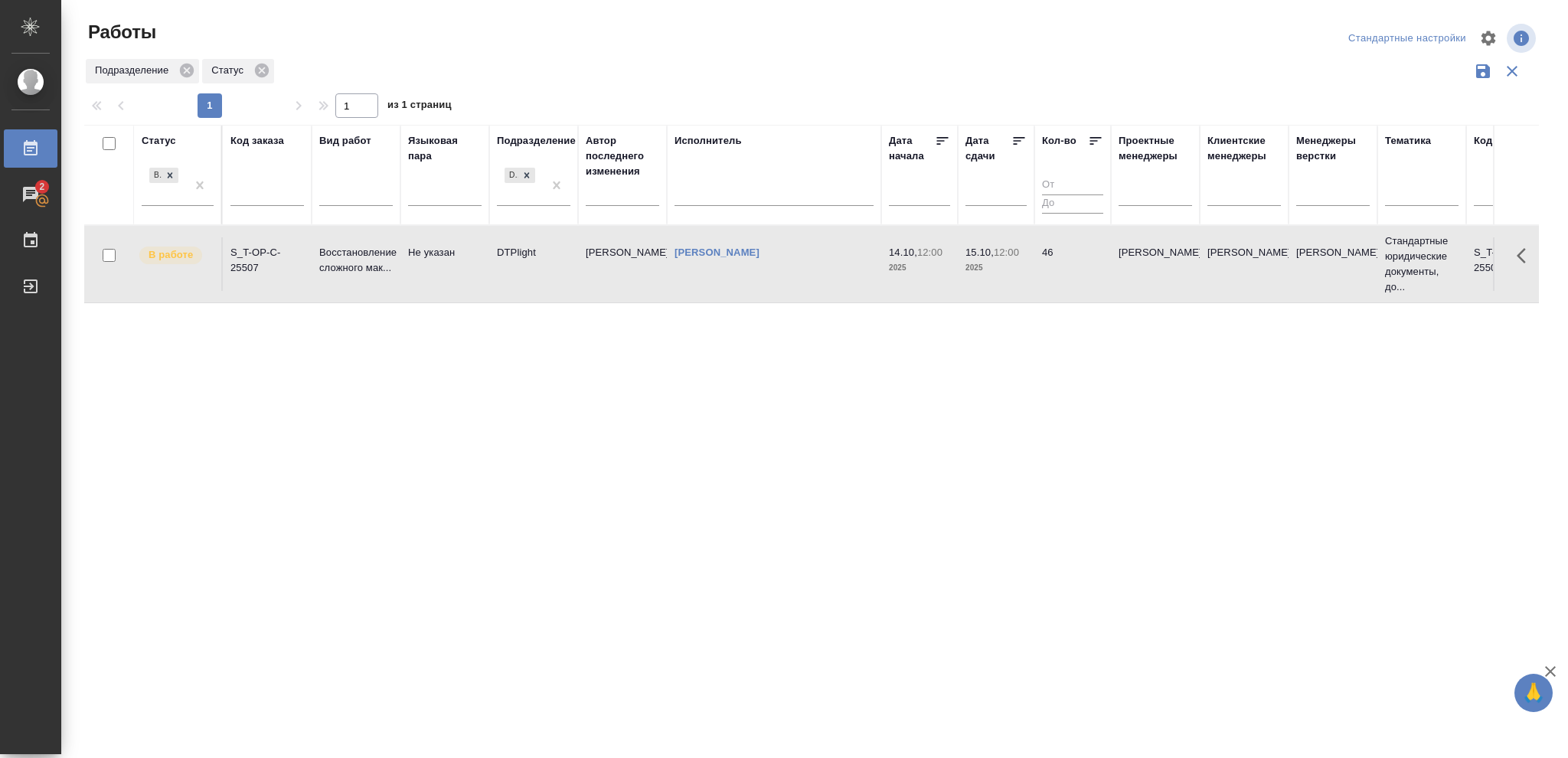
click at [997, 265] on p "2025" at bounding box center [996, 267] width 61 height 15
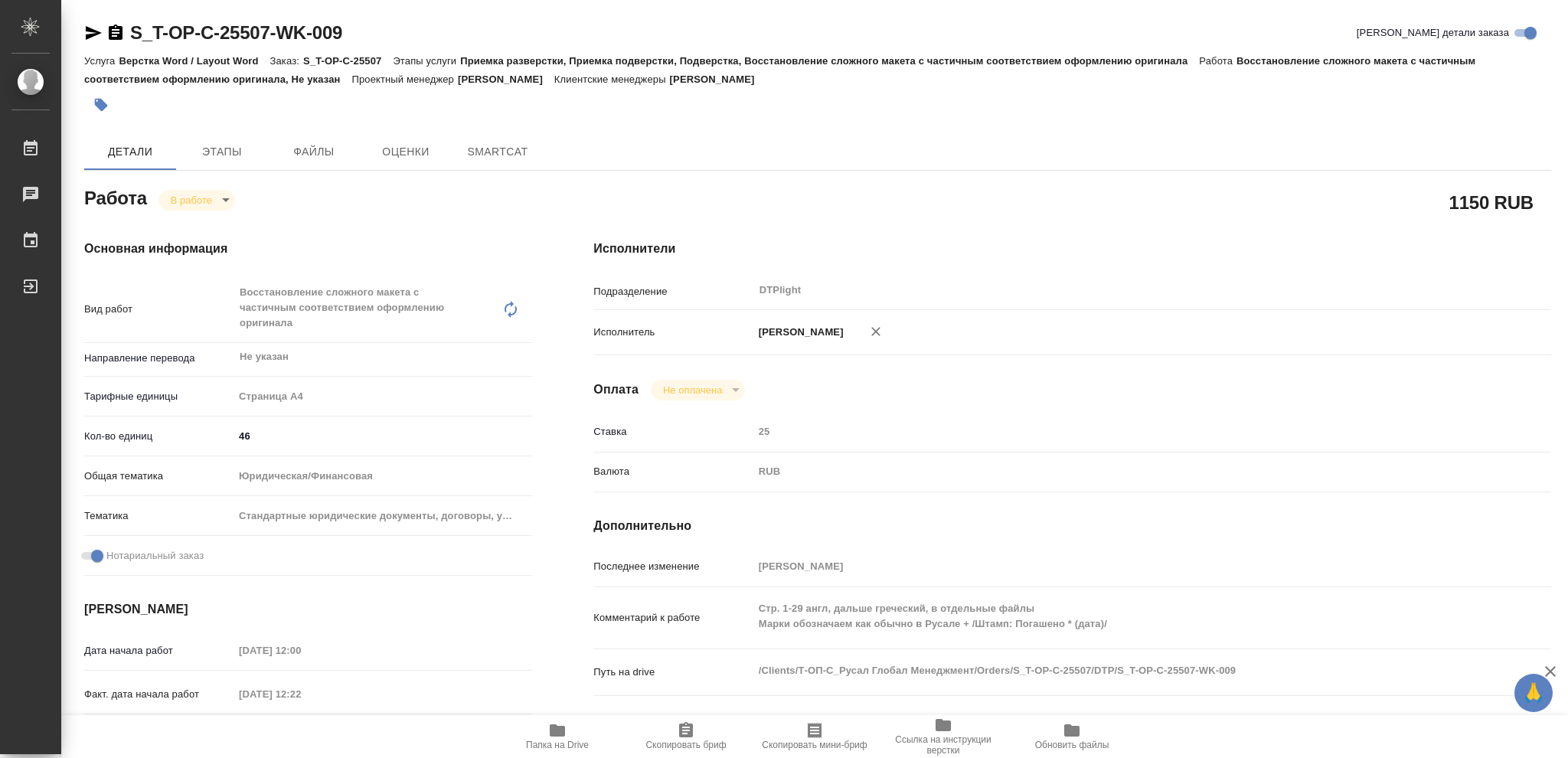
type textarea "x"
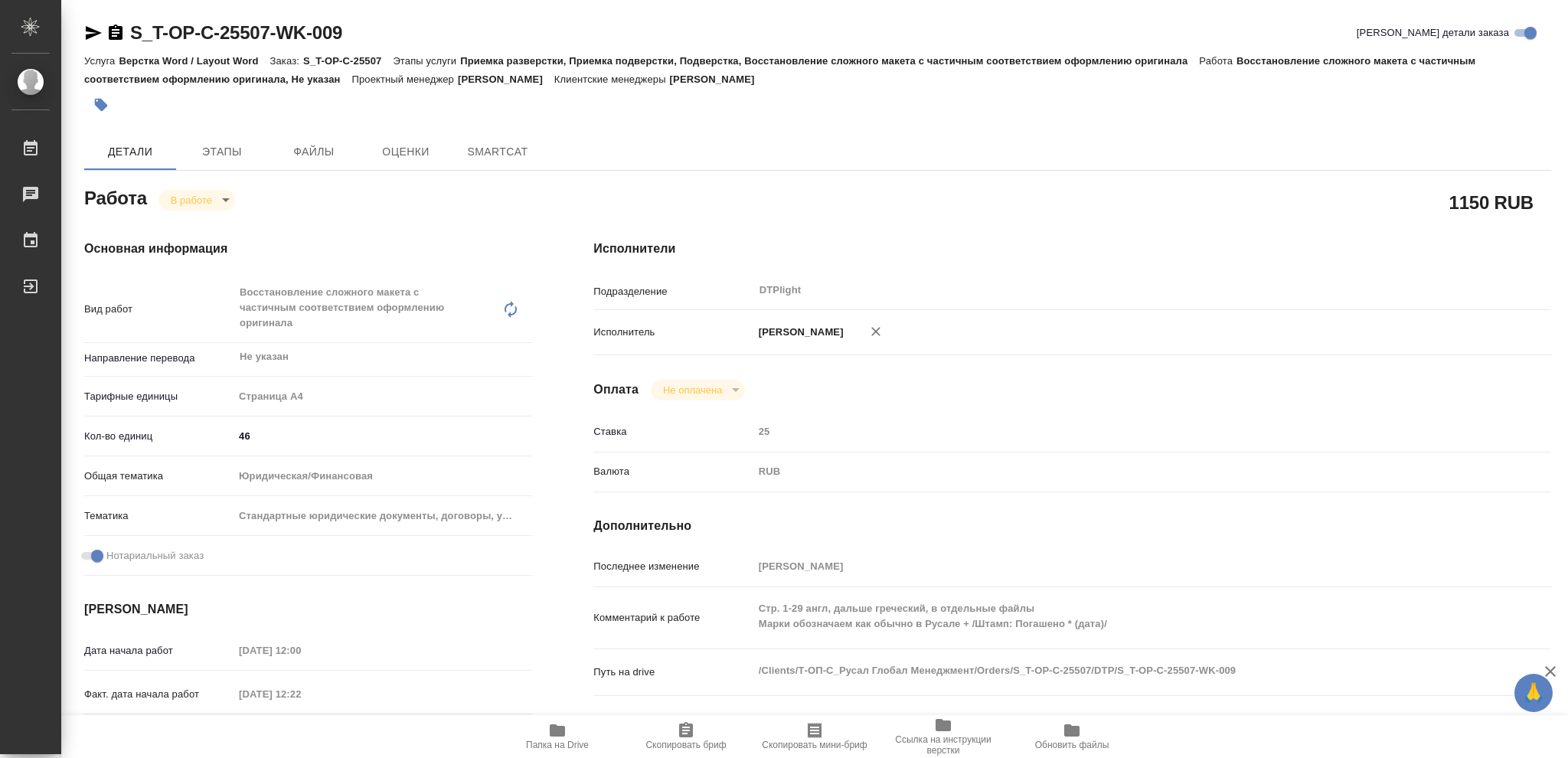
type textarea "x"
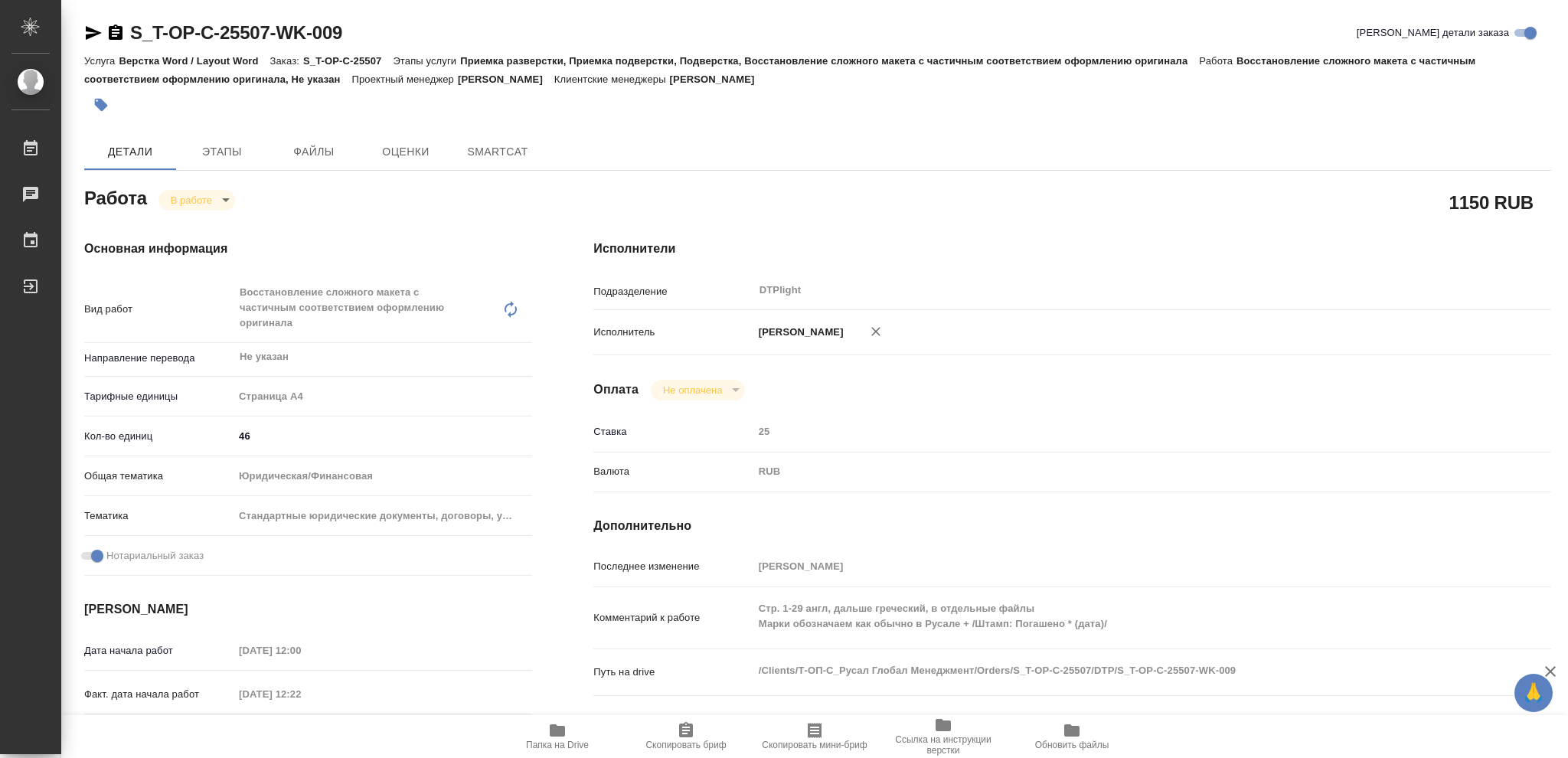
type textarea "x"
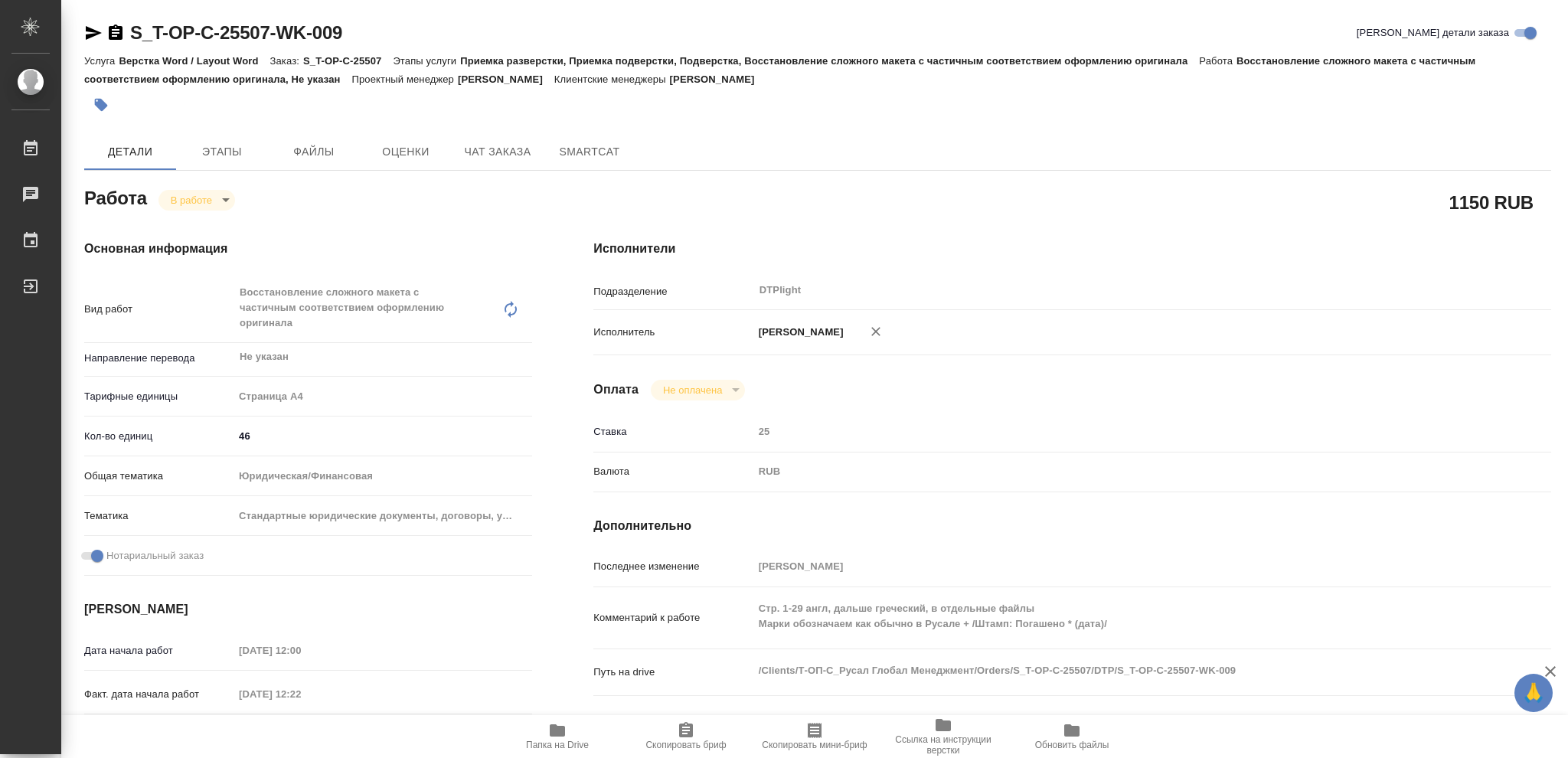
type textarea "x"
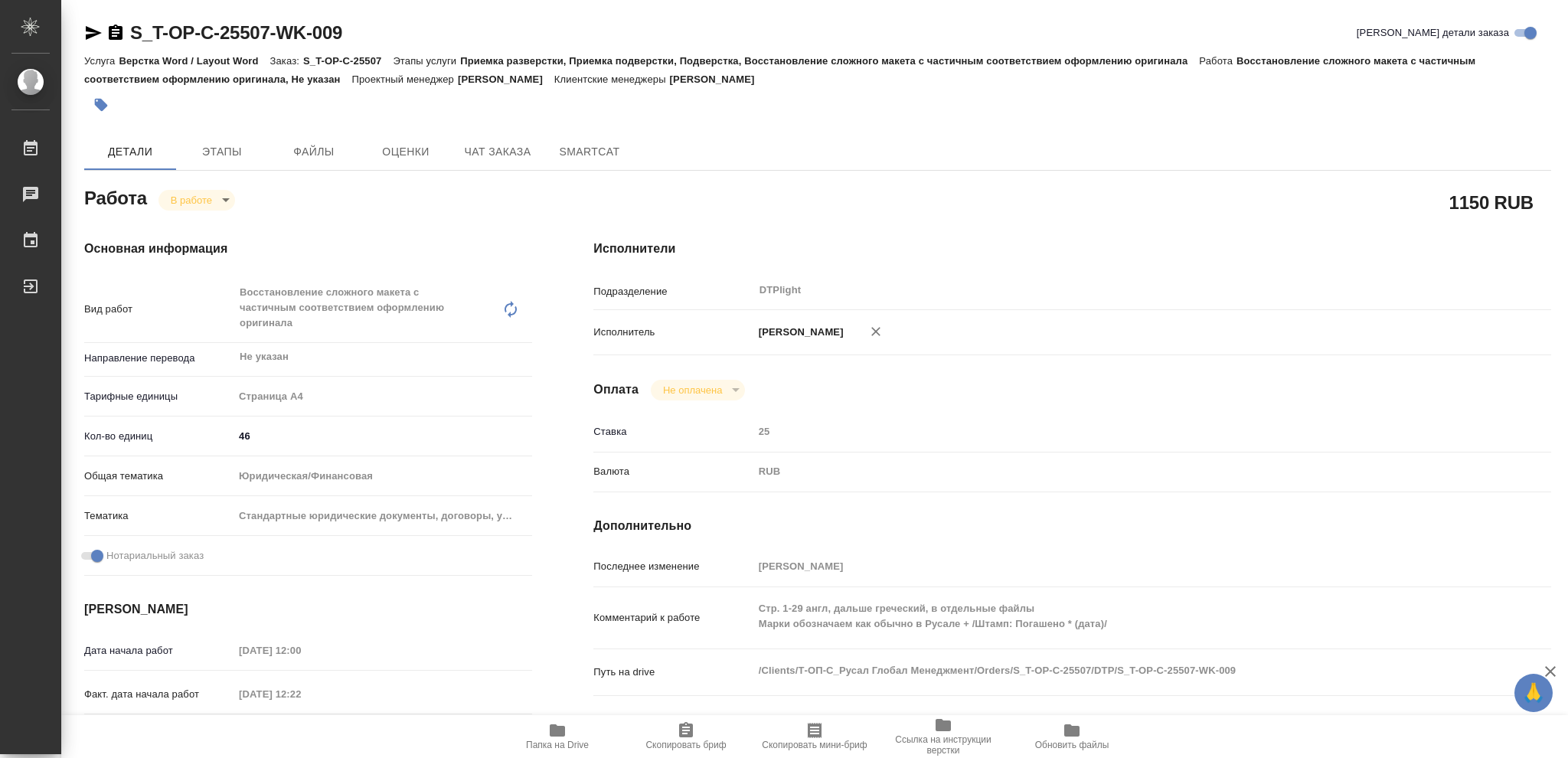
type textarea "x"
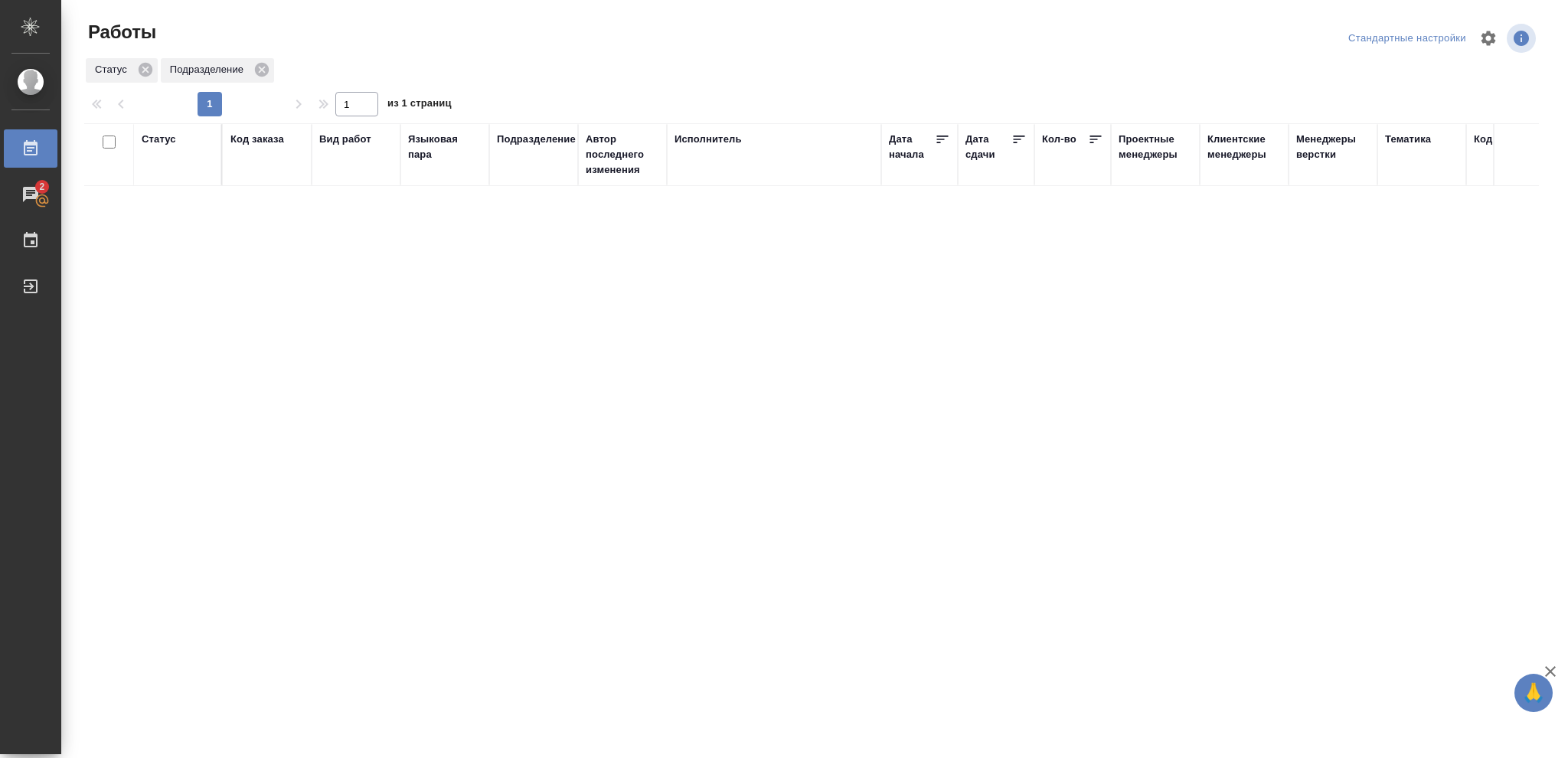
click at [166, 140] on div "Статус" at bounding box center [158, 138] width 34 height 15
click at [168, 180] on icon at bounding box center [170, 179] width 11 height 11
click at [528, 180] on icon at bounding box center [527, 174] width 11 height 11
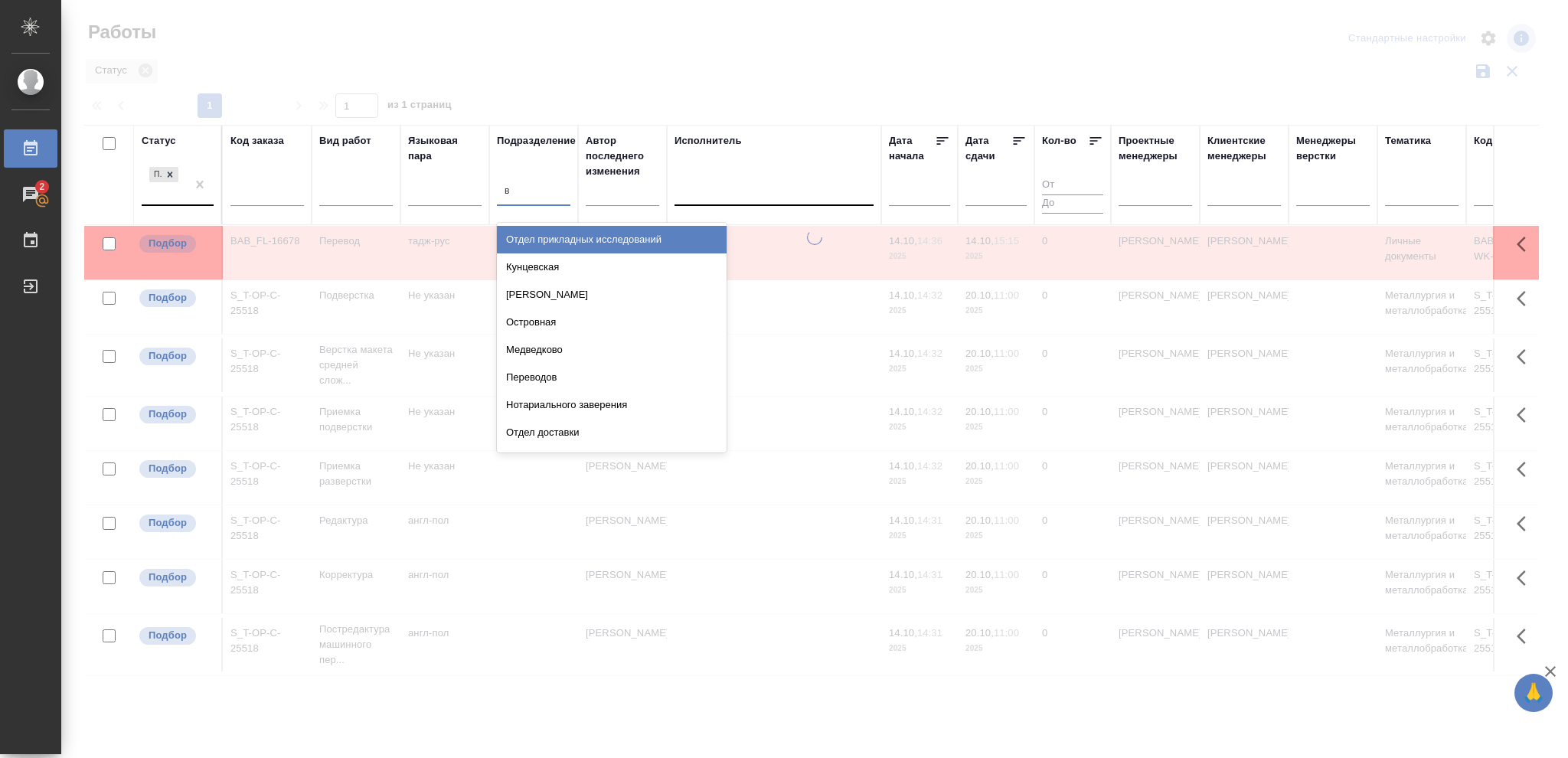
type input "ве"
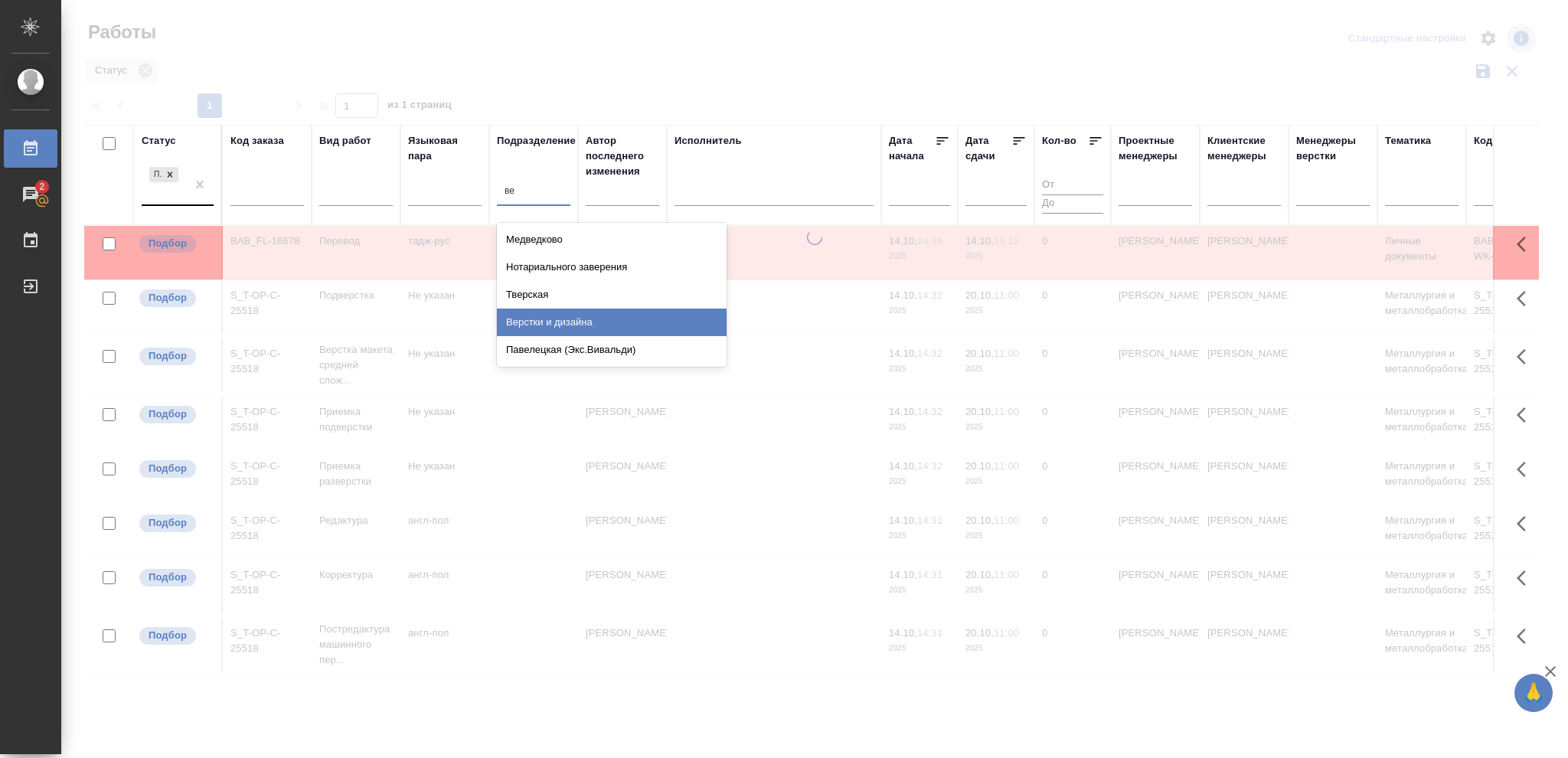
click at [550, 321] on div "Верстки и дизайна" at bounding box center [612, 321] width 229 height 27
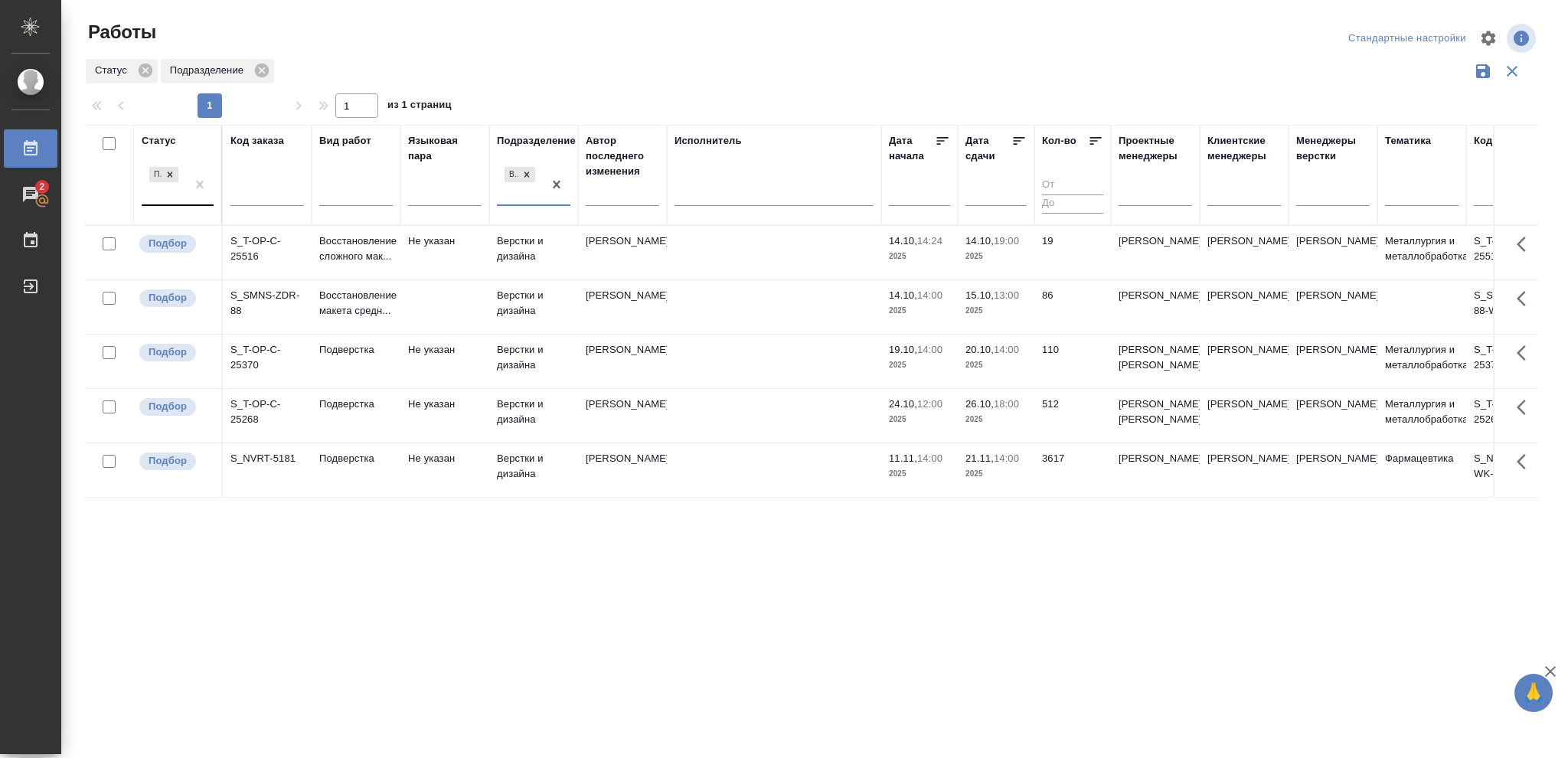
click at [996, 311] on p "2025" at bounding box center [996, 310] width 61 height 15
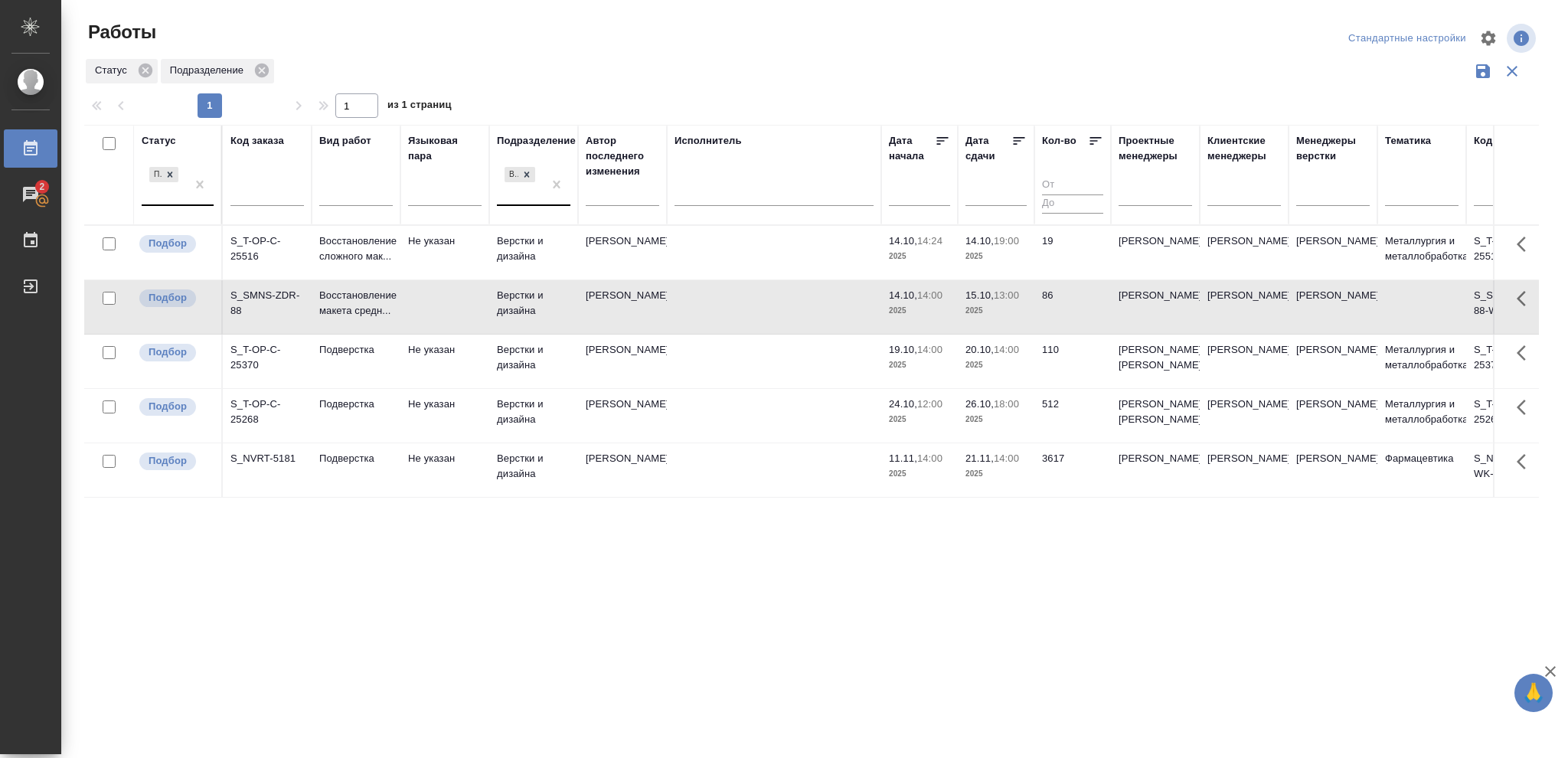
click at [996, 311] on p "2025" at bounding box center [996, 310] width 61 height 15
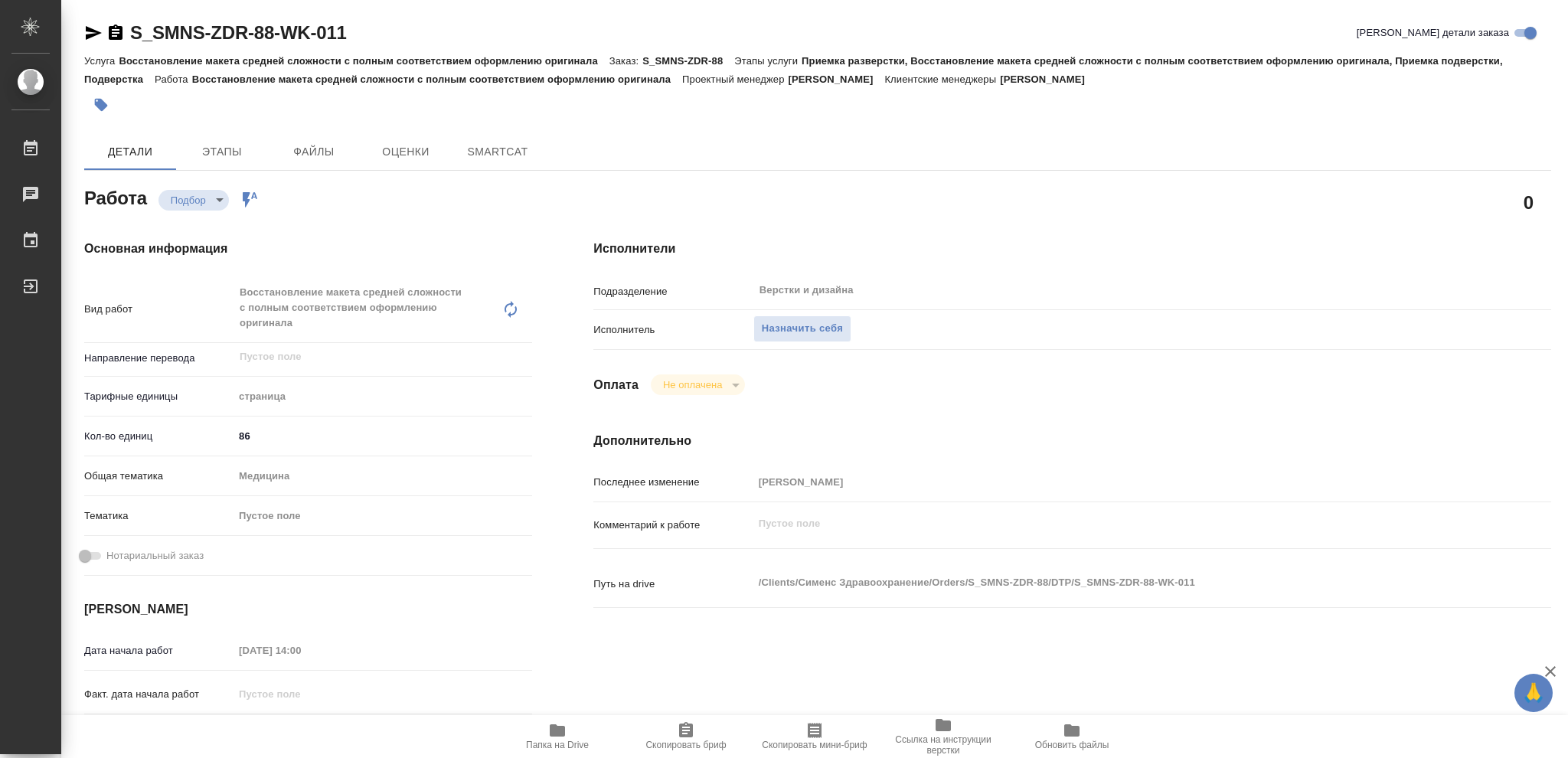
type textarea "x"
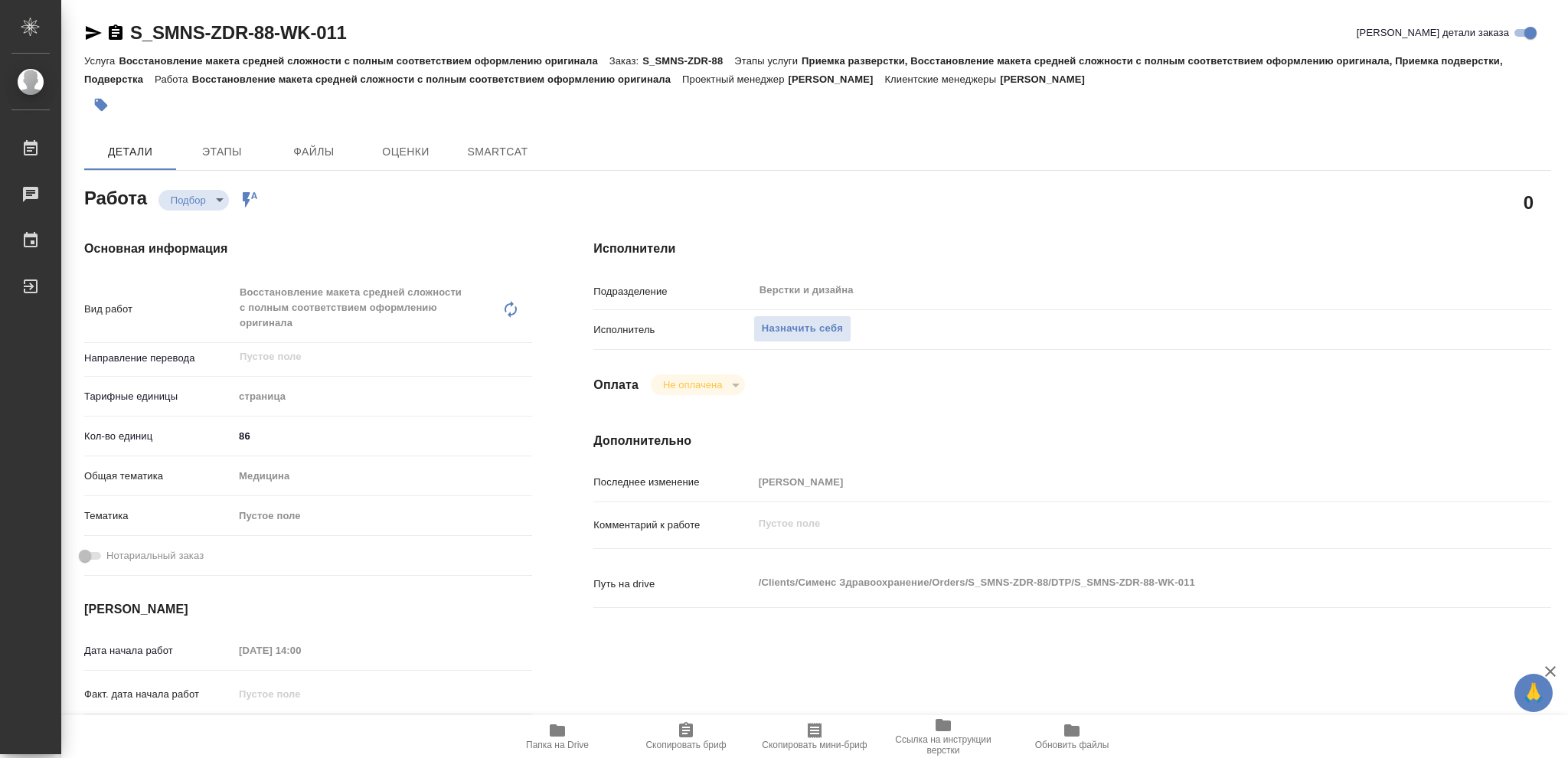
type textarea "x"
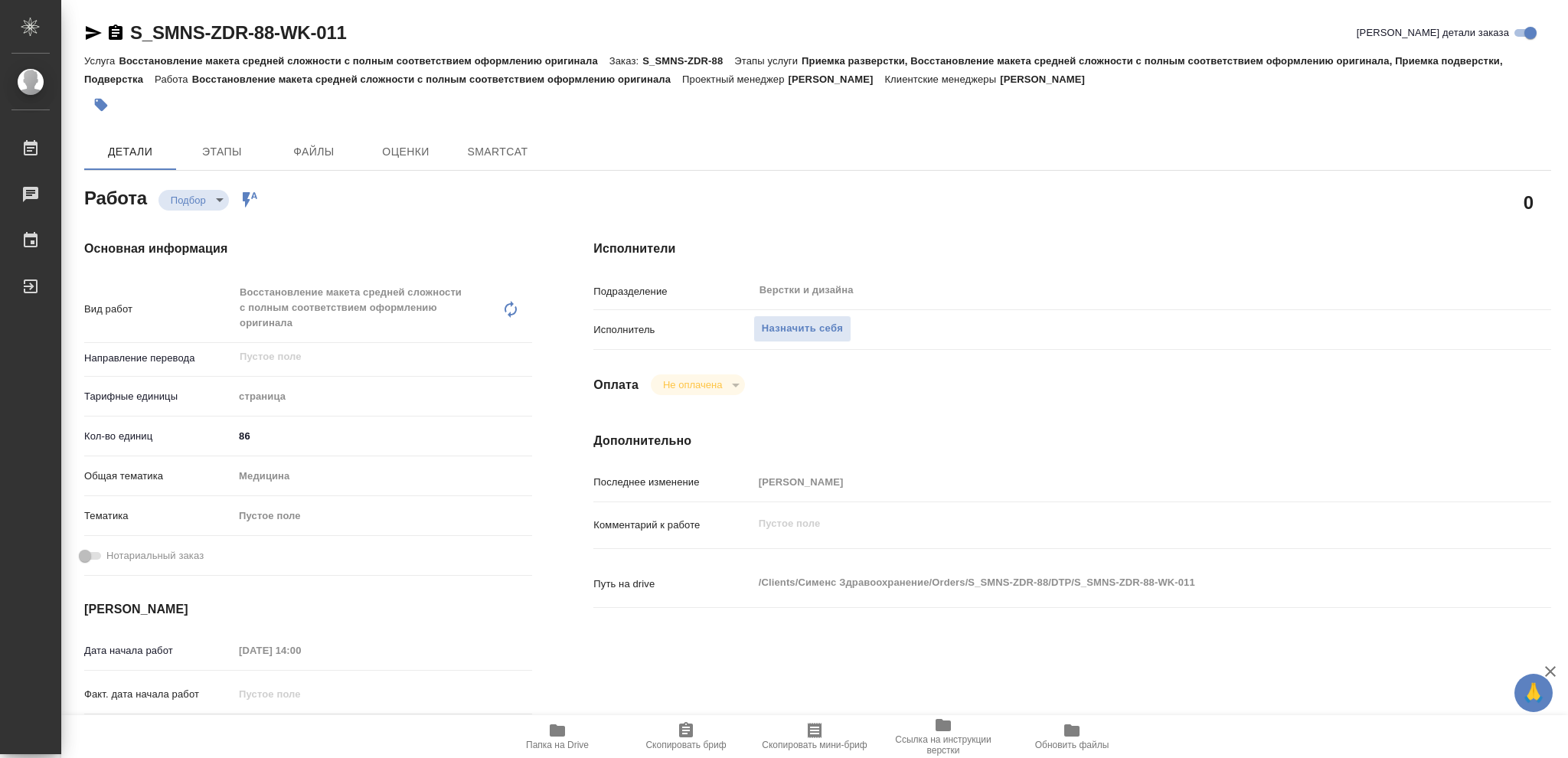
type textarea "x"
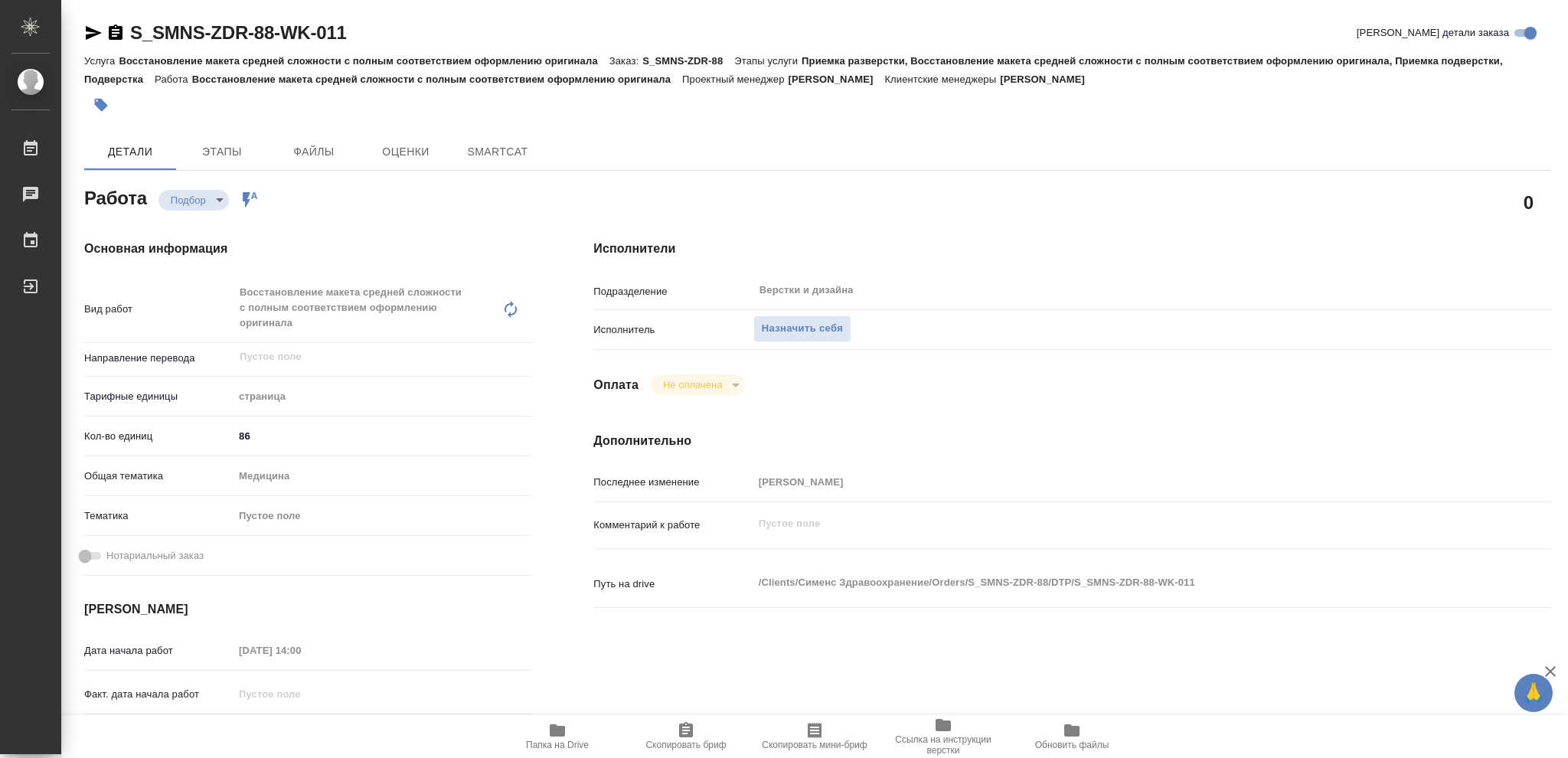
type textarea "x"
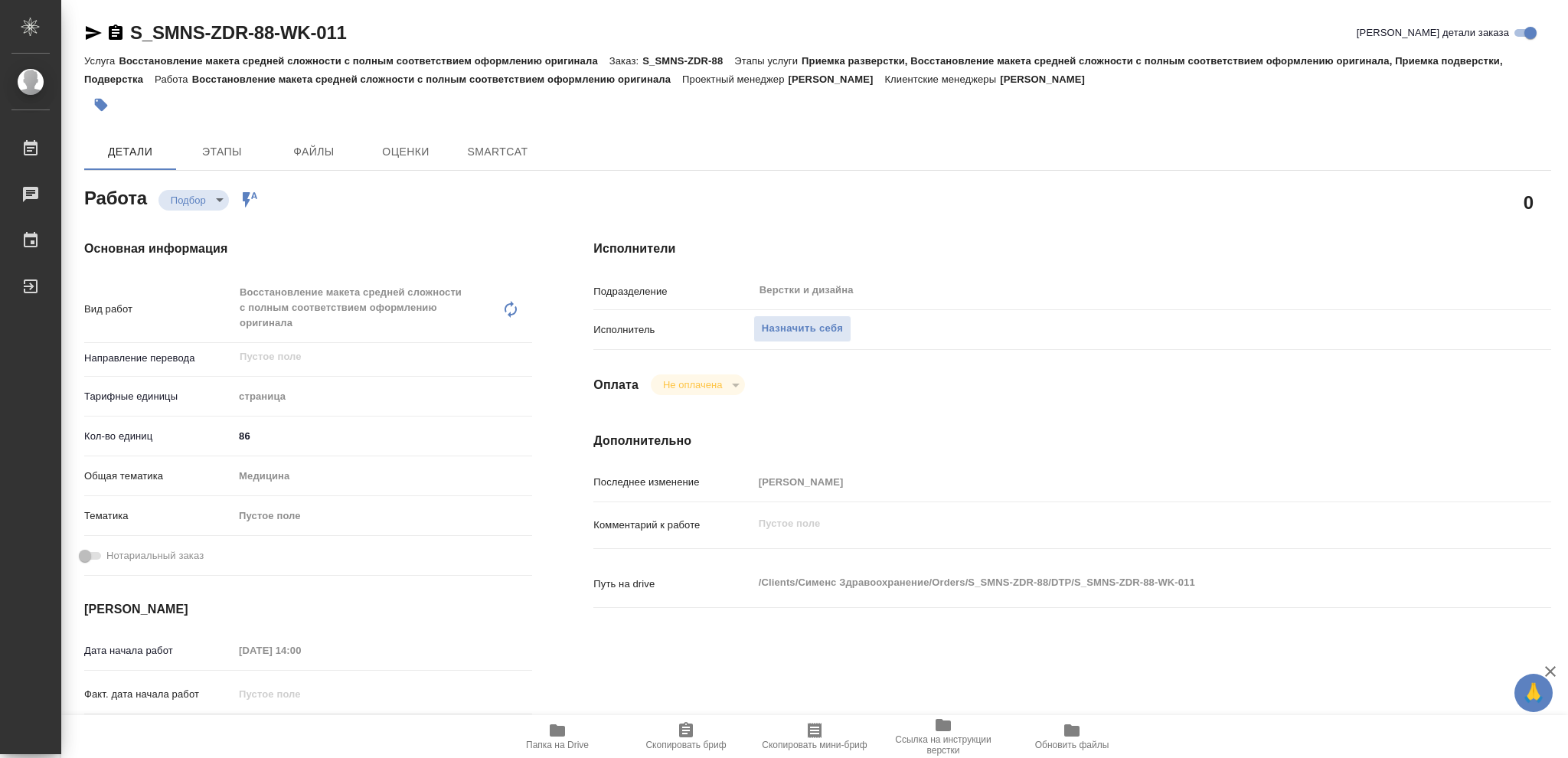
click at [559, 729] on icon "button" at bounding box center [557, 730] width 15 height 12
type textarea "x"
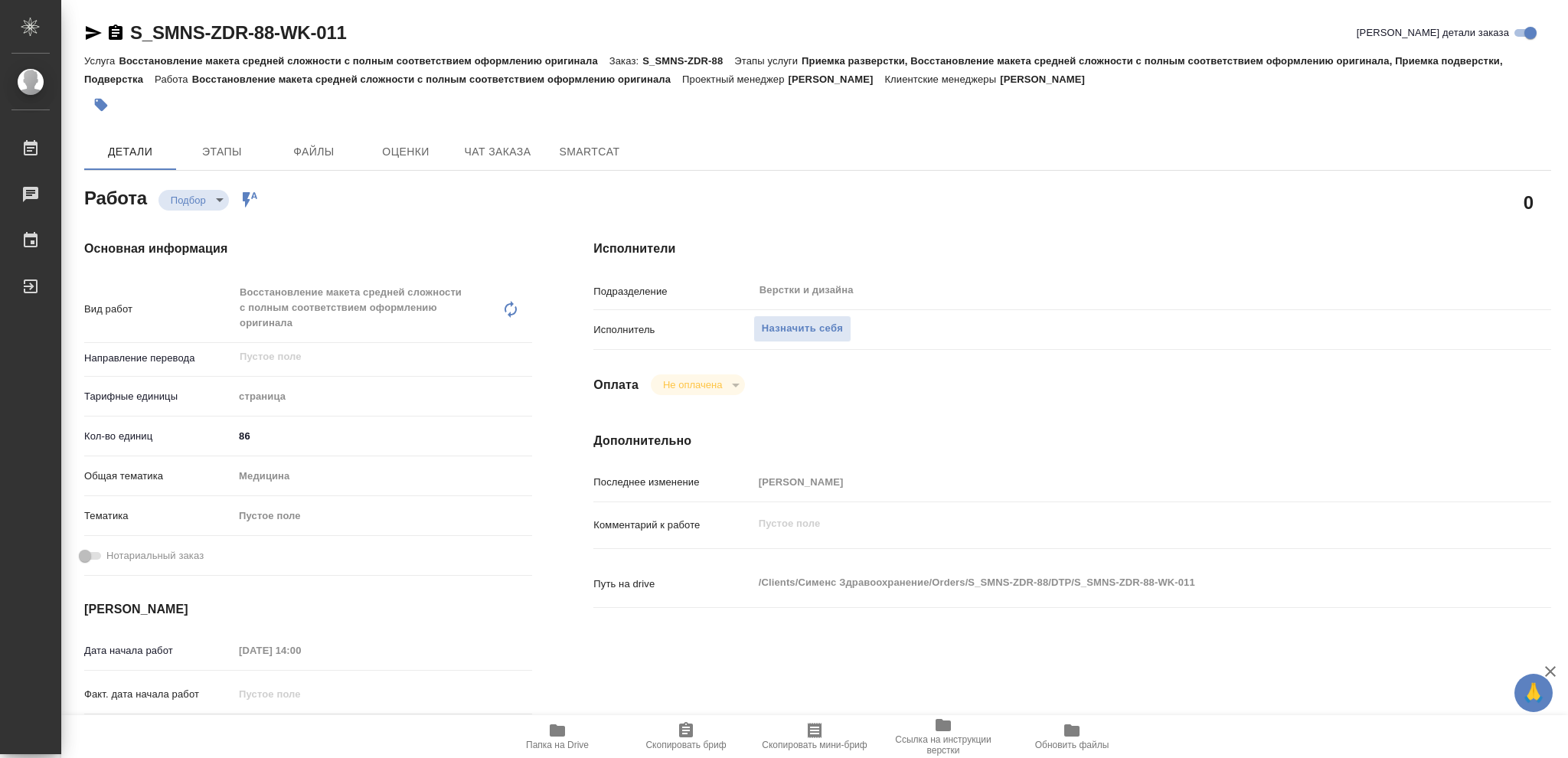
type textarea "x"
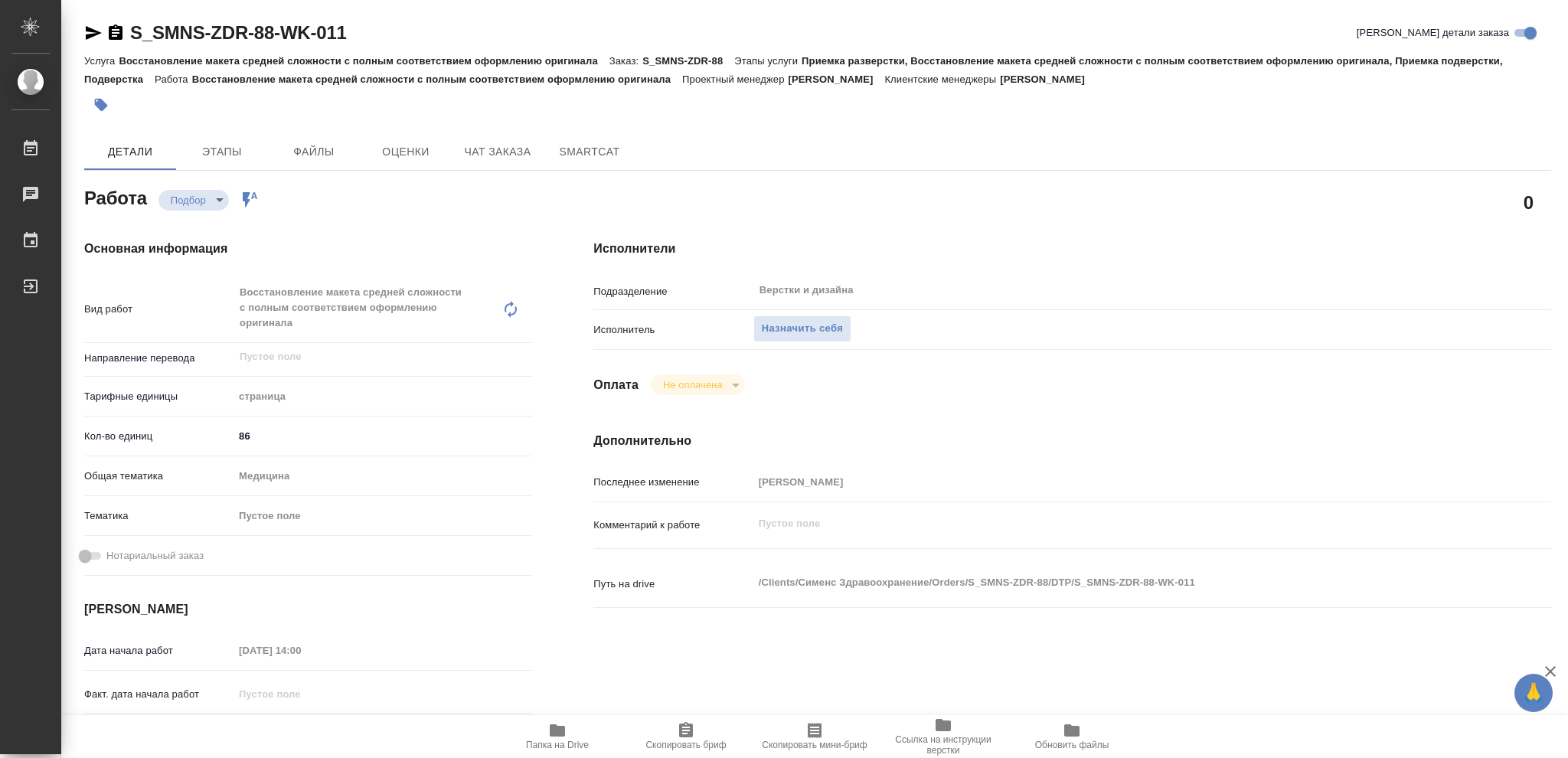
type textarea "x"
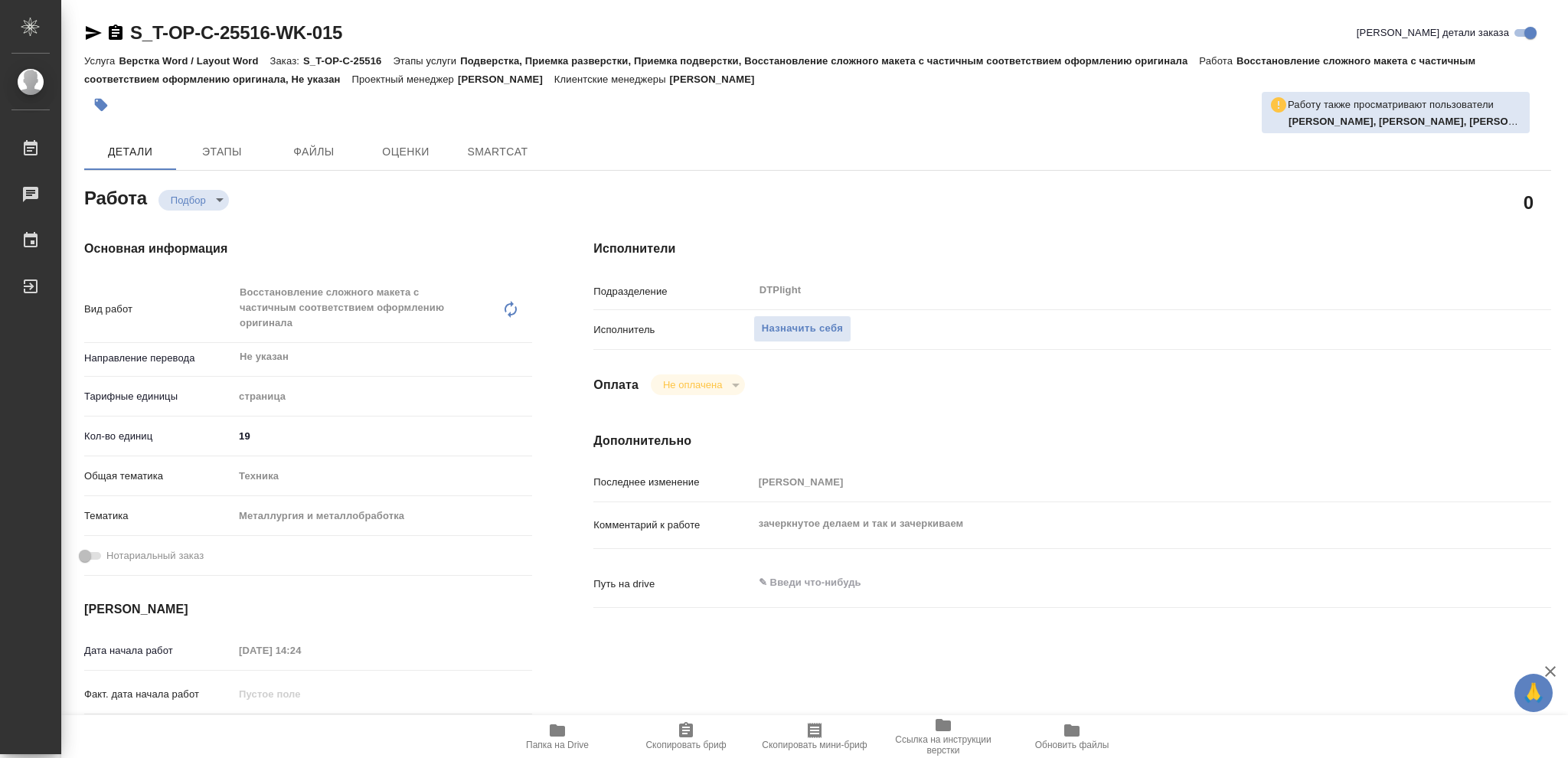
type textarea "x"
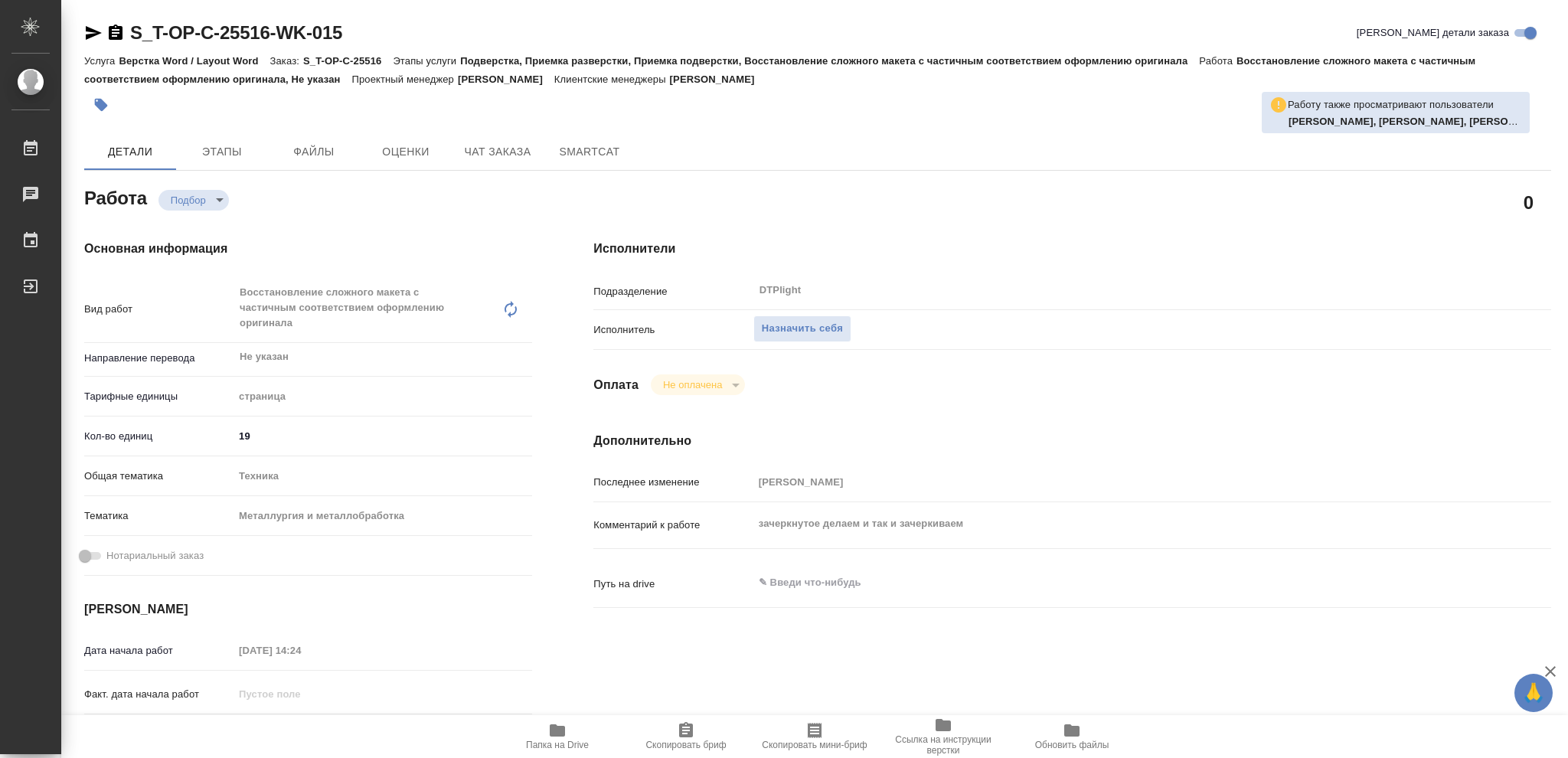
type textarea "x"
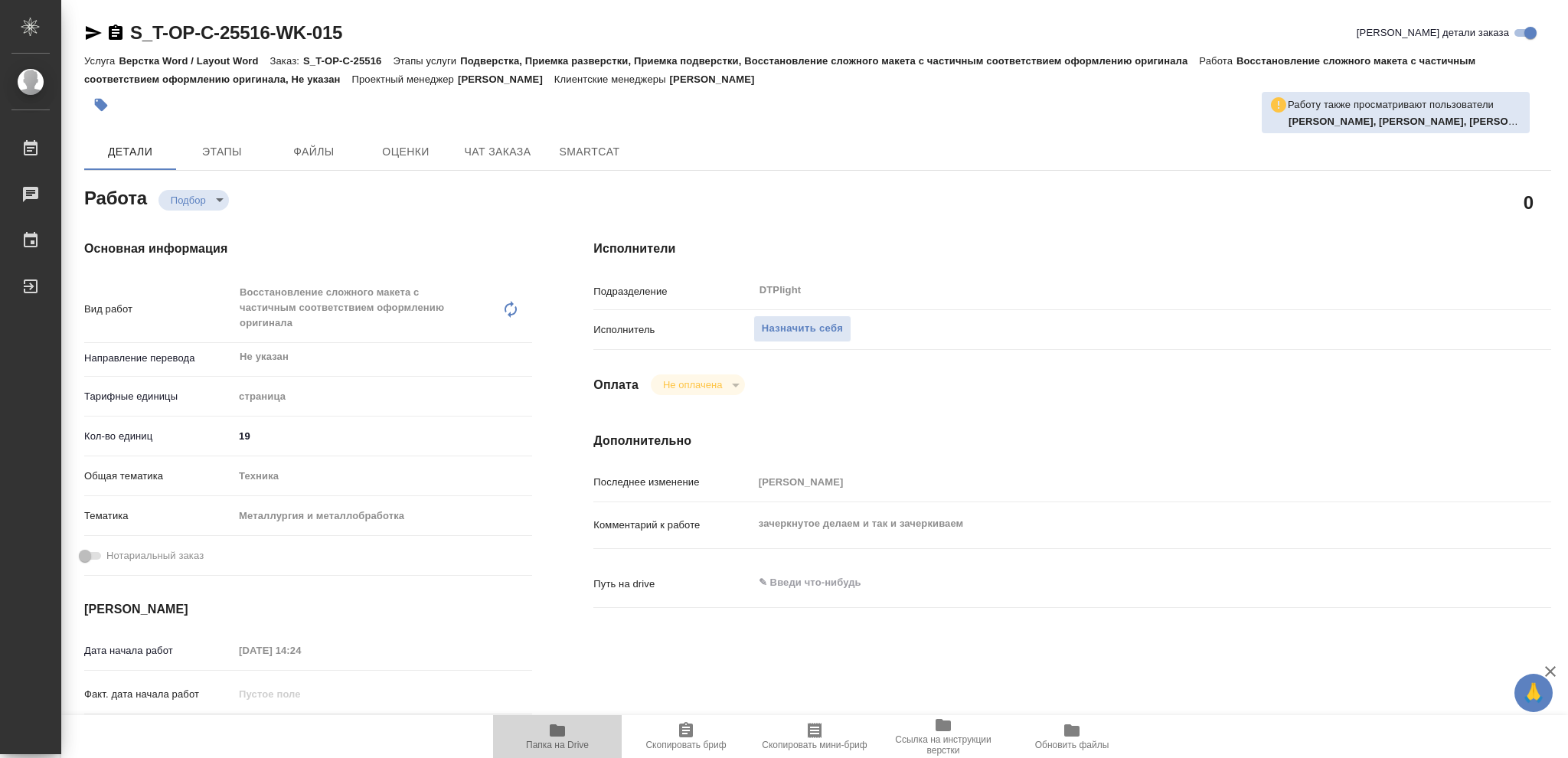
click at [554, 735] on icon "button" at bounding box center [557, 730] width 15 height 12
type textarea "x"
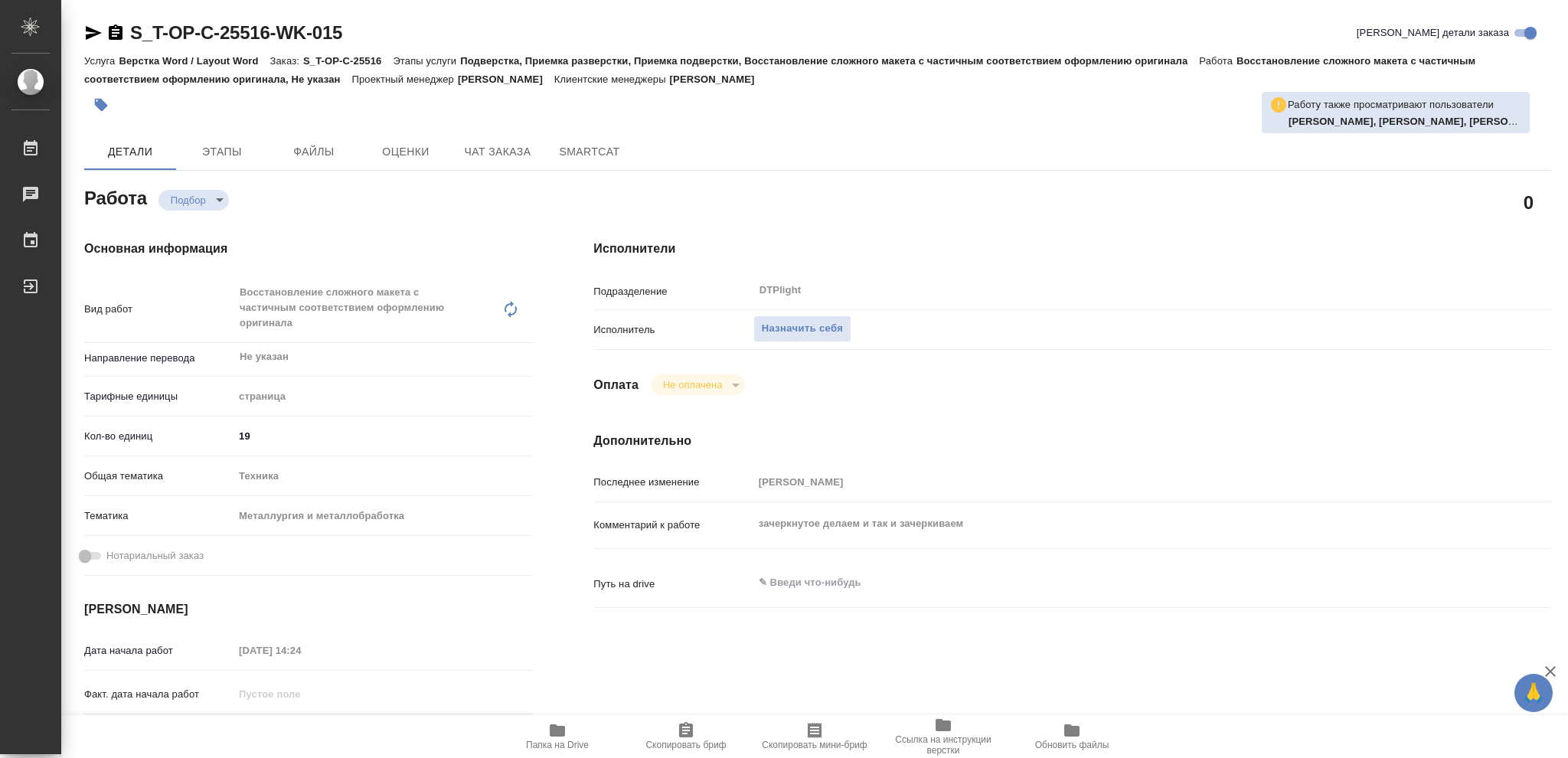
type textarea "x"
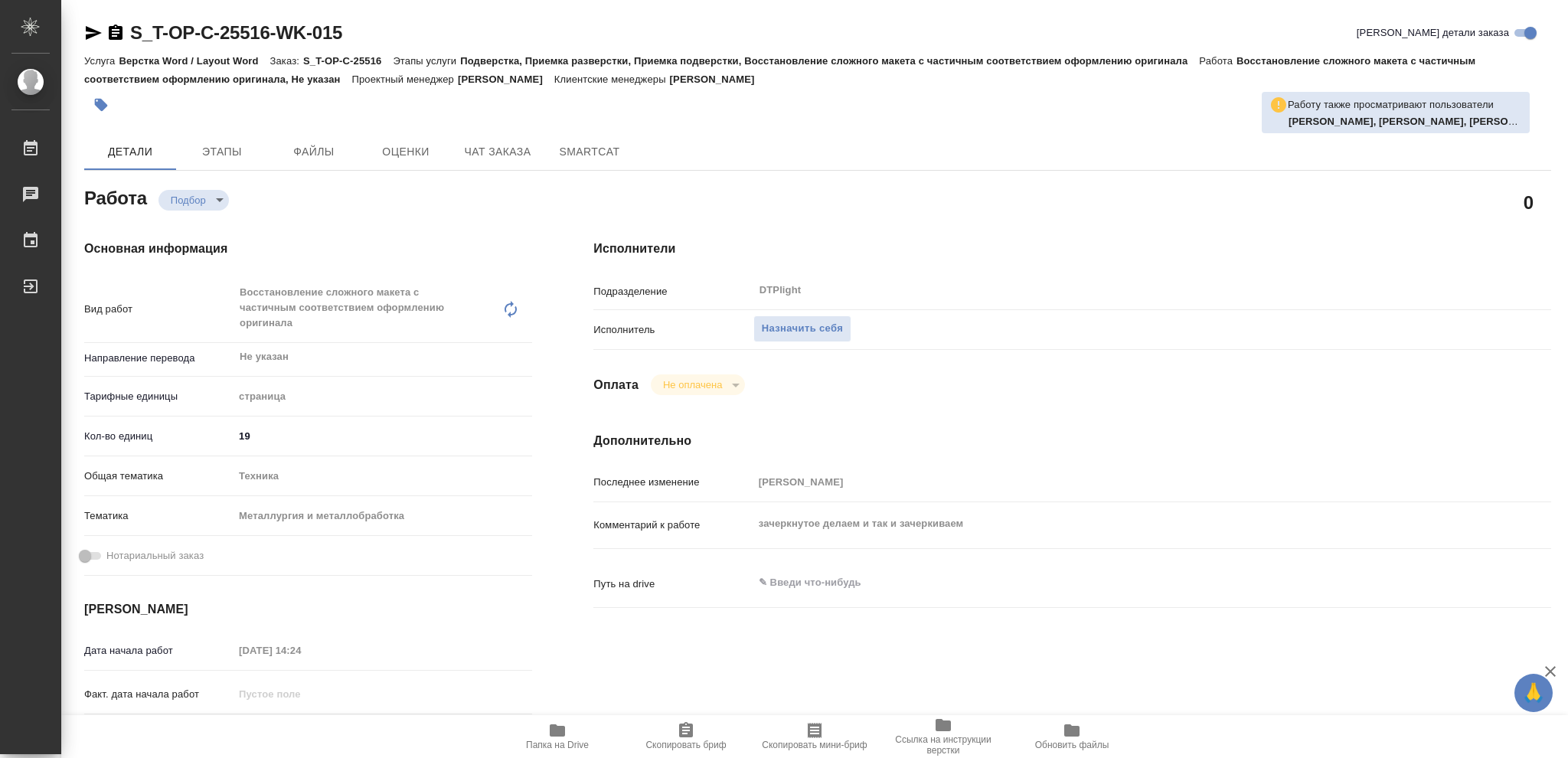
type textarea "x"
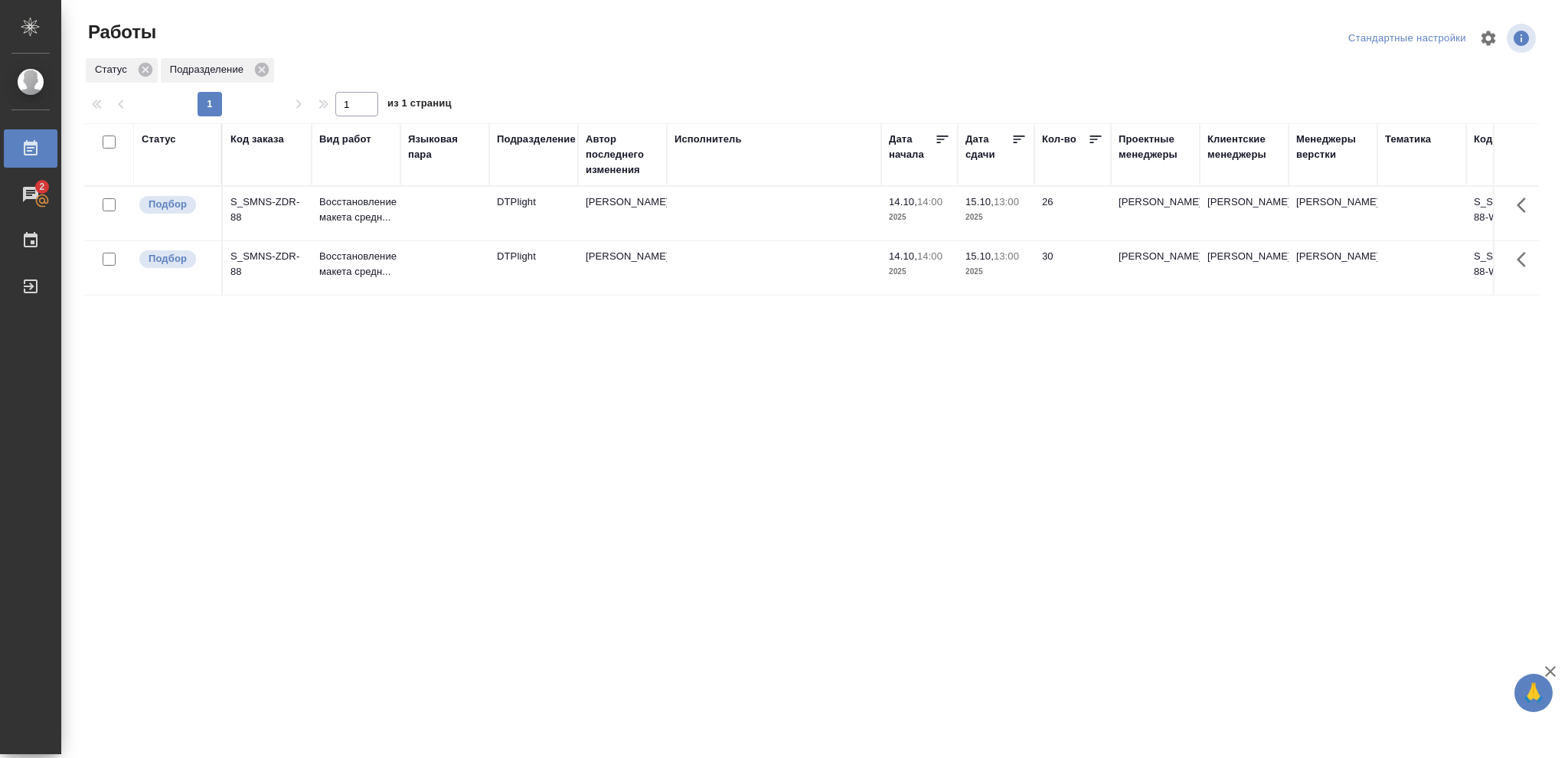
click at [960, 214] on td "15.10, 13:00 2025" at bounding box center [995, 213] width 76 height 53
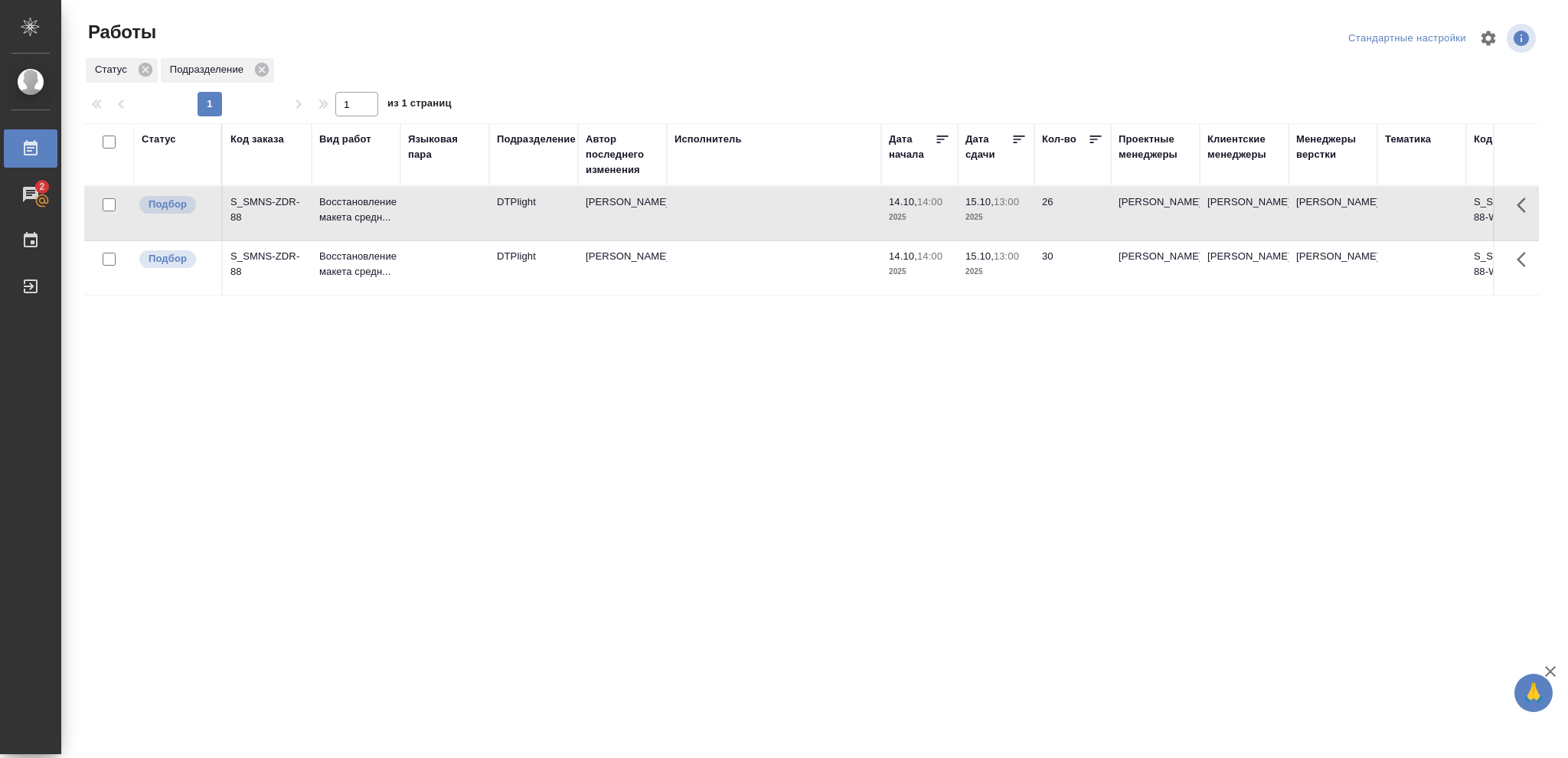
click at [960, 214] on td "15.10, 13:00 2025" at bounding box center [995, 213] width 76 height 53
click at [1012, 272] on p "2025" at bounding box center [996, 271] width 61 height 15
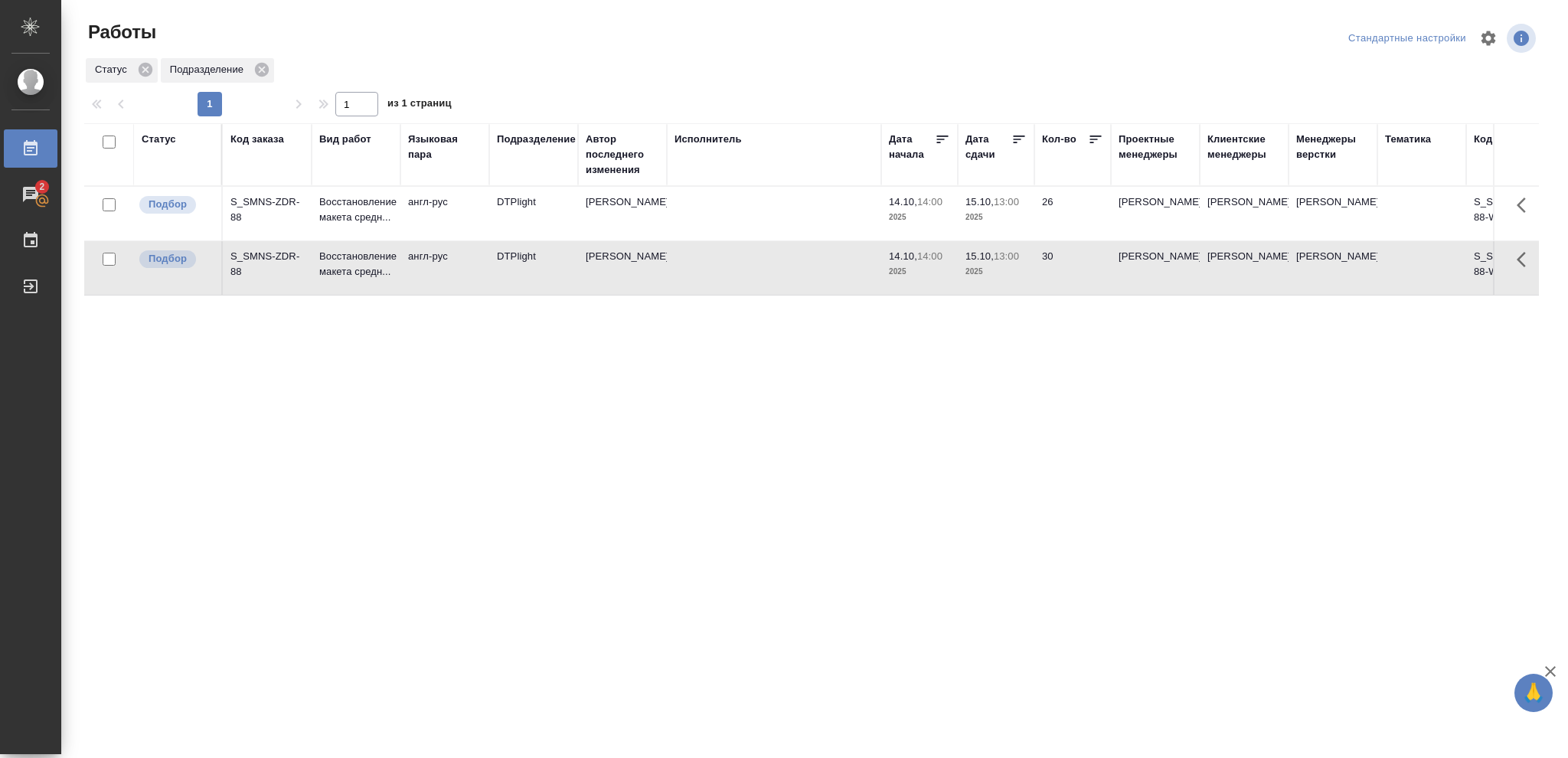
click at [1012, 272] on p "2025" at bounding box center [996, 271] width 61 height 15
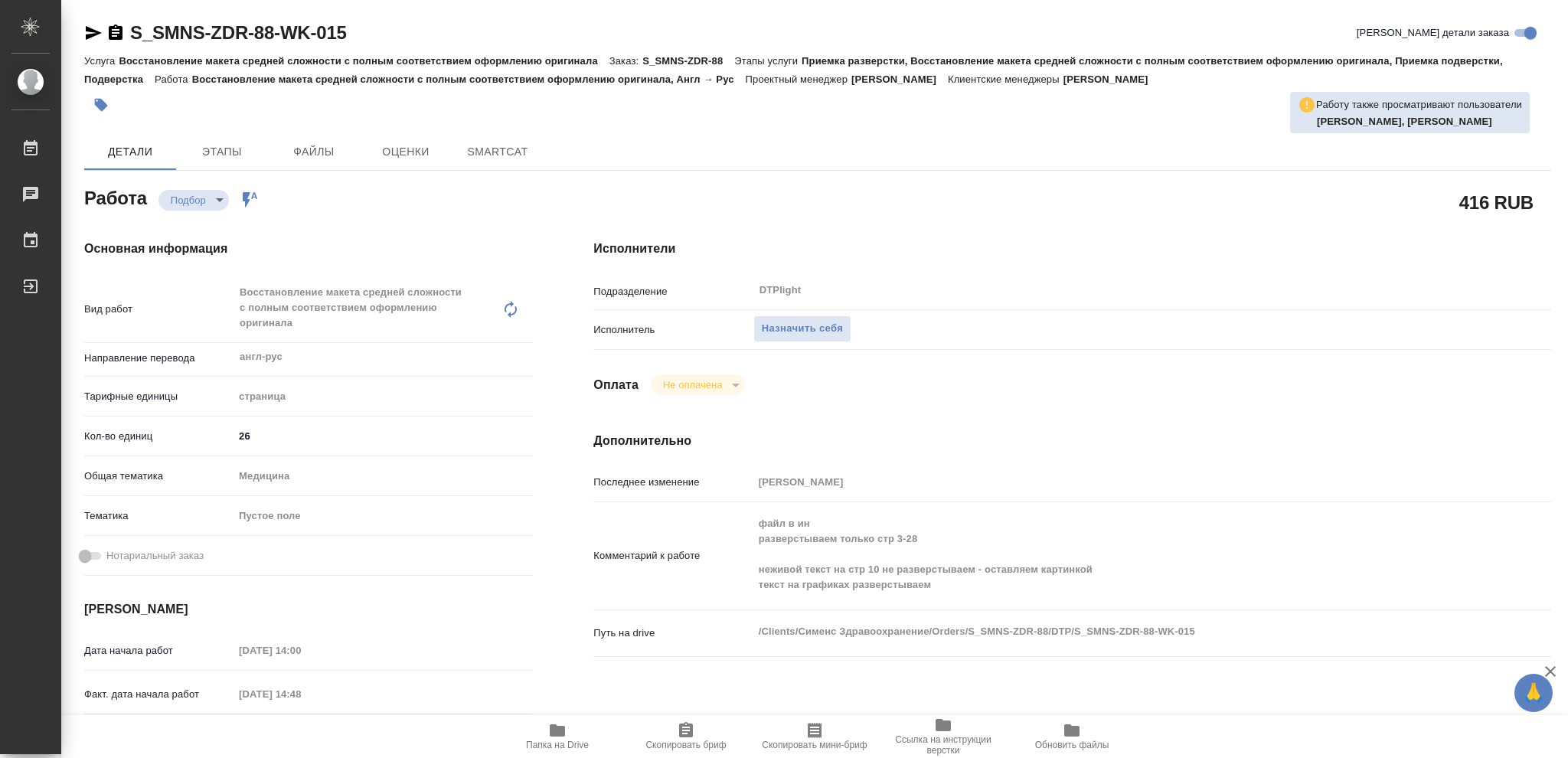
type textarea "x"
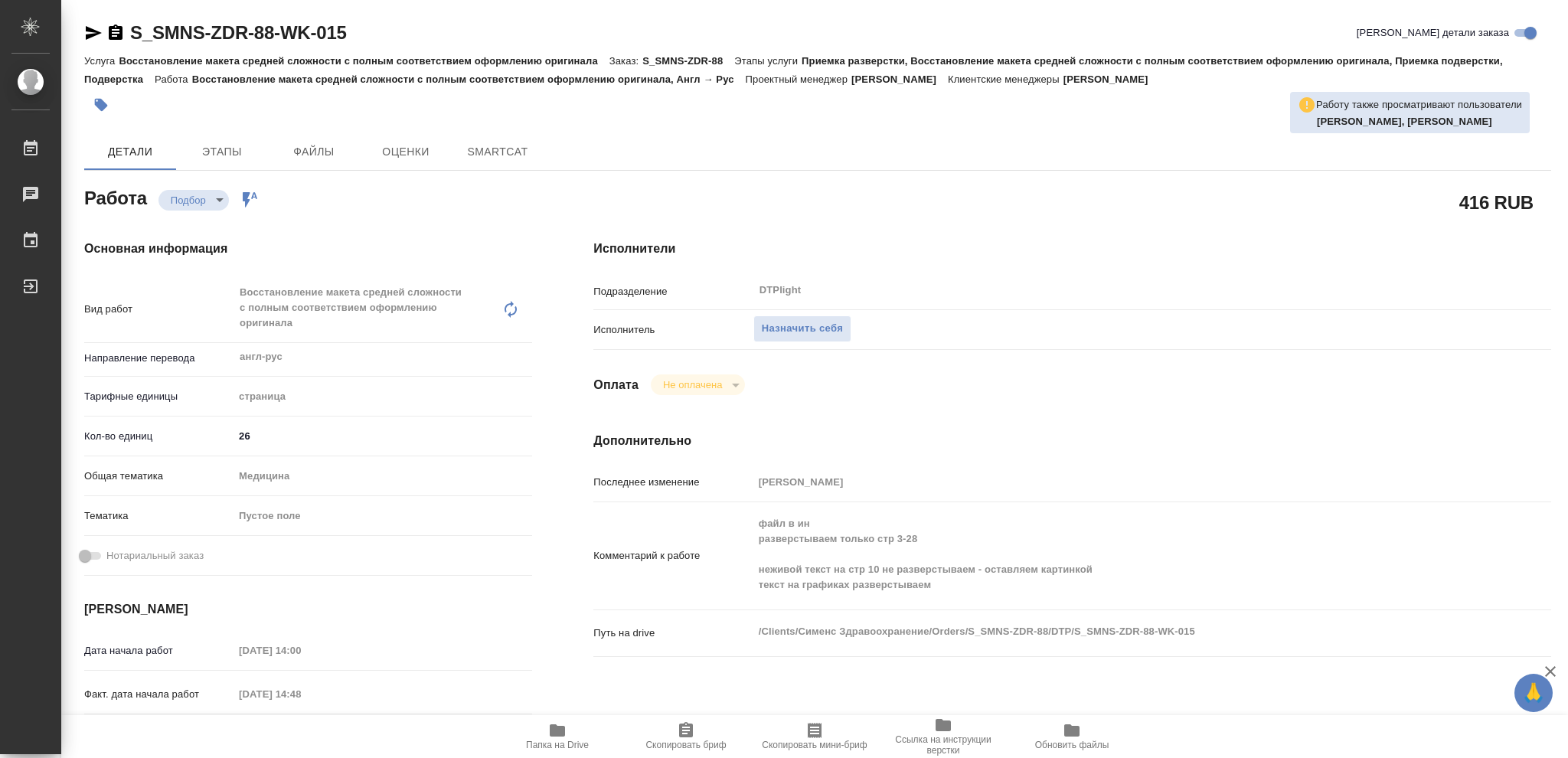
type textarea "x"
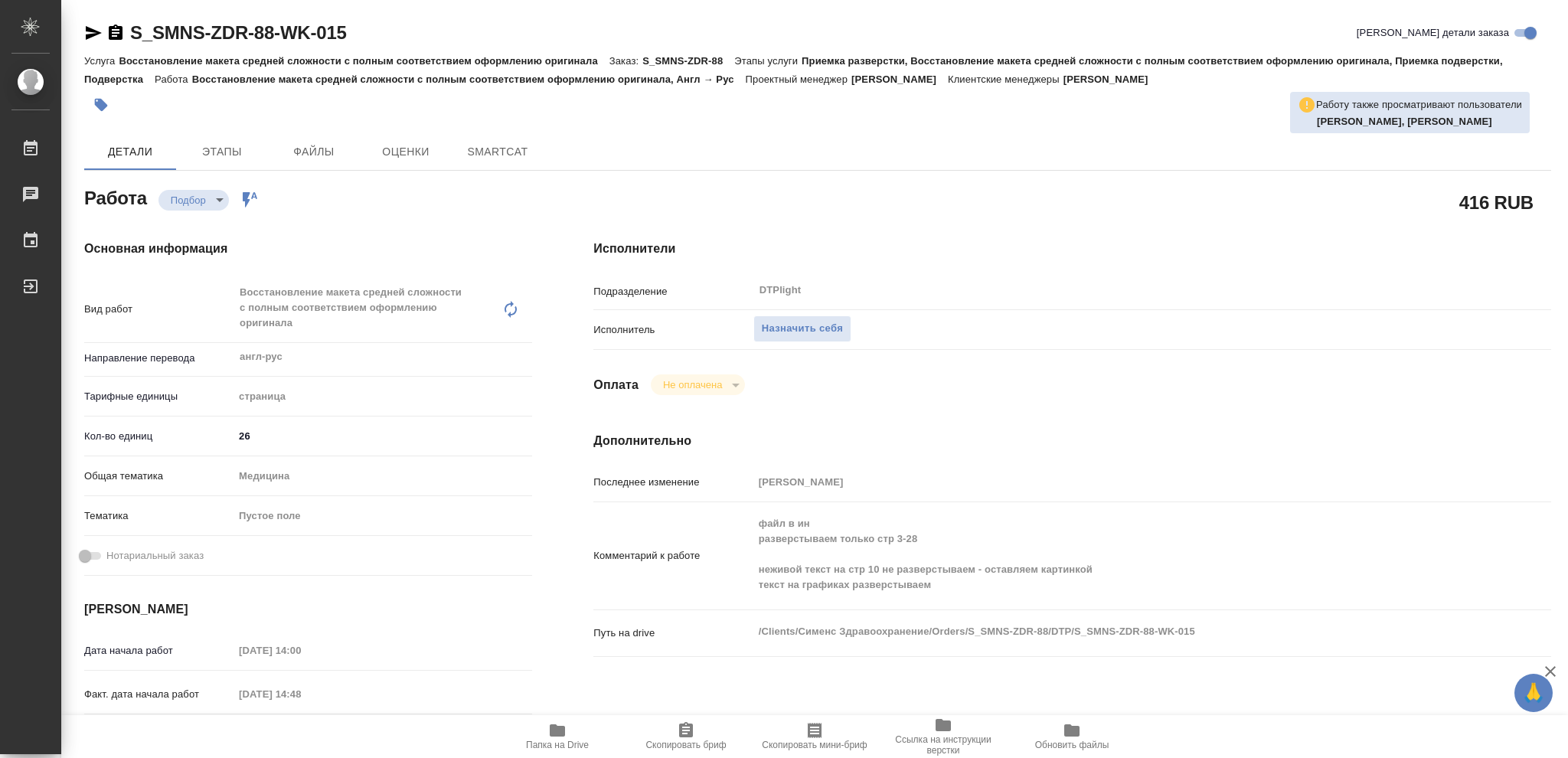
type textarea "x"
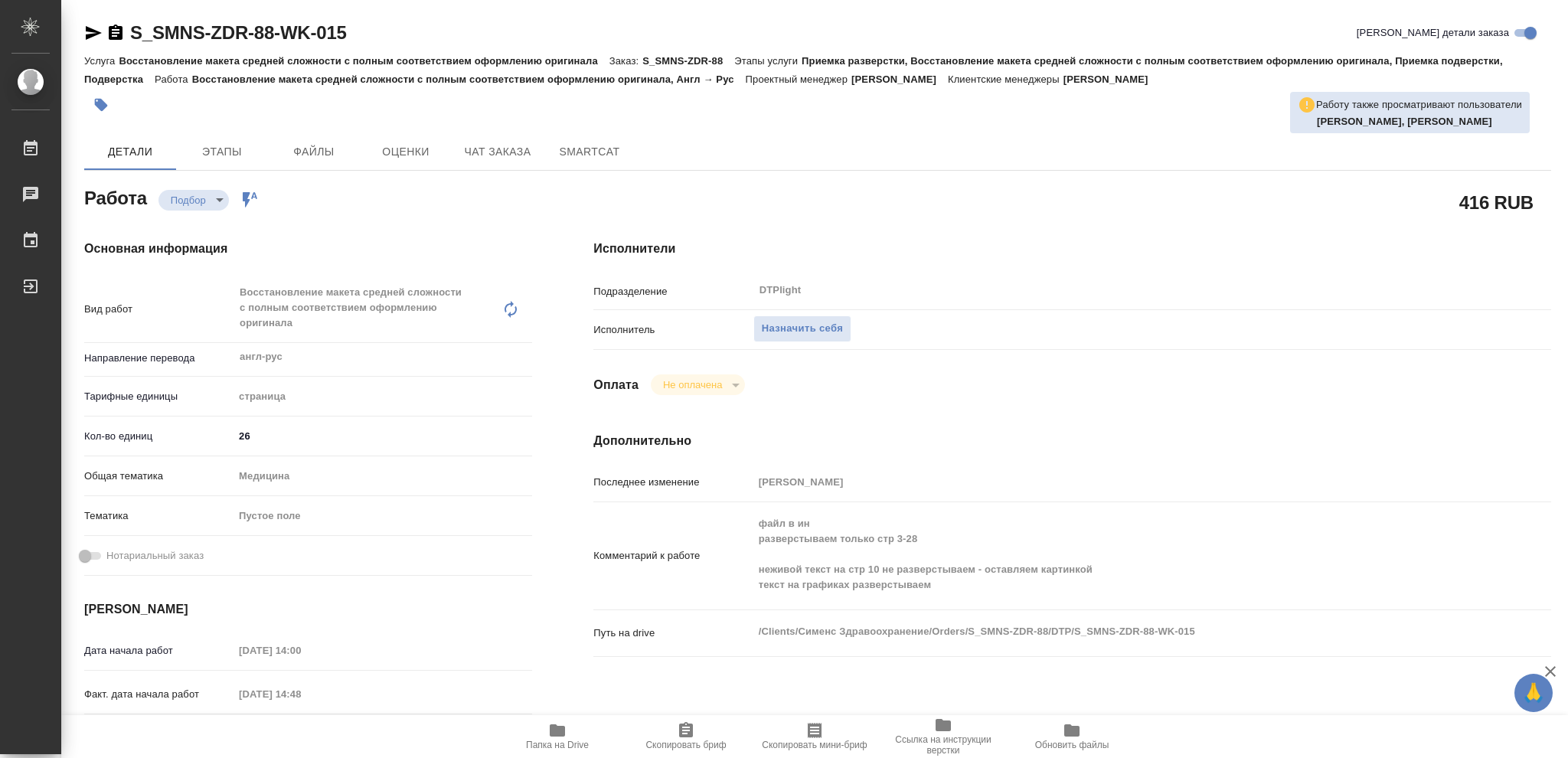
type textarea "x"
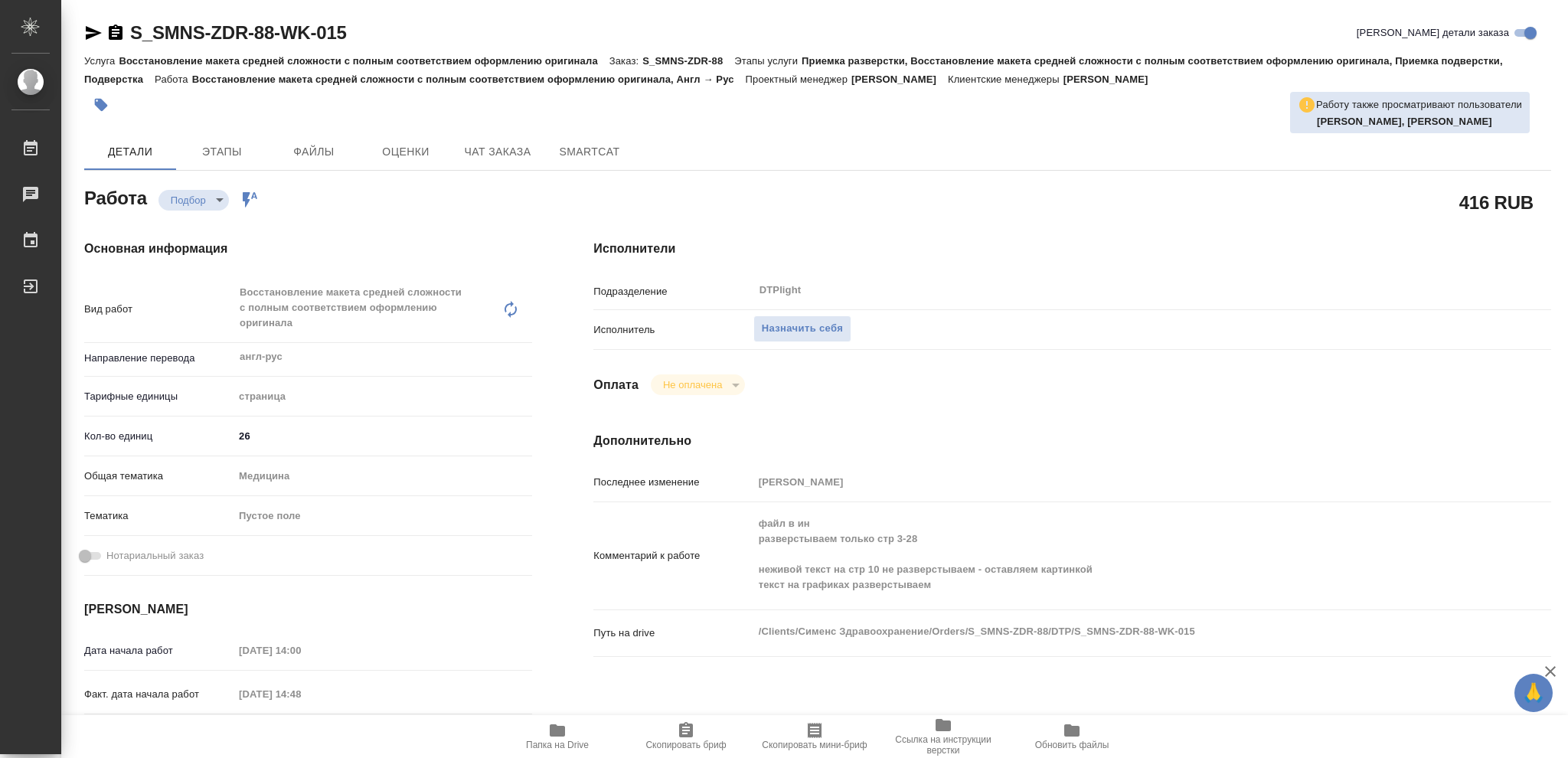
type textarea "x"
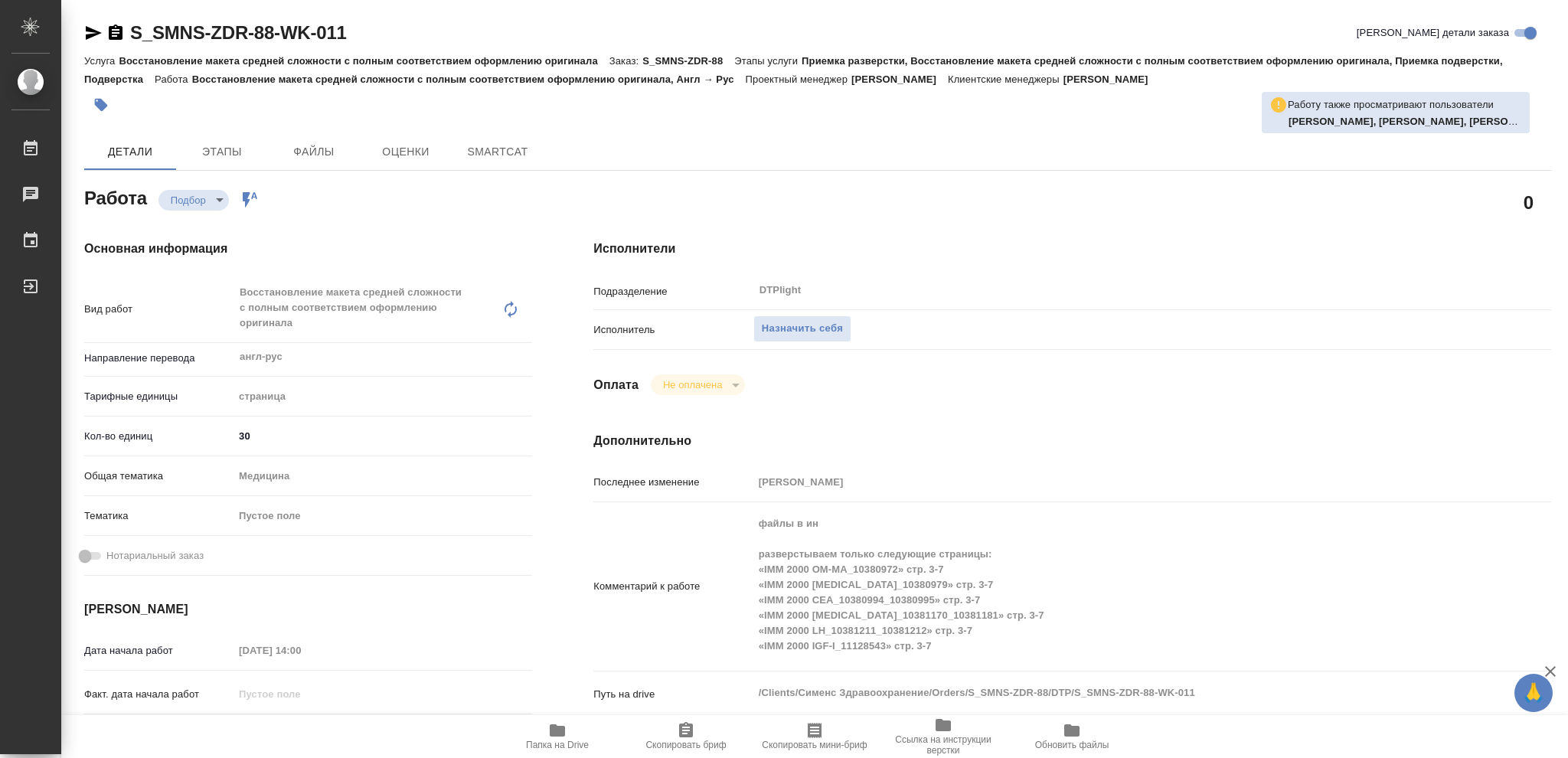
type textarea "x"
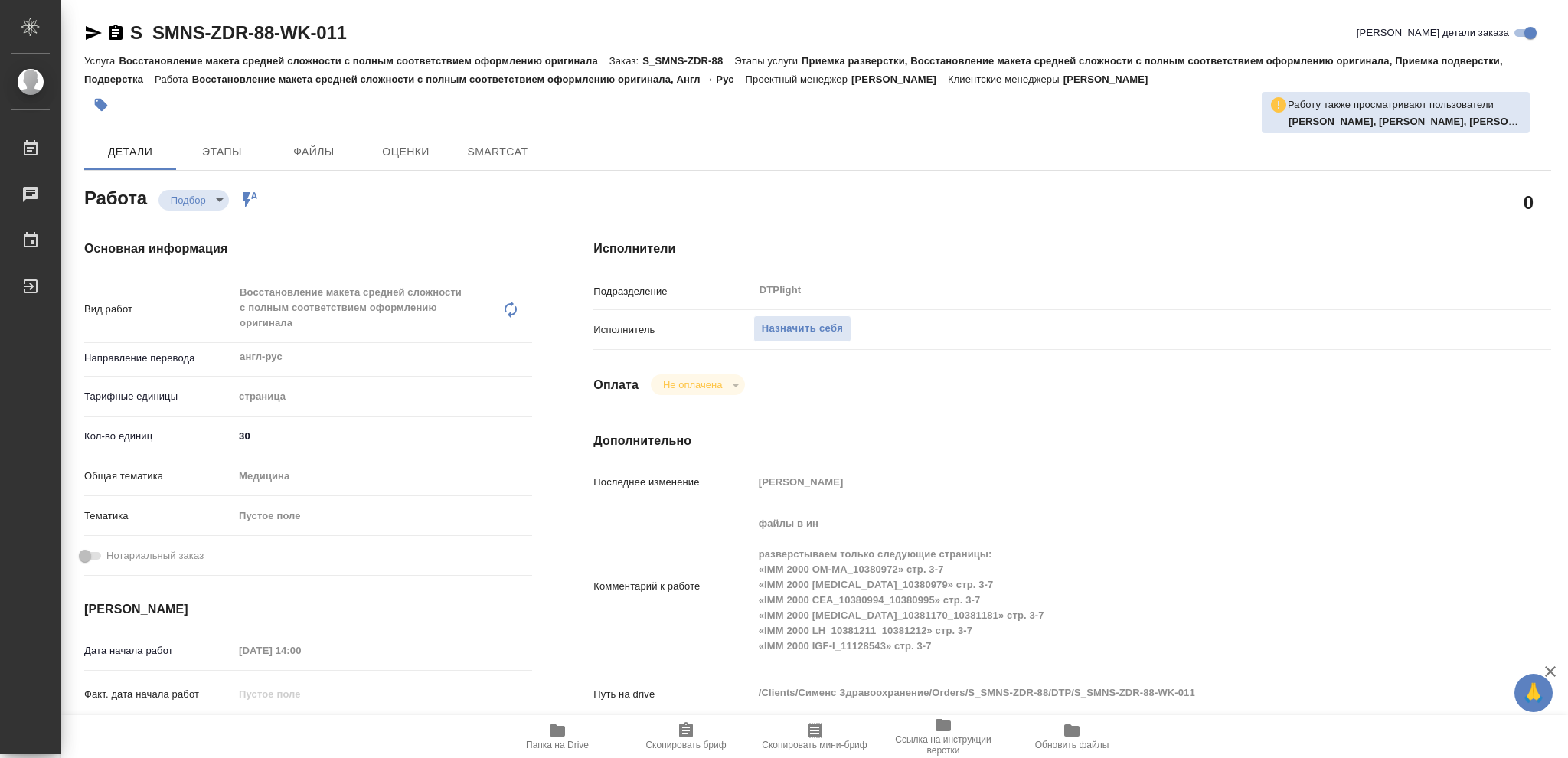
type textarea "x"
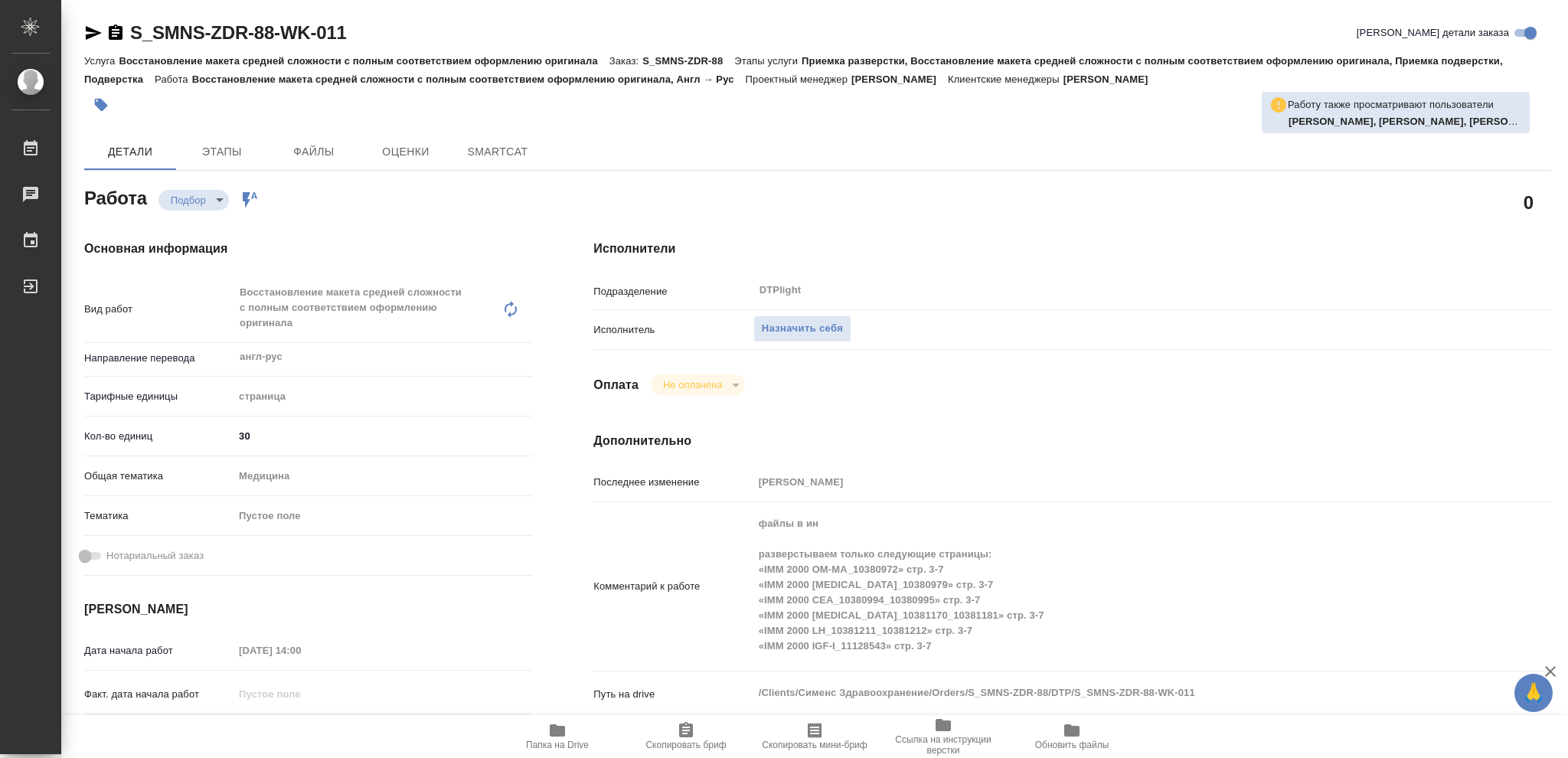
type textarea "x"
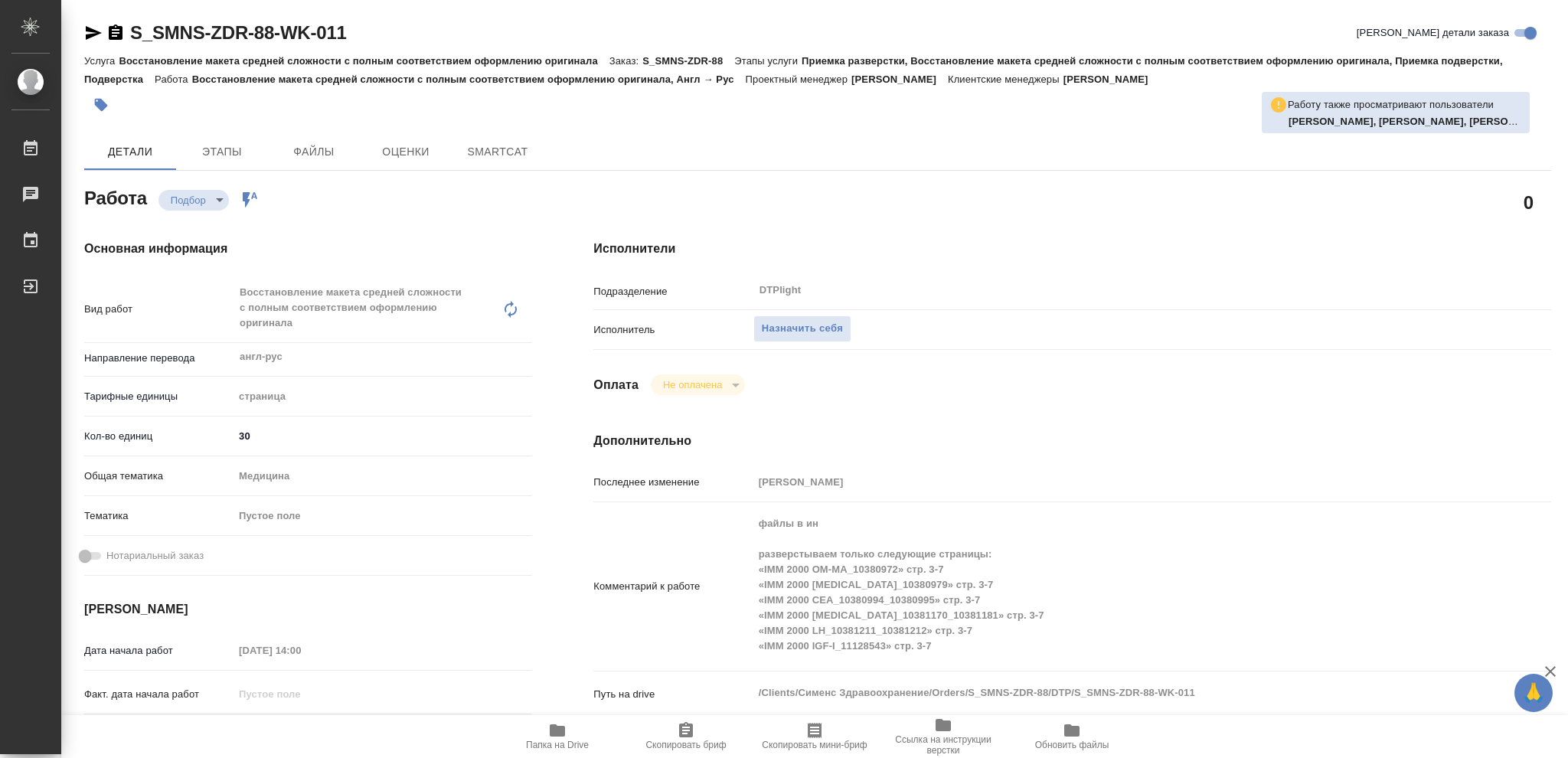
type textarea "x"
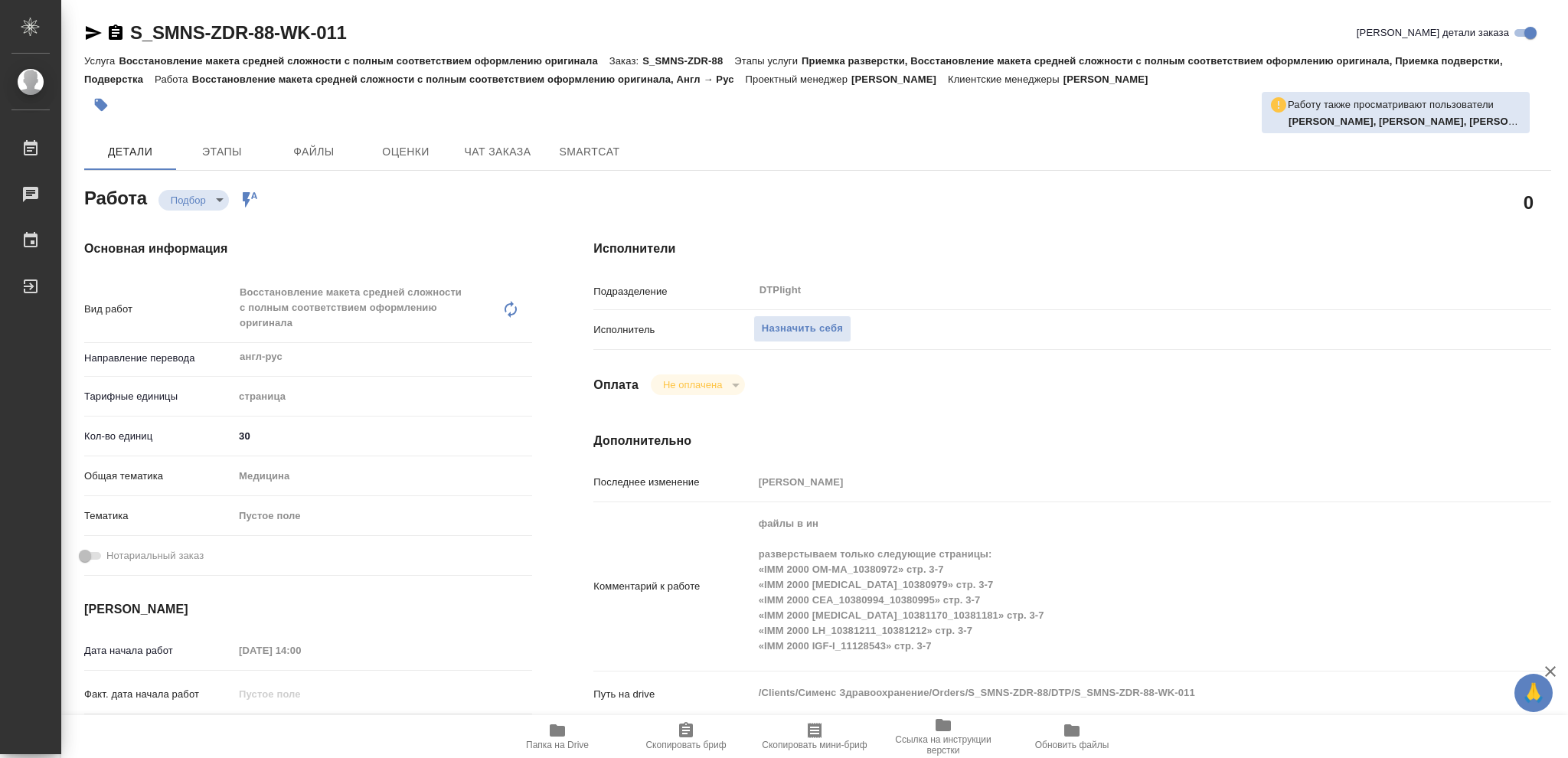
type textarea "x"
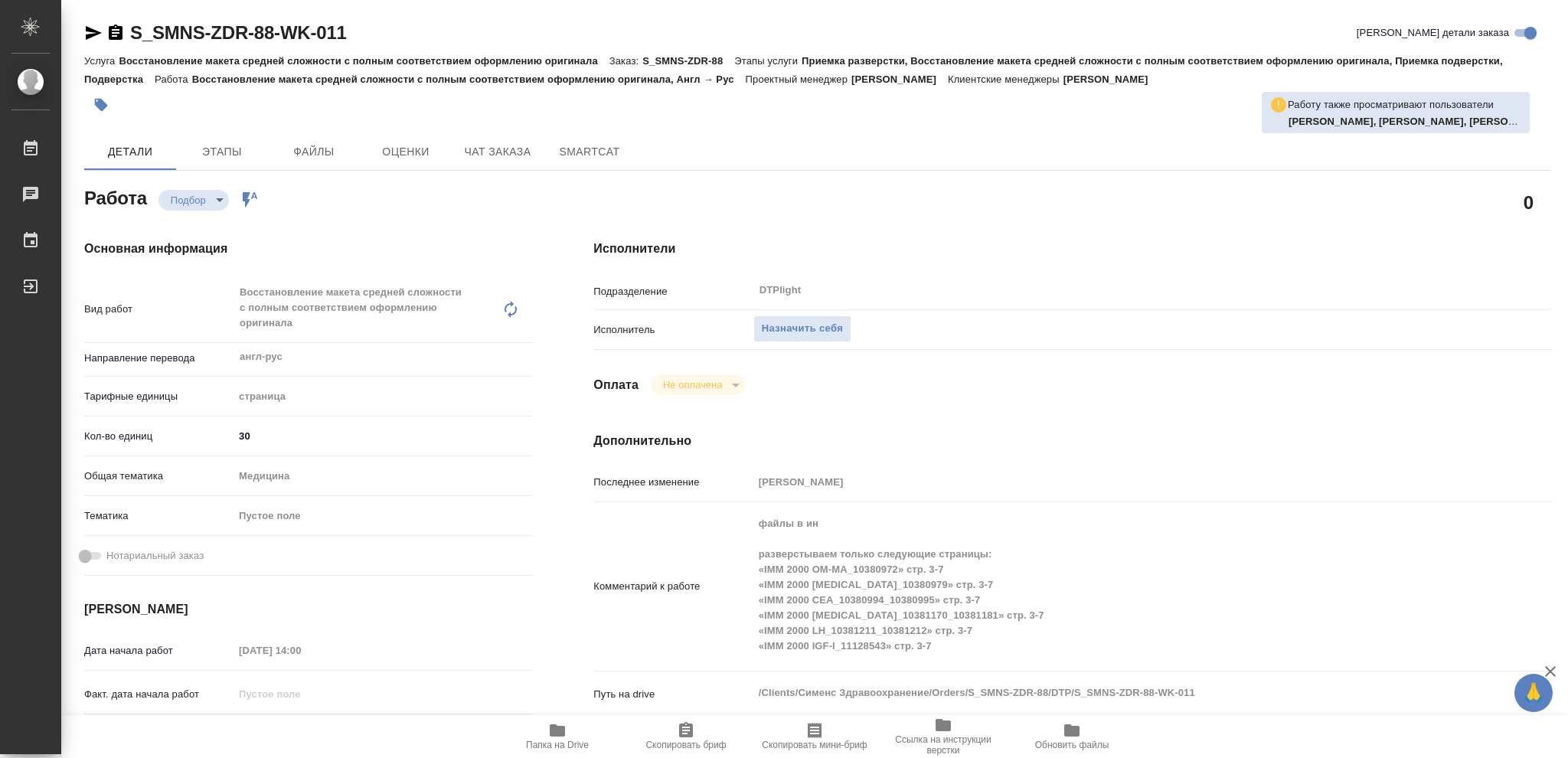
type textarea "x"
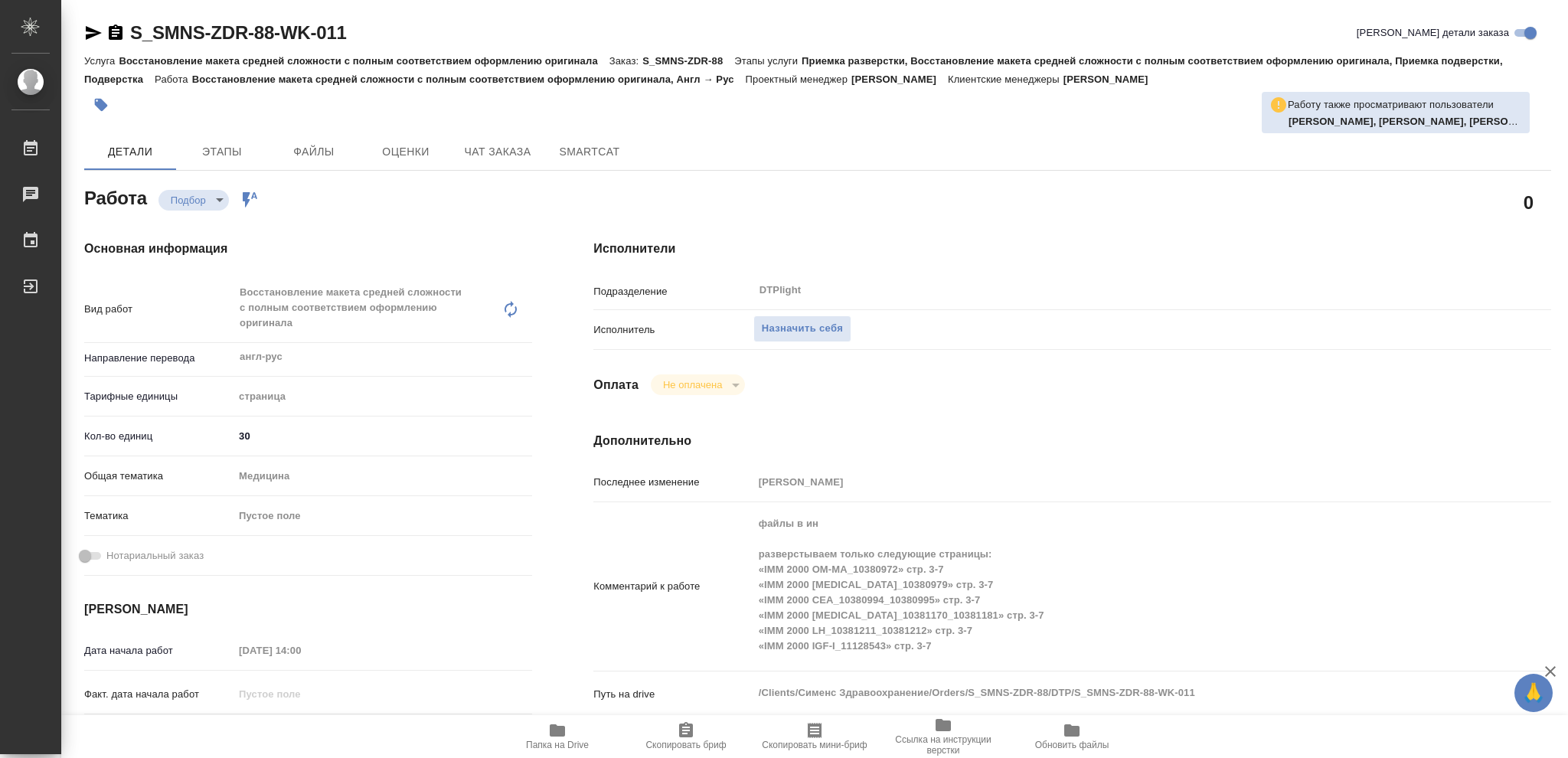
click at [555, 735] on icon "button" at bounding box center [557, 730] width 15 height 12
click at [556, 729] on icon "button" at bounding box center [557, 730] width 15 height 12
click at [776, 329] on span "Назначить себя" at bounding box center [802, 329] width 81 height 18
type textarea "x"
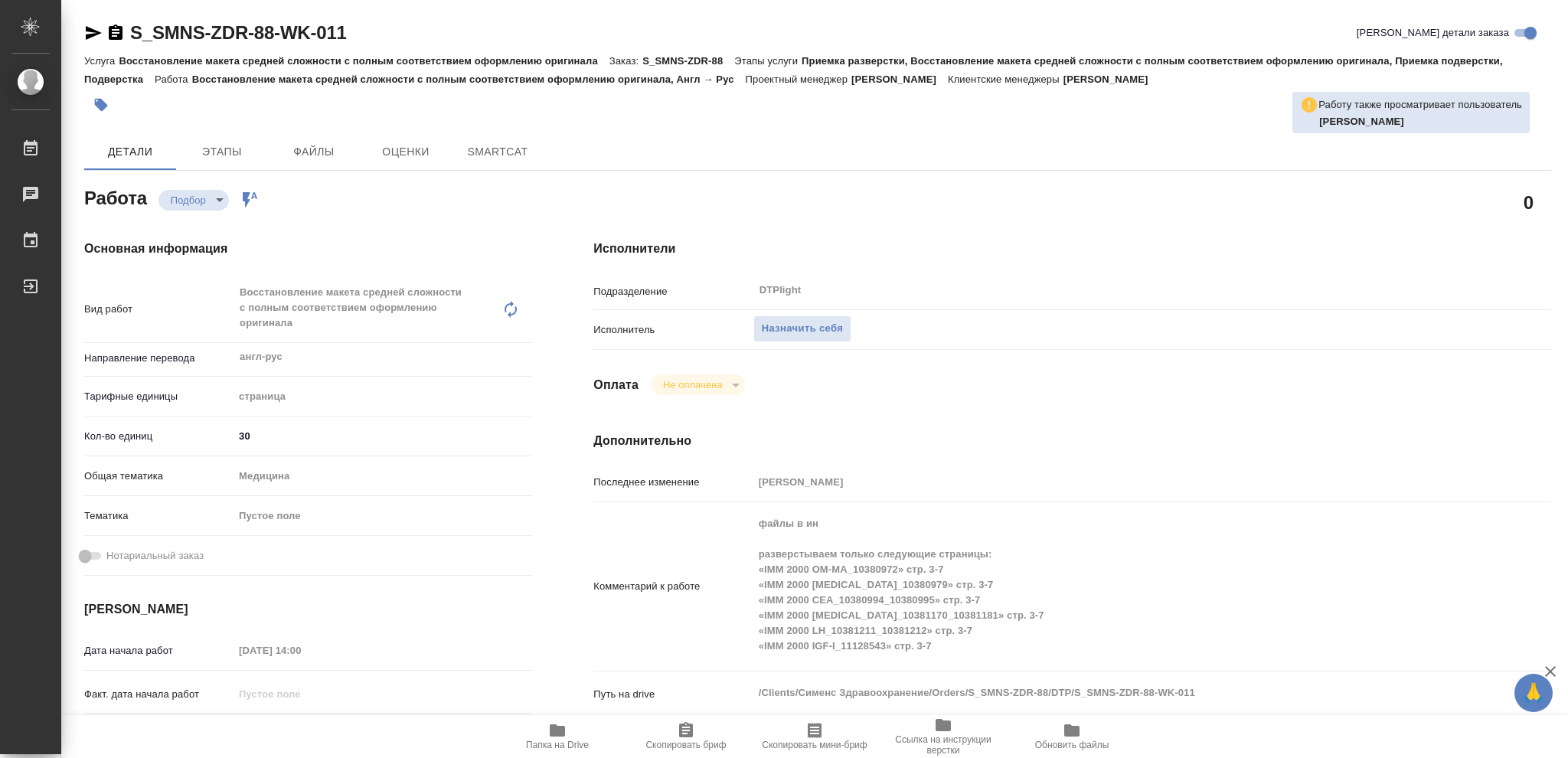
type textarea "x"
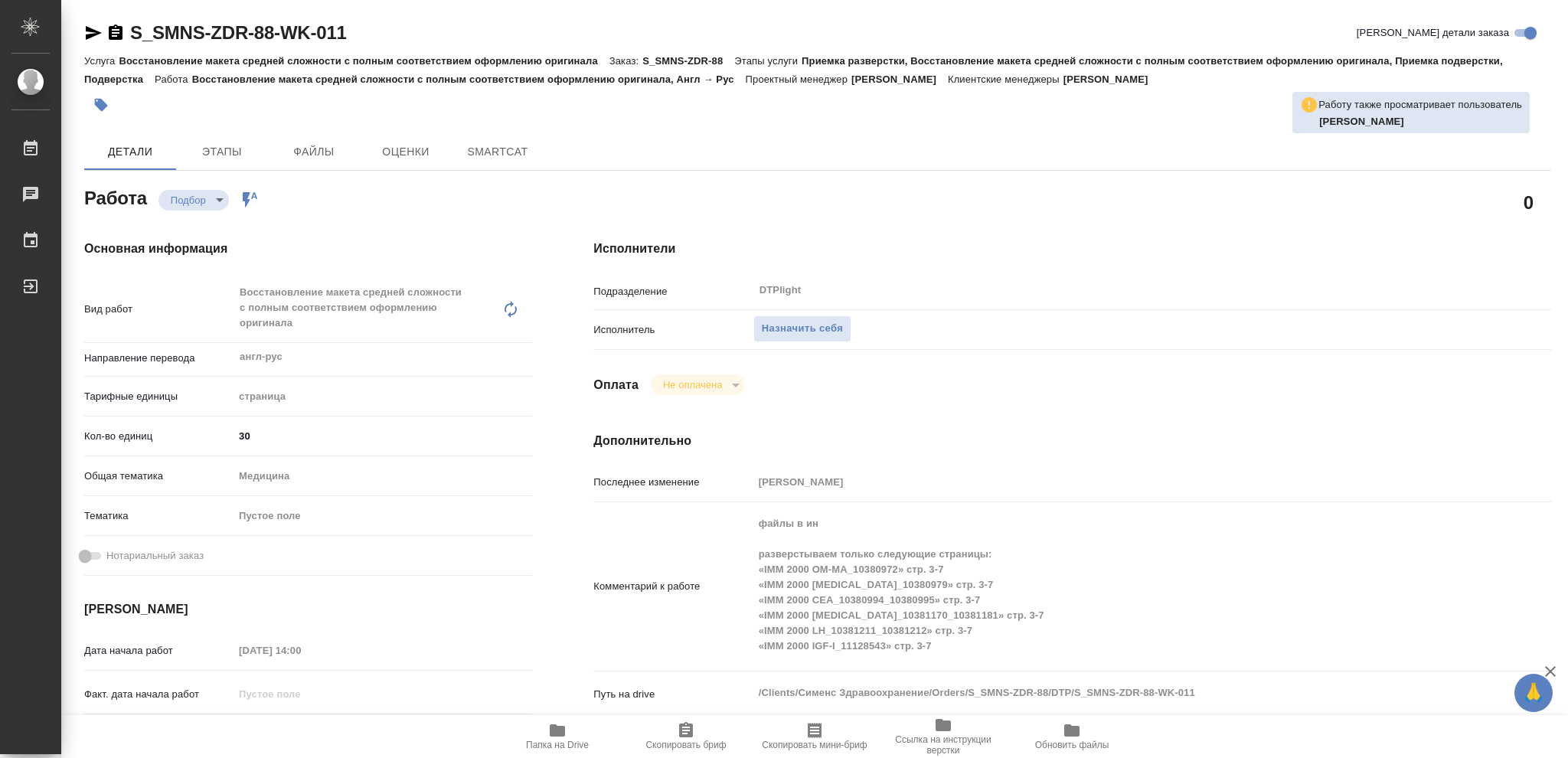
type textarea "x"
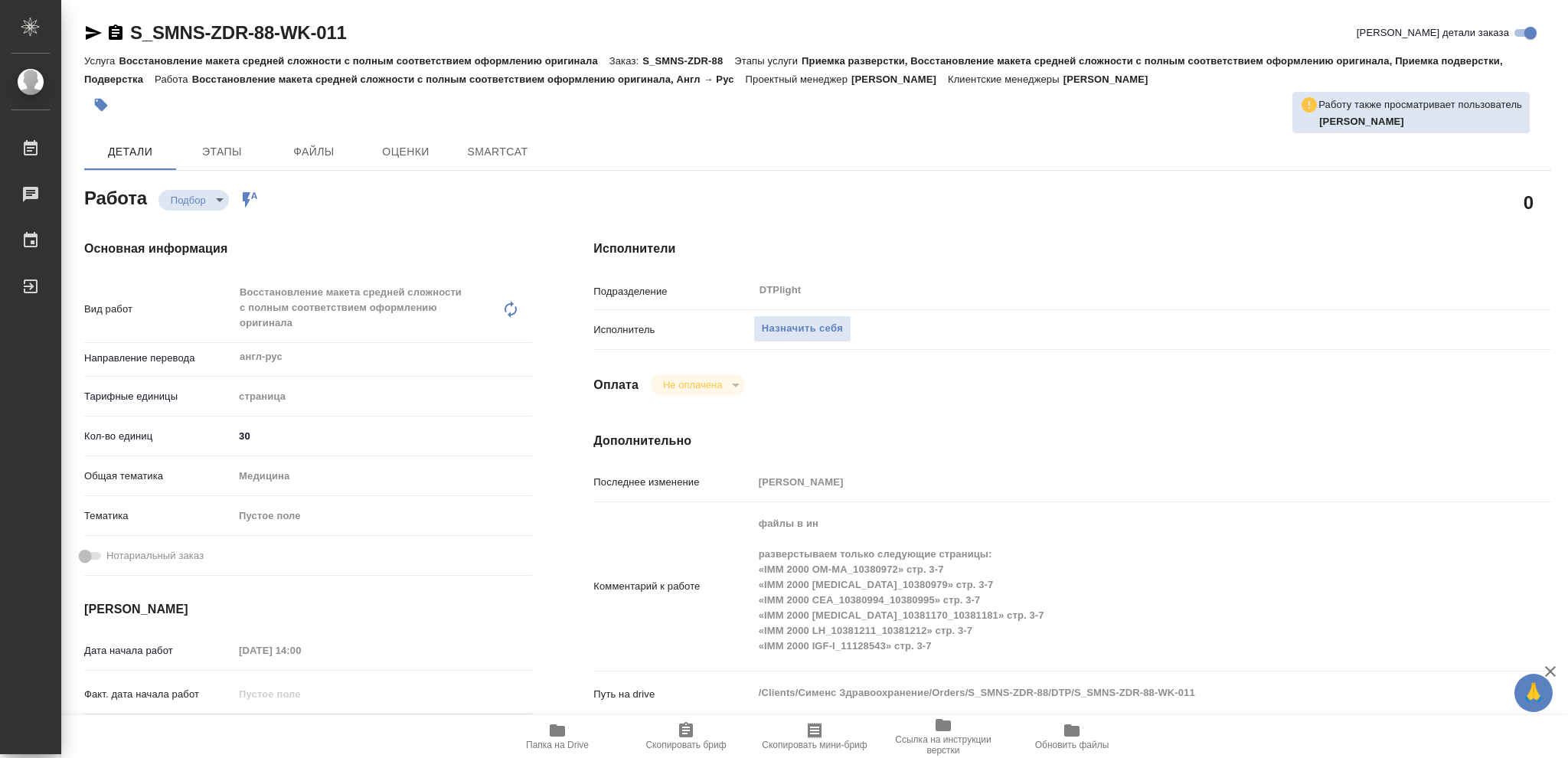
type textarea "x"
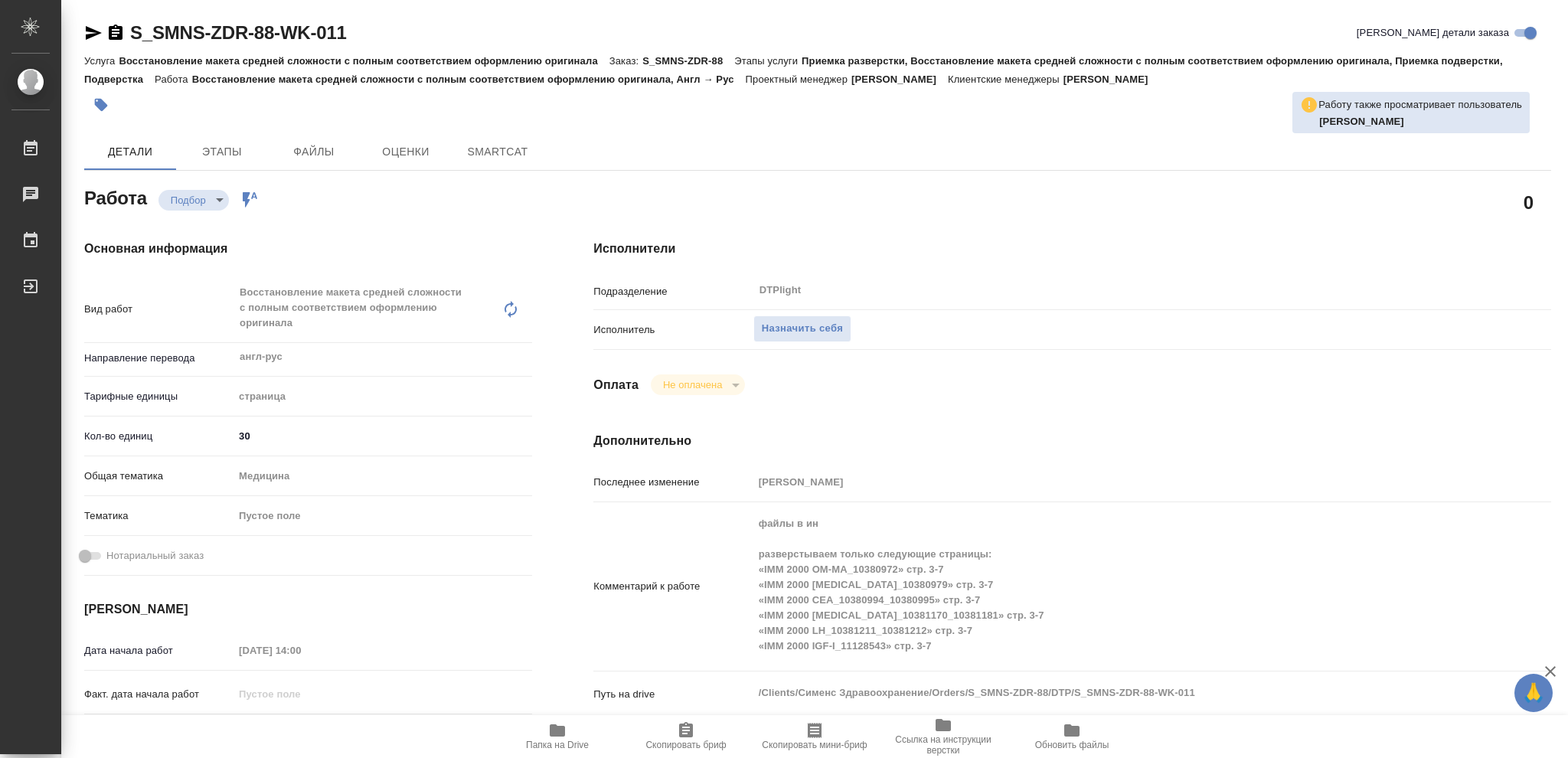
type textarea "x"
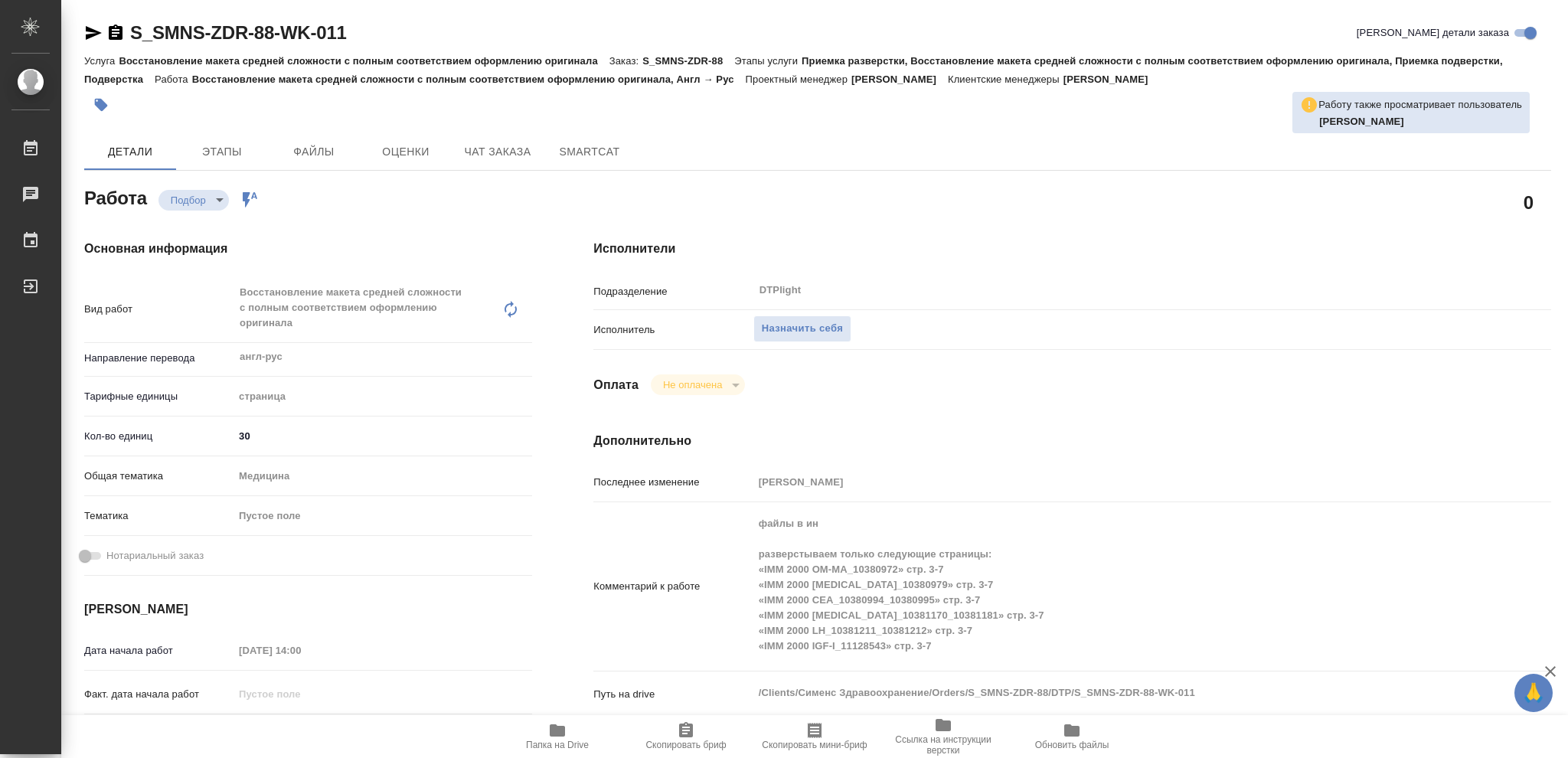
type textarea "x"
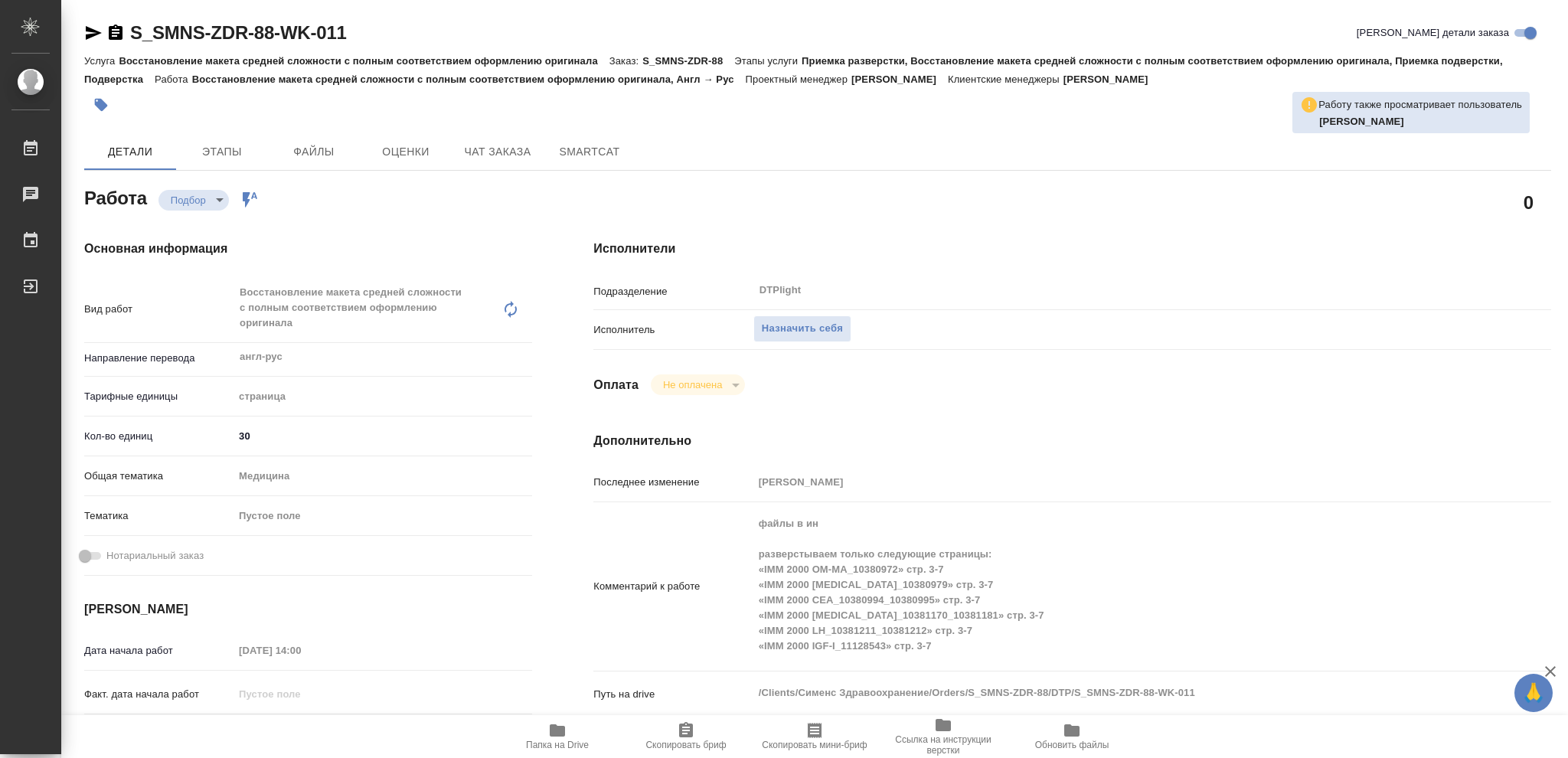
type textarea "x"
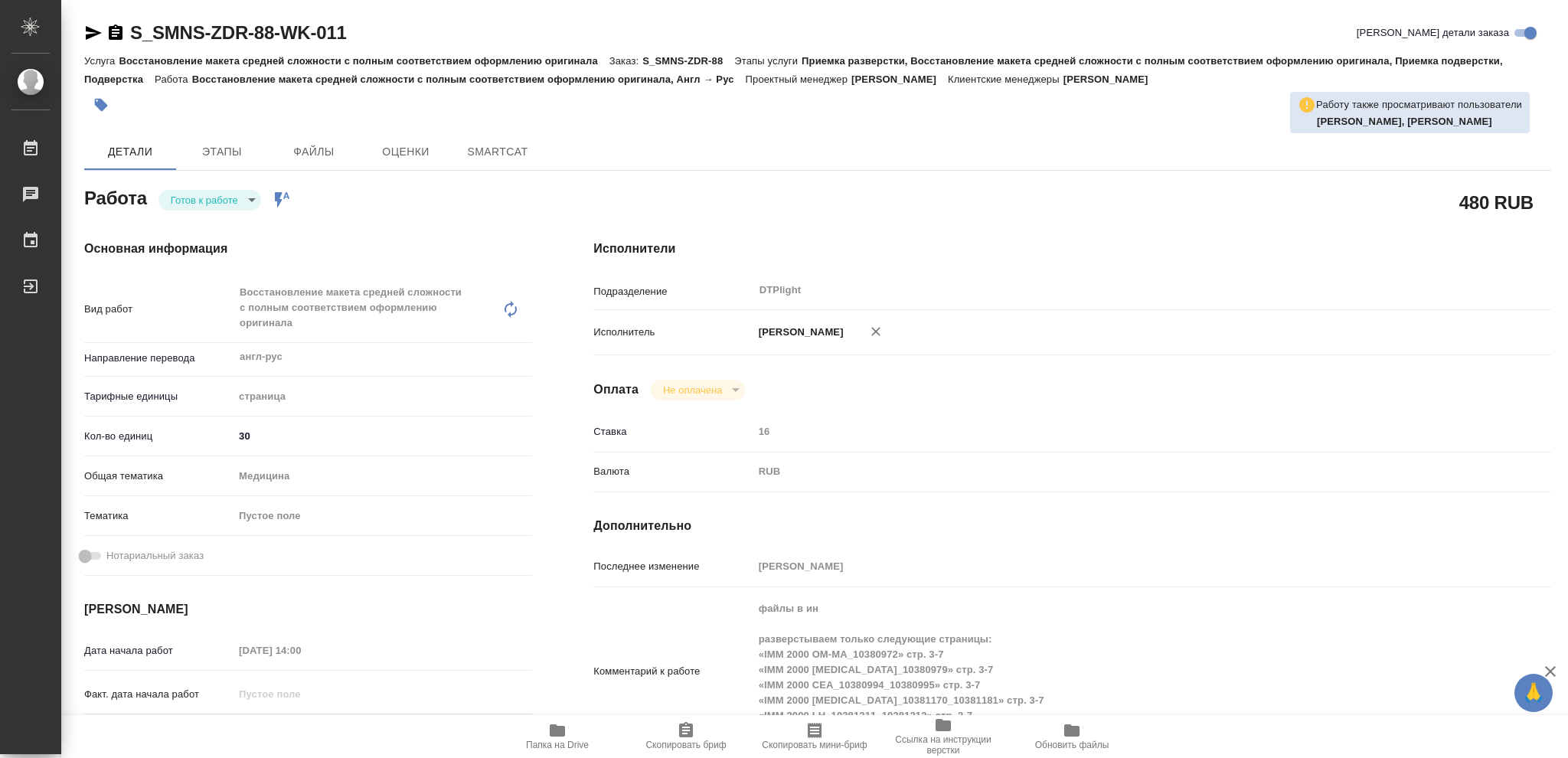
type textarea "x"
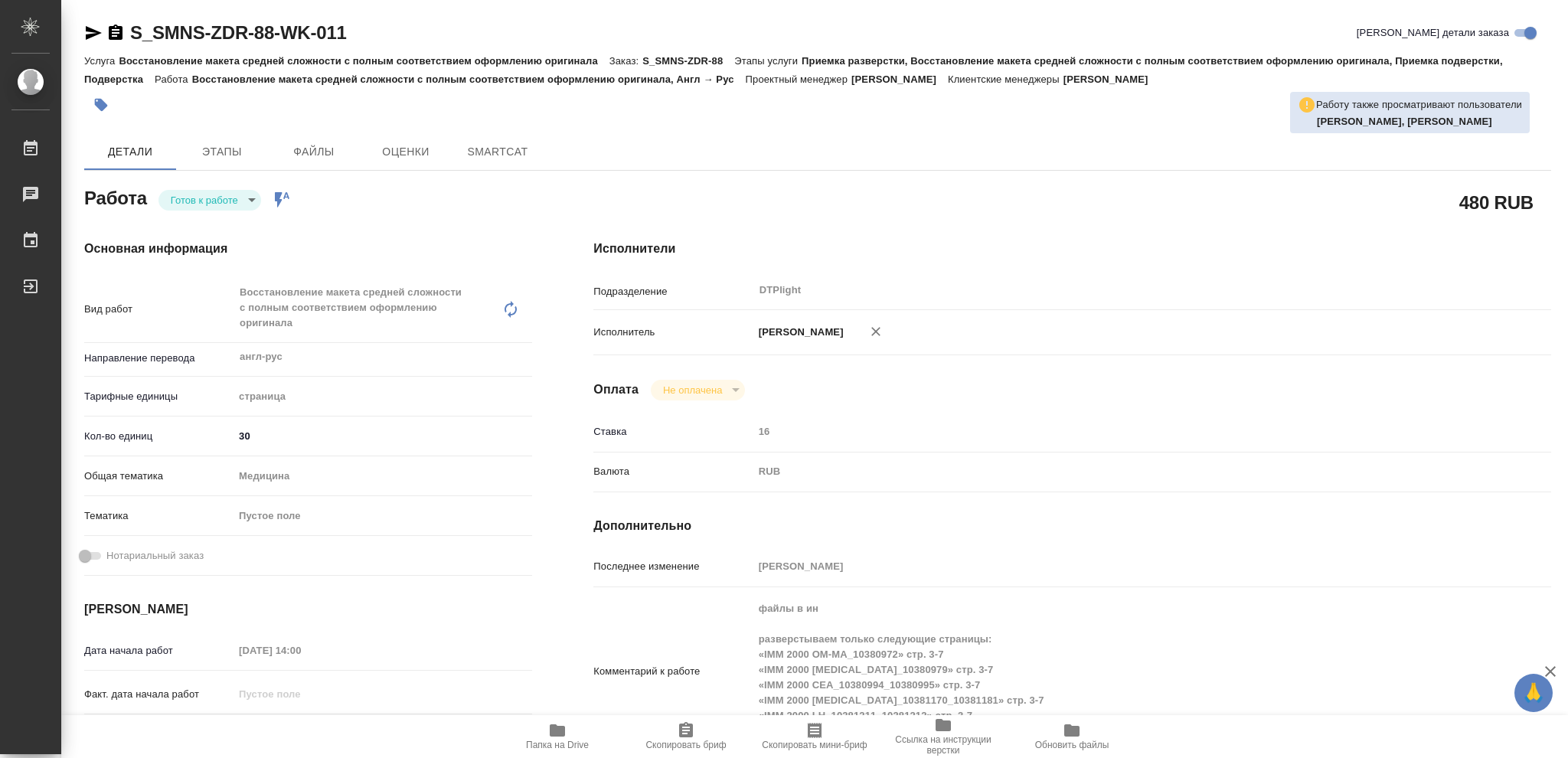
type textarea "x"
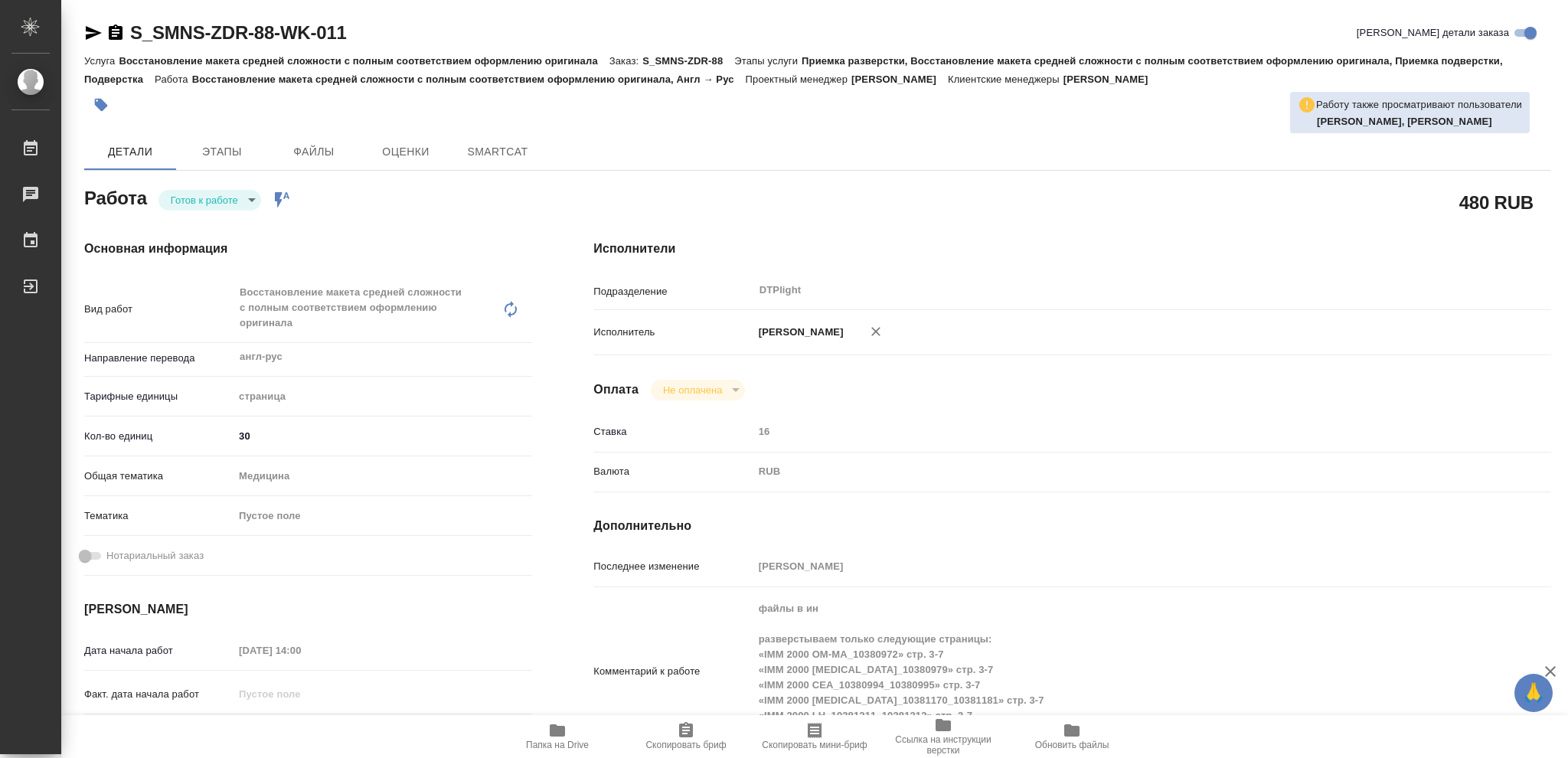
type textarea "x"
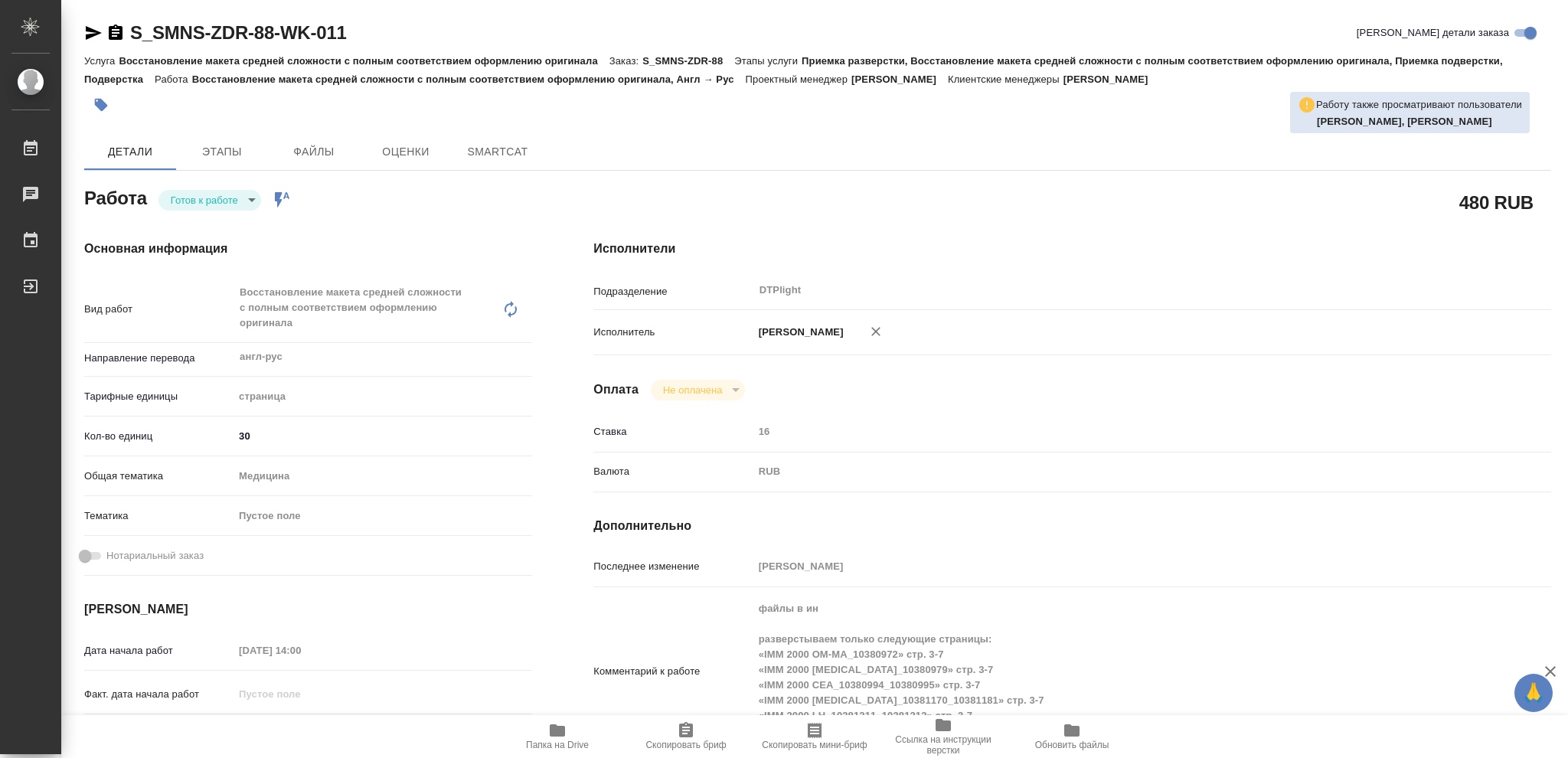
type textarea "x"
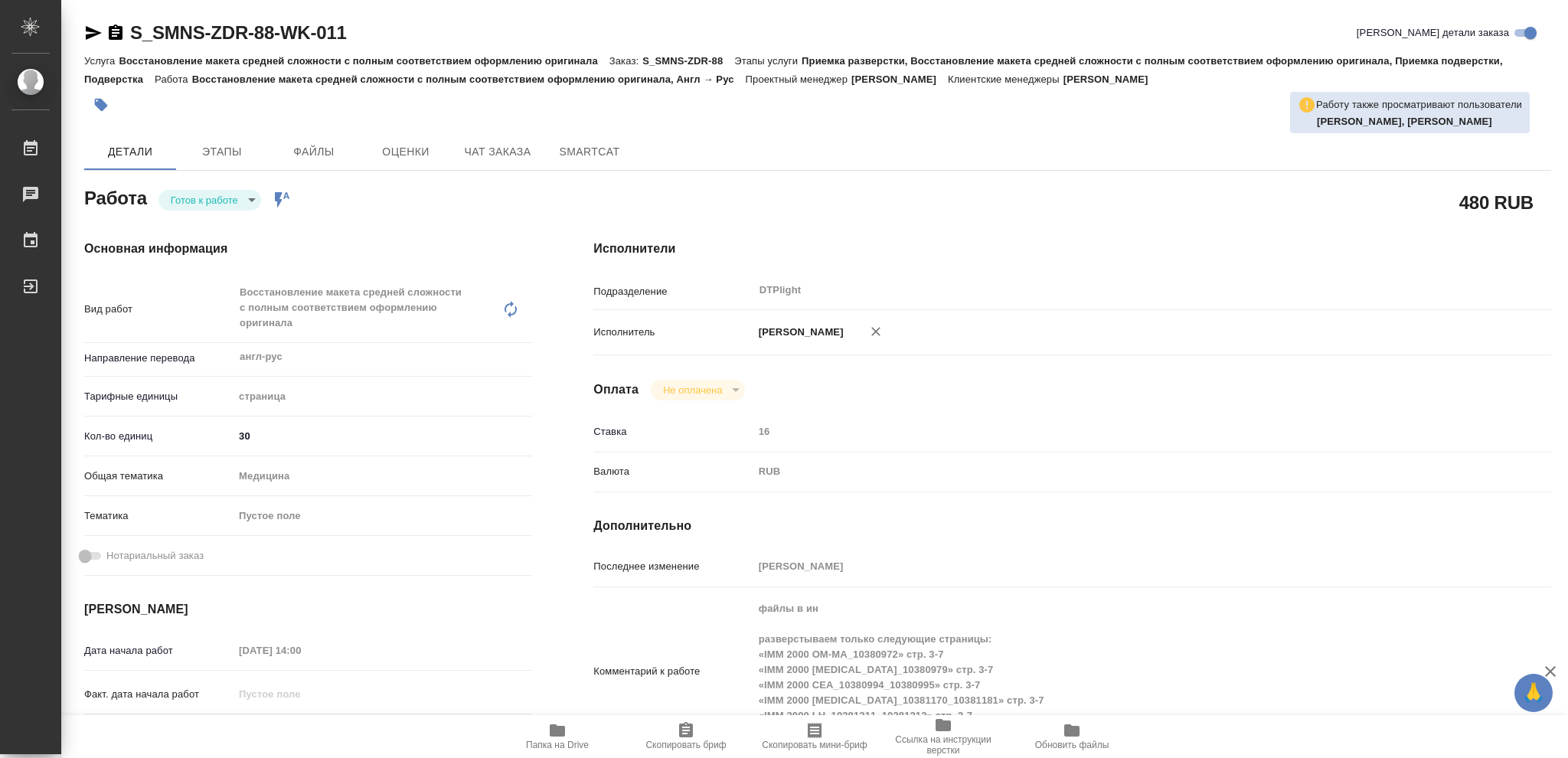
click at [249, 196] on body "🙏 .cls-1 fill:#fff; AWATERA Vasileva Olga Работы Чаты График Выйти S_SMNS-ZDR-8…" at bounding box center [784, 379] width 1568 height 758
type textarea "x"
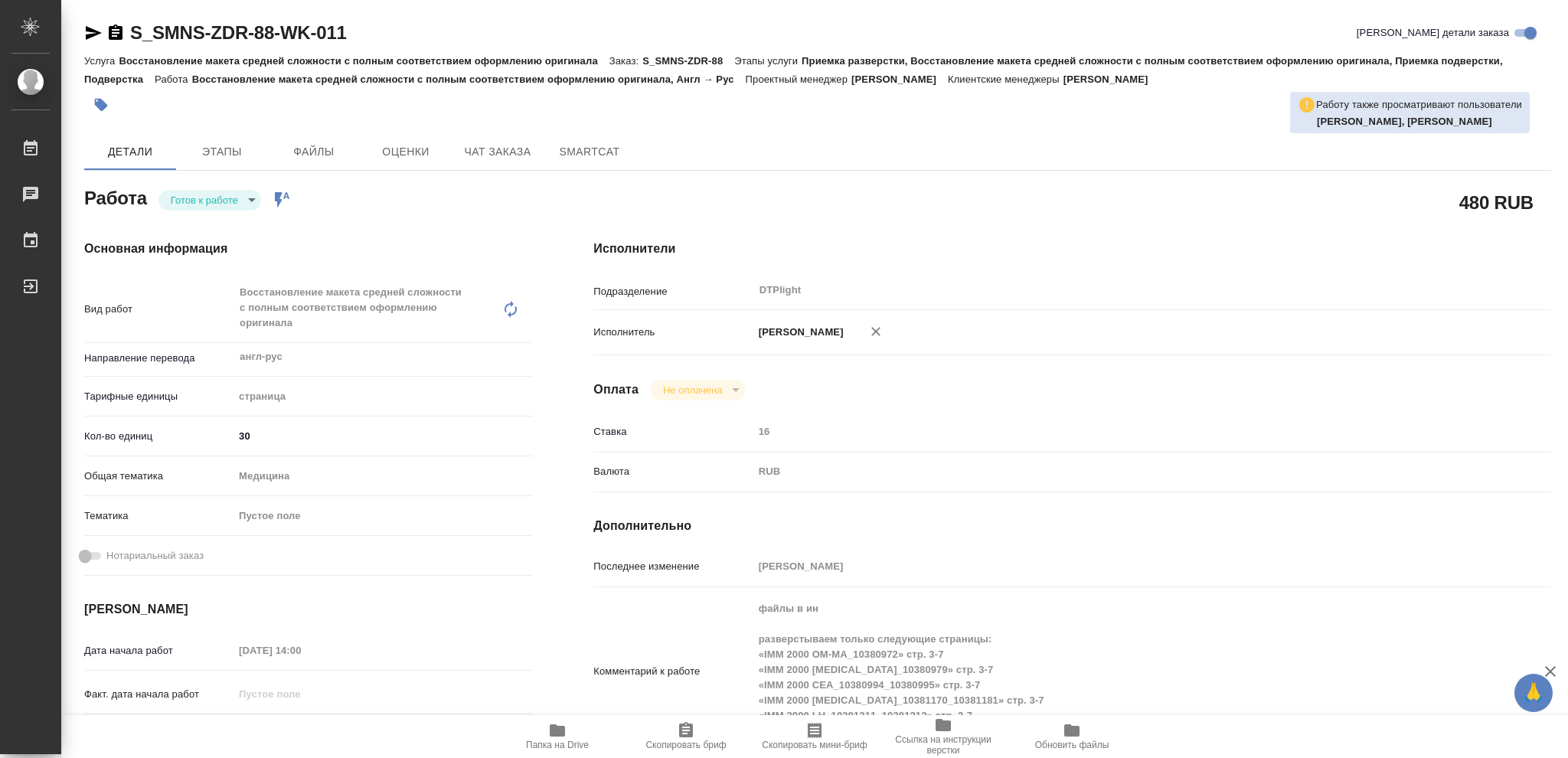
type textarea "x"
click at [216, 200] on button "В работе" at bounding box center [196, 200] width 51 height 17
type textarea "x"
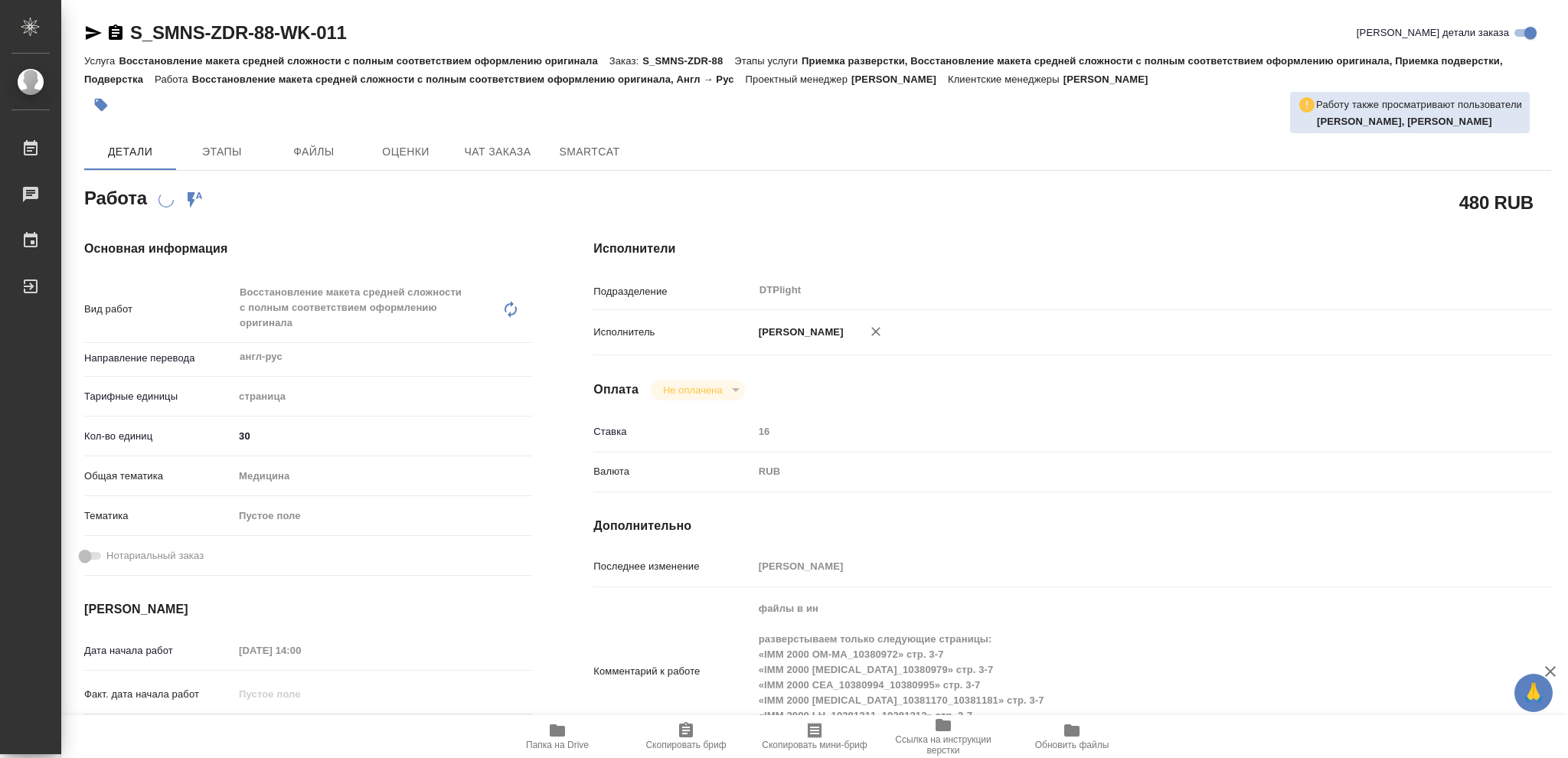
type textarea "x"
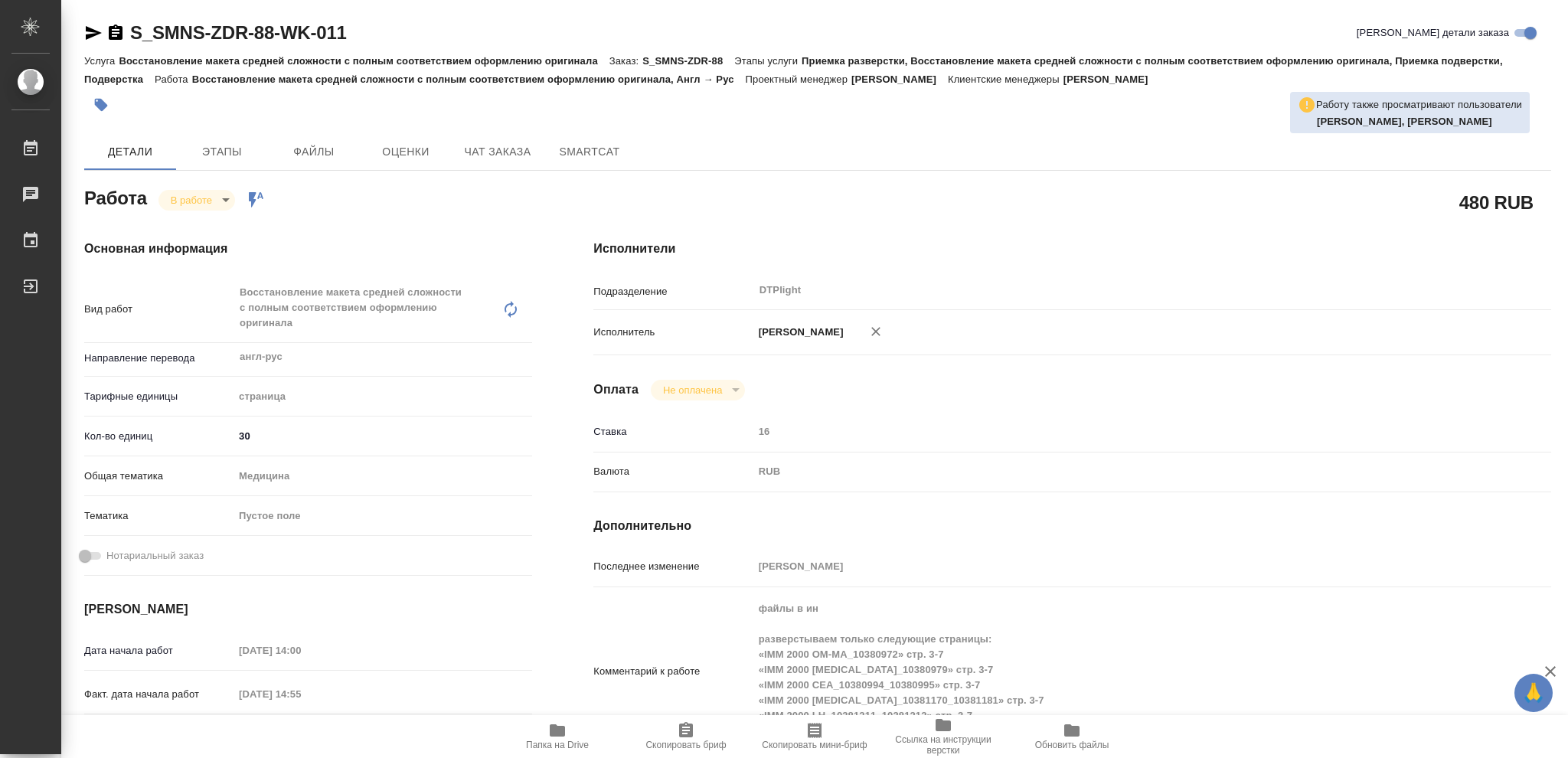
type textarea "x"
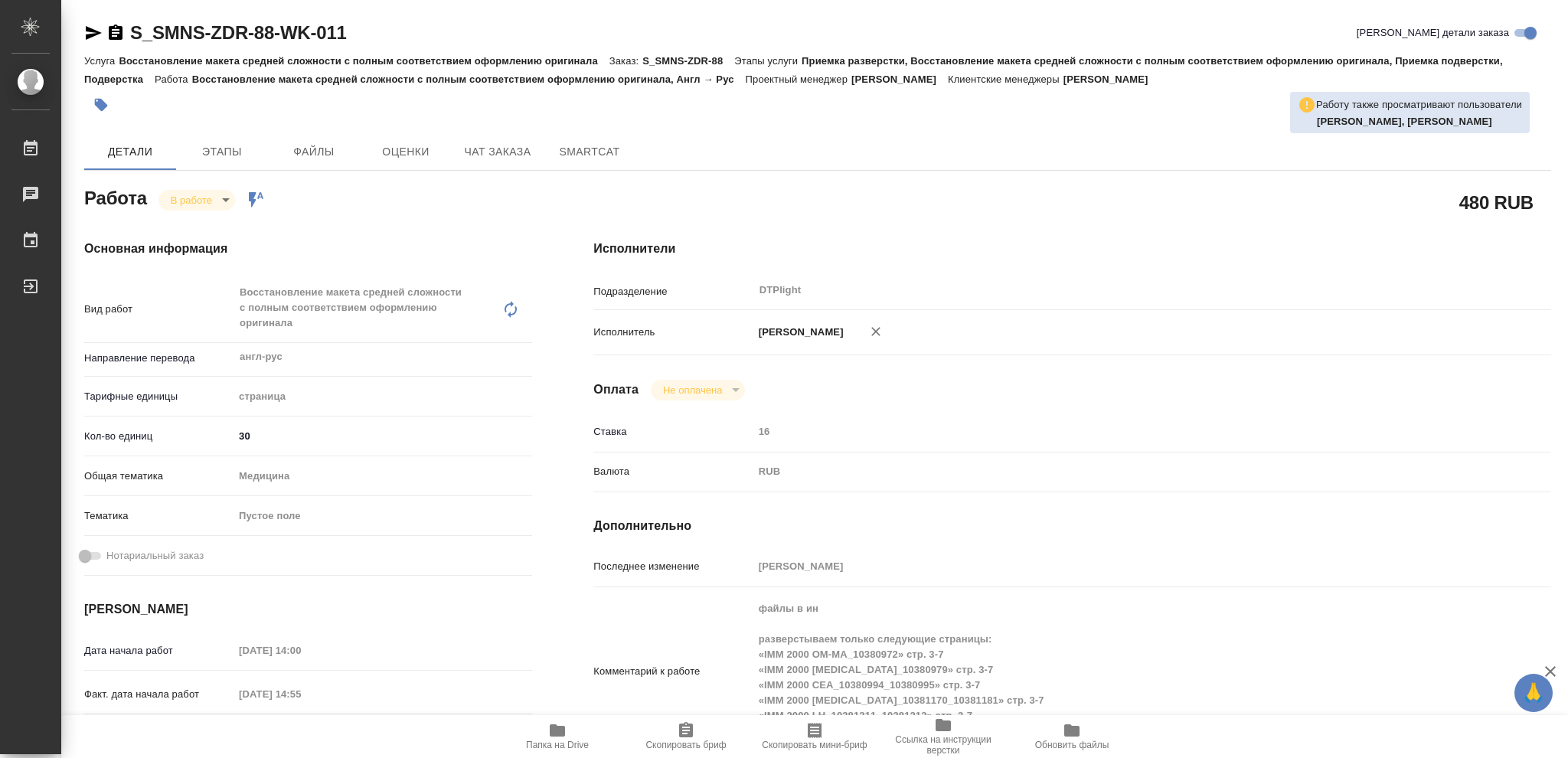
type textarea "x"
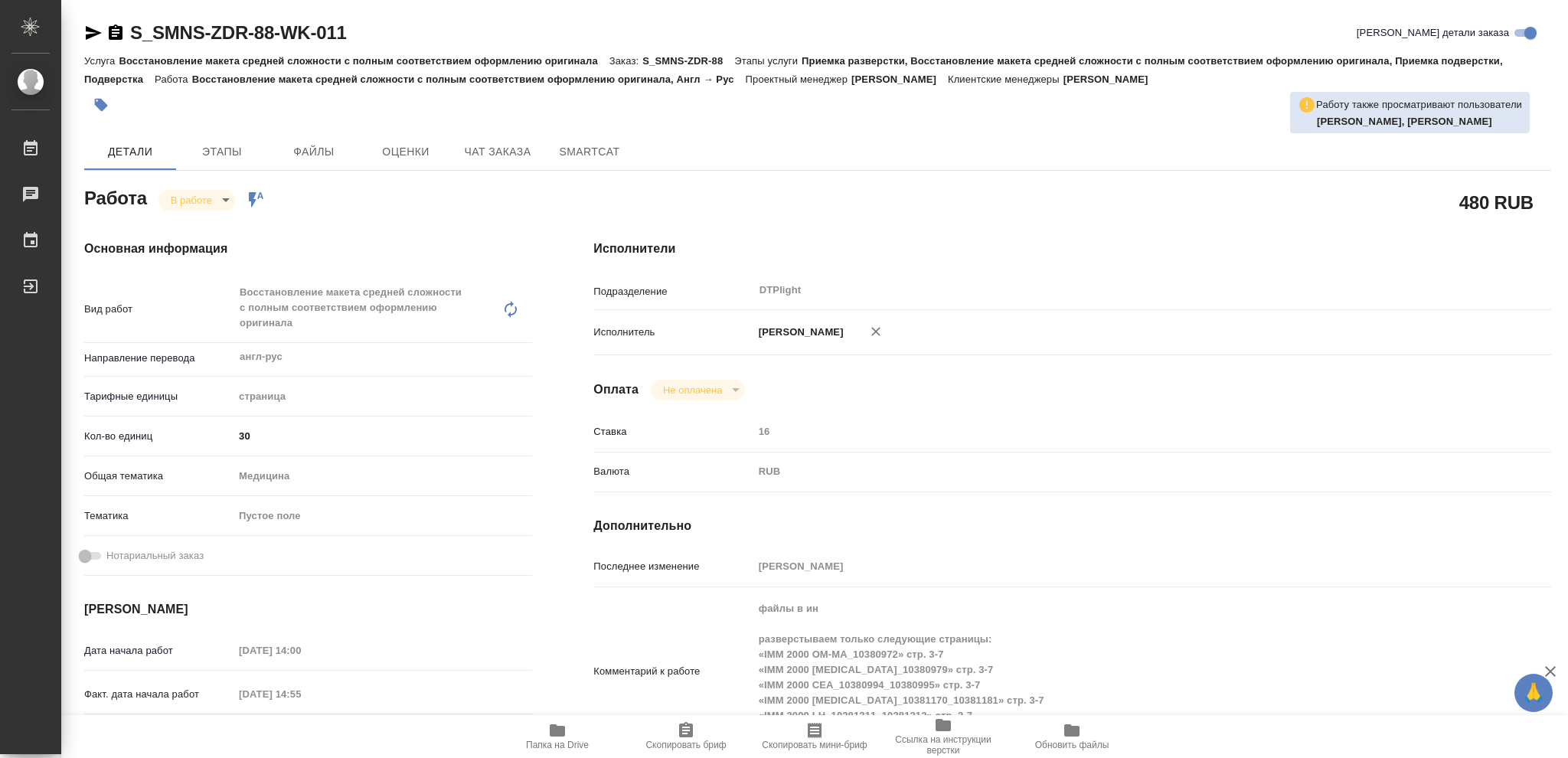
type textarea "x"
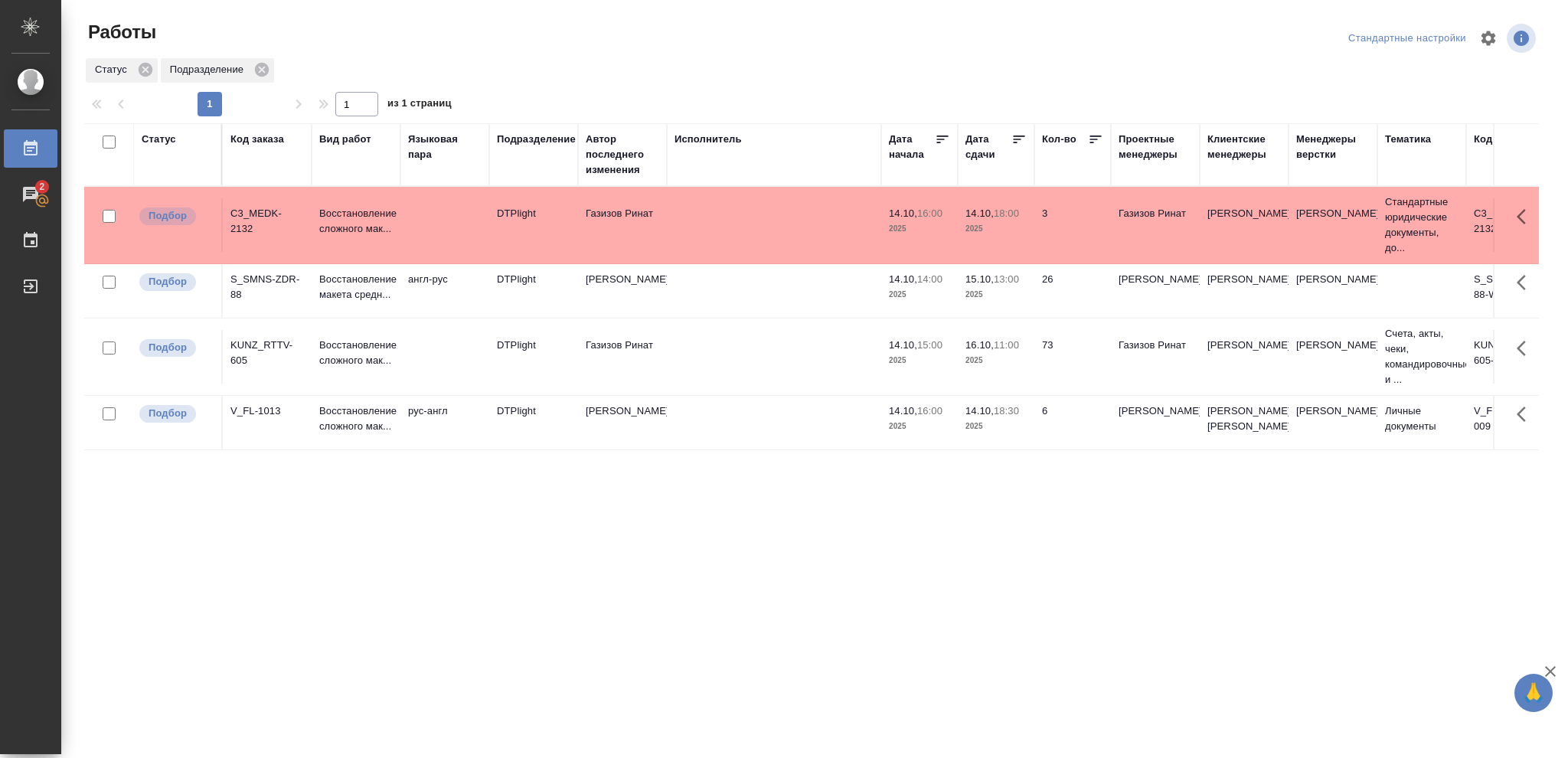
click at [999, 366] on p "2025" at bounding box center [996, 360] width 61 height 15
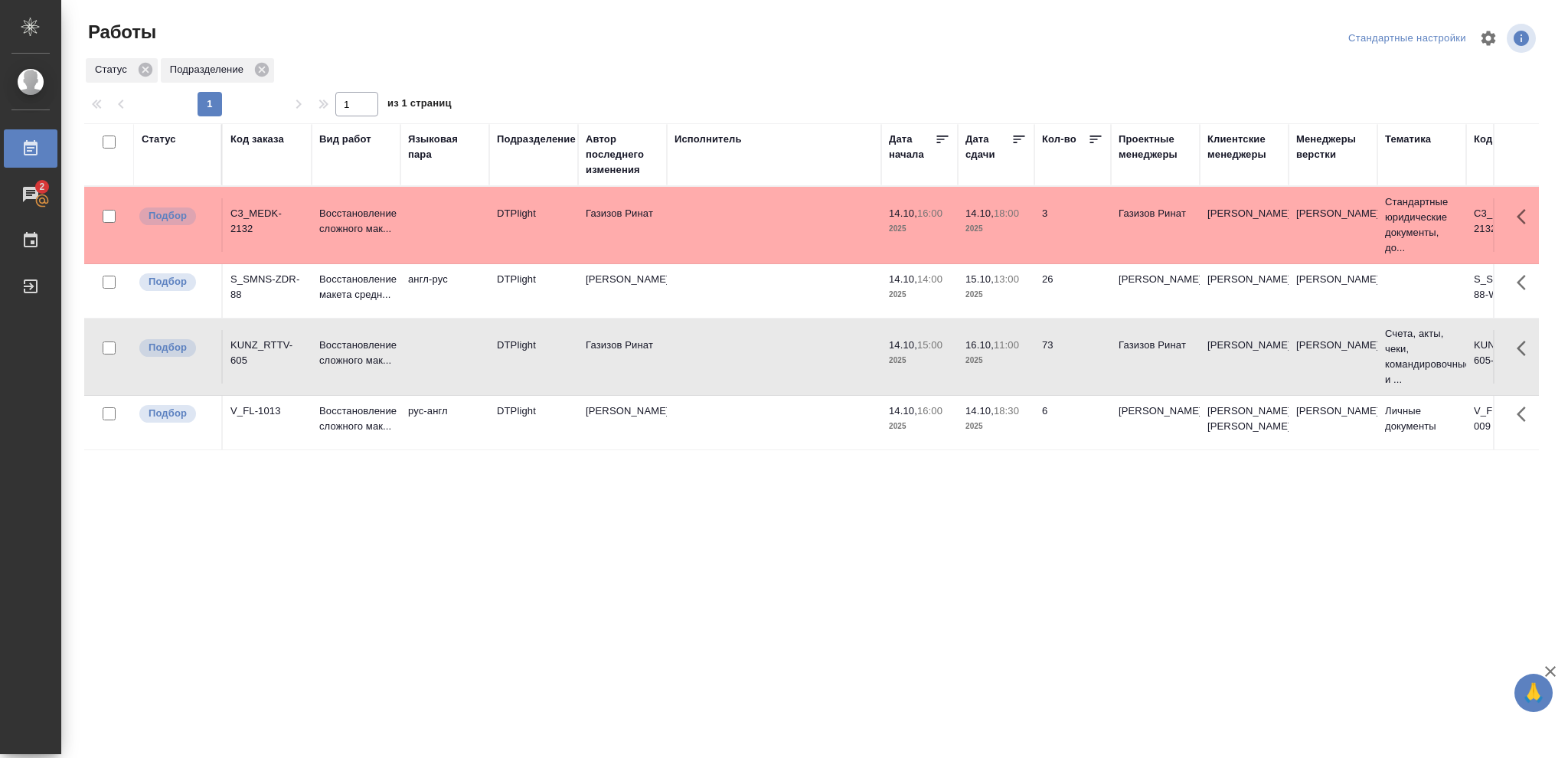
click at [999, 366] on p "2025" at bounding box center [996, 360] width 61 height 15
